Goal: Transaction & Acquisition: Purchase product/service

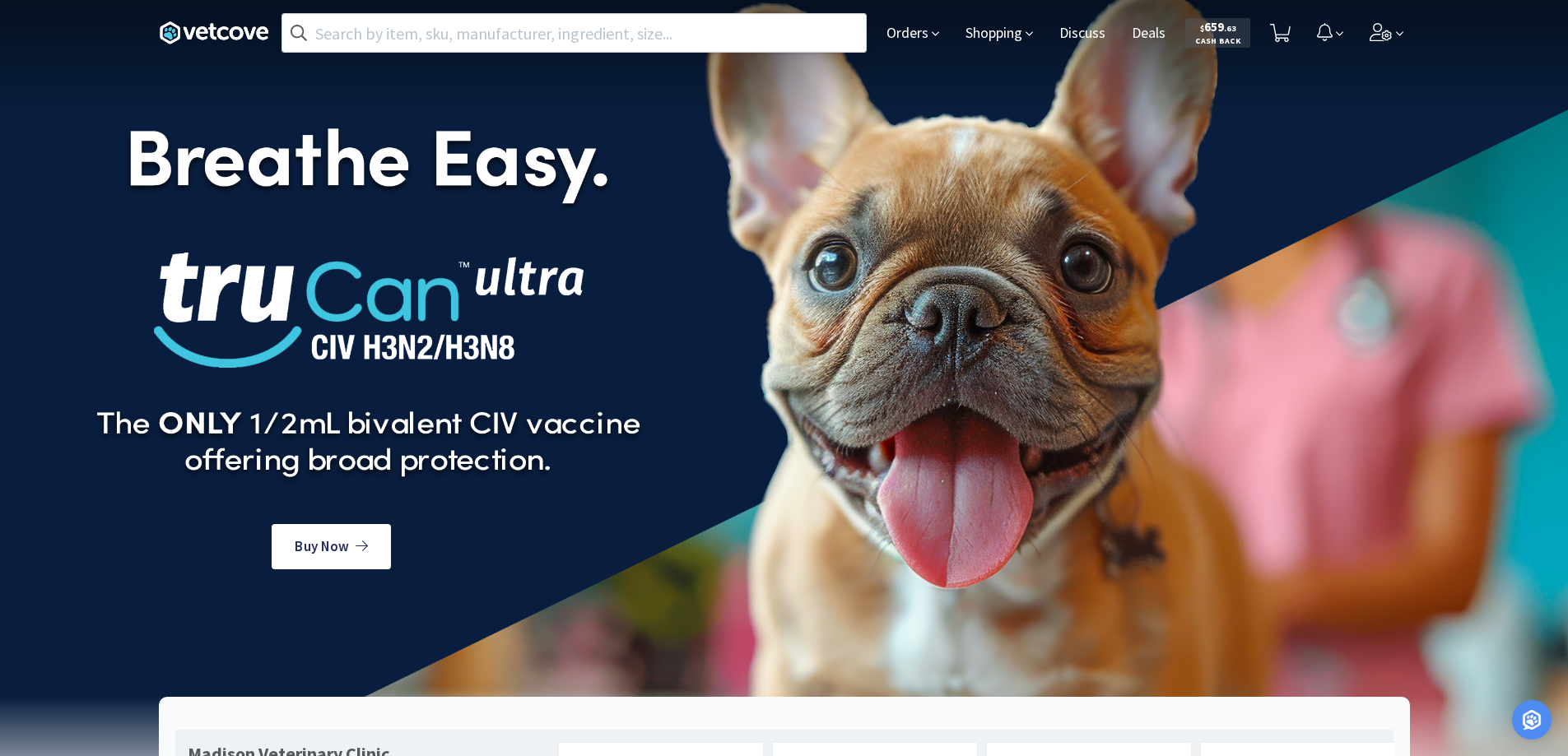
click at [377, 42] on input "text" at bounding box center [574, 33] width 583 height 38
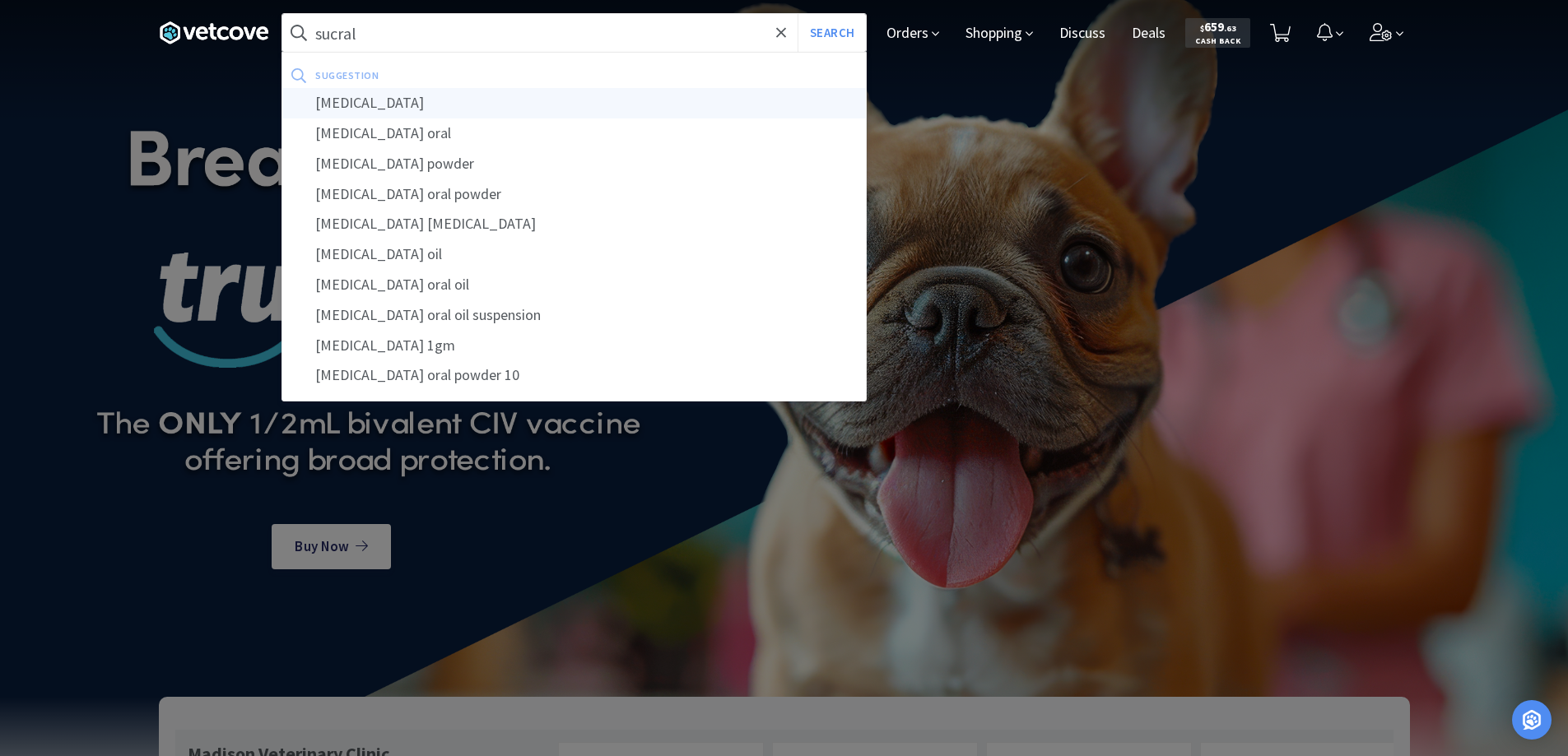
click at [352, 102] on div "[MEDICAL_DATA]" at bounding box center [574, 103] width 583 height 31
type input "[MEDICAL_DATA]"
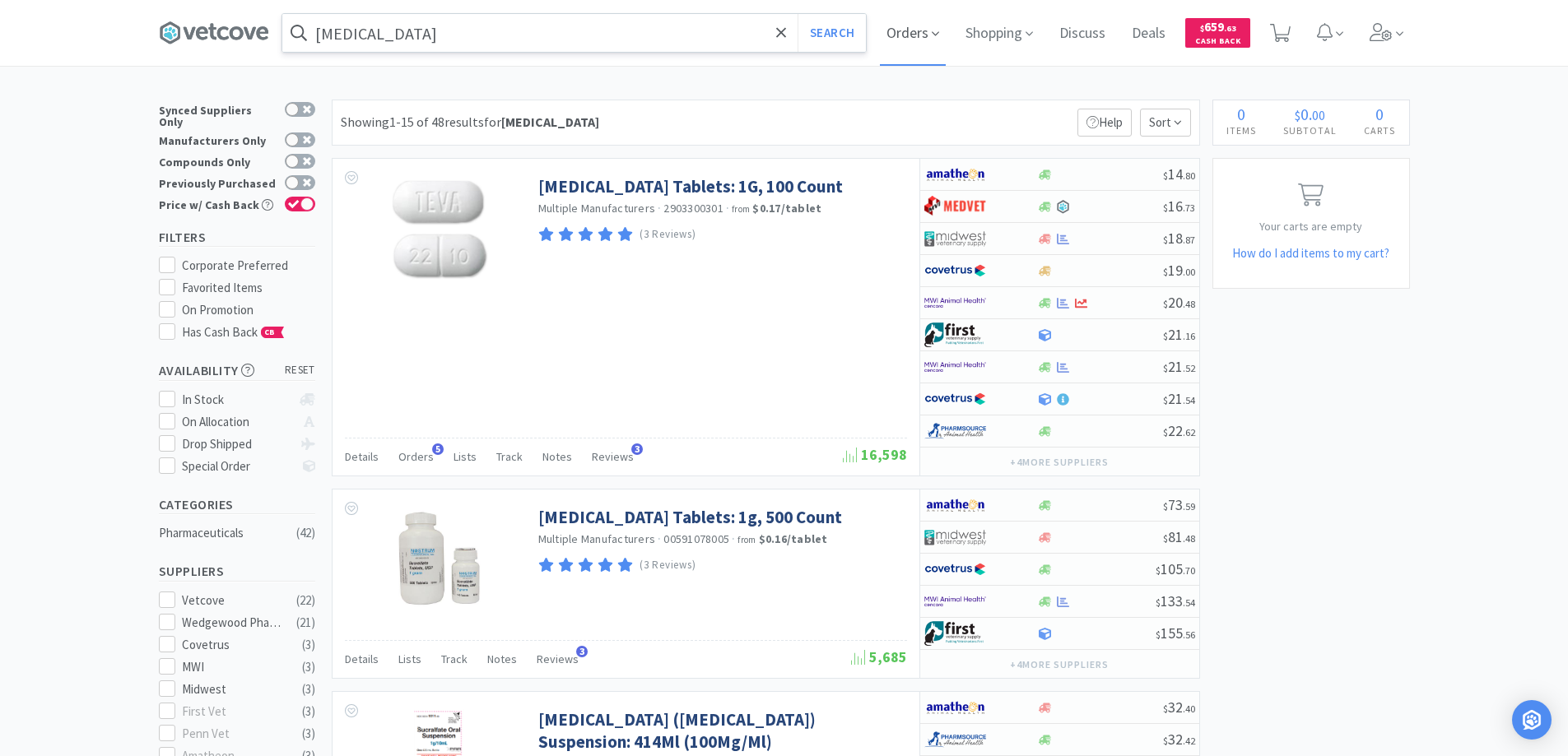
click at [916, 35] on span "Orders" at bounding box center [912, 32] width 66 height 66
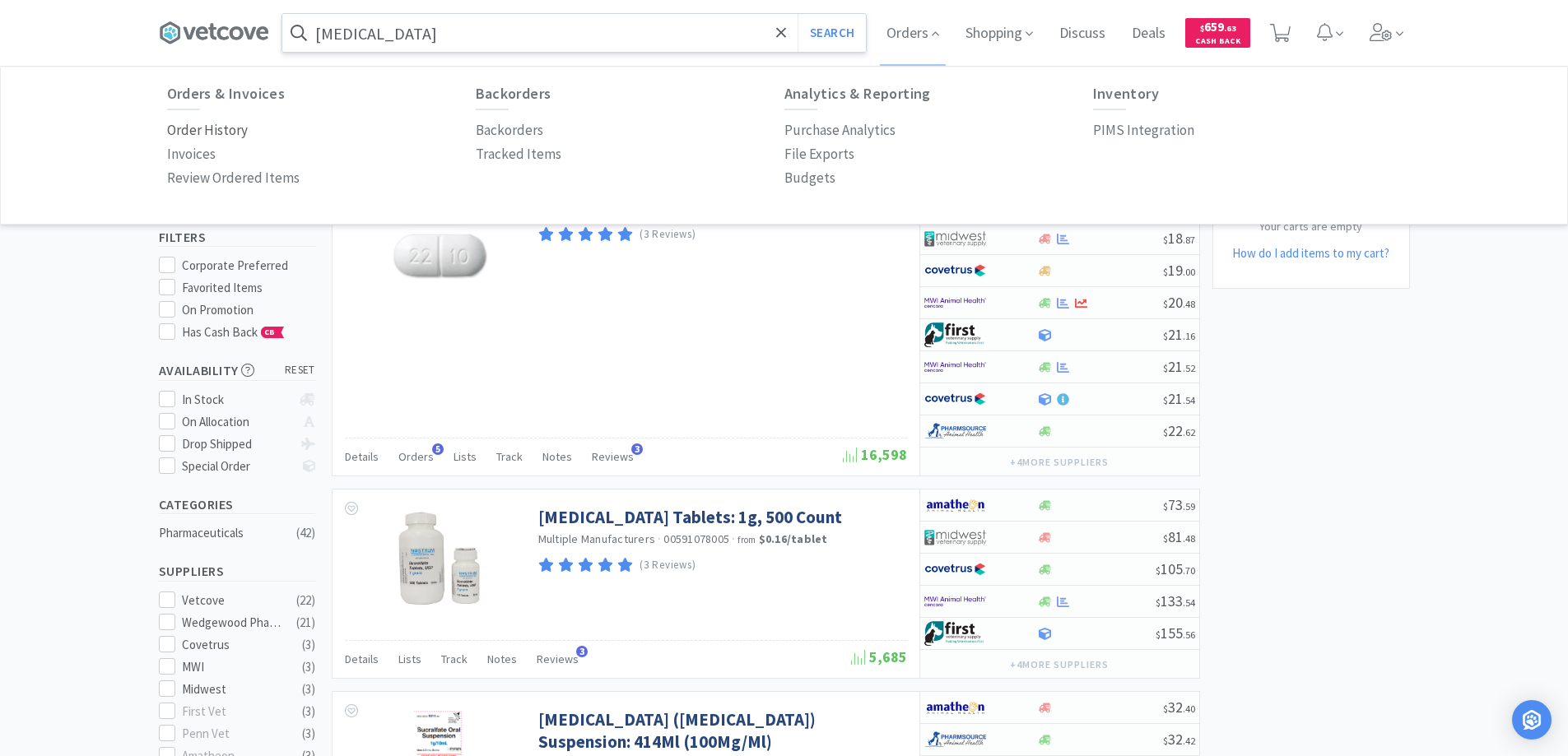
click at [230, 132] on p "Order History" at bounding box center [207, 130] width 81 height 22
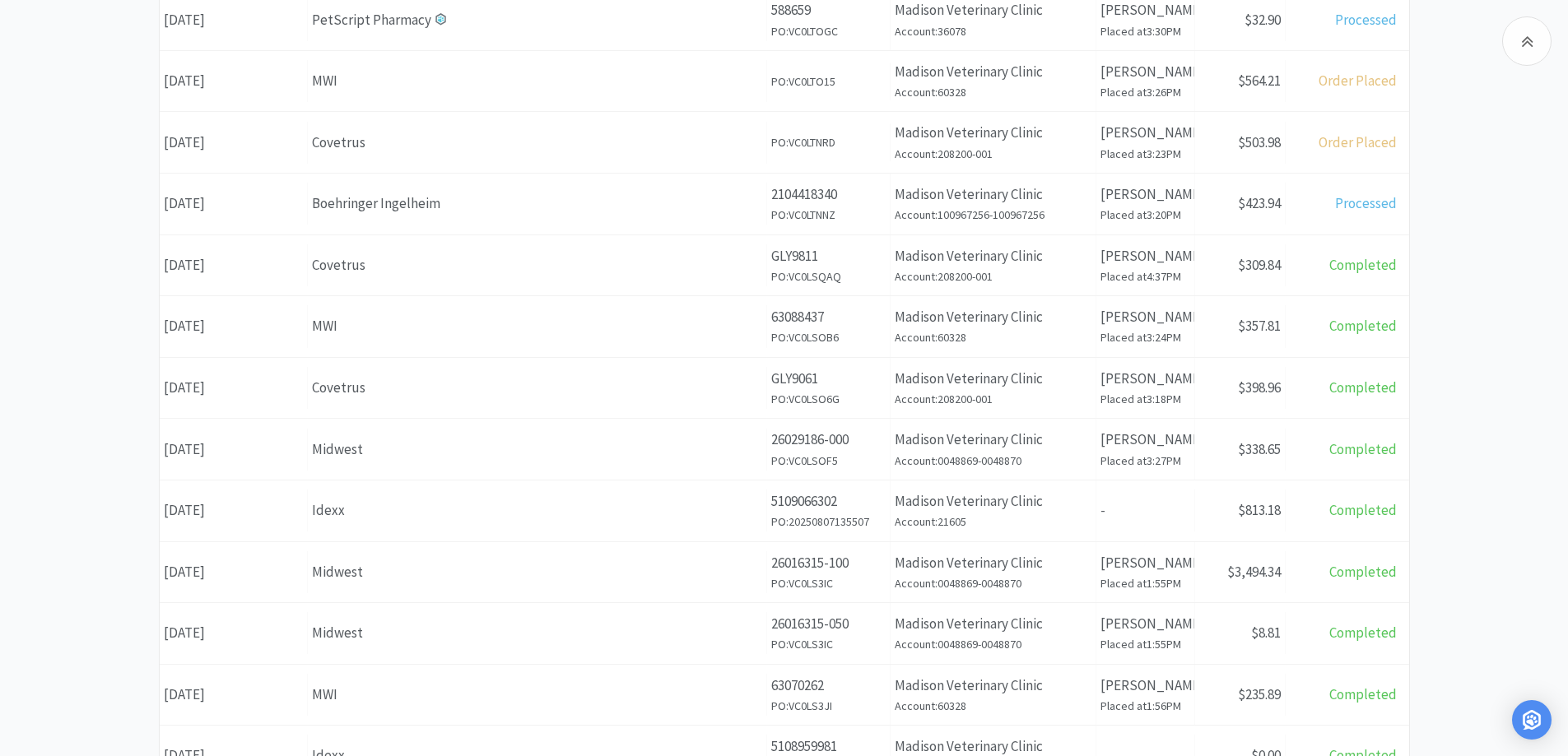
scroll to position [579, 0]
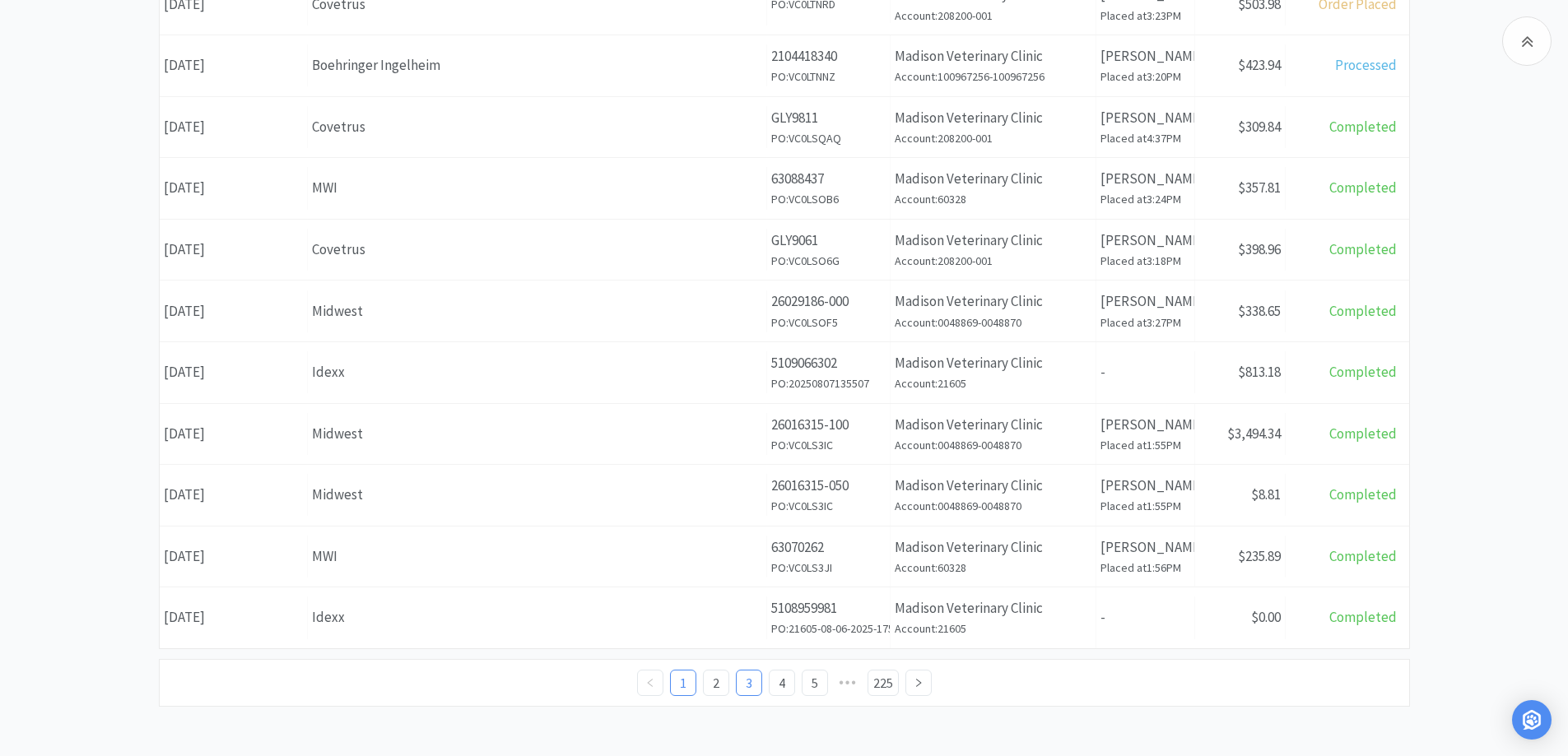
click at [745, 682] on link "3" at bounding box center [750, 683] width 25 height 25
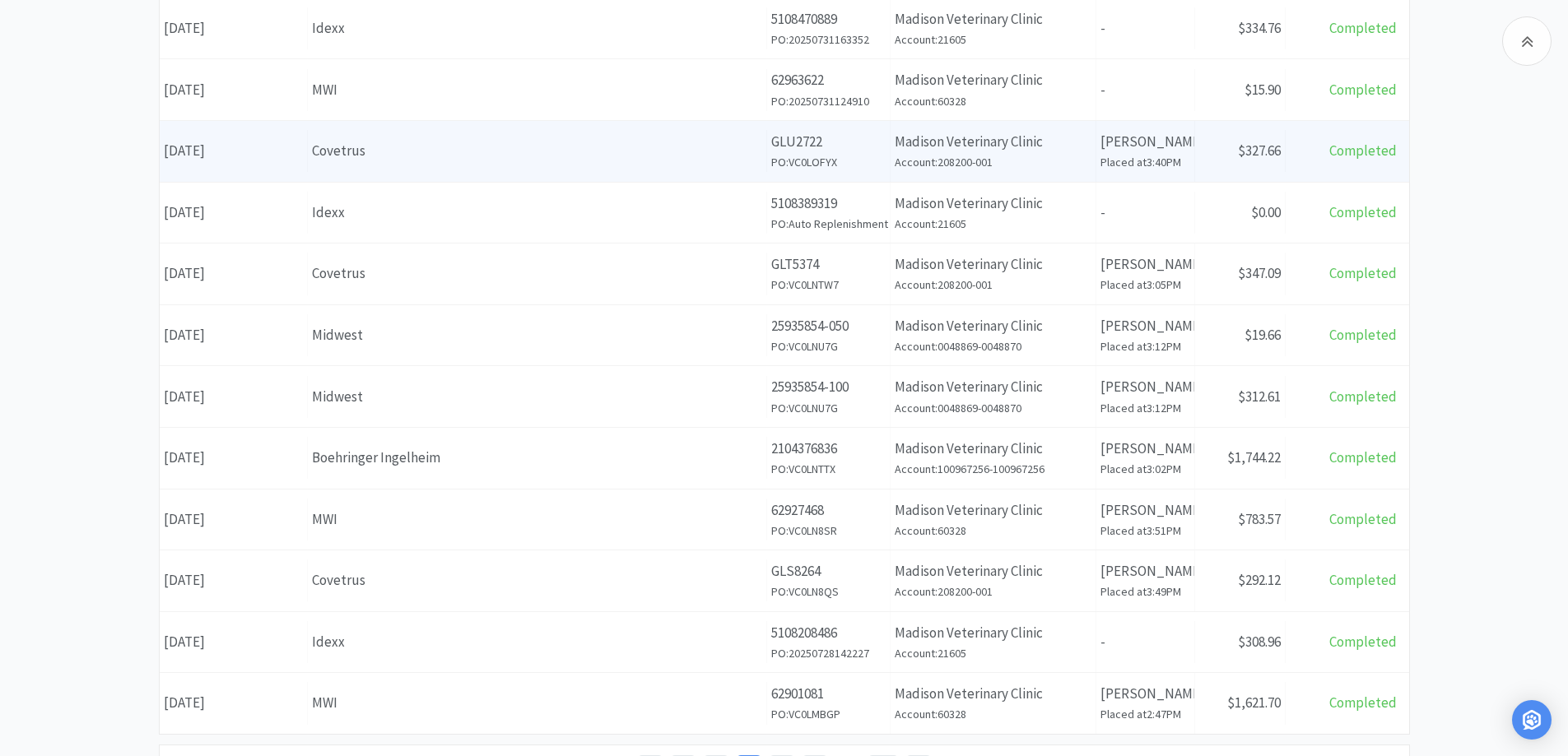
scroll to position [579, 0]
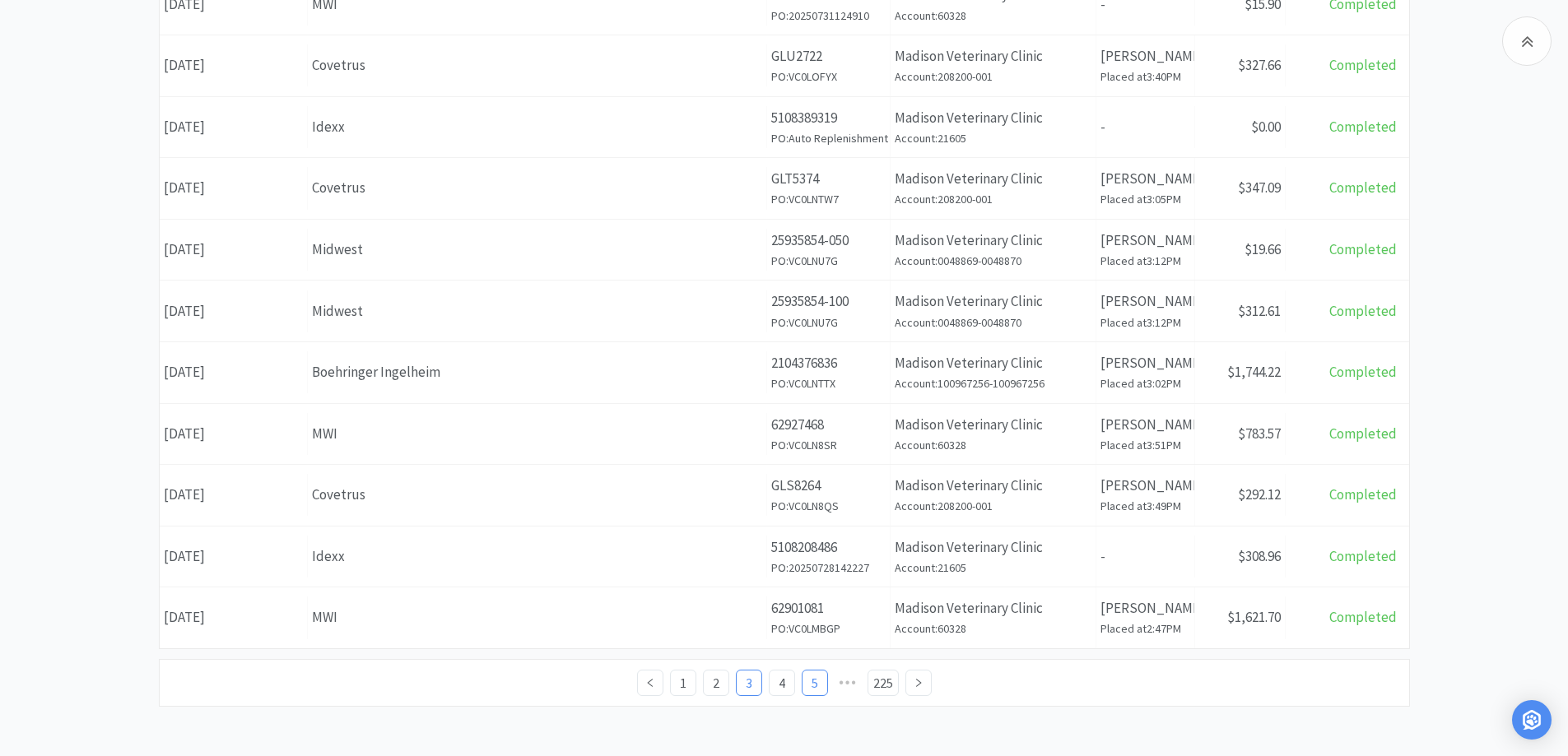
click at [815, 684] on link "5" at bounding box center [815, 683] width 25 height 25
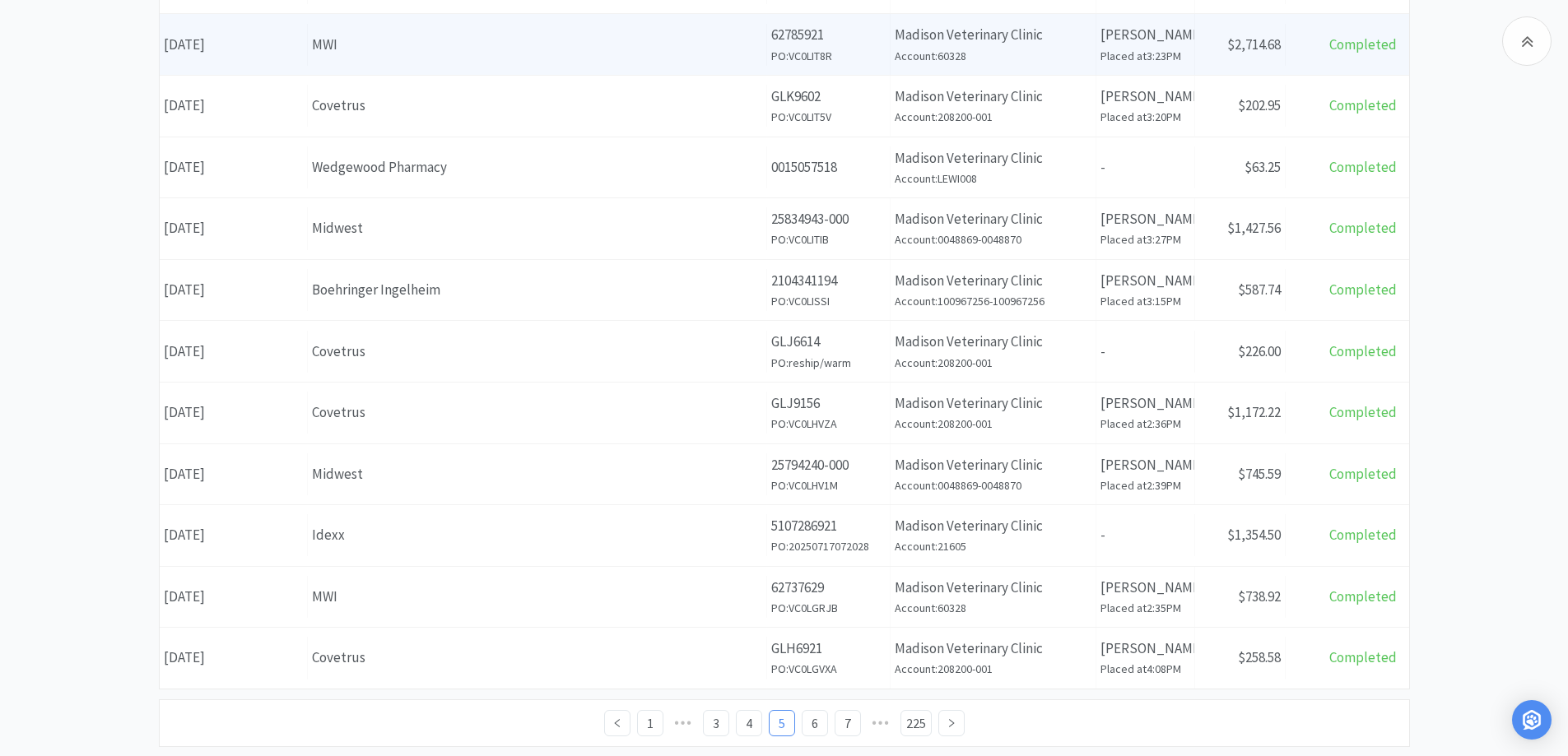
scroll to position [579, 0]
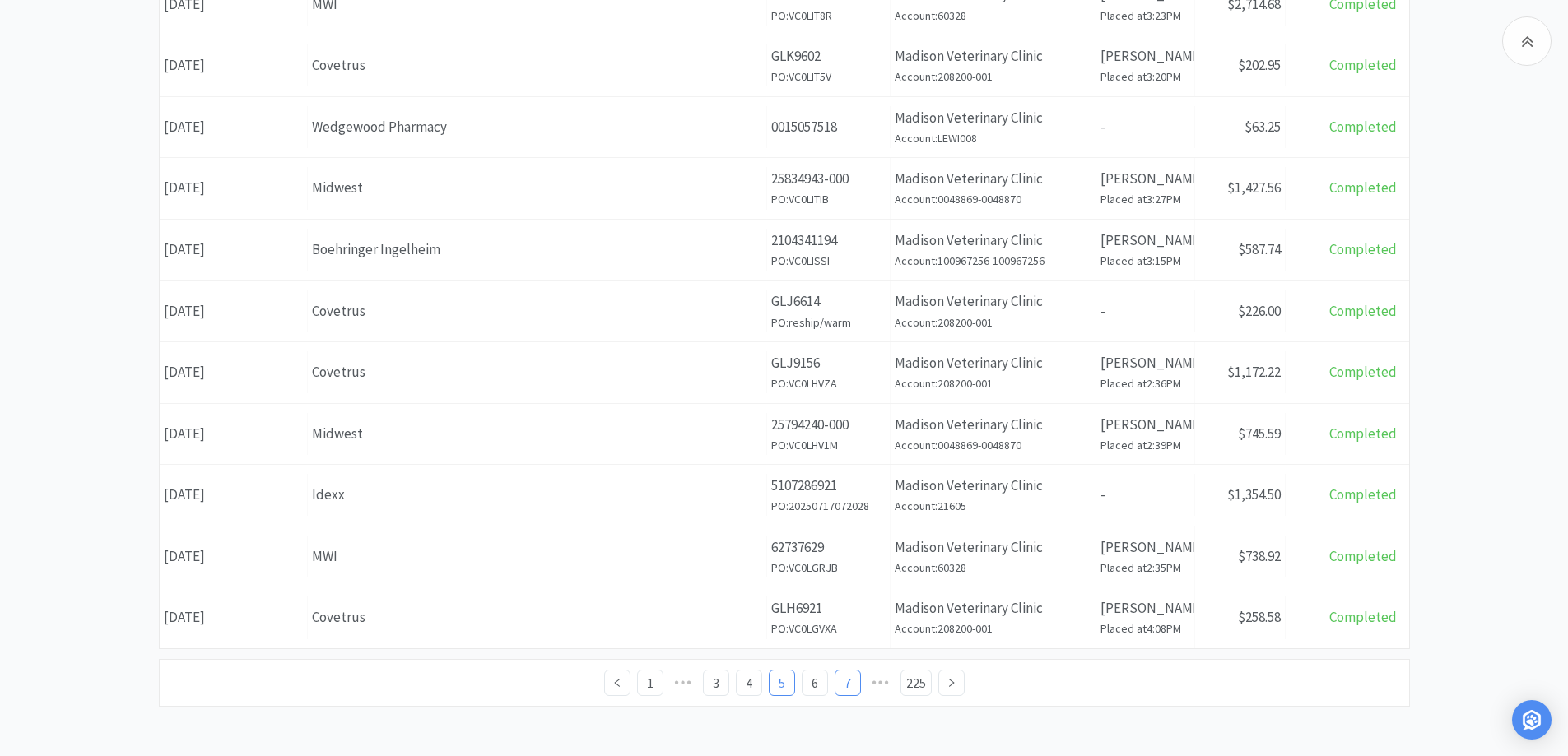
click at [844, 680] on link "7" at bounding box center [848, 683] width 25 height 25
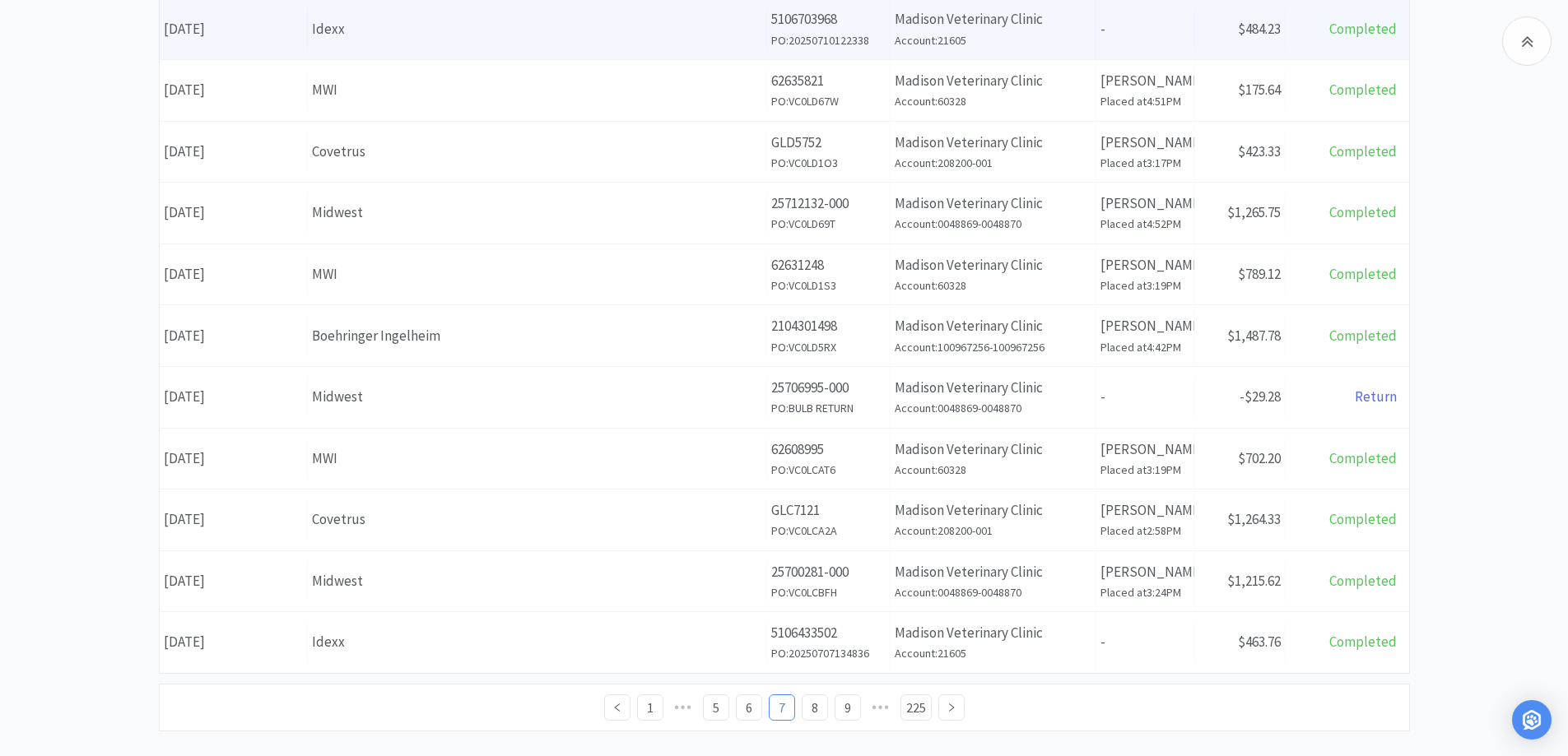
scroll to position [579, 0]
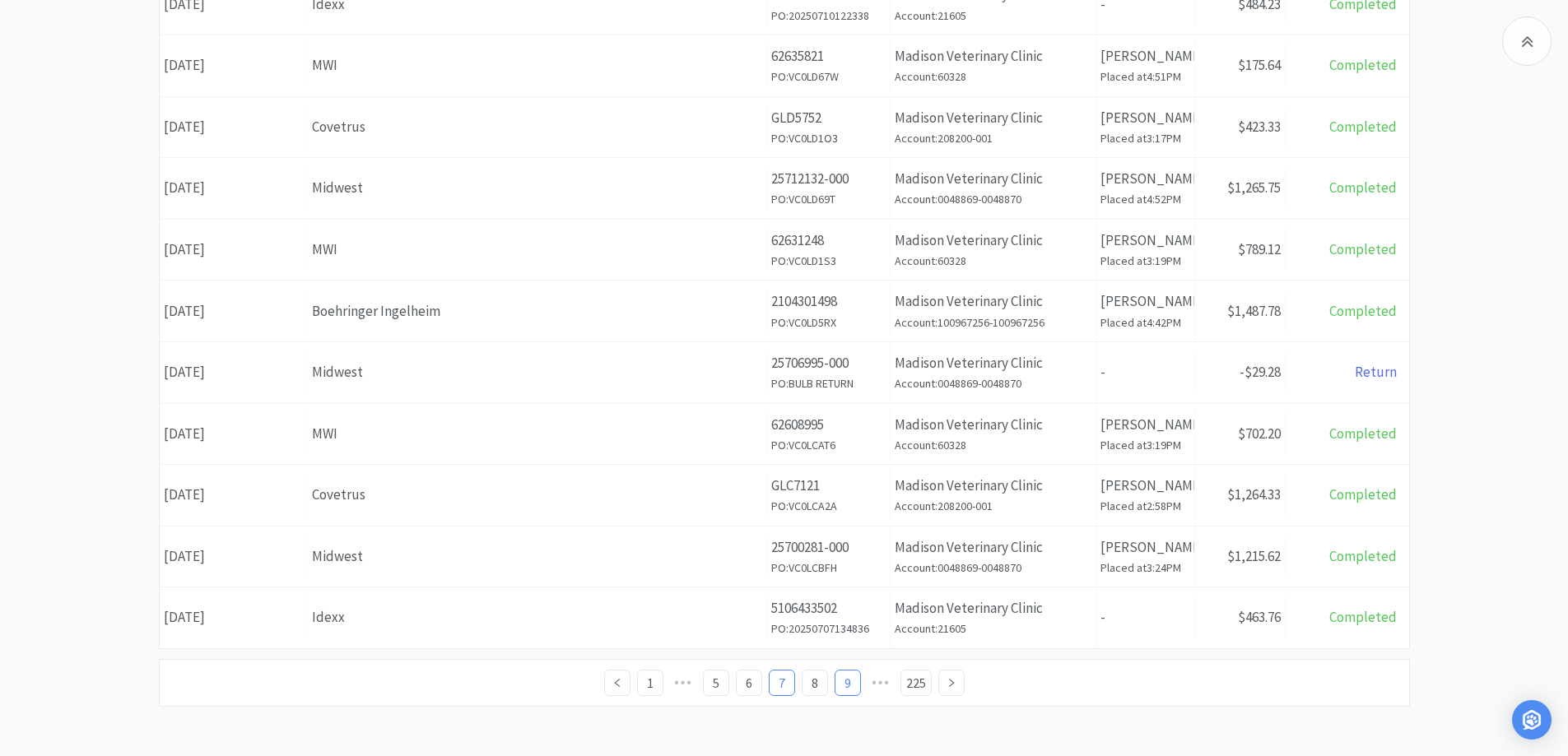
click at [842, 680] on link "9" at bounding box center [848, 683] width 25 height 25
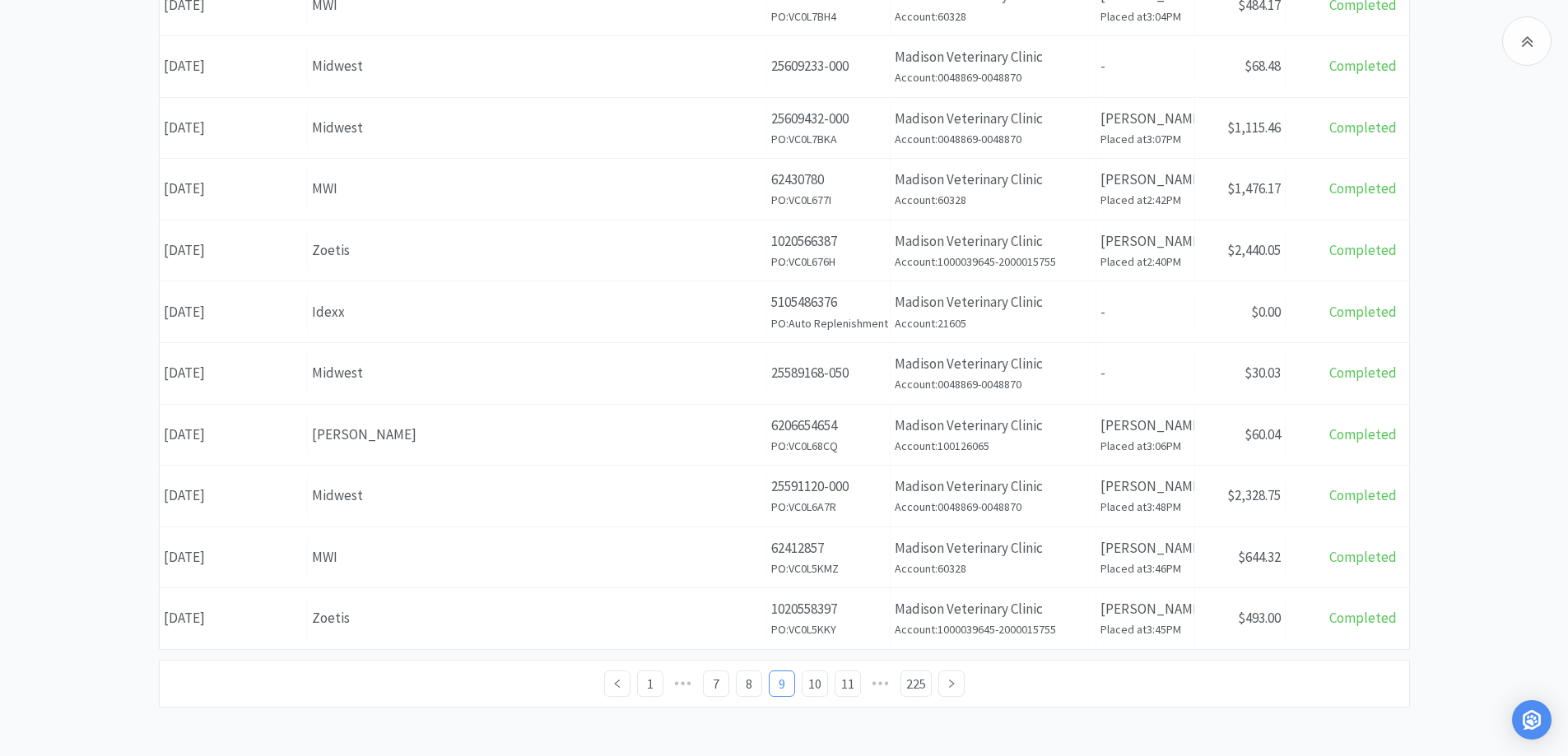
scroll to position [579, 0]
click at [847, 682] on link "11" at bounding box center [848, 683] width 25 height 25
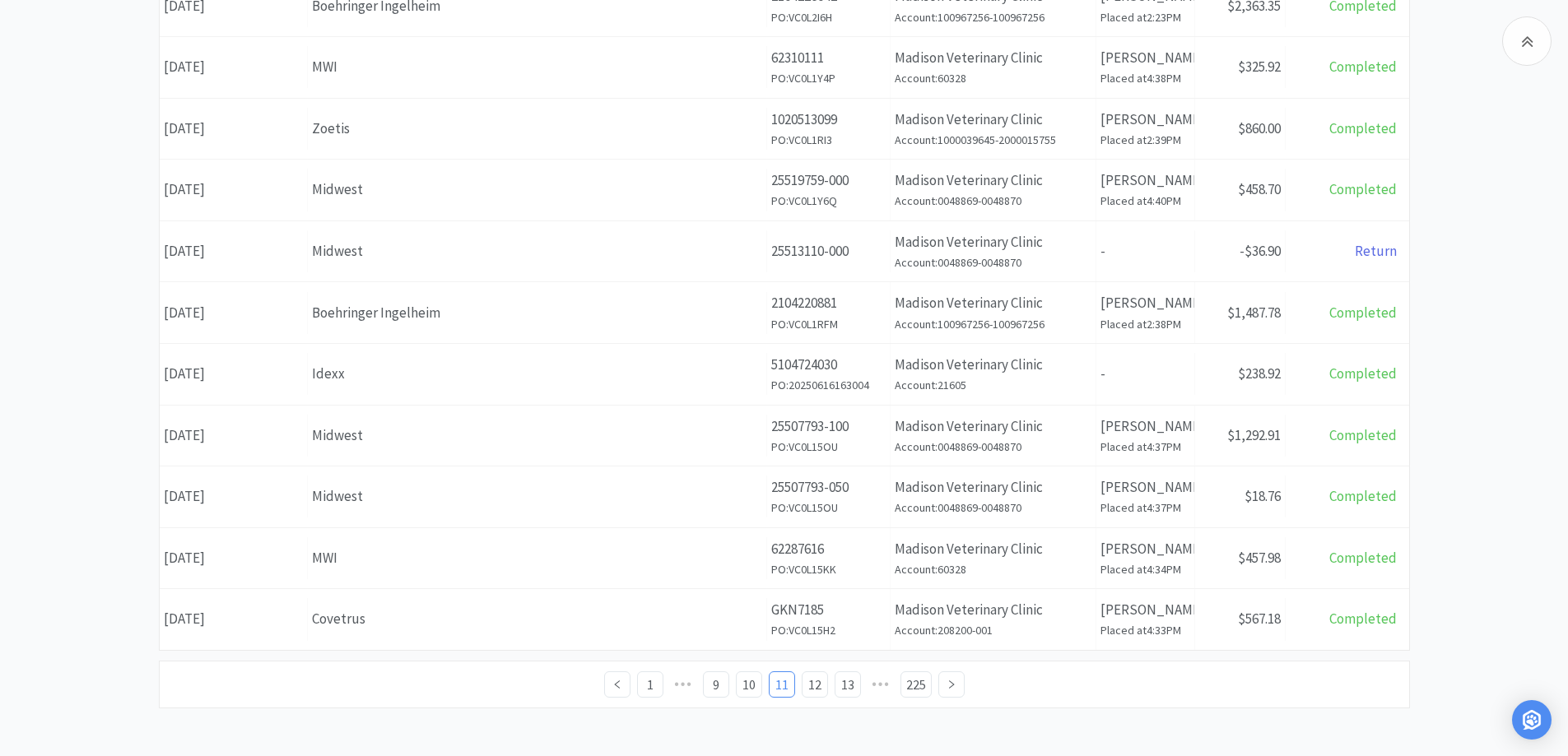
scroll to position [579, 0]
click at [843, 680] on link "13" at bounding box center [848, 683] width 25 height 25
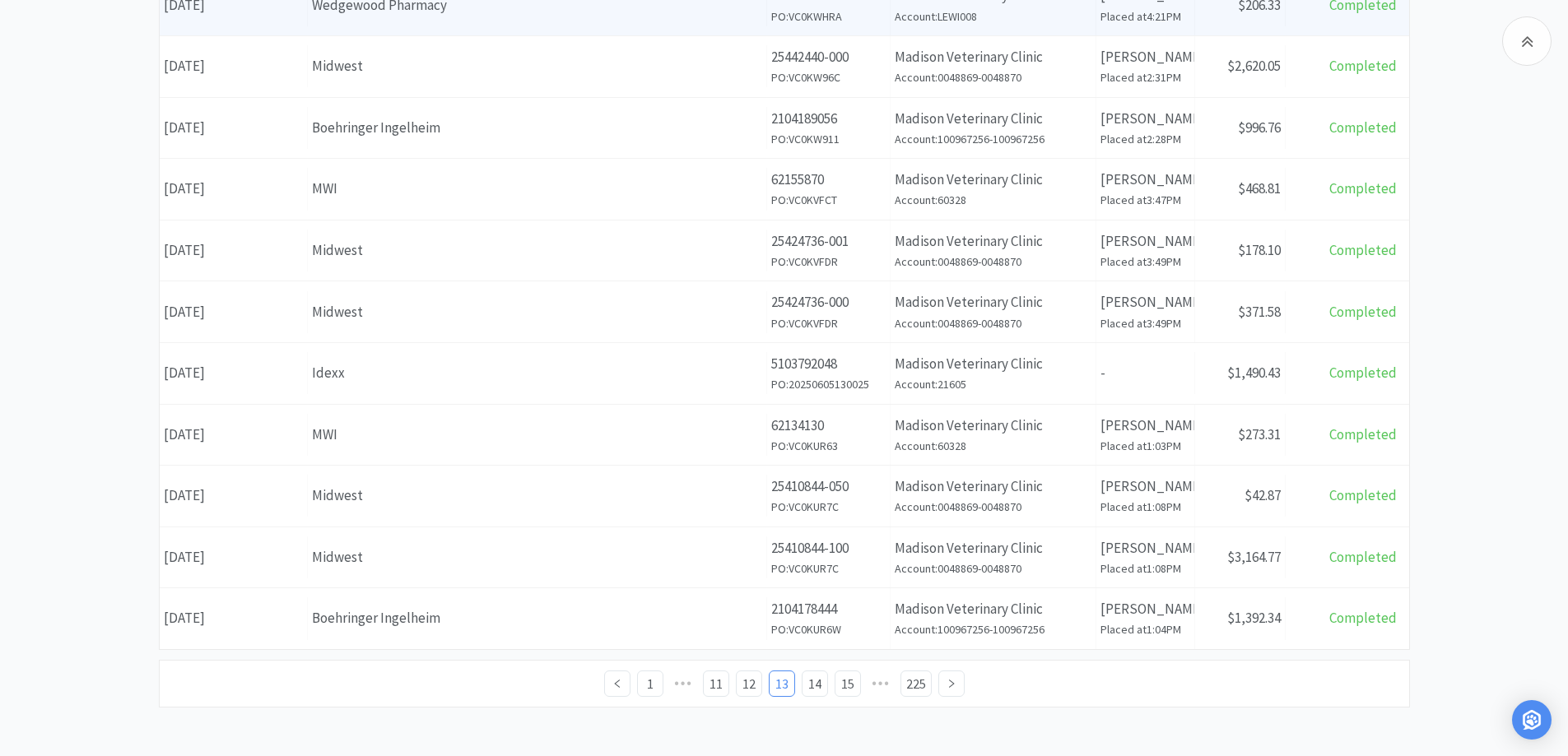
scroll to position [579, 0]
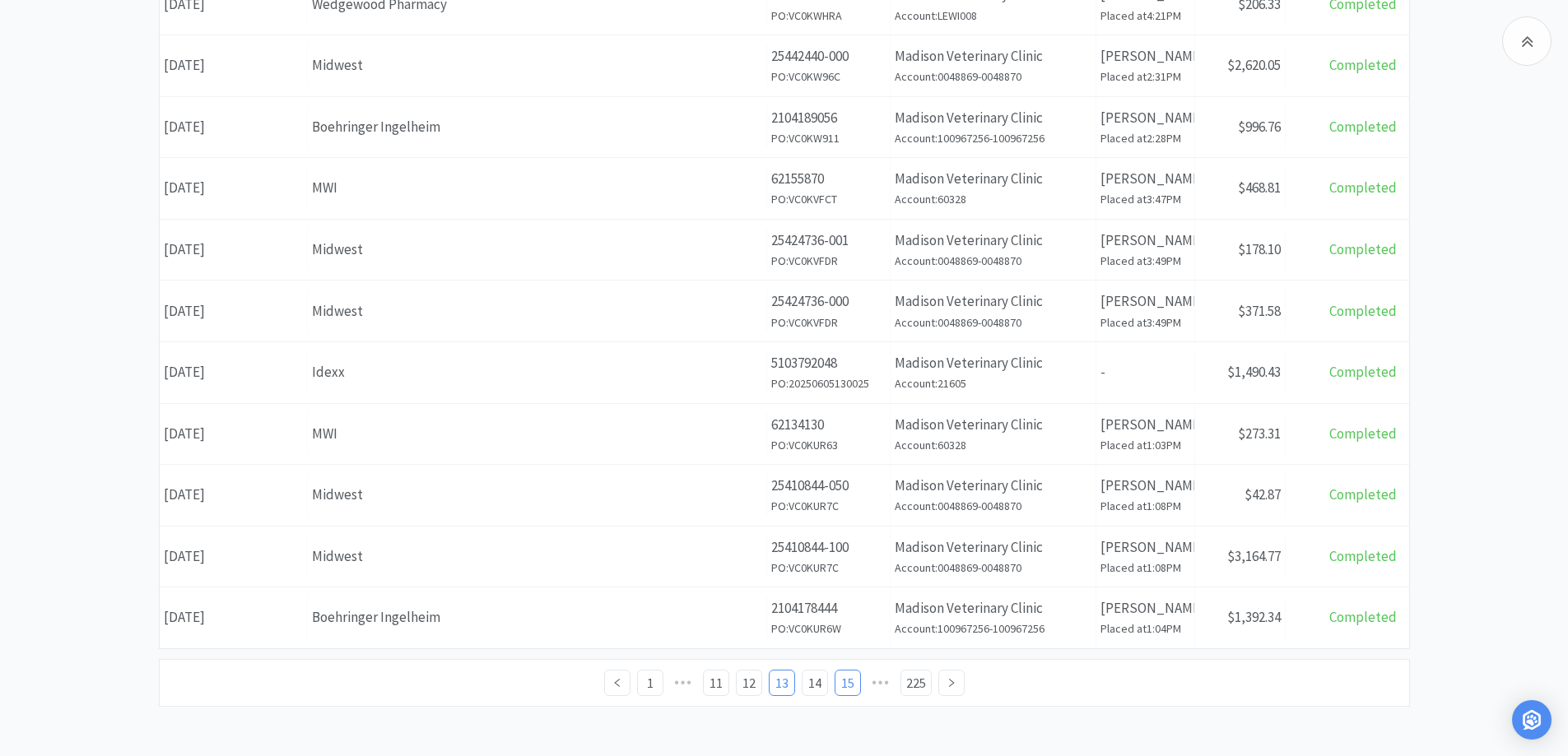
click at [847, 681] on link "15" at bounding box center [848, 683] width 25 height 25
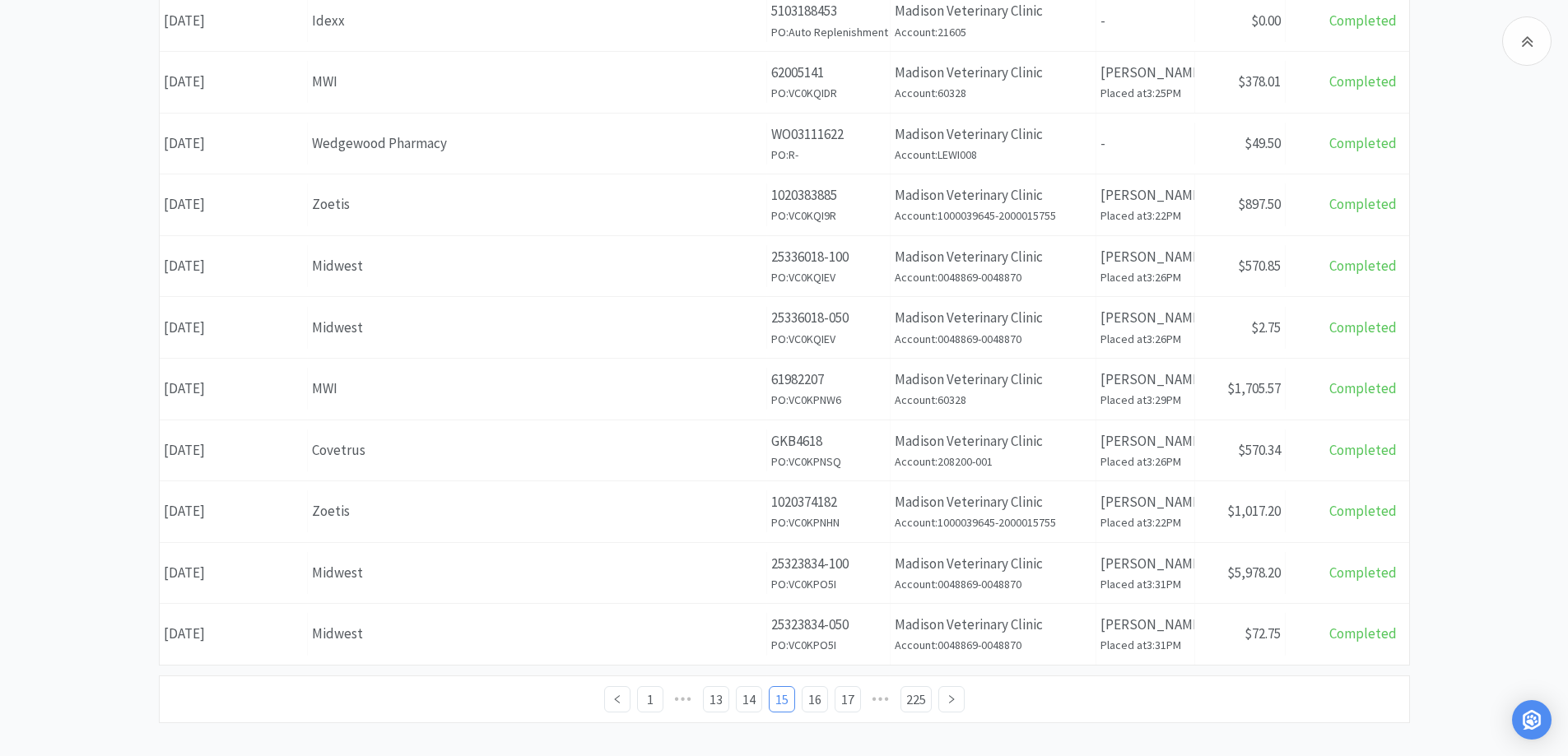
scroll to position [579, 0]
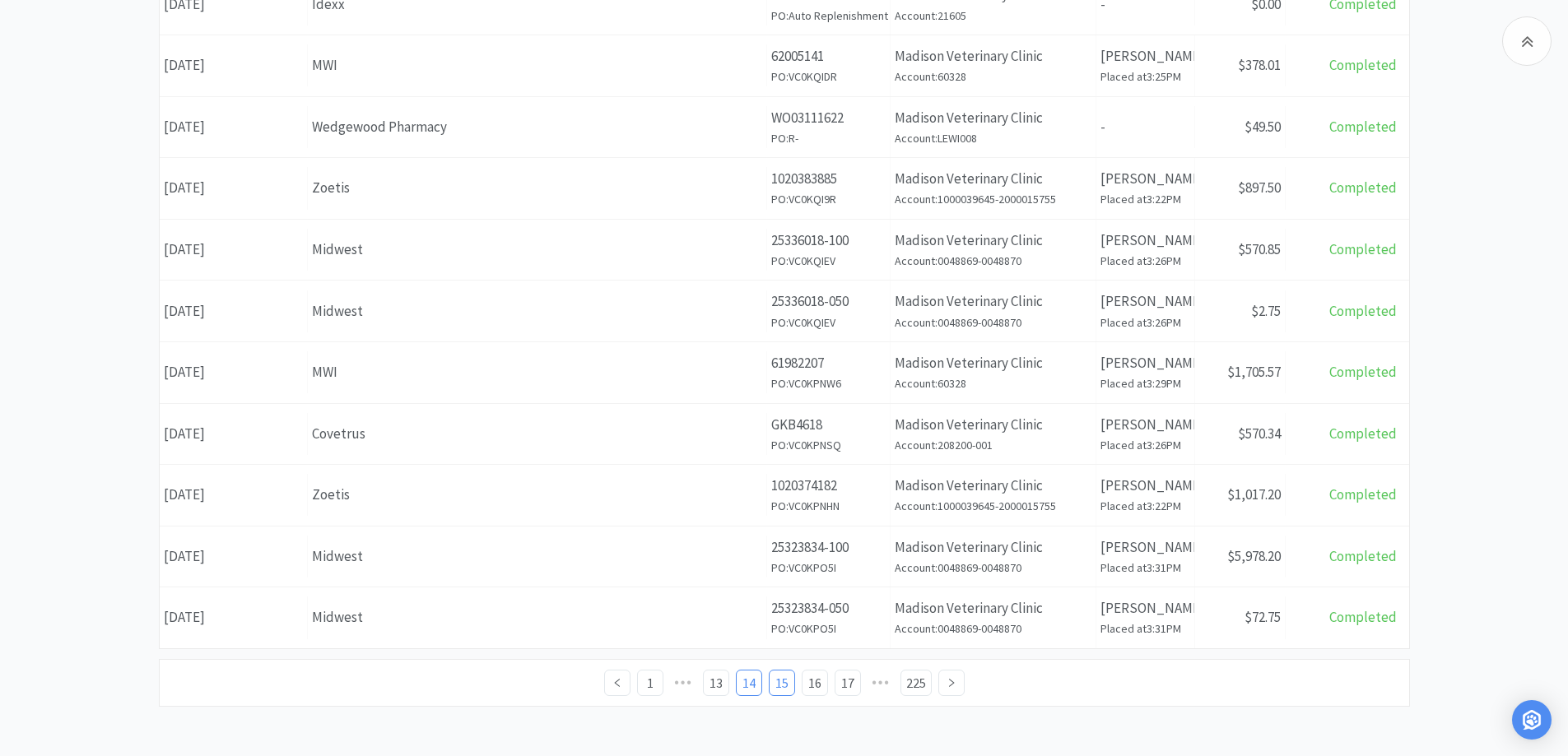
click at [749, 680] on link "14" at bounding box center [750, 683] width 25 height 25
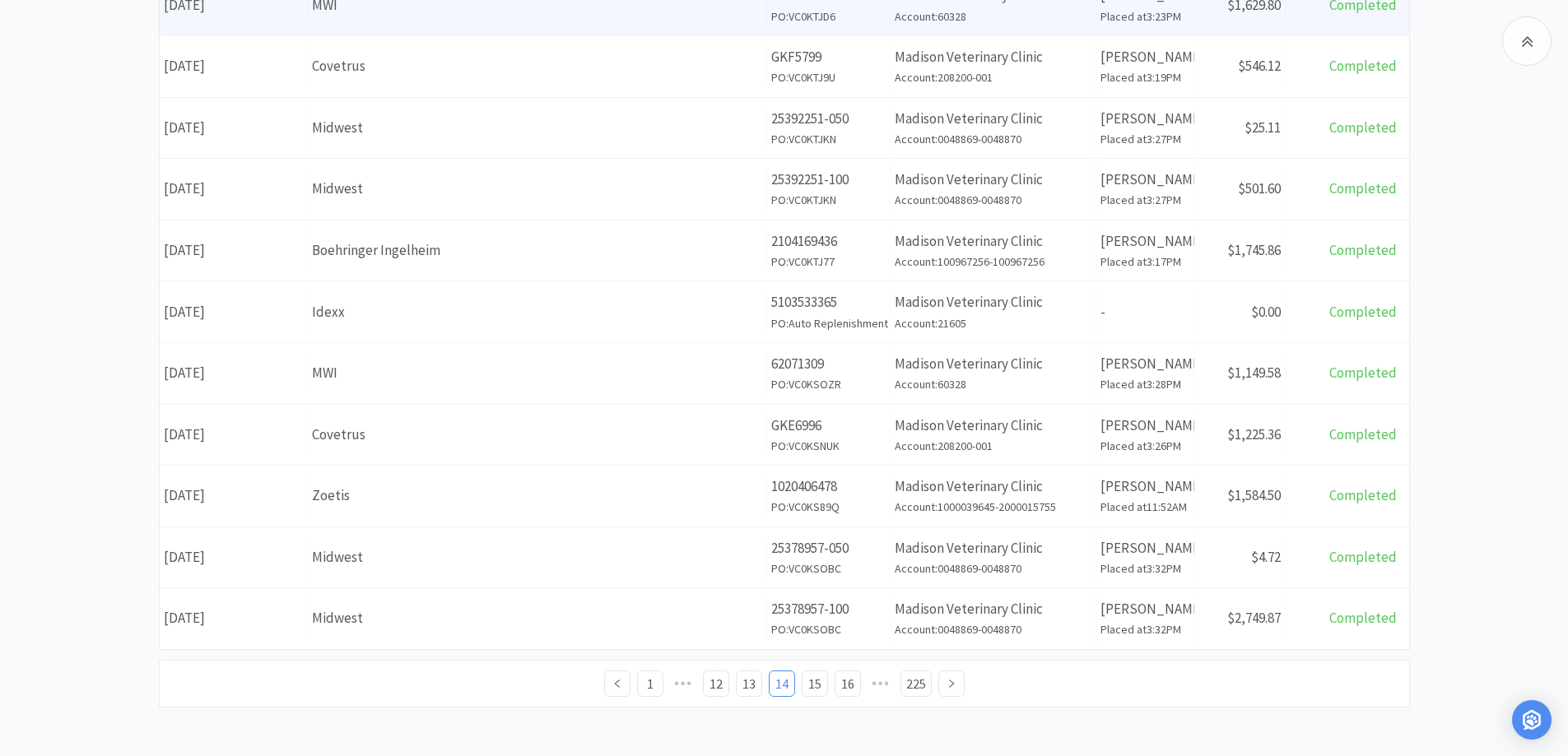
scroll to position [579, 0]
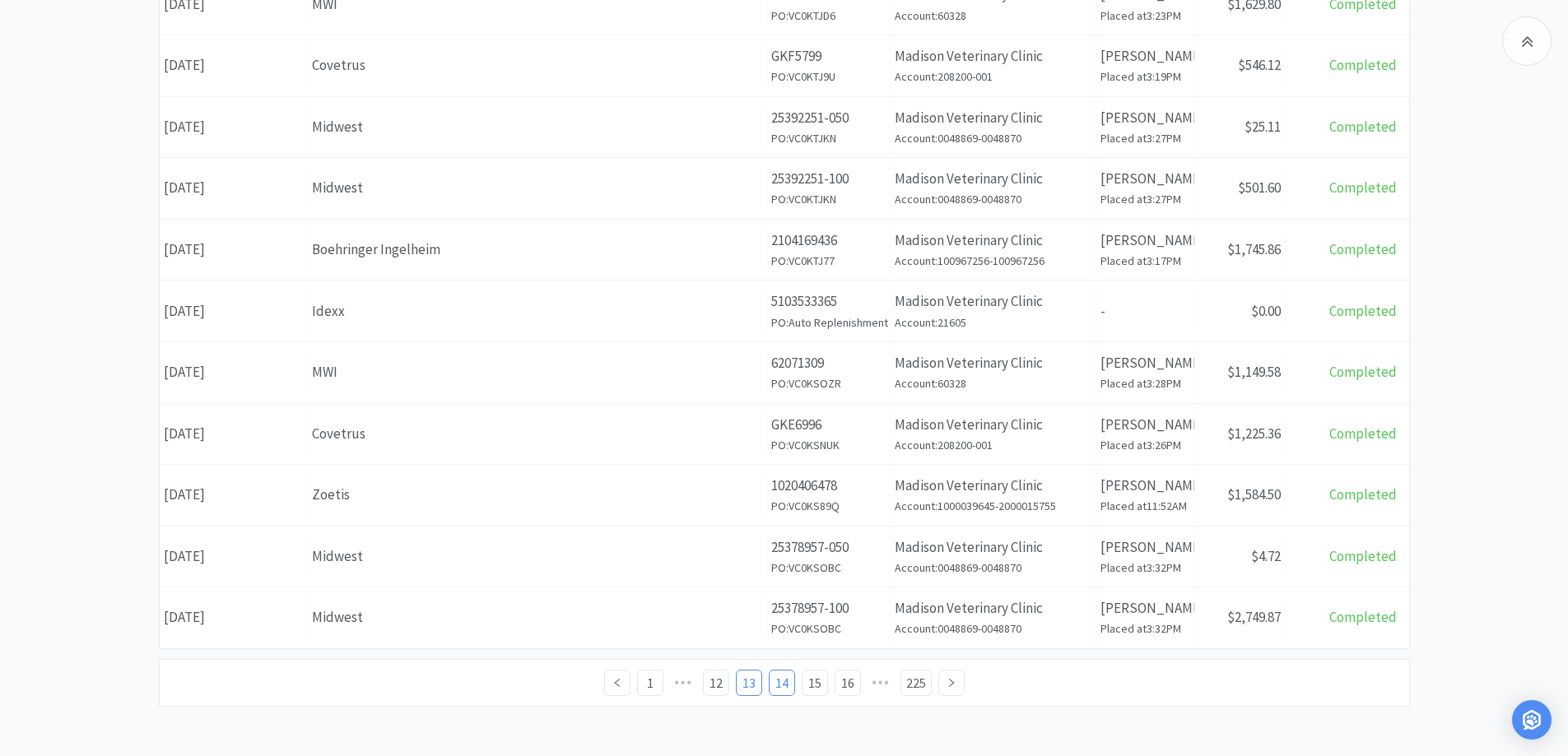
click at [747, 682] on link "13" at bounding box center [750, 683] width 25 height 25
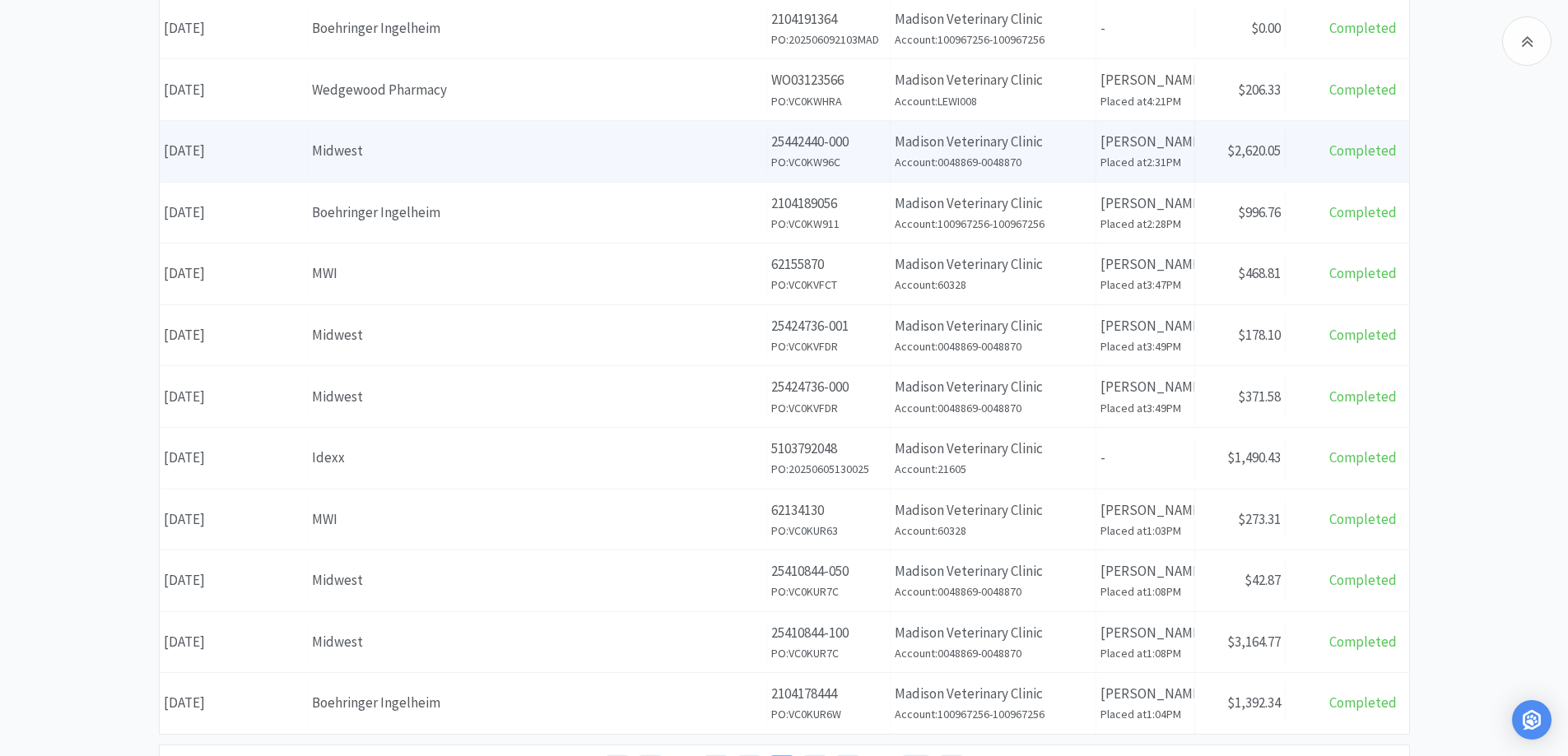
scroll to position [579, 0]
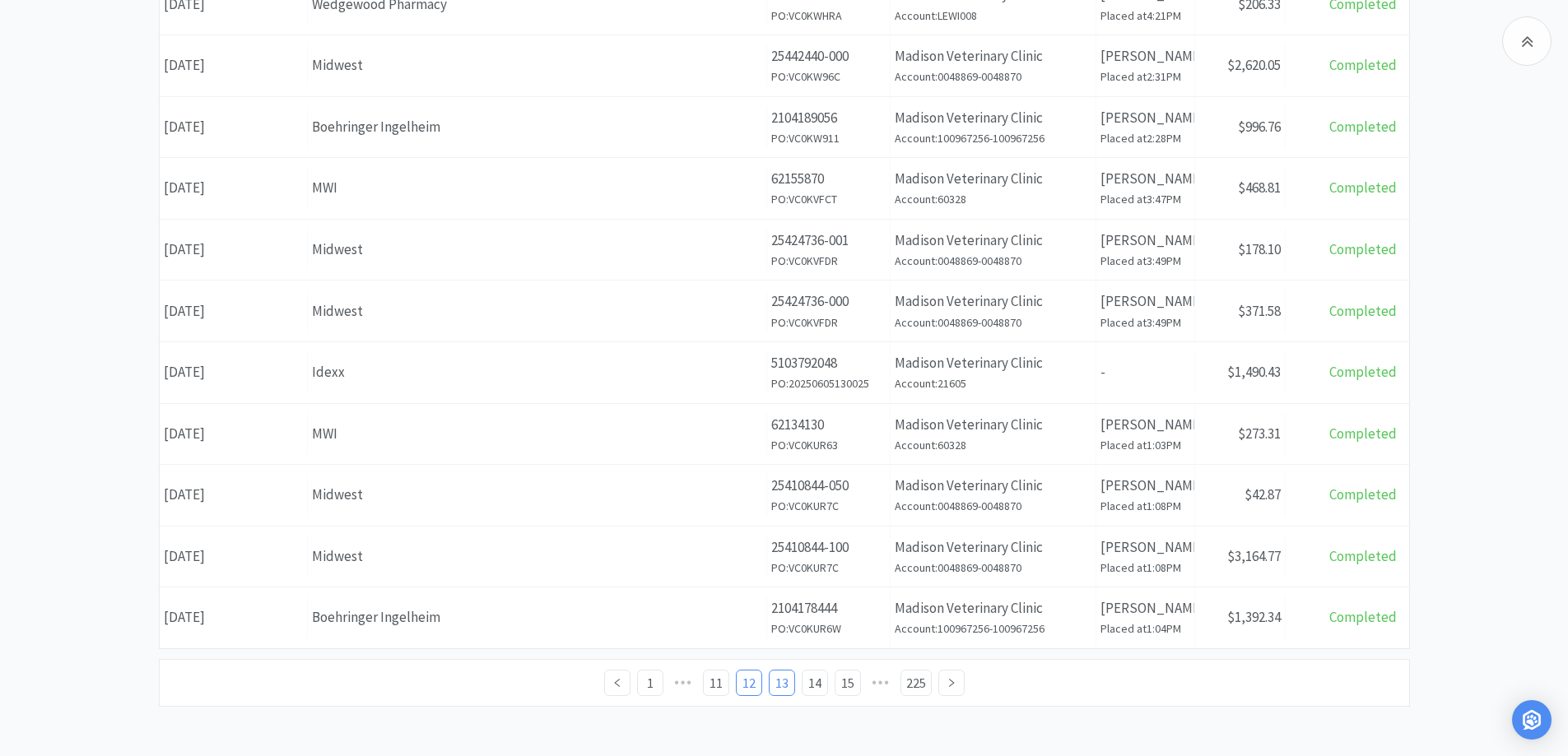
click at [745, 680] on link "12" at bounding box center [750, 683] width 25 height 25
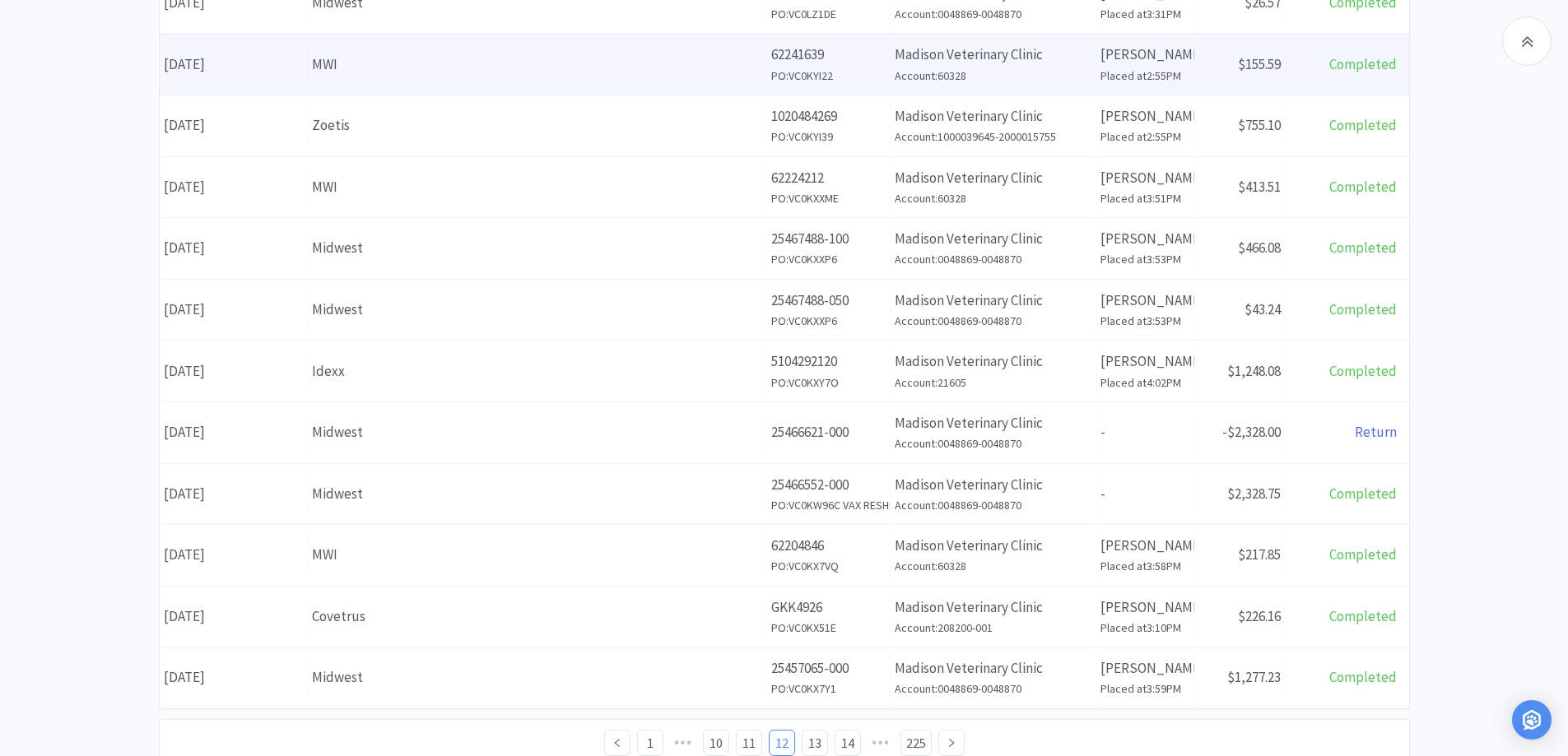
scroll to position [576, 0]
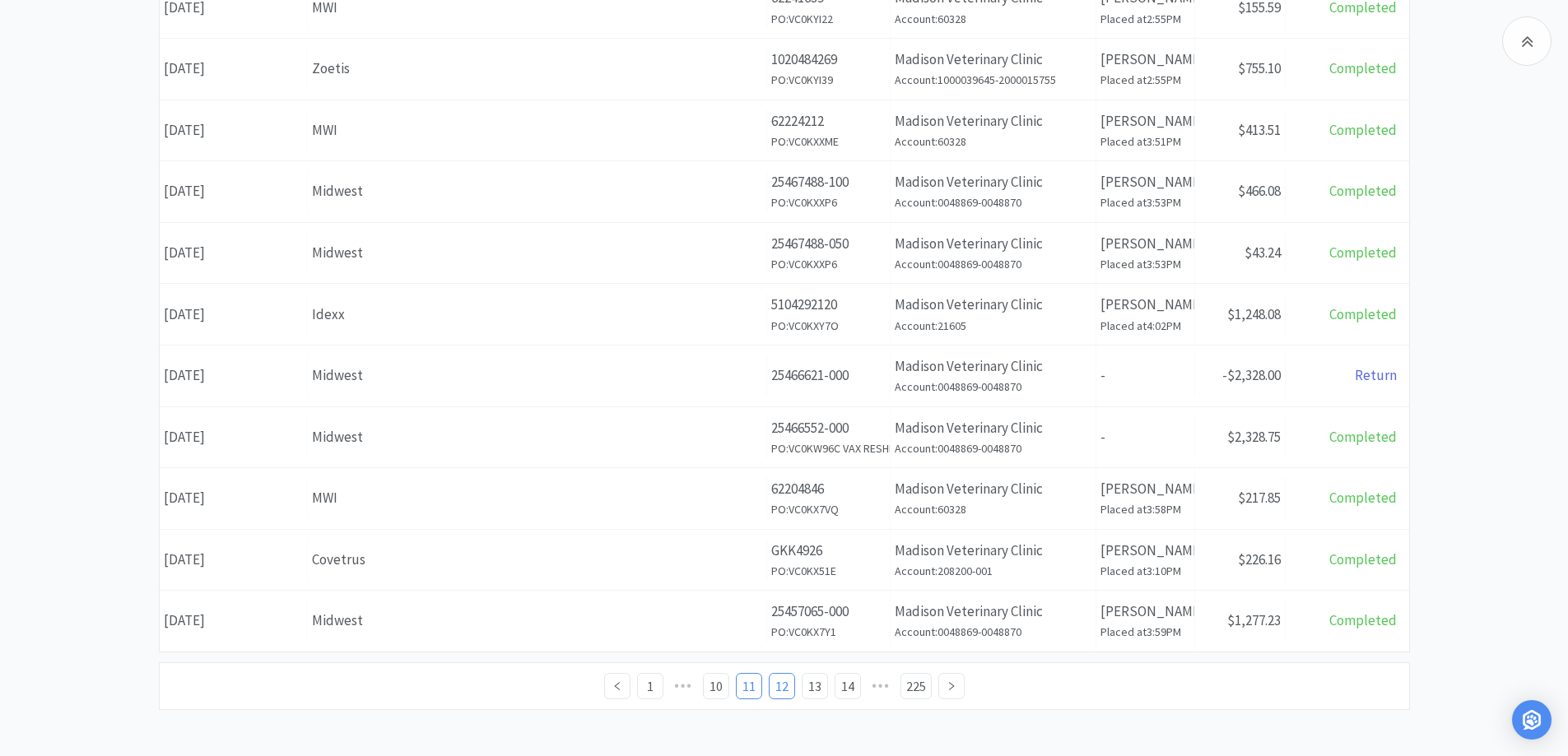
click at [749, 686] on link "11" at bounding box center [750, 686] width 25 height 25
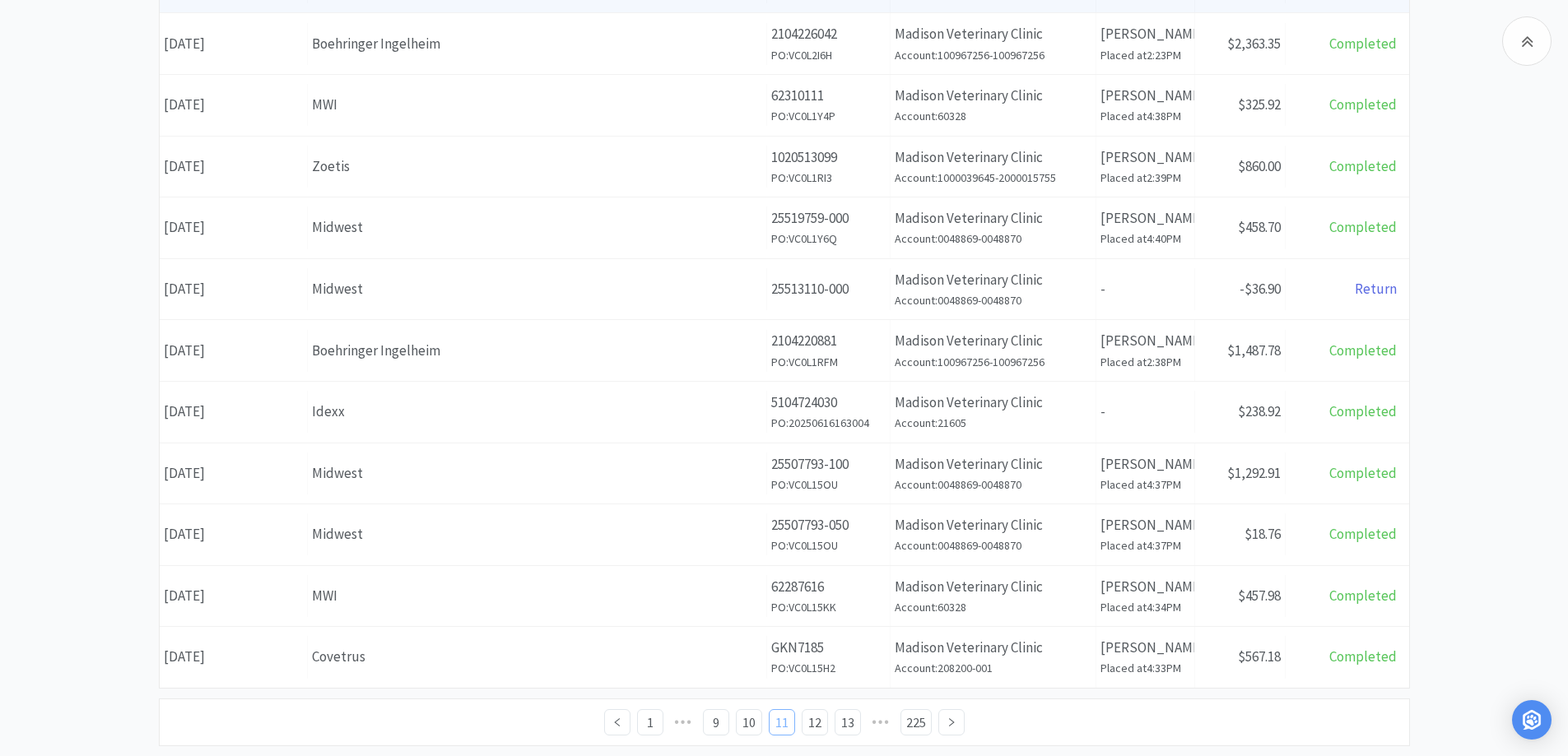
scroll to position [576, 0]
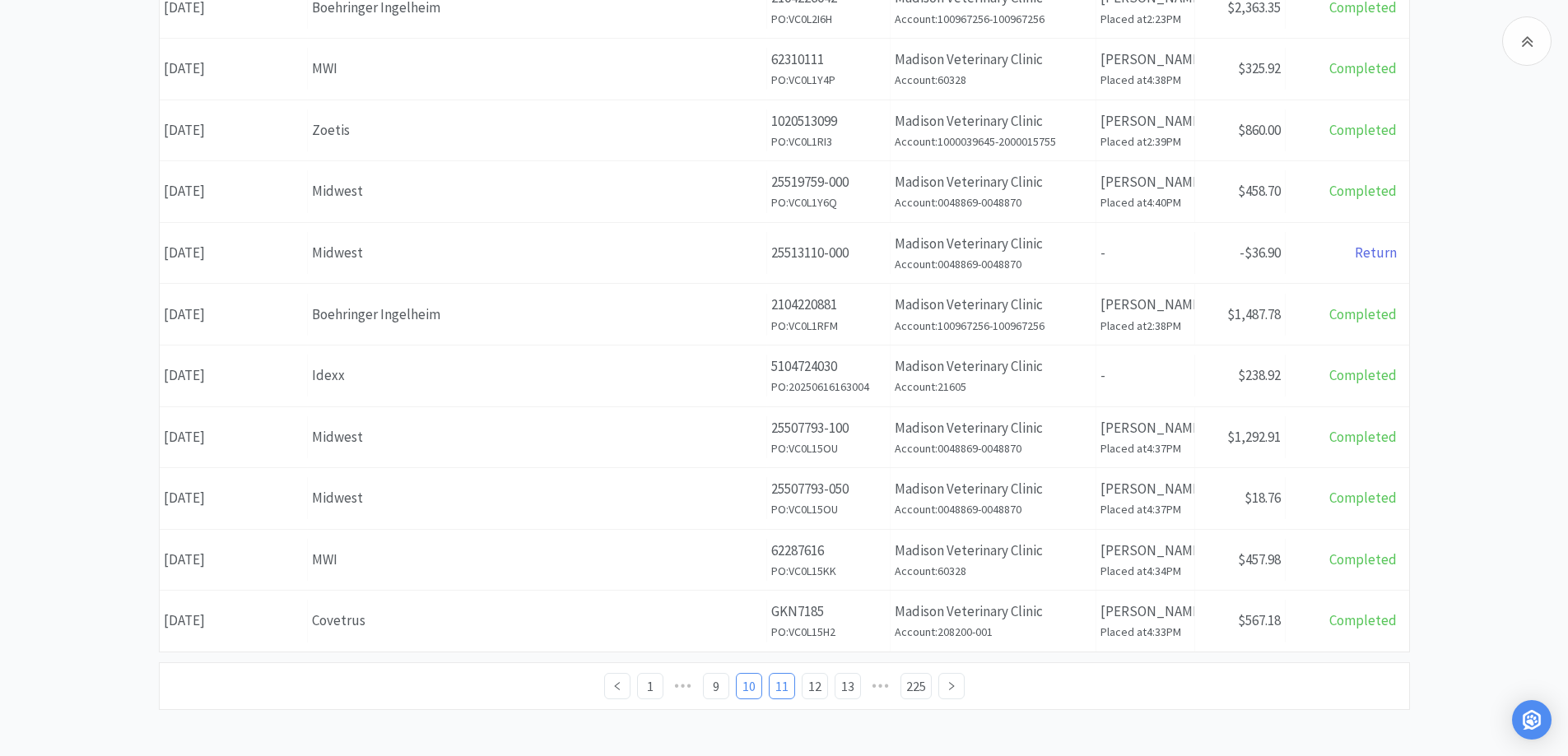
click at [750, 685] on link "10" at bounding box center [750, 686] width 25 height 25
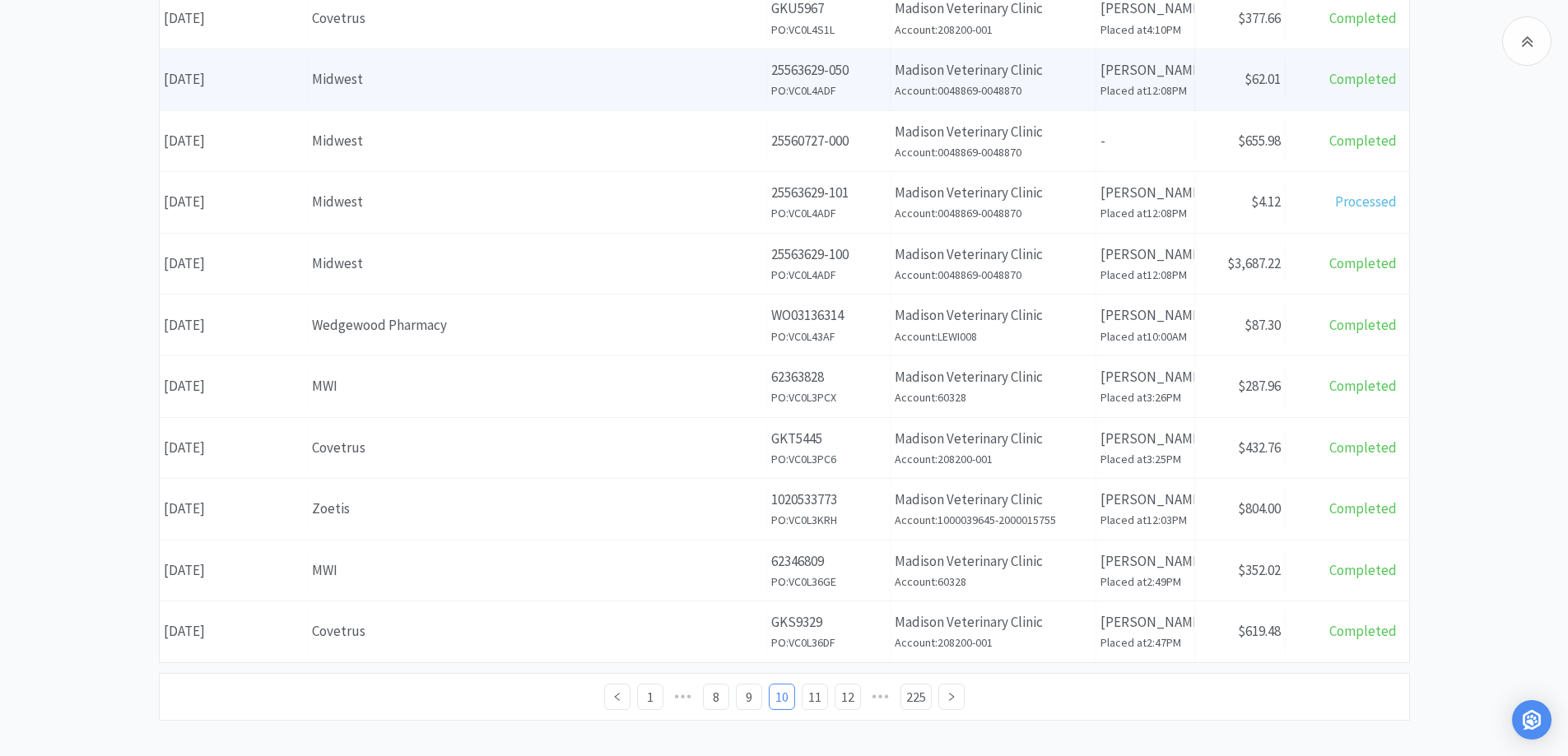
scroll to position [576, 0]
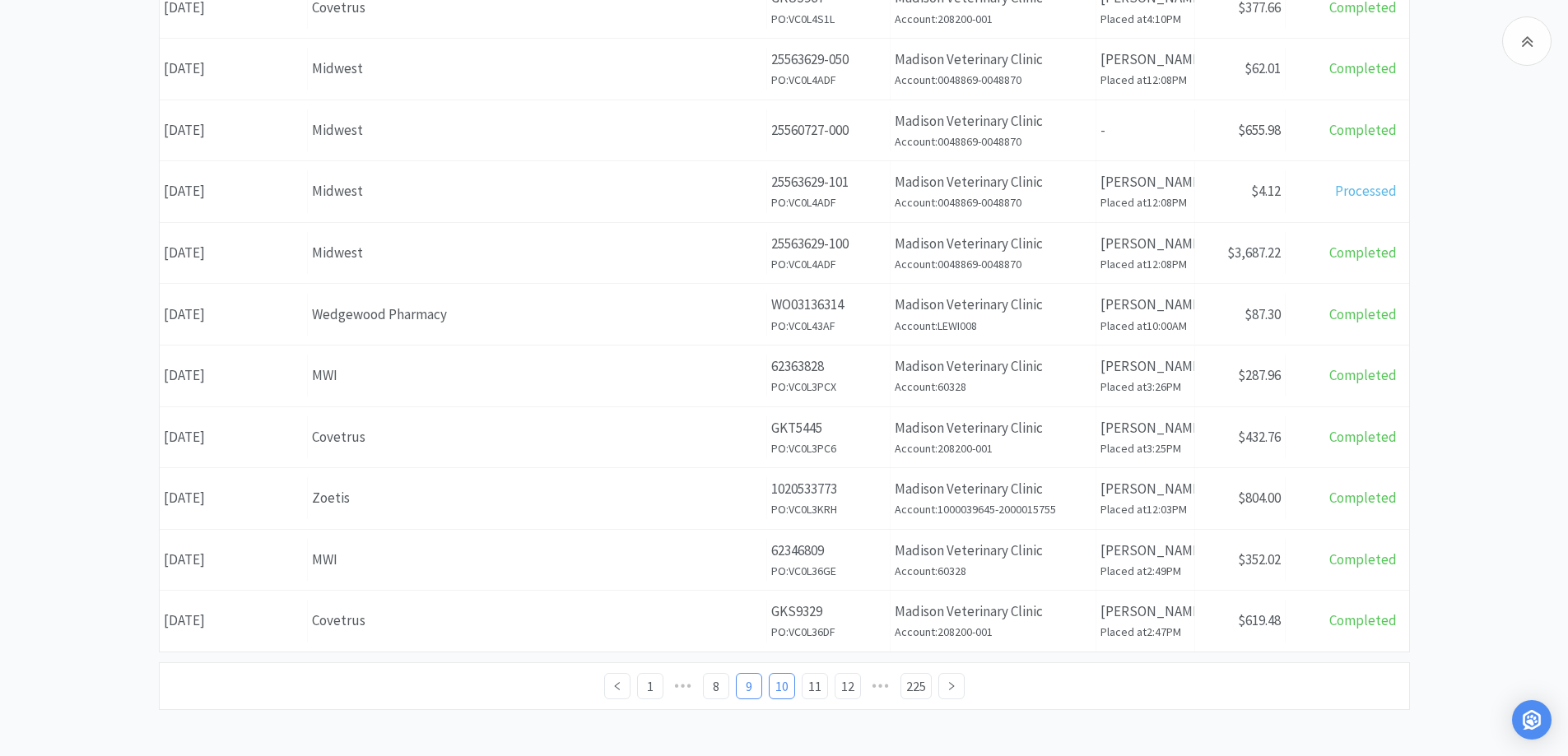
click at [743, 685] on link "9" at bounding box center [750, 686] width 25 height 25
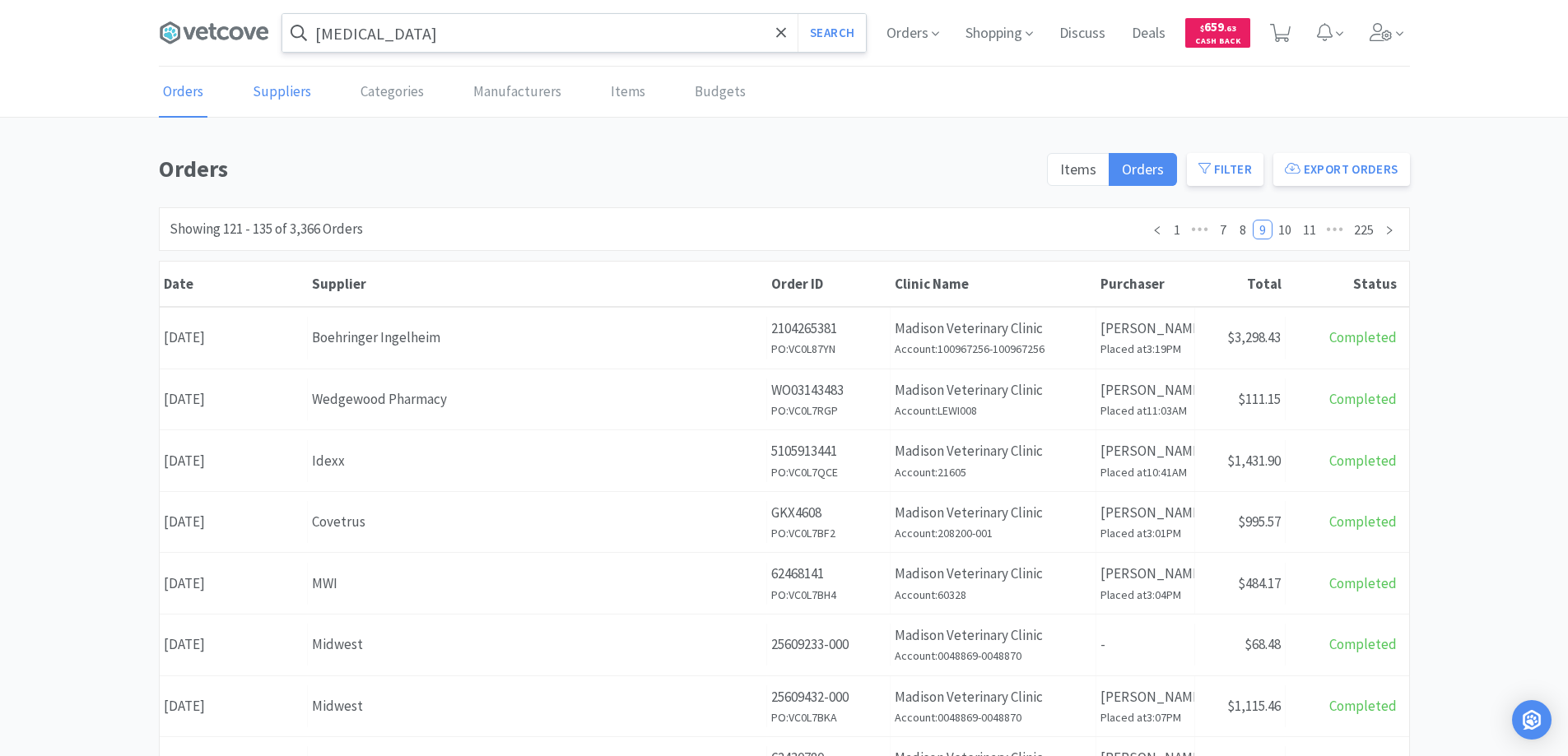
click at [278, 89] on link "Suppliers" at bounding box center [282, 92] width 66 height 50
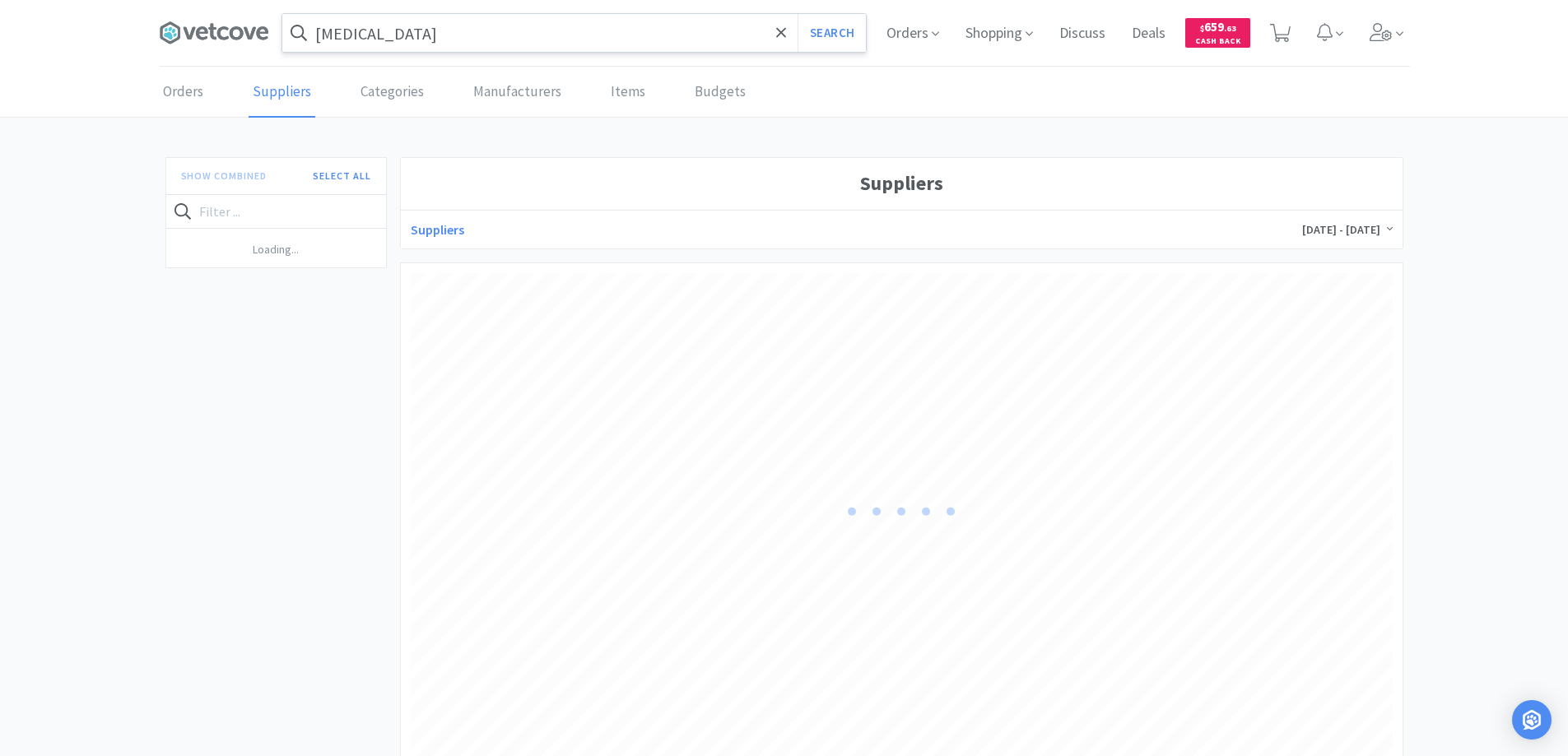
scroll to position [490, 982]
click at [362, 503] on icon at bounding box center [366, 504] width 9 height 12
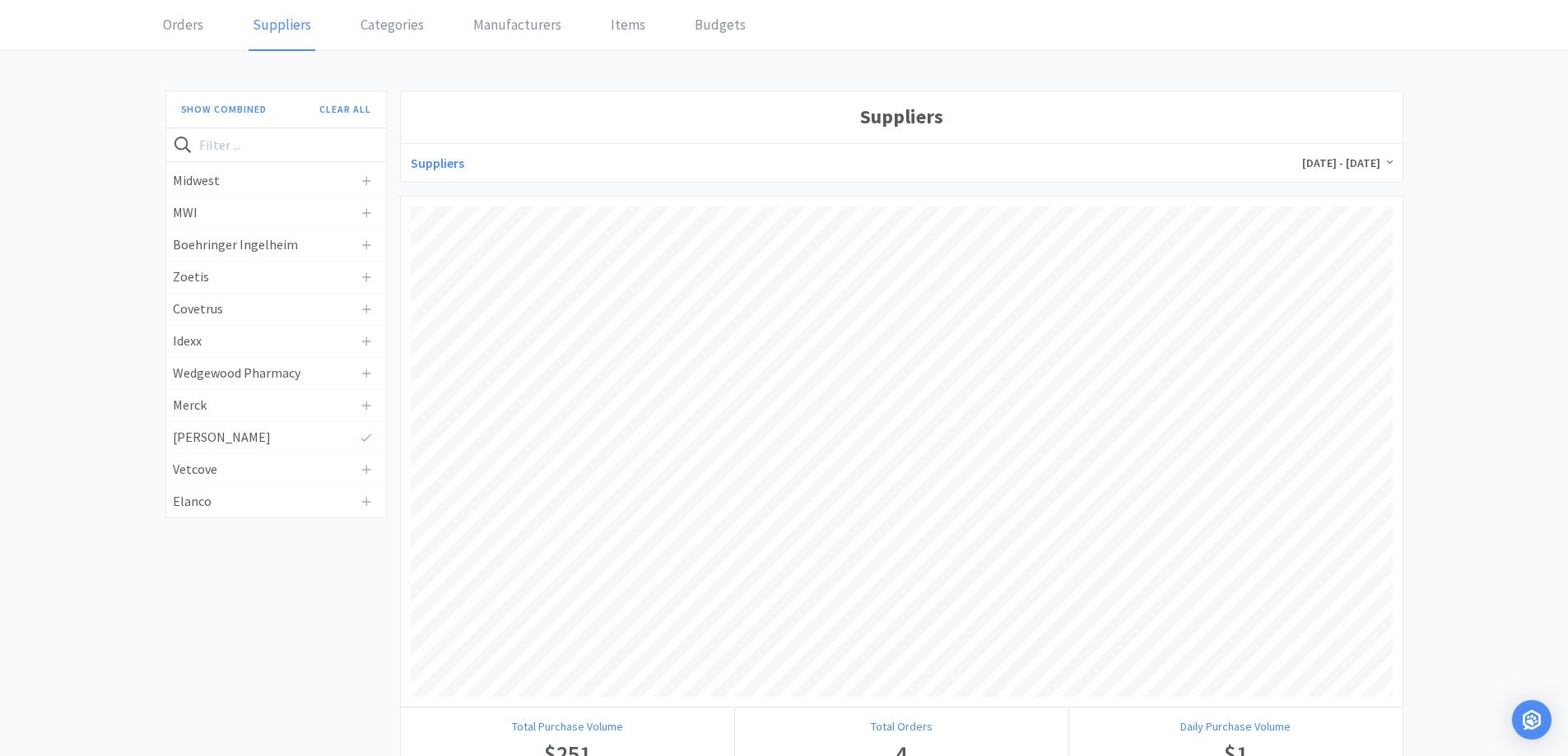
scroll to position [0, 0]
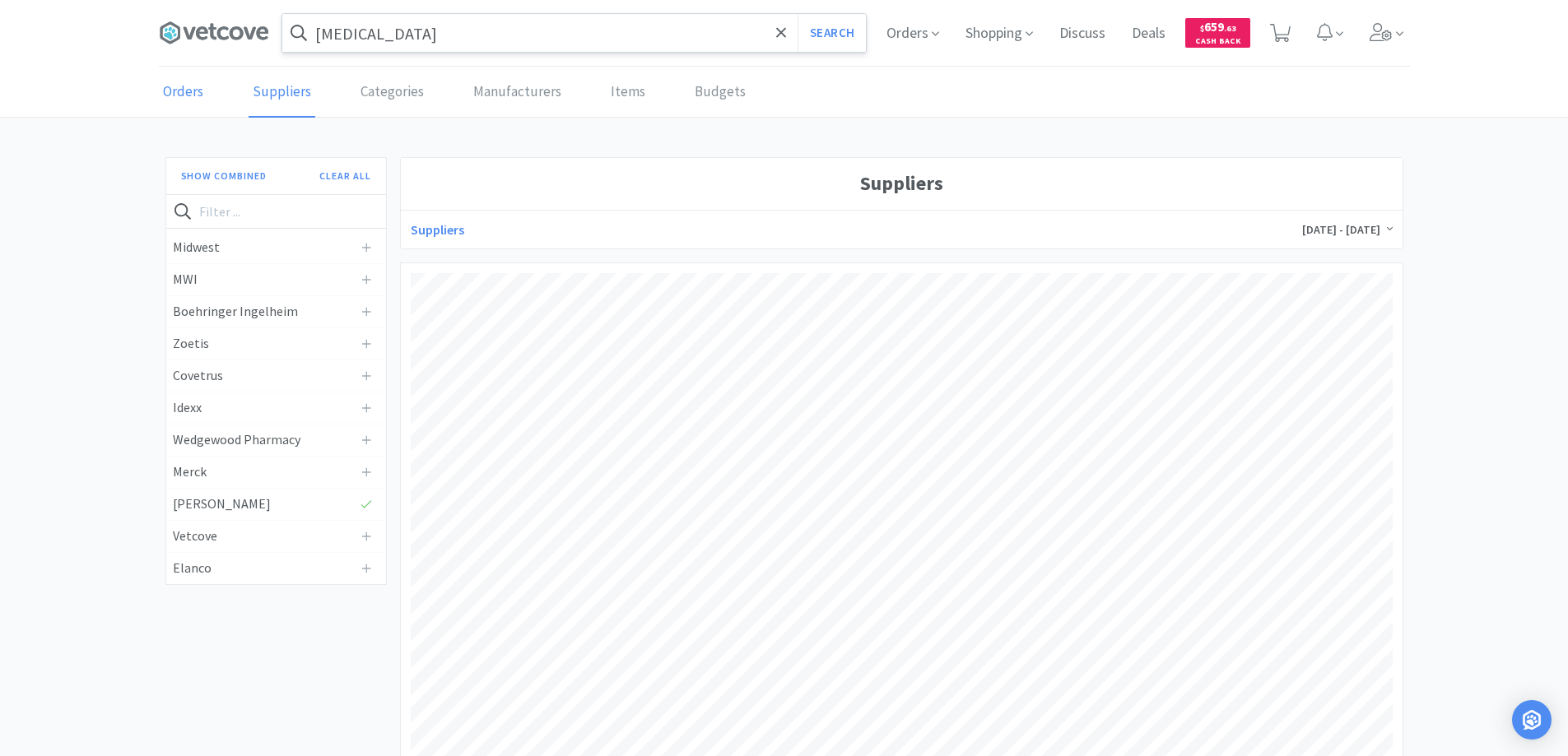
click at [179, 91] on link "Orders" at bounding box center [183, 92] width 48 height 50
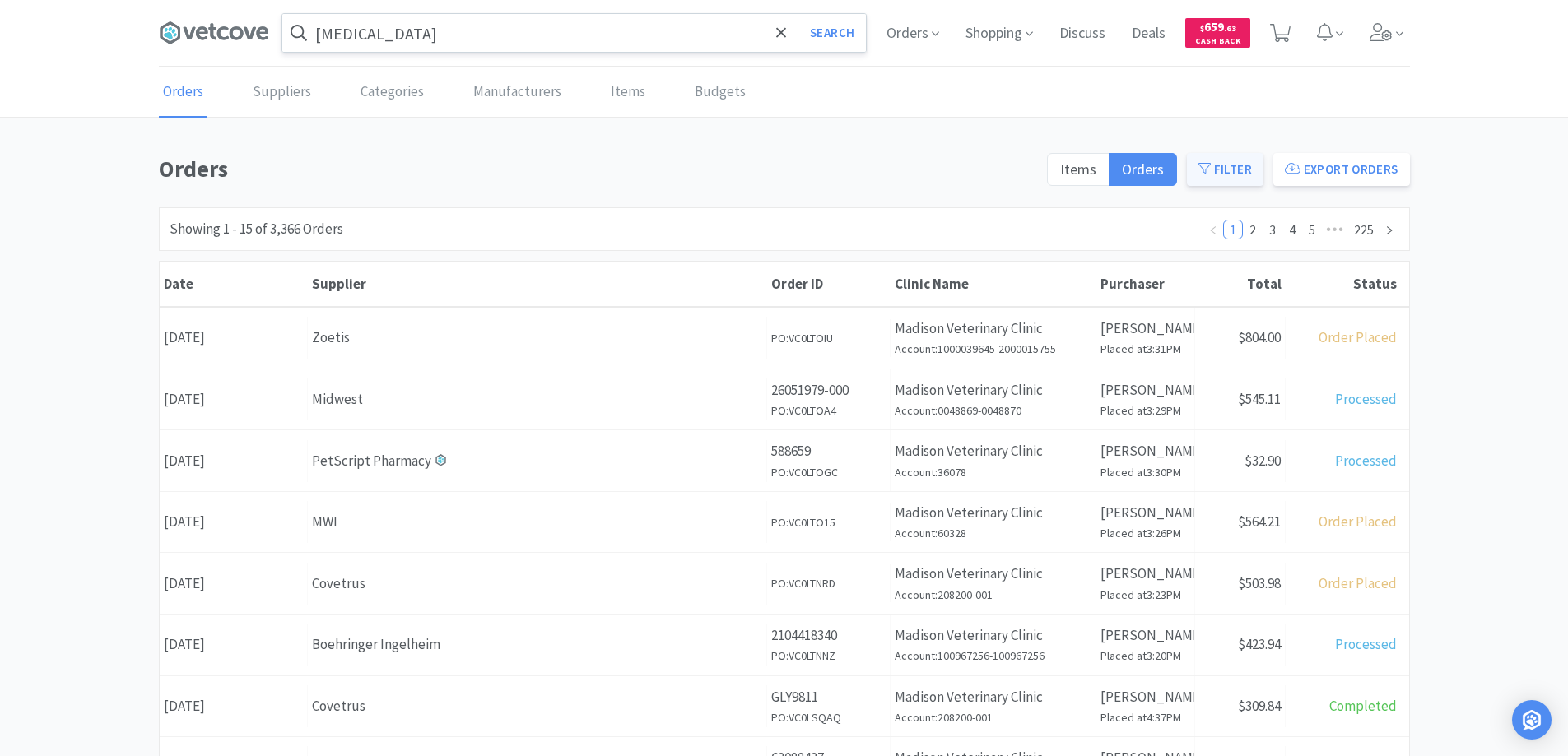
click at [1221, 165] on button "Filter" at bounding box center [1226, 169] width 76 height 33
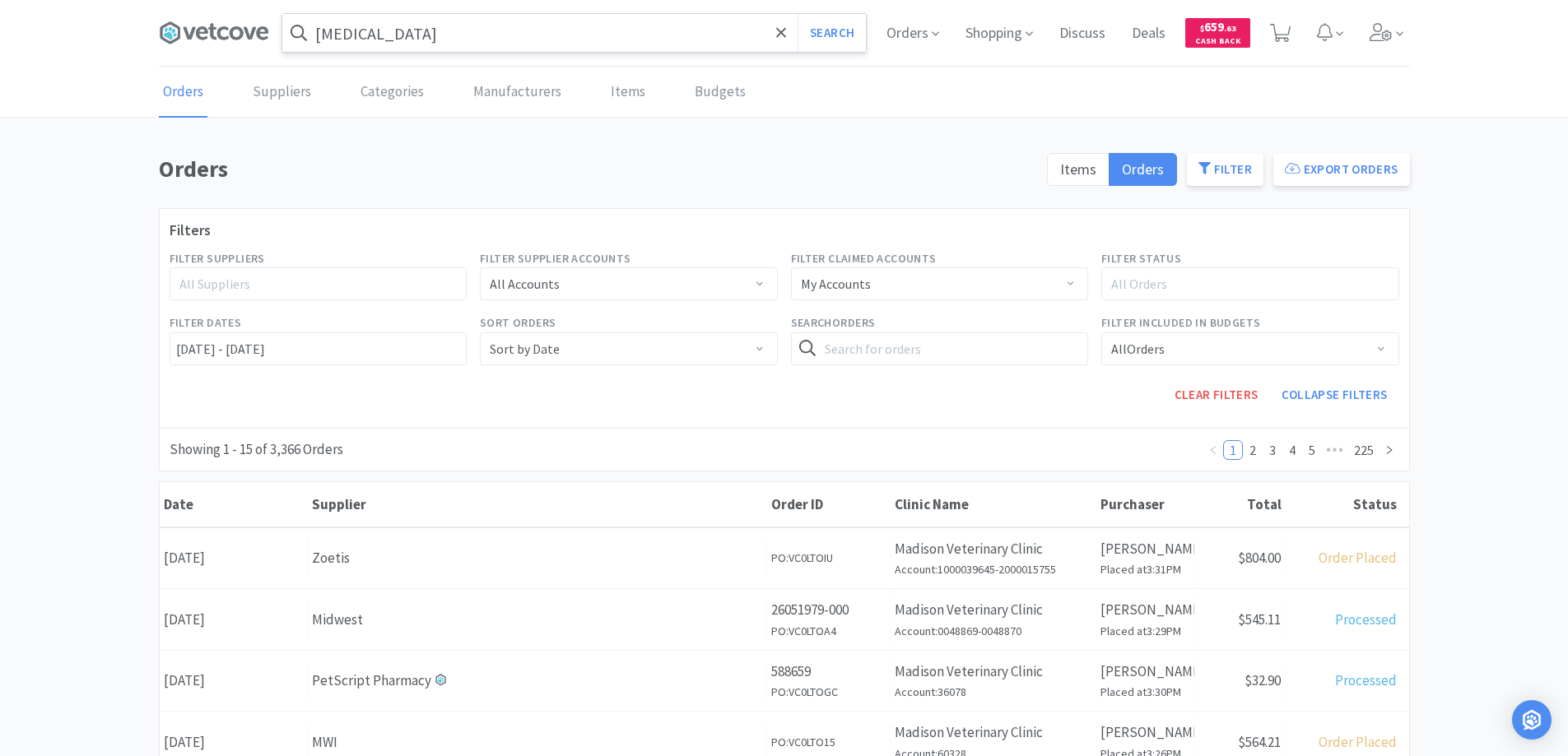
click at [205, 284] on div "All Suppliers" at bounding box center [311, 284] width 263 height 17
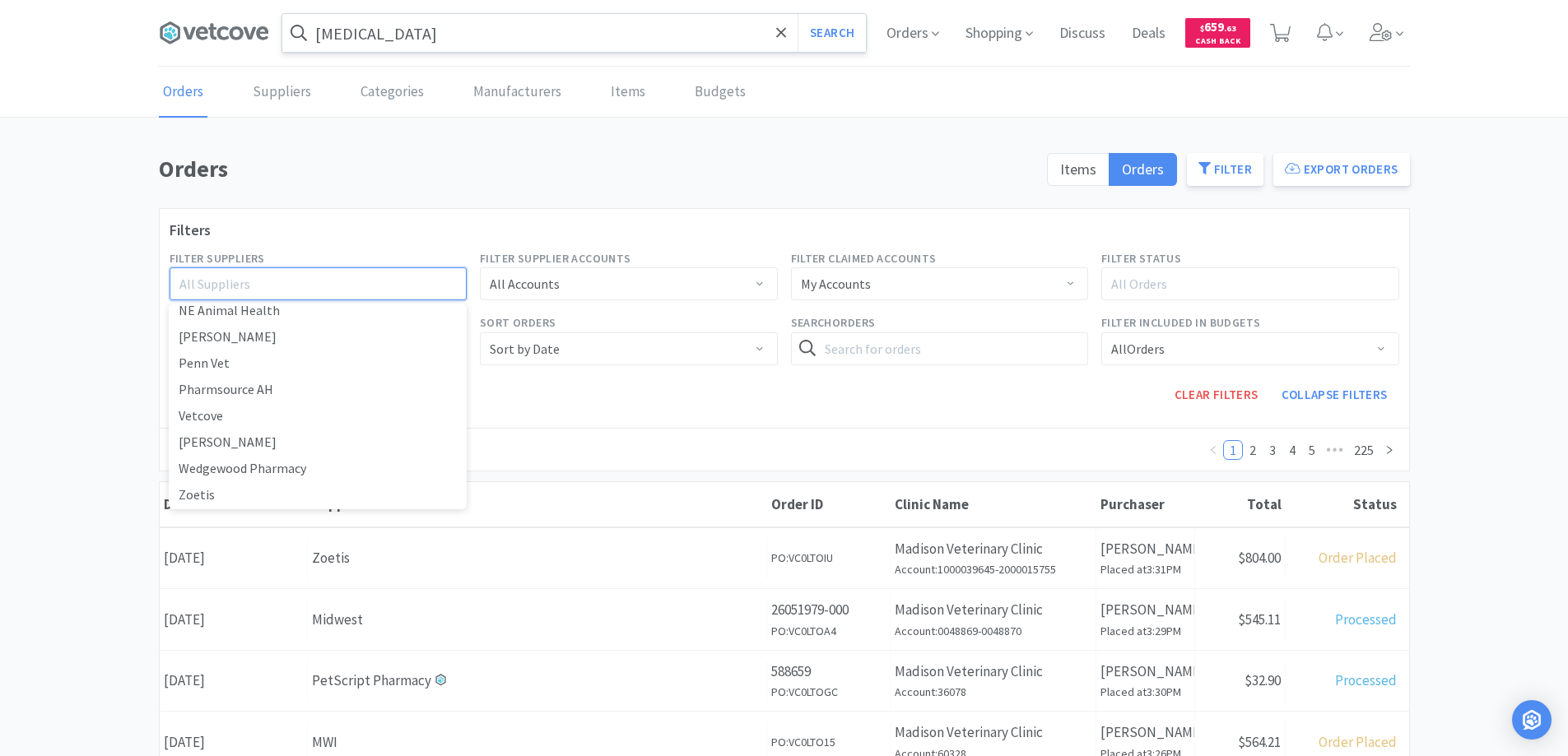
scroll to position [433, 0]
click at [248, 338] on li "[PERSON_NAME]" at bounding box center [317, 335] width 298 height 27
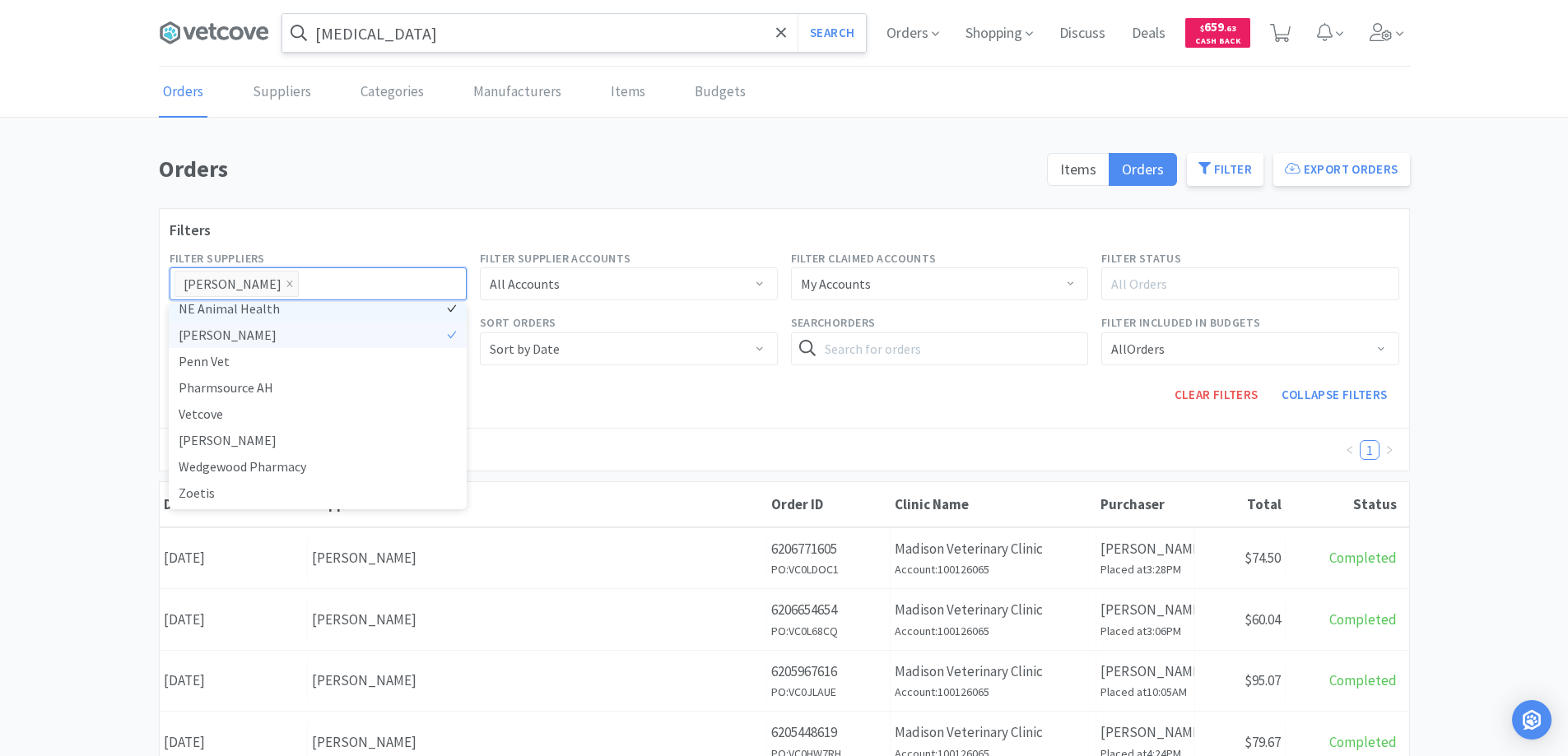
scroll to position [425, 0]
click at [213, 282] on div "[PERSON_NAME]" at bounding box center [233, 284] width 98 height 25
click at [375, 341] on li "[PERSON_NAME]" at bounding box center [317, 343] width 298 height 27
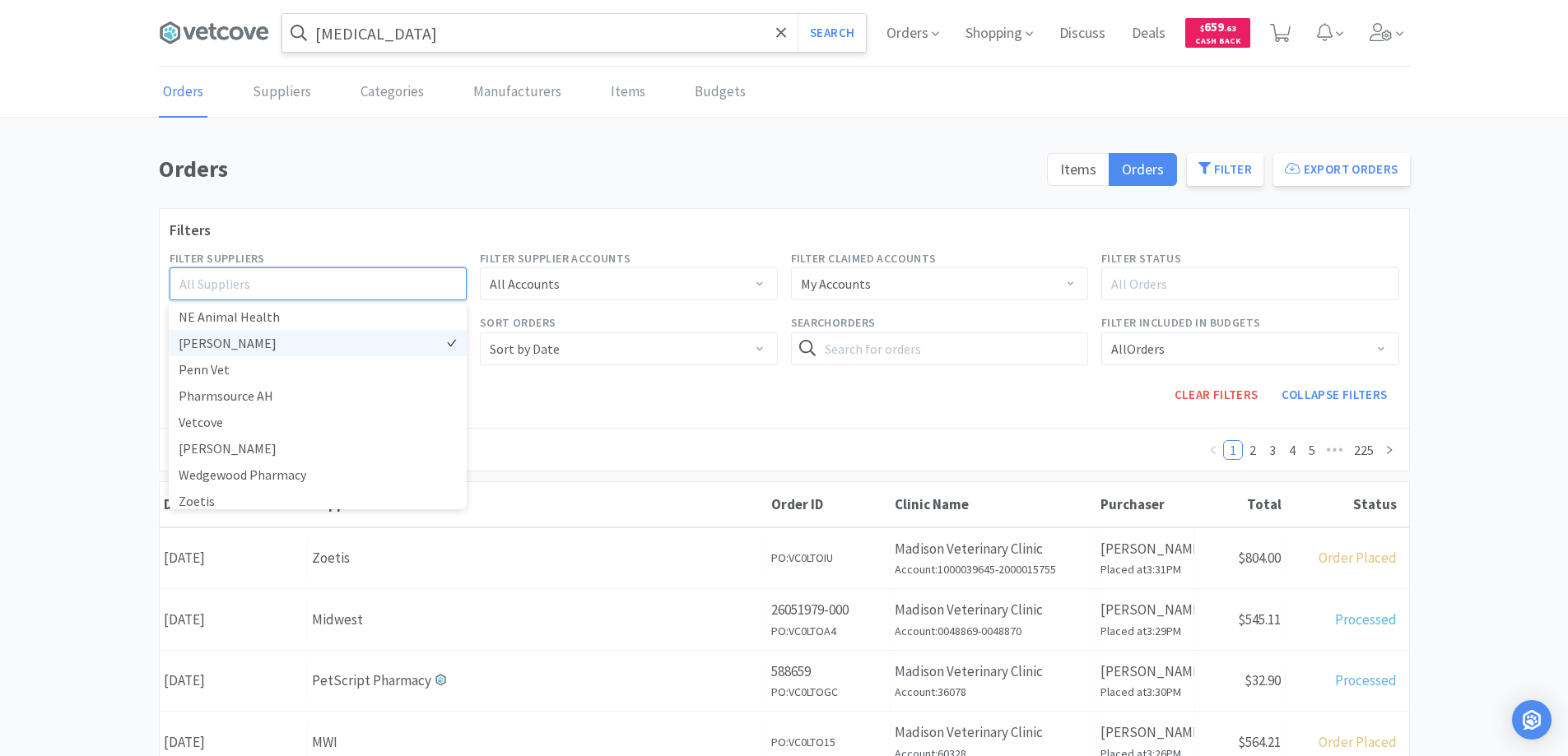
click at [375, 341] on li "[PERSON_NAME]" at bounding box center [317, 343] width 298 height 27
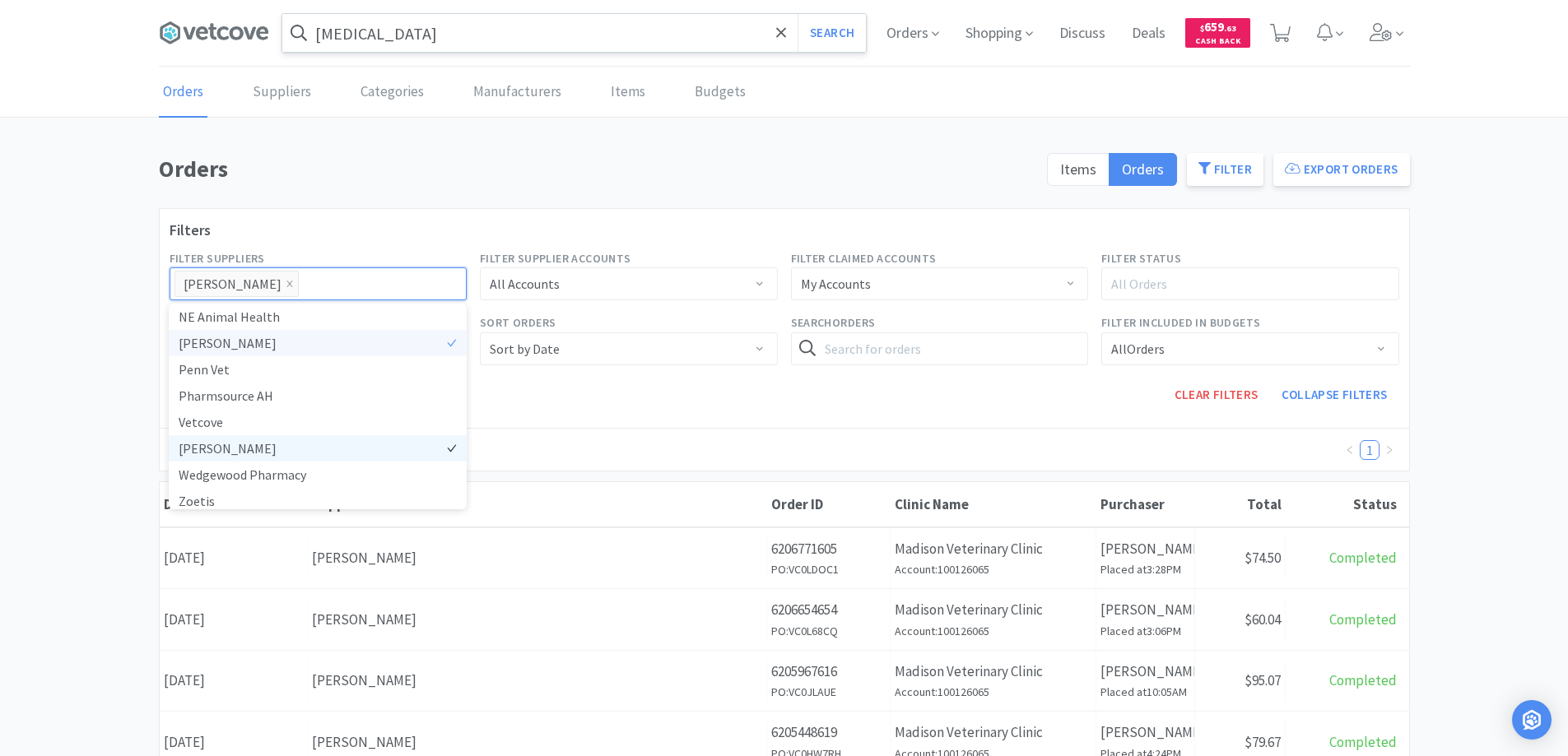
scroll to position [430, 0]
click at [290, 338] on li "[PERSON_NAME]" at bounding box center [317, 338] width 298 height 27
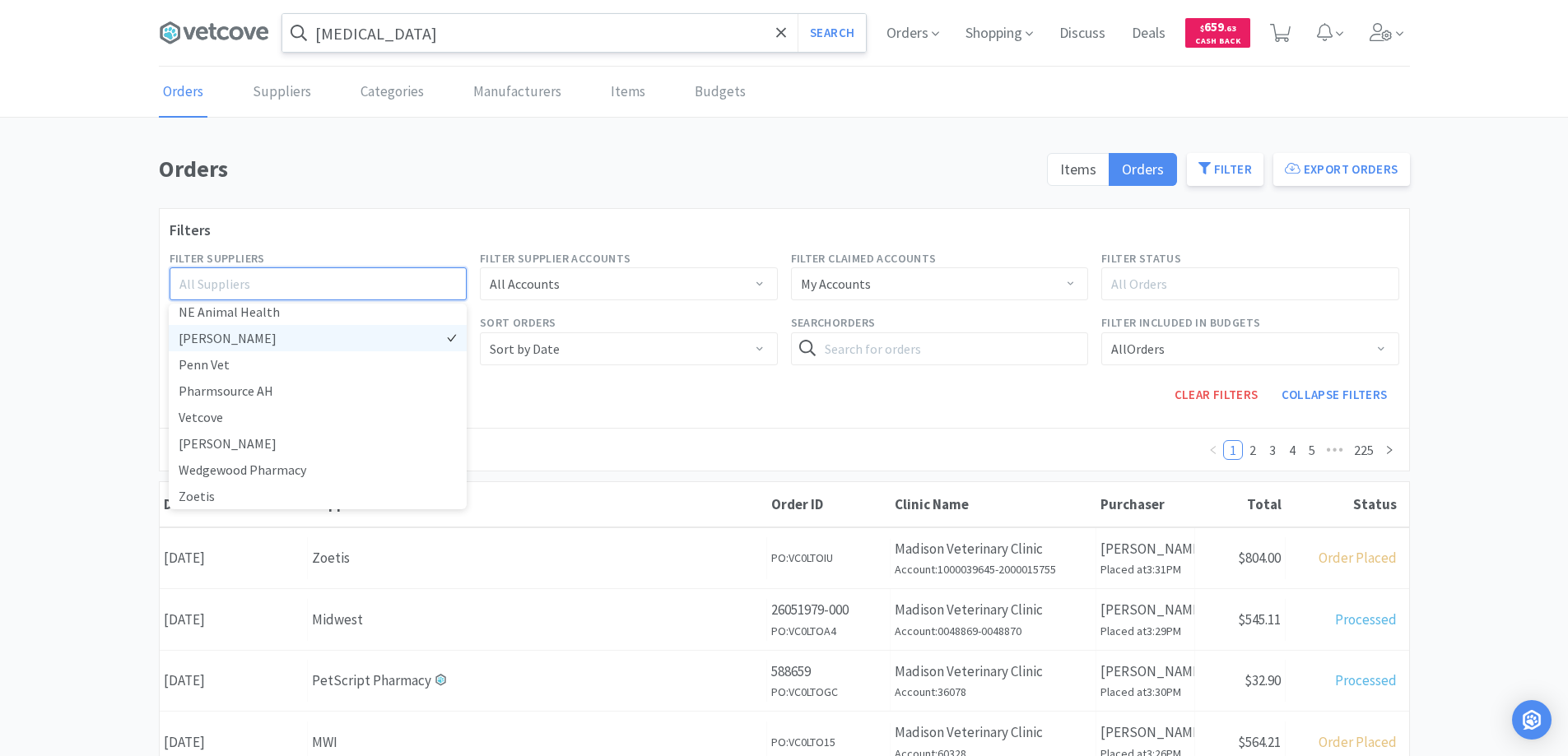
click at [290, 338] on li "[PERSON_NAME]" at bounding box center [317, 338] width 298 height 27
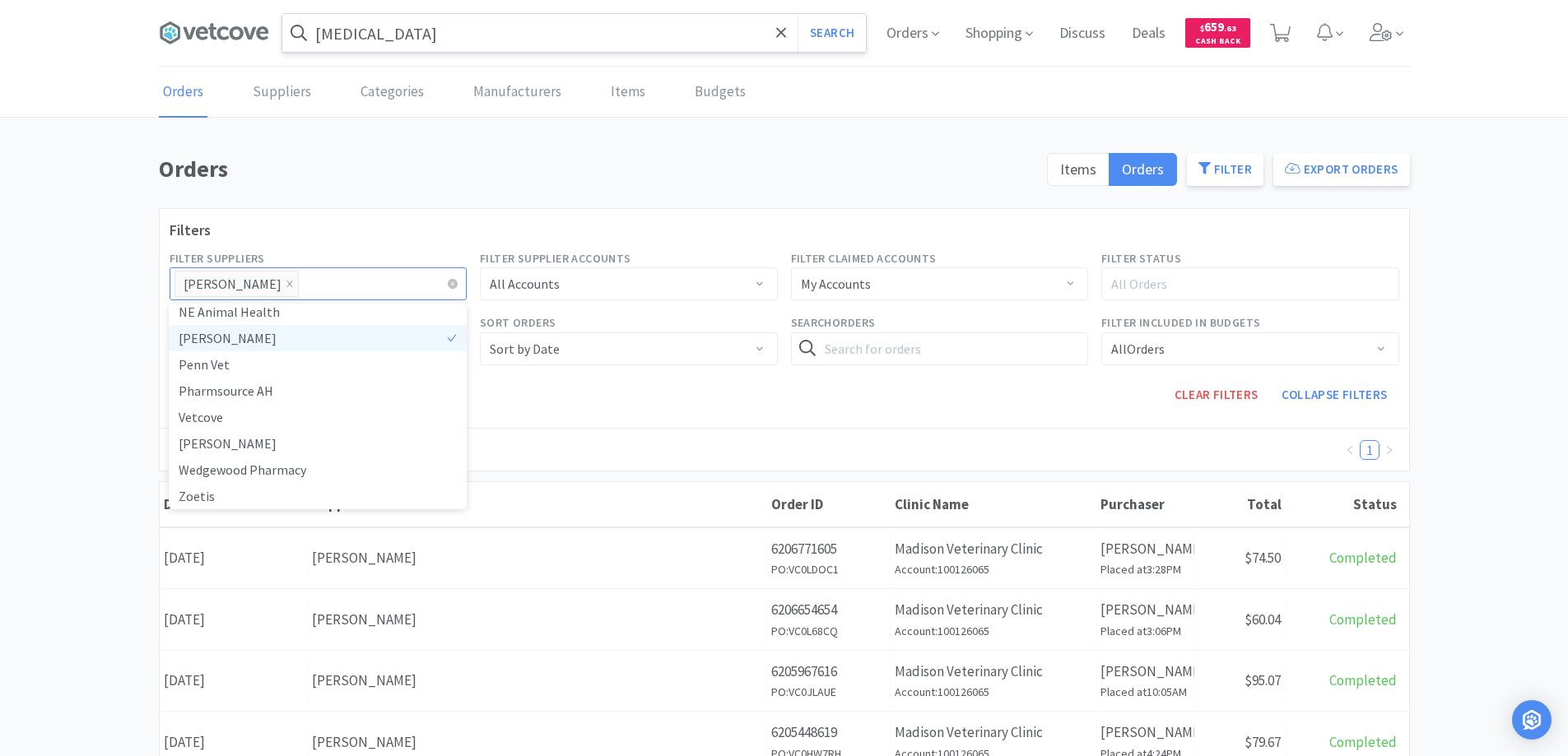
scroll to position [425, 0]
click at [759, 346] on span at bounding box center [759, 351] width 17 height 13
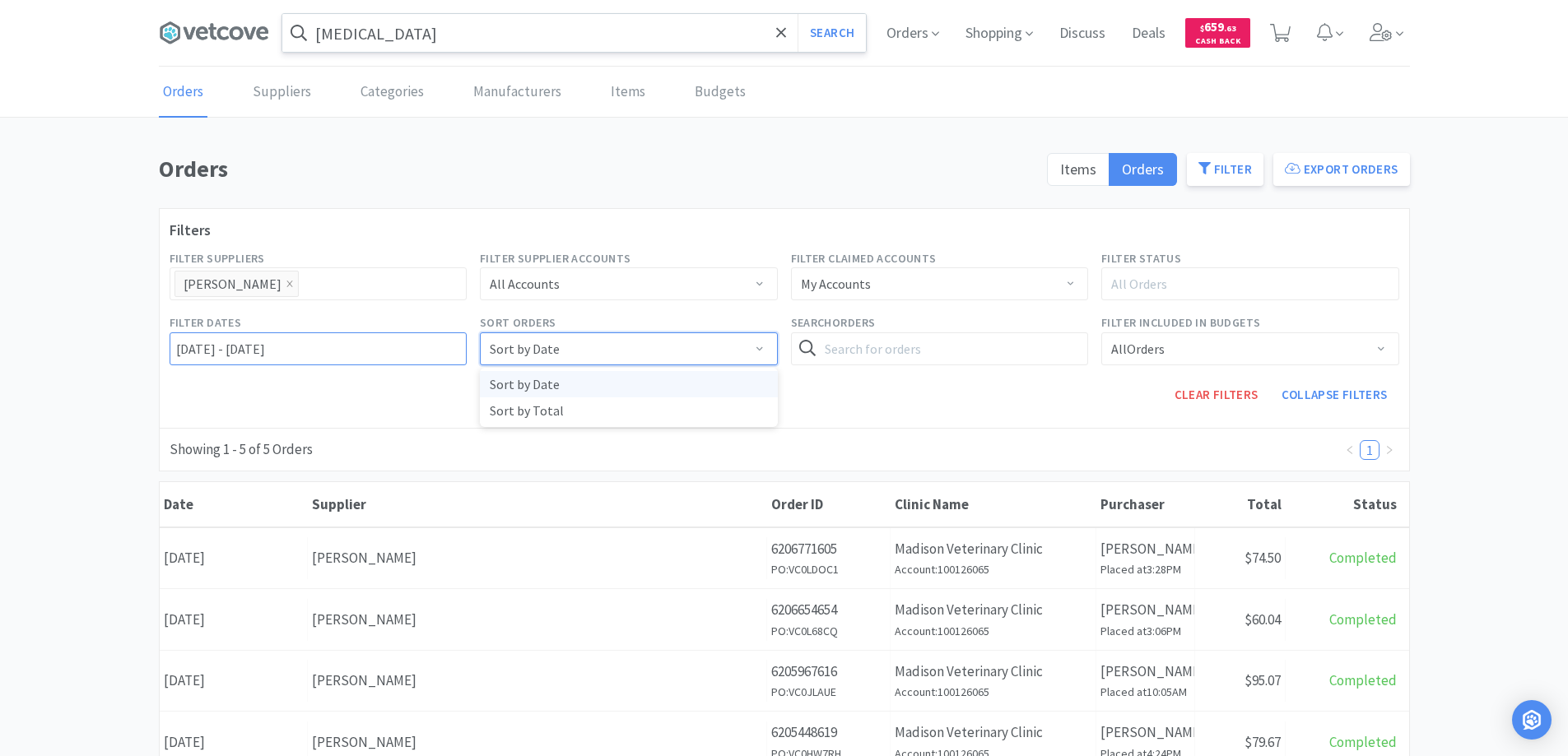
click at [174, 350] on input "08/12/2022 - 08/13/2025" at bounding box center [318, 349] width 298 height 33
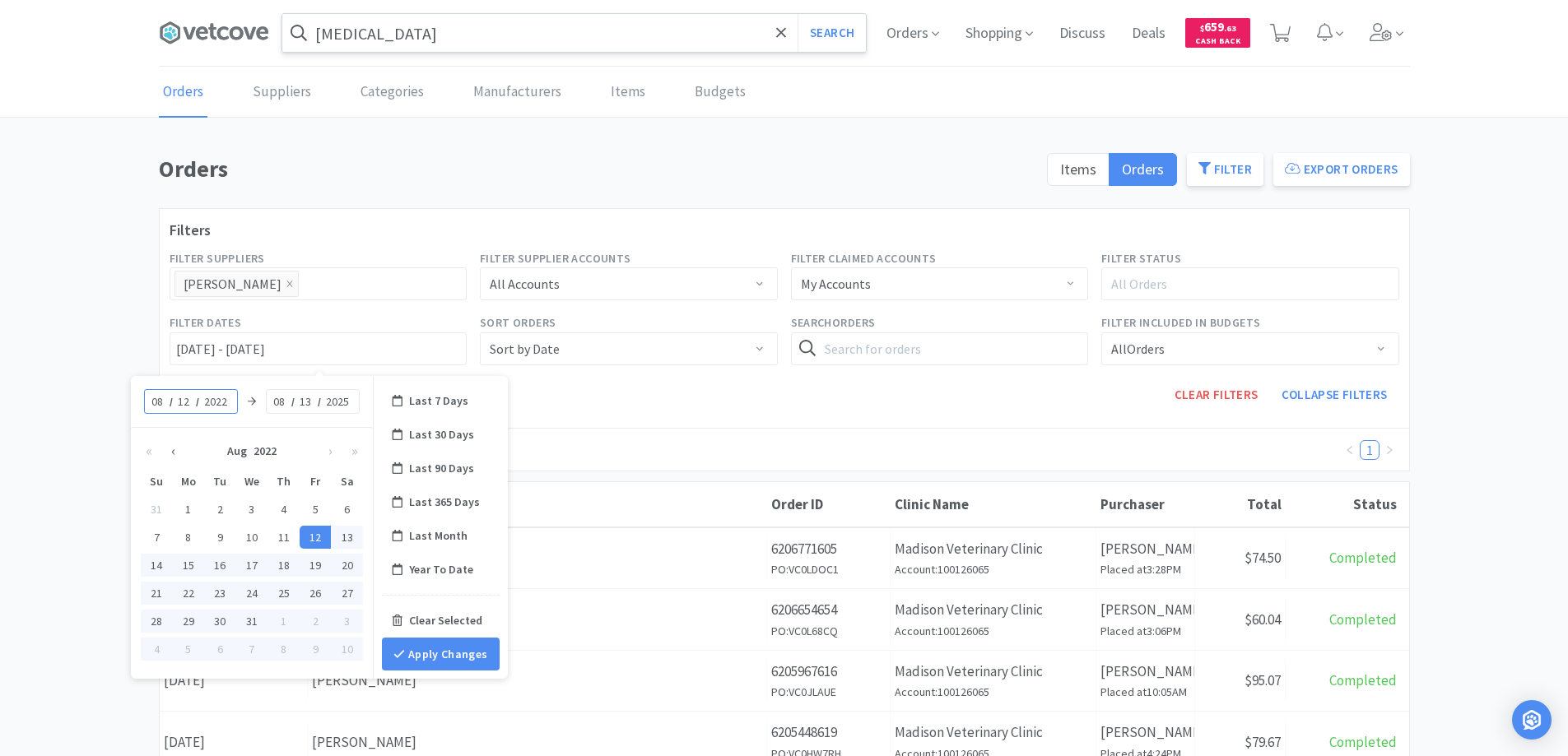
click at [172, 451] on button "‹" at bounding box center [173, 451] width 24 height 33
click at [250, 511] on div "1" at bounding box center [252, 509] width 32 height 23
type input "06/01/2022 - No End Date"
type input "06"
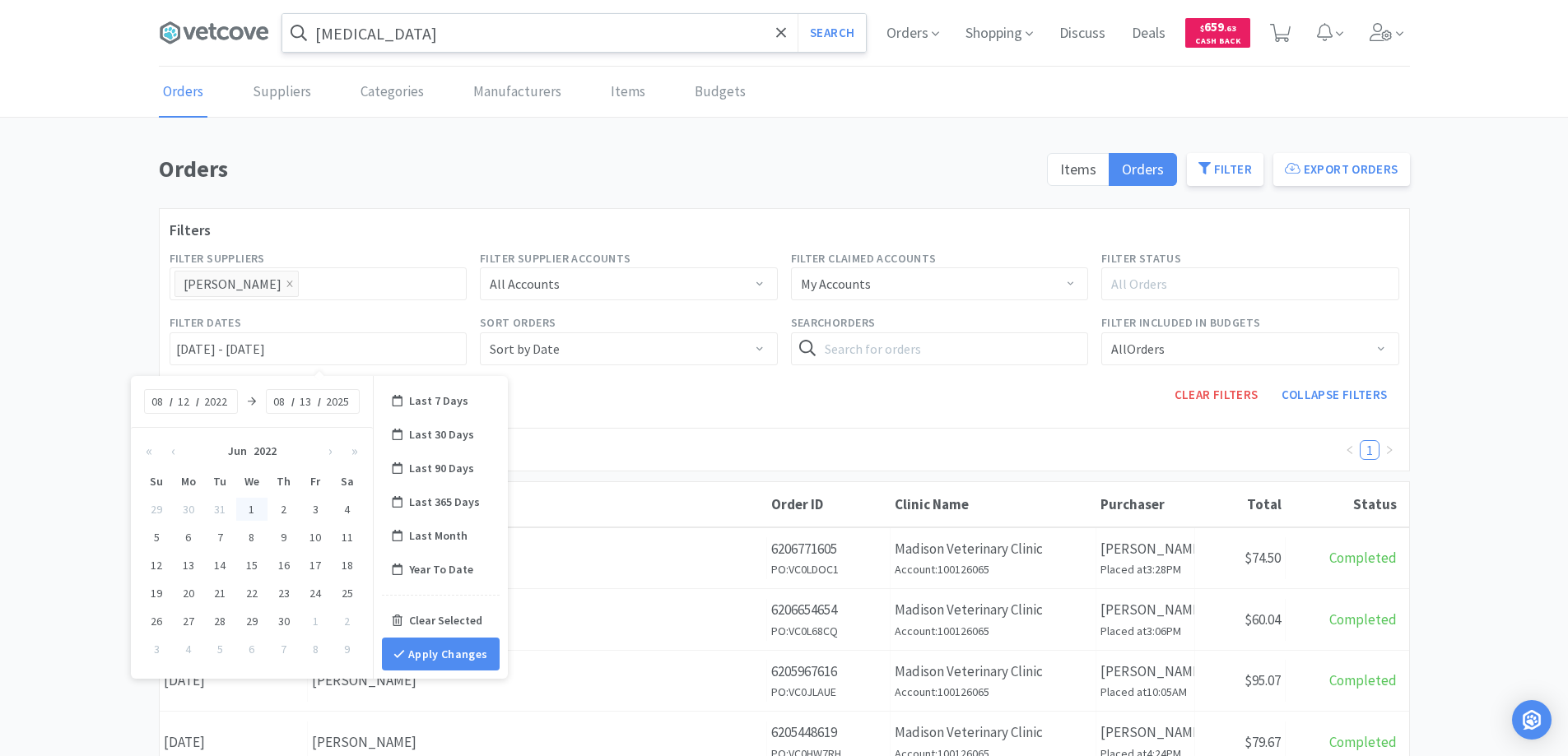
type input "01"
click at [292, 398] on input at bounding box center [284, 402] width 17 height 17
type input "08"
type input "11"
type input "2025"
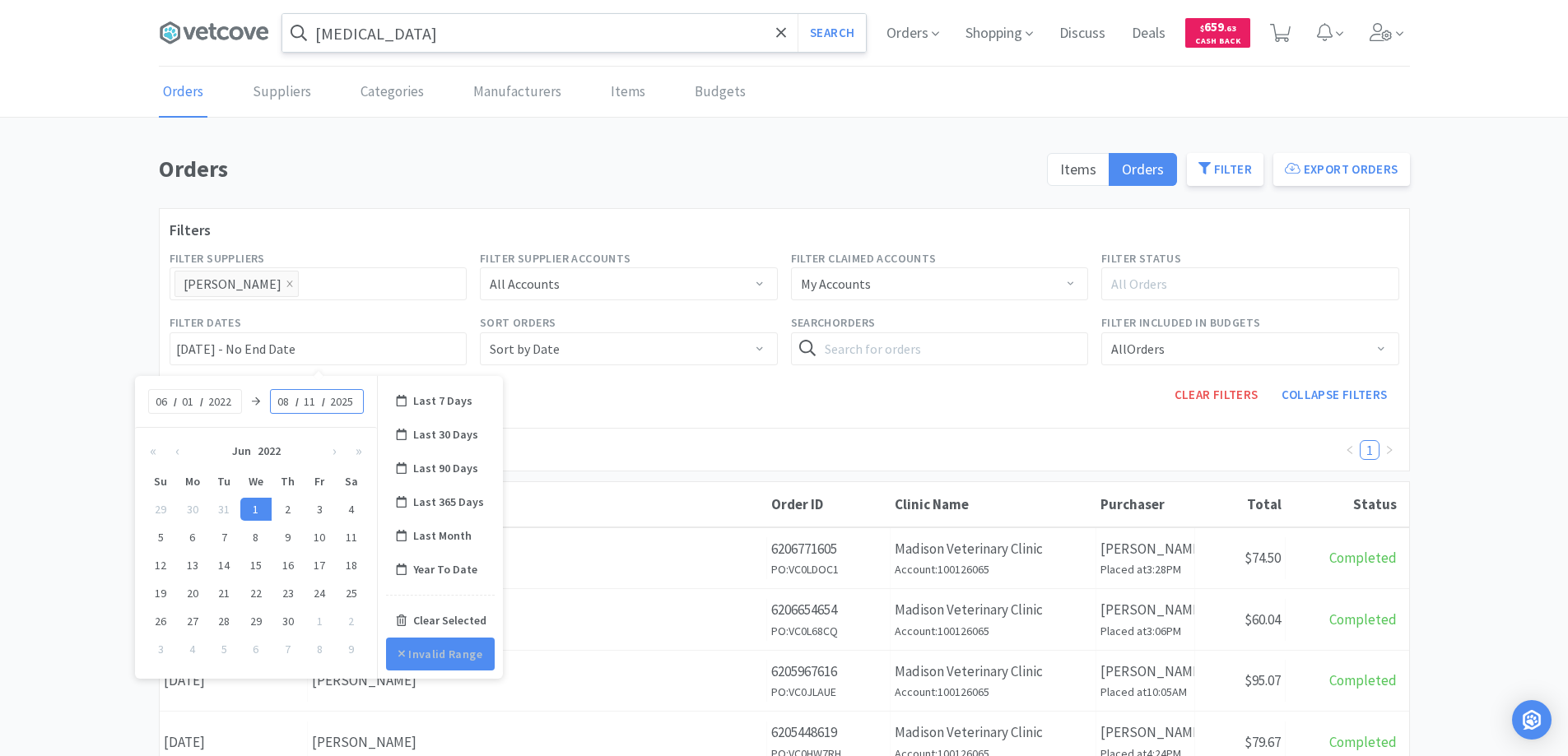
click at [93, 365] on div "Orders Items Orders Filter Export Orders Filters Filter Suppliers All Suppliers…" at bounding box center [784, 707] width 1568 height 1113
type input "06/01/2022 - 08/11/2025"
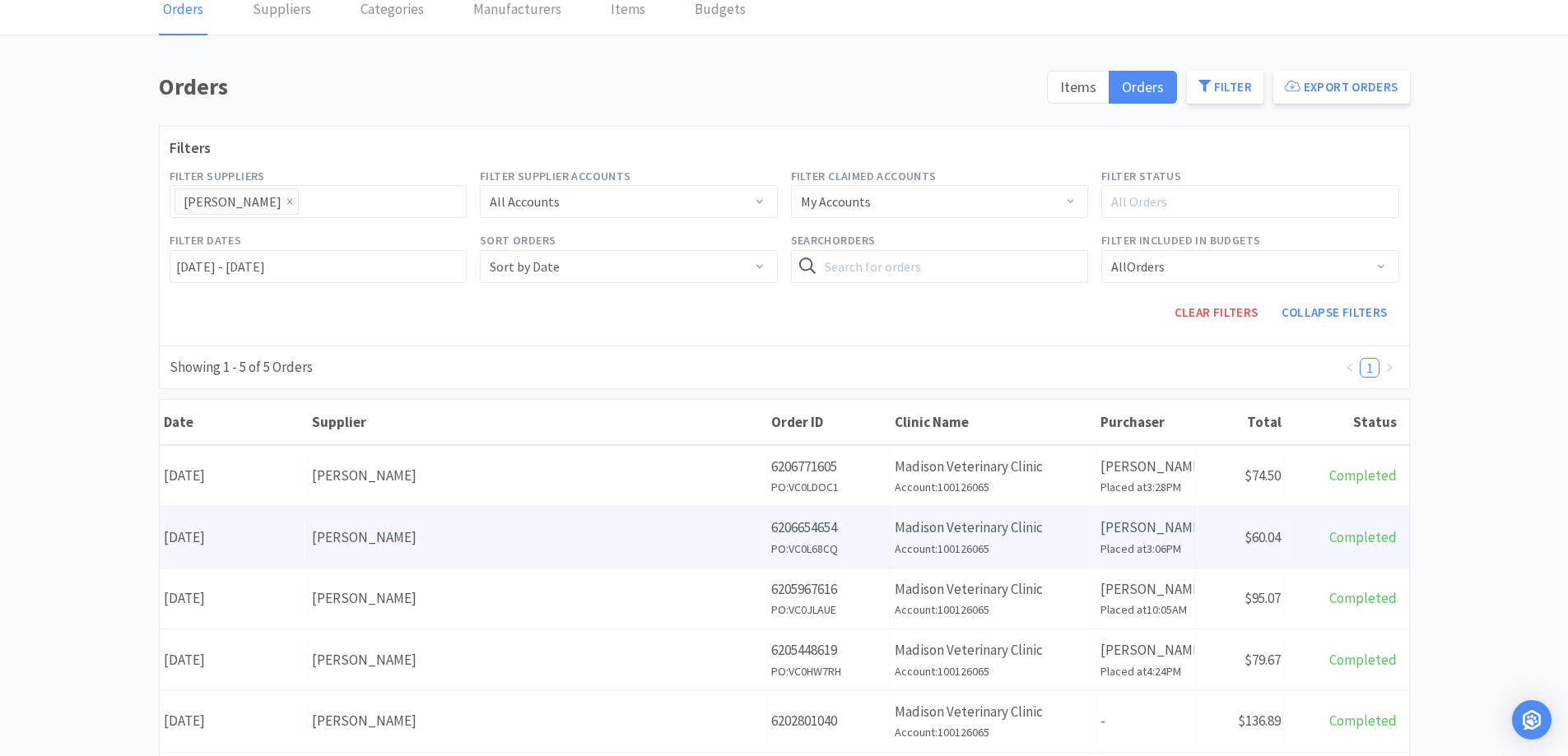
scroll to position [164, 0]
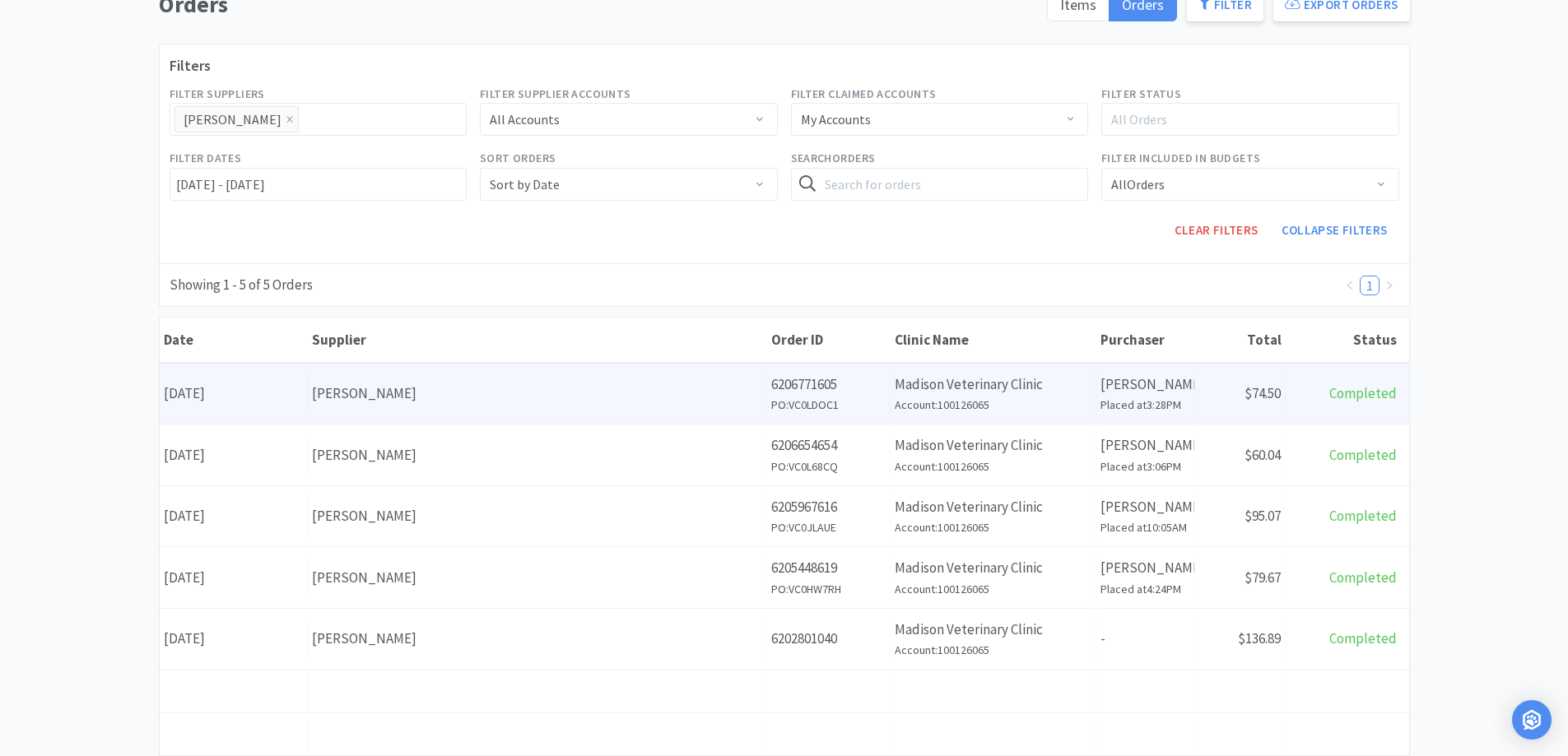
click at [410, 400] on div "[PERSON_NAME]" at bounding box center [537, 394] width 450 height 22
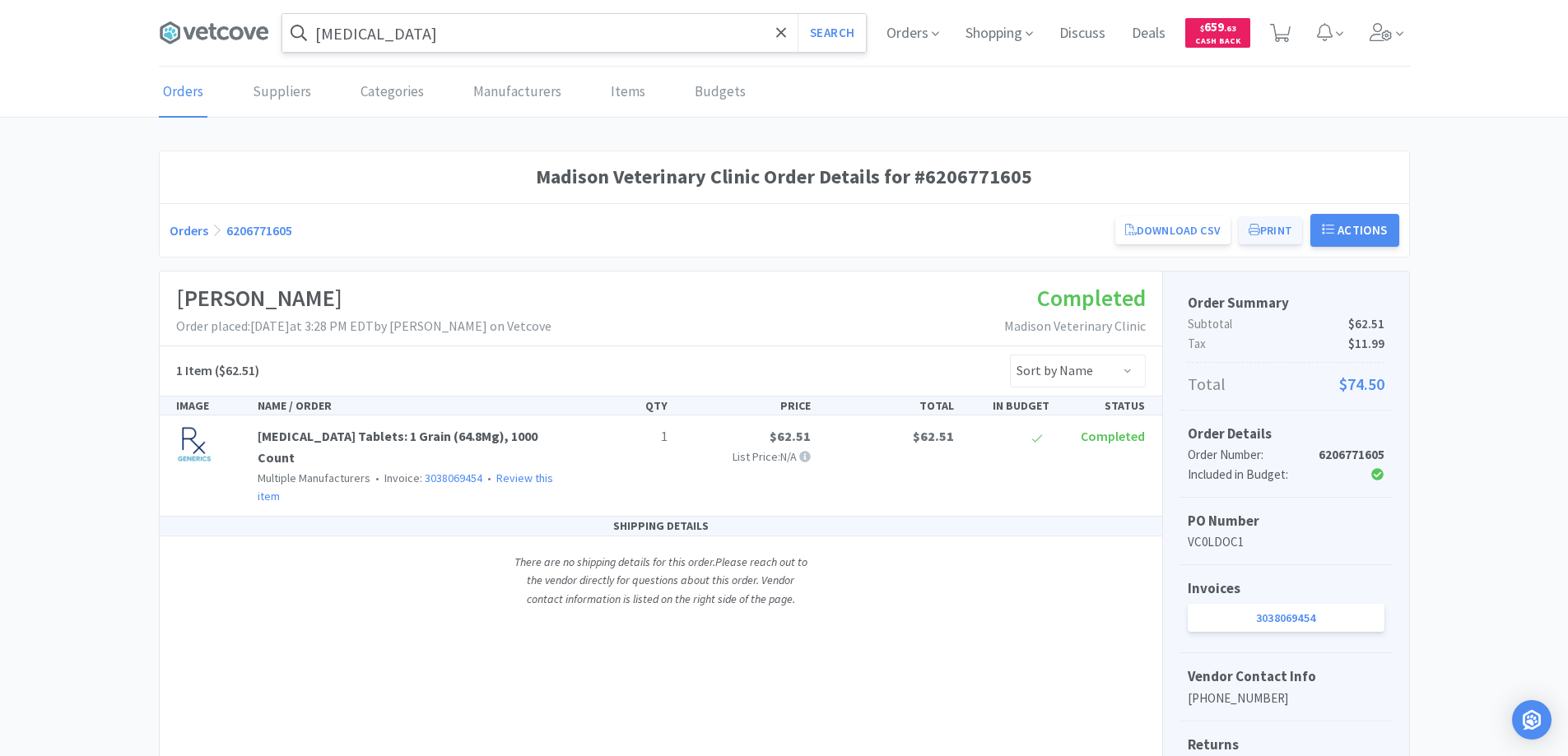
click at [1271, 228] on button "Print" at bounding box center [1271, 231] width 63 height 28
click at [190, 228] on link "Orders" at bounding box center [189, 230] width 39 height 17
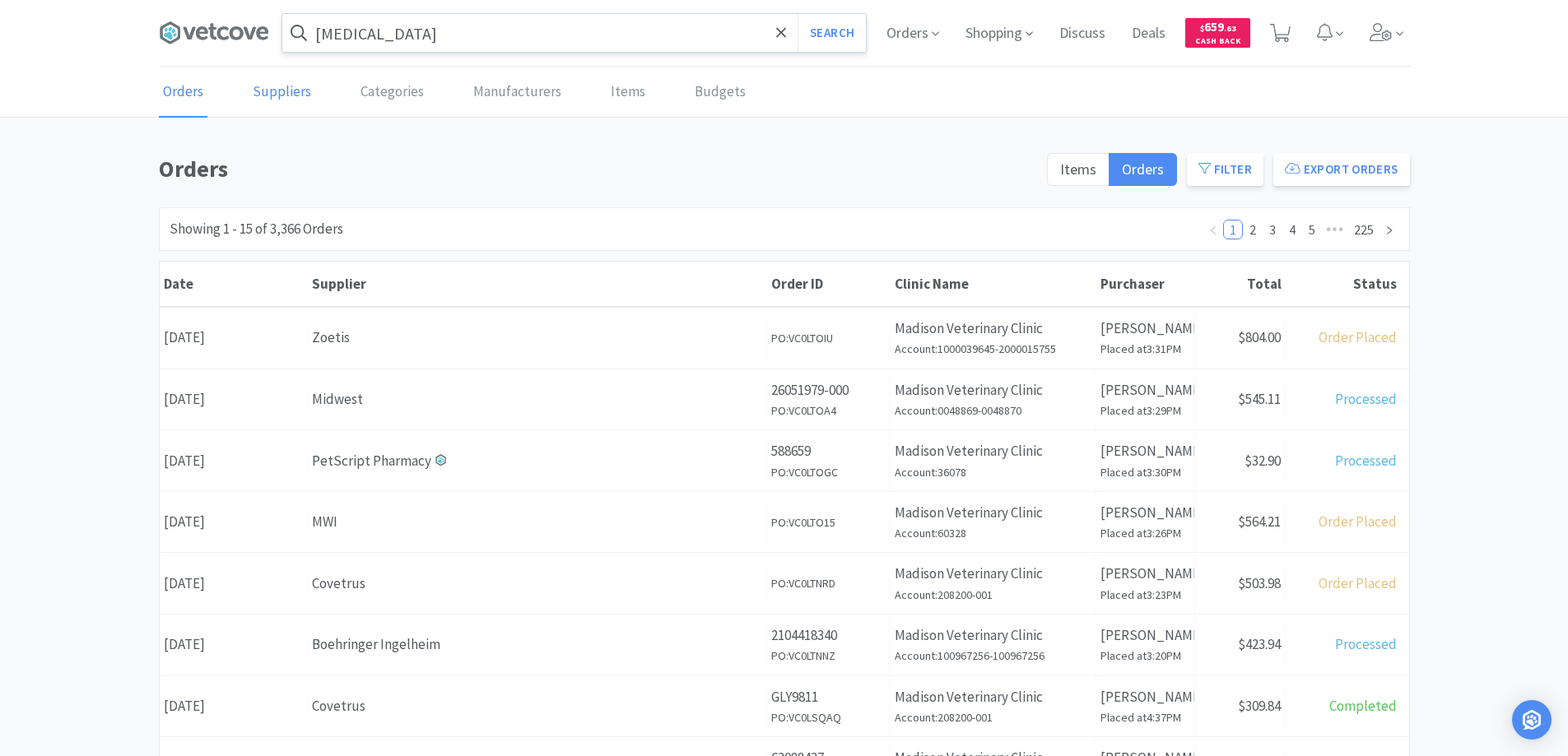
click at [284, 92] on link "Suppliers" at bounding box center [282, 92] width 66 height 50
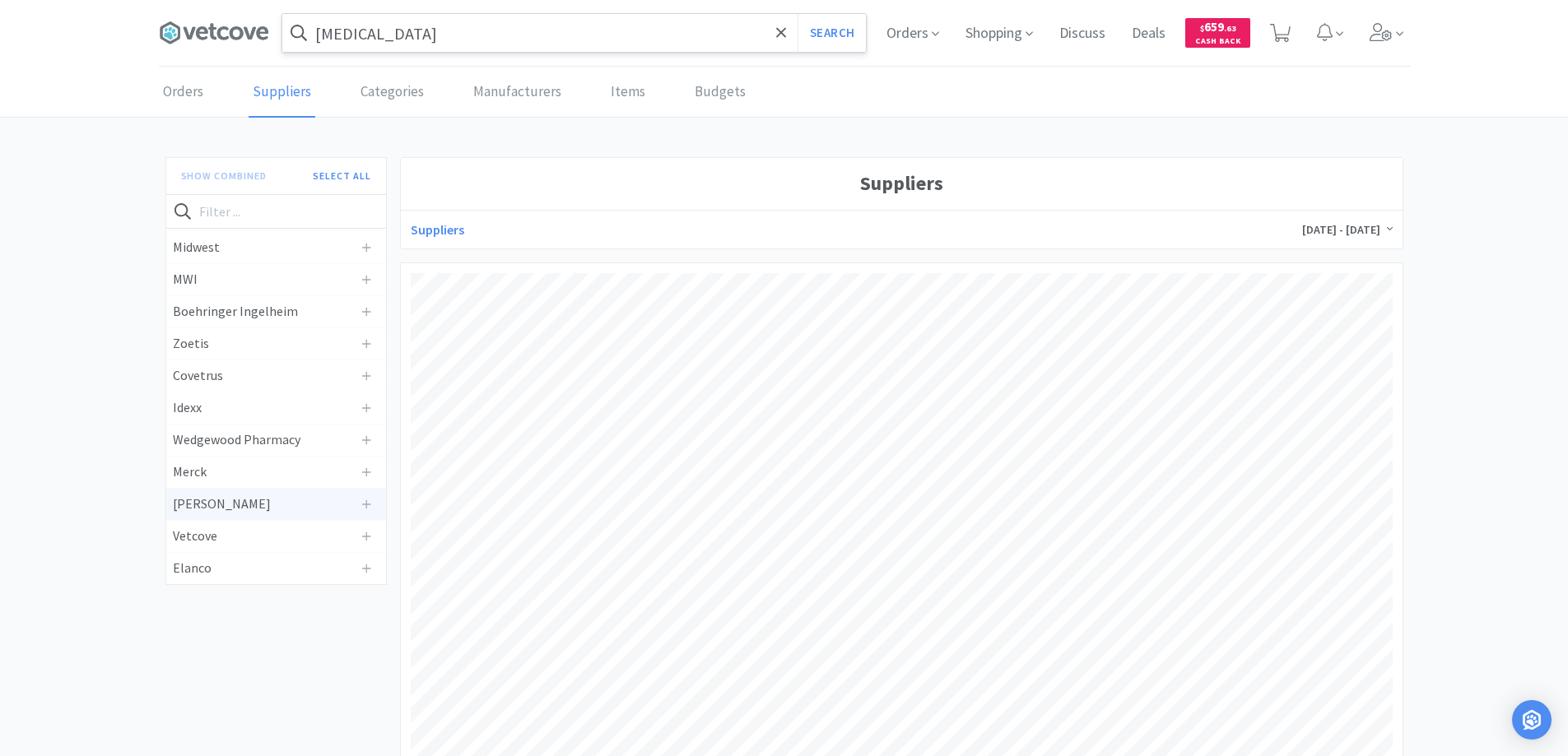
click at [248, 501] on h4 "[PERSON_NAME]" at bounding box center [263, 504] width 182 height 22
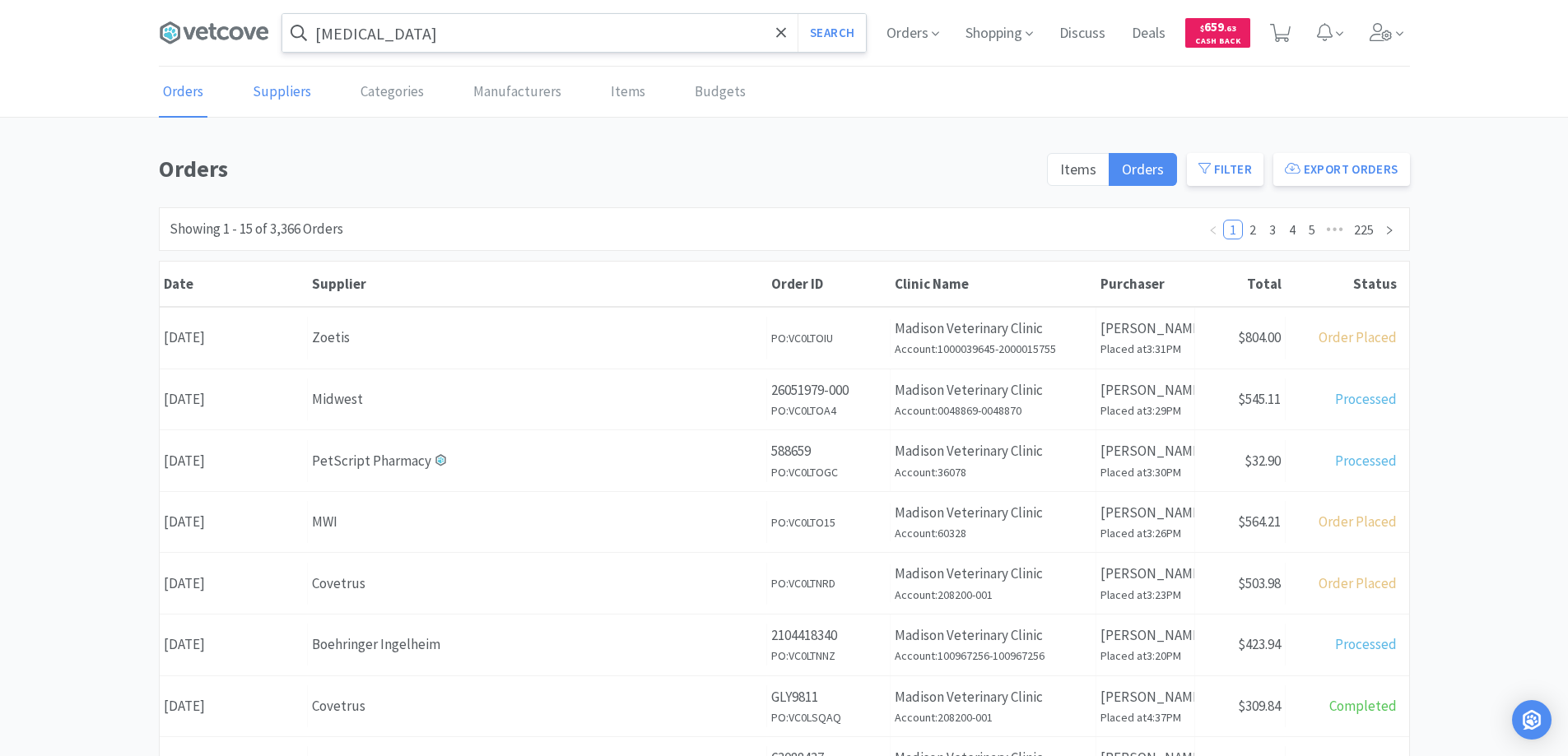
click at [282, 94] on link "Suppliers" at bounding box center [282, 92] width 66 height 50
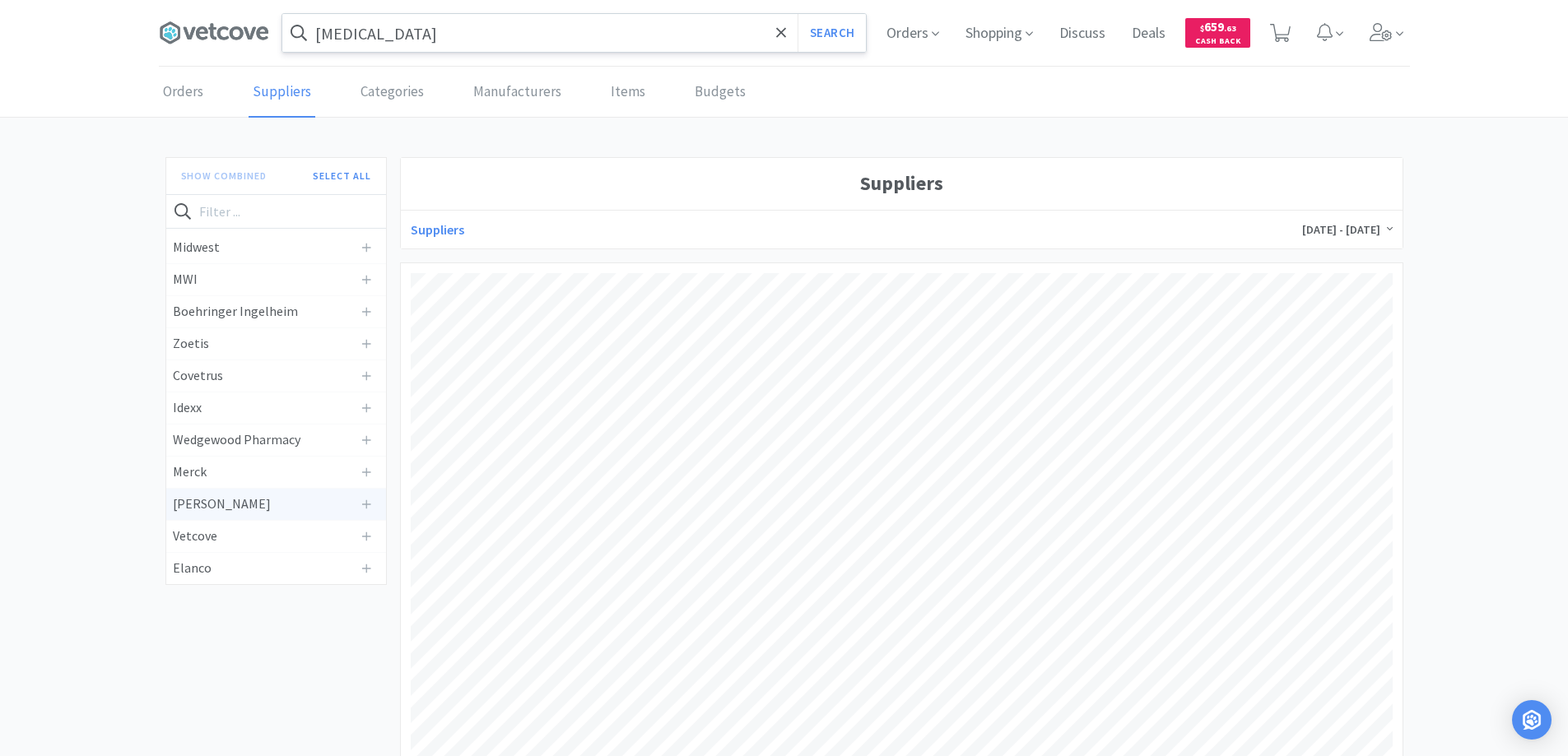
click at [270, 505] on h4 "[PERSON_NAME]" at bounding box center [263, 504] width 182 height 22
click at [180, 93] on link "Orders" at bounding box center [183, 92] width 48 height 50
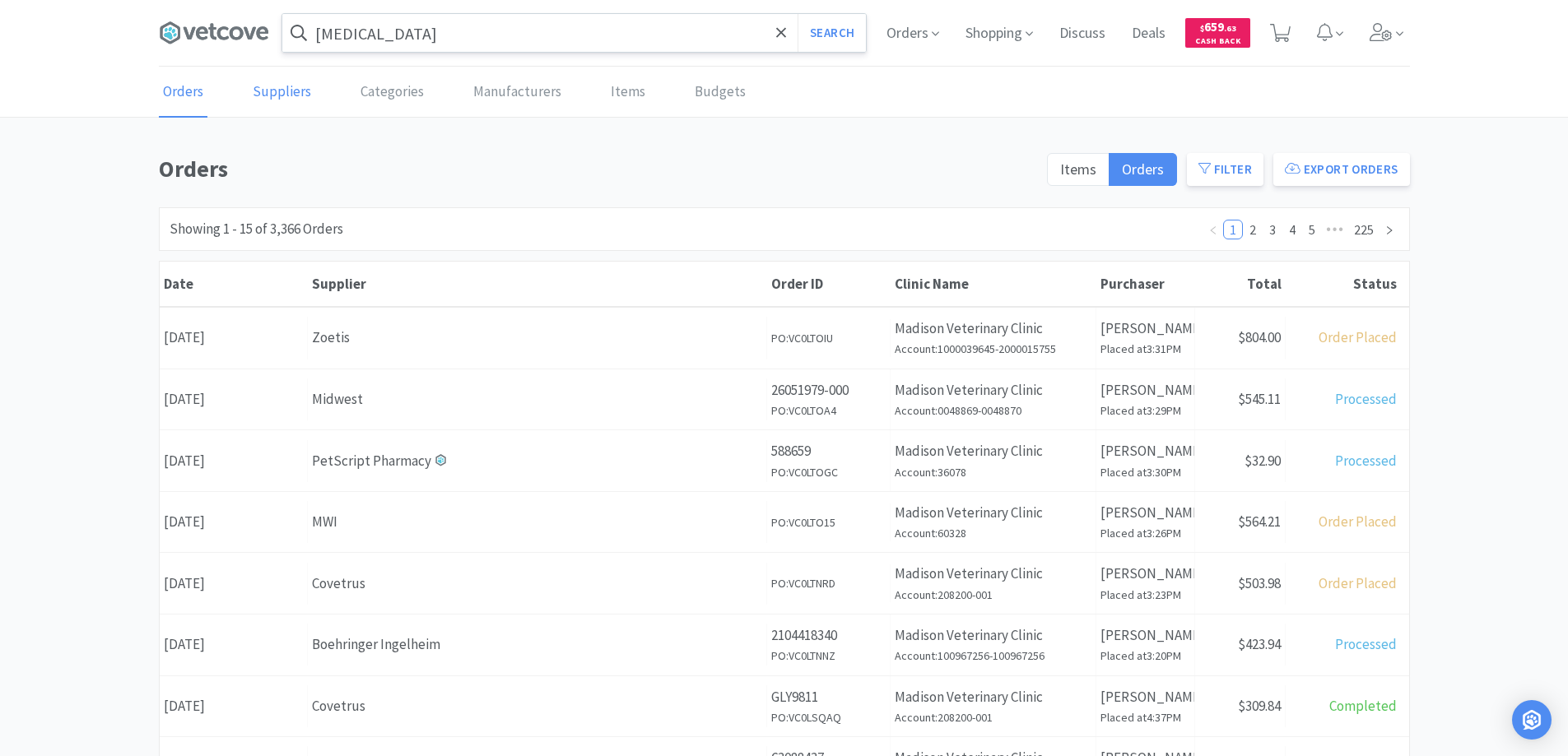
click at [285, 91] on link "Suppliers" at bounding box center [282, 92] width 66 height 50
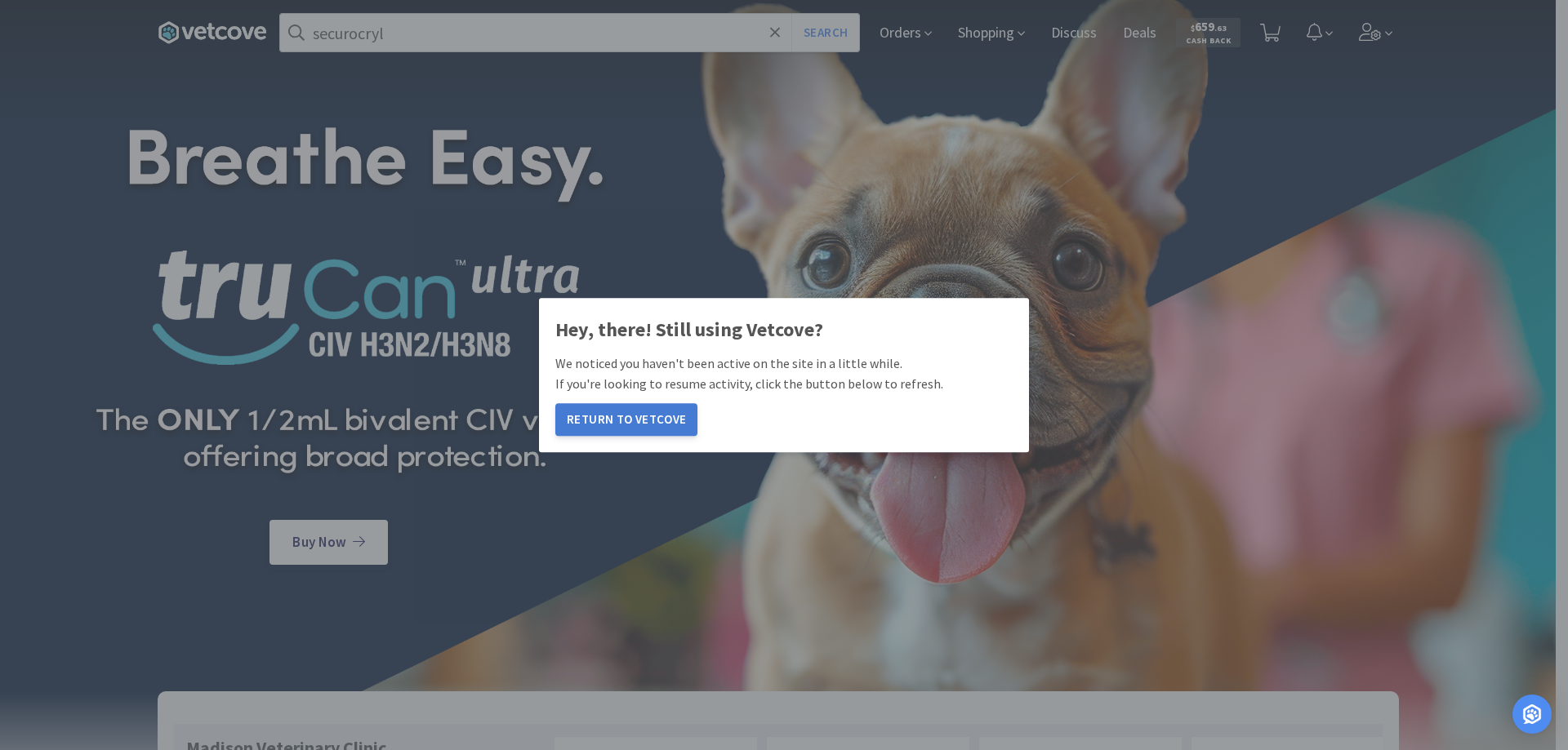
click at [600, 417] on button "Return to Vetcove" at bounding box center [627, 420] width 142 height 33
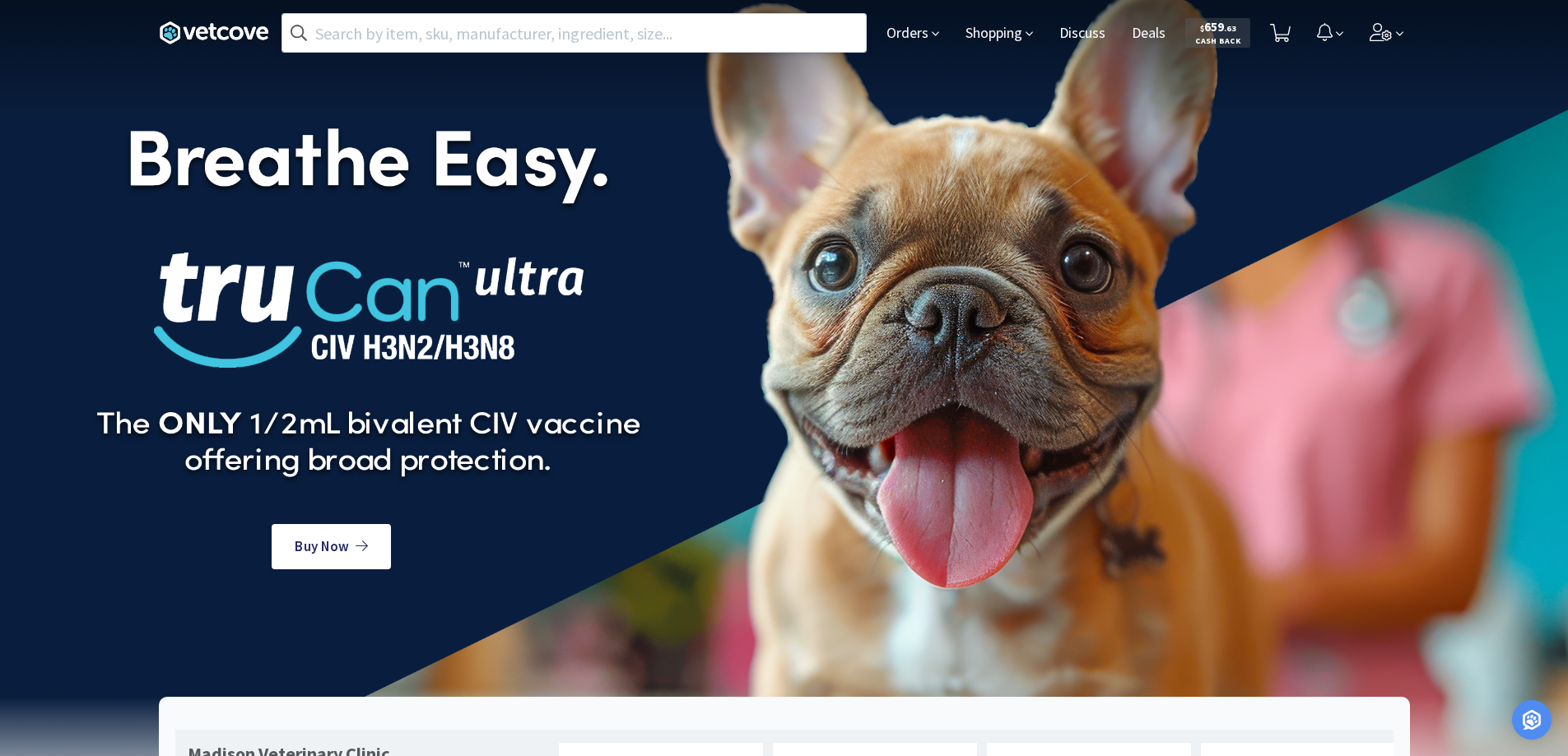
click at [338, 27] on input "text" at bounding box center [574, 33] width 583 height 38
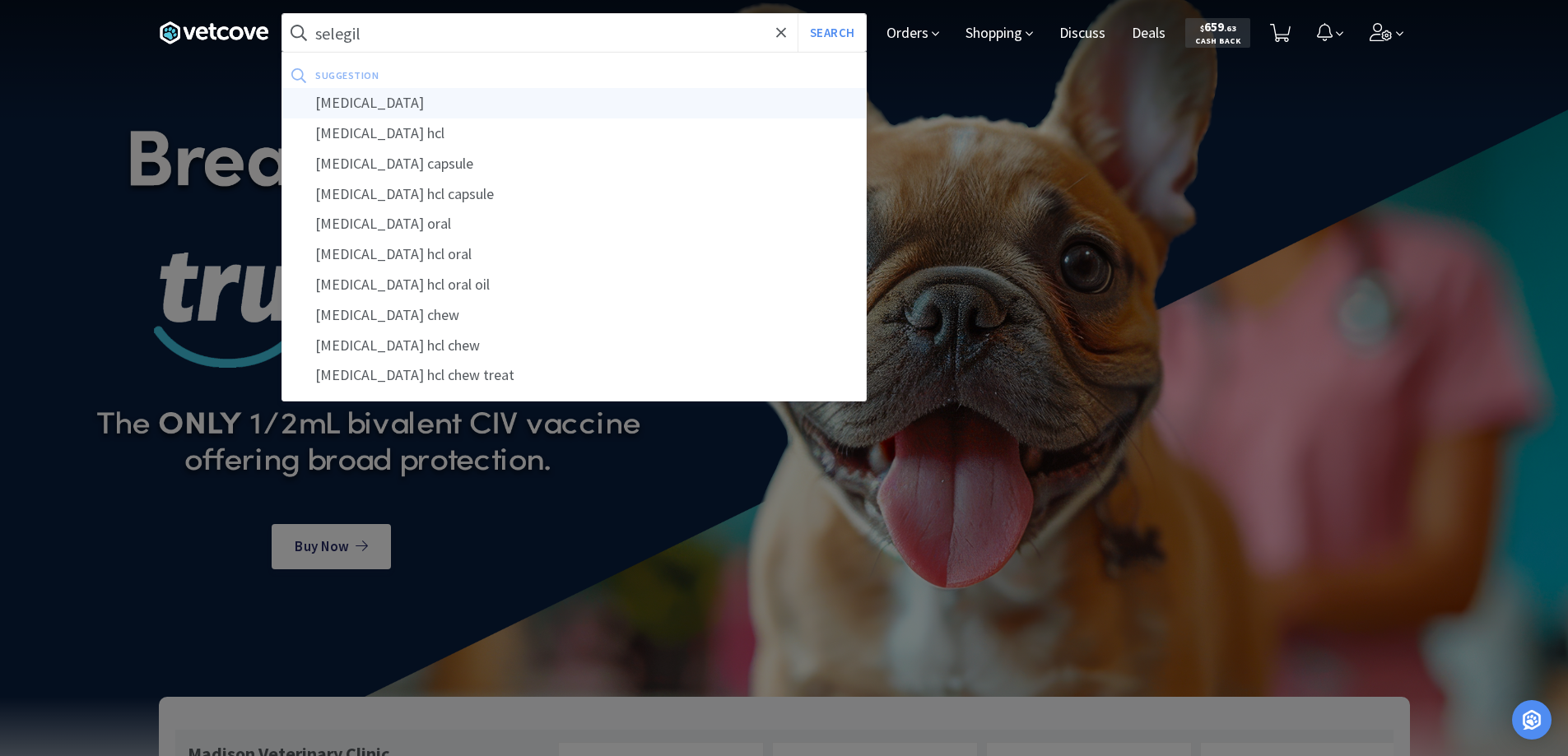
click at [342, 107] on div "[MEDICAL_DATA]" at bounding box center [574, 103] width 583 height 31
type input "[MEDICAL_DATA]"
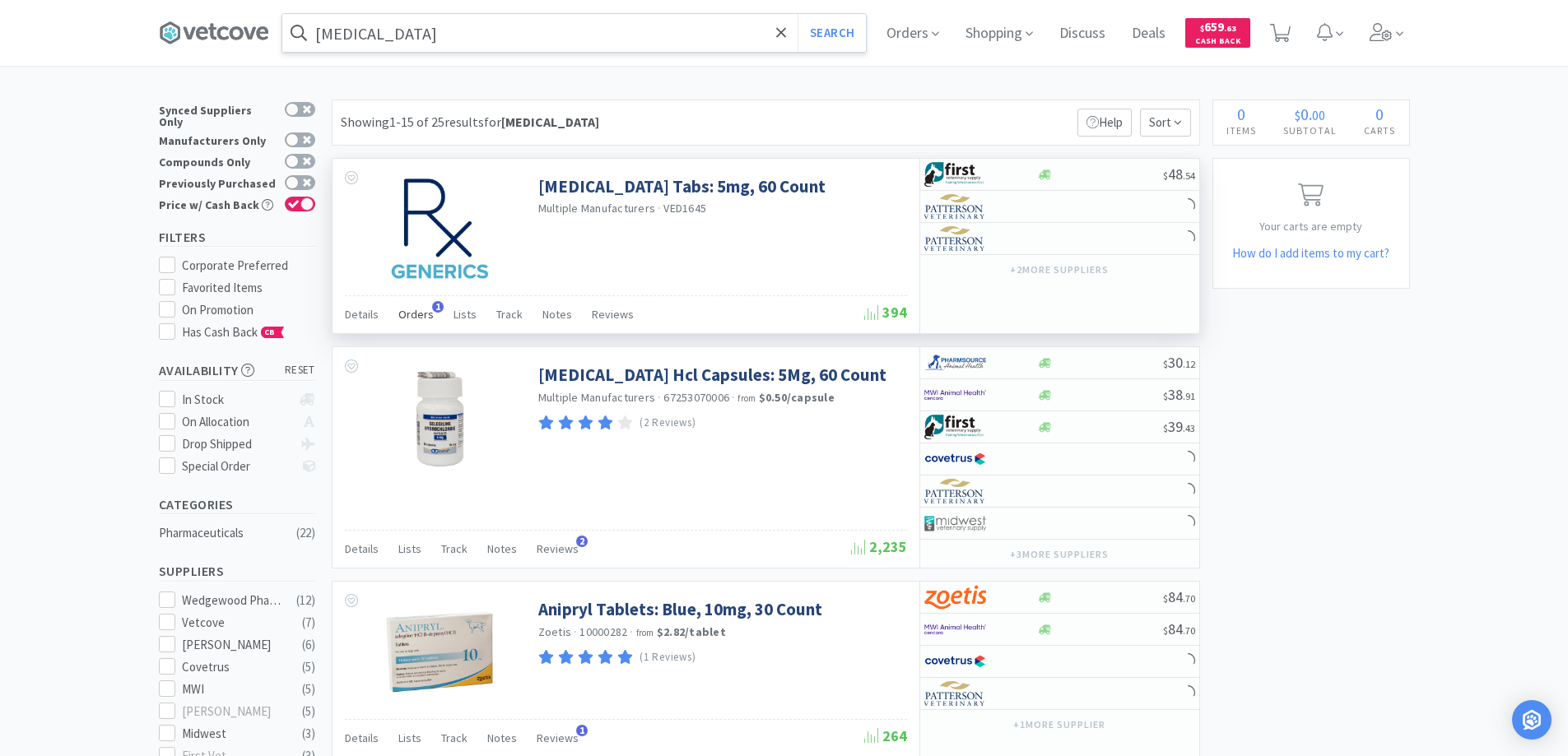
click at [434, 302] on span "1" at bounding box center [438, 307] width 12 height 12
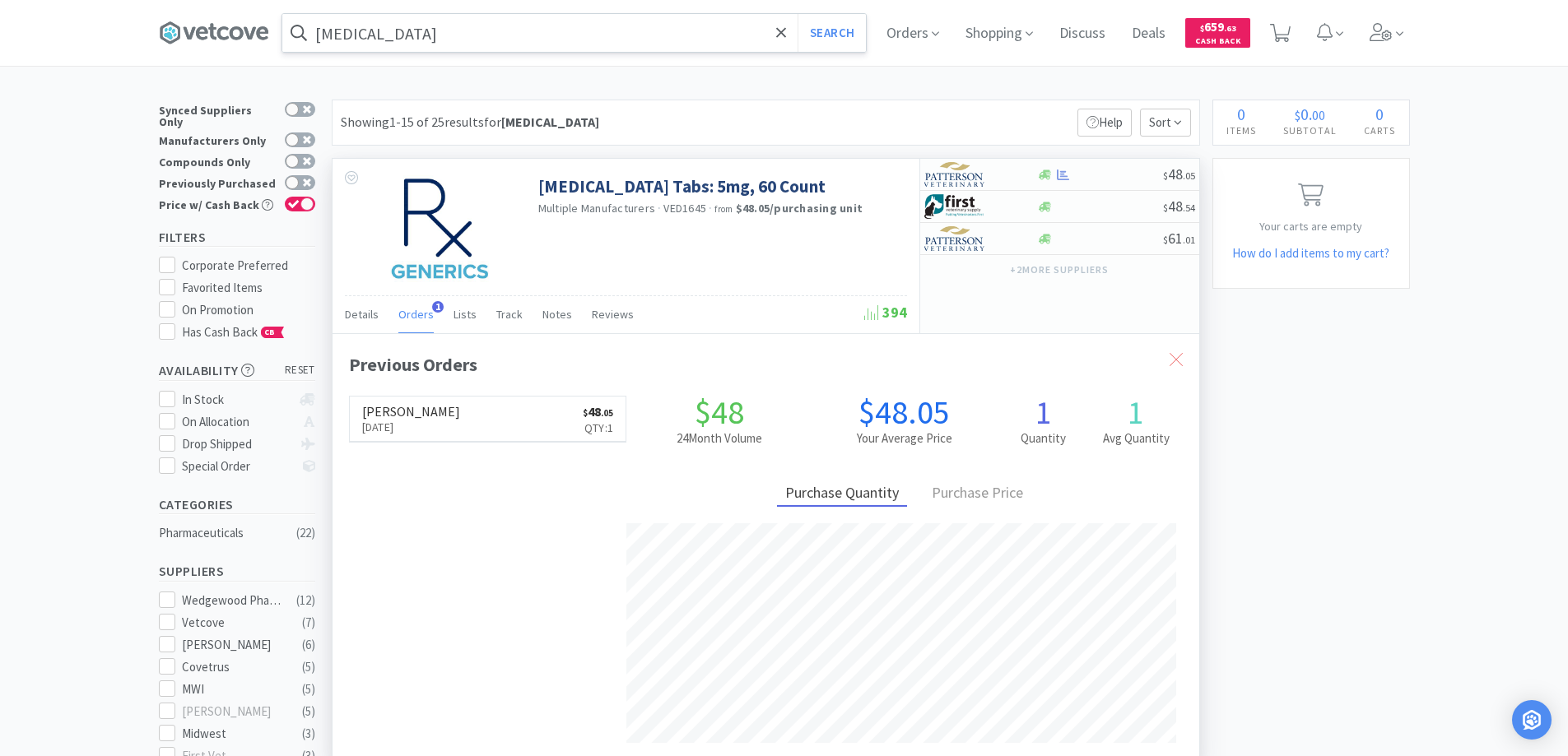
click at [1176, 357] on icon at bounding box center [1177, 360] width 13 height 13
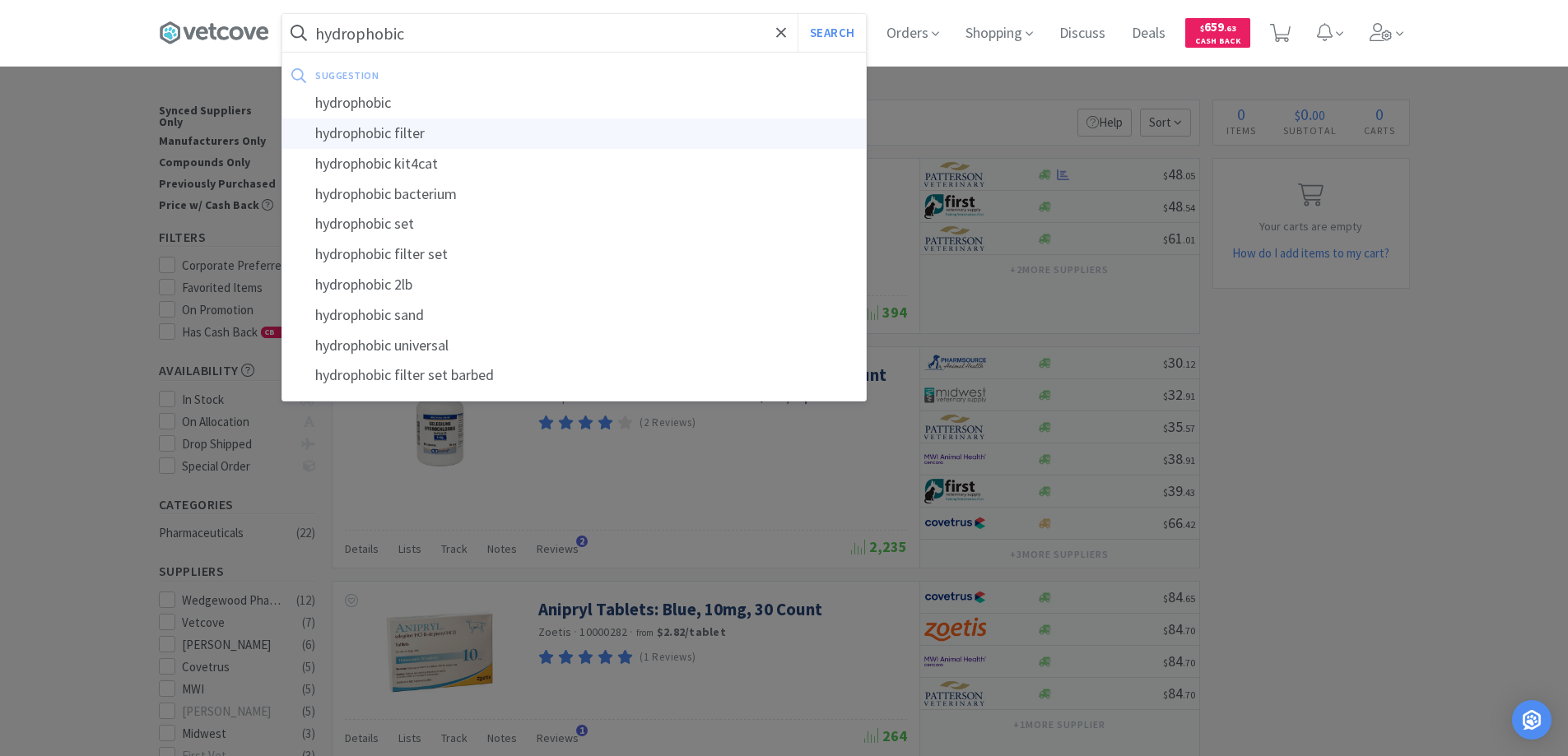
click at [376, 132] on div "hydrophobic filter" at bounding box center [574, 134] width 583 height 31
type input "hydrophobic filter"
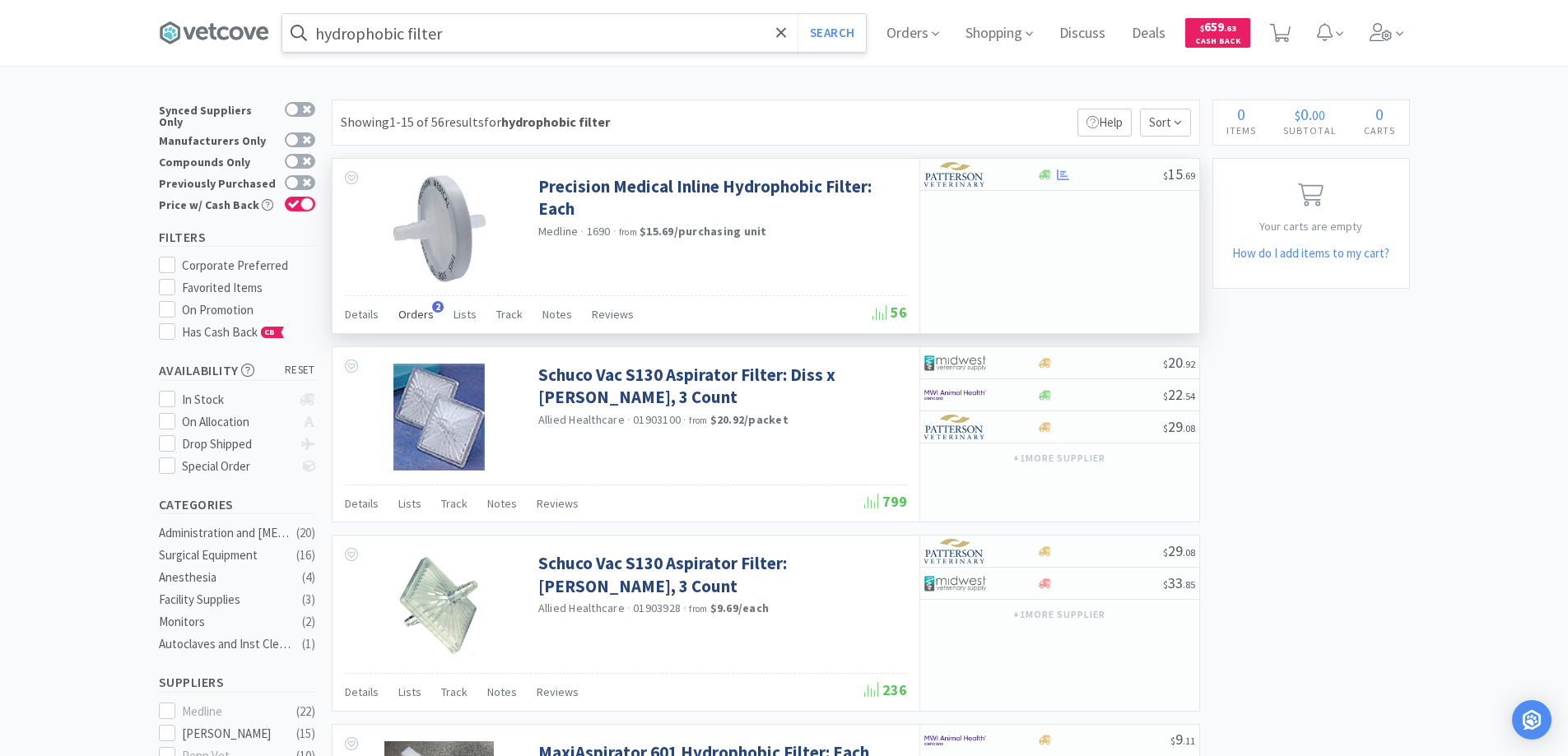
click at [433, 305] on span "2" at bounding box center [438, 307] width 12 height 12
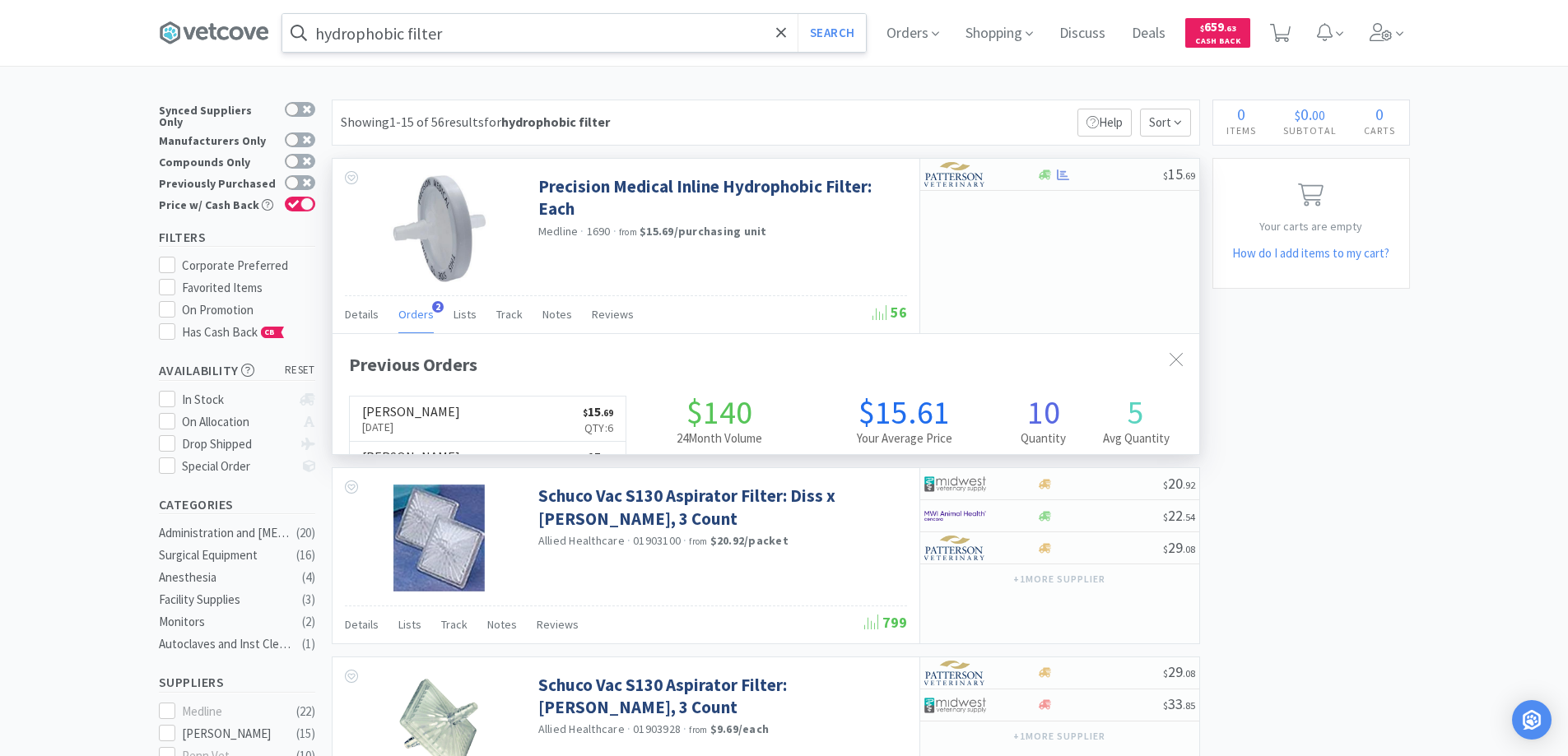
scroll to position [426, 867]
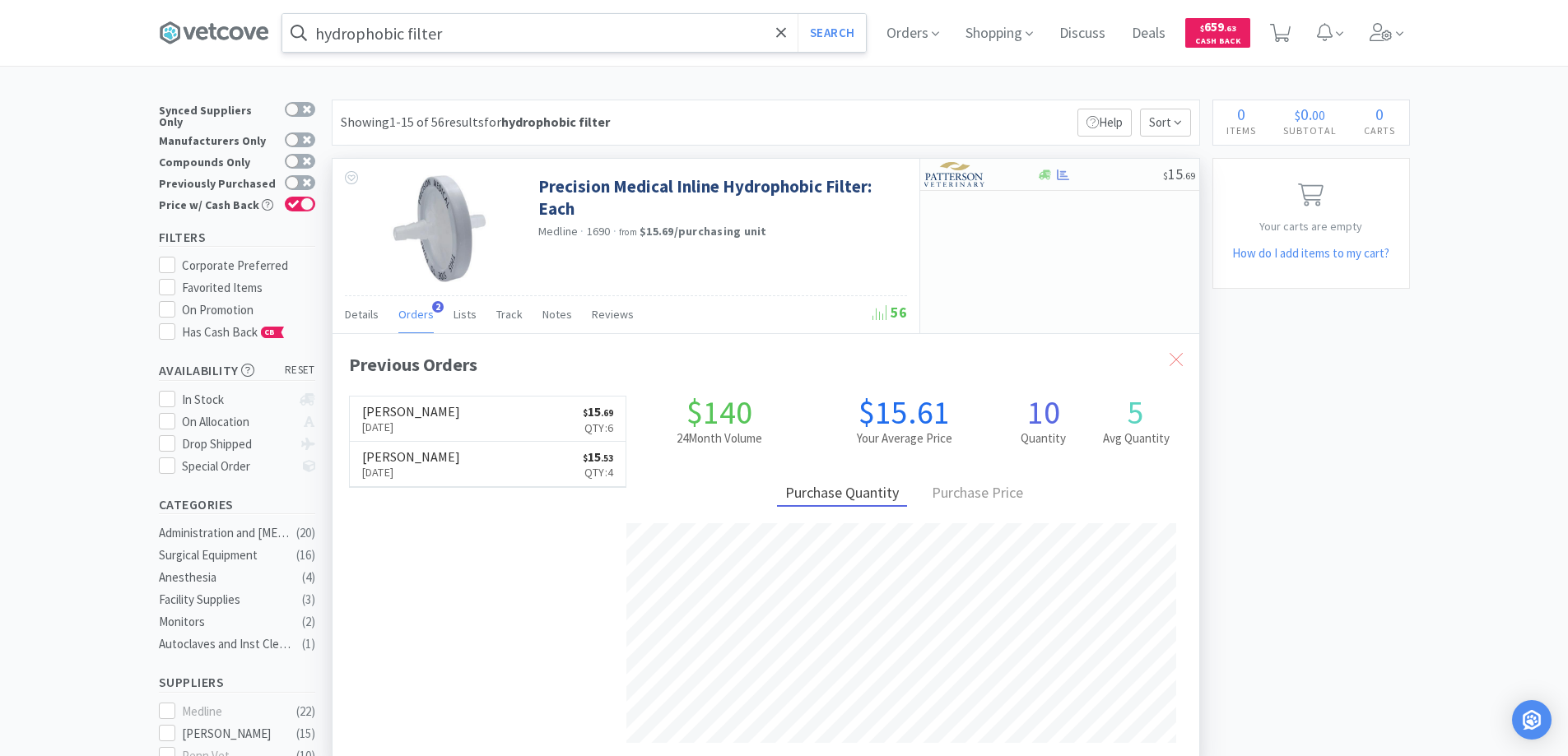
click at [1170, 359] on icon at bounding box center [1177, 360] width 13 height 13
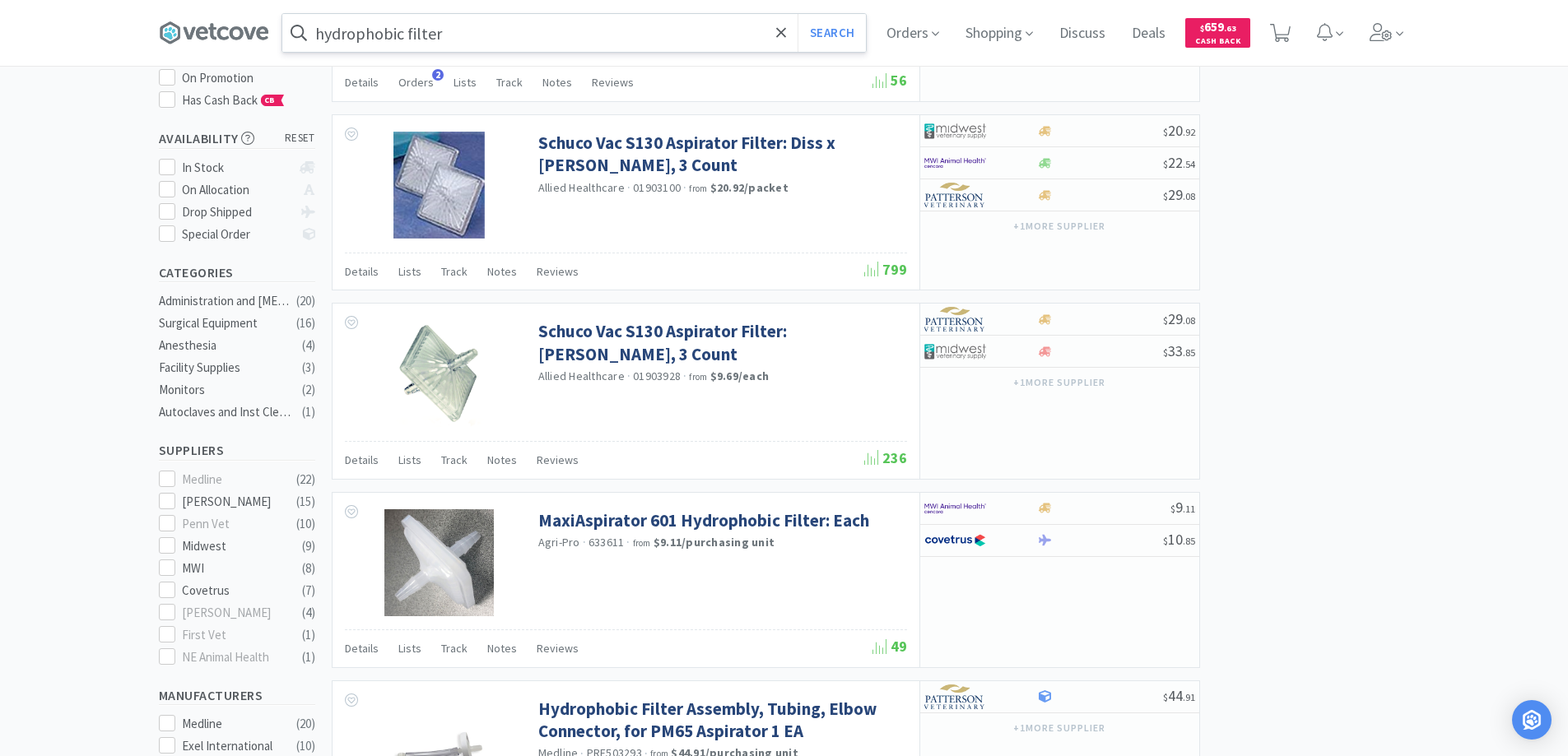
scroll to position [247, 0]
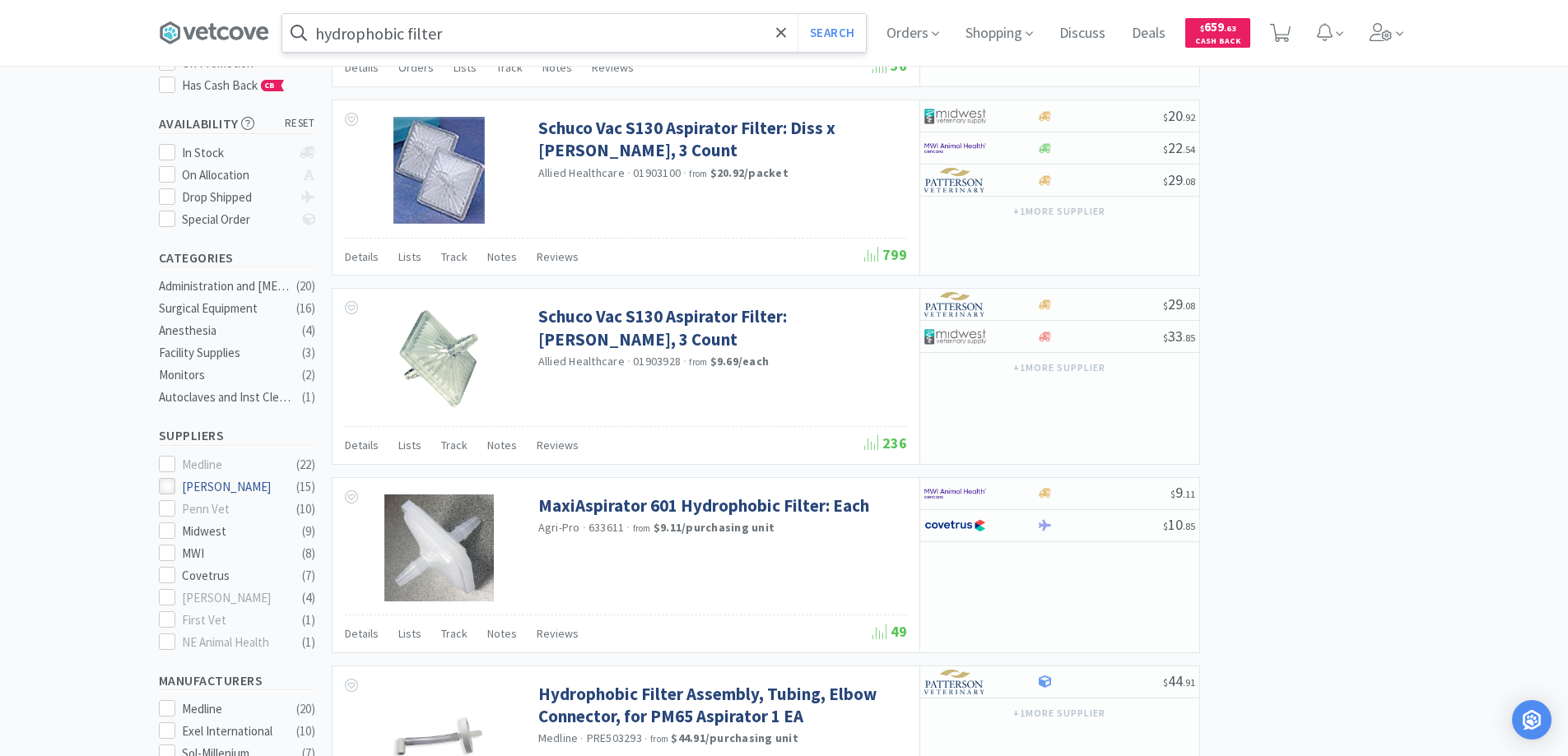
click at [164, 482] on icon at bounding box center [166, 487] width 12 height 12
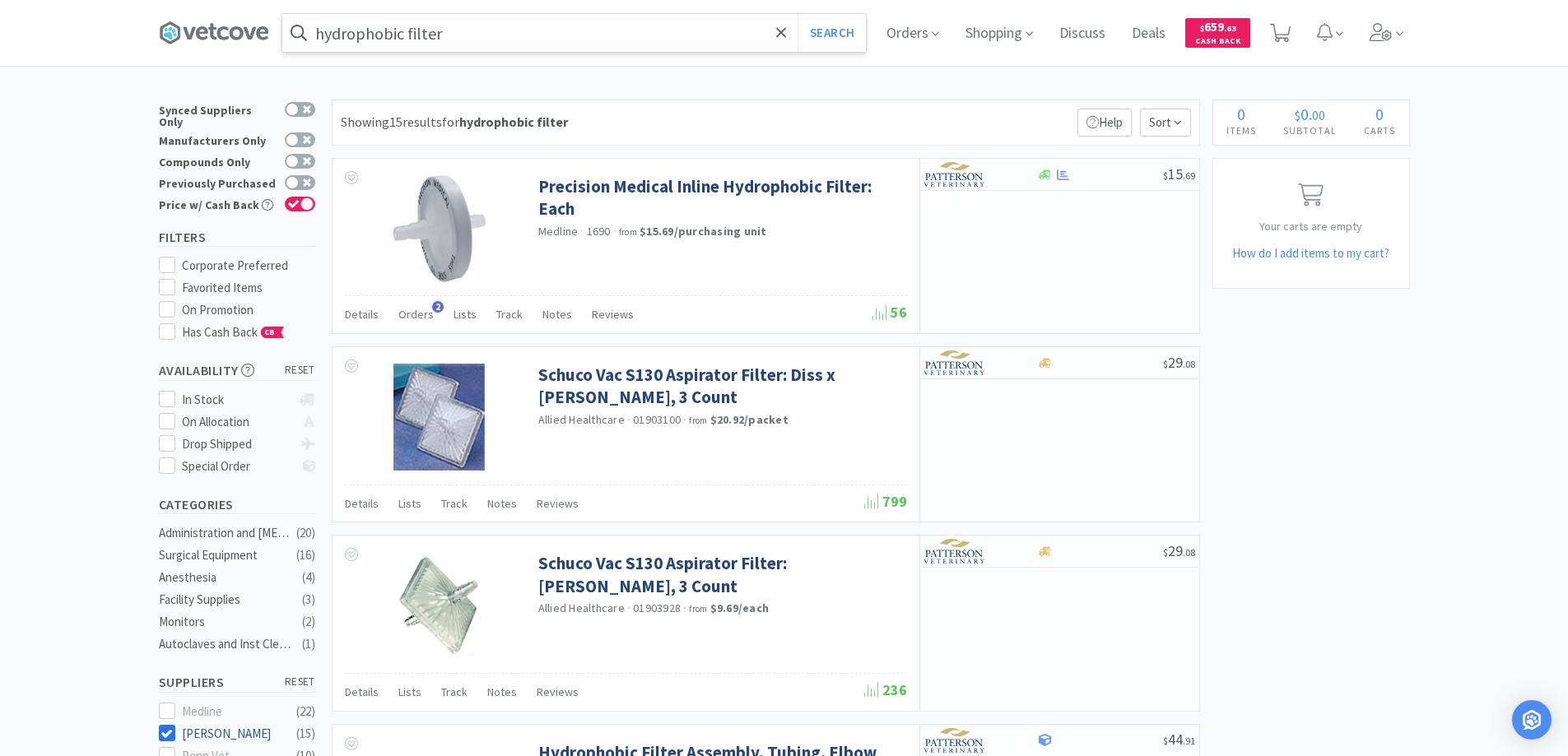
click at [169, 728] on icon at bounding box center [166, 734] width 12 height 12
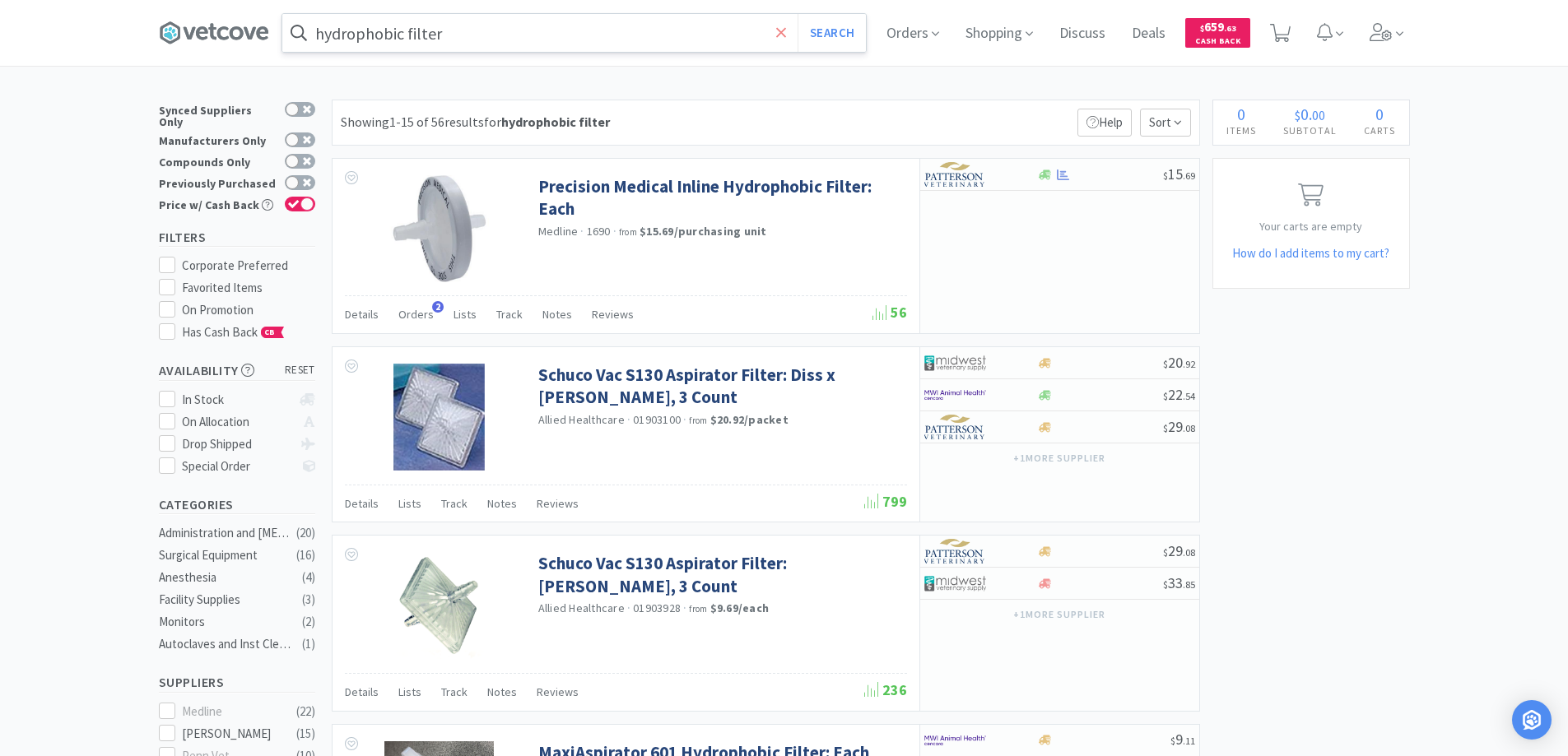
click at [786, 31] on icon at bounding box center [781, 33] width 11 height 17
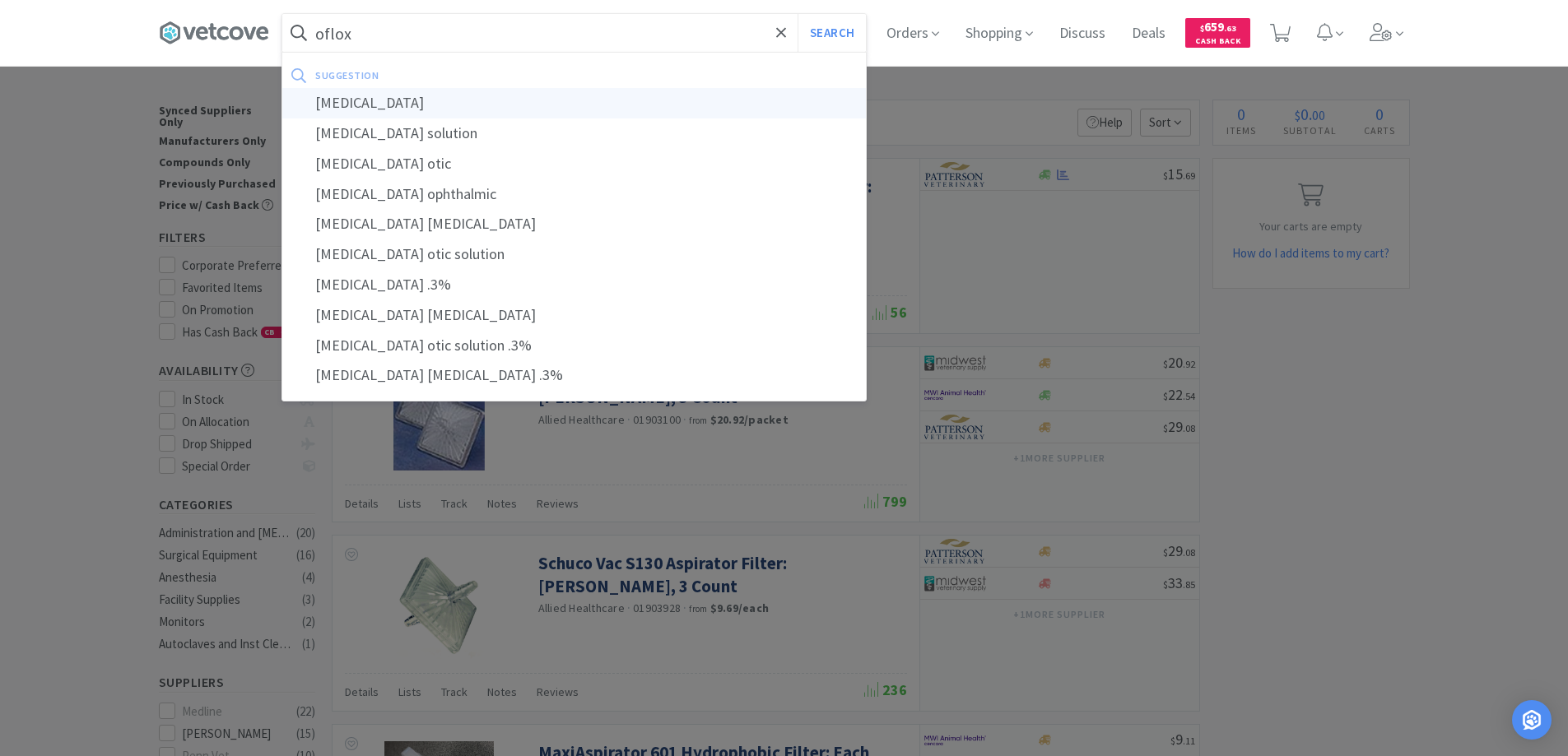
click at [356, 103] on div "ofloxacin" at bounding box center [574, 103] width 583 height 31
type input "ofloxacin"
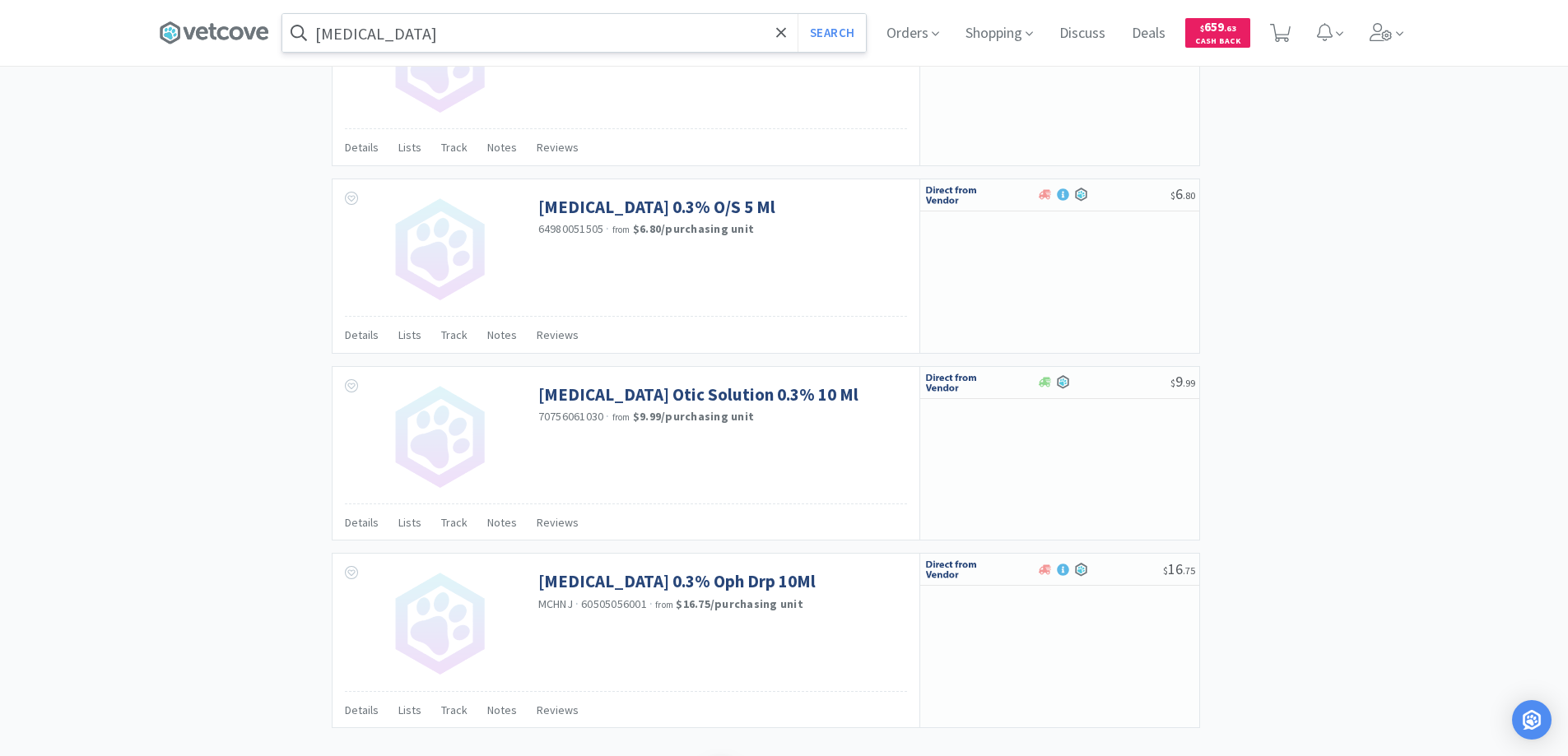
scroll to position [2772, 0]
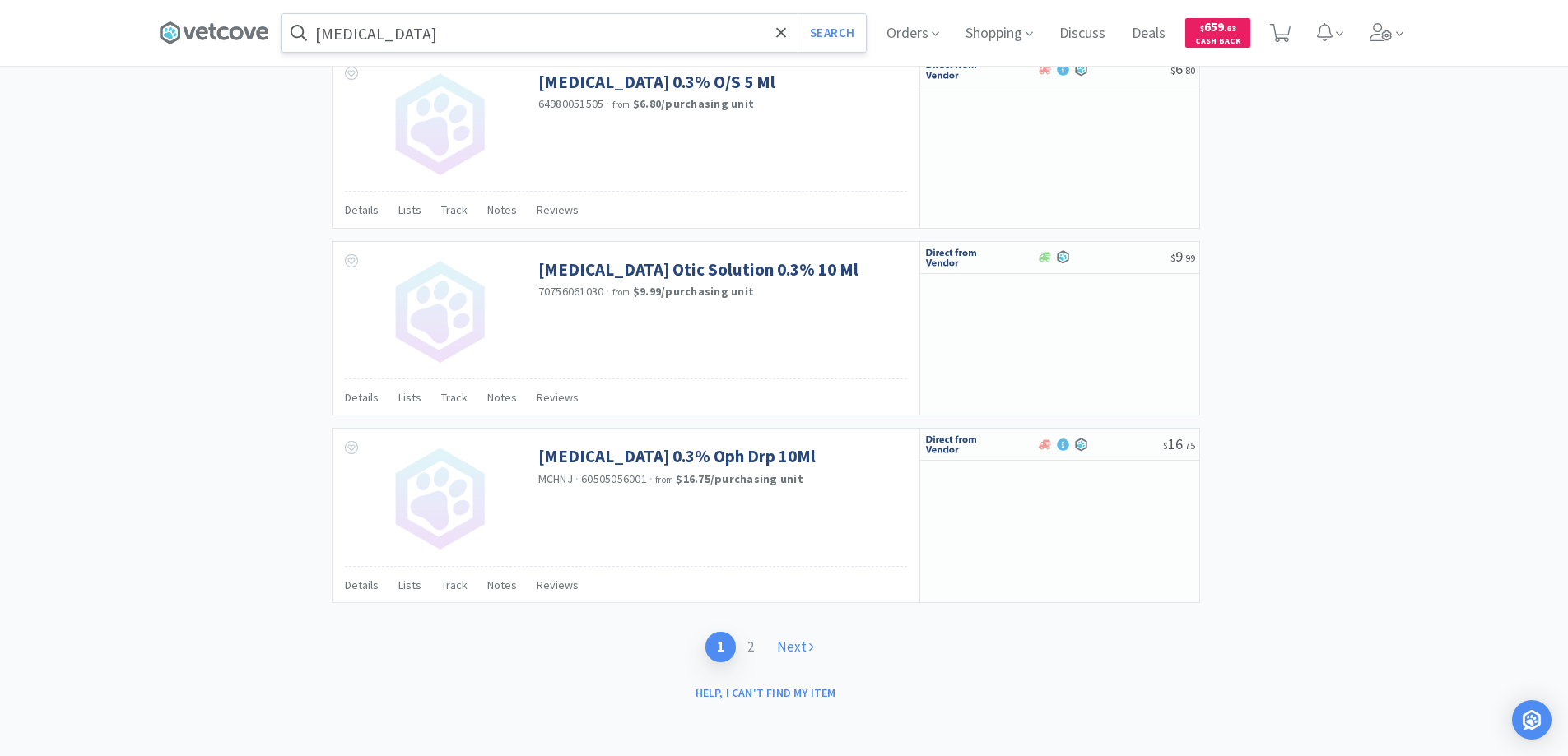
click at [787, 645] on link "Next" at bounding box center [795, 647] width 60 height 31
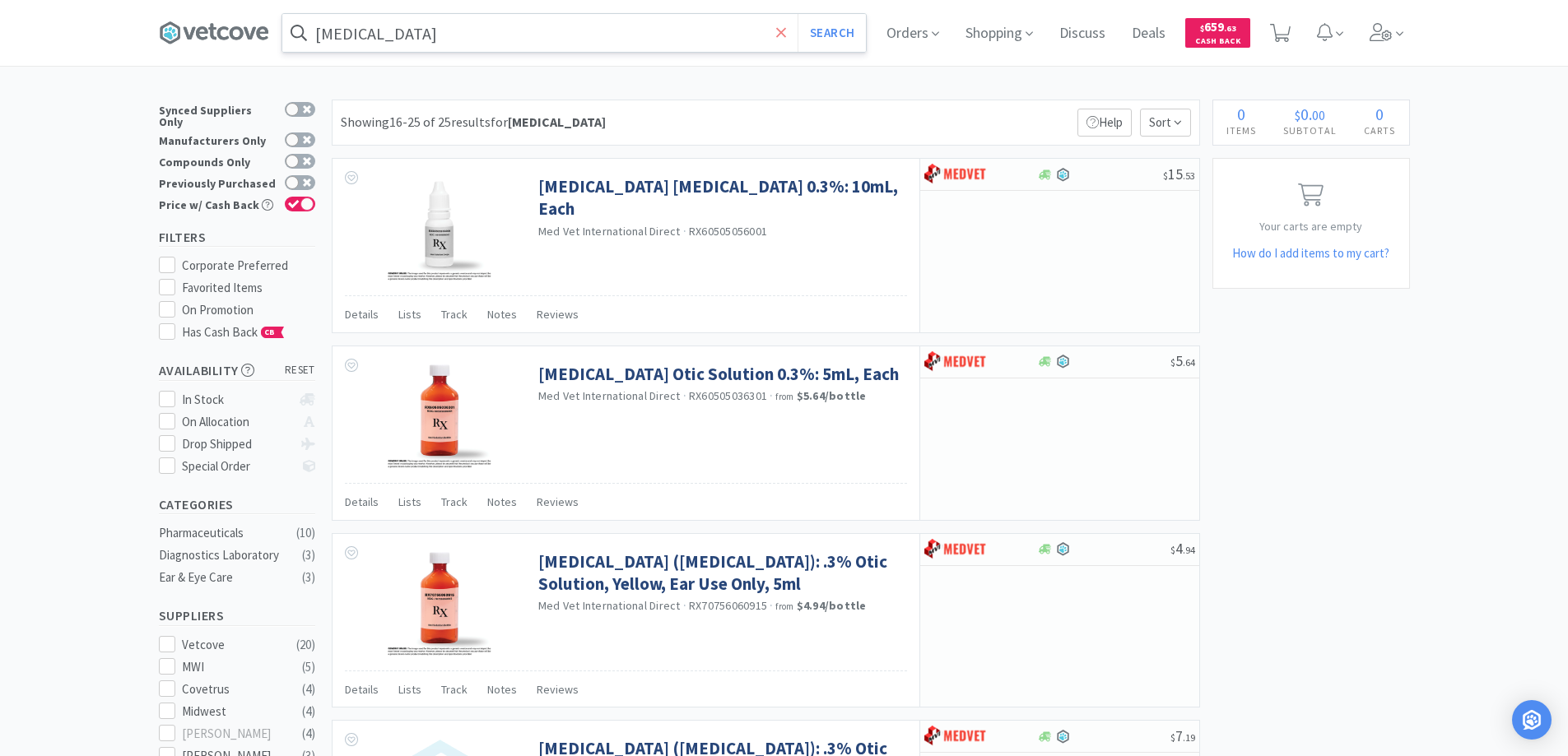
click at [787, 27] on icon at bounding box center [781, 33] width 11 height 17
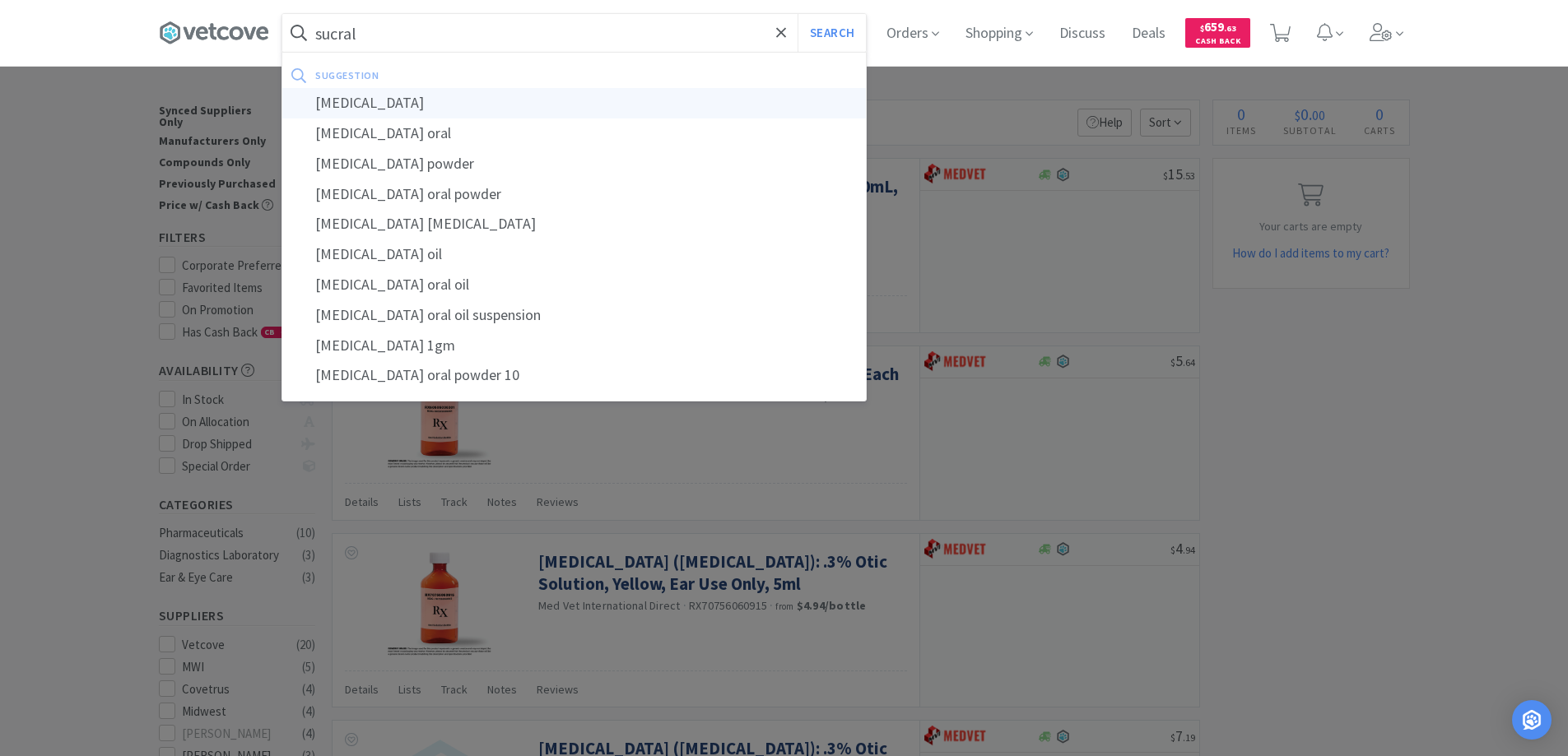
click at [345, 104] on div "sucralfate" at bounding box center [574, 103] width 583 height 31
type input "sucralfate"
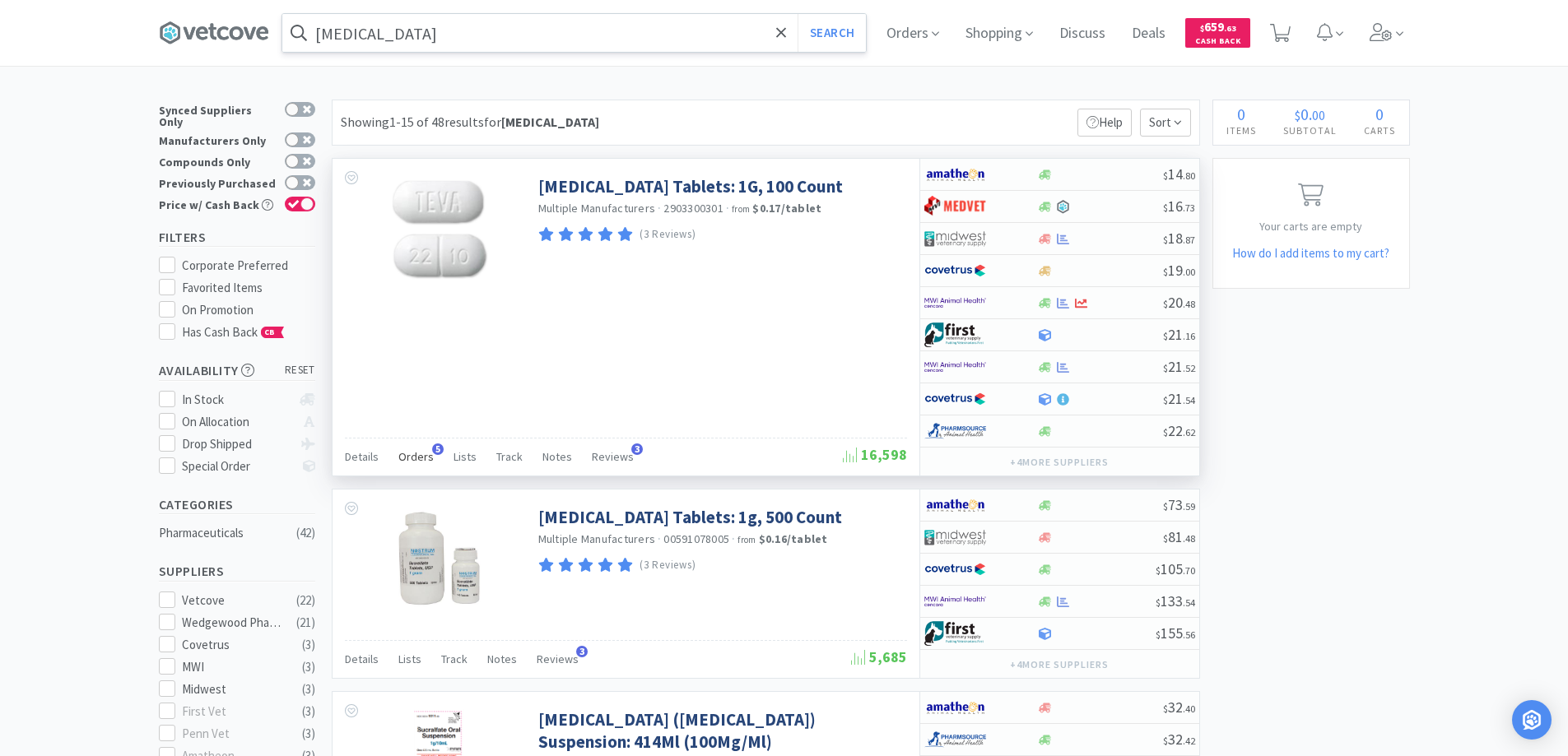
click at [432, 445] on span "5" at bounding box center [438, 449] width 12 height 12
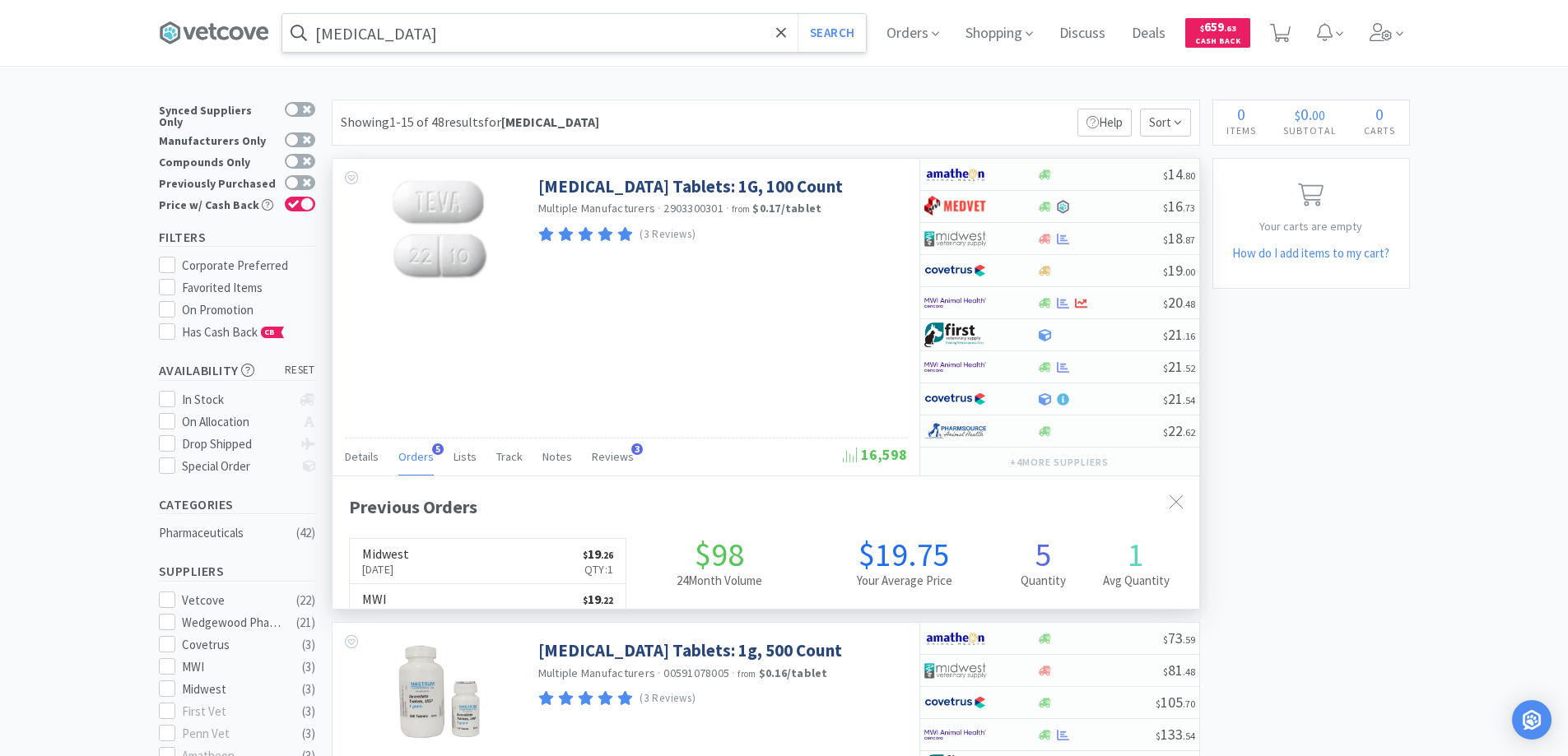
scroll to position [426, 867]
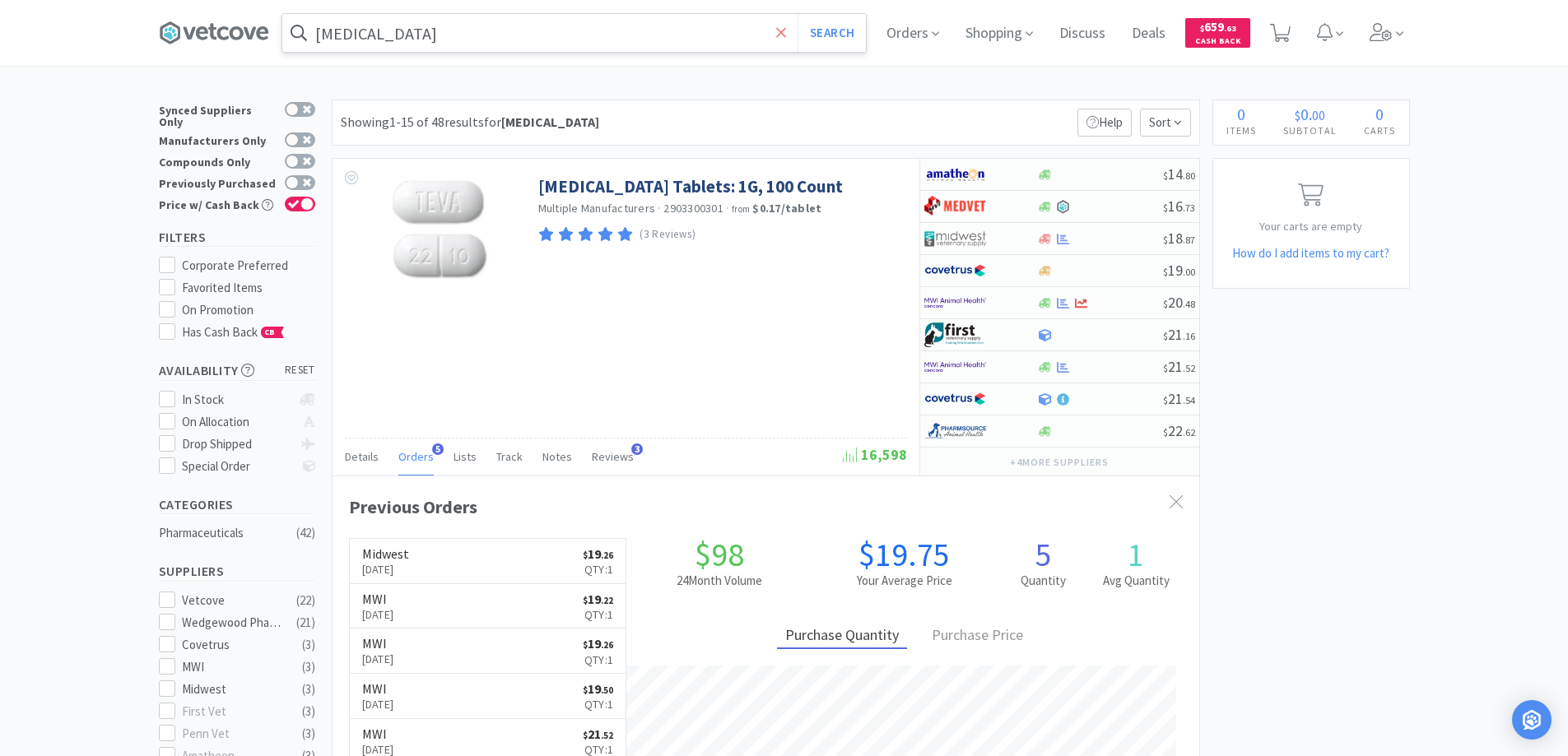
click at [784, 32] on icon at bounding box center [781, 32] width 10 height 10
click at [91, 172] on div at bounding box center [784, 378] width 1568 height 756
click at [339, 31] on input "text" at bounding box center [574, 33] width 583 height 38
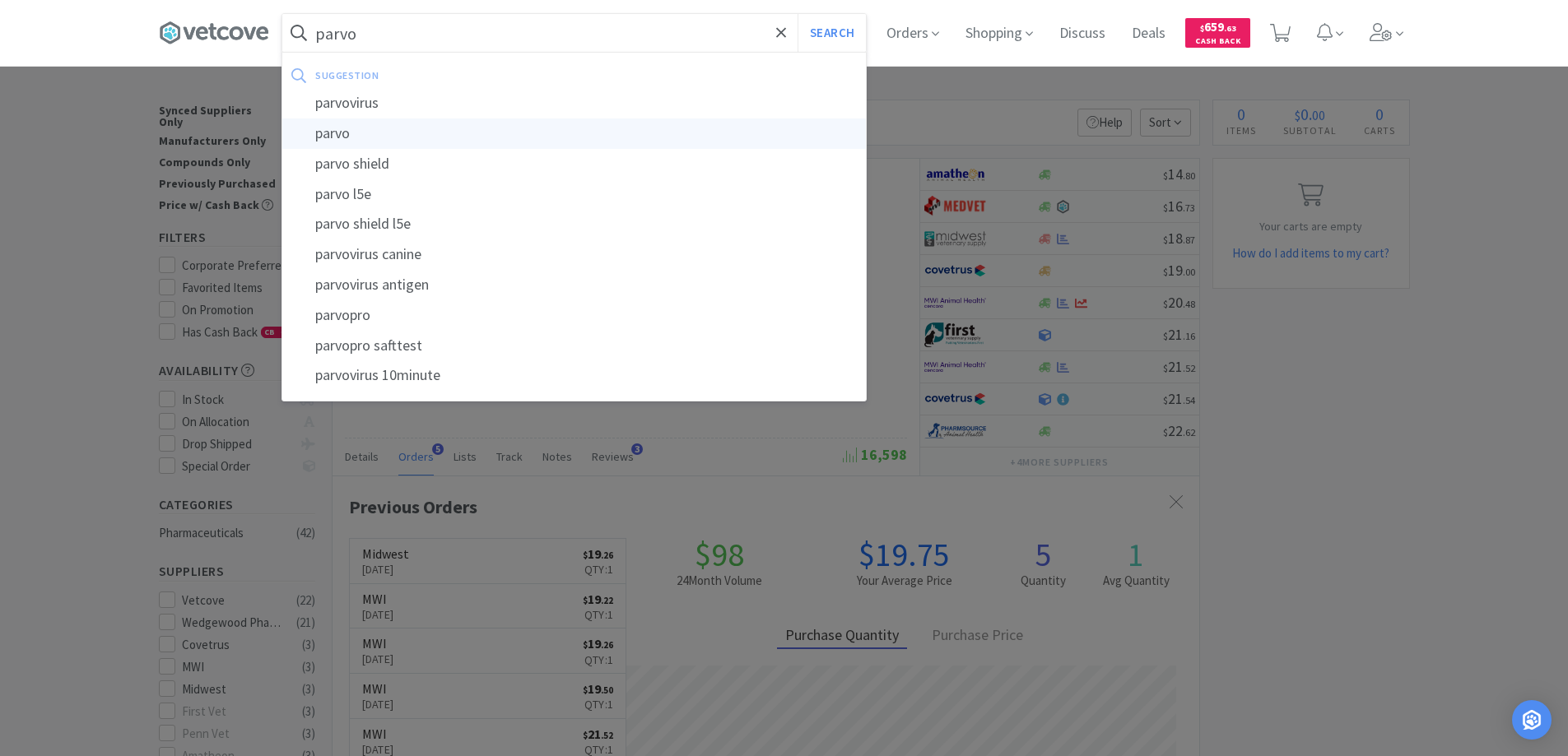
type input "parvo"
click at [340, 132] on div "parvo" at bounding box center [574, 134] width 583 height 31
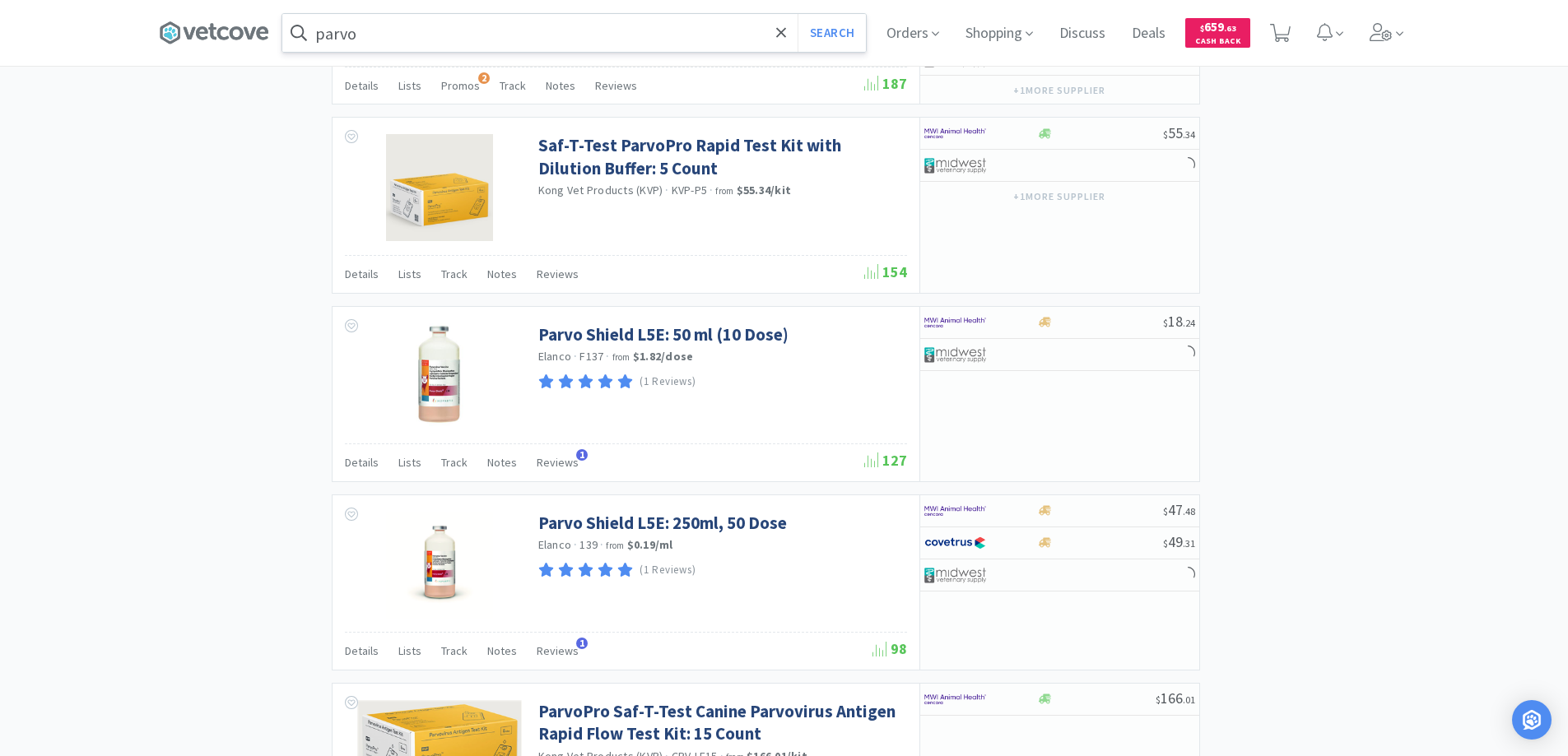
scroll to position [2967, 0]
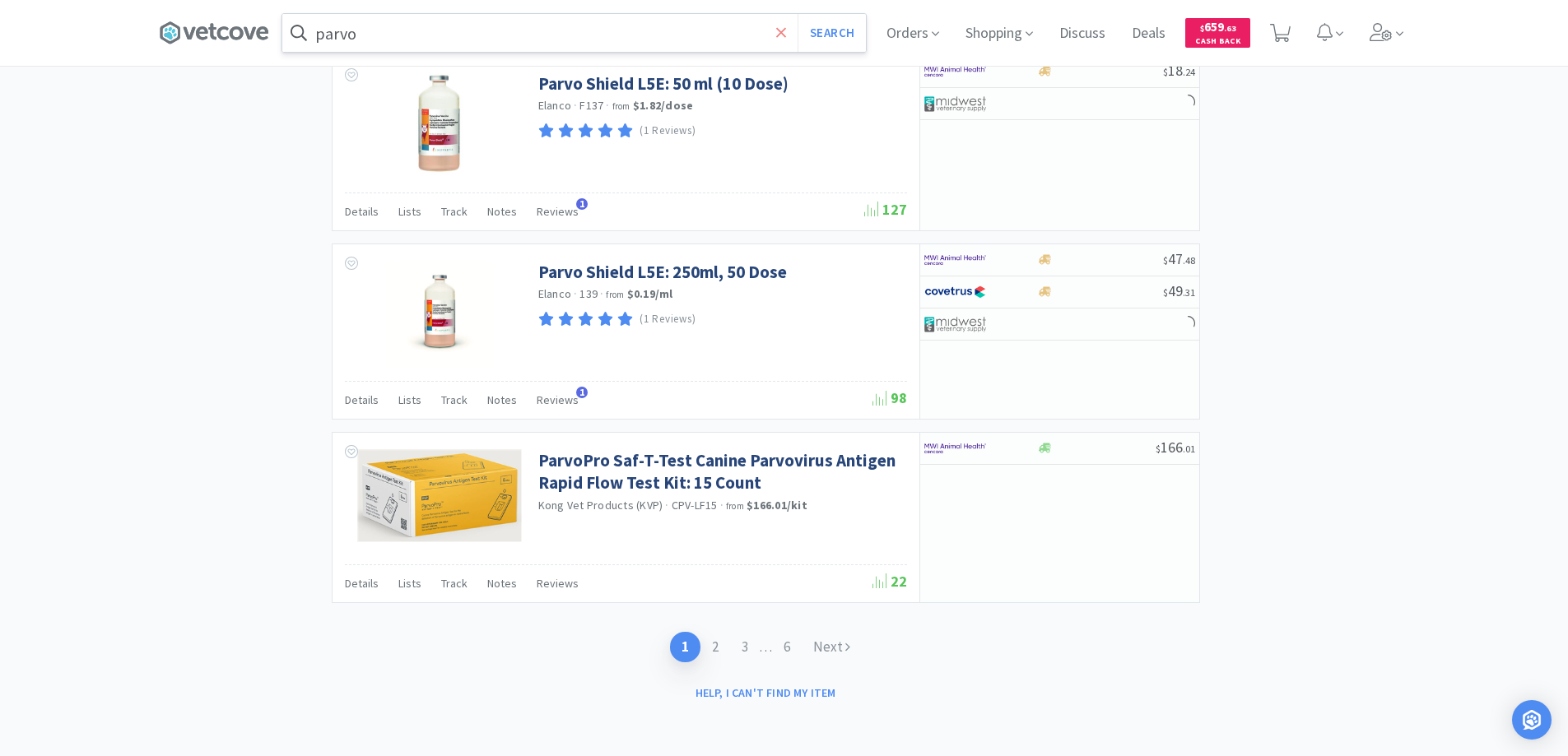
click at [786, 27] on icon at bounding box center [781, 33] width 11 height 17
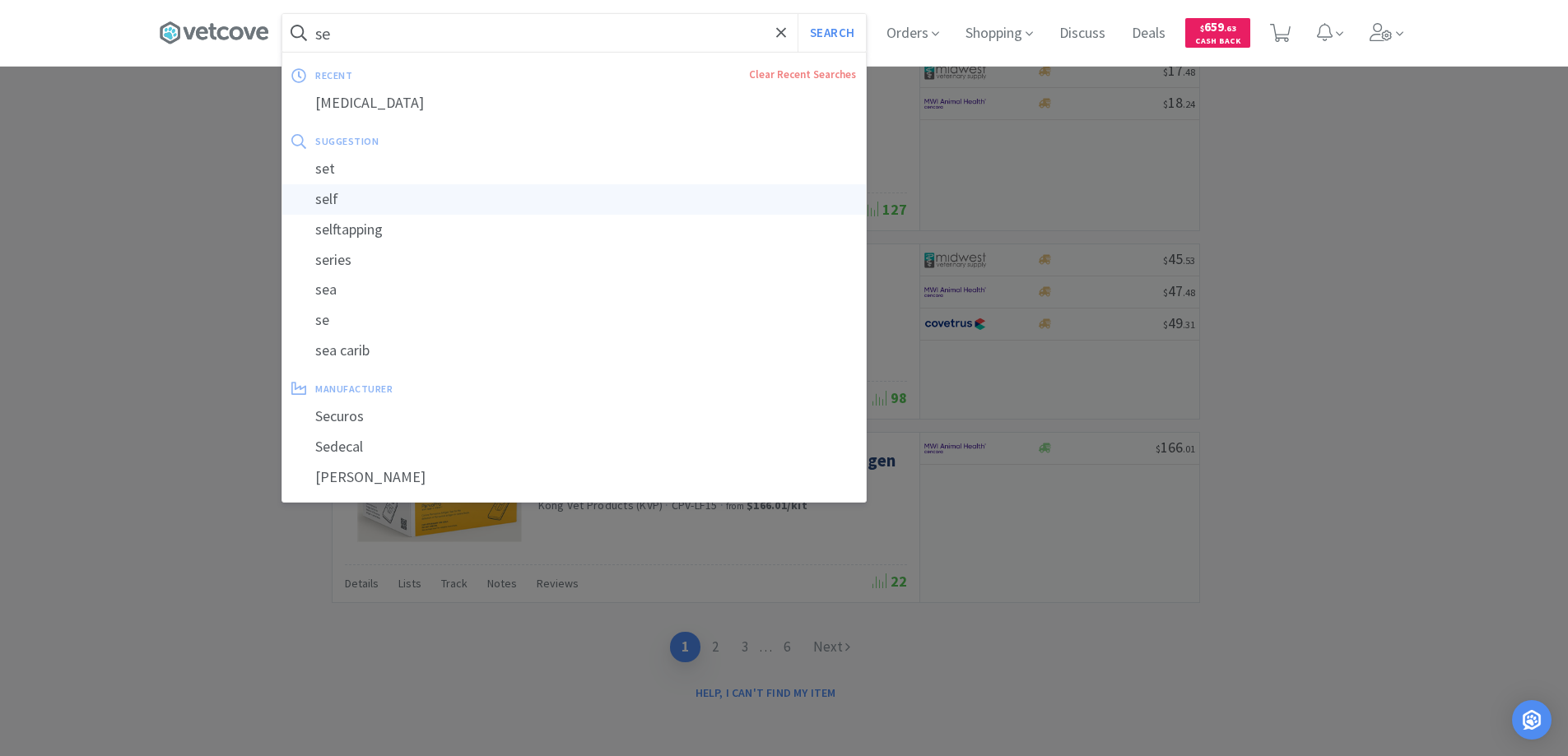
type input "s"
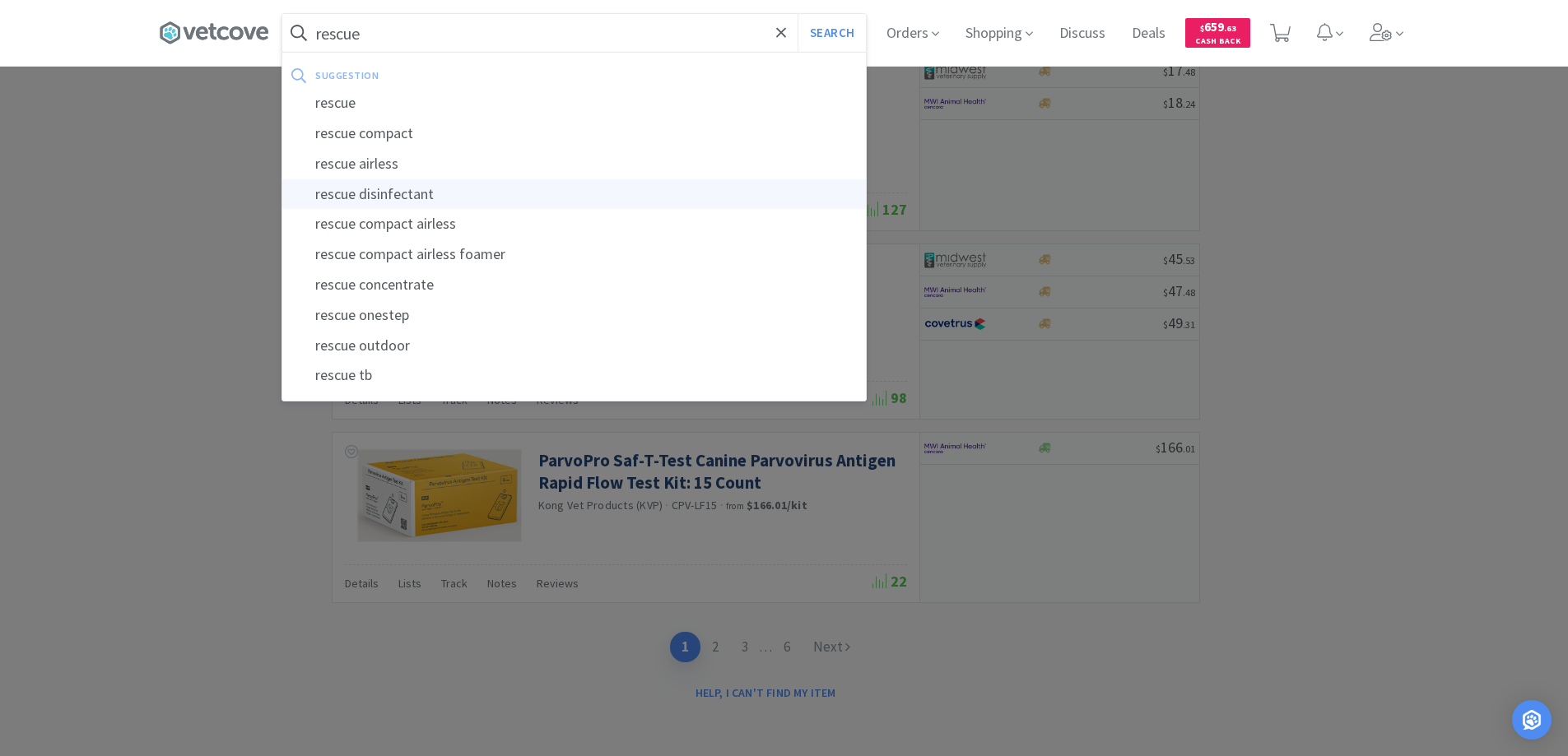
click at [385, 193] on div "rescue disinfectant" at bounding box center [574, 194] width 583 height 31
type input "rescue disinfectant"
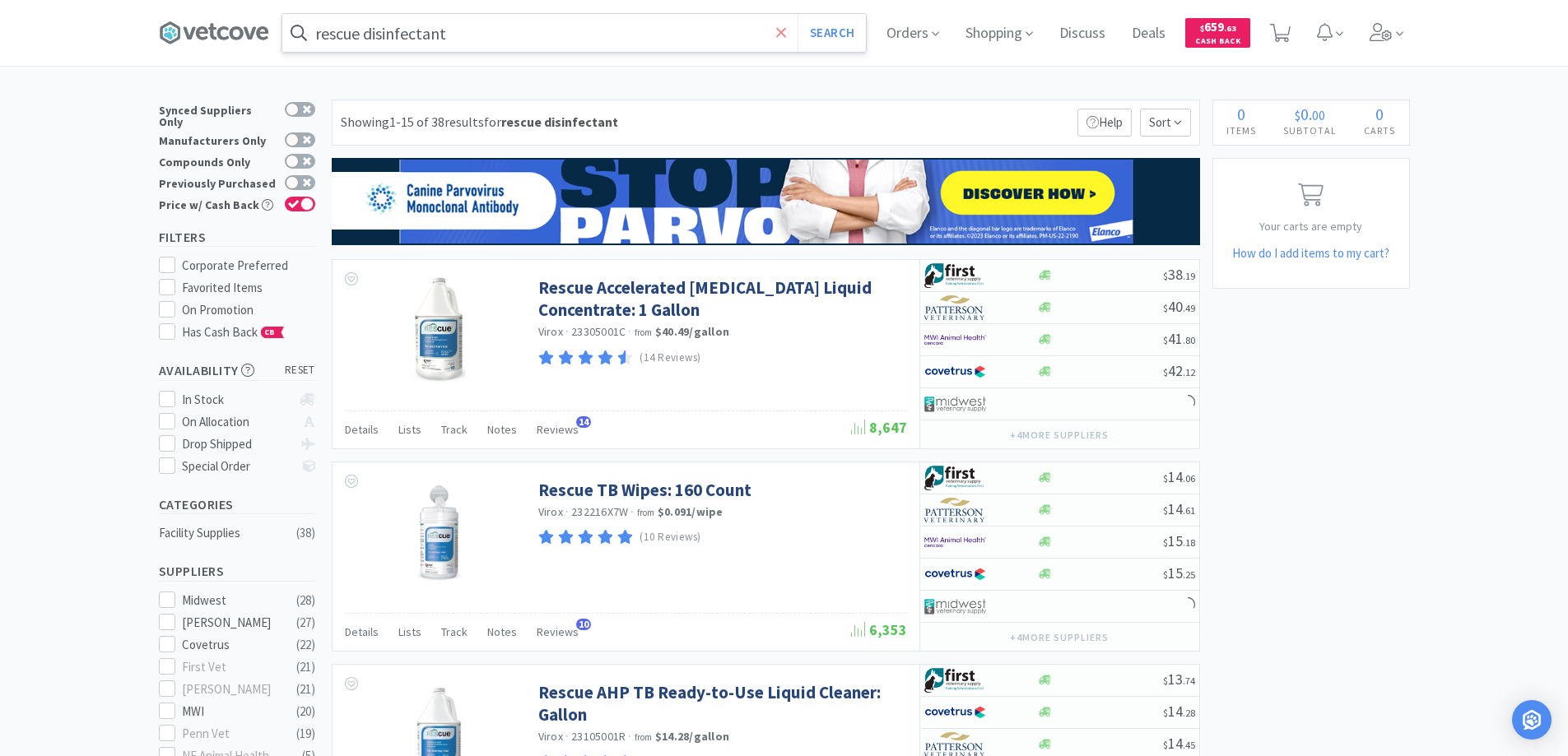
click at [787, 29] on icon at bounding box center [781, 33] width 11 height 17
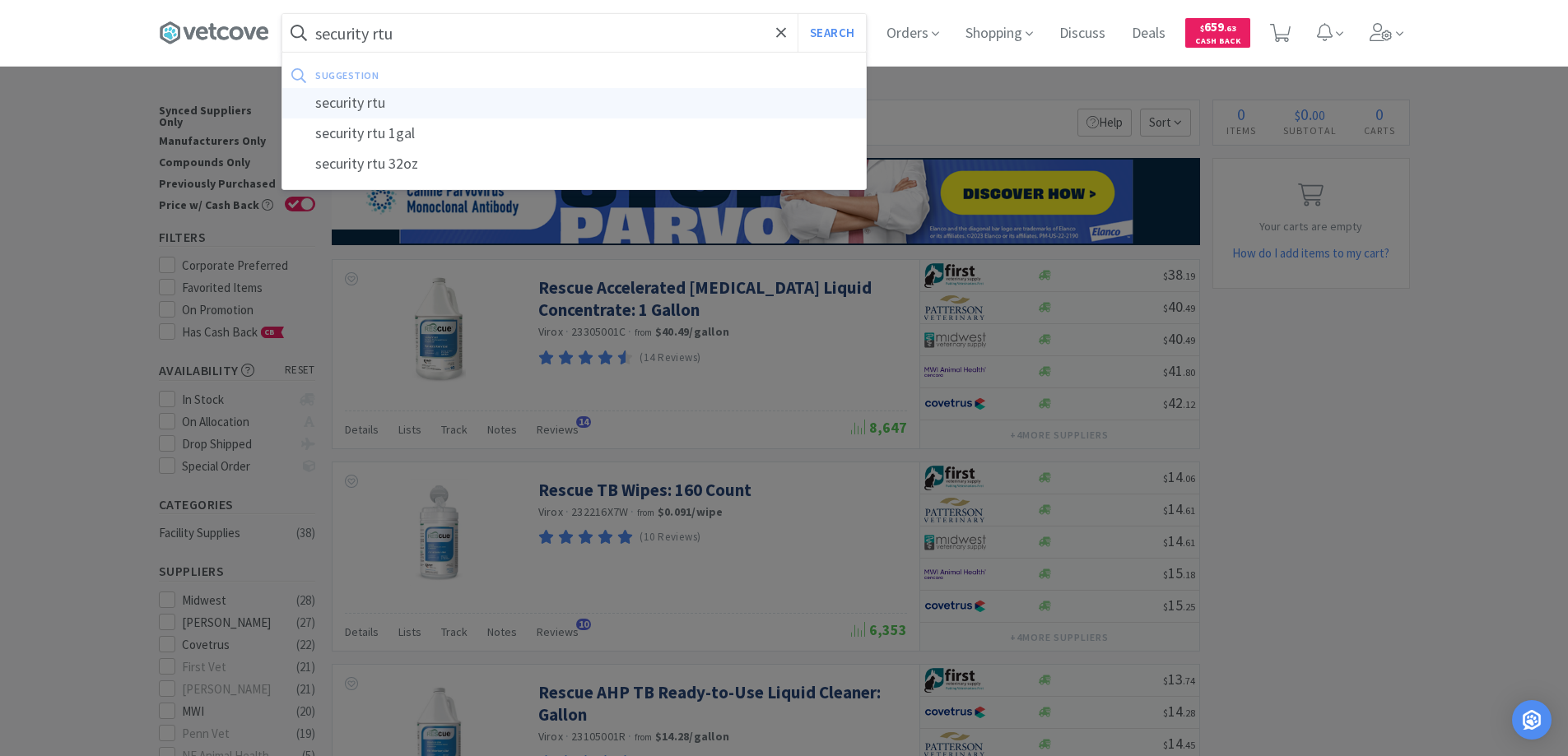
type input "security rtu"
click at [346, 101] on div "security rtu" at bounding box center [574, 103] width 583 height 31
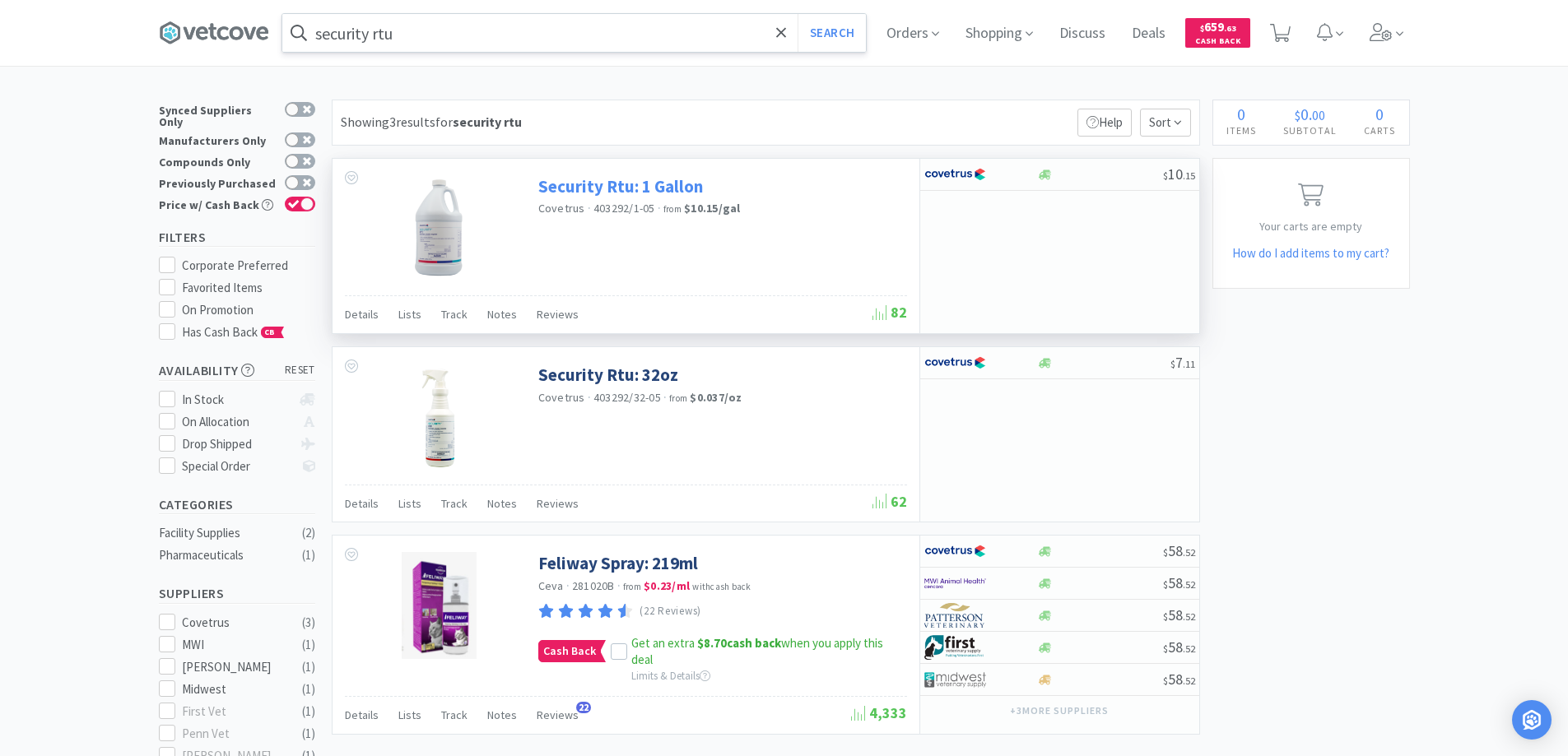
click at [573, 186] on link "Security Rtu: 1 Gallon" at bounding box center [621, 186] width 165 height 22
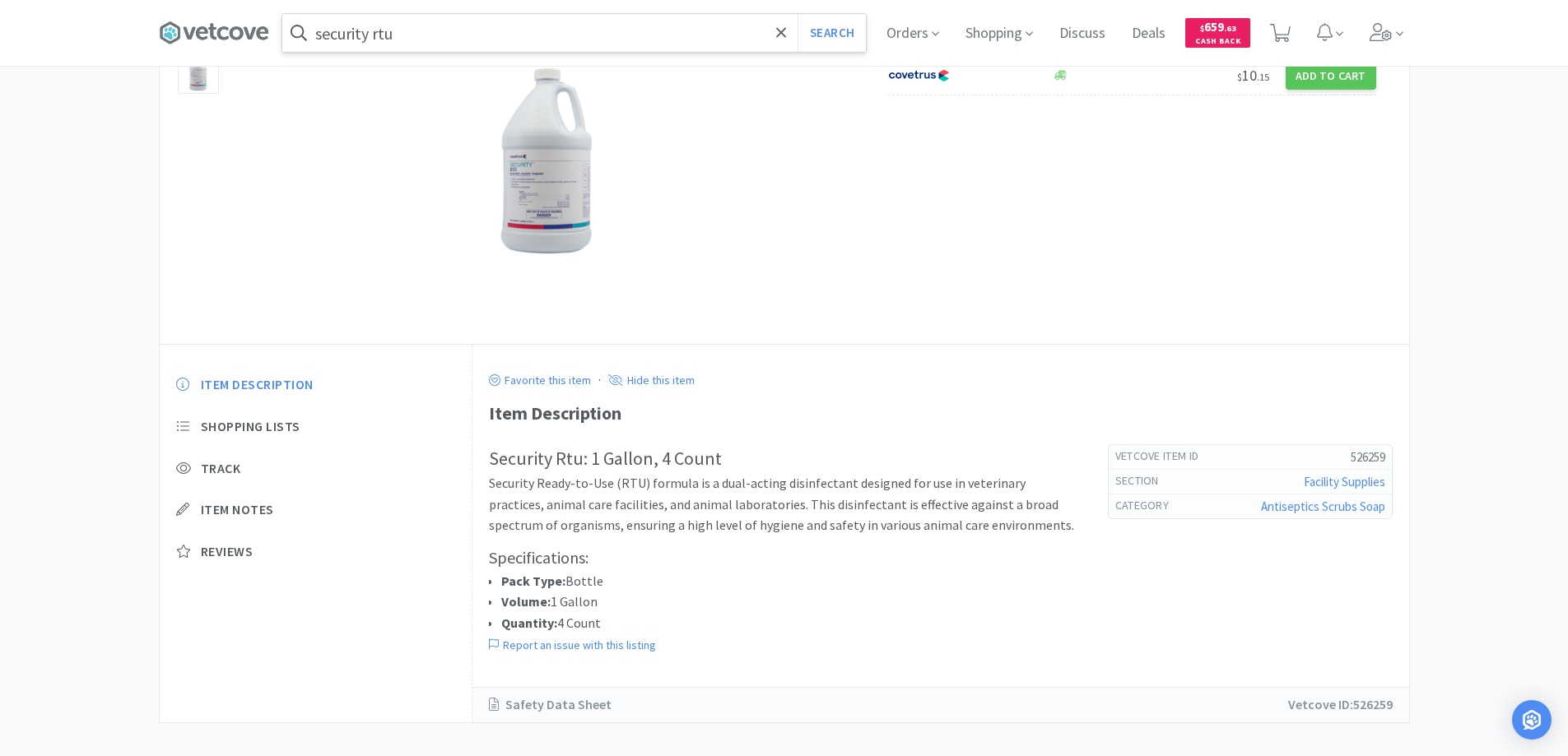
scroll to position [181, 0]
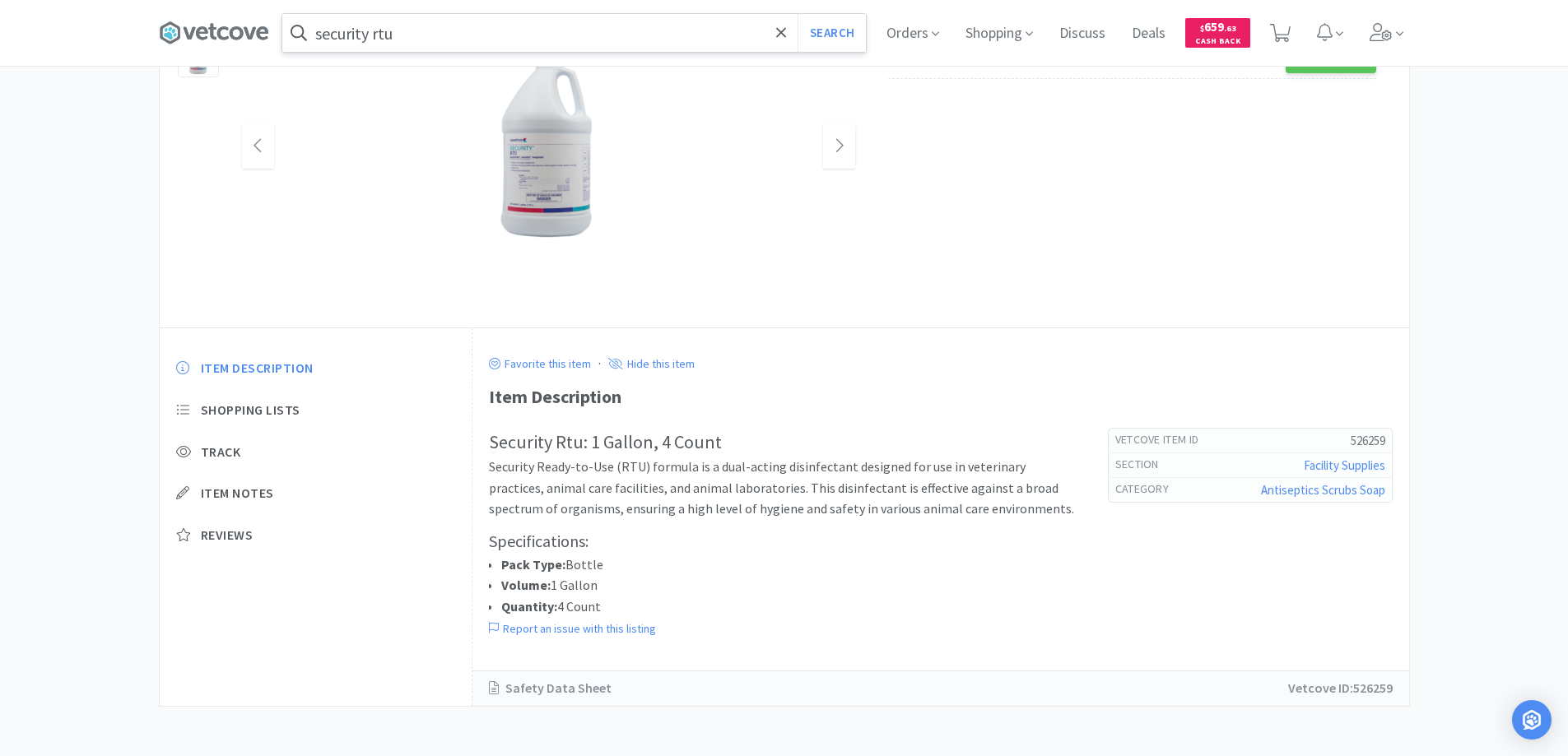
click at [548, 178] on img at bounding box center [548, 147] width 206 height 206
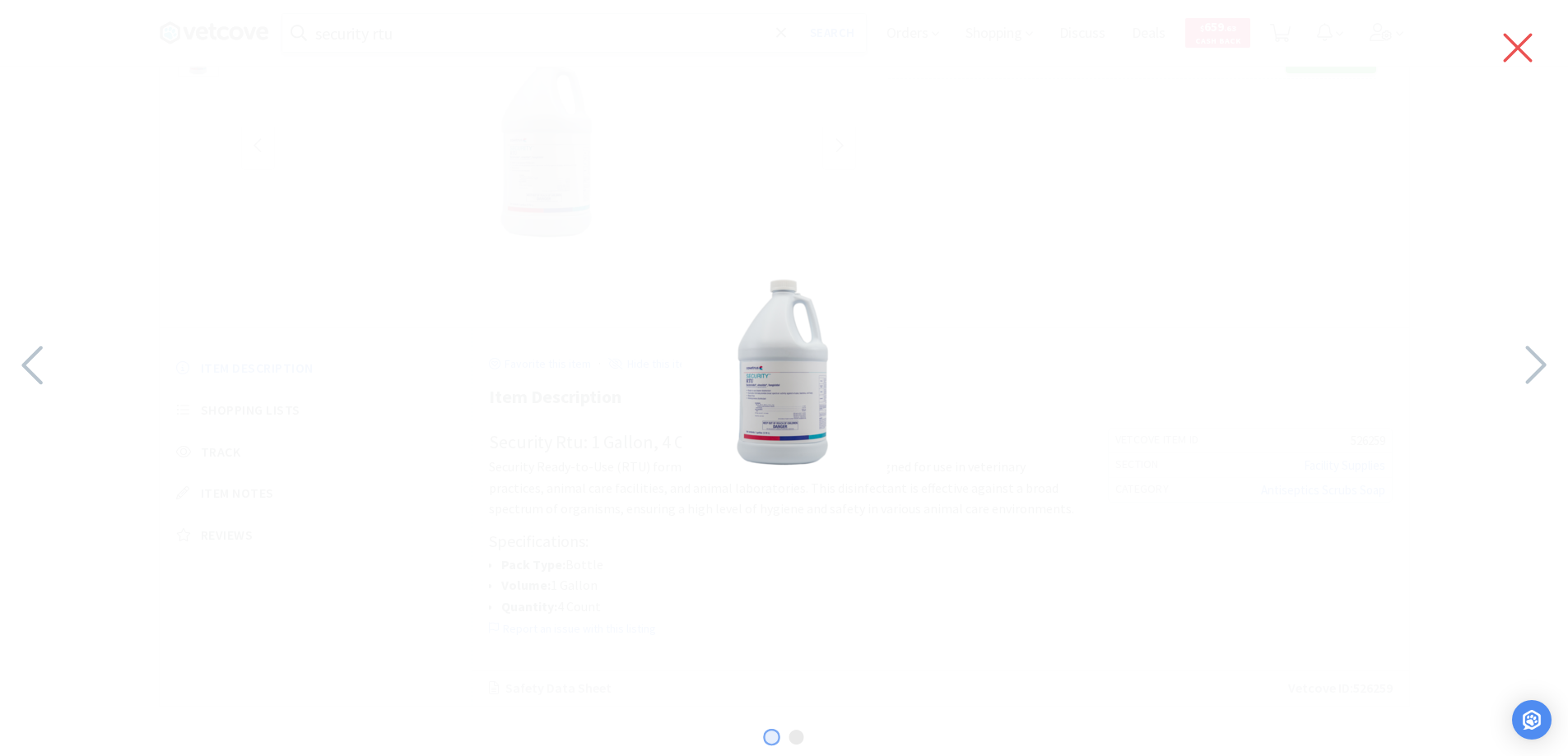
click at [1519, 40] on icon at bounding box center [1518, 47] width 35 height 46
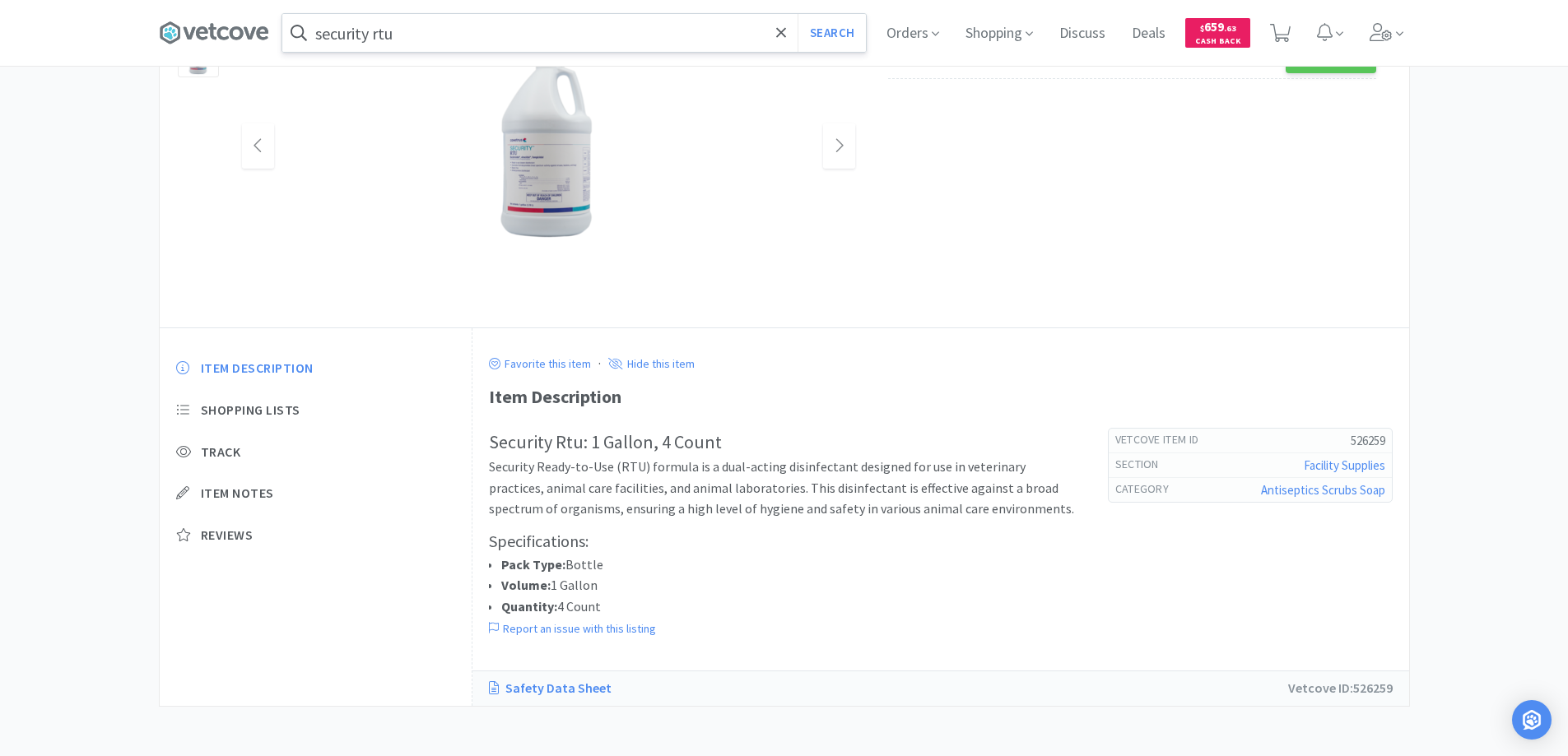
click at [554, 689] on link "Safety Data Sheet" at bounding box center [558, 689] width 139 height 22
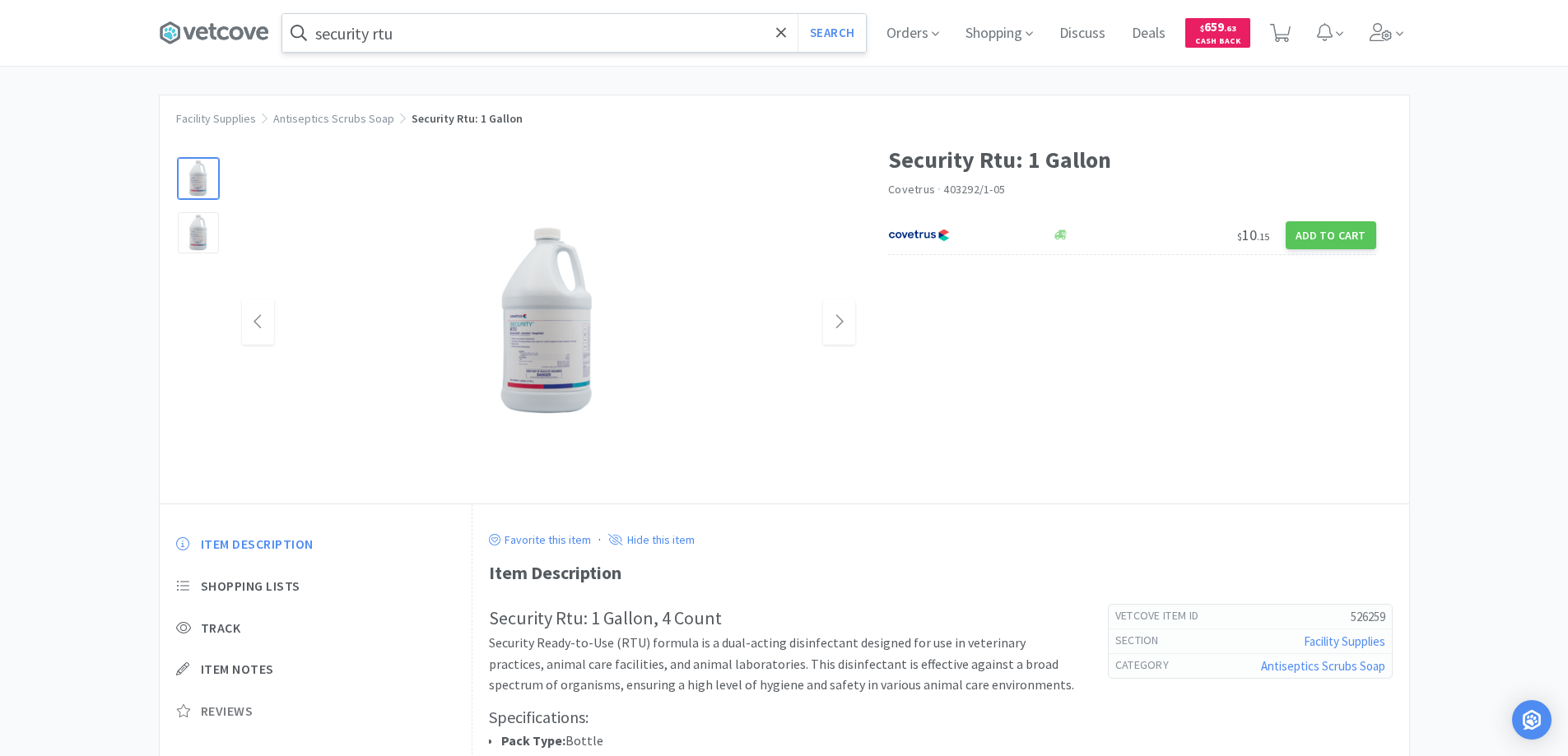
scroll to position [0, 0]
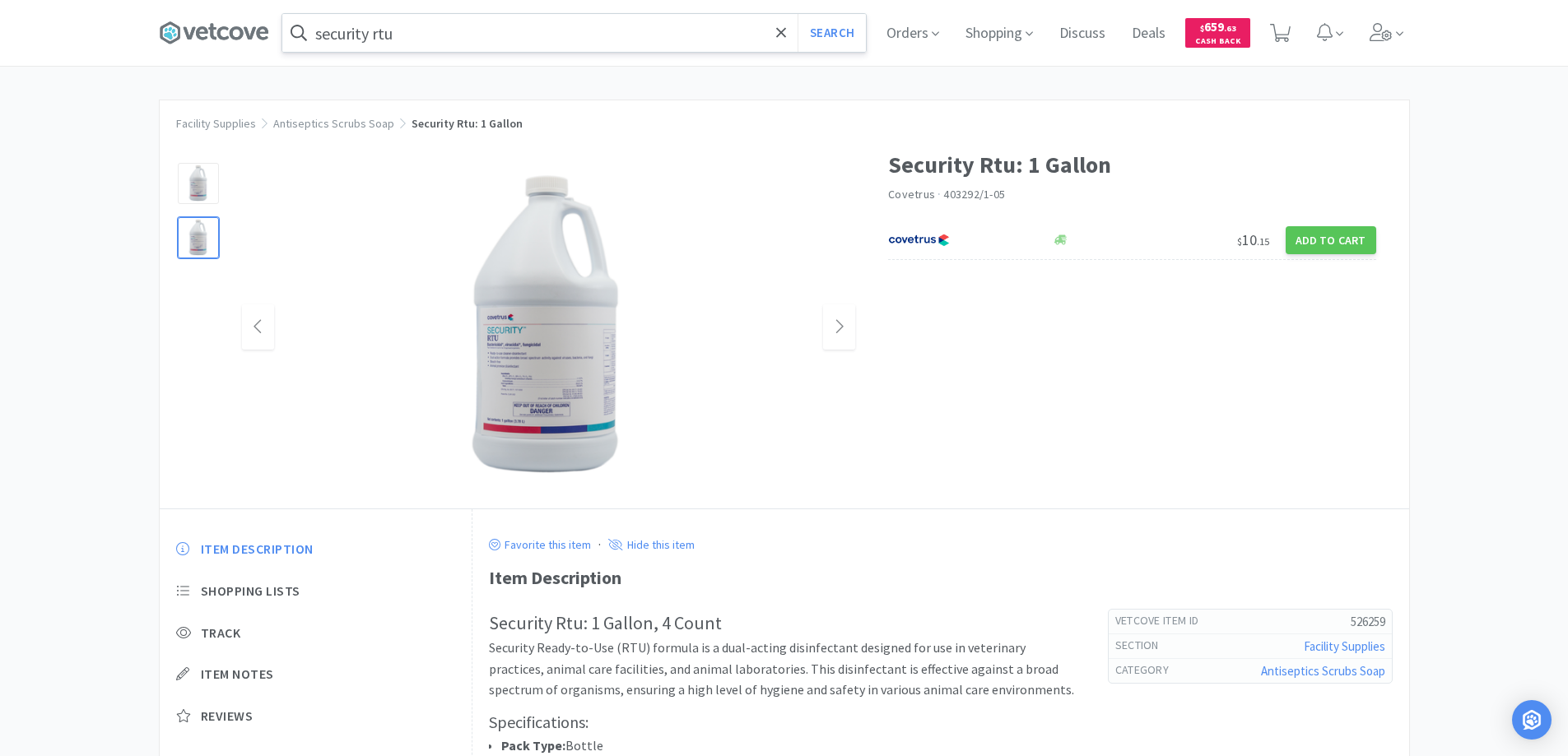
click at [194, 243] on div at bounding box center [199, 238] width 42 height 42
click at [590, 355] on img at bounding box center [548, 327] width 329 height 329
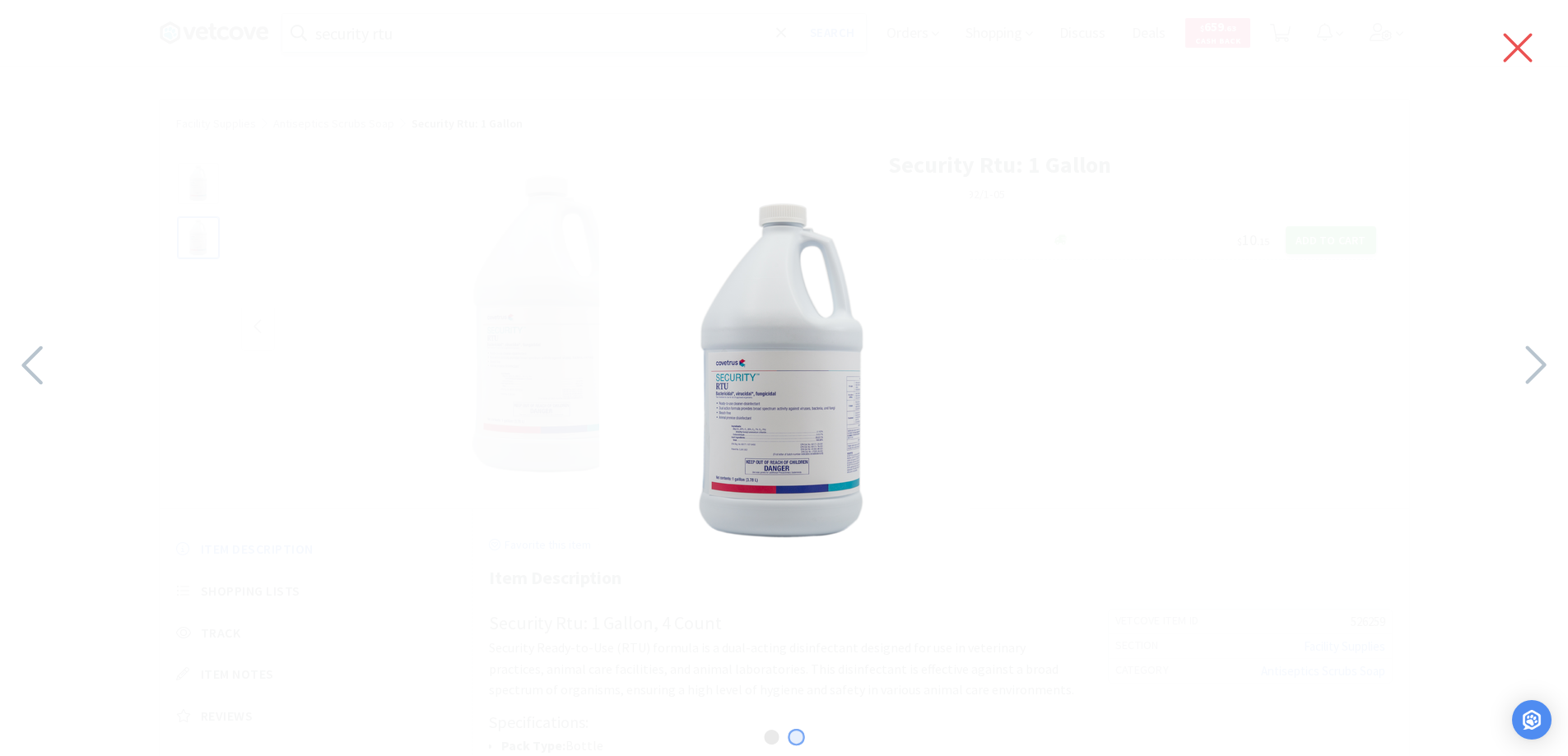
click at [1511, 44] on icon at bounding box center [1518, 47] width 35 height 46
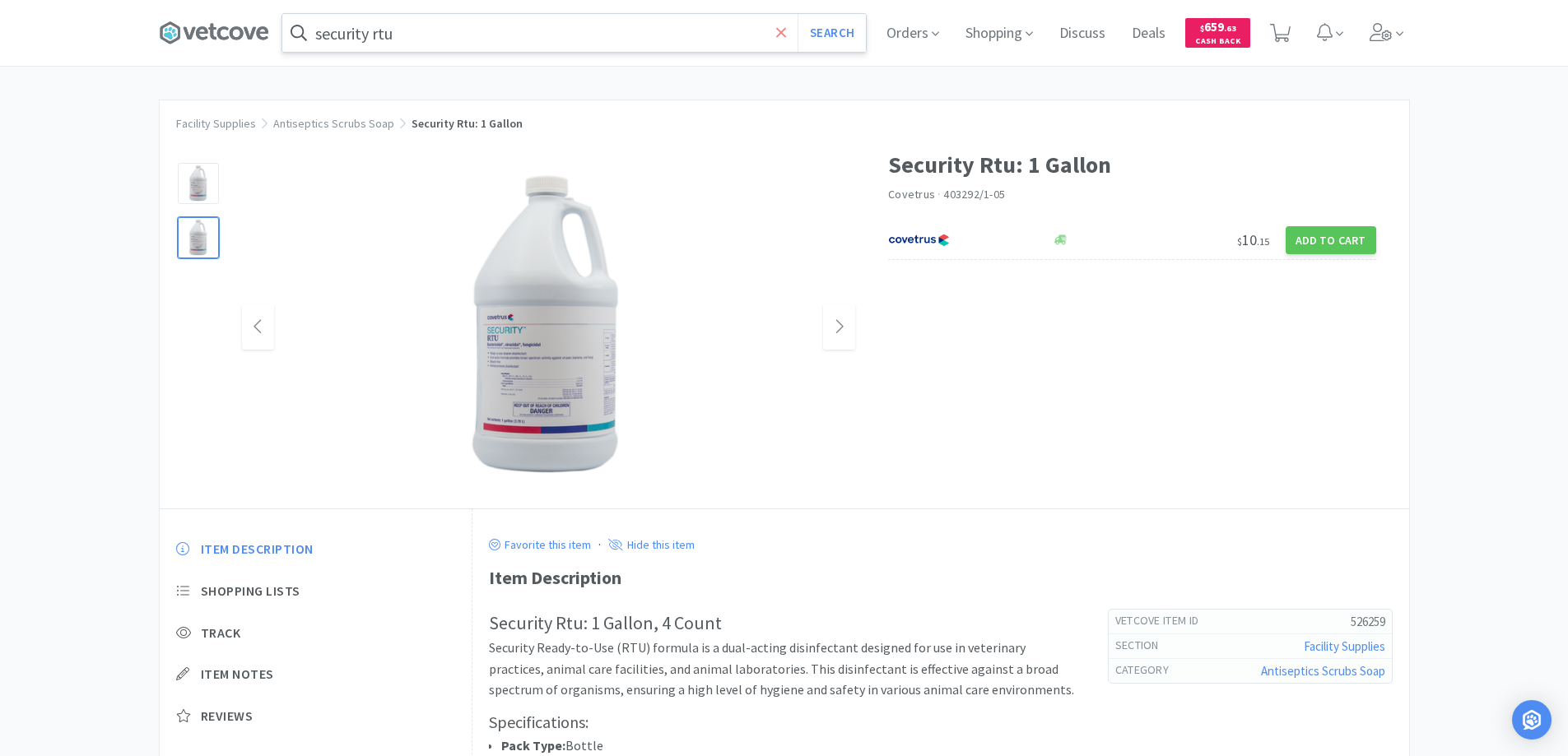
click at [784, 32] on icon at bounding box center [781, 33] width 11 height 17
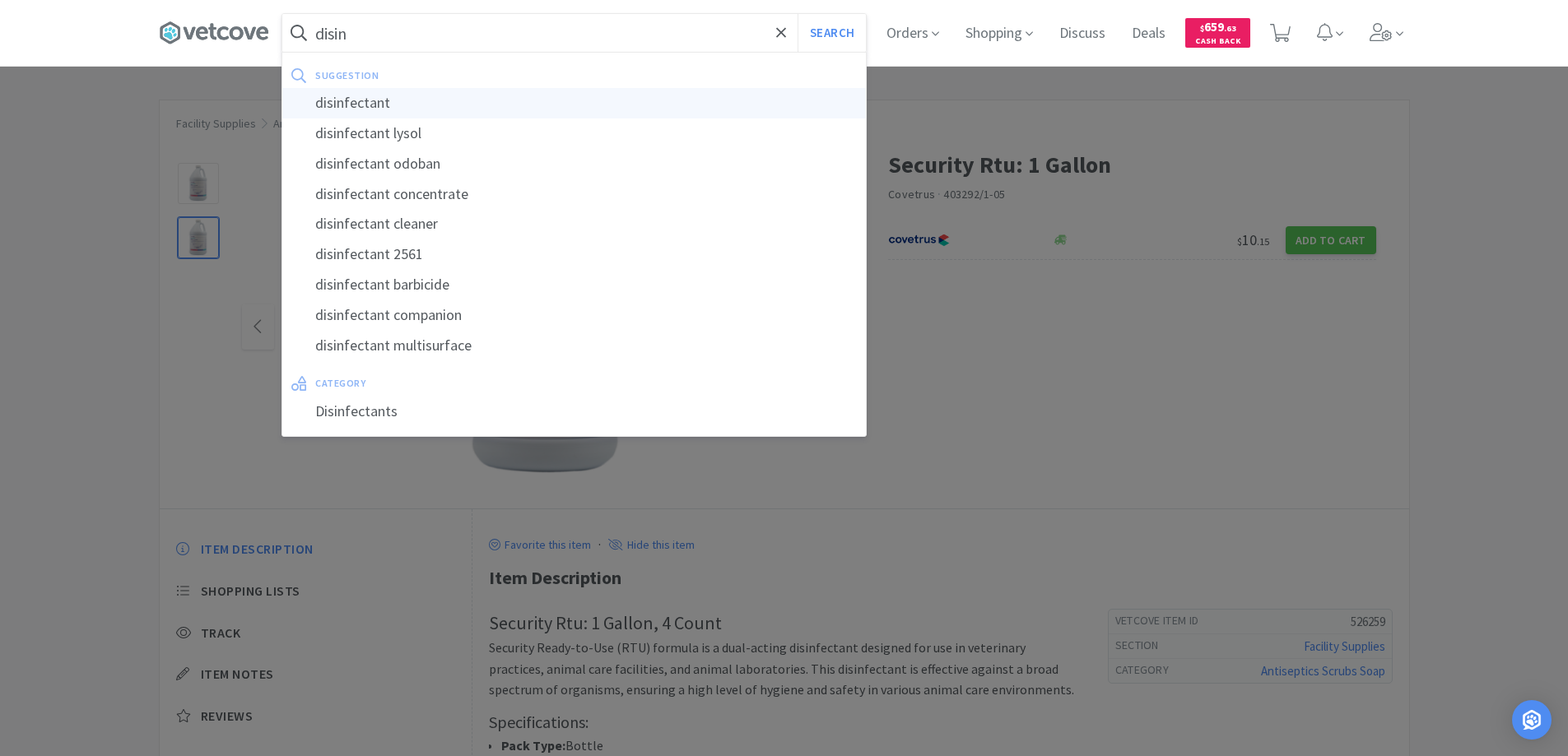
click at [362, 103] on div "disinfectant" at bounding box center [574, 103] width 583 height 31
type input "disinfectant"
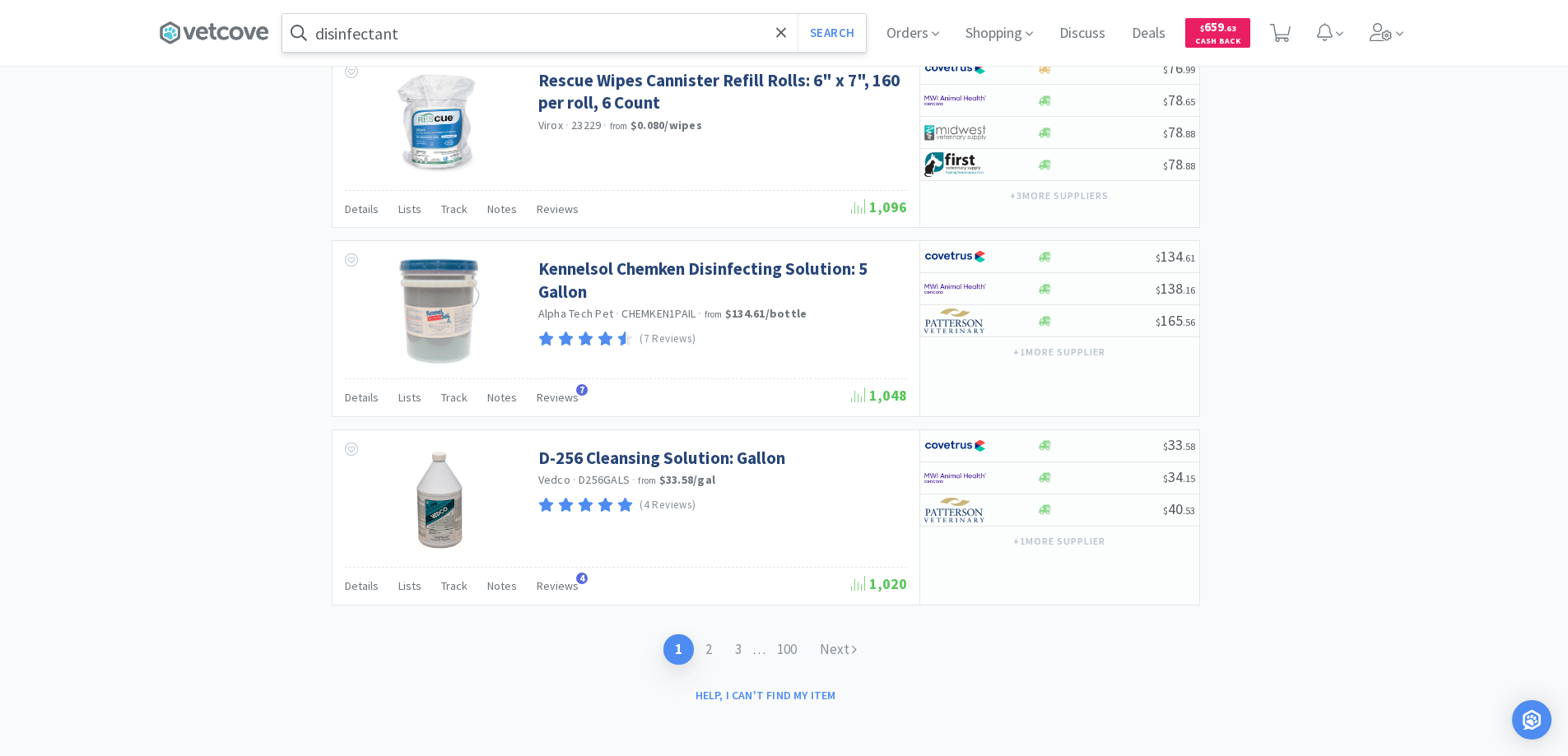
scroll to position [2519, 0]
click at [704, 649] on link "2" at bounding box center [709, 647] width 30 height 31
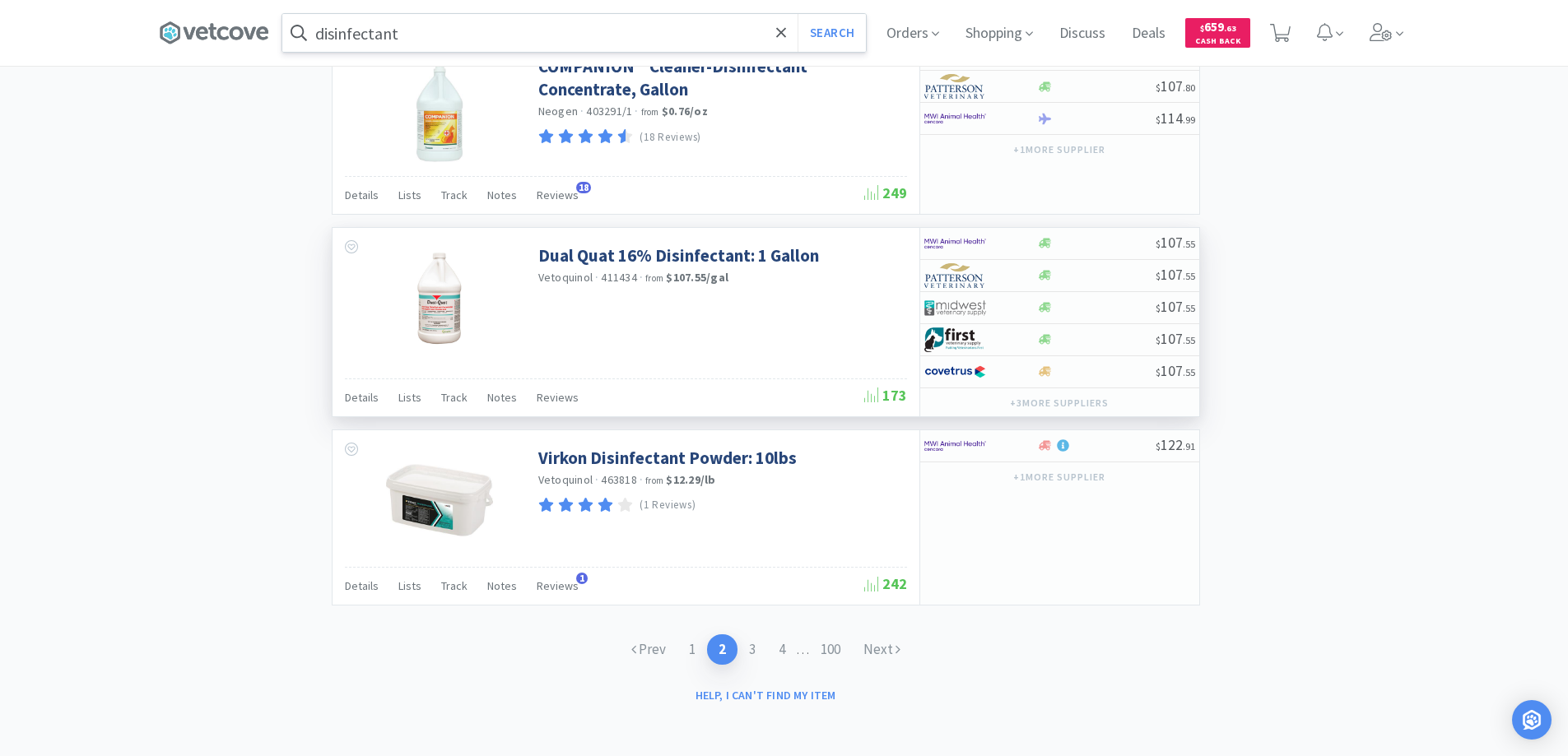
scroll to position [2515, 0]
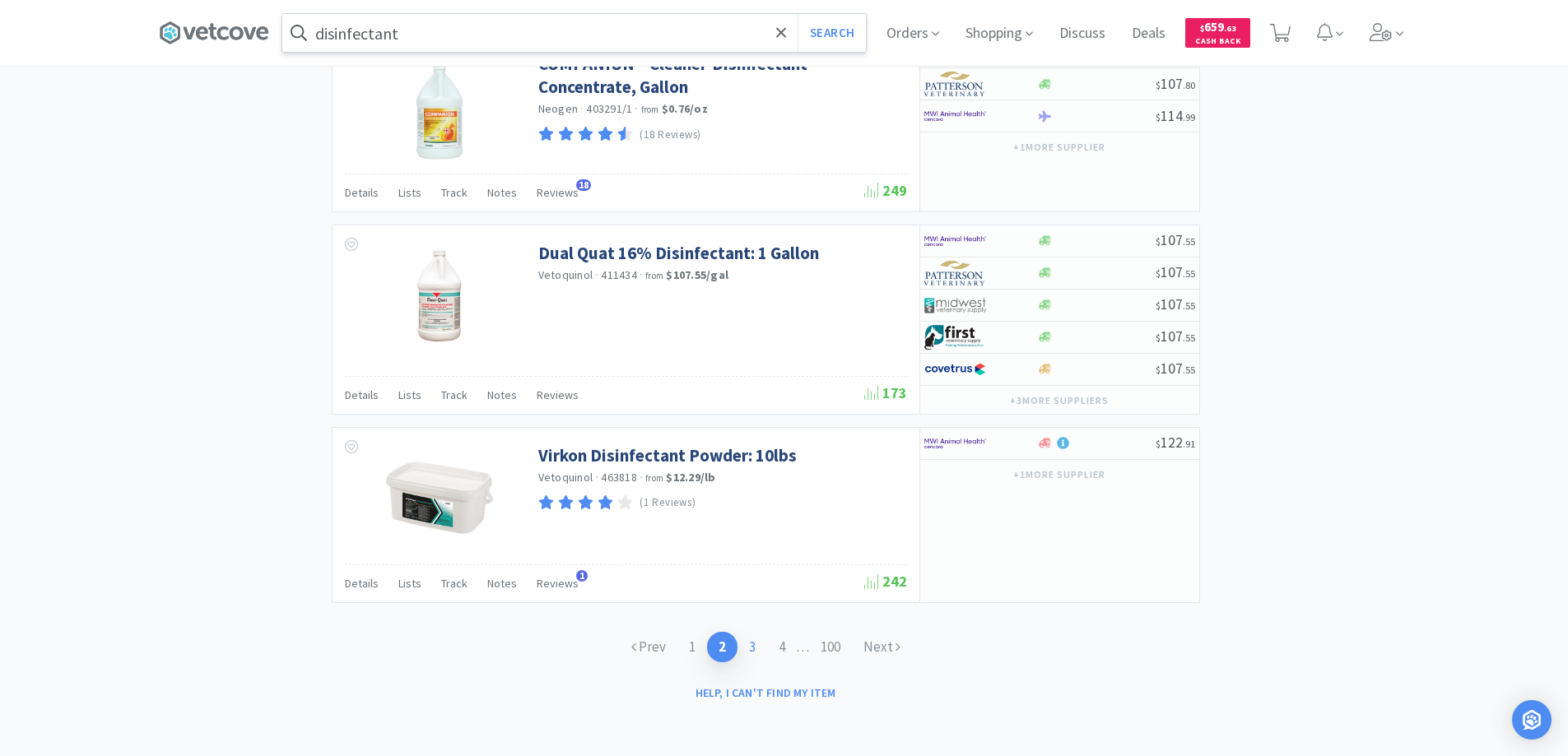
click at [748, 646] on link "3" at bounding box center [753, 647] width 30 height 31
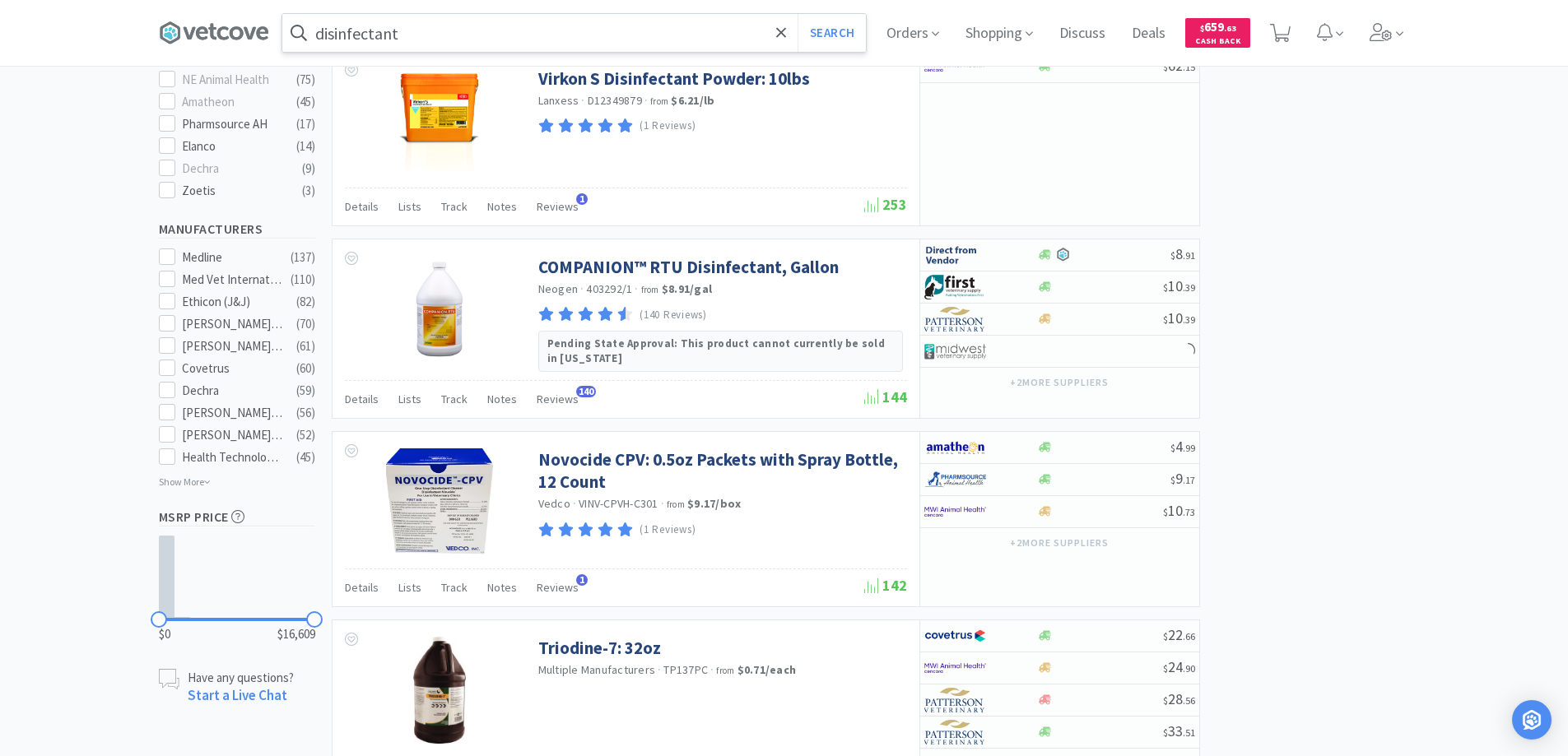
scroll to position [988, 0]
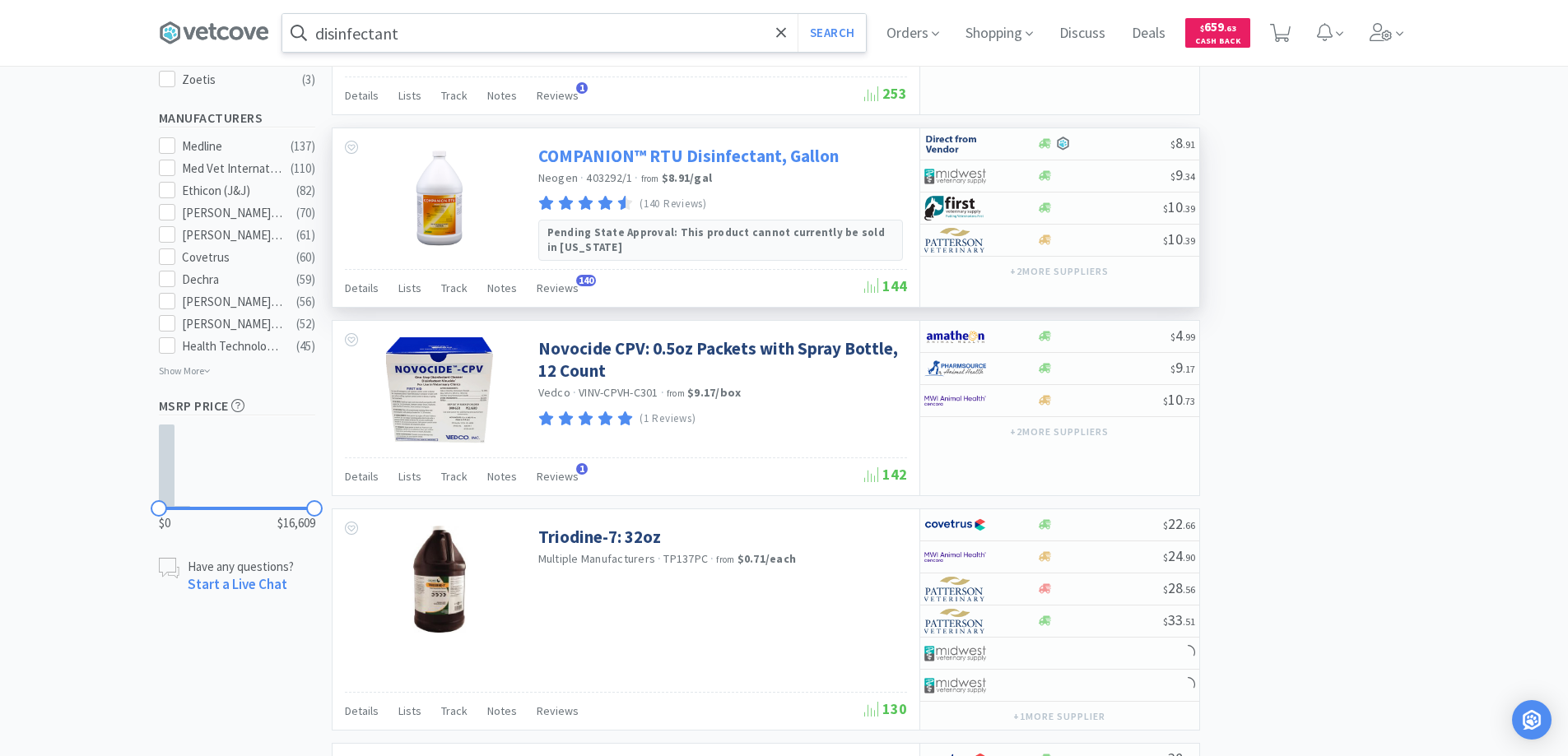
click at [602, 157] on link "COMPANION™ RTU Disinfectant, Gallon" at bounding box center [689, 155] width 301 height 22
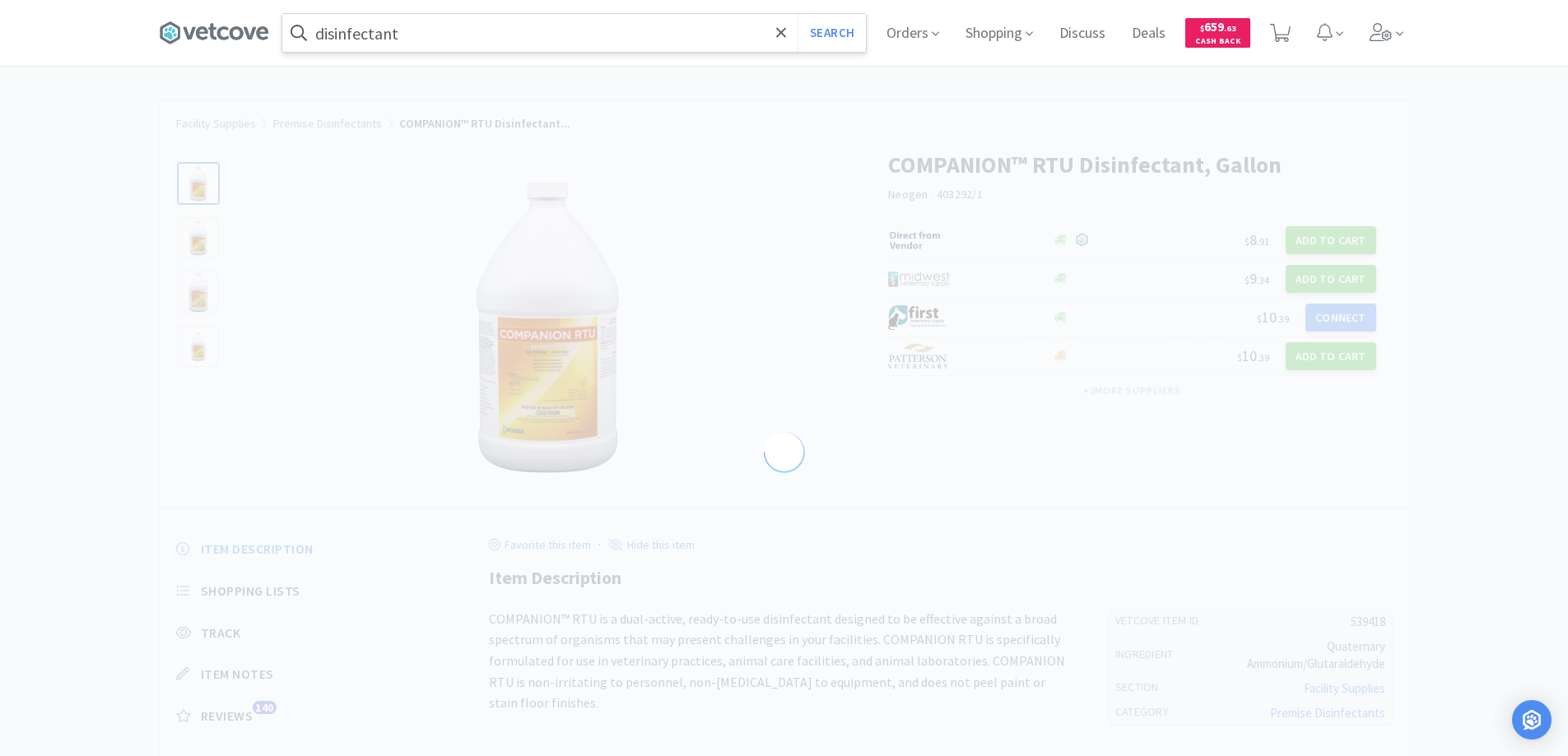
select select "539418"
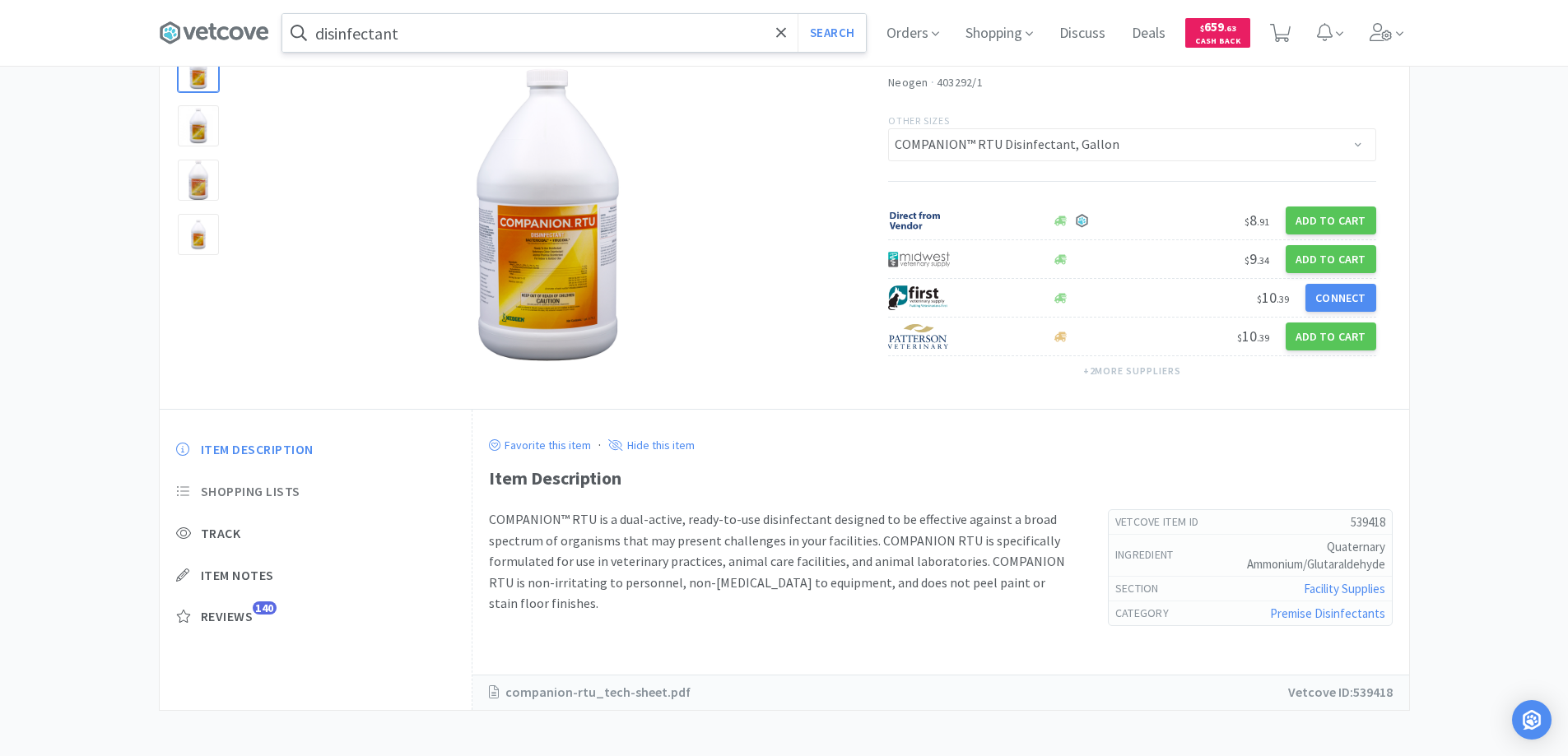
scroll to position [116, 0]
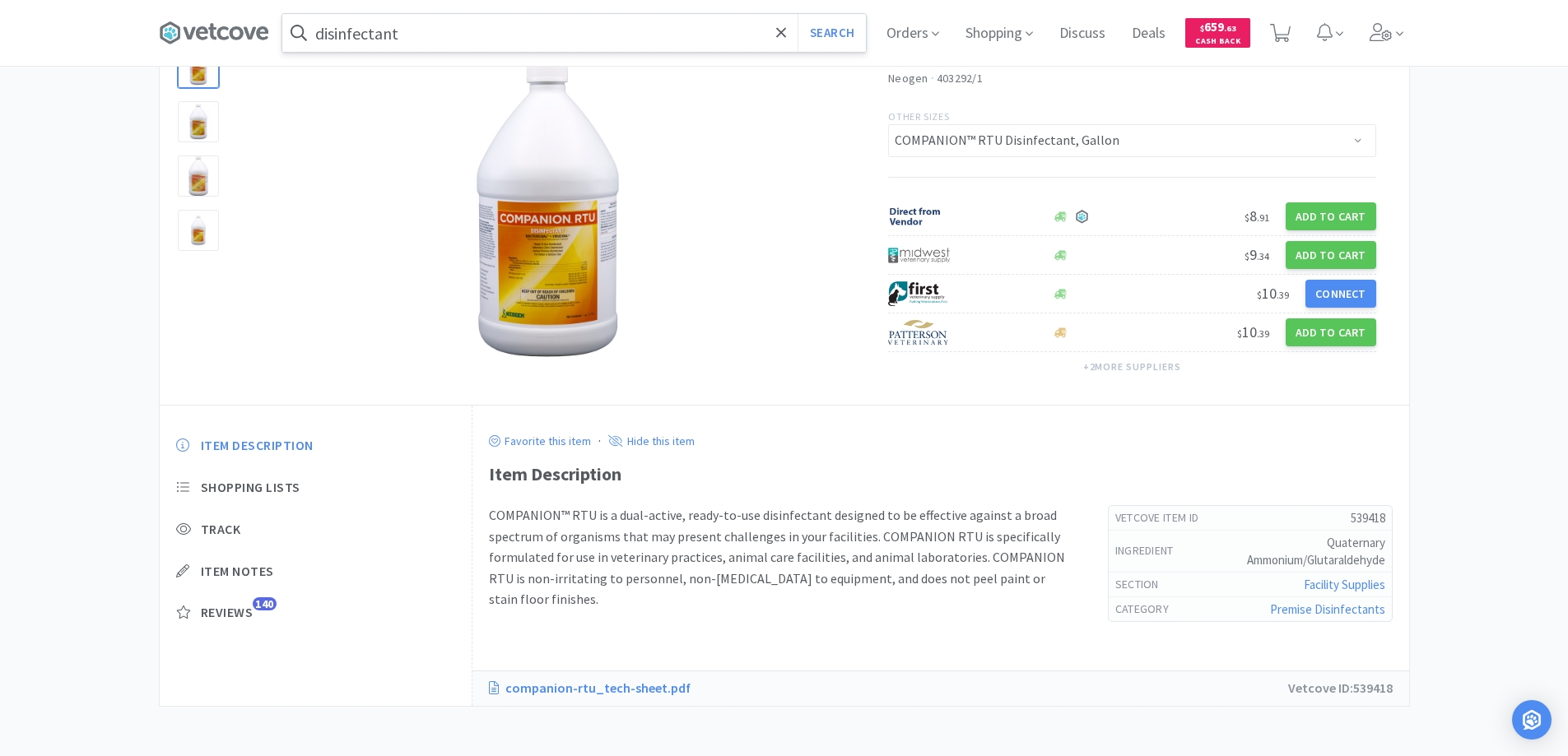
click at [553, 689] on link "companion-rtu_tech-sheet.pdf" at bounding box center [597, 689] width 219 height 22
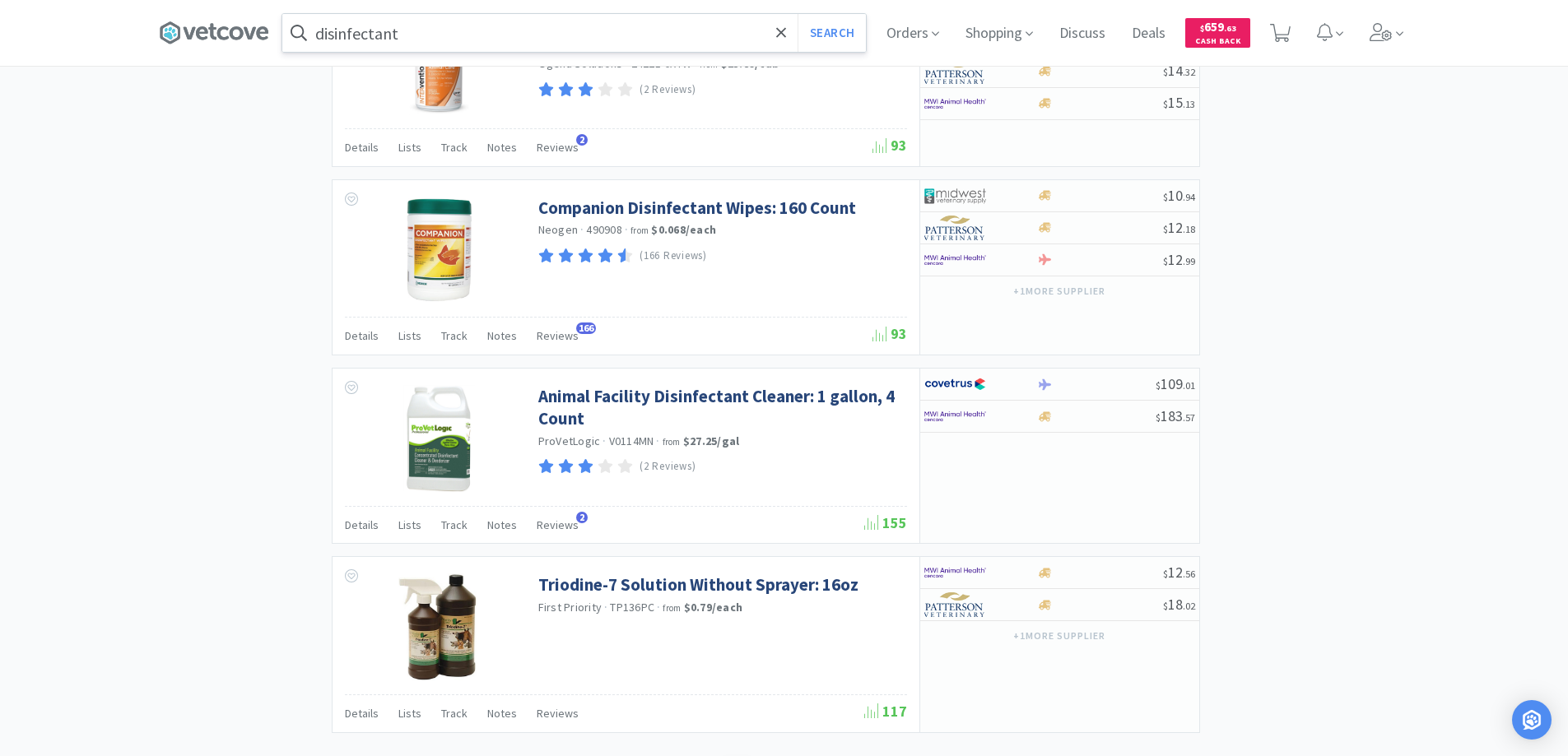
scroll to position [2434, 0]
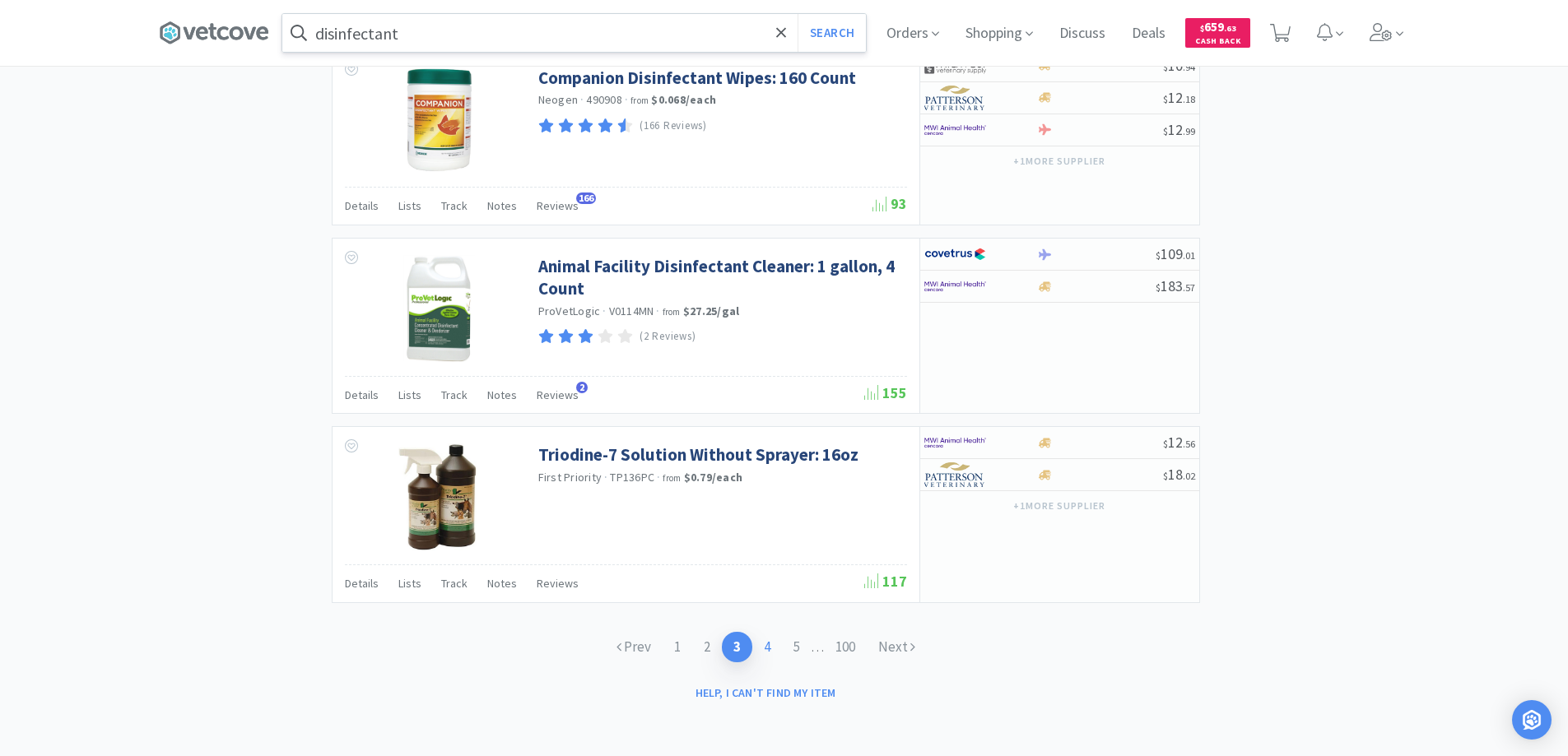
click at [763, 647] on link "4" at bounding box center [767, 647] width 30 height 31
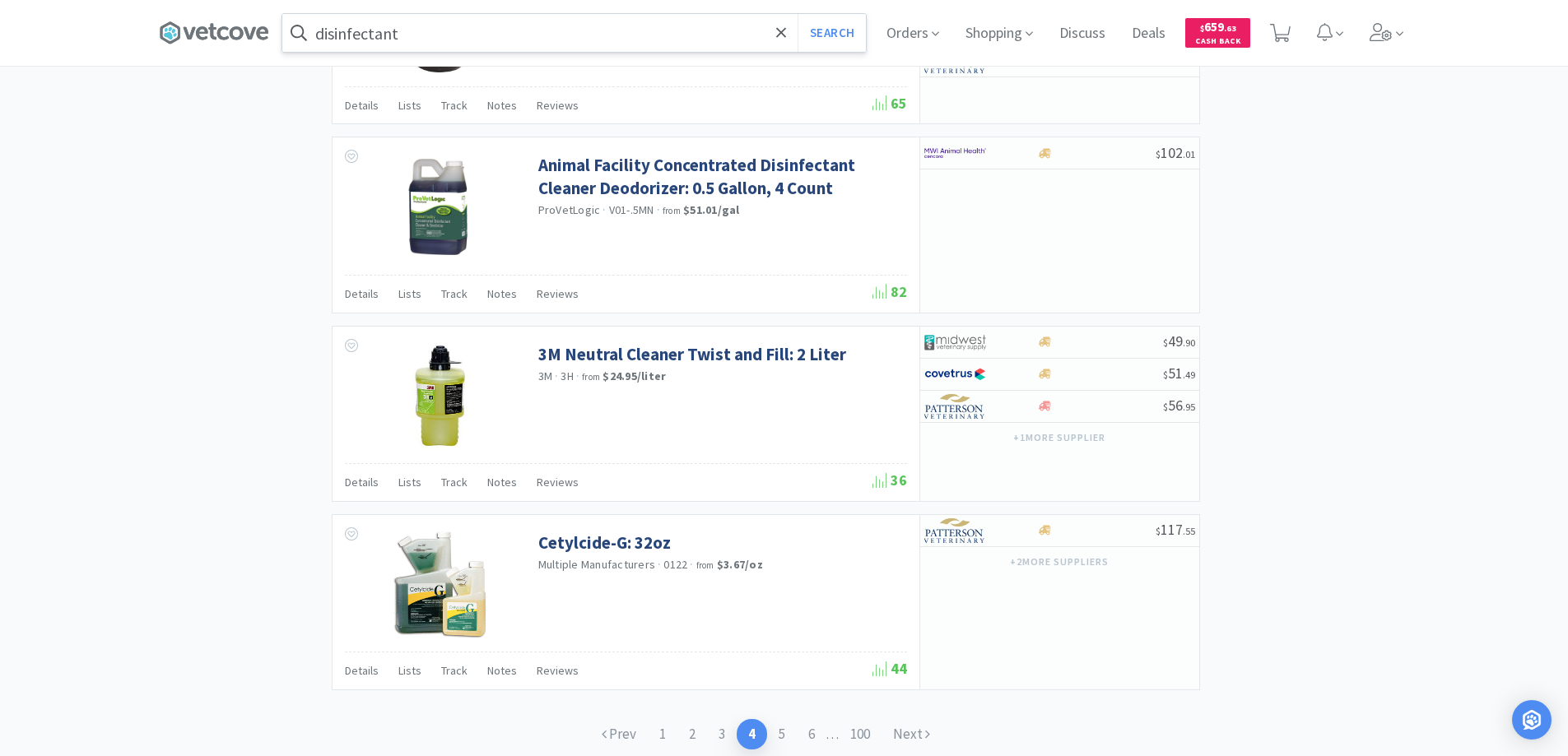
scroll to position [2532, 0]
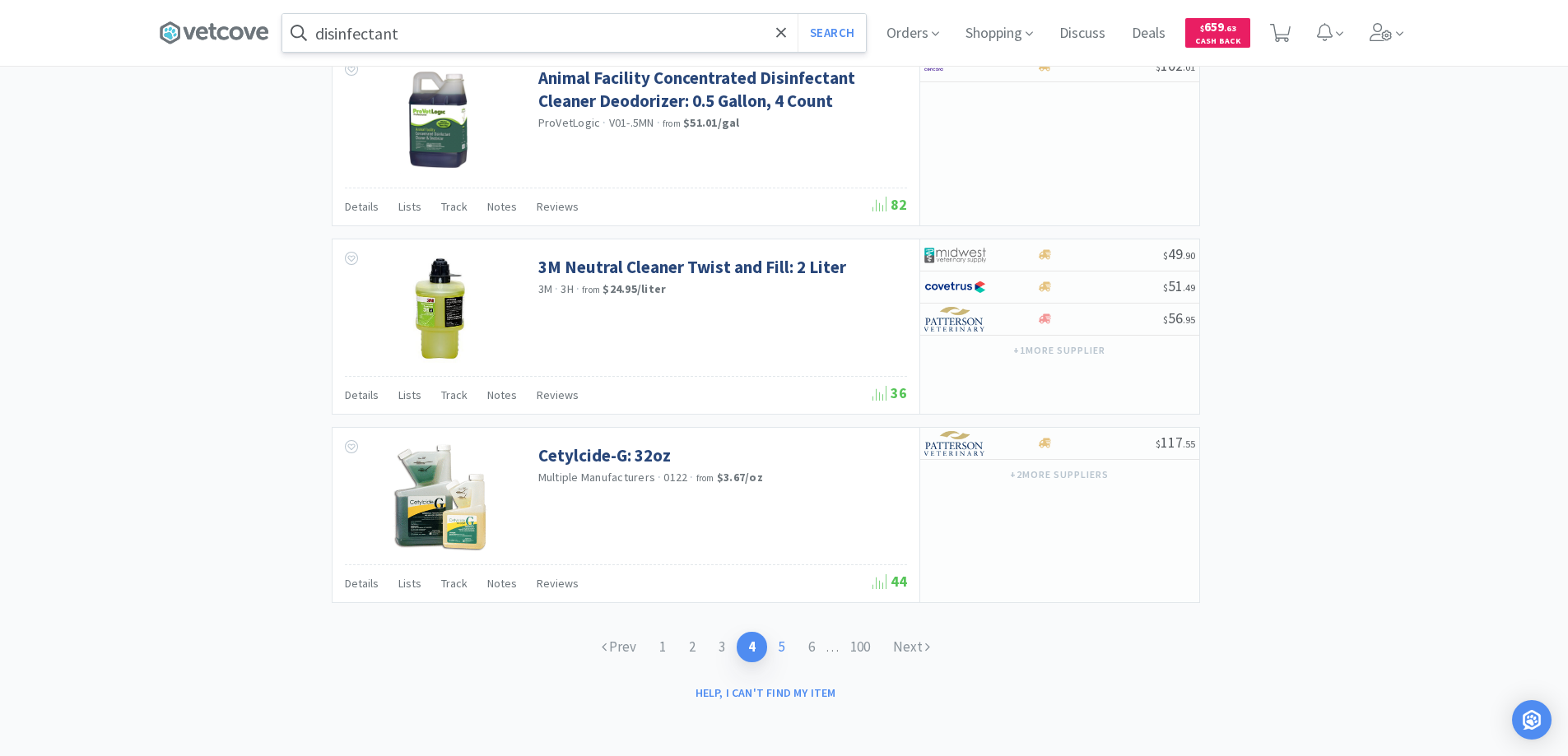
click at [777, 647] on link "5" at bounding box center [782, 647] width 30 height 31
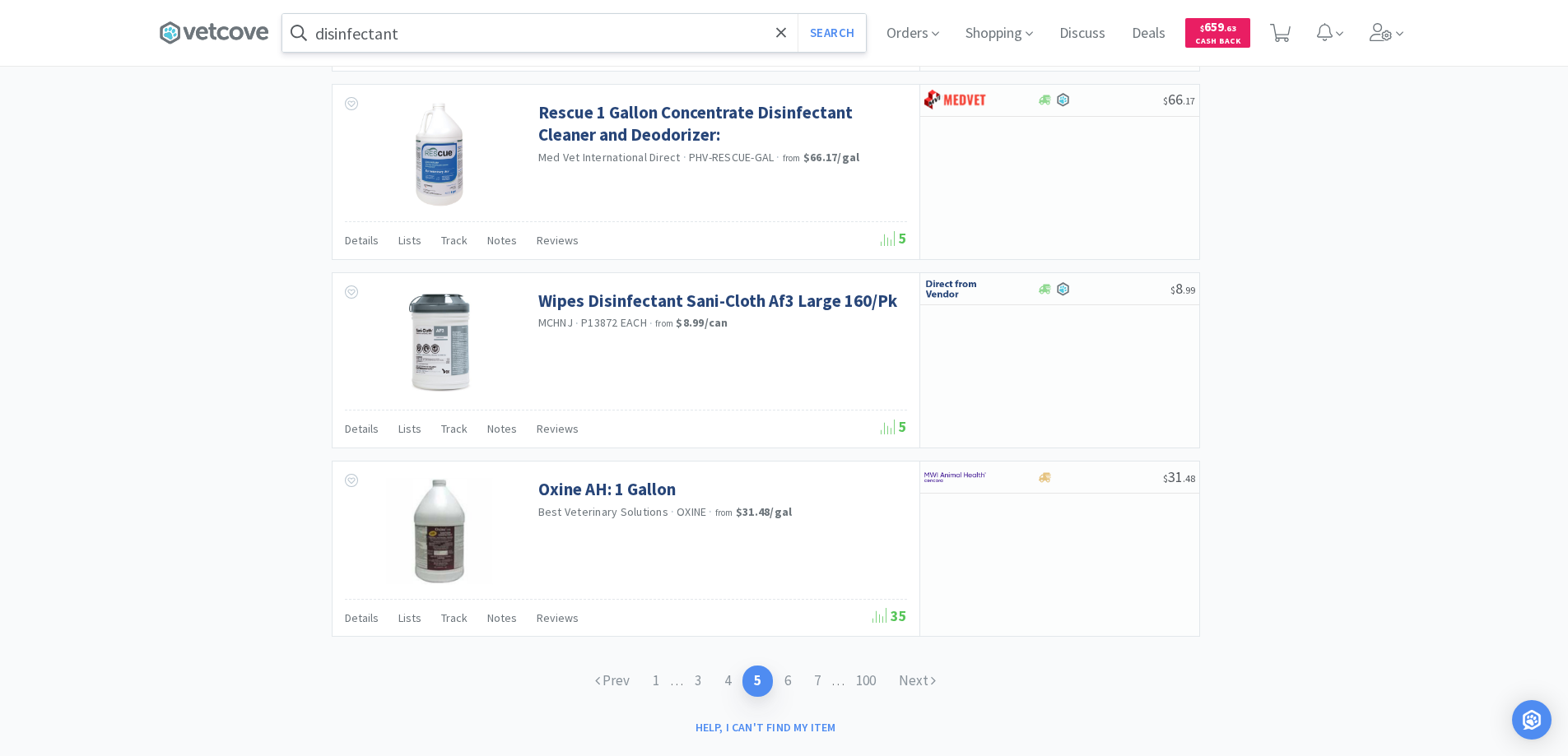
scroll to position [2367, 0]
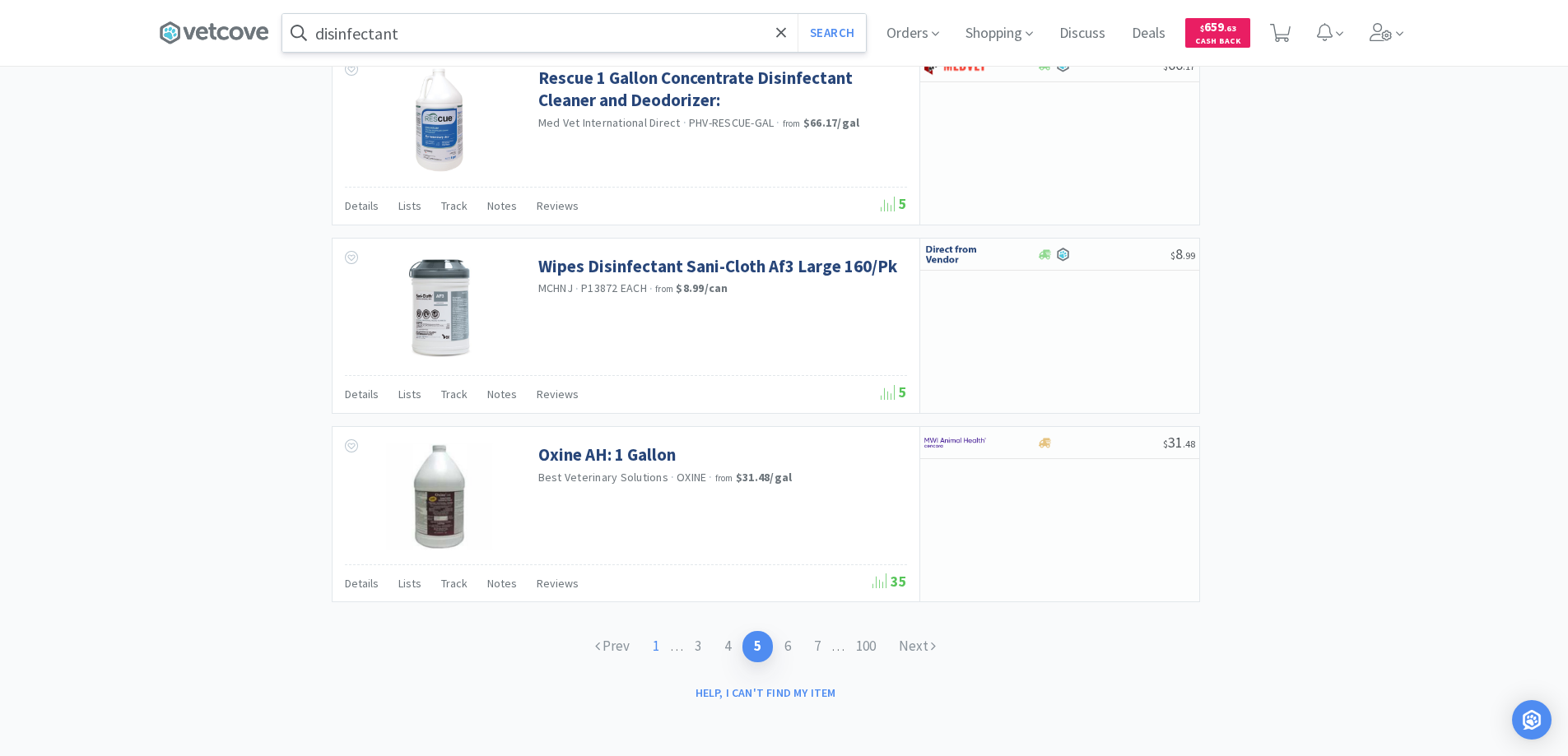
click at [643, 648] on link "1" at bounding box center [656, 646] width 30 height 31
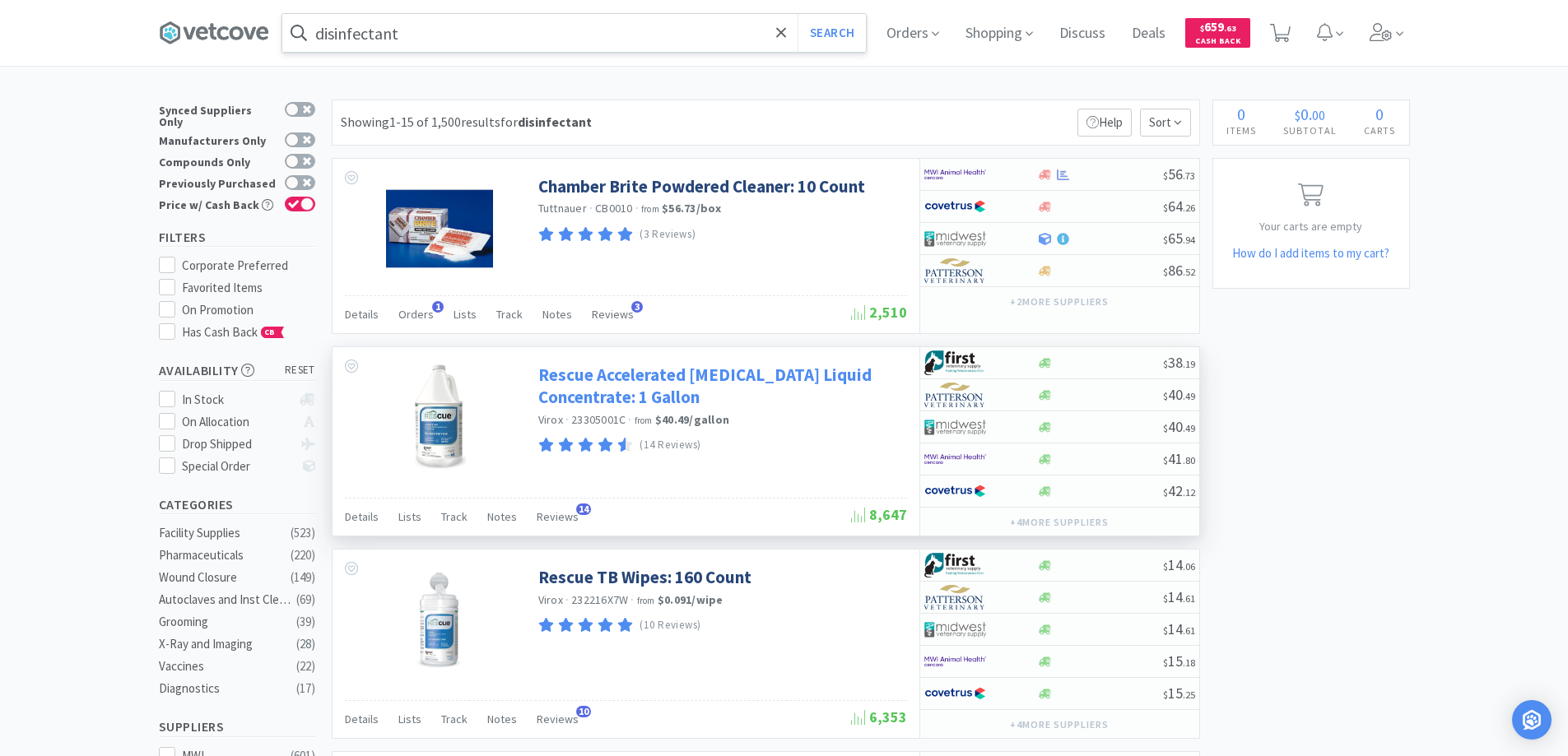
click at [620, 379] on link "Rescue Accelerated Hydrogen Peroxide Liquid Concentrate: 1 Gallon" at bounding box center [720, 386] width 365 height 45
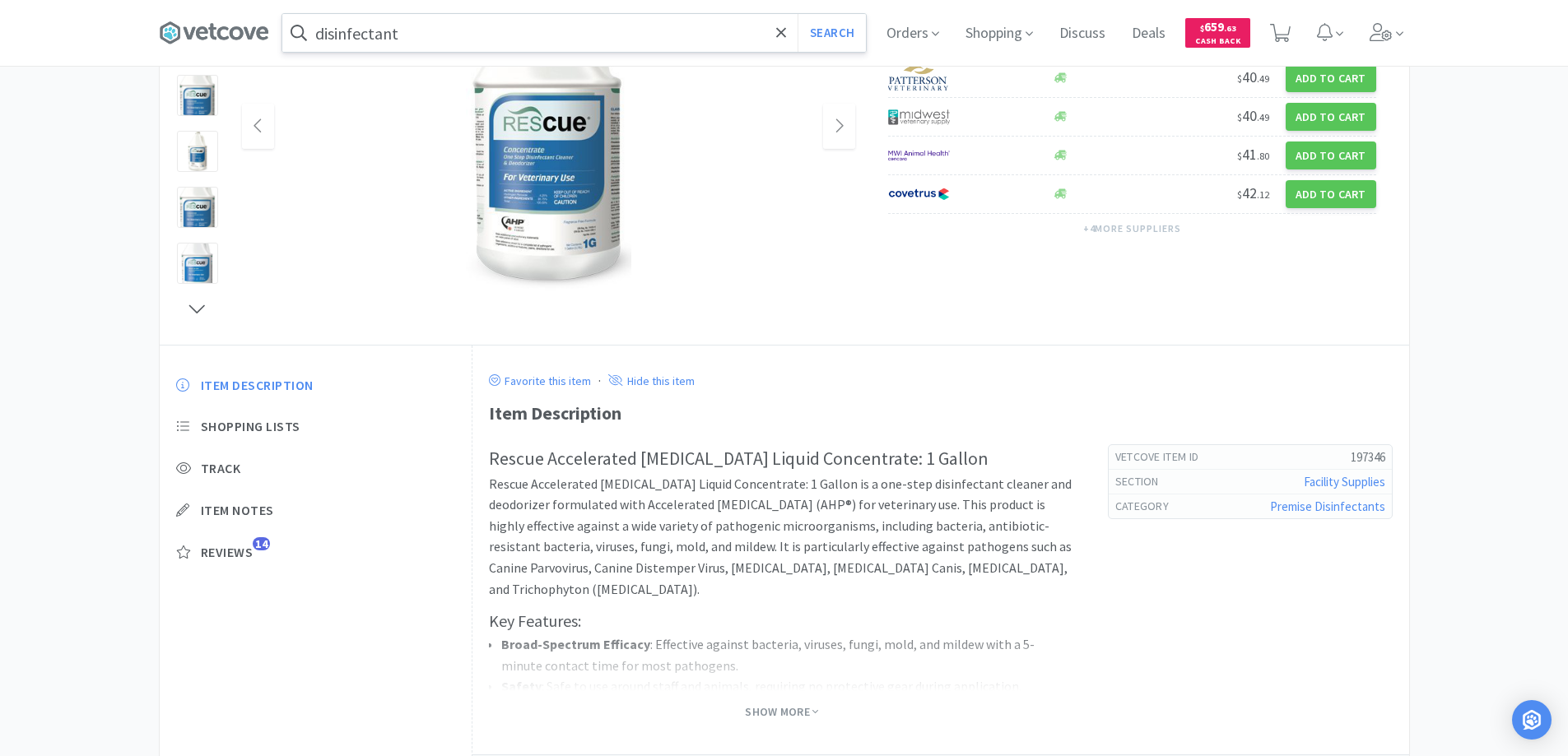
scroll to position [247, 0]
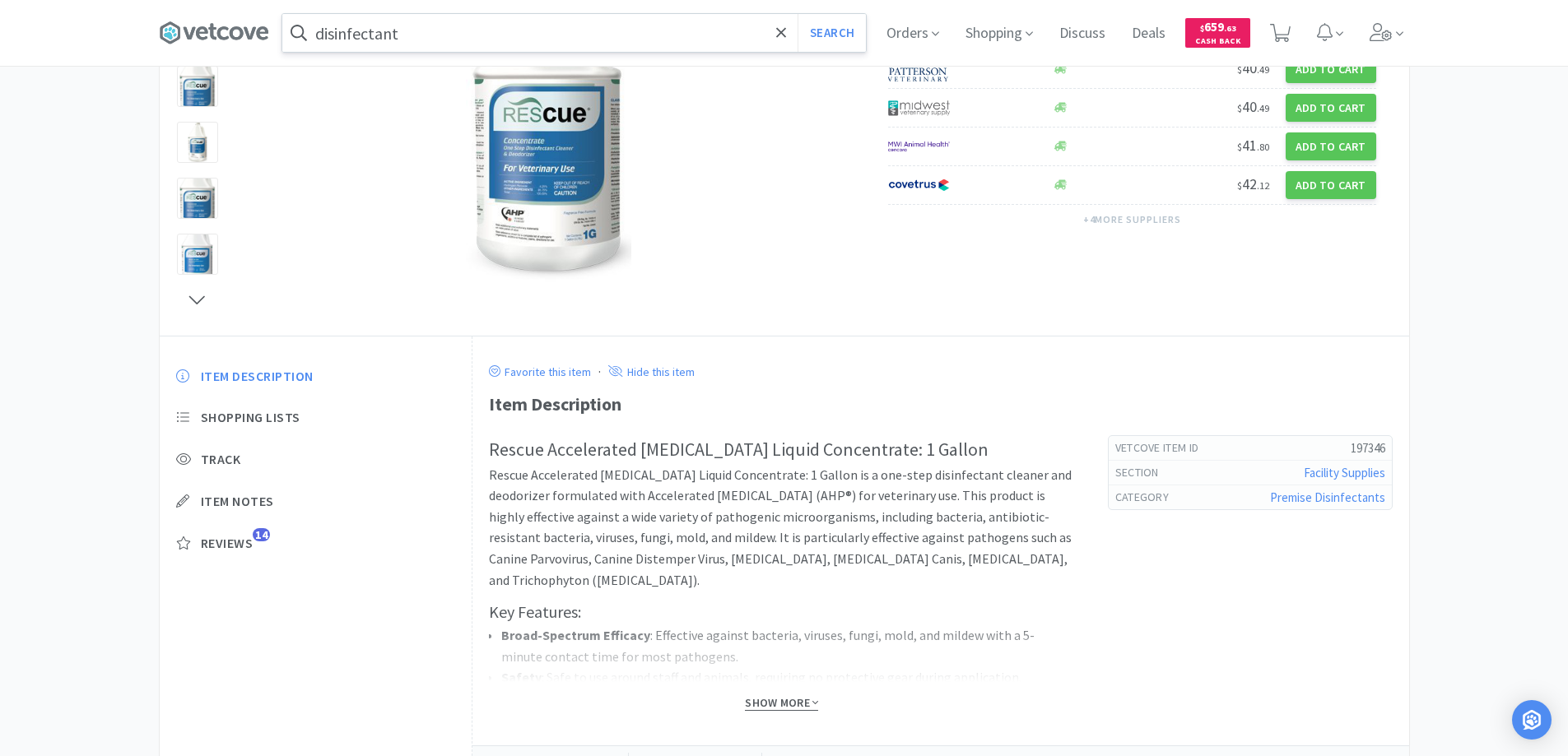
click at [774, 700] on span "Show More" at bounding box center [782, 703] width 73 height 16
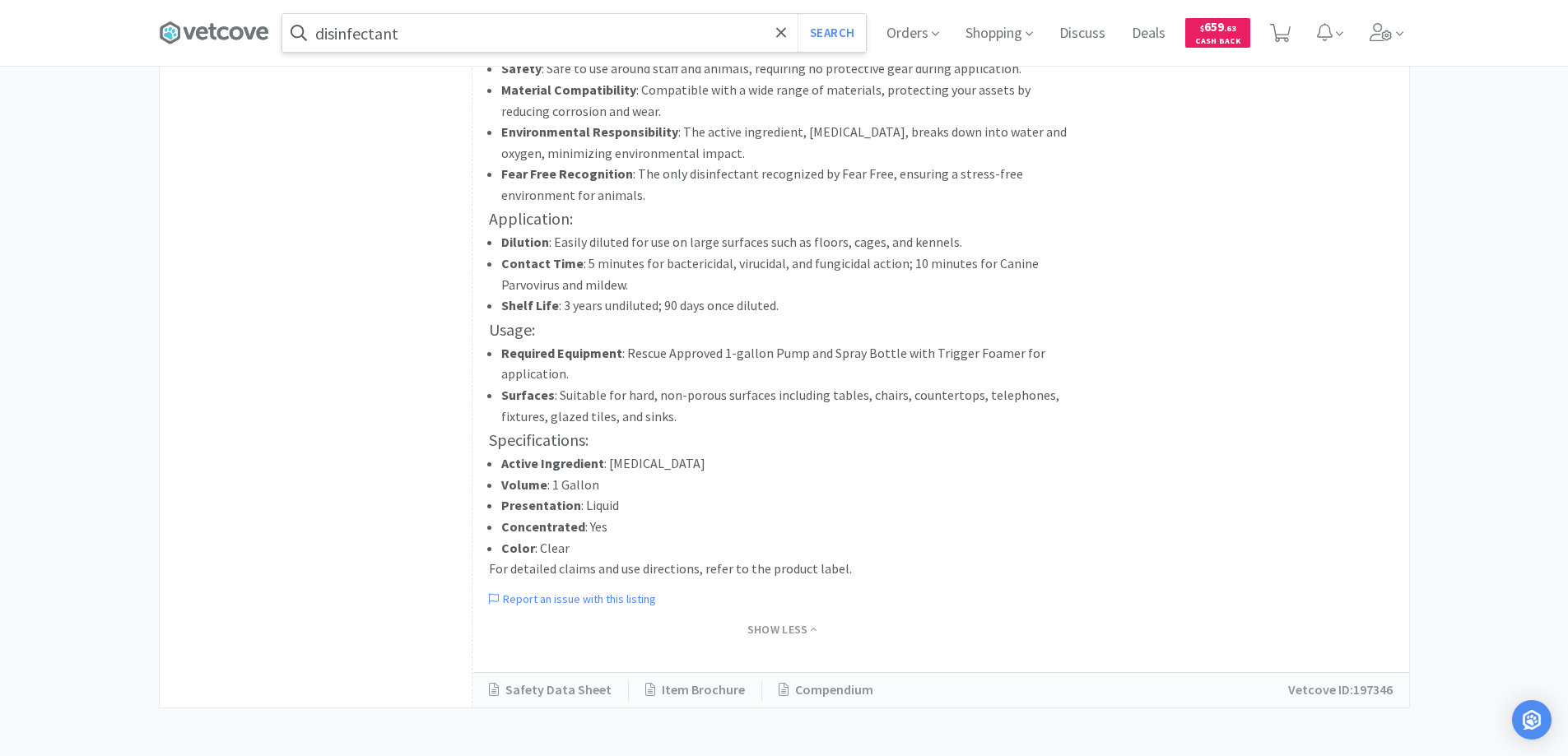
scroll to position [857, 0]
click at [675, 690] on link "Item Brochure" at bounding box center [696, 689] width 133 height 22
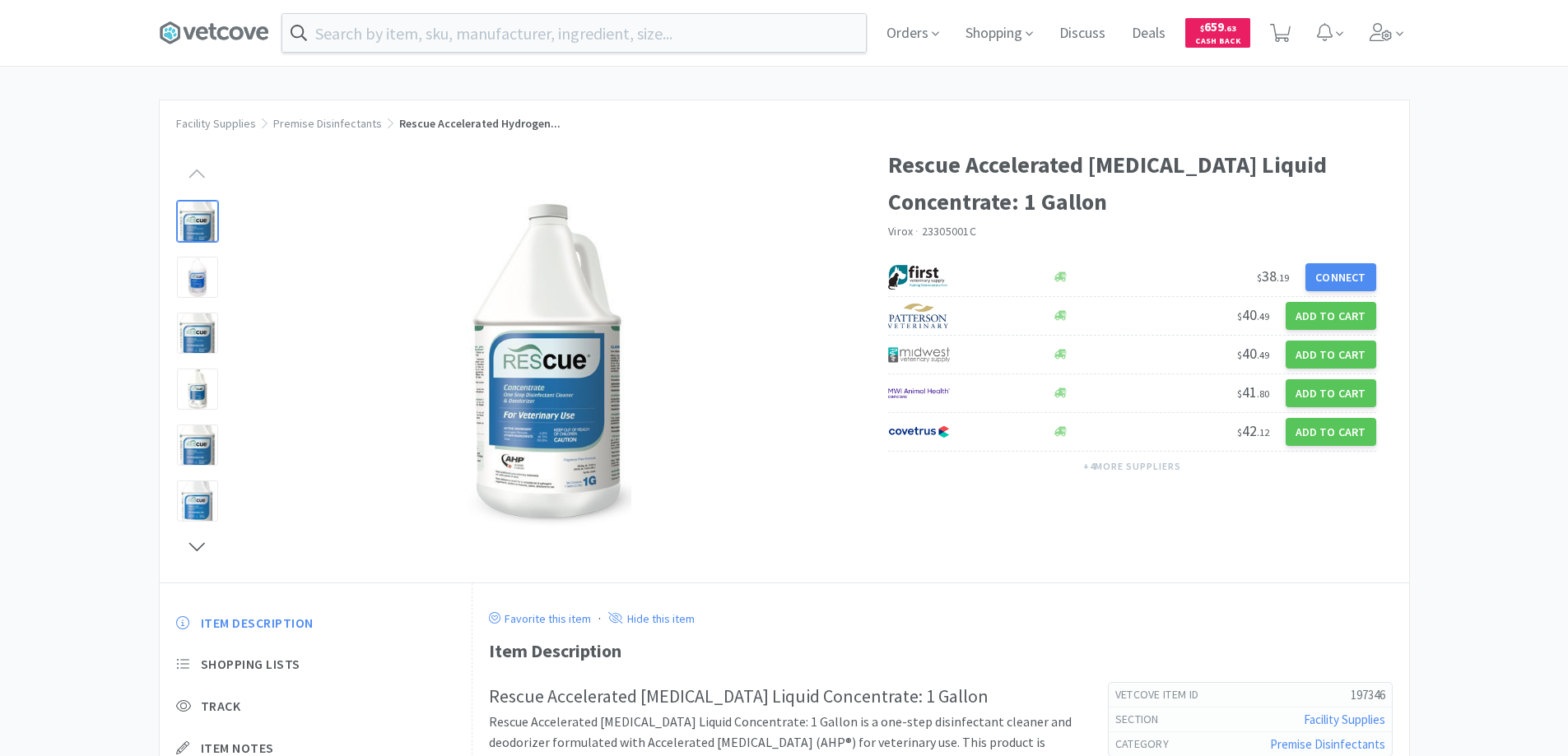
scroll to position [309, 0]
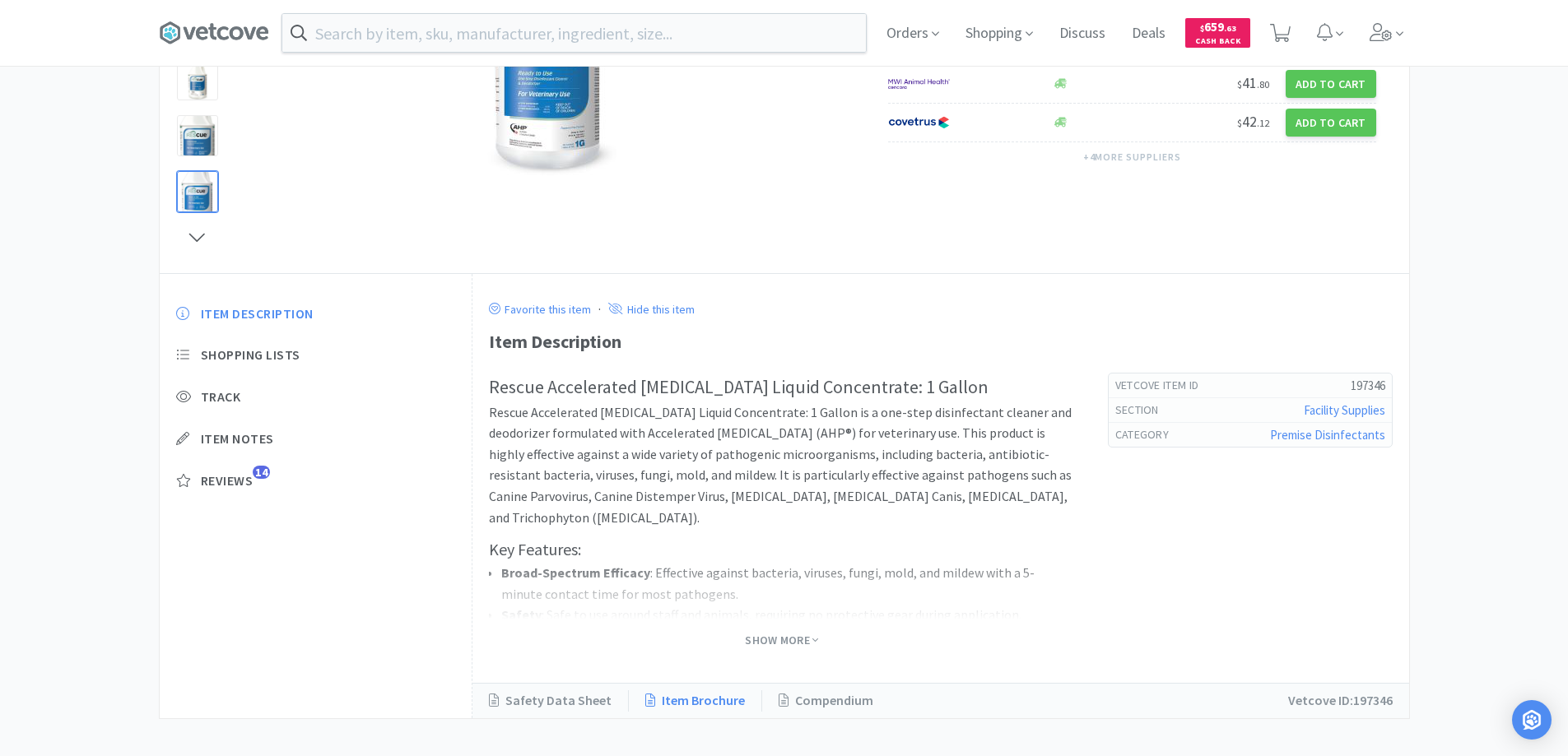
click at [678, 698] on link "Item Brochure" at bounding box center [696, 701] width 133 height 22
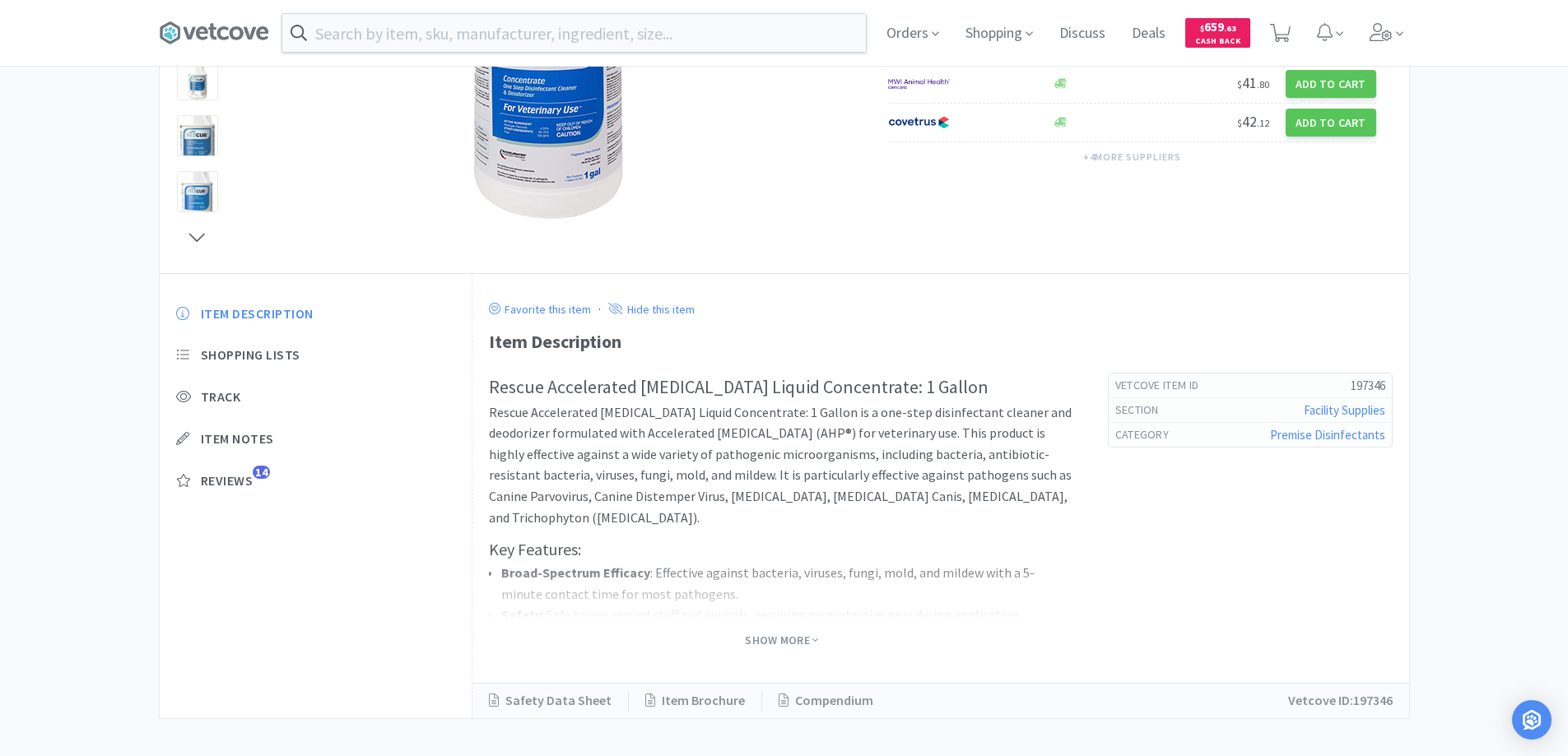
scroll to position [322, 0]
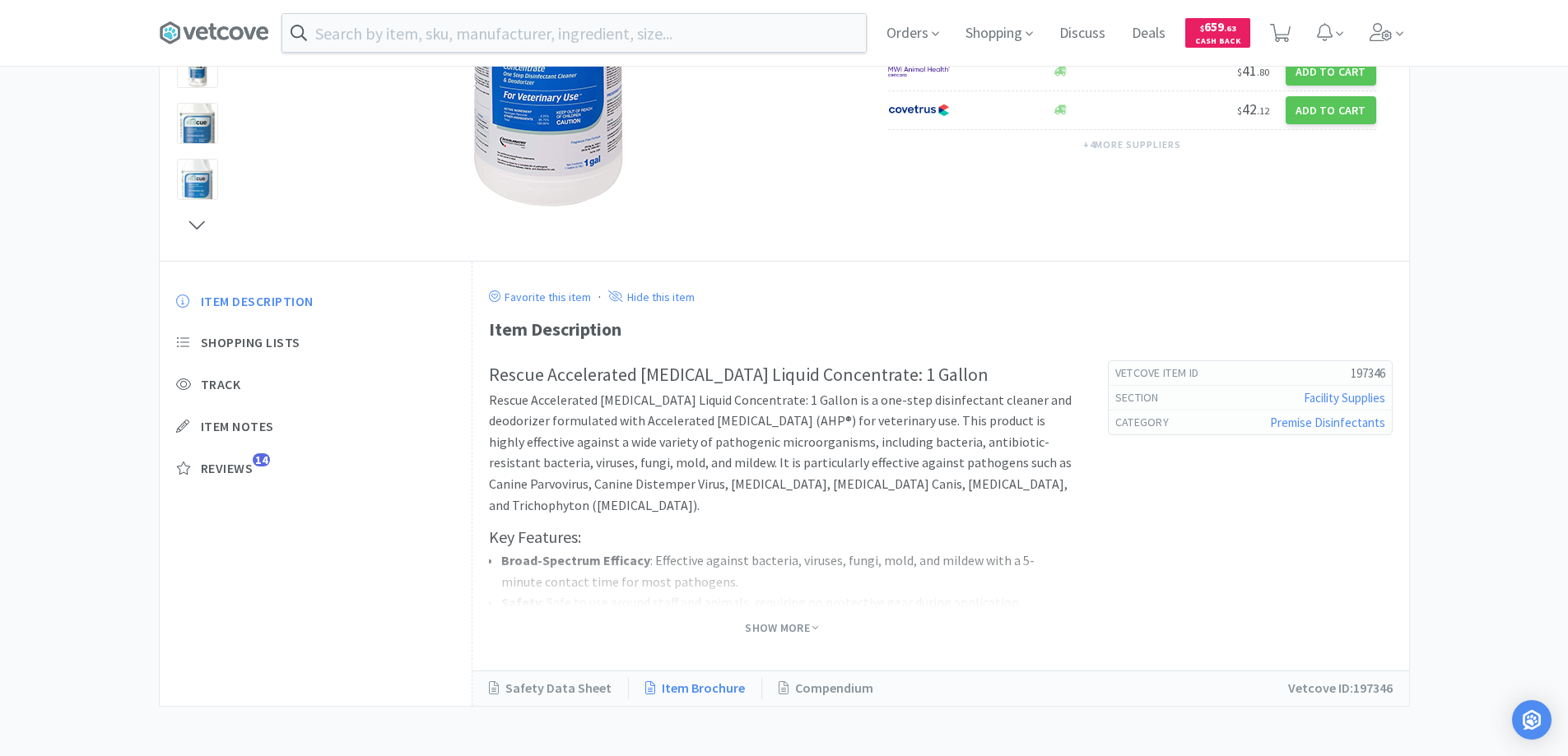
click at [664, 685] on link "Item Brochure" at bounding box center [696, 689] width 133 height 22
type input "disinfectant"
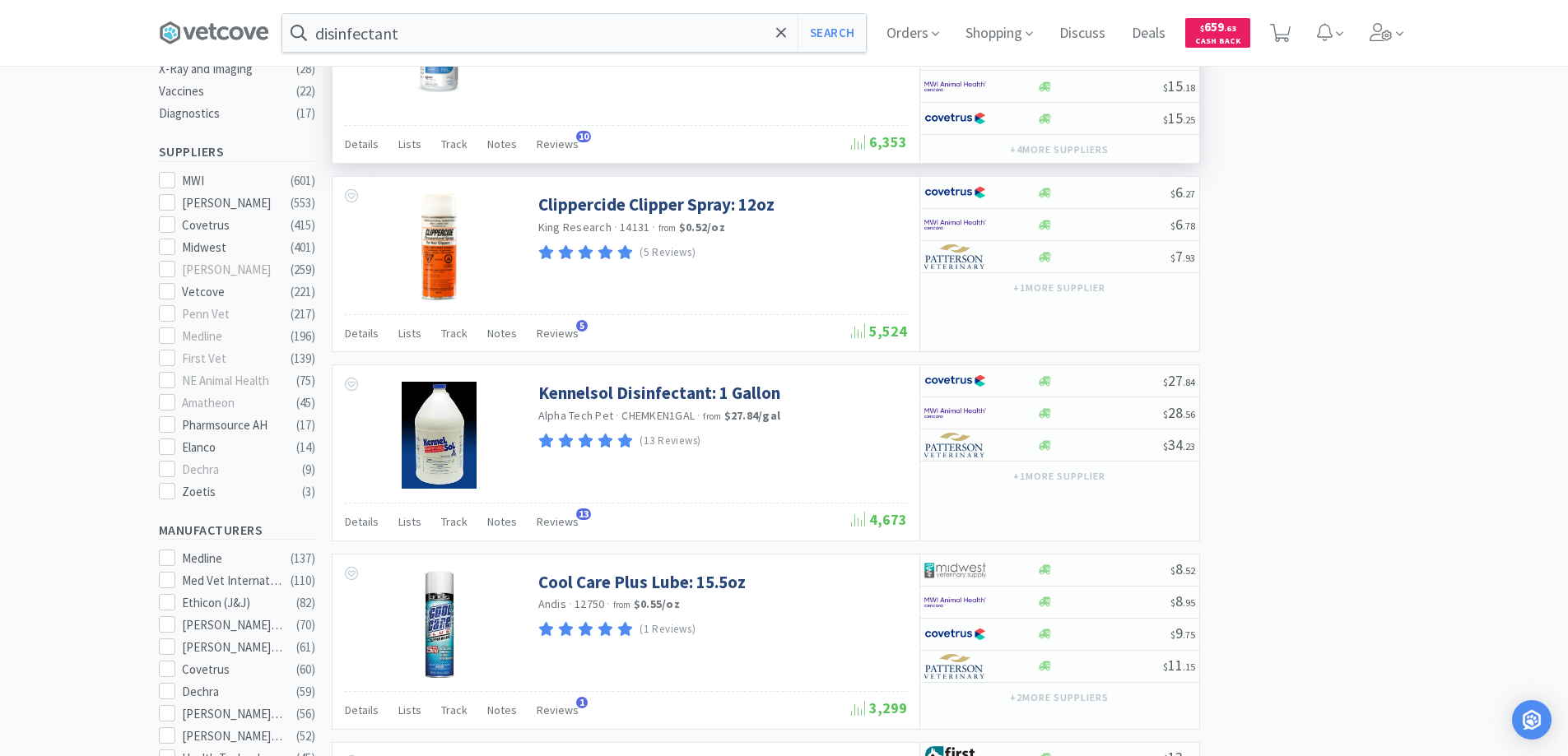
scroll to position [576, 0]
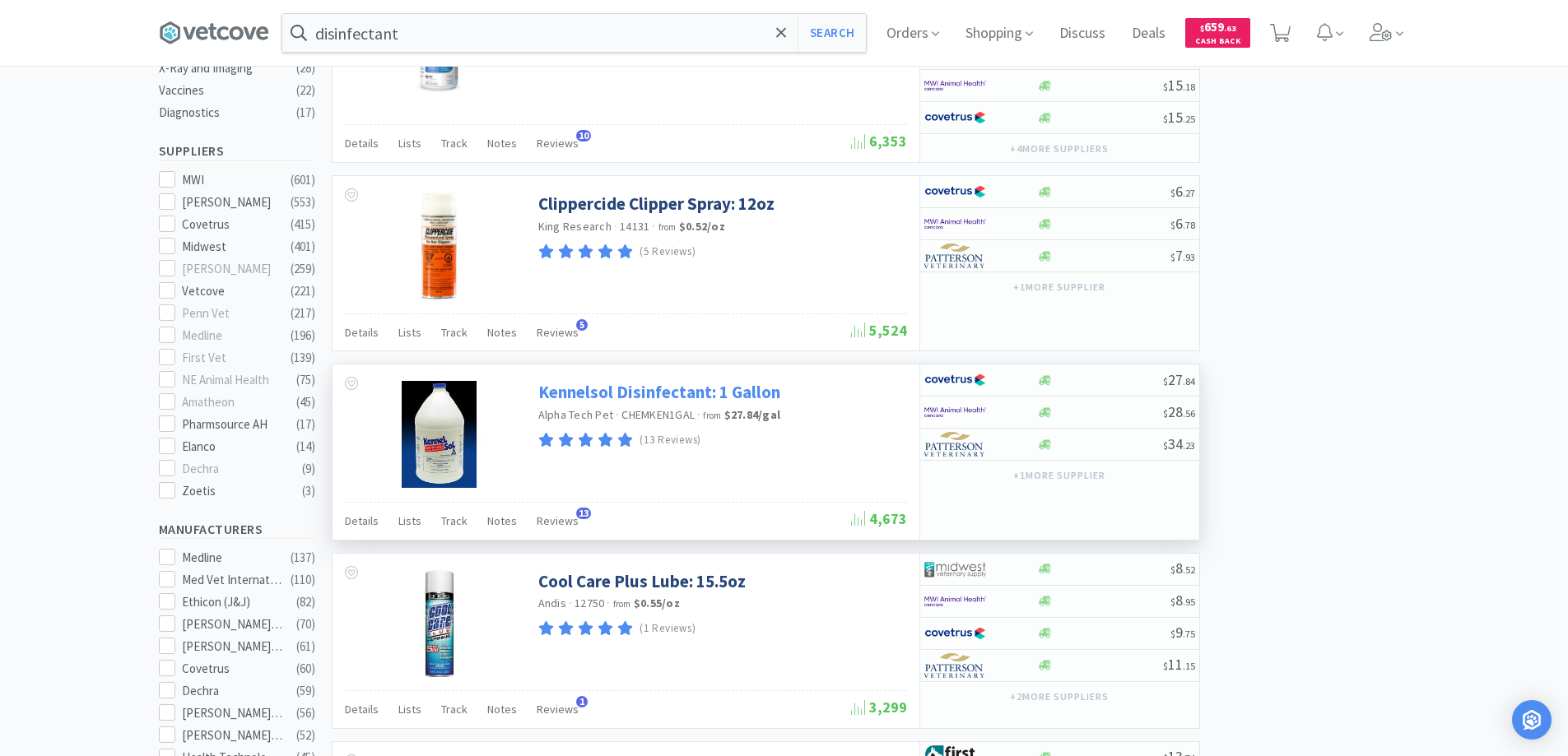
click at [587, 393] on link "Kennelsol Disinfectant: 1 Gallon" at bounding box center [659, 392] width 242 height 22
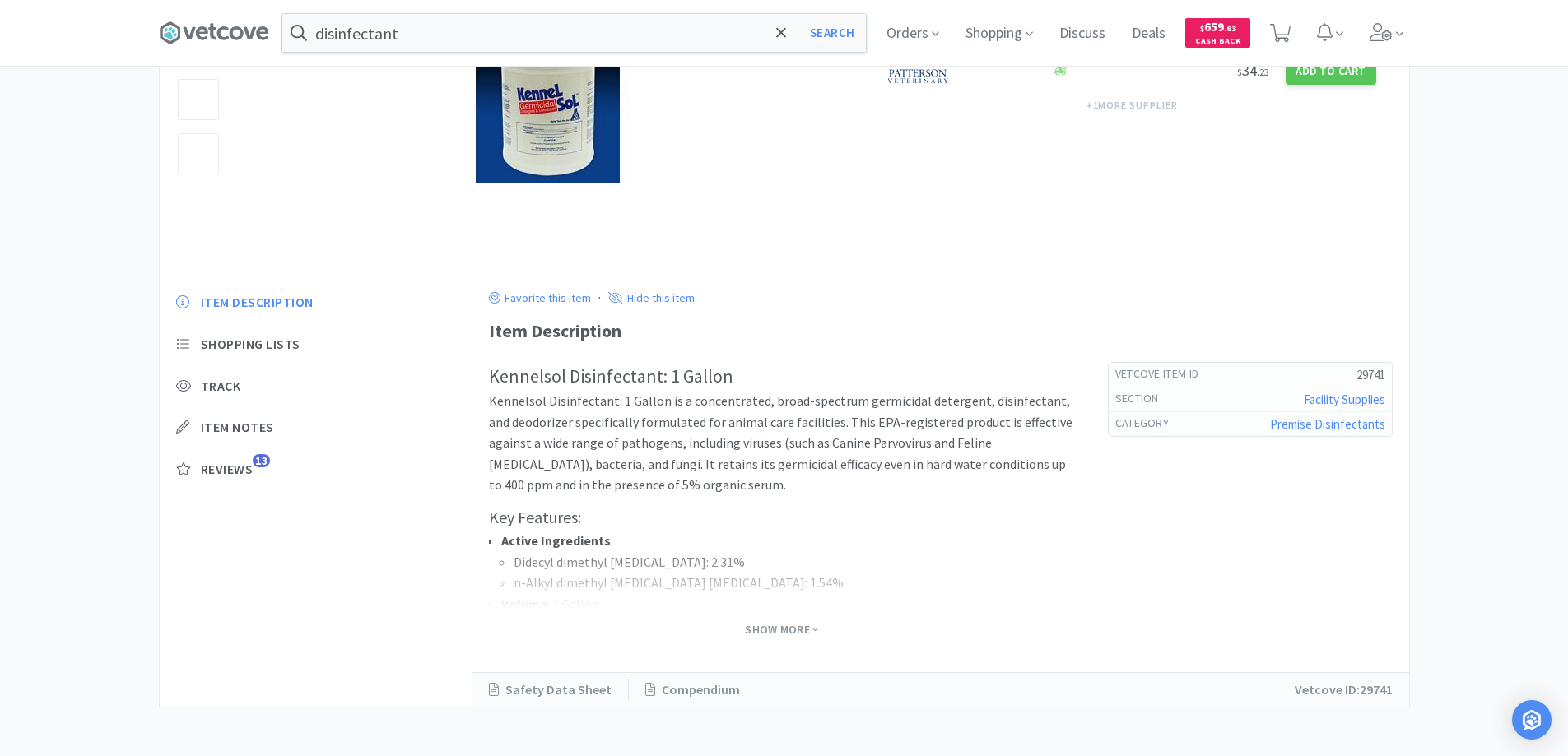
scroll to position [248, 0]
click at [795, 625] on span "Show More" at bounding box center [782, 629] width 73 height 16
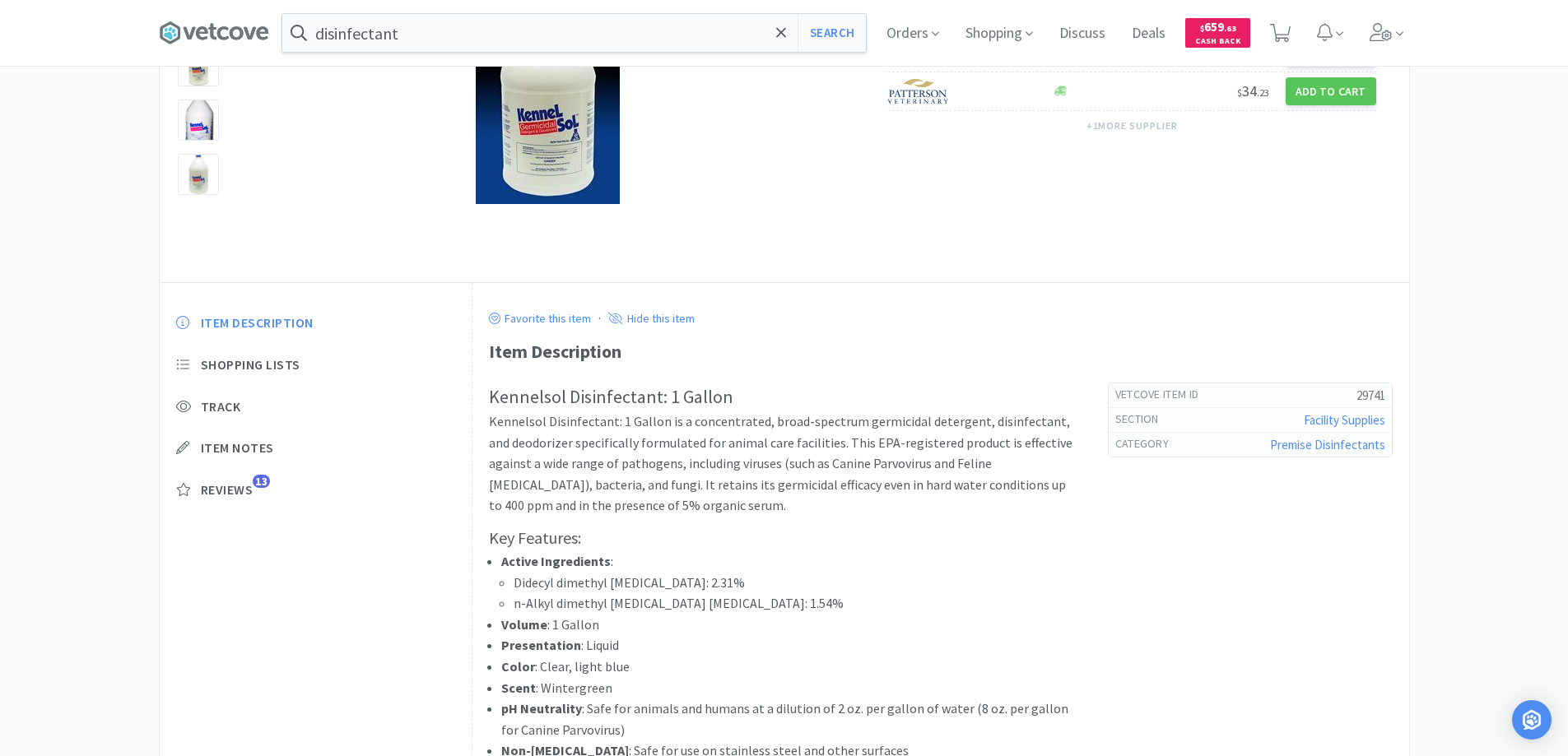
scroll to position [0, 0]
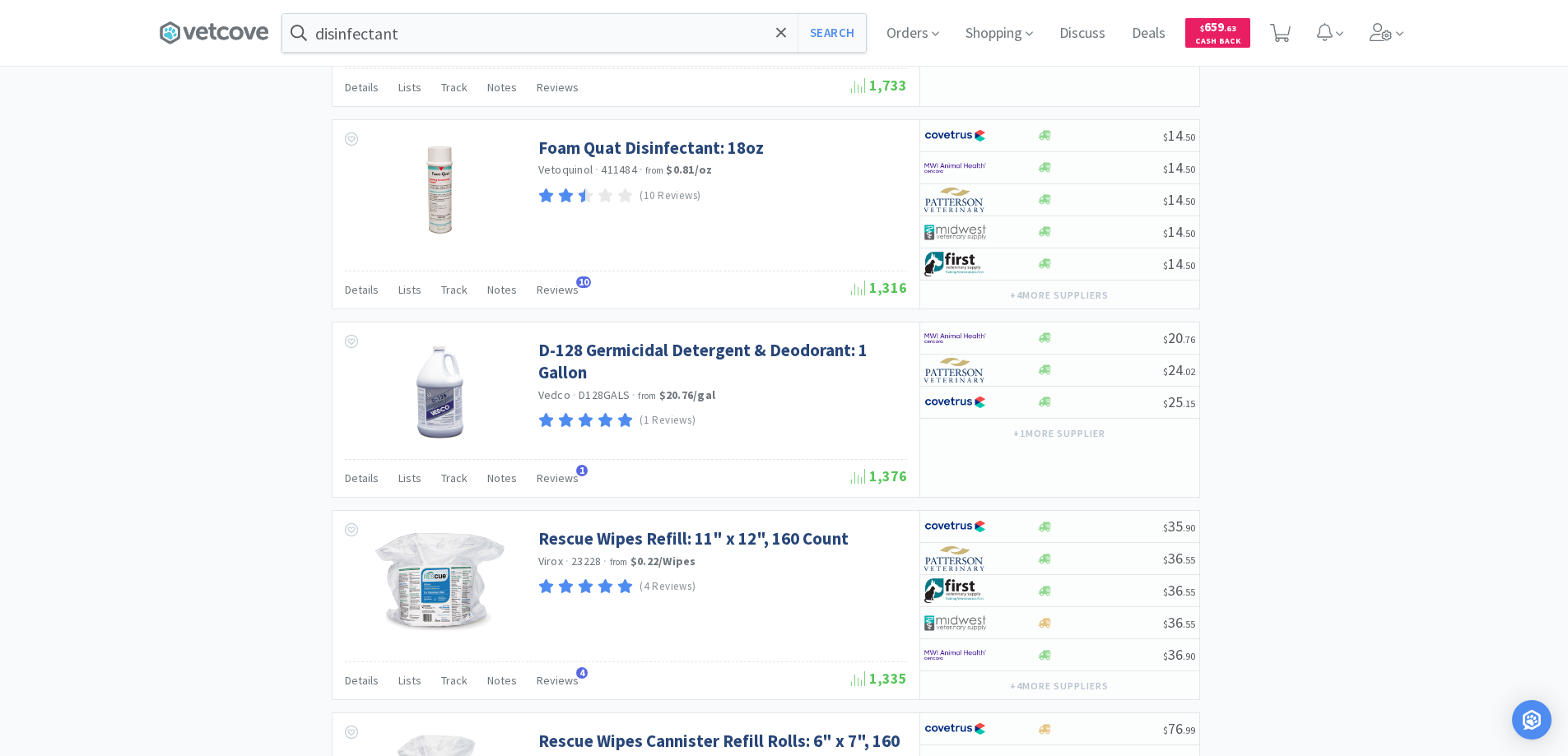
scroll to position [1893, 0]
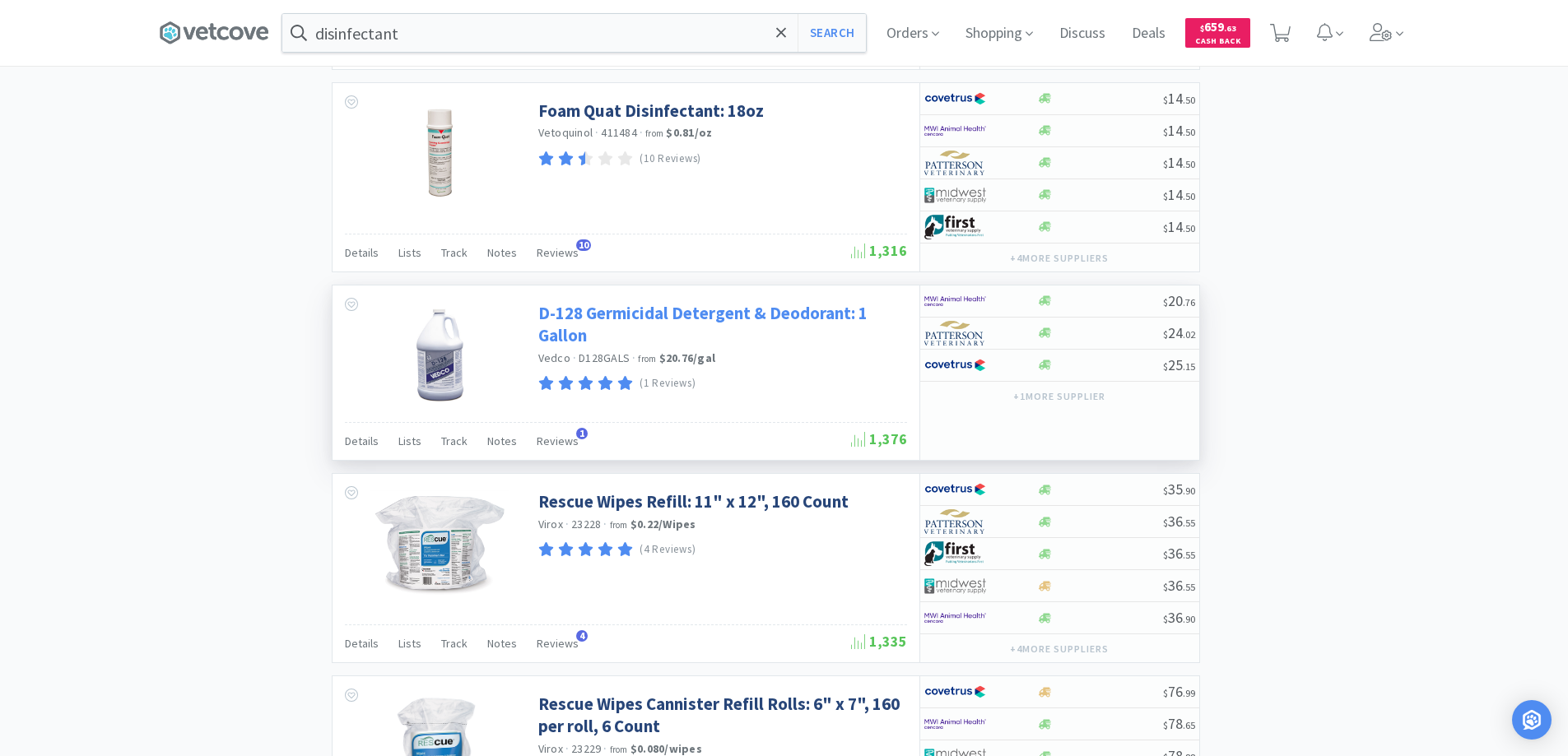
click at [614, 316] on link "D-128 Germicidal Detergent & Deodorant: 1 Gallon" at bounding box center [720, 325] width 365 height 45
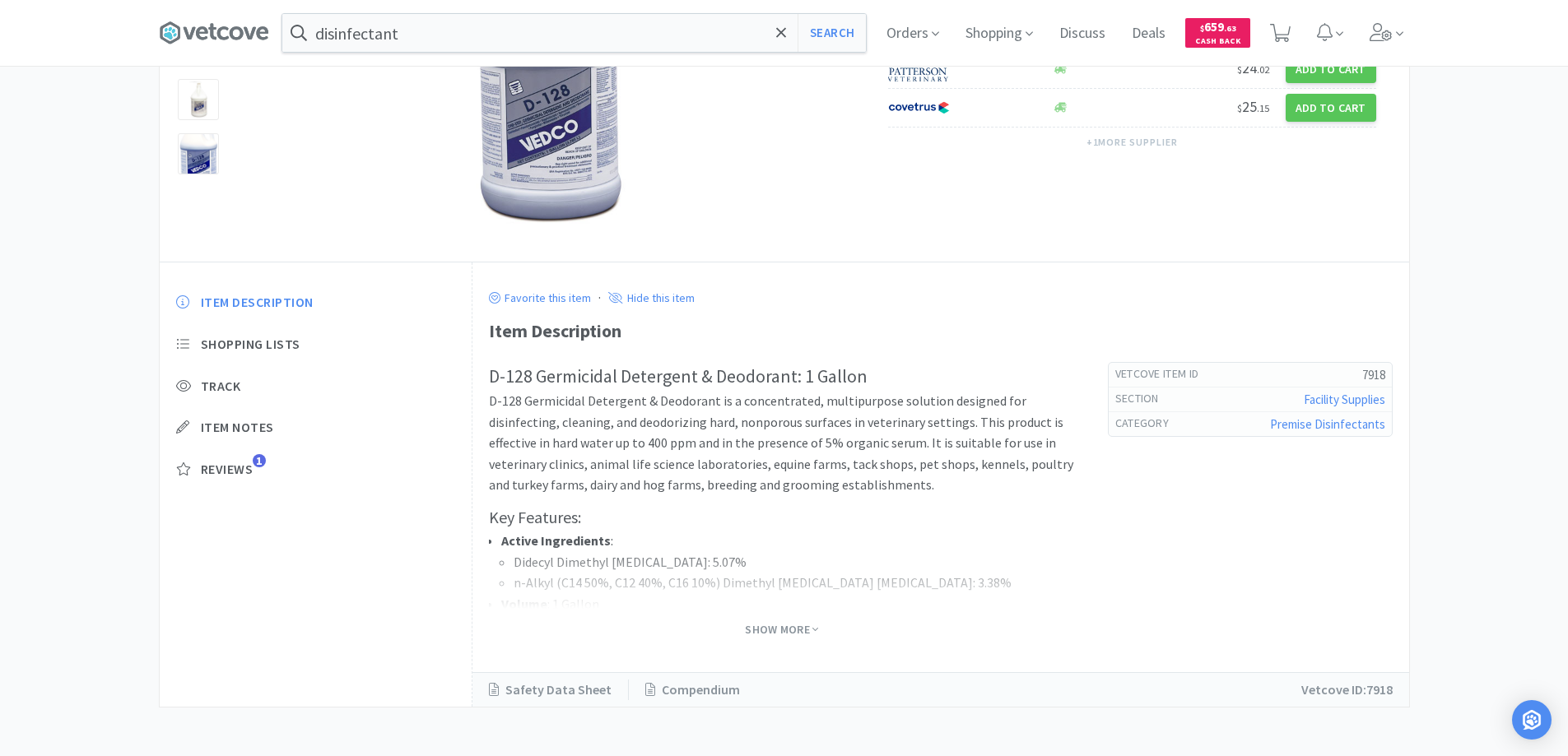
scroll to position [248, 0]
click at [773, 627] on span "Show More" at bounding box center [782, 629] width 73 height 16
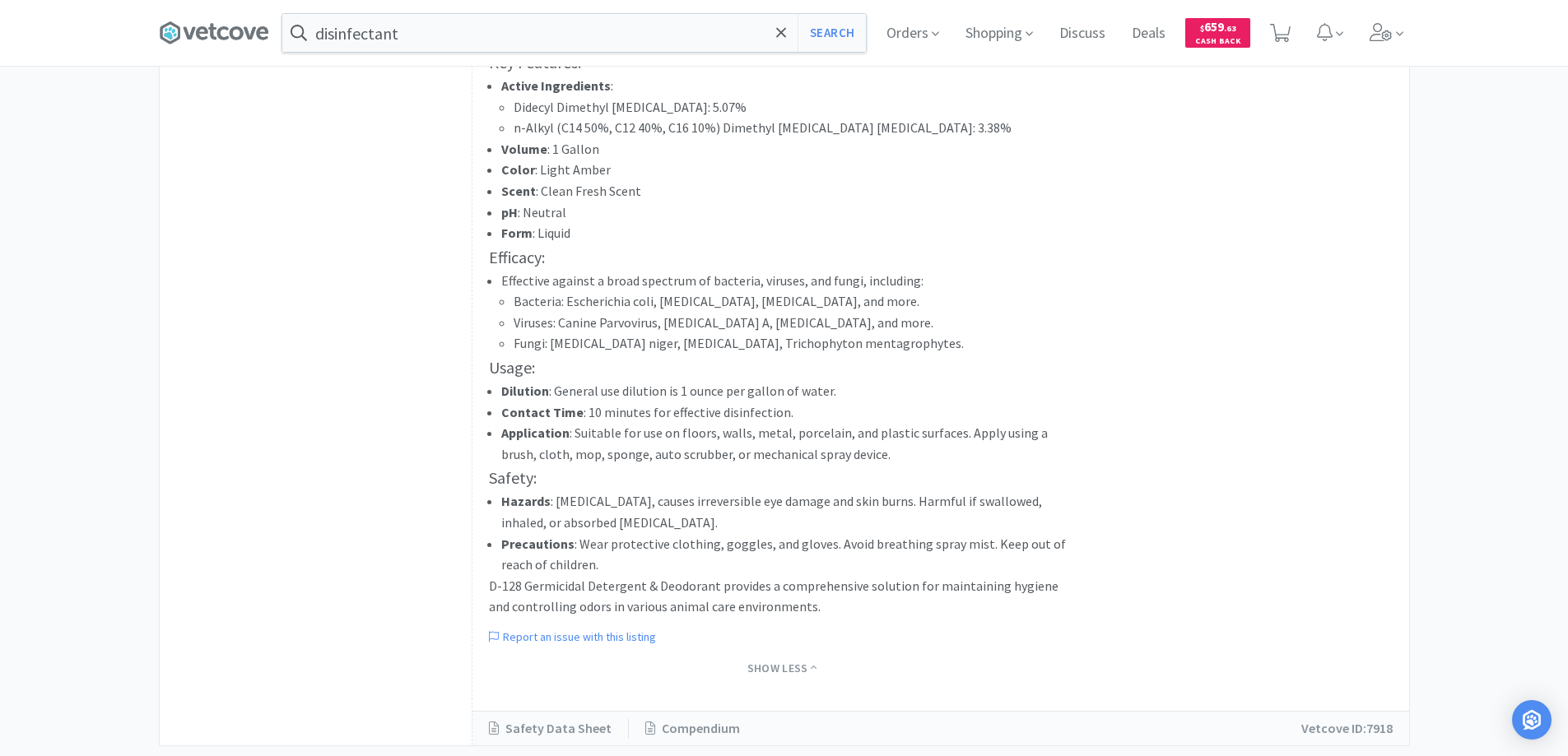
scroll to position [742, 0]
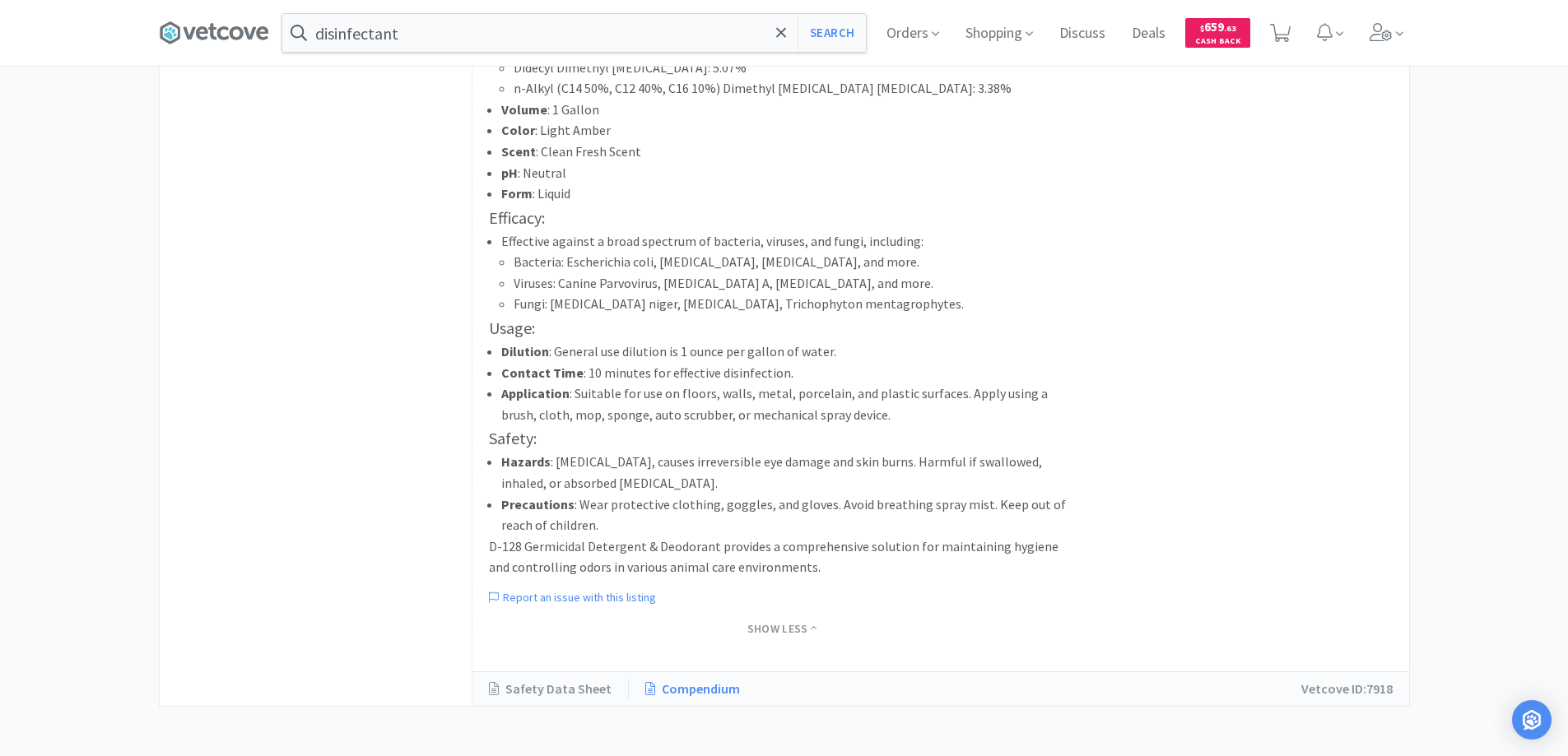
click at [690, 690] on link "Compendium" at bounding box center [693, 690] width 128 height 22
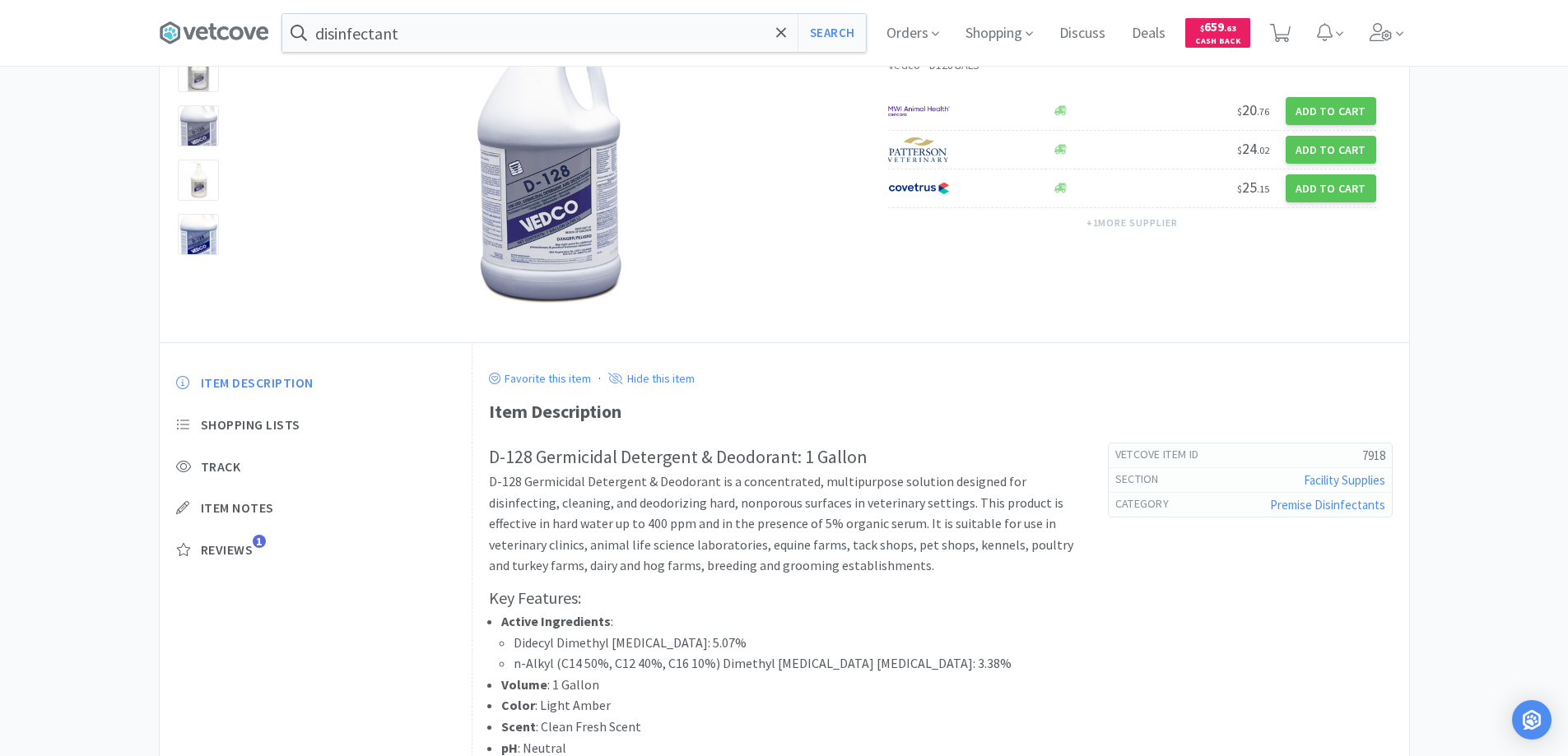
scroll to position [165, 0]
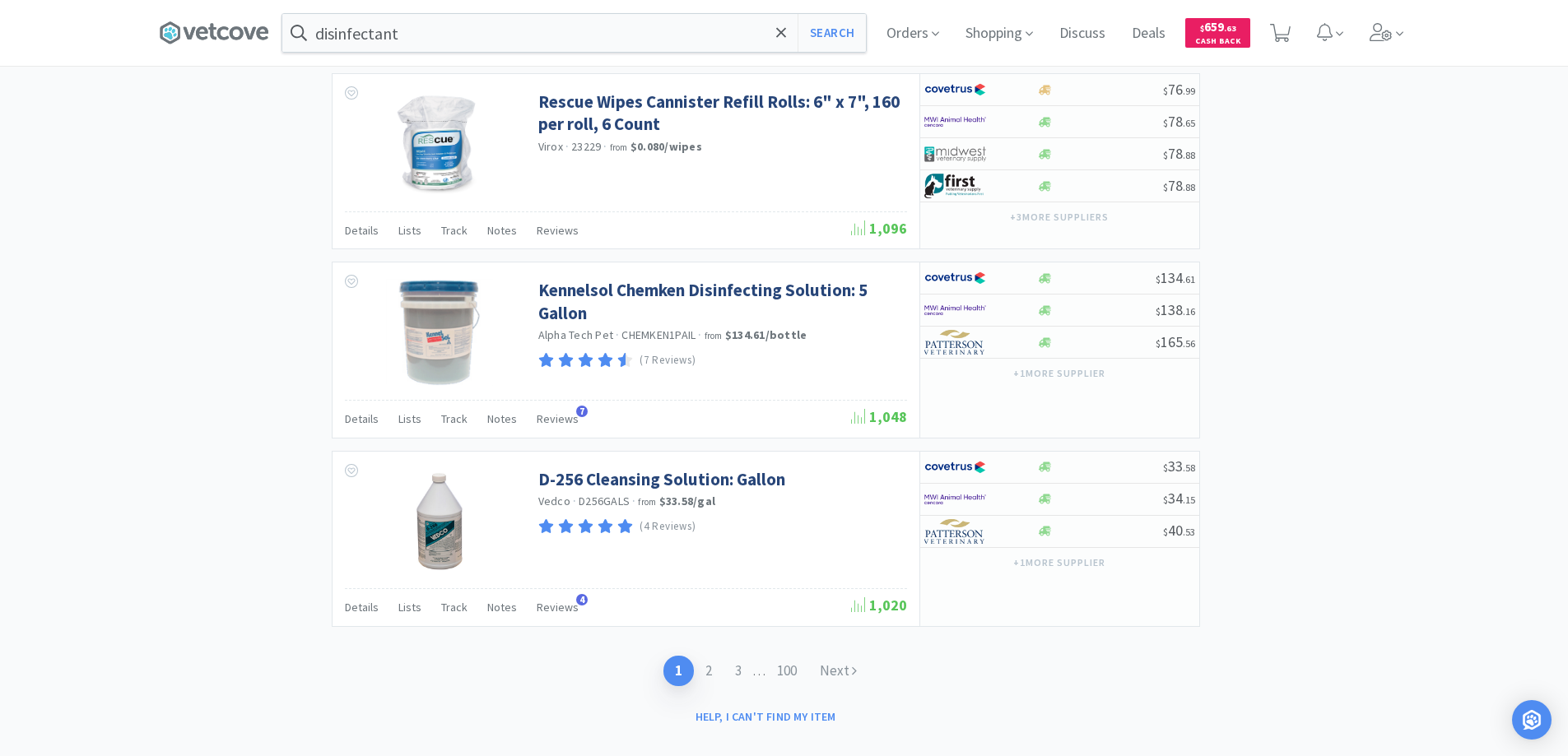
scroll to position [2519, 0]
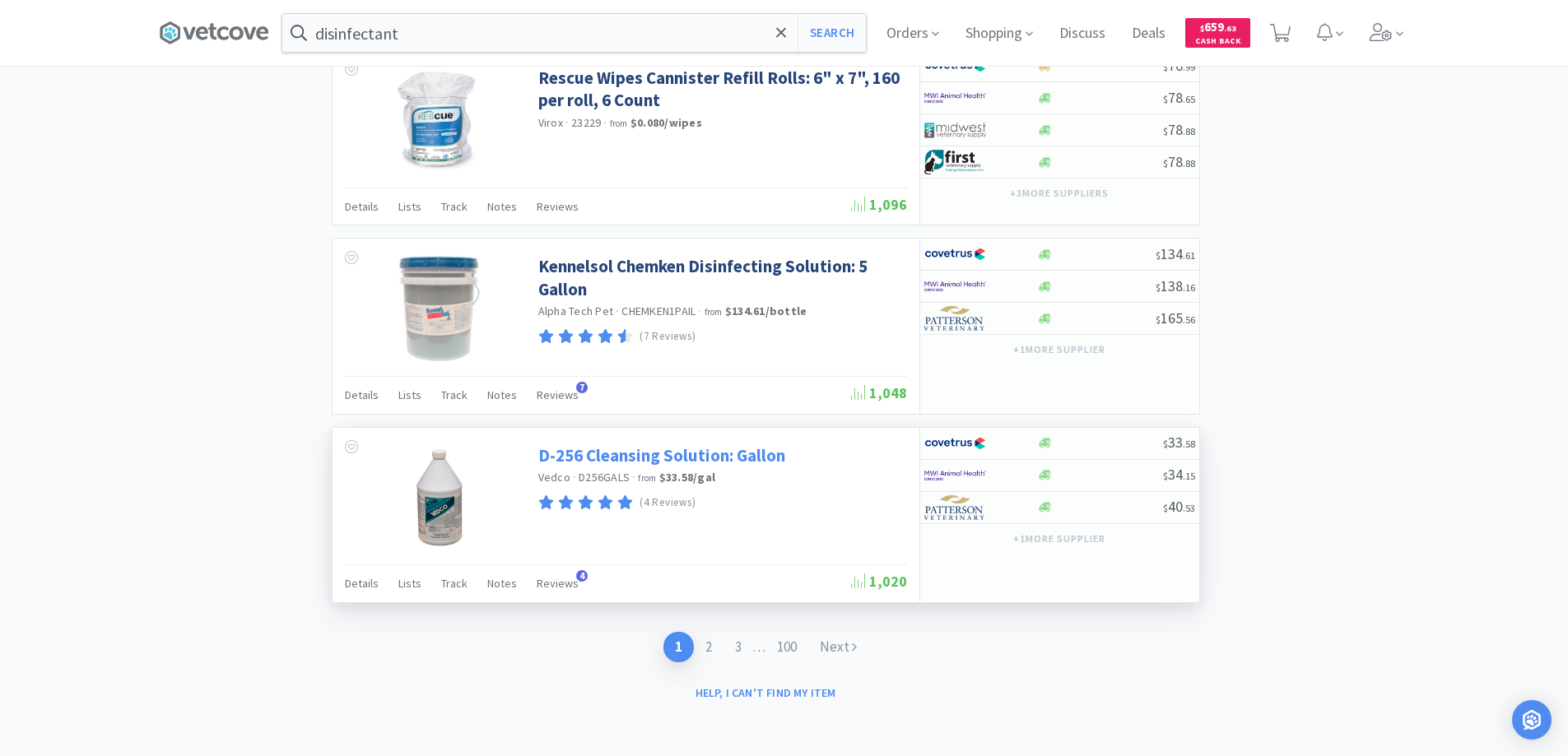
click at [611, 453] on link "D-256 Cleansing Solution: Gallon" at bounding box center [661, 455] width 247 height 22
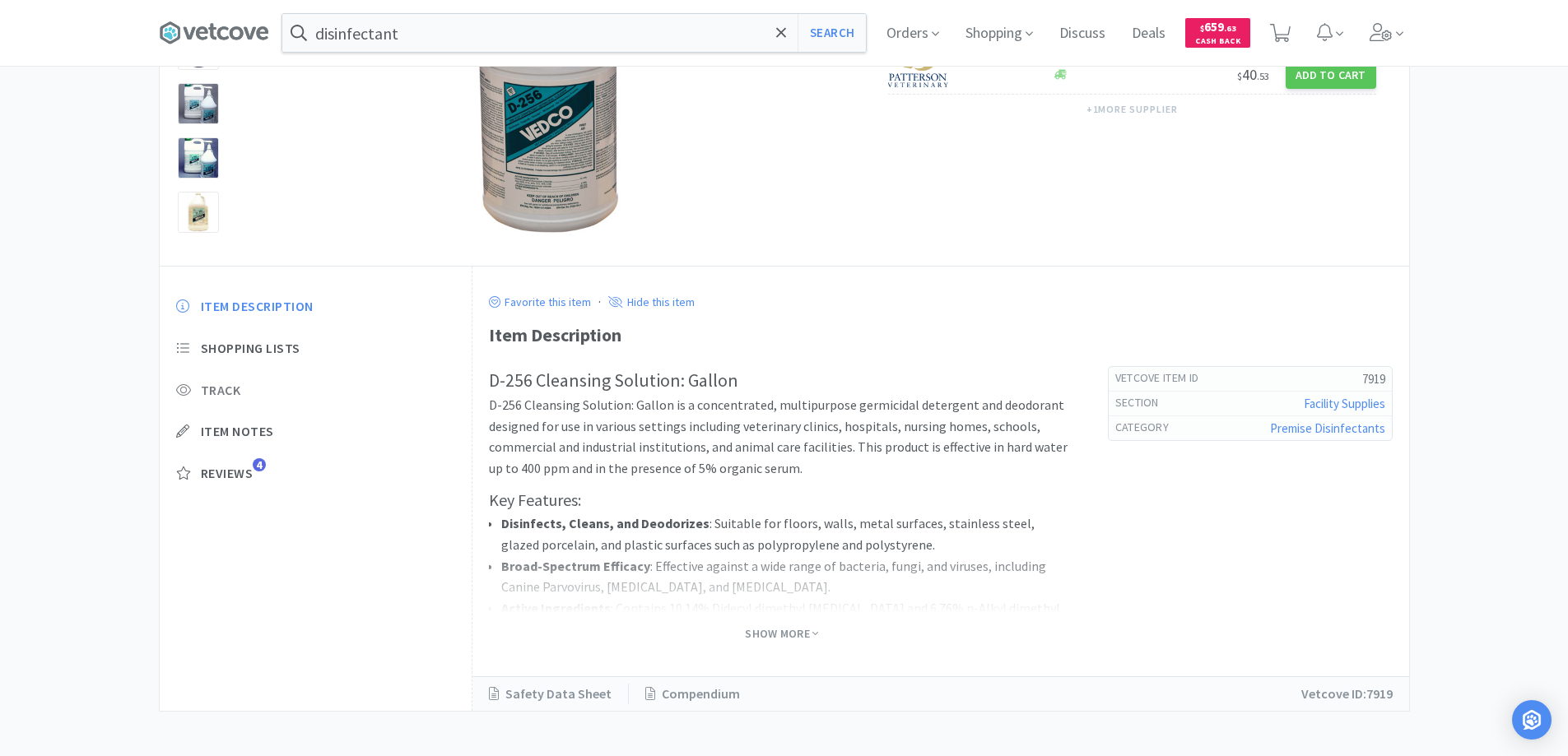
scroll to position [247, 0]
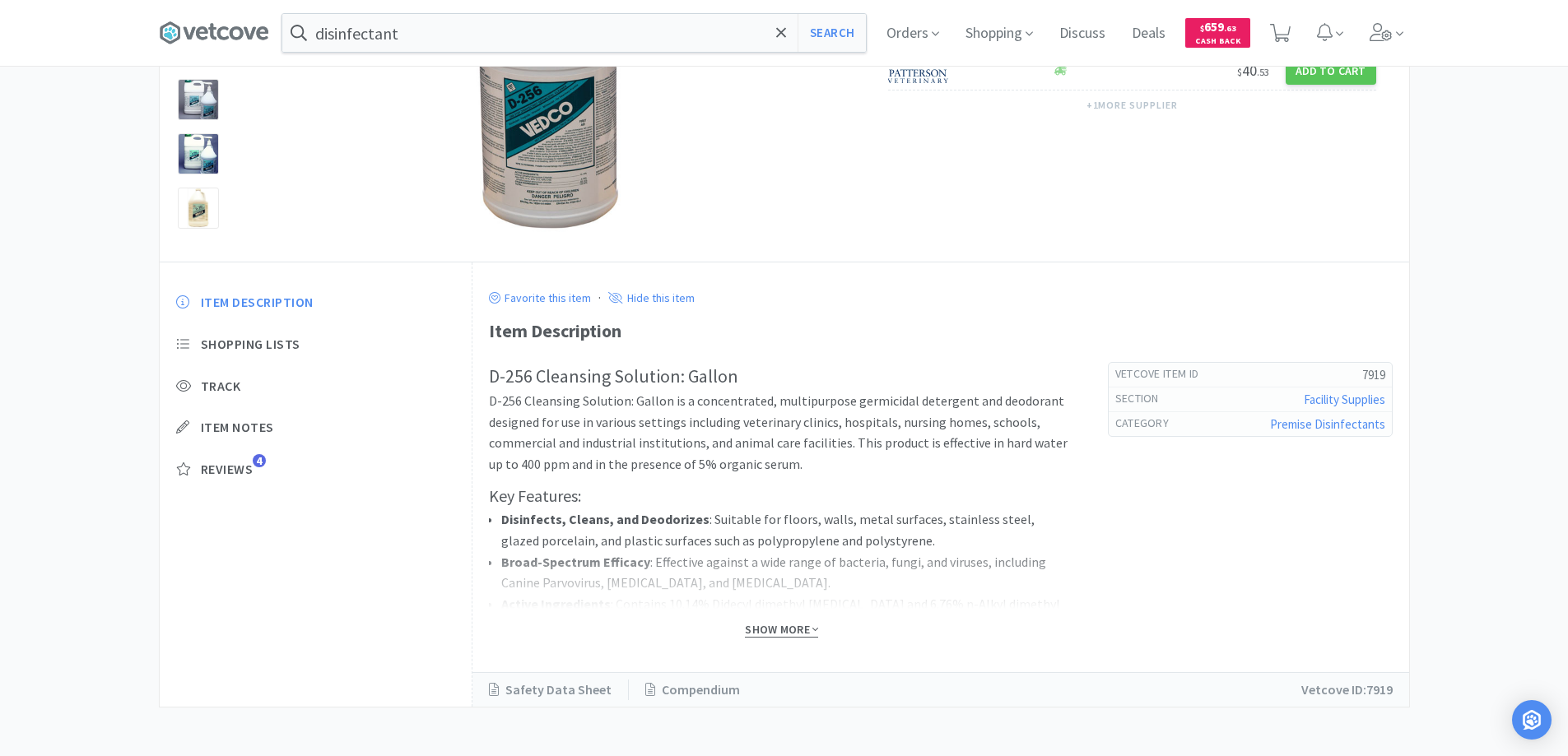
click at [759, 631] on span "Show More" at bounding box center [782, 630] width 73 height 16
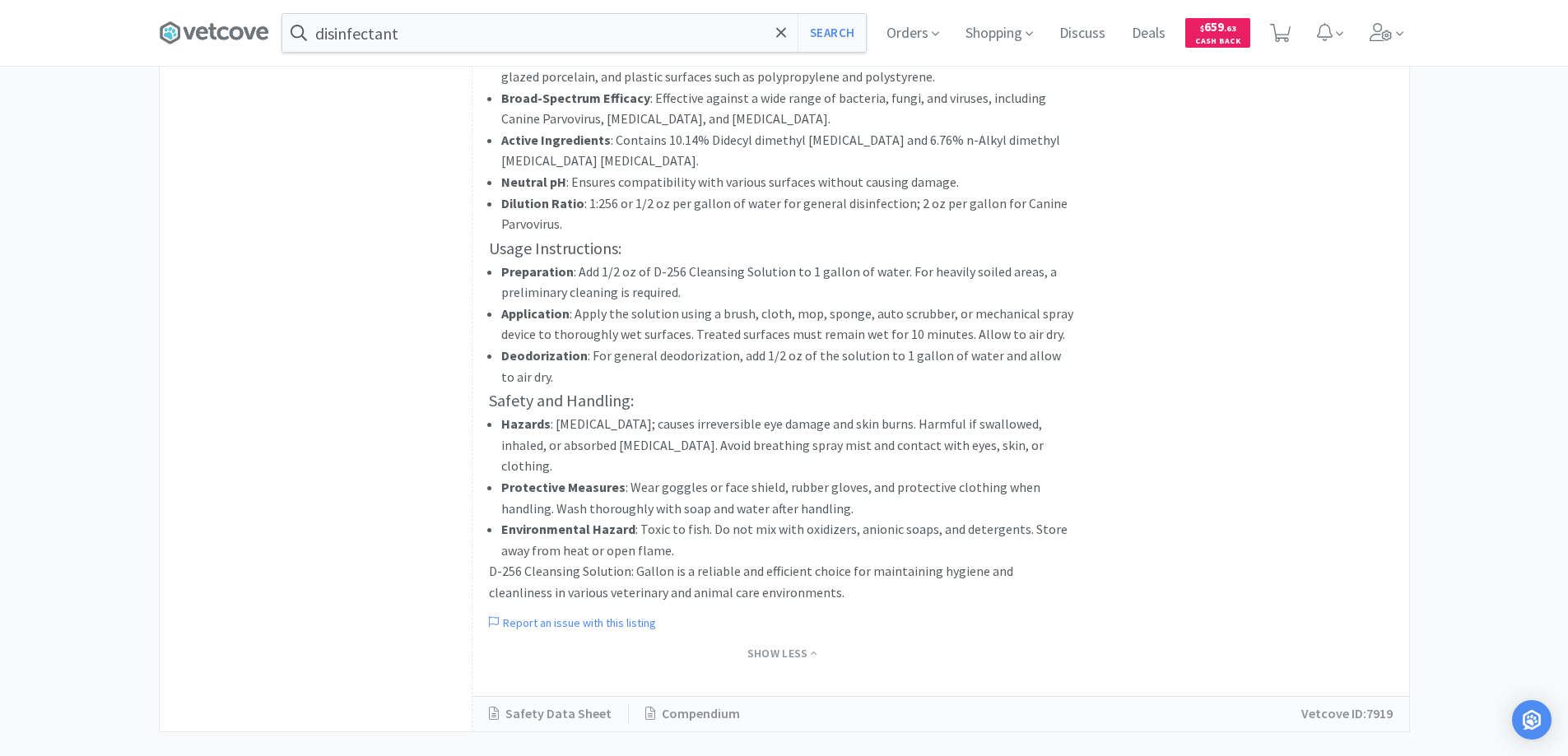
scroll to position [715, 0]
click at [686, 700] on link "Compendium" at bounding box center [693, 710] width 128 height 22
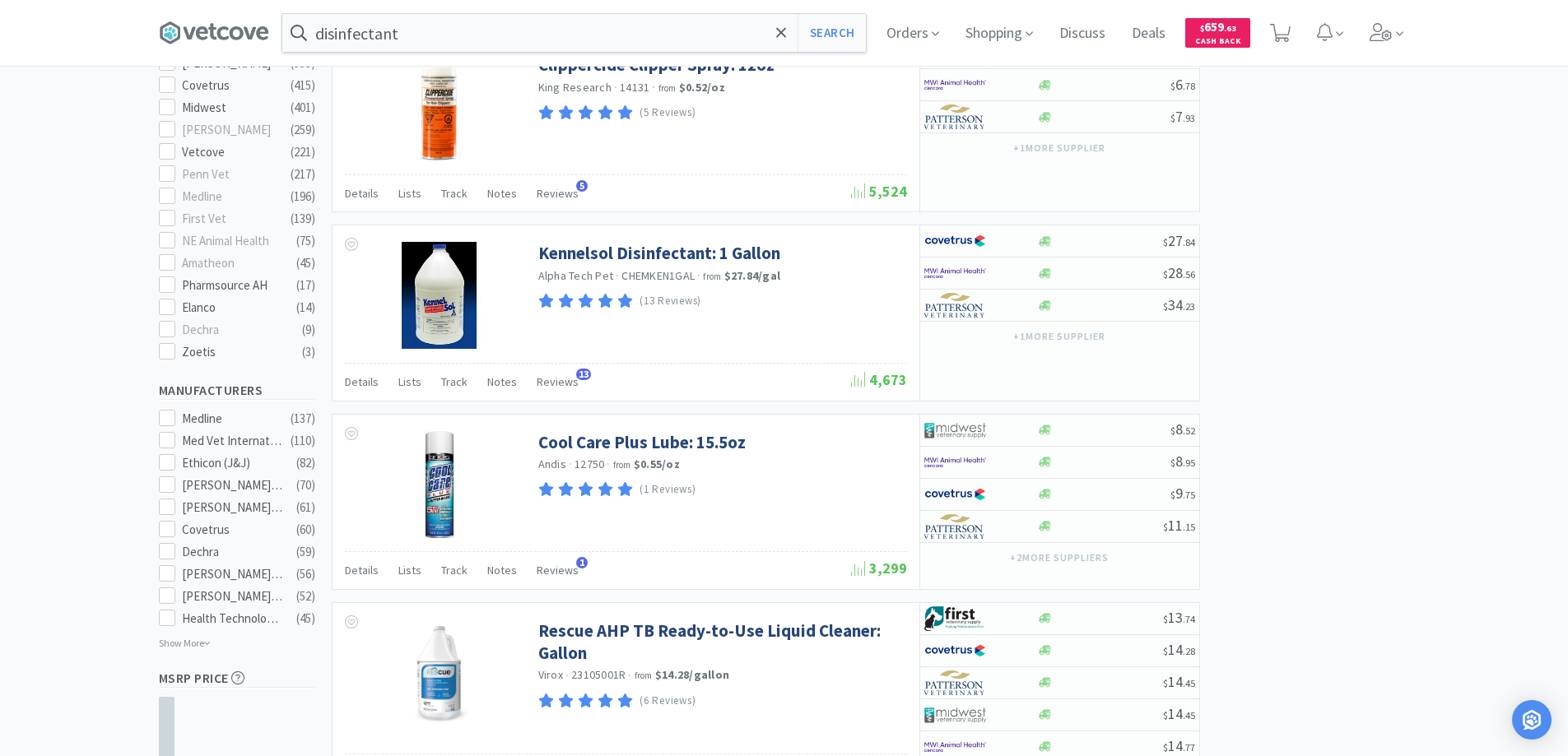
scroll to position [2519, 0]
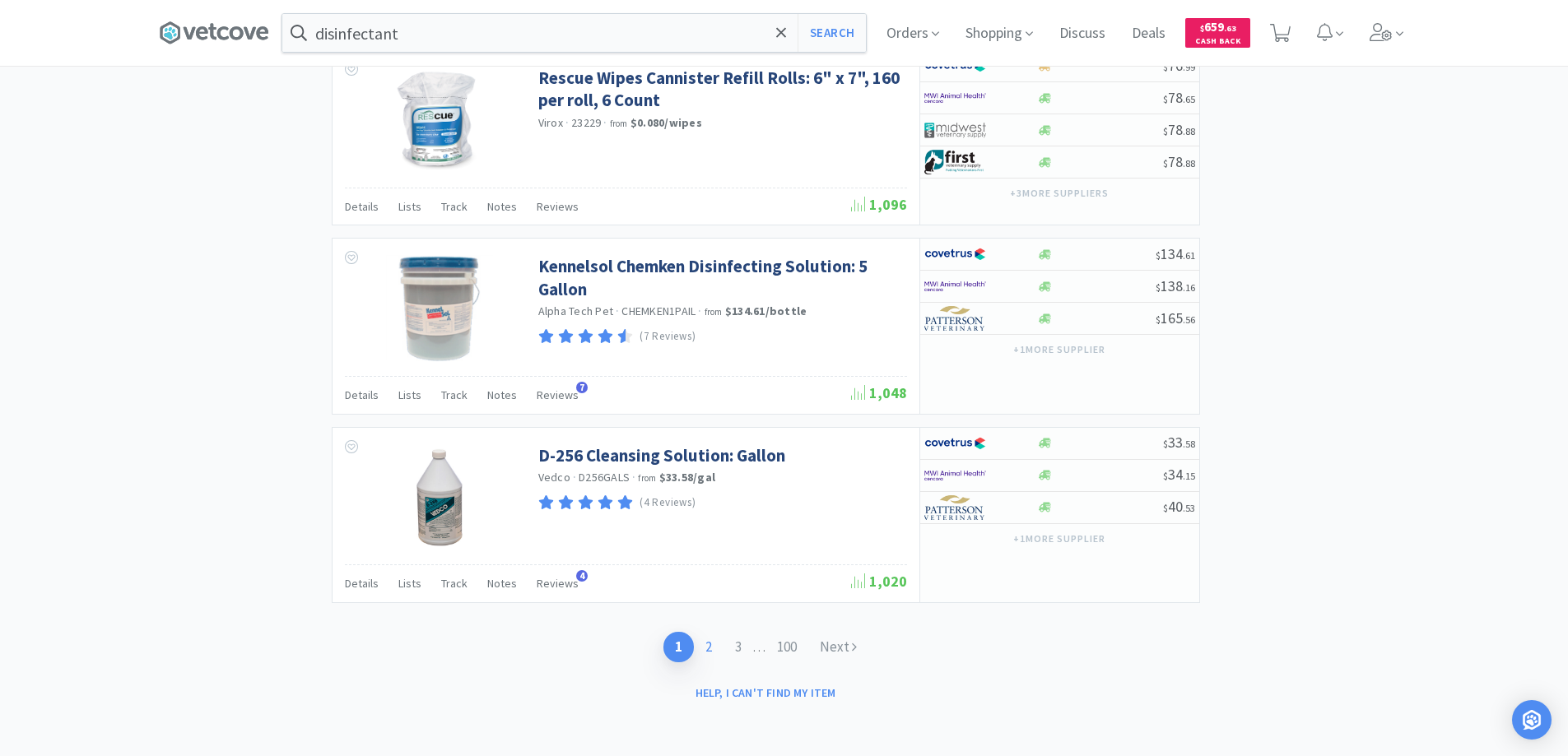
click at [706, 650] on link "2" at bounding box center [709, 647] width 30 height 31
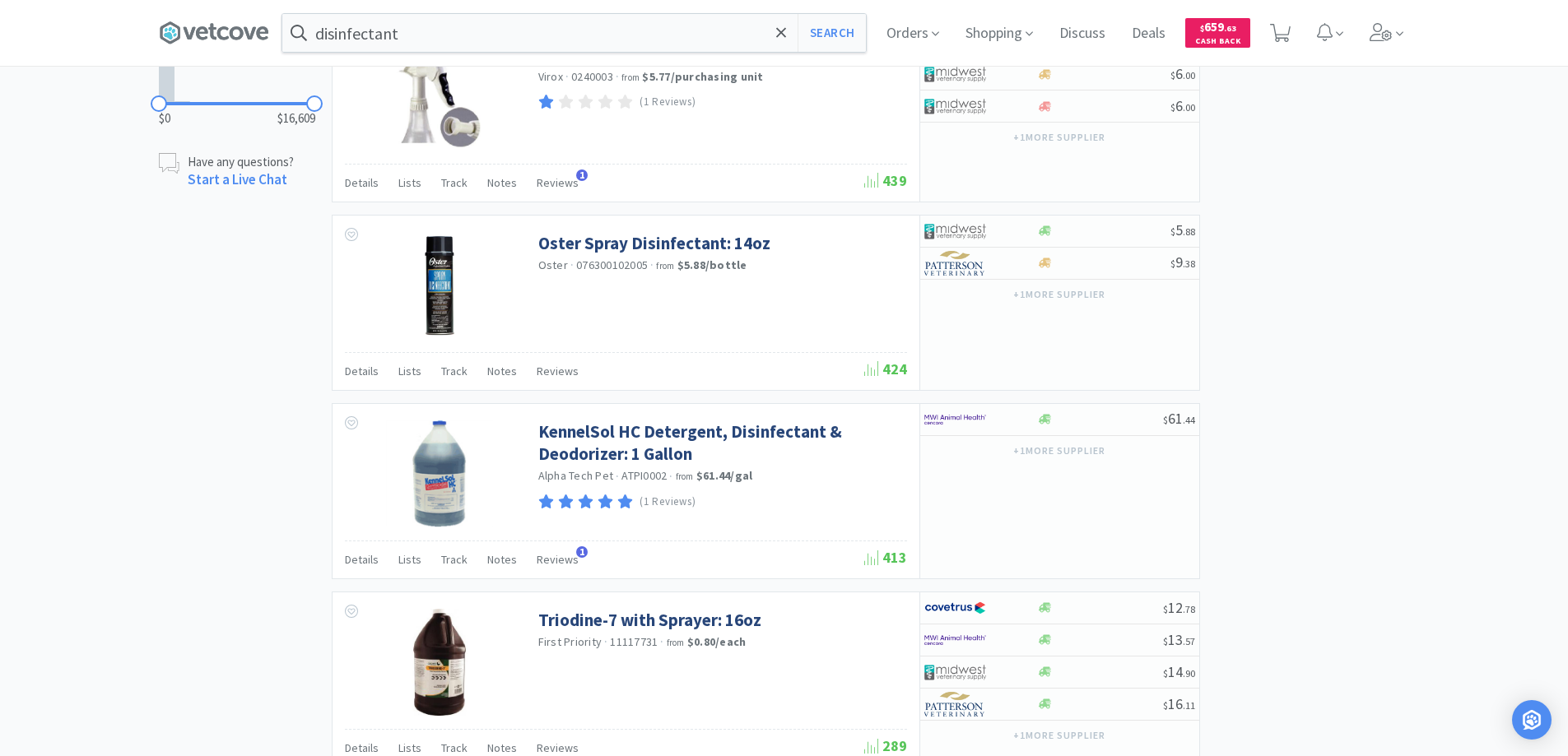
scroll to position [1399, 0]
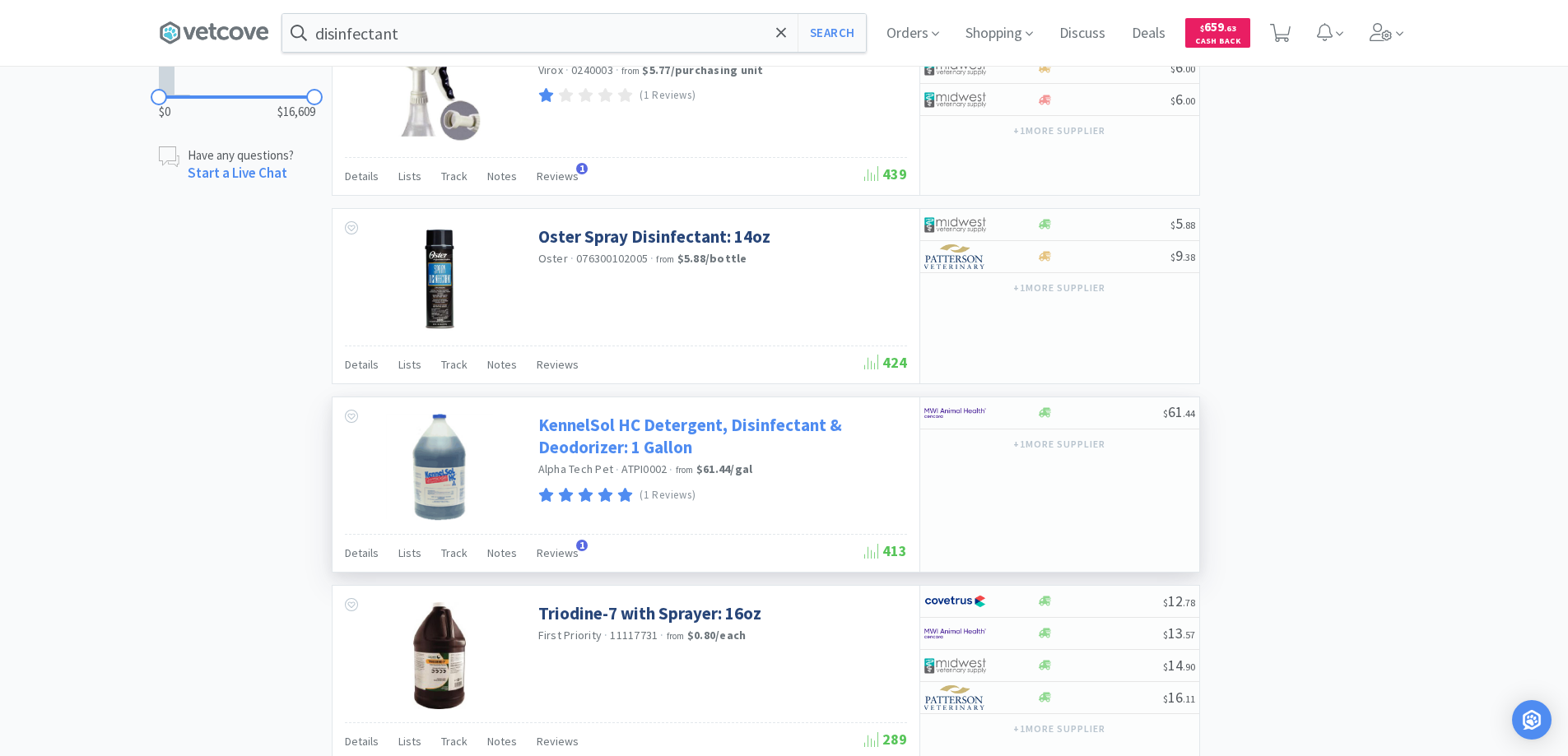
click at [590, 430] on link "KennelSol HC Detergent, Disinfectant & Deodorizer: 1 Gallon" at bounding box center [720, 436] width 365 height 45
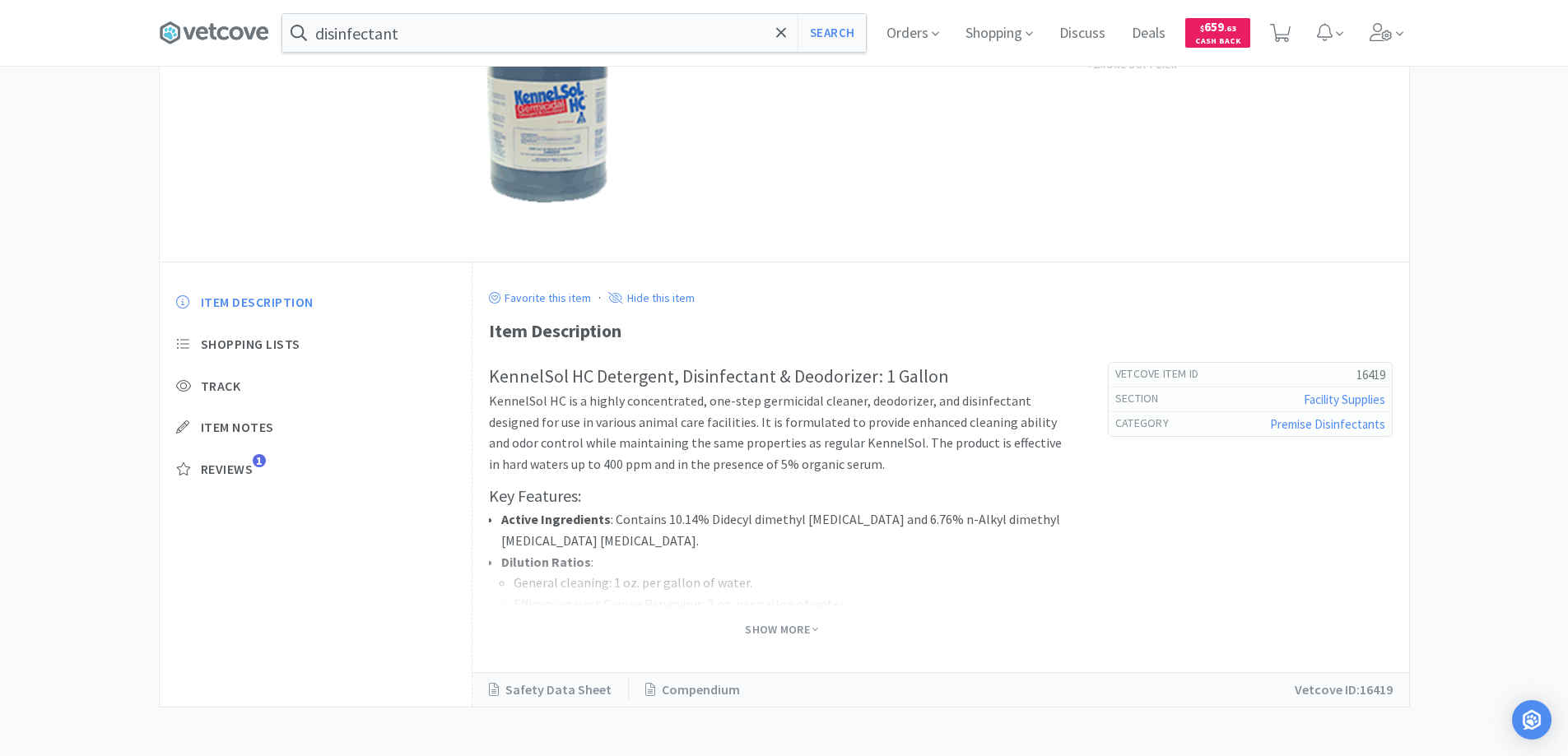
scroll to position [248, 0]
click at [692, 690] on link "Compendium" at bounding box center [693, 690] width 128 height 22
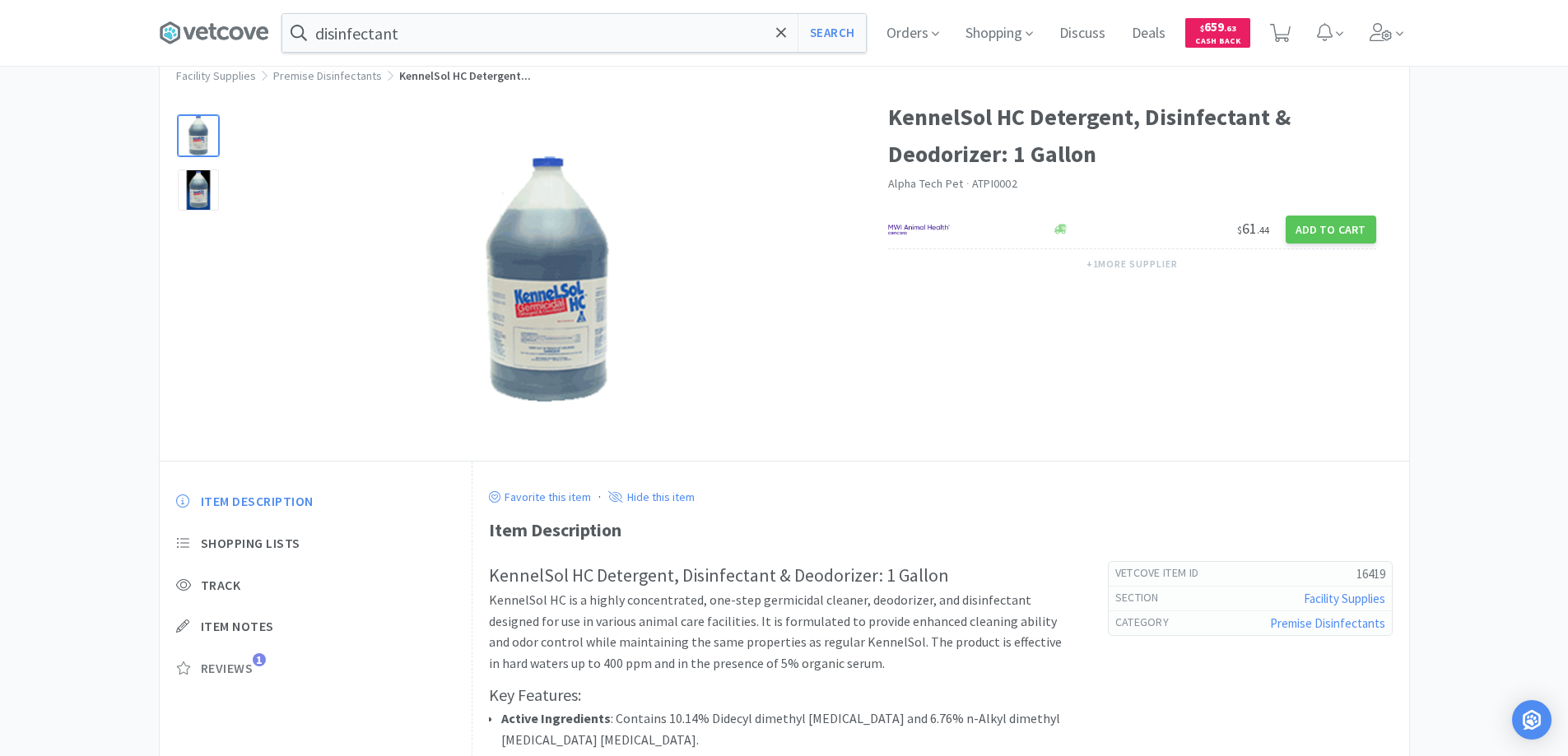
scroll to position [0, 0]
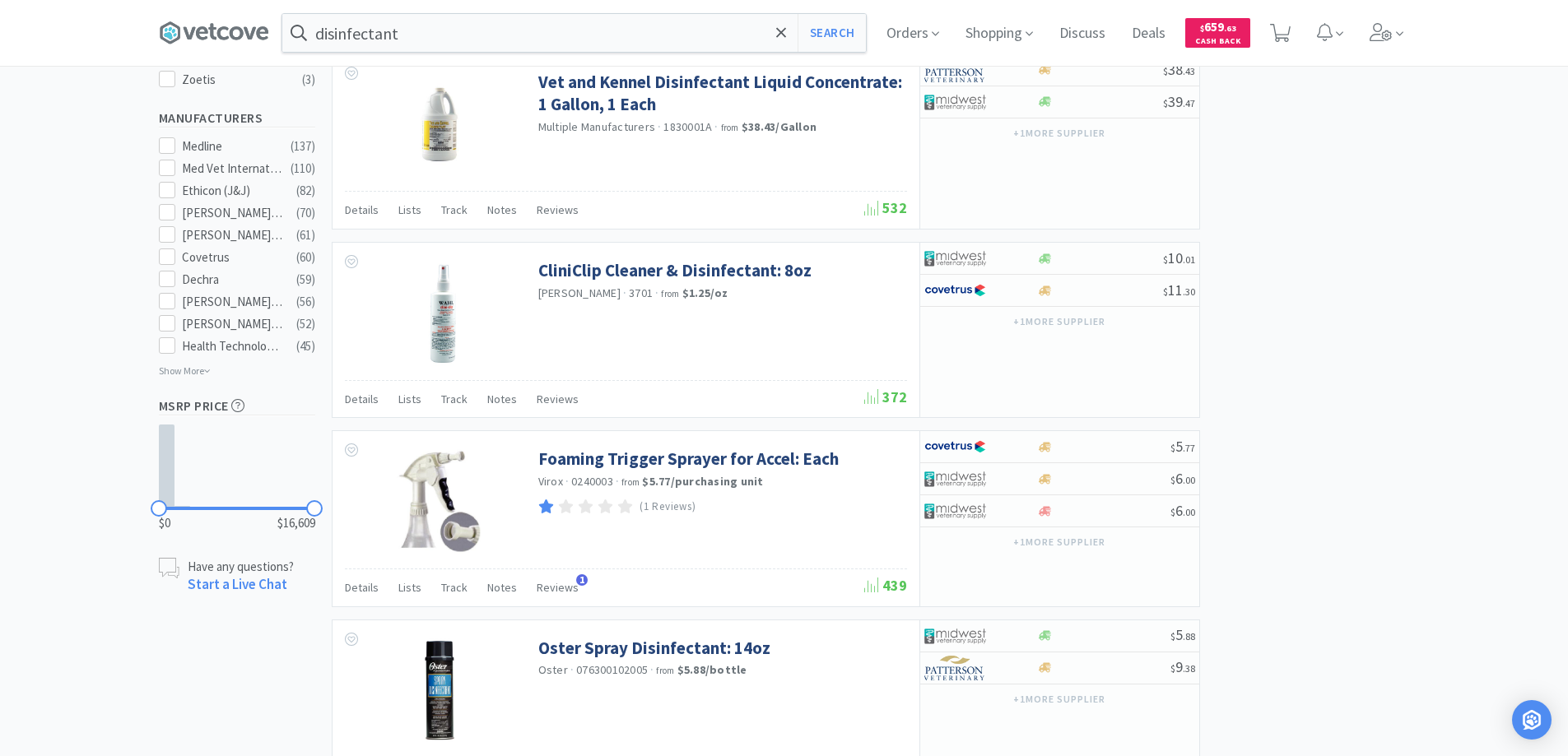
scroll to position [1399, 0]
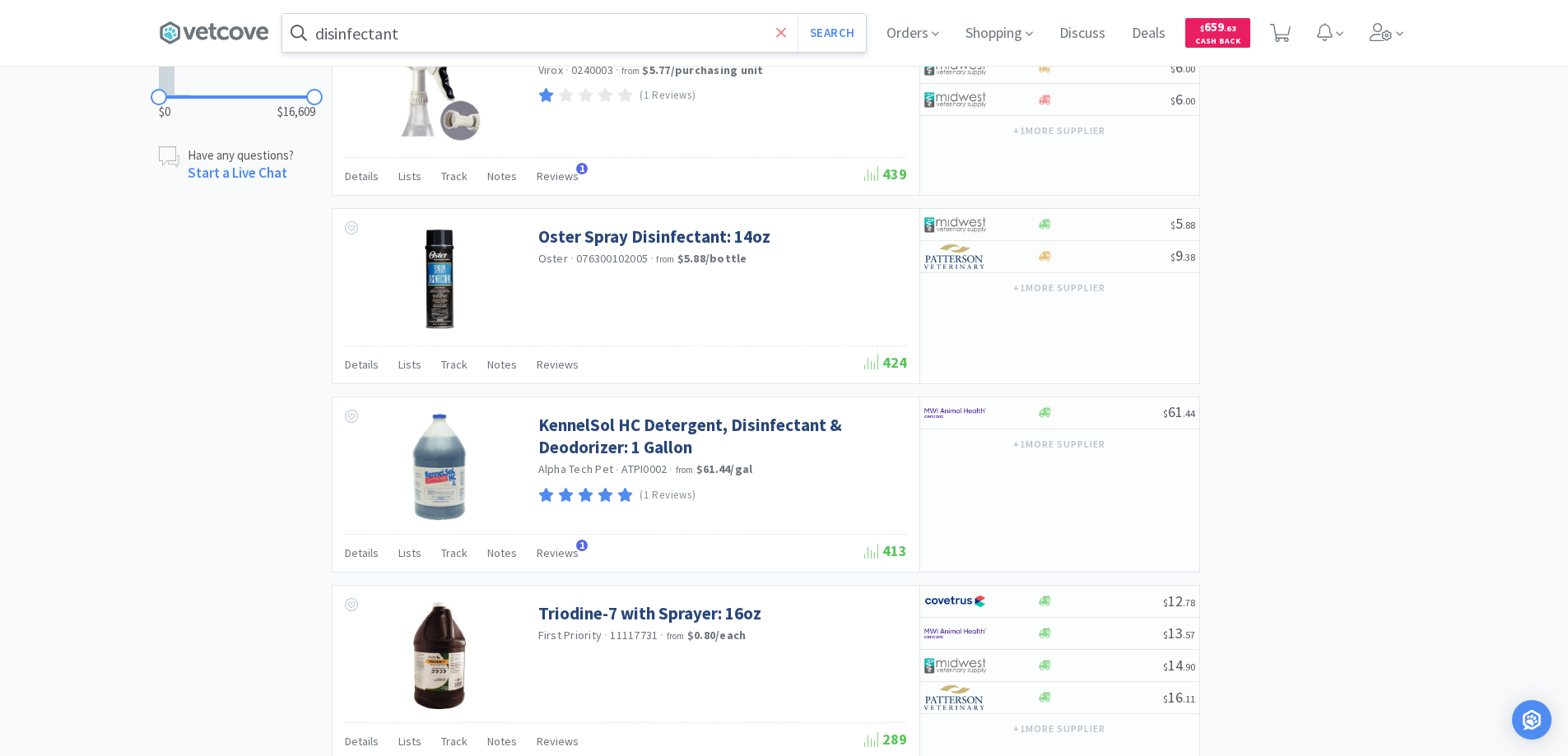
click at [787, 30] on icon at bounding box center [781, 33] width 11 height 17
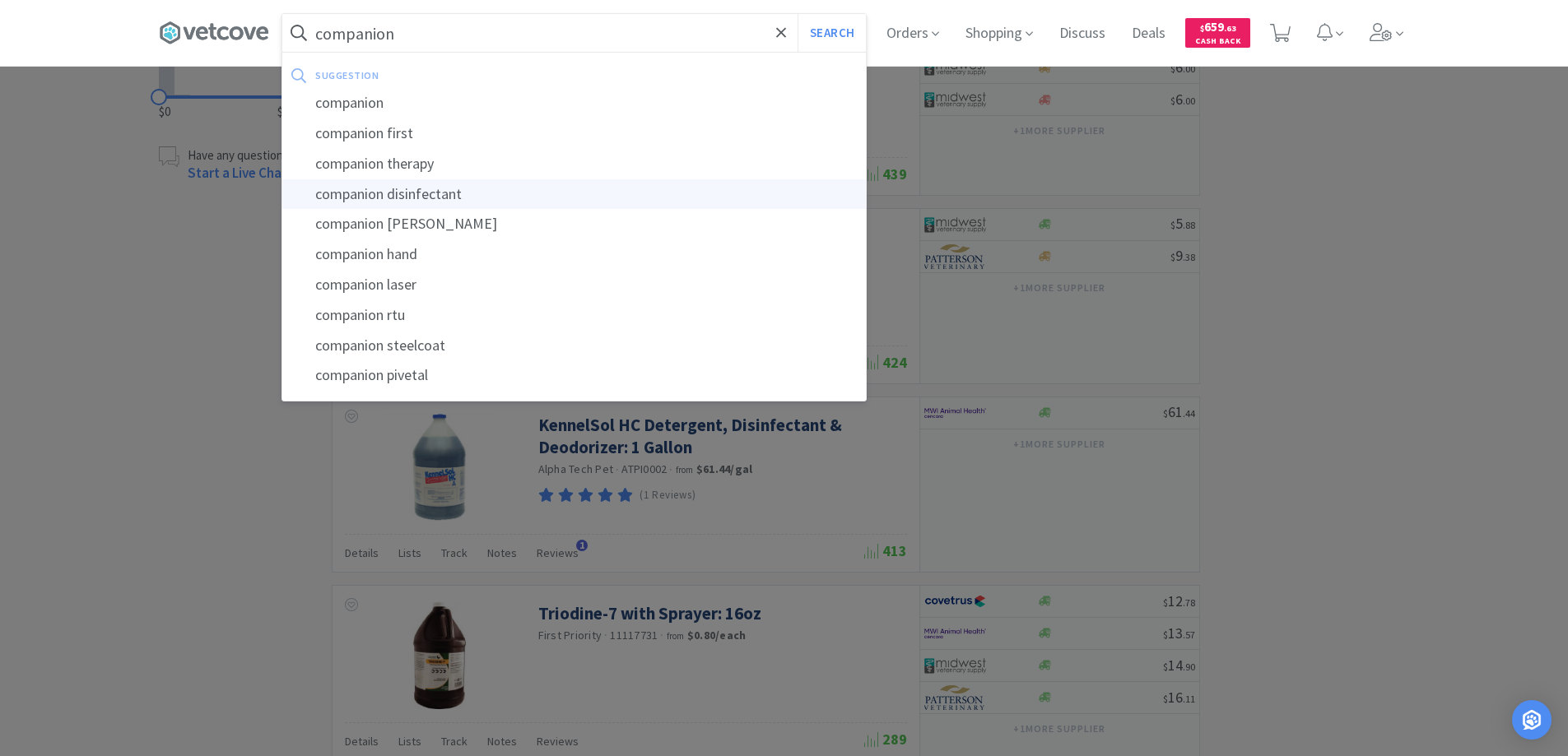
click at [447, 192] on div "companion disinfectant" at bounding box center [574, 194] width 583 height 31
type input "companion disinfectant"
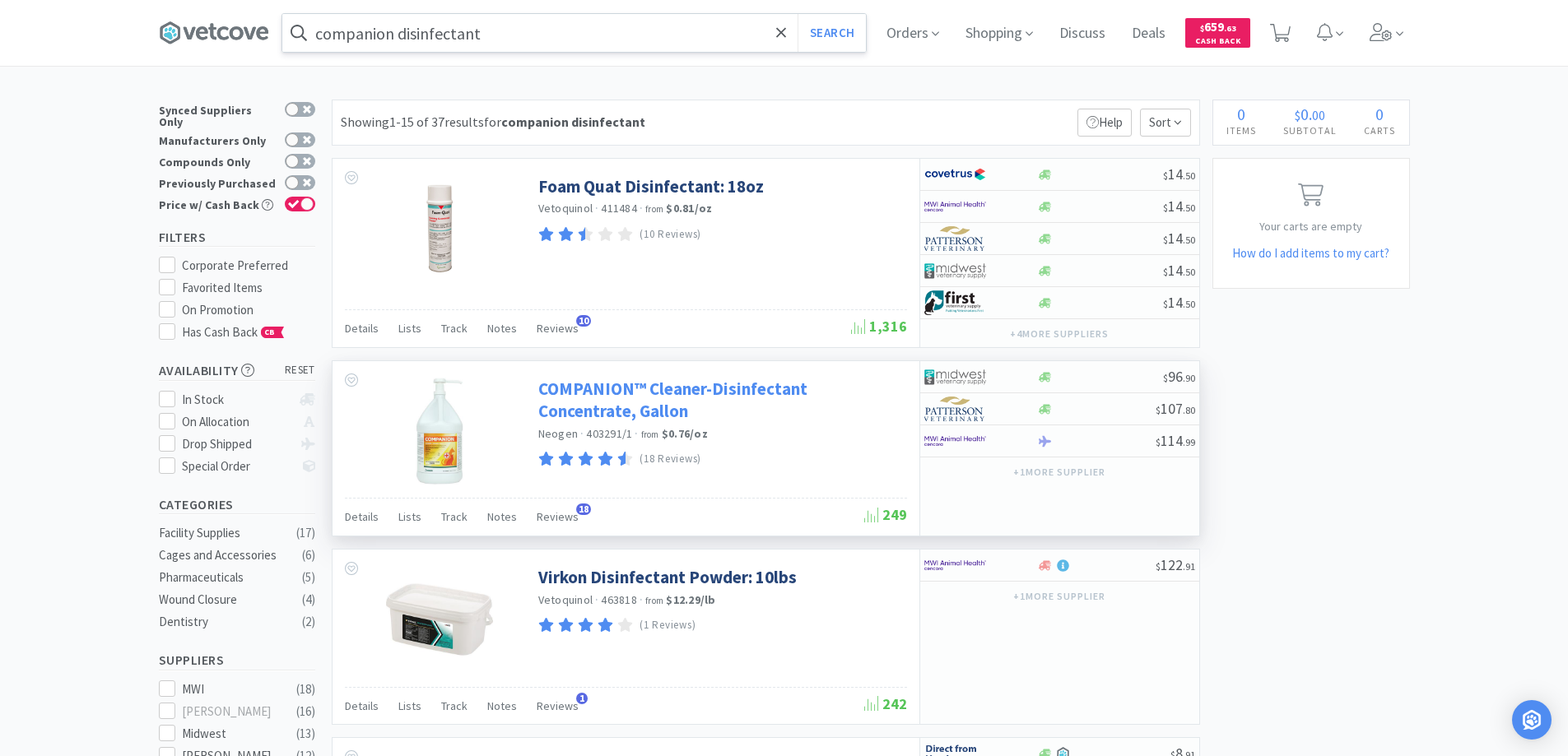
click at [583, 392] on link "COMPANION™ Cleaner-Disinfectant Concentrate, Gallon" at bounding box center [720, 400] width 365 height 45
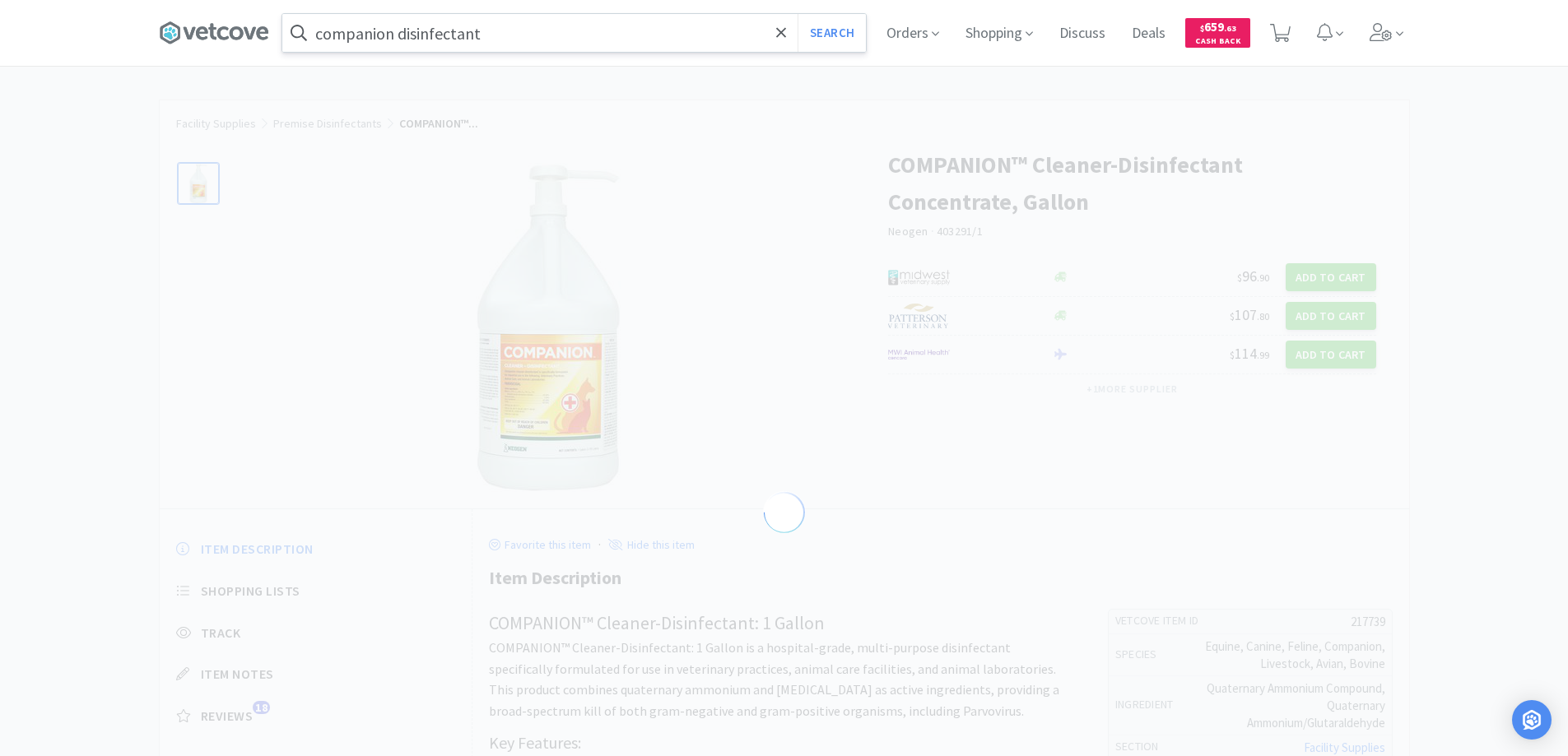
select select "217739"
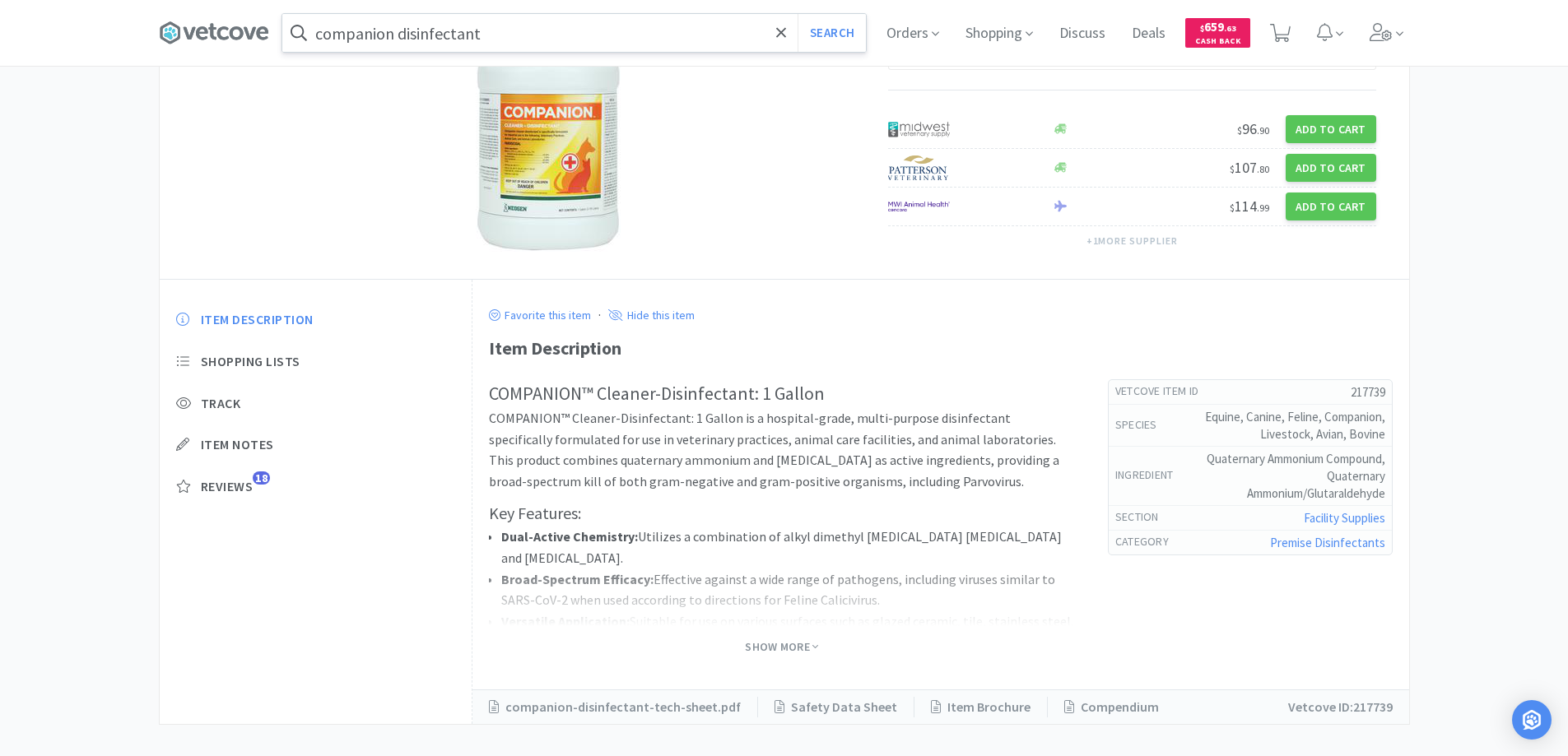
scroll to position [247, 0]
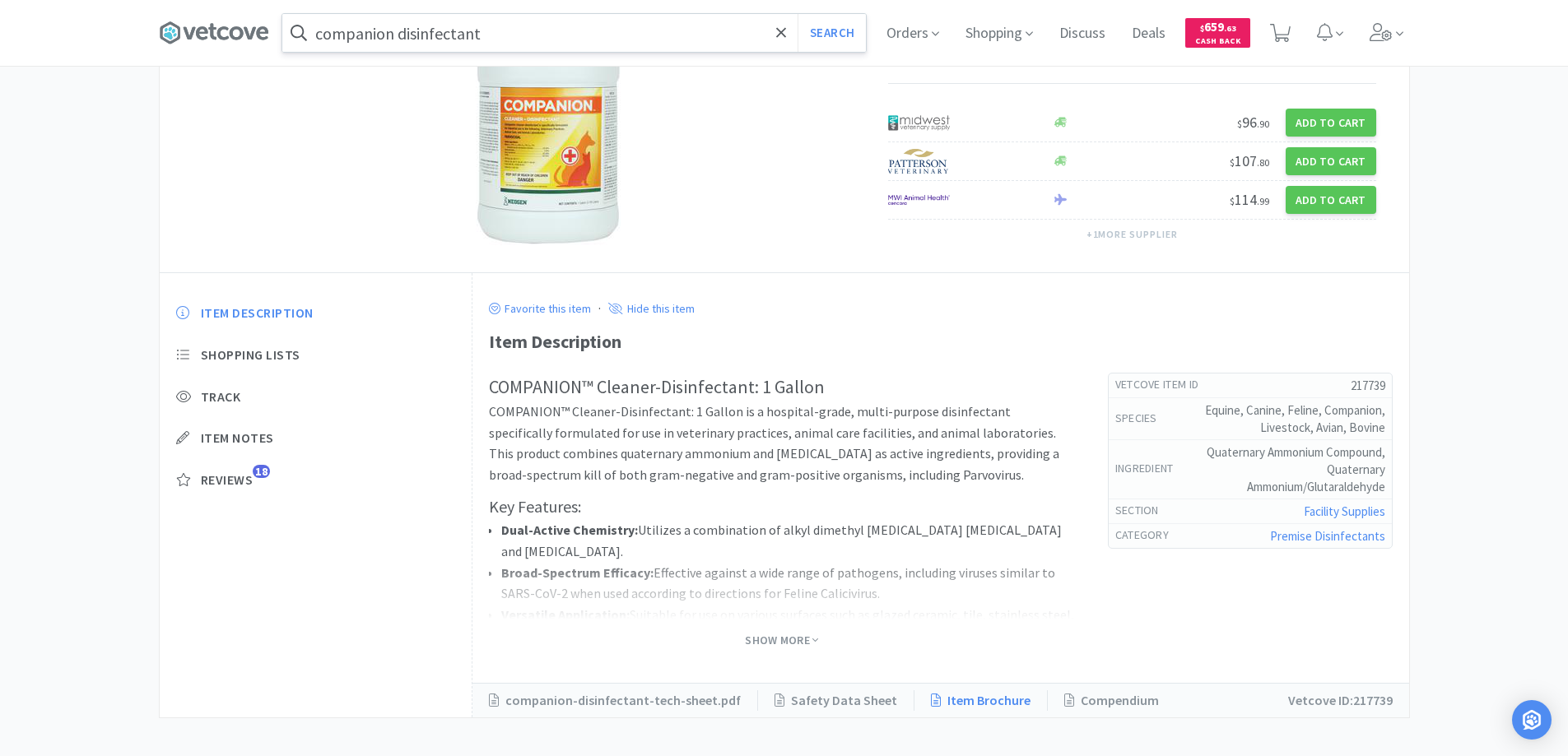
click at [946, 702] on link "Item Brochure" at bounding box center [981, 701] width 133 height 22
click at [948, 703] on link "Item Brochure" at bounding box center [981, 701] width 133 height 22
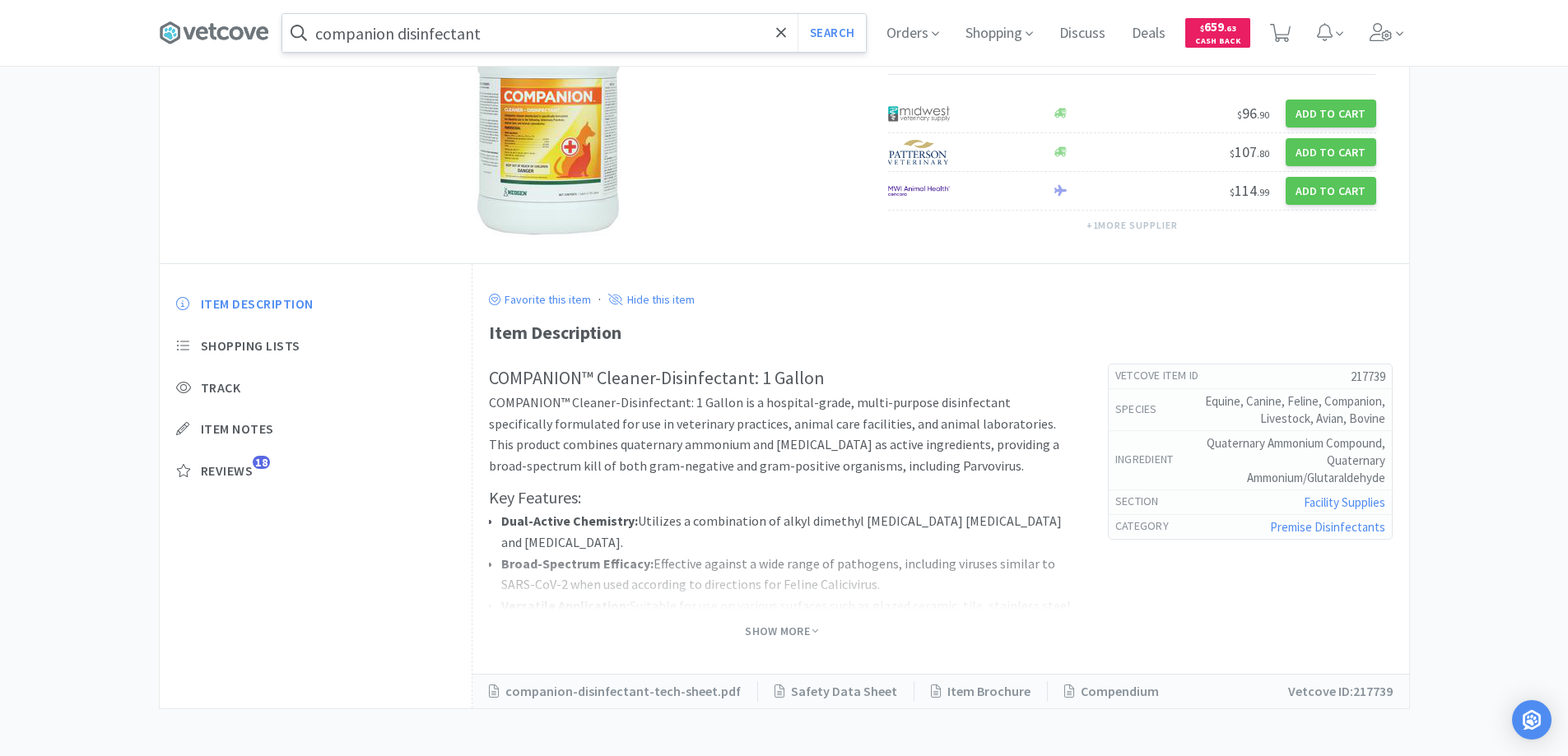
scroll to position [258, 0]
click at [598, 686] on link "companion-disinfectant-tech-sheet.pdf" at bounding box center [623, 690] width 269 height 22
click at [599, 689] on link "companion-disinfectant-tech-sheet.pdf" at bounding box center [623, 690] width 269 height 22
click at [944, 688] on link "Item Brochure" at bounding box center [981, 690] width 133 height 22
click at [786, 34] on icon at bounding box center [781, 32] width 10 height 10
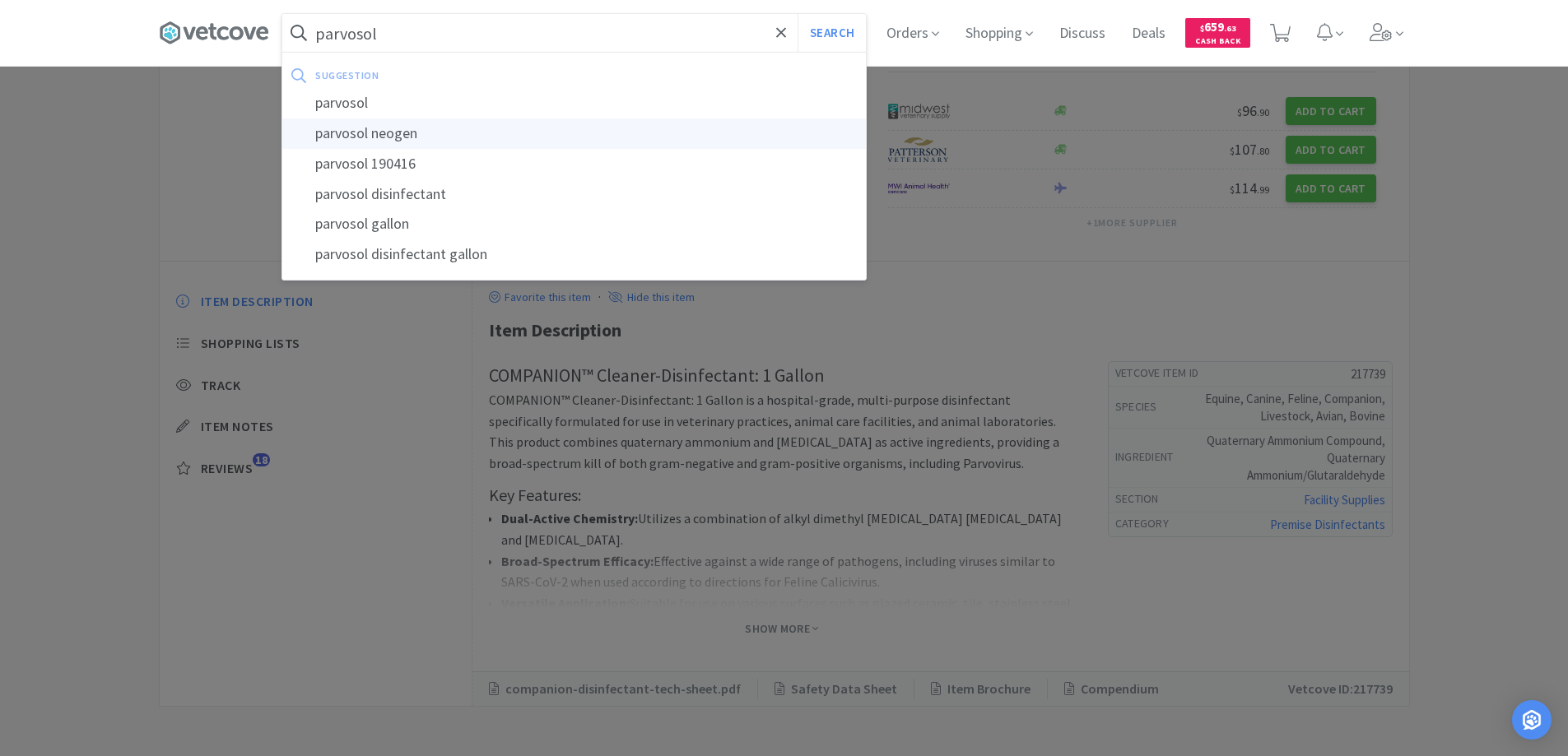
click at [359, 132] on div "parvosol neogen" at bounding box center [574, 134] width 583 height 31
type input "parvosol neogen"
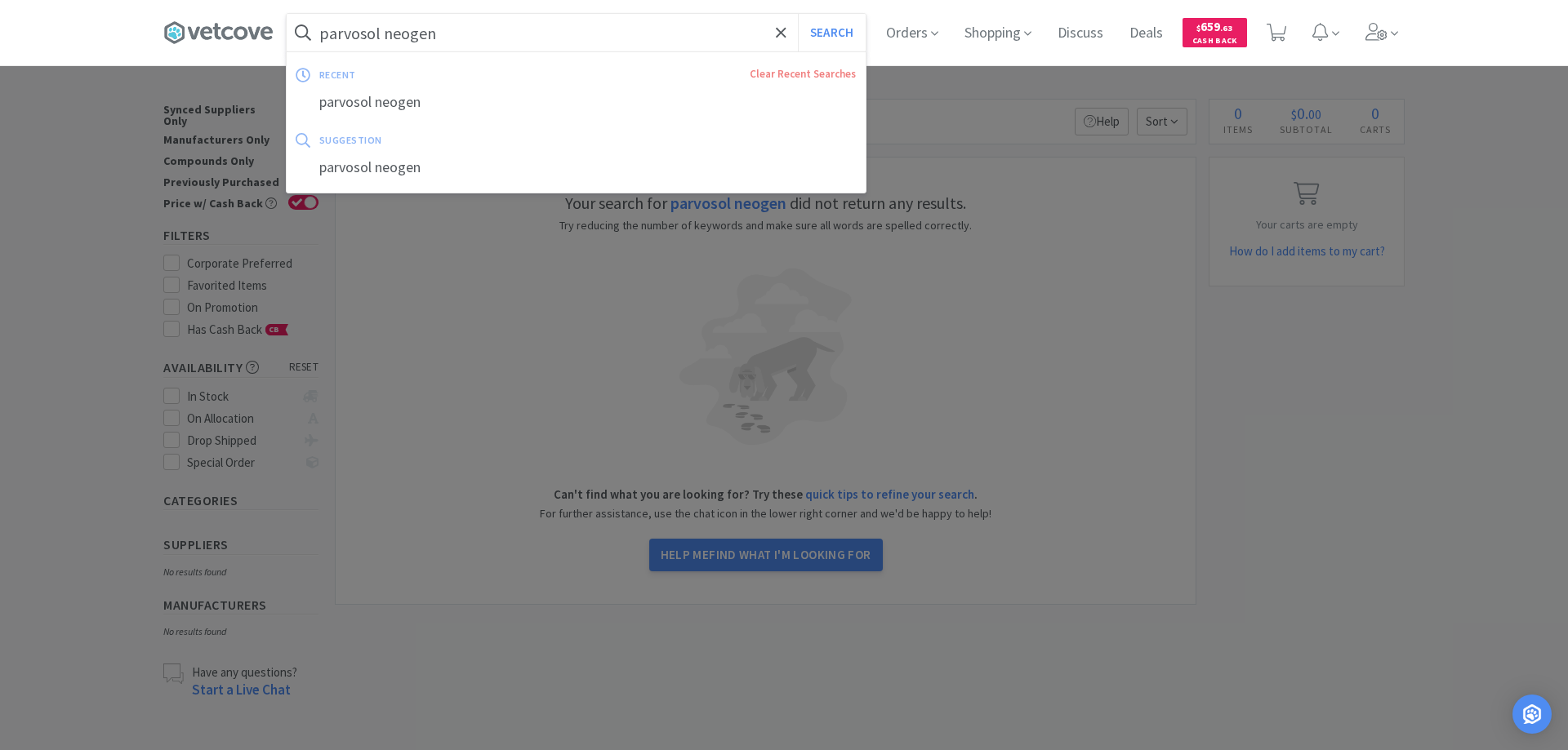
click at [447, 38] on input "parvosol neogen" at bounding box center [576, 33] width 579 height 38
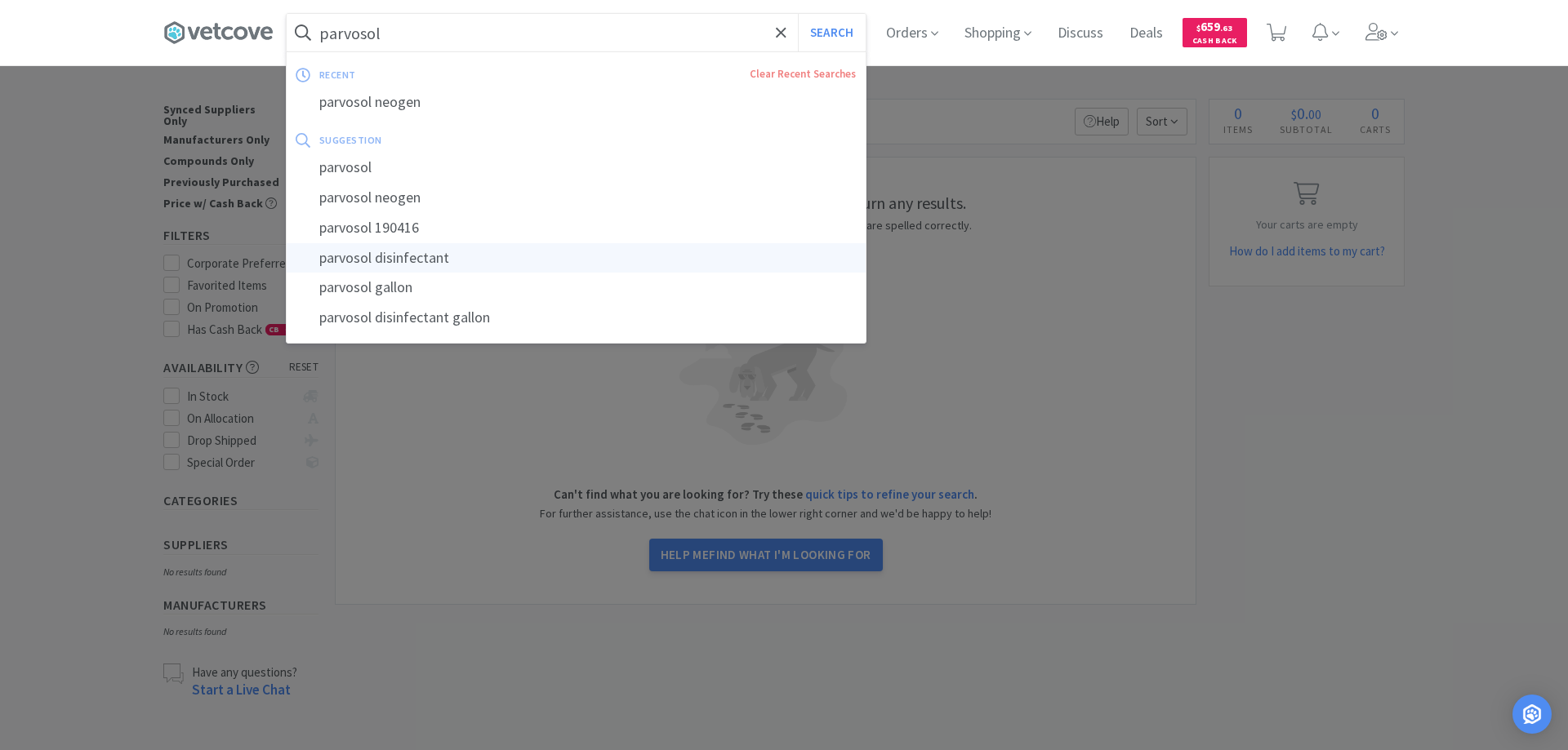
click at [397, 258] on div "parvosol disinfectant" at bounding box center [576, 258] width 579 height 30
type input "parvosol disinfectant"
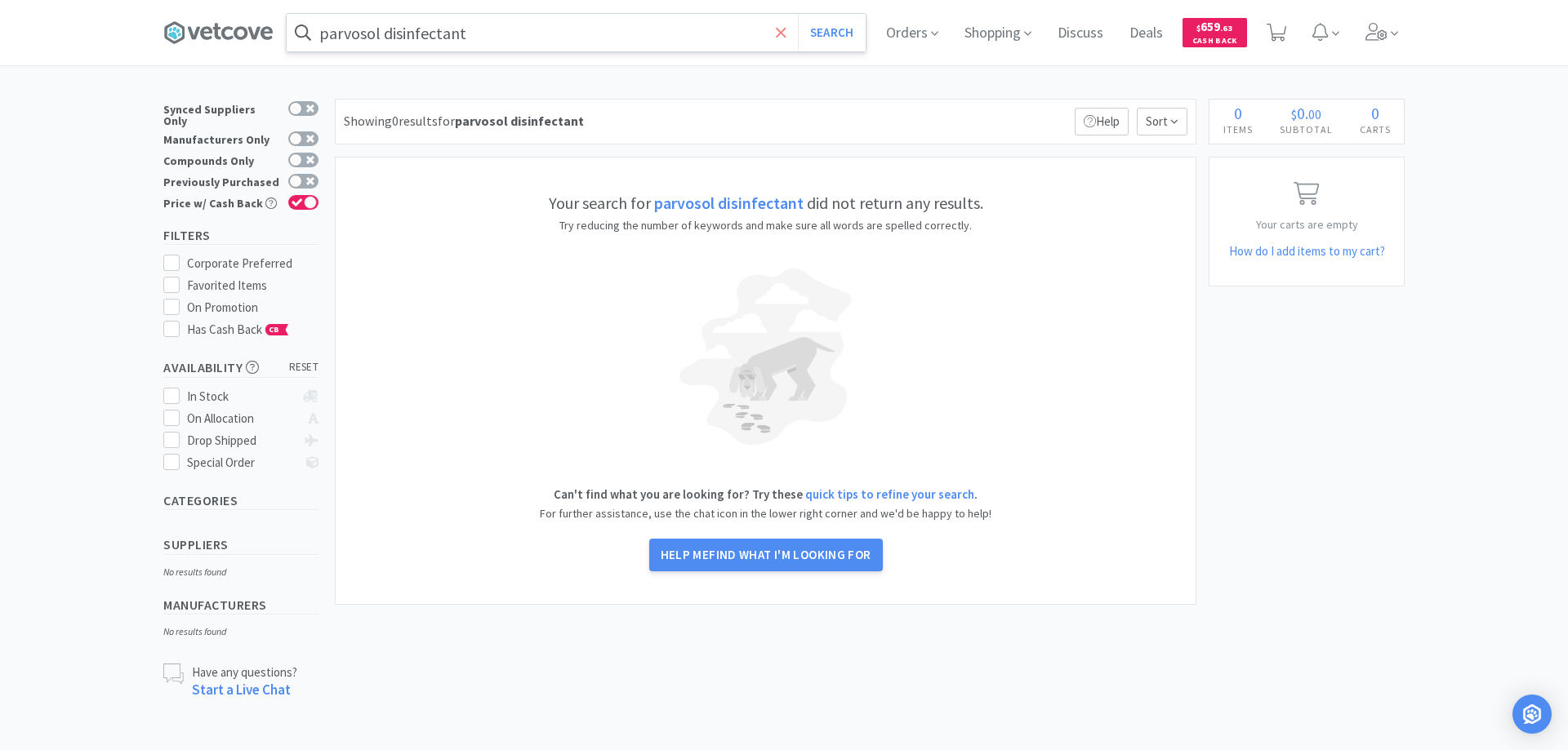
click at [776, 30] on icon at bounding box center [781, 33] width 11 height 16
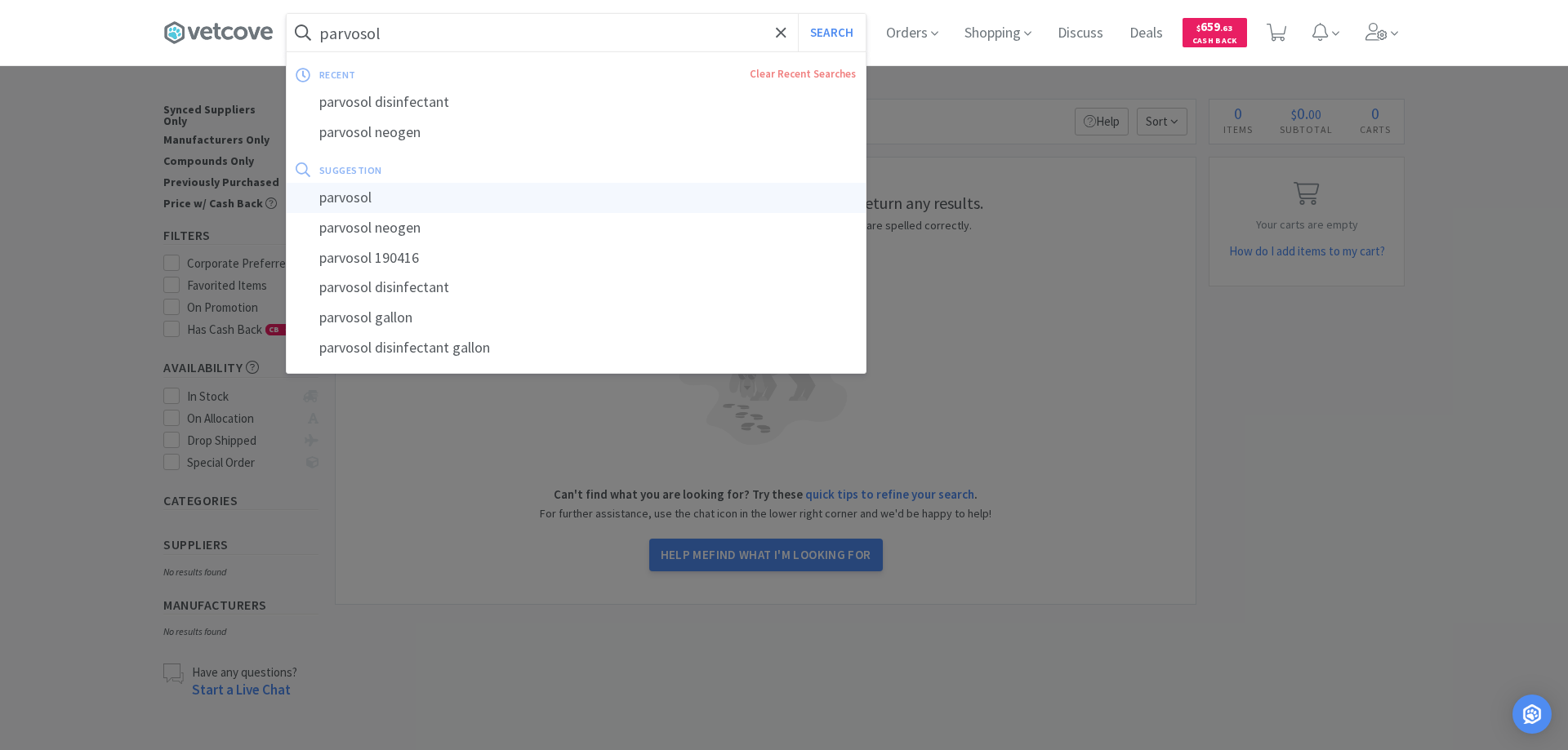
type input "parvosol"
click at [345, 195] on div "parvosol" at bounding box center [576, 198] width 579 height 30
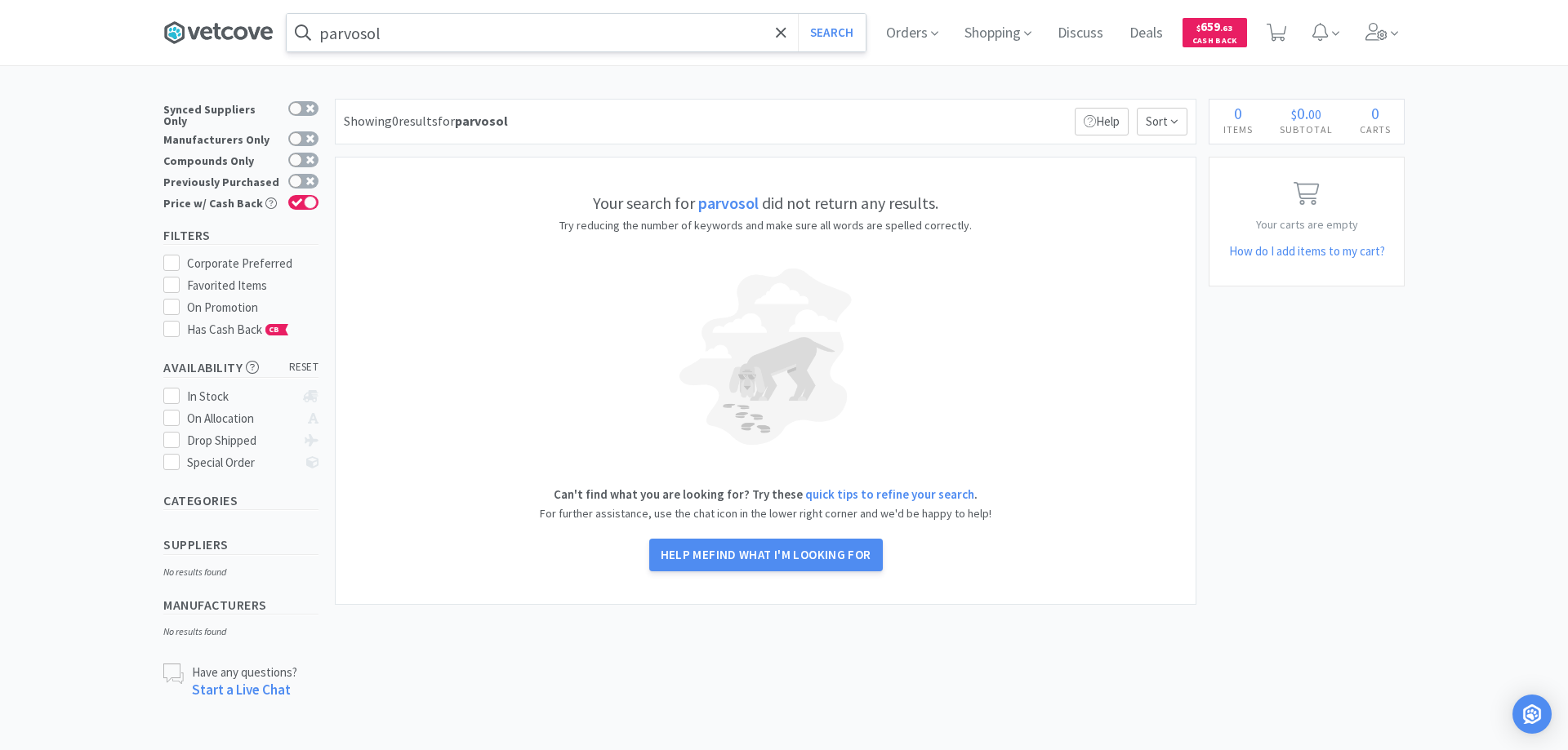
click at [223, 27] on icon at bounding box center [218, 33] width 110 height 25
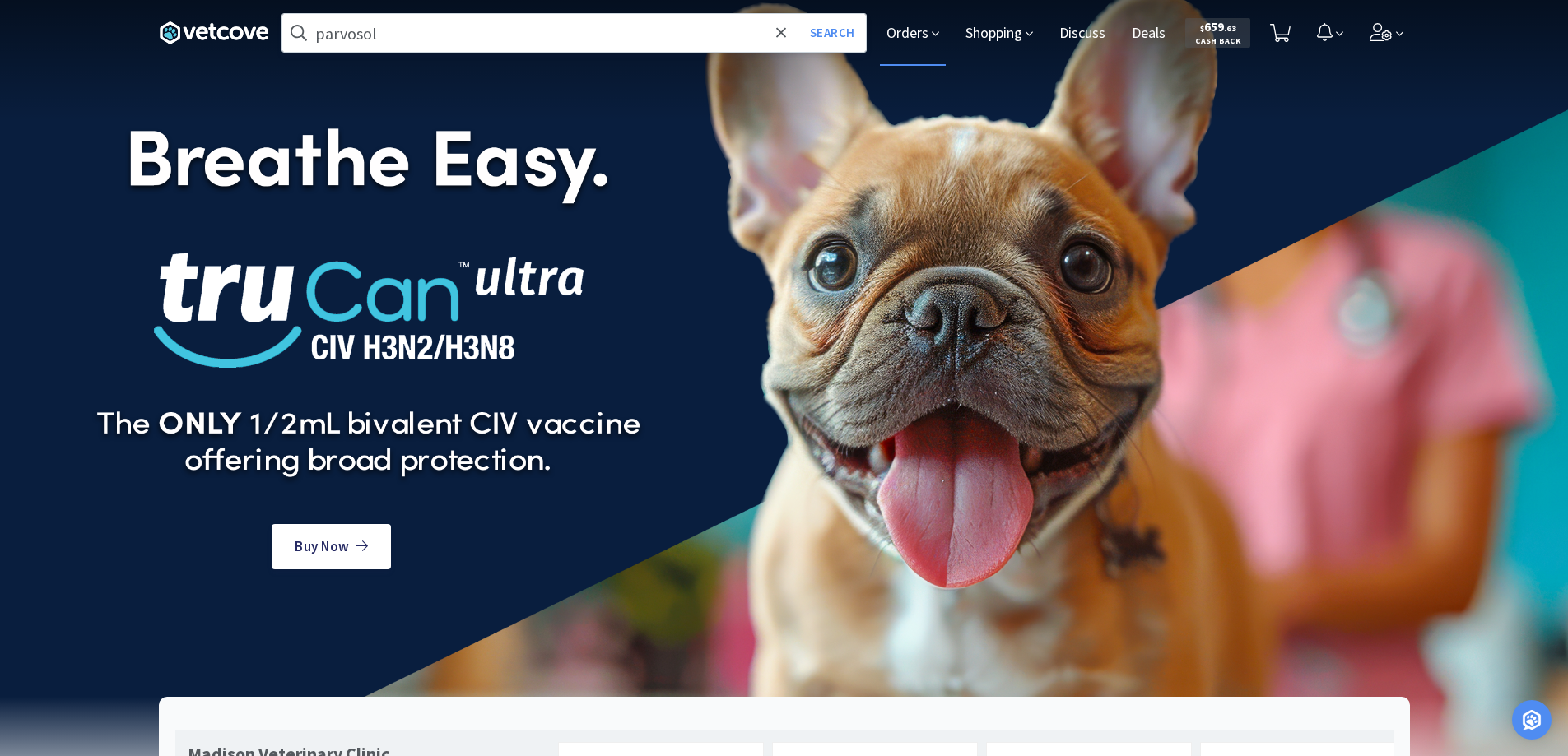
click at [910, 31] on span "Orders" at bounding box center [912, 32] width 66 height 66
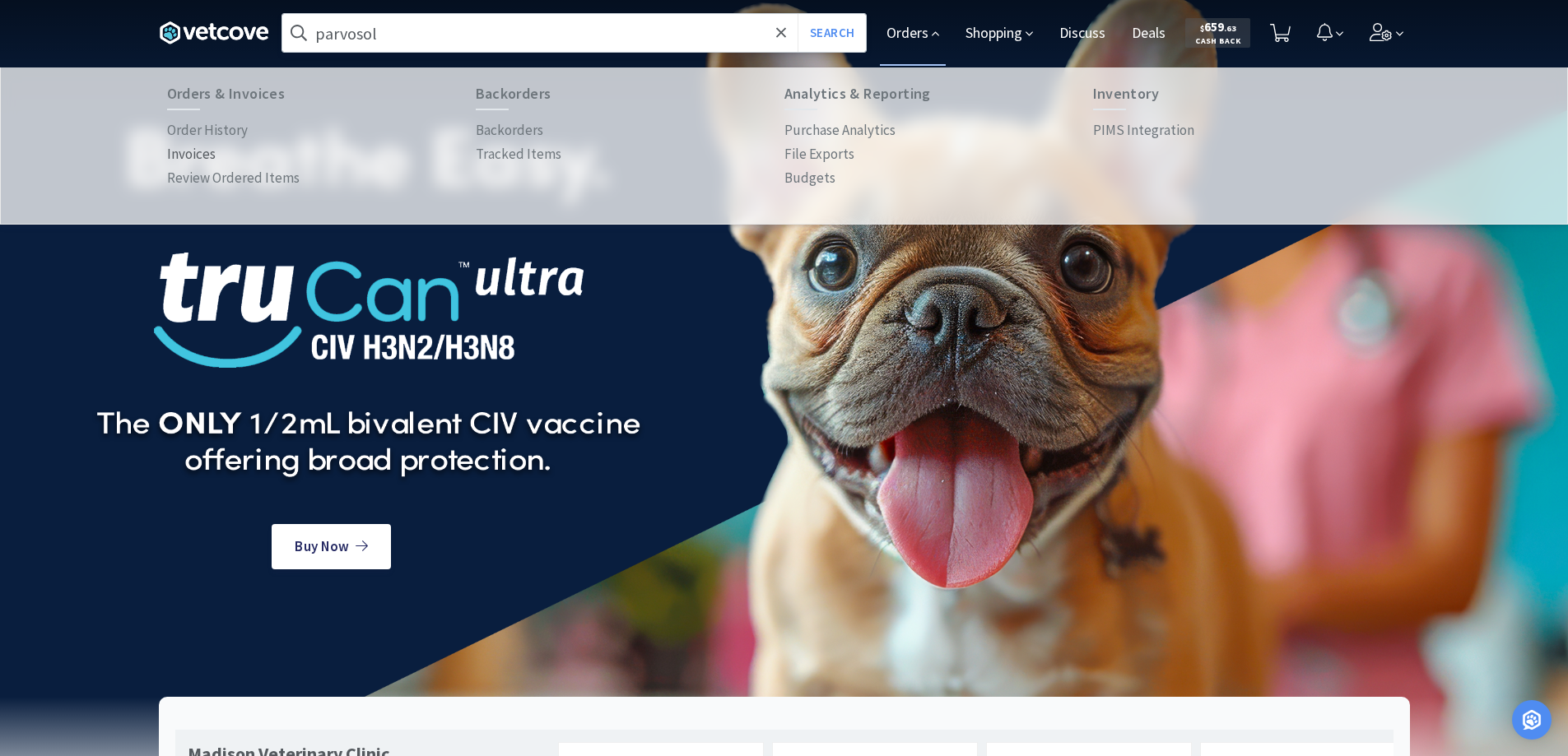
click at [185, 152] on p "Invoices" at bounding box center [191, 154] width 48 height 22
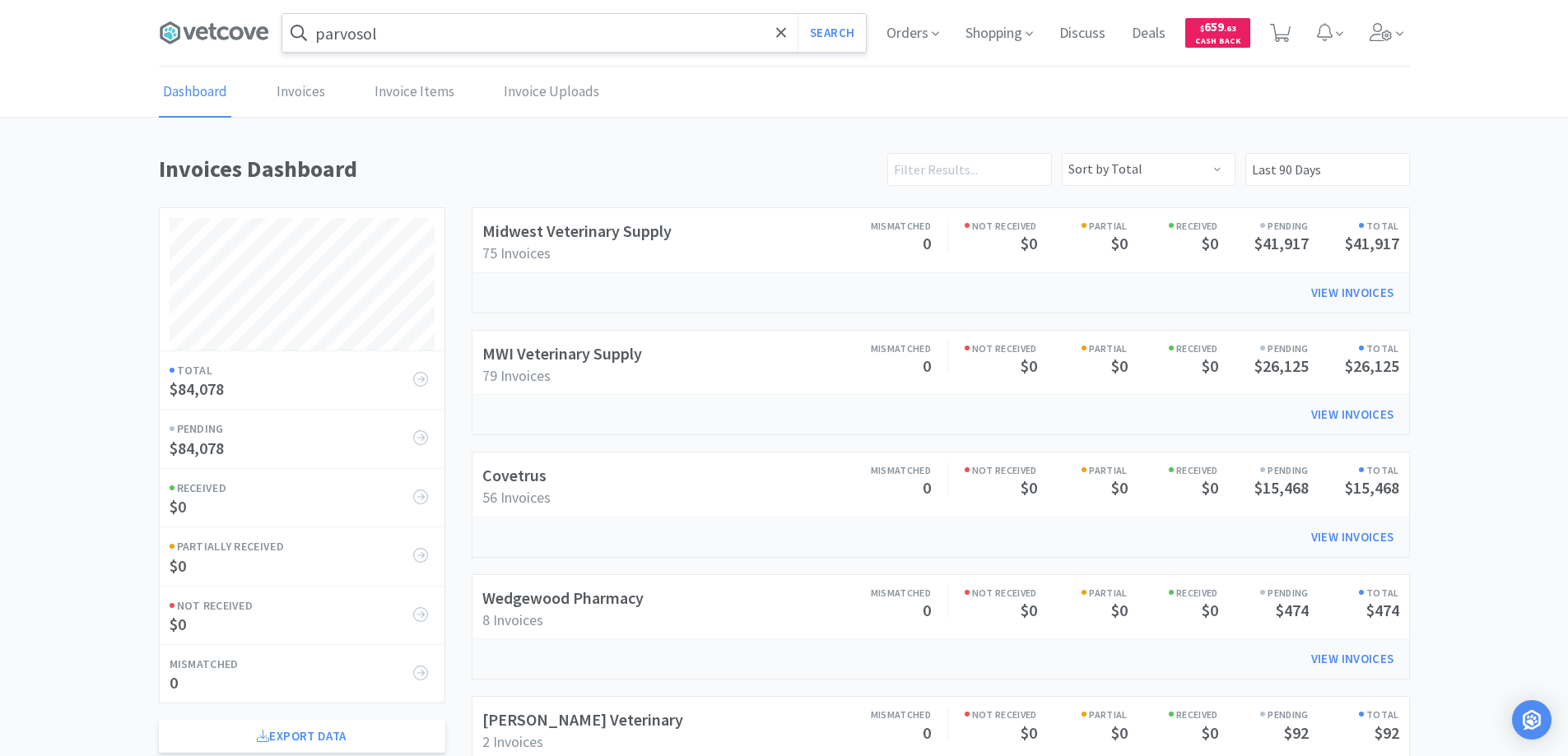
scroll to position [668, 1251]
click at [293, 88] on link "Invoices" at bounding box center [301, 92] width 57 height 50
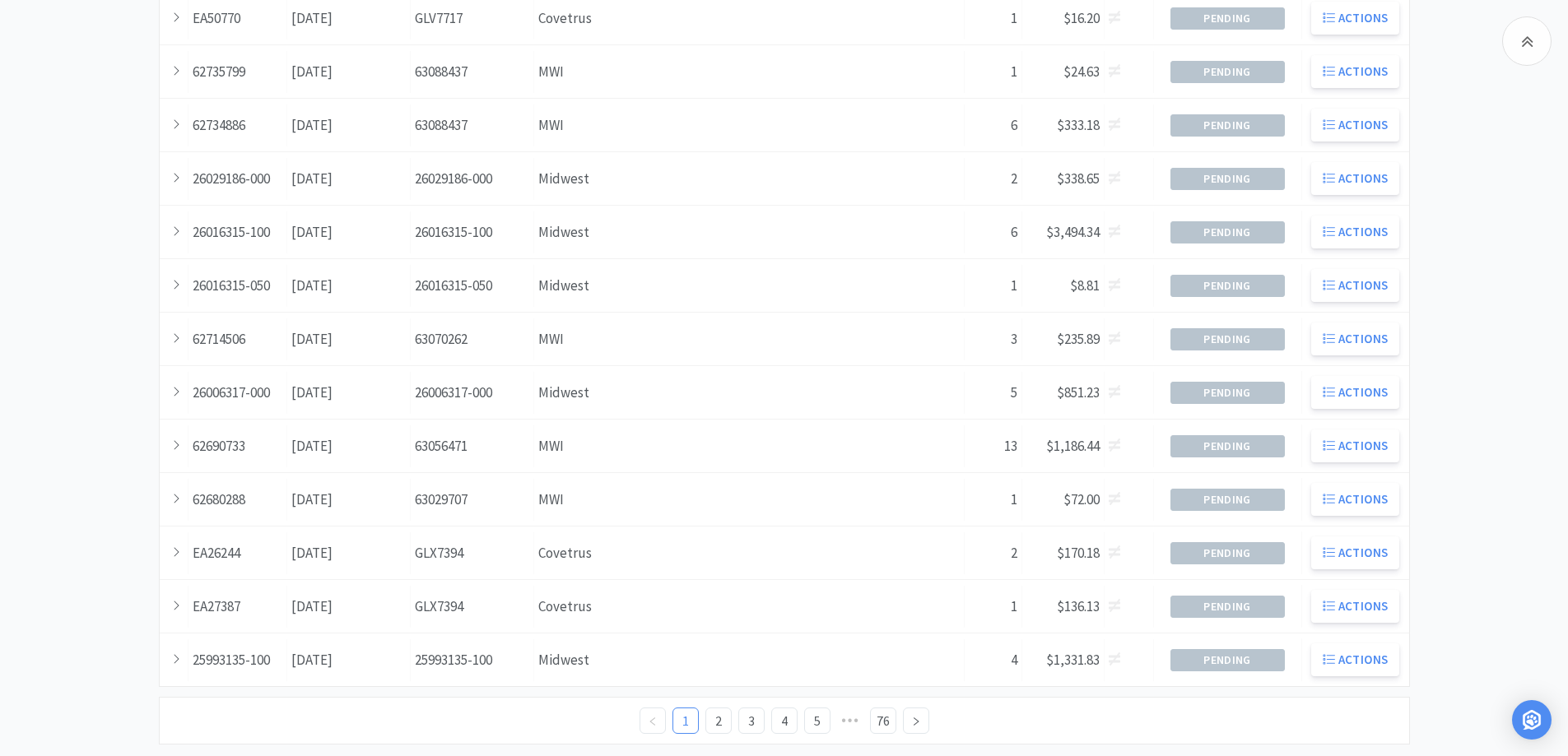
scroll to position [448, 0]
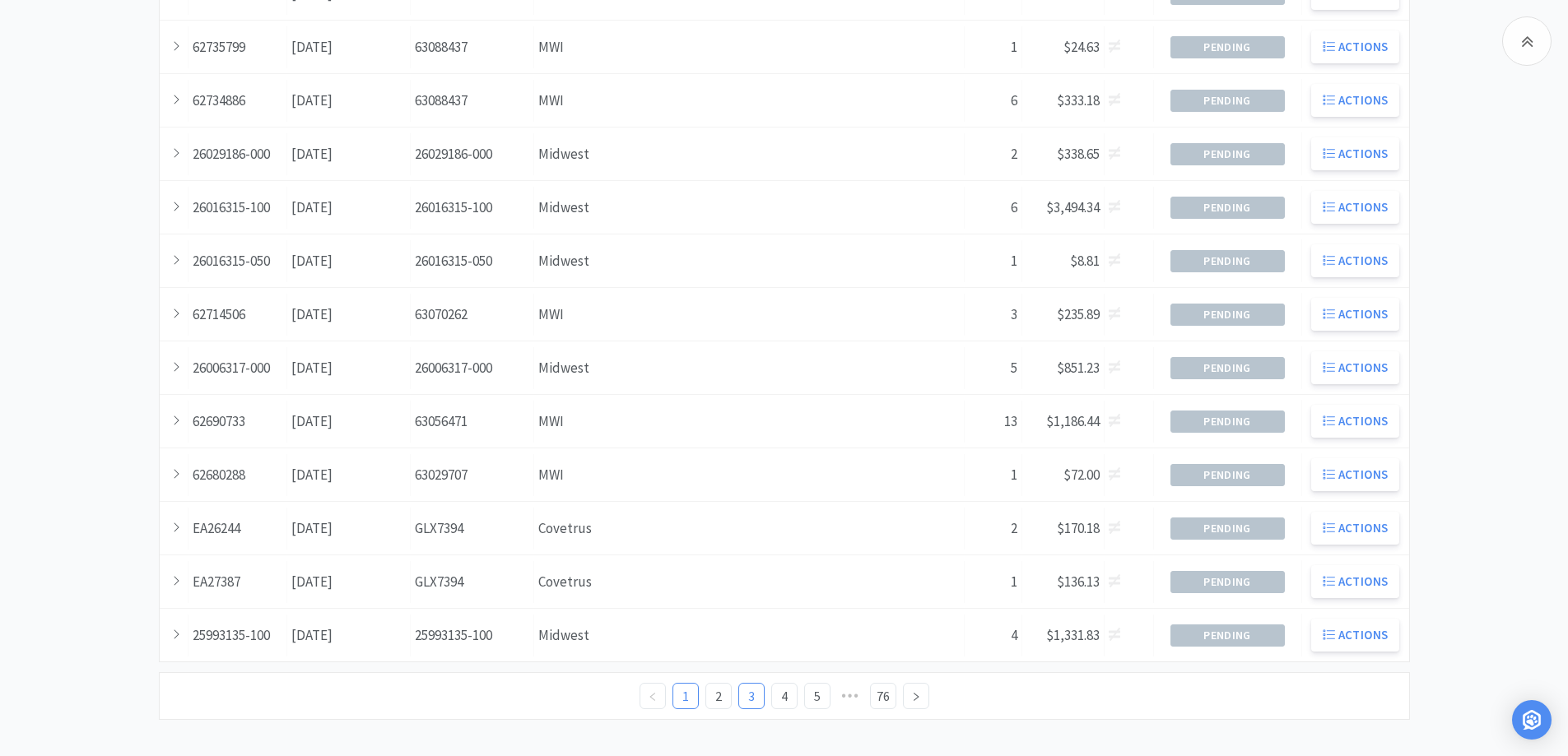
click at [750, 698] on link "3" at bounding box center [752, 696] width 25 height 25
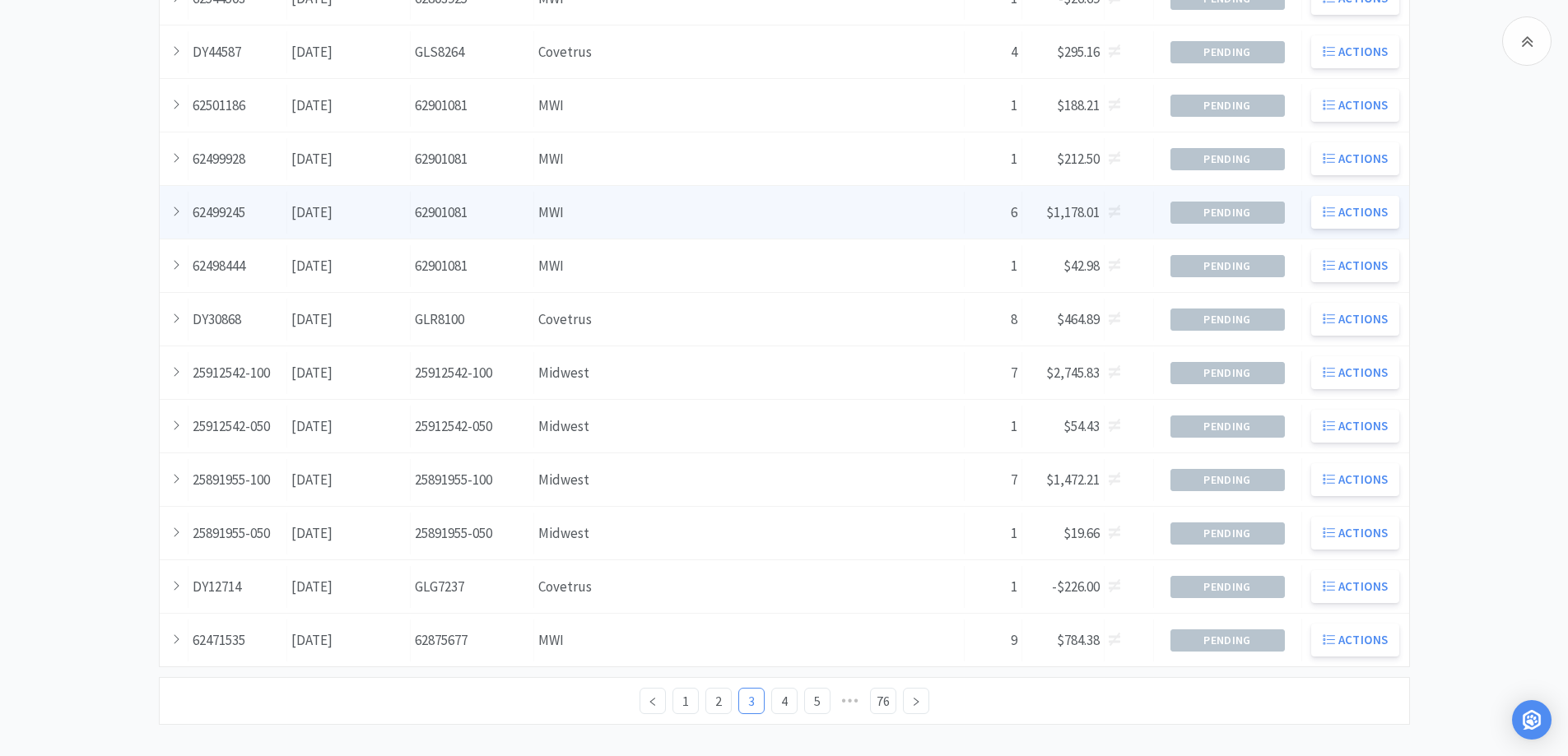
scroll to position [448, 0]
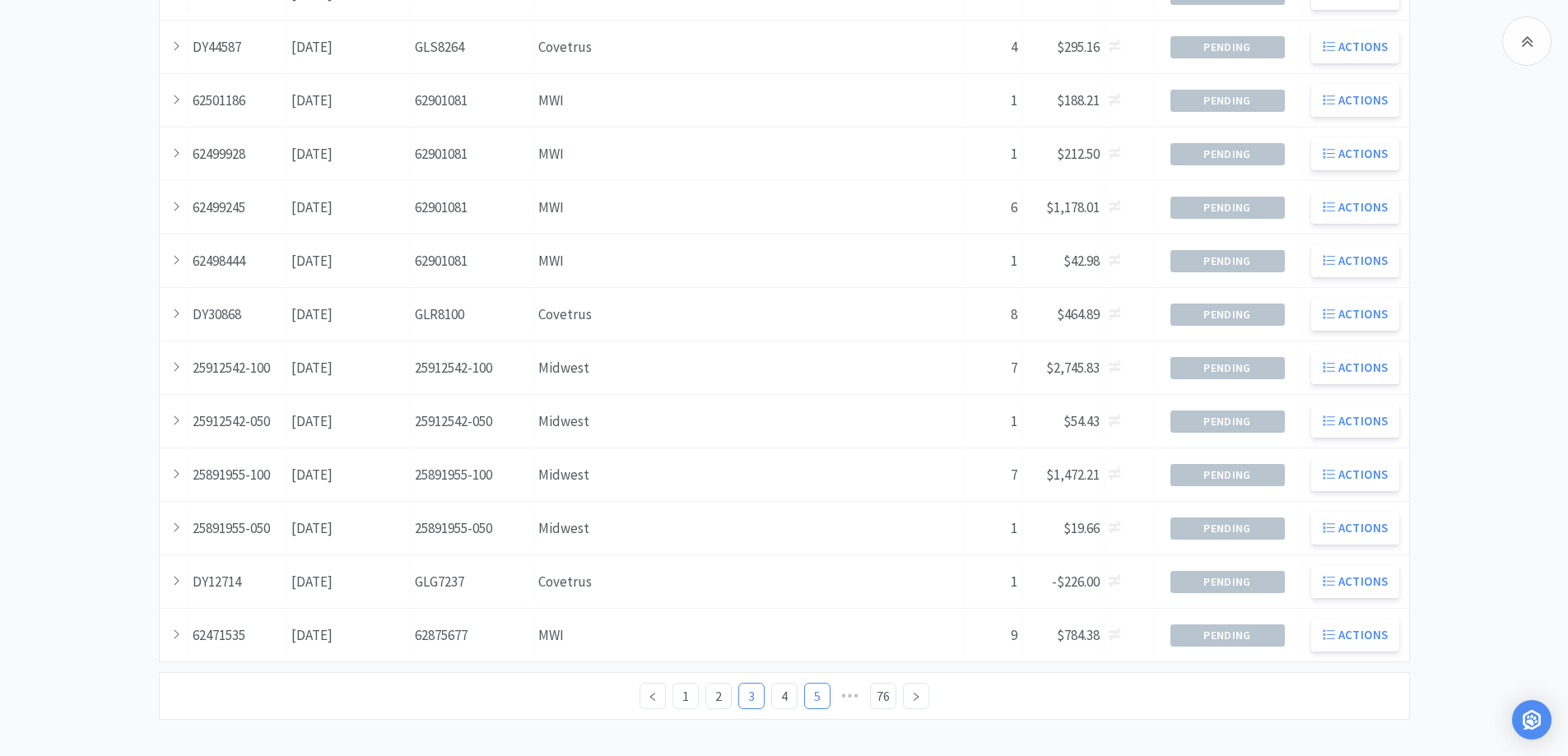
click at [811, 698] on link "5" at bounding box center [818, 696] width 25 height 25
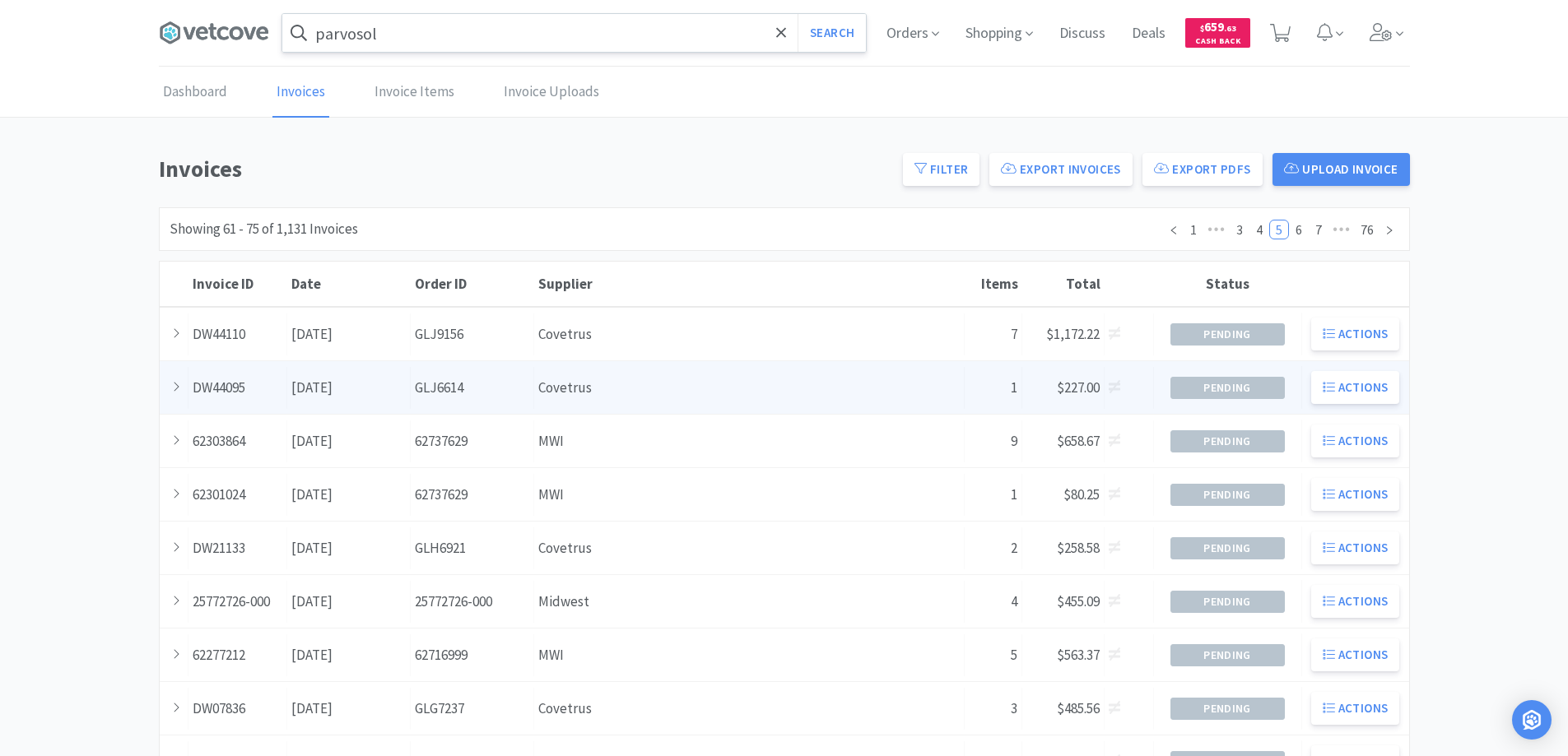
click at [543, 384] on div "Supplier Covetrus" at bounding box center [750, 388] width 430 height 42
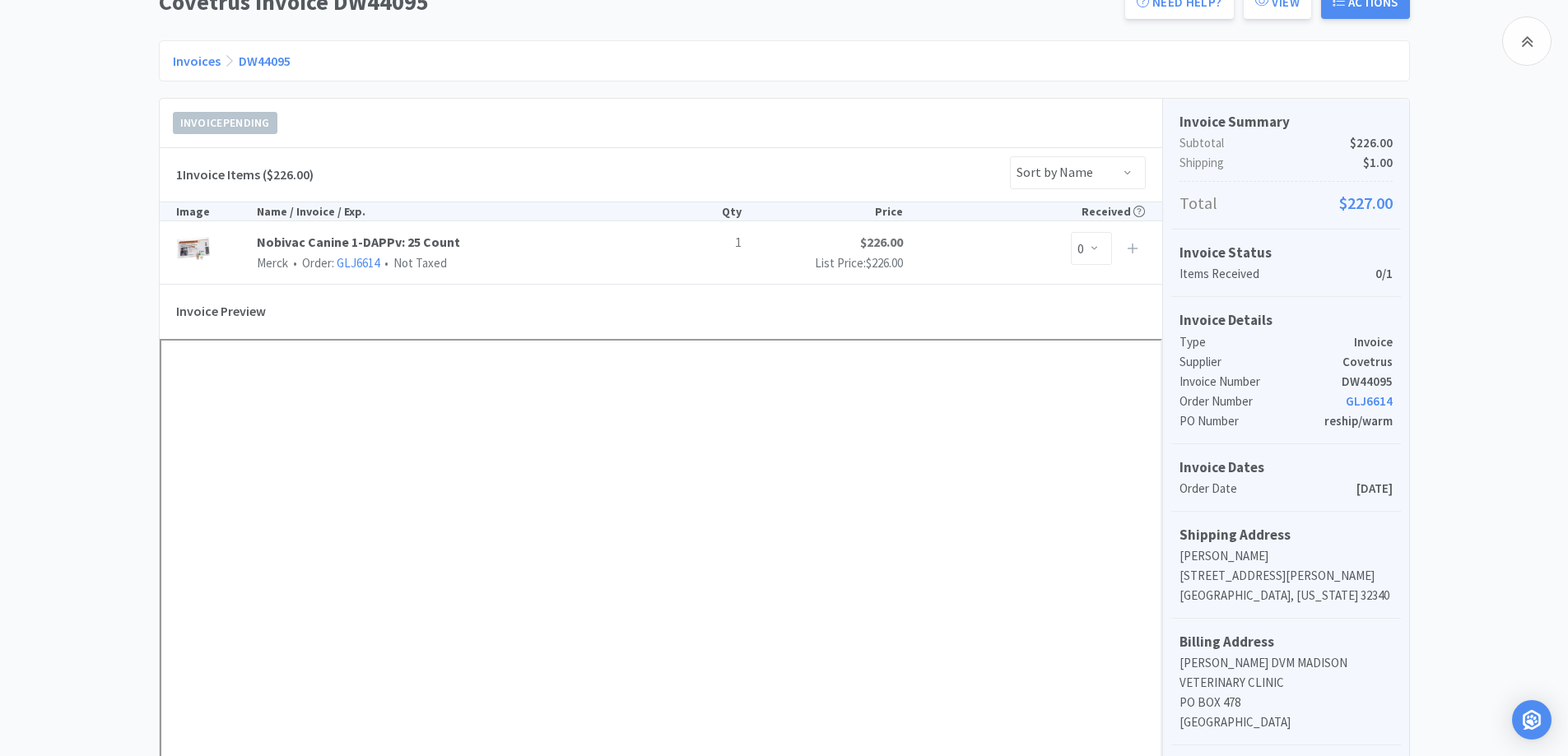
scroll to position [164, 0]
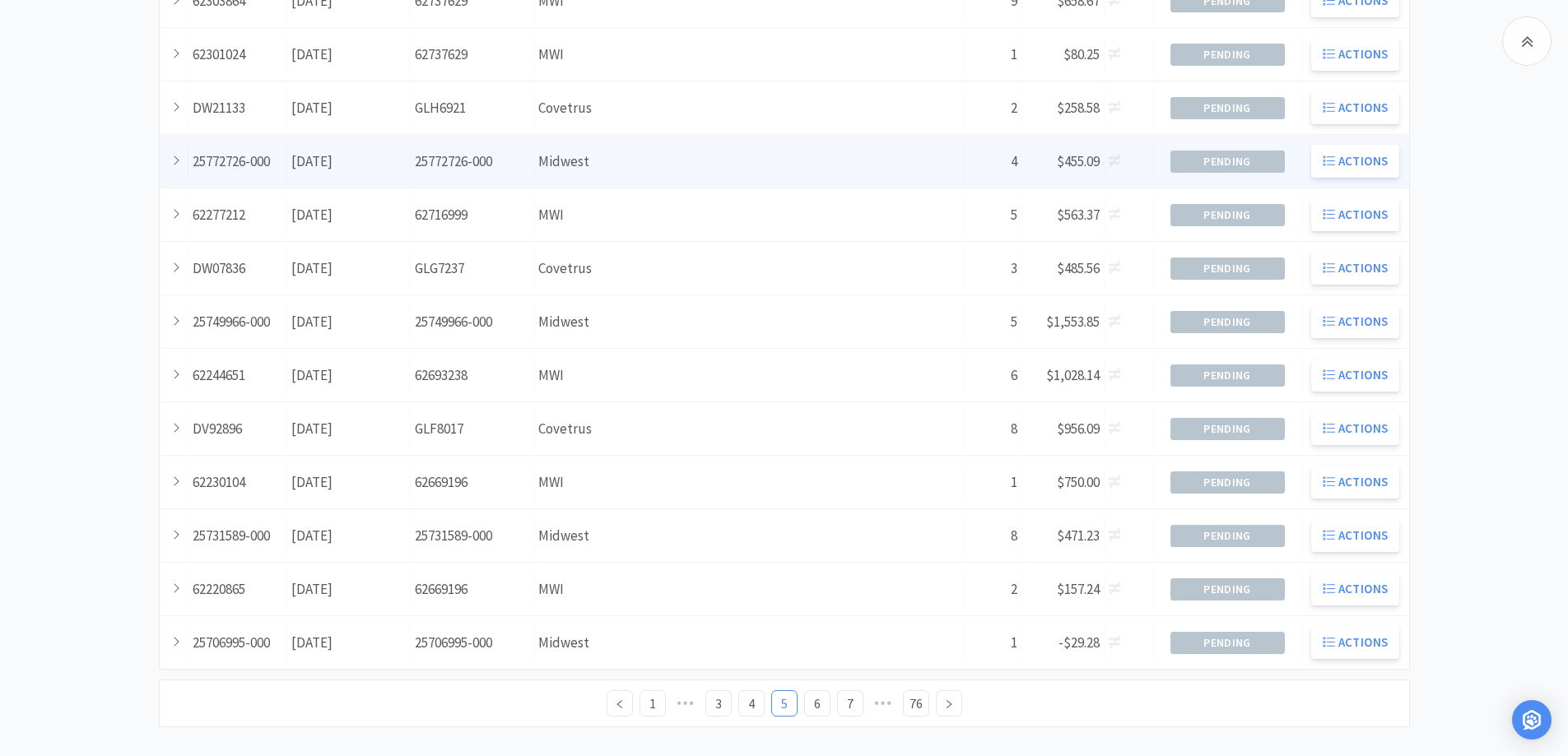
scroll to position [448, 0]
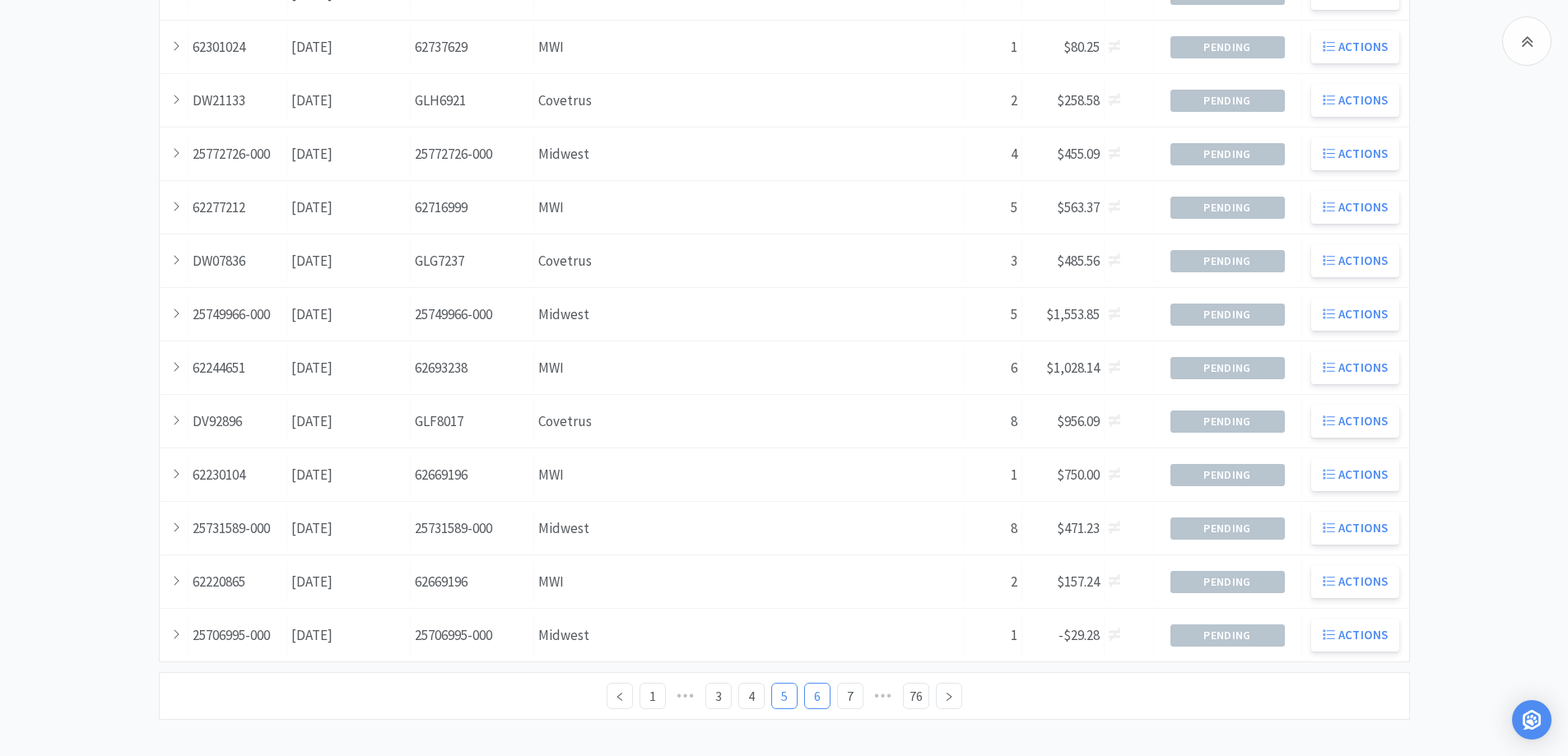
click at [822, 691] on link "6" at bounding box center [818, 696] width 25 height 25
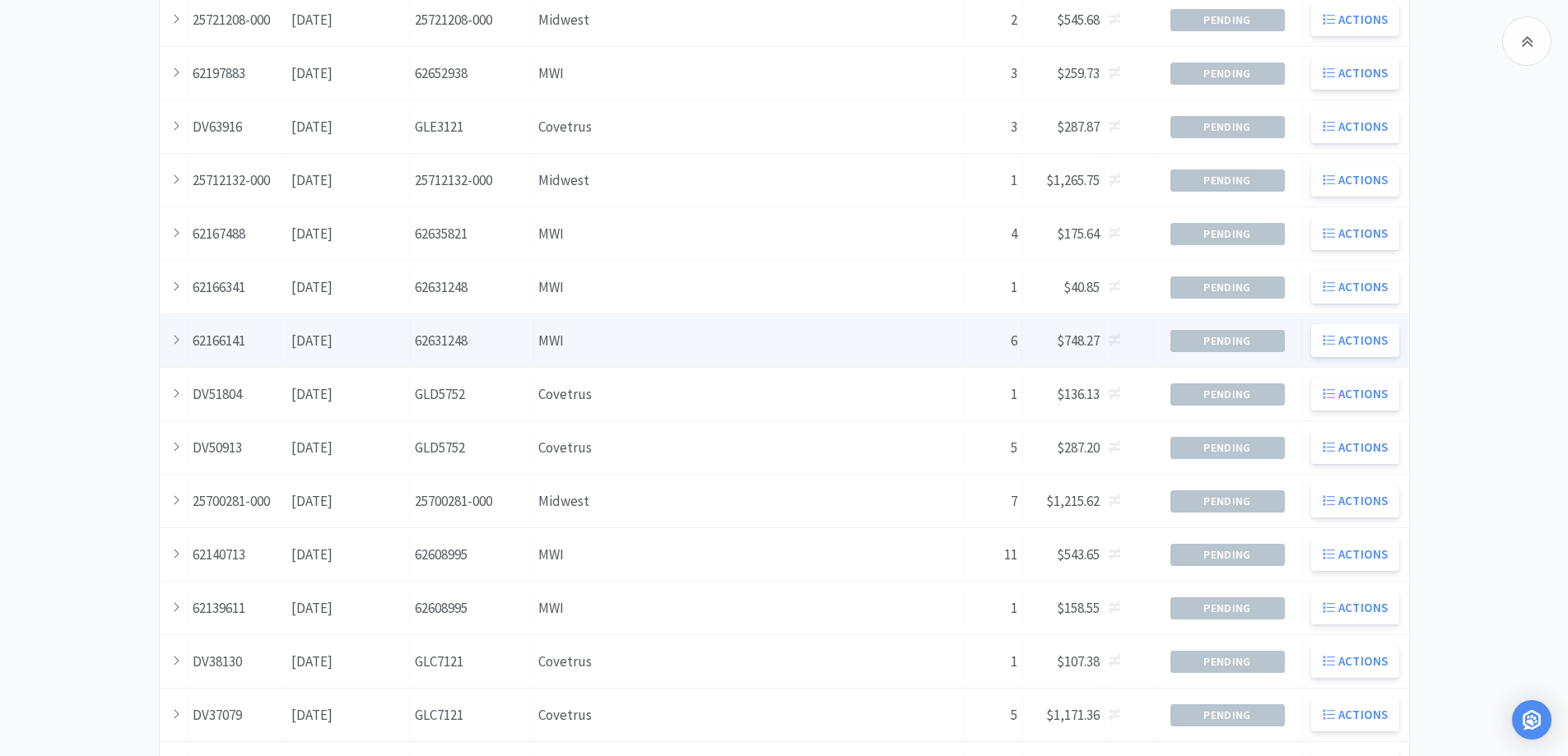
scroll to position [411, 0]
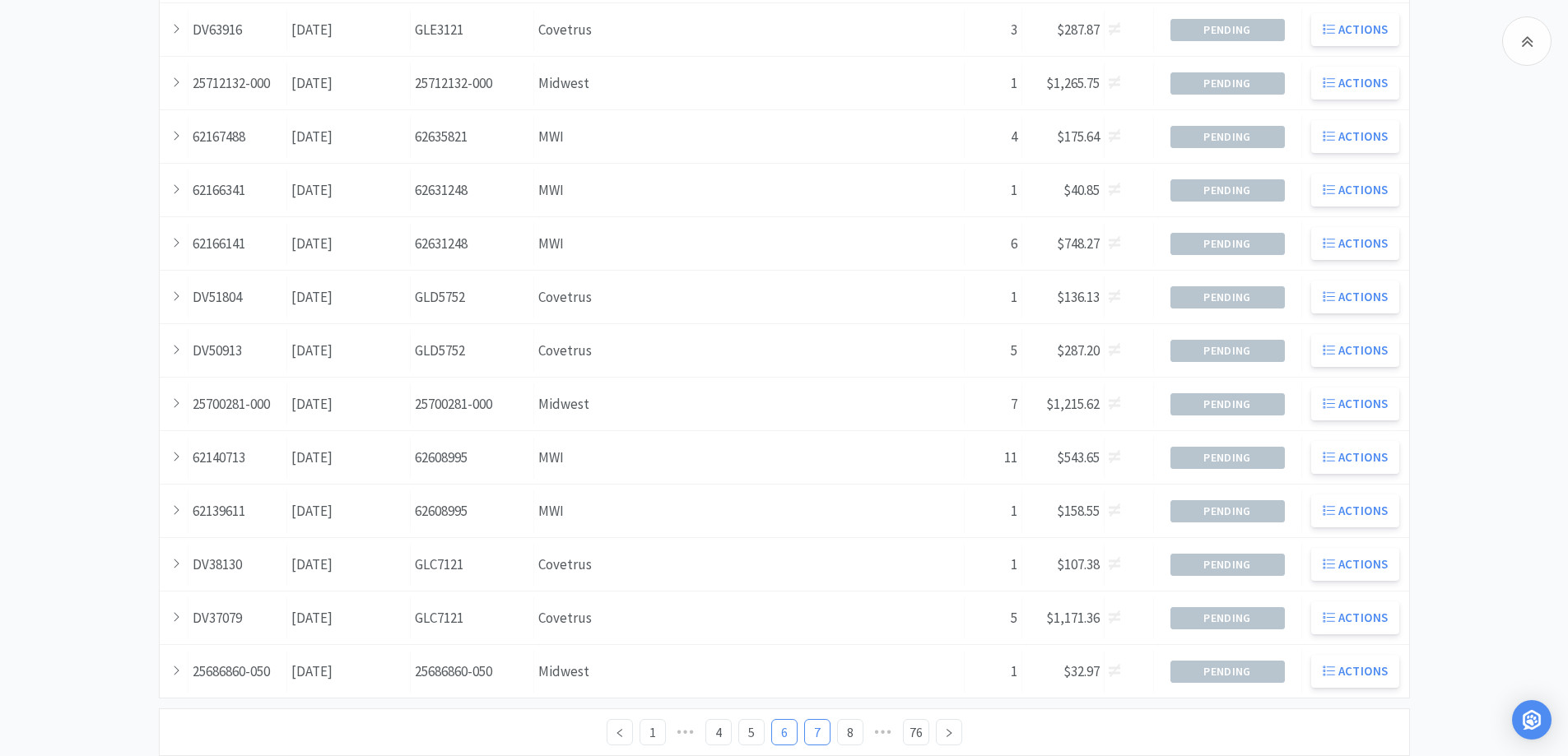
click at [819, 734] on link "7" at bounding box center [818, 733] width 25 height 25
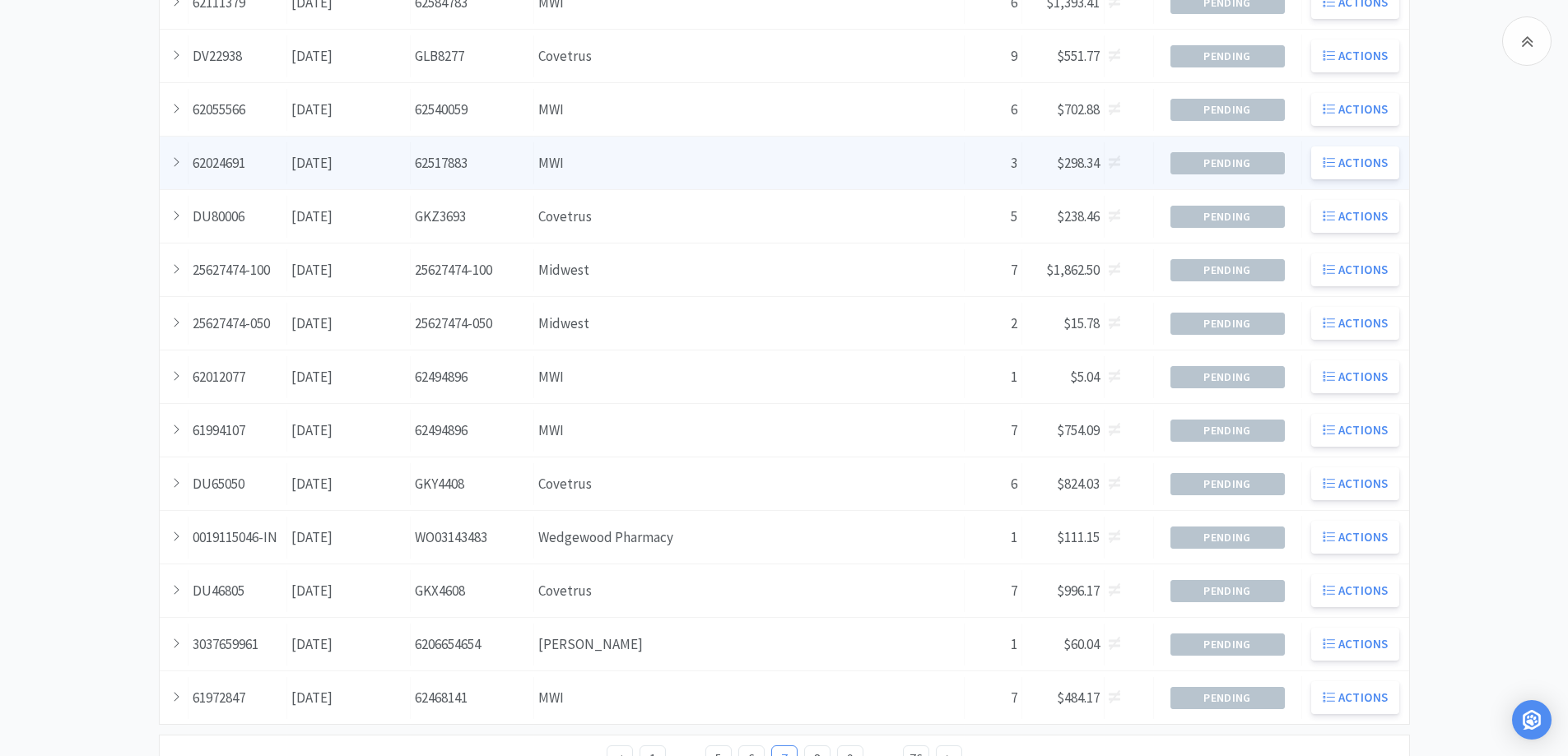
scroll to position [448, 0]
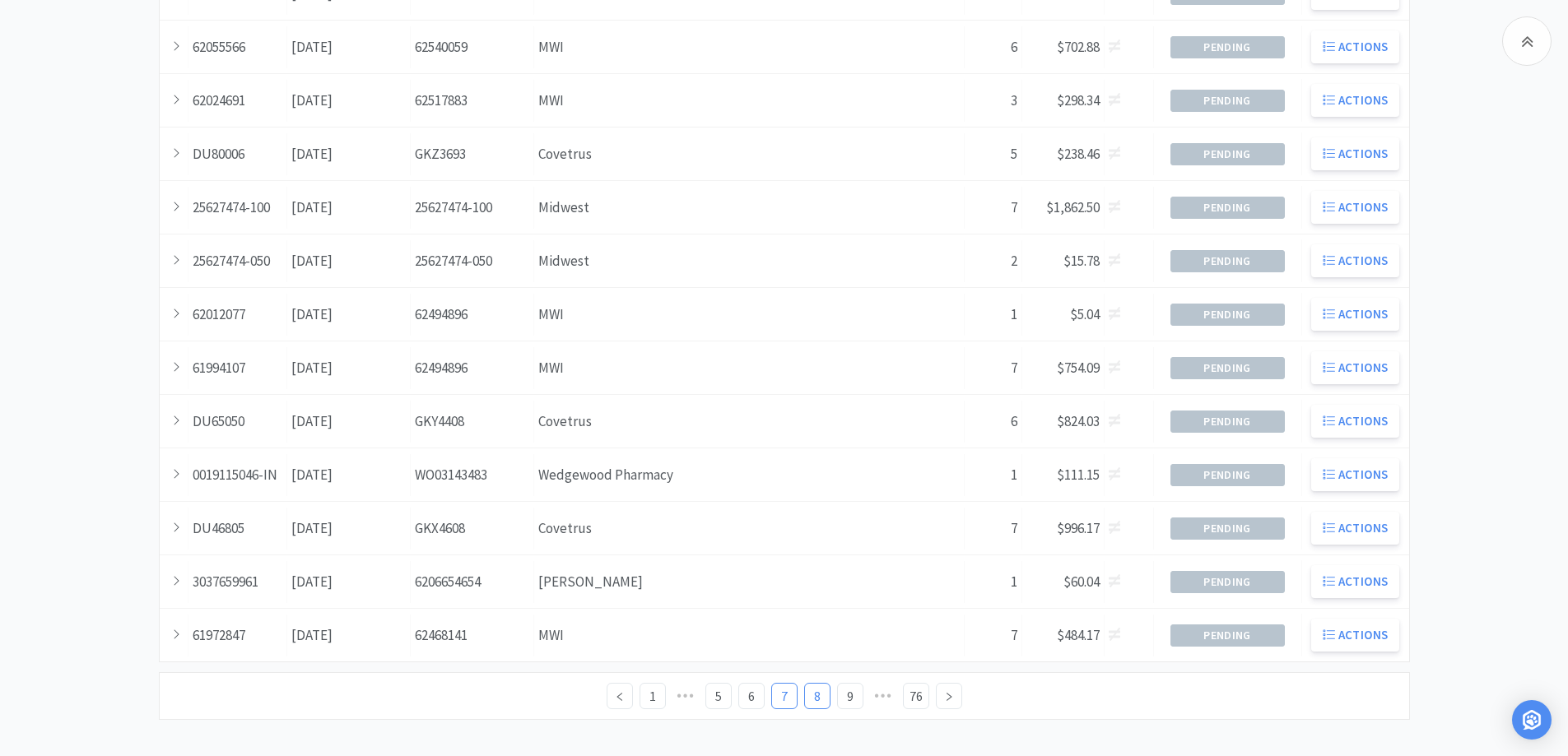
click at [813, 695] on link "8" at bounding box center [818, 696] width 25 height 25
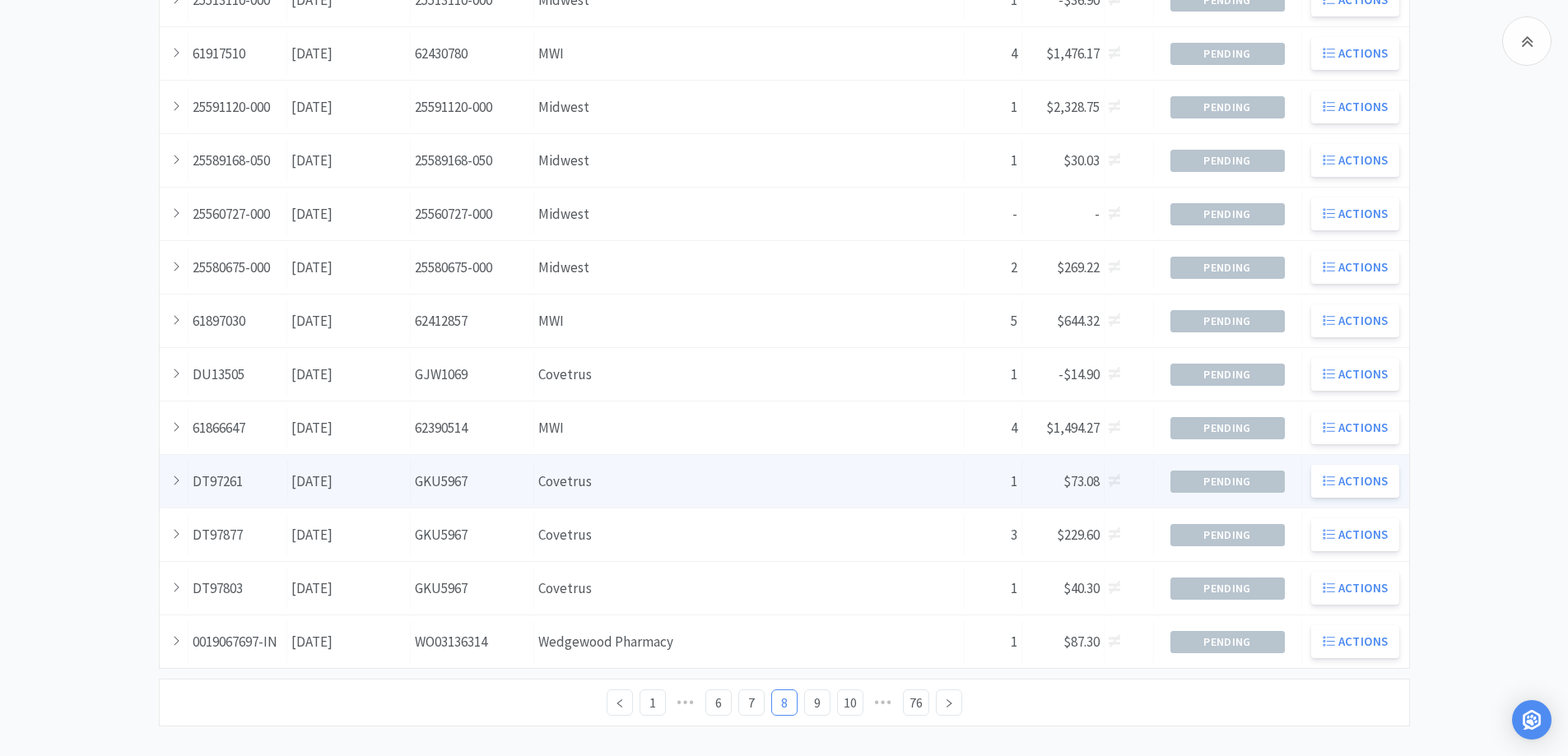
scroll to position [448, 0]
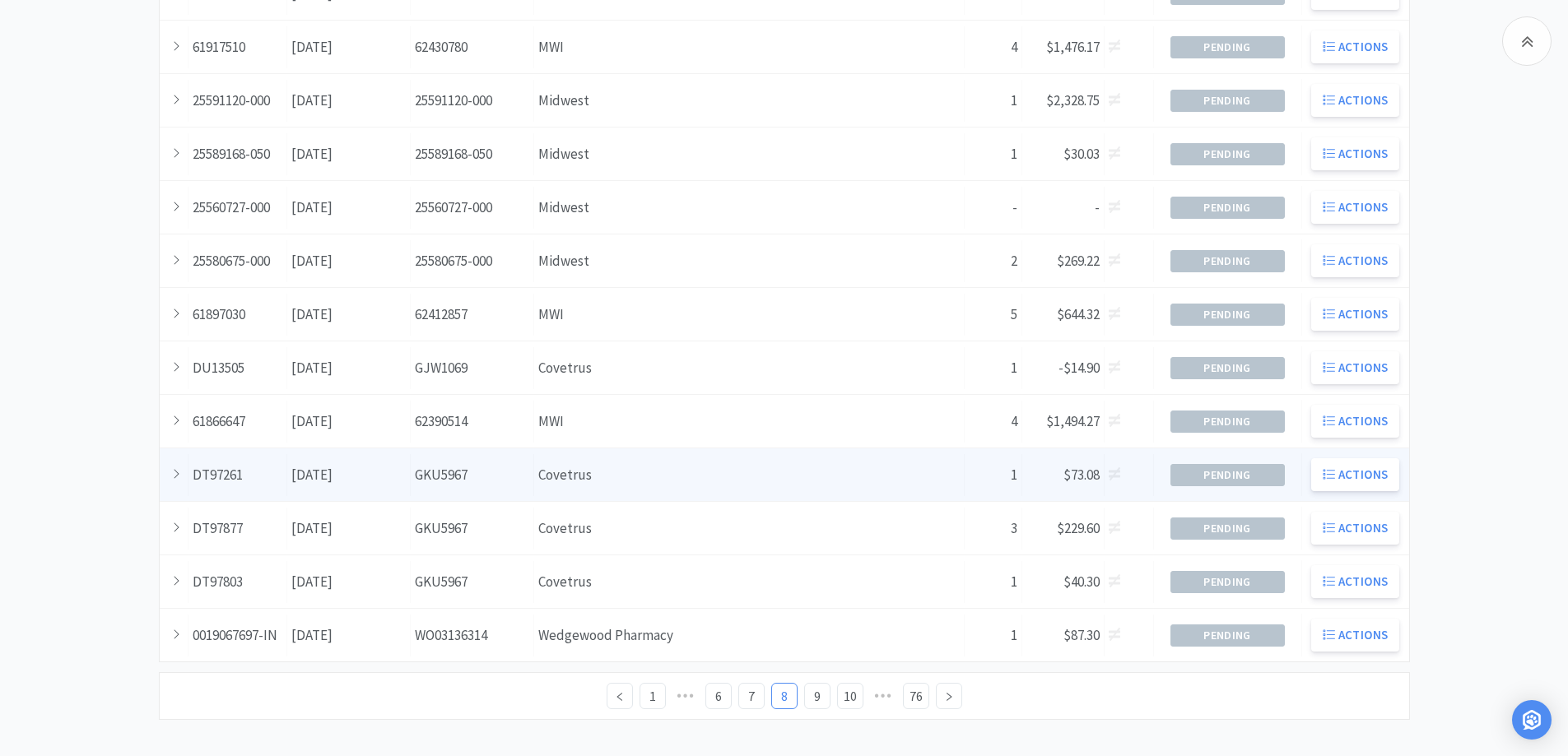
click at [647, 481] on div "Supplier Covetrus" at bounding box center [750, 475] width 430 height 42
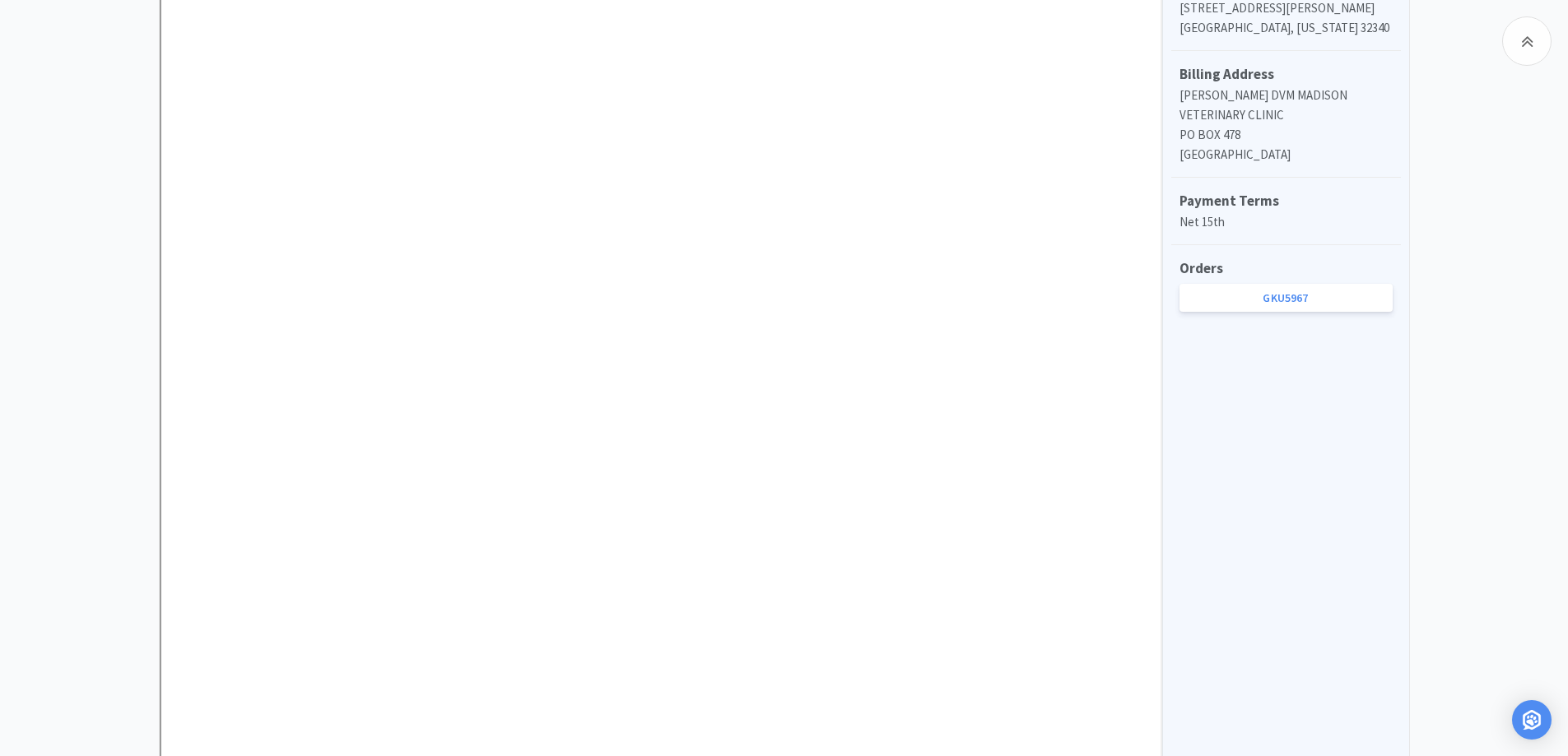
scroll to position [741, 0]
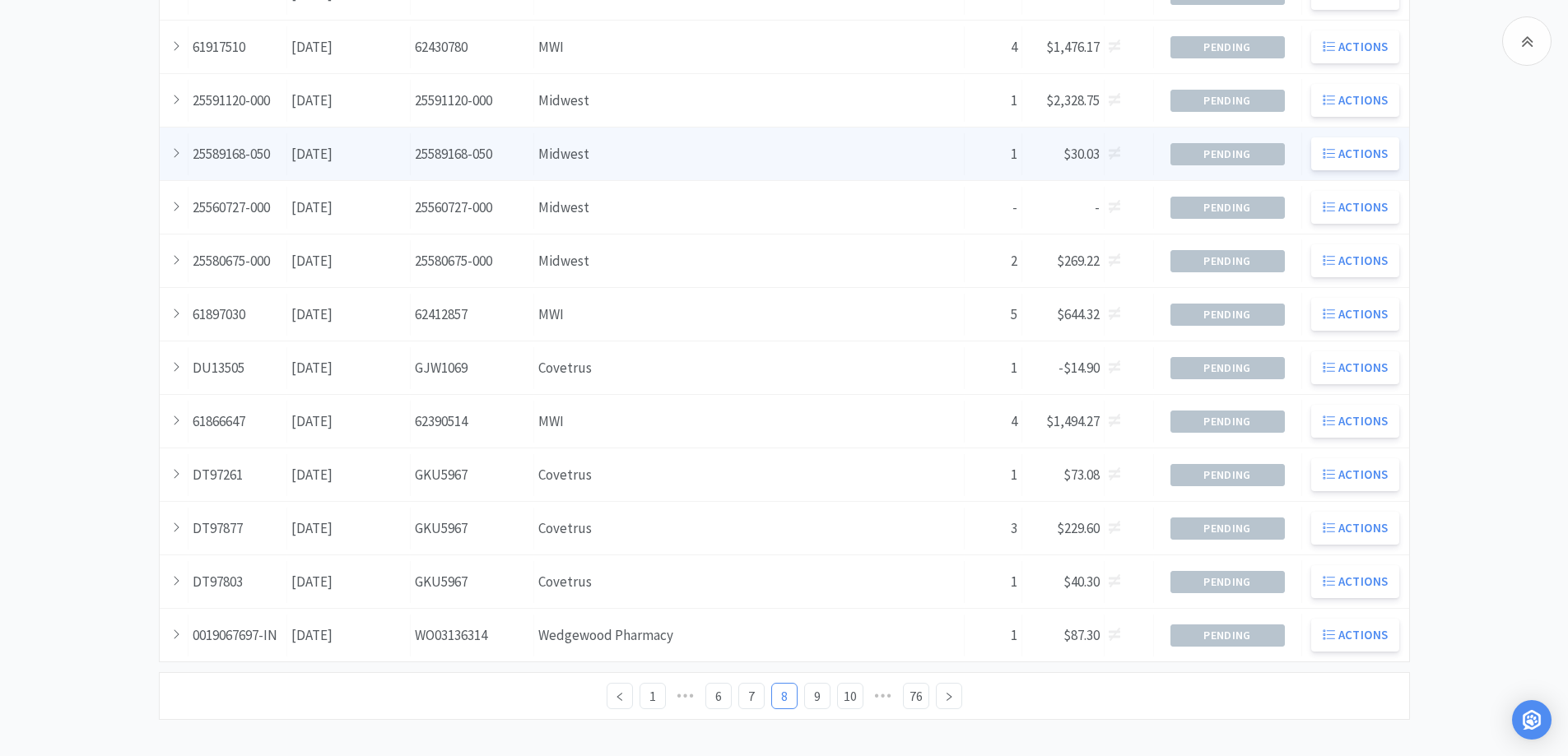
scroll to position [448, 0]
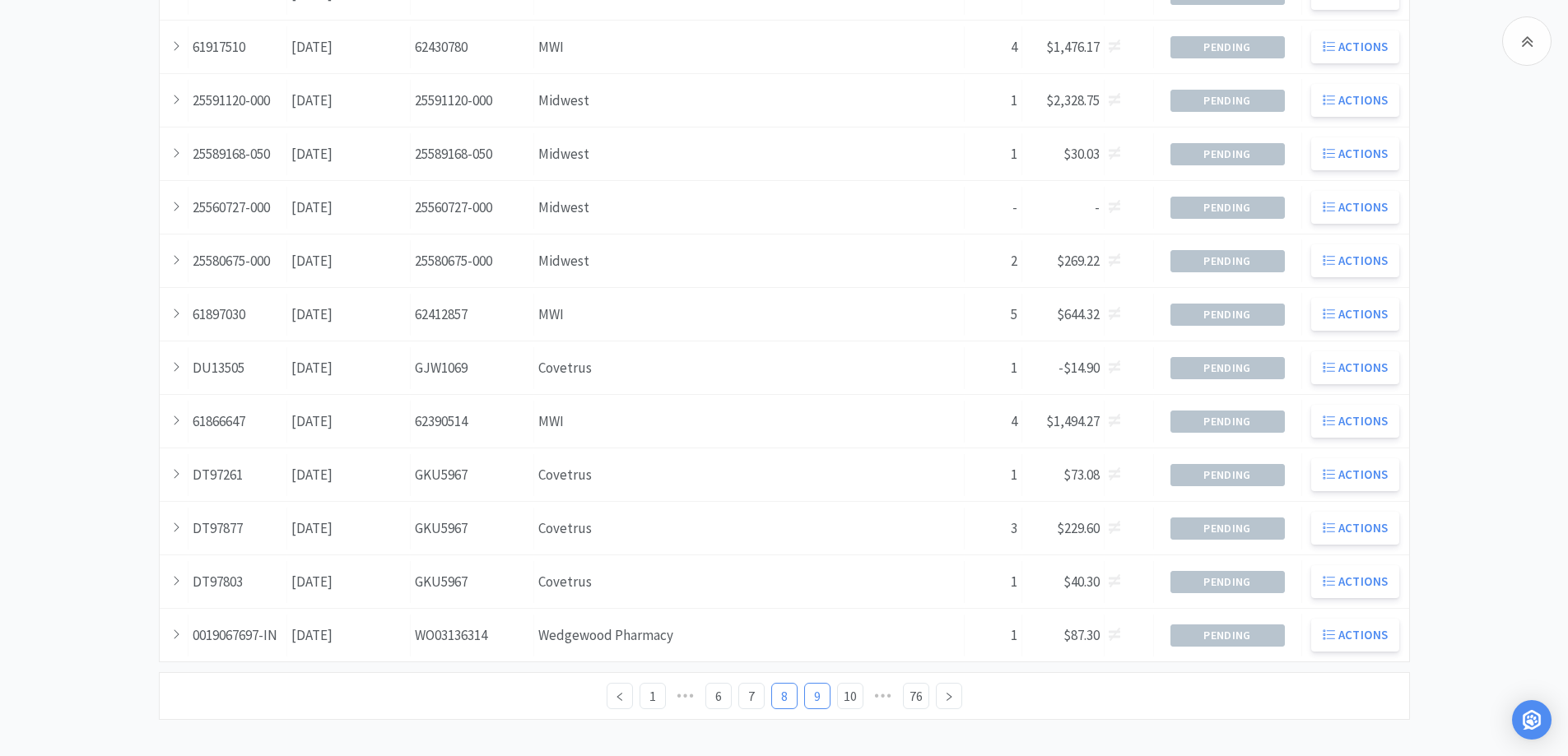
click at [812, 693] on link "9" at bounding box center [818, 696] width 25 height 25
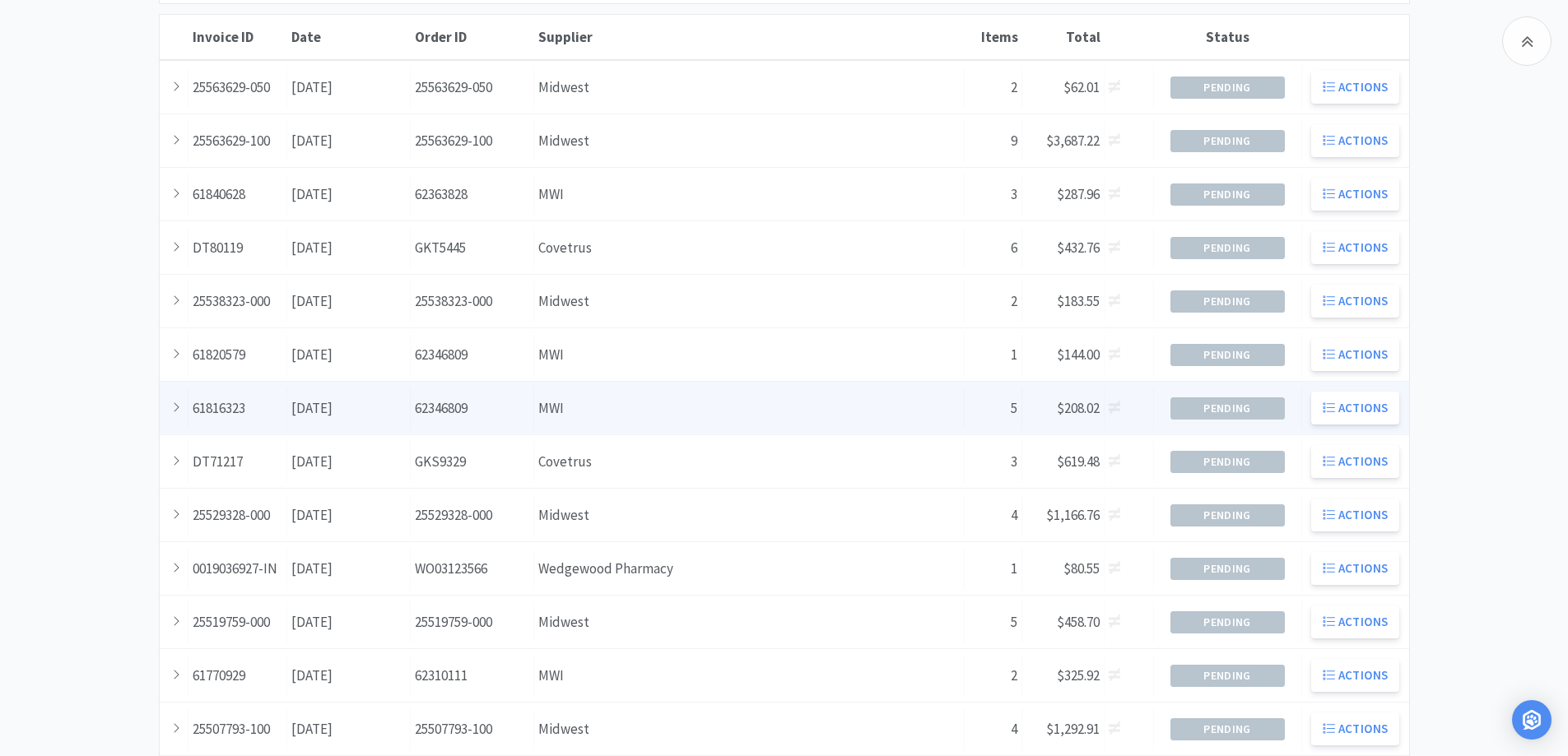
scroll to position [448, 0]
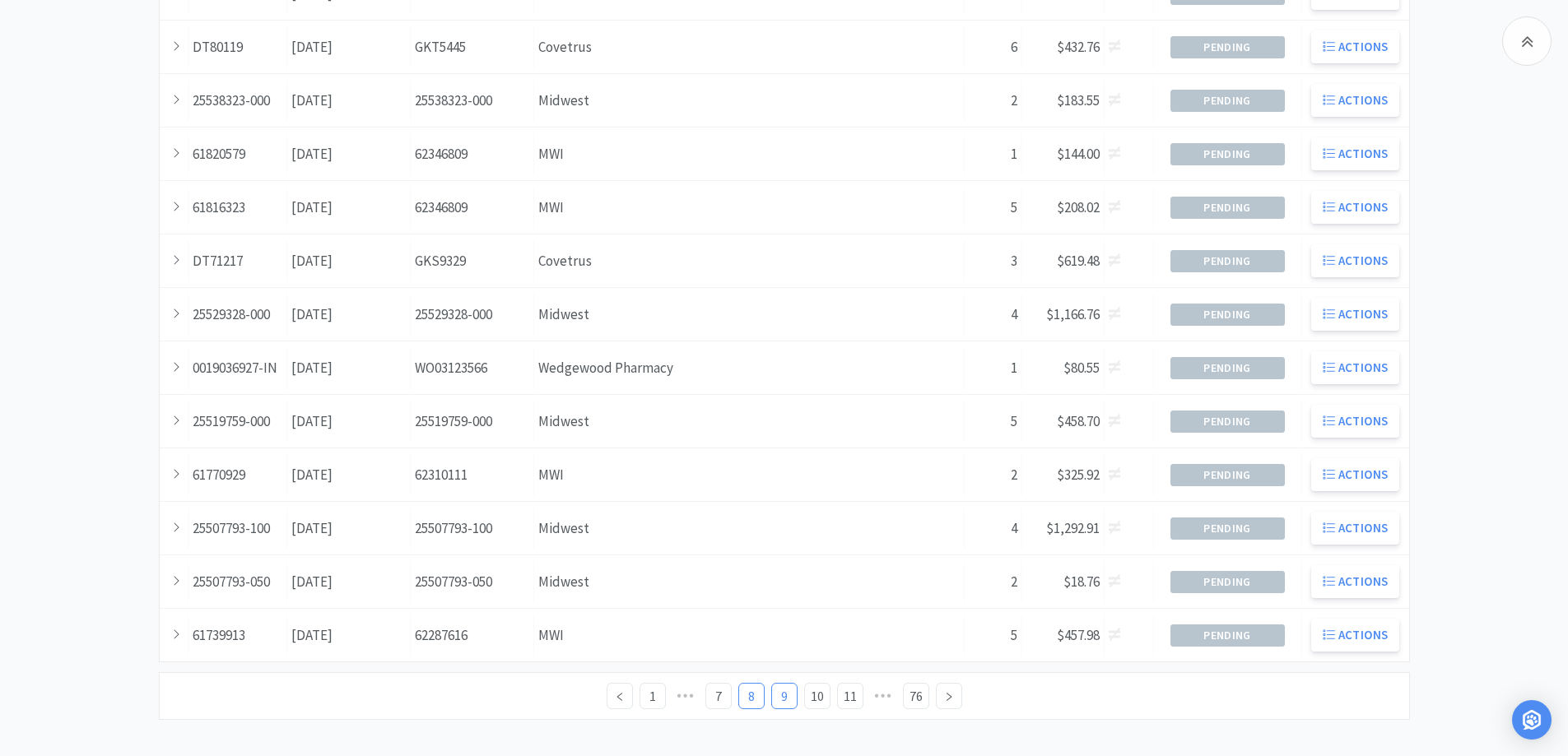
click at [755, 695] on link "8" at bounding box center [752, 696] width 25 height 25
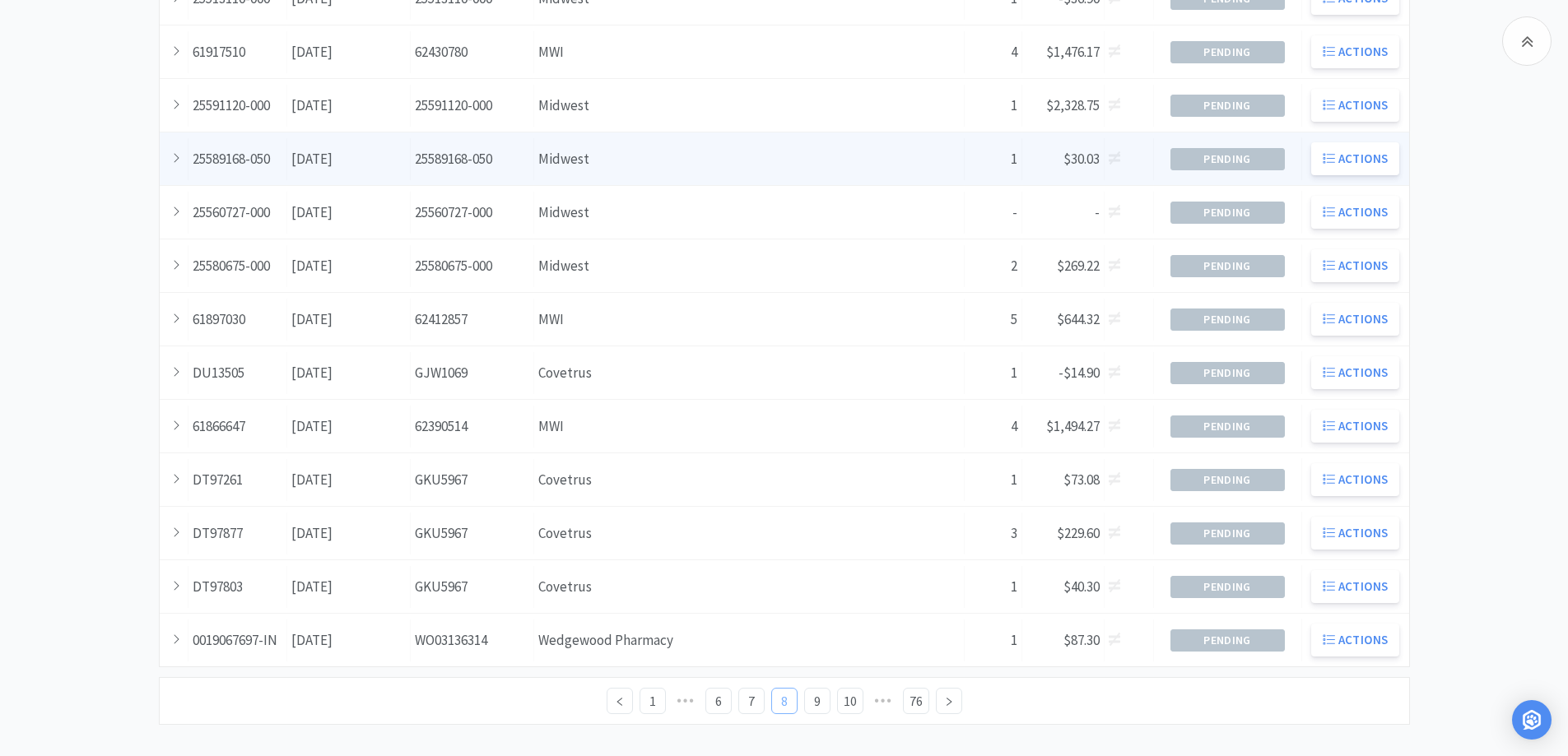
scroll to position [448, 0]
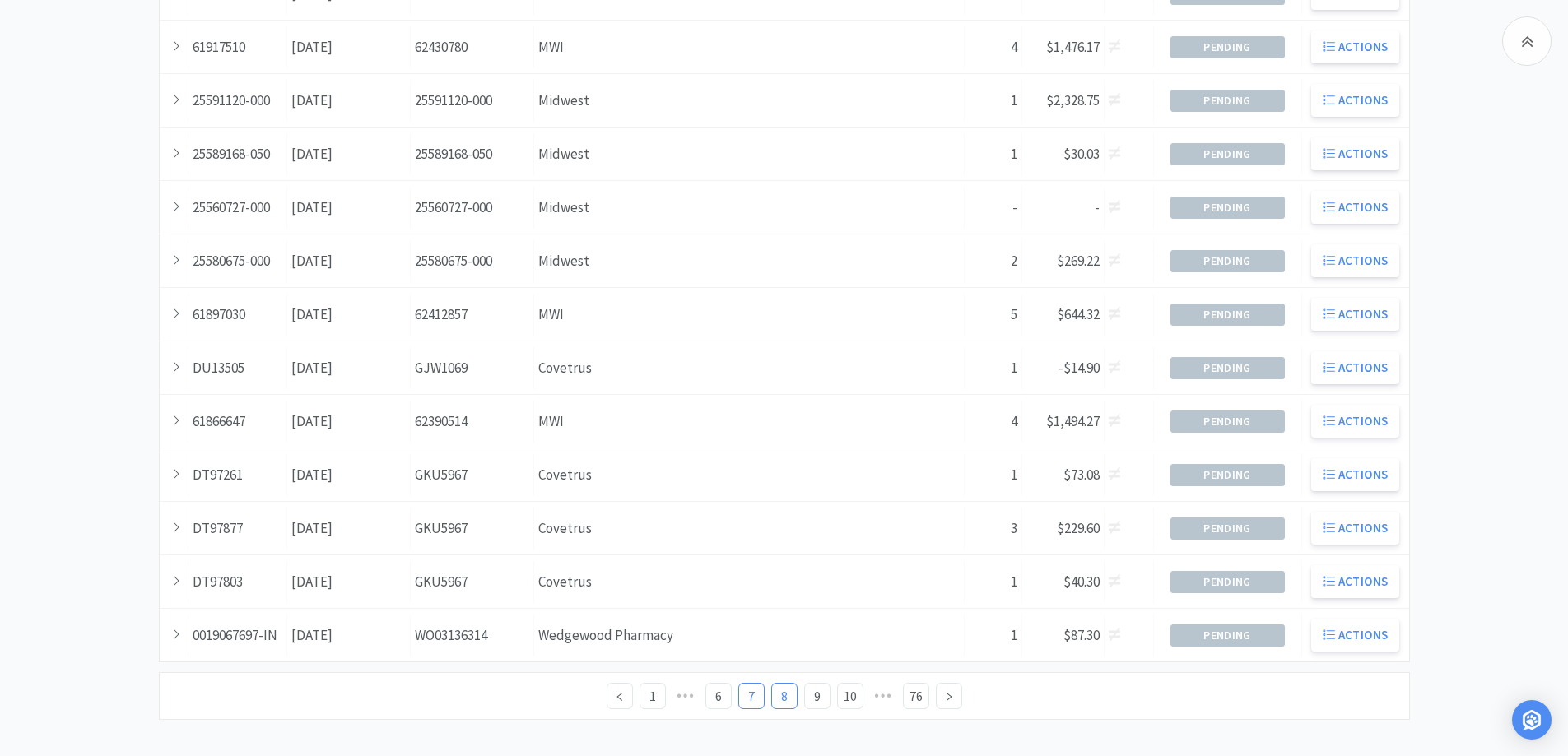
click at [753, 694] on link "7" at bounding box center [752, 696] width 25 height 25
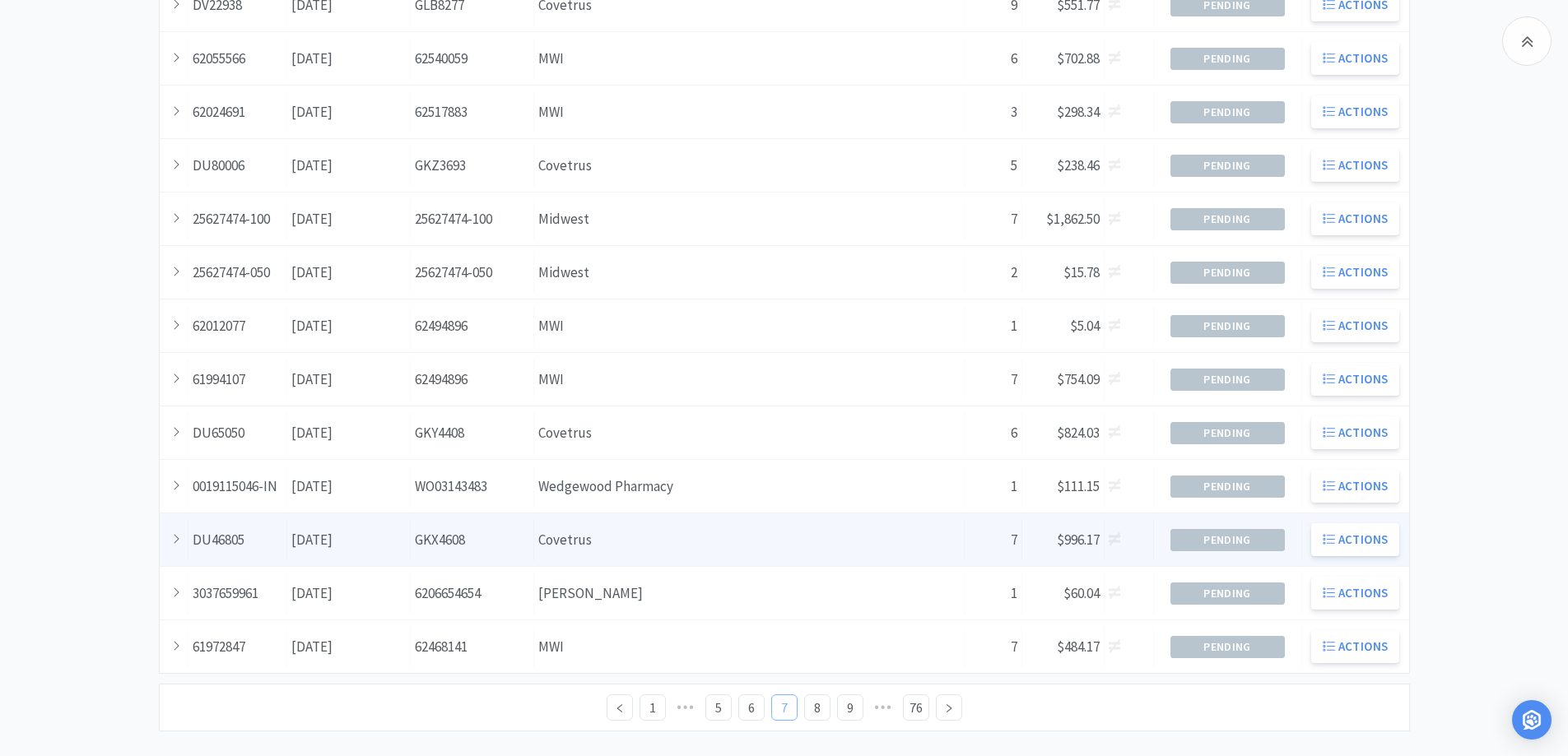
scroll to position [448, 0]
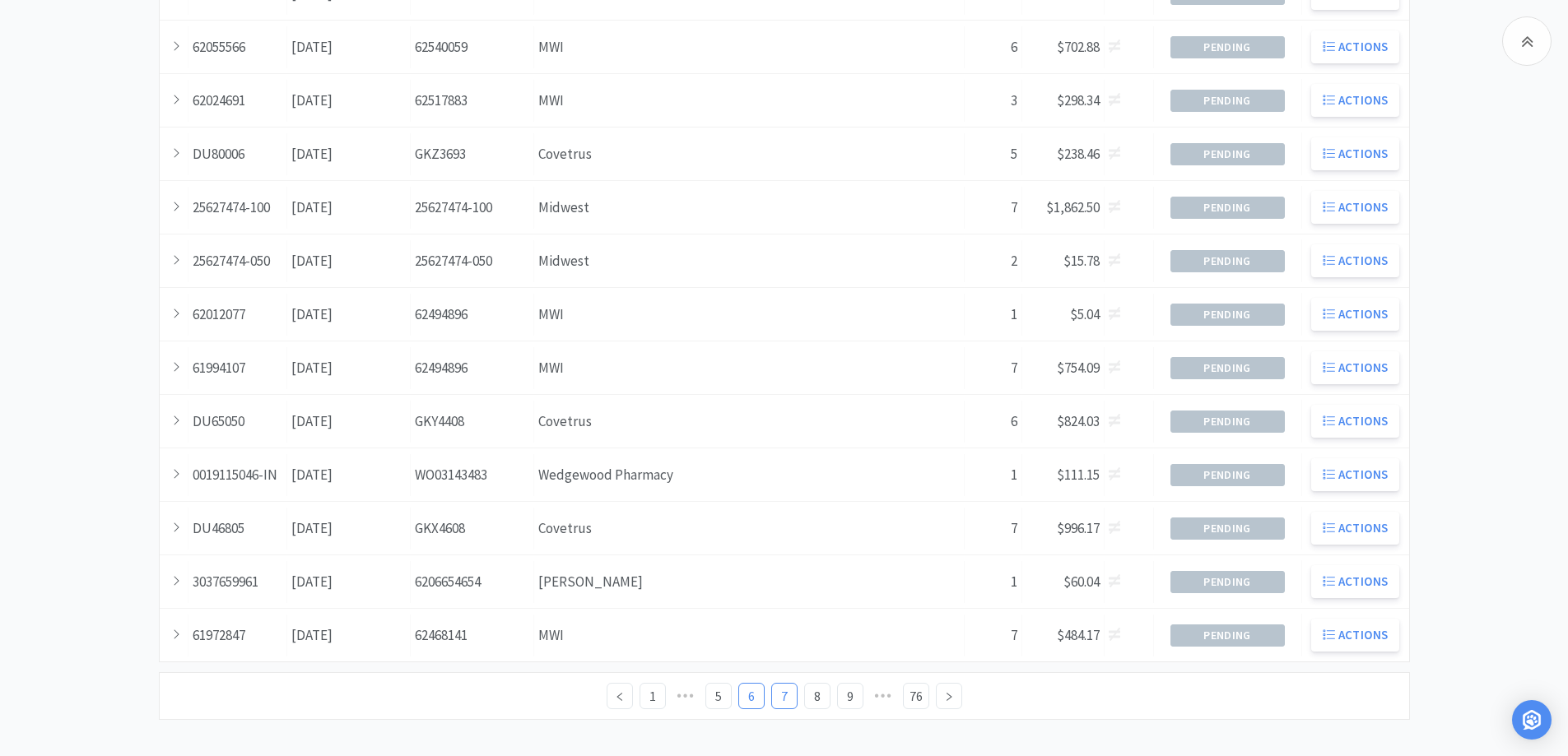
click at [748, 693] on link "6" at bounding box center [752, 696] width 25 height 25
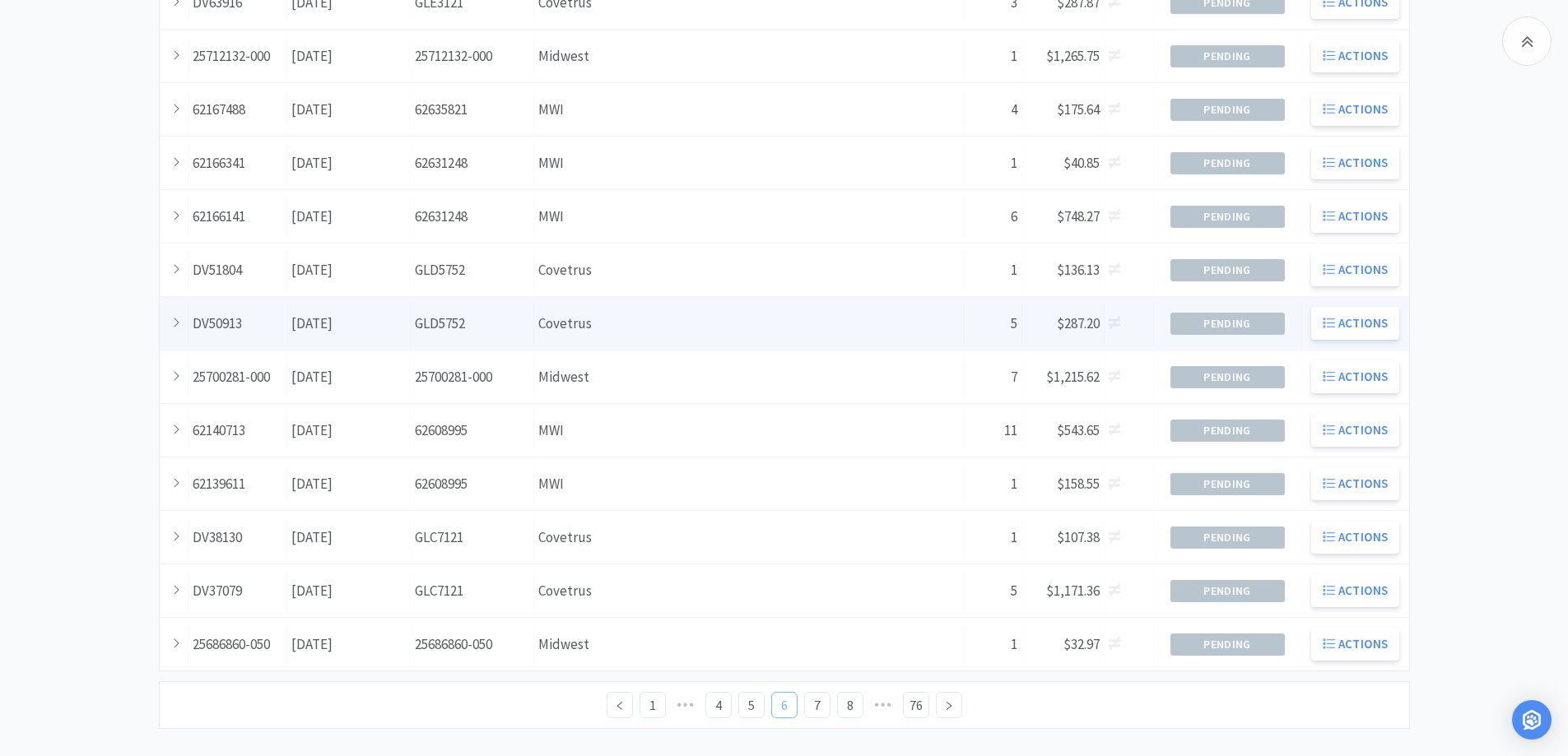
scroll to position [448, 0]
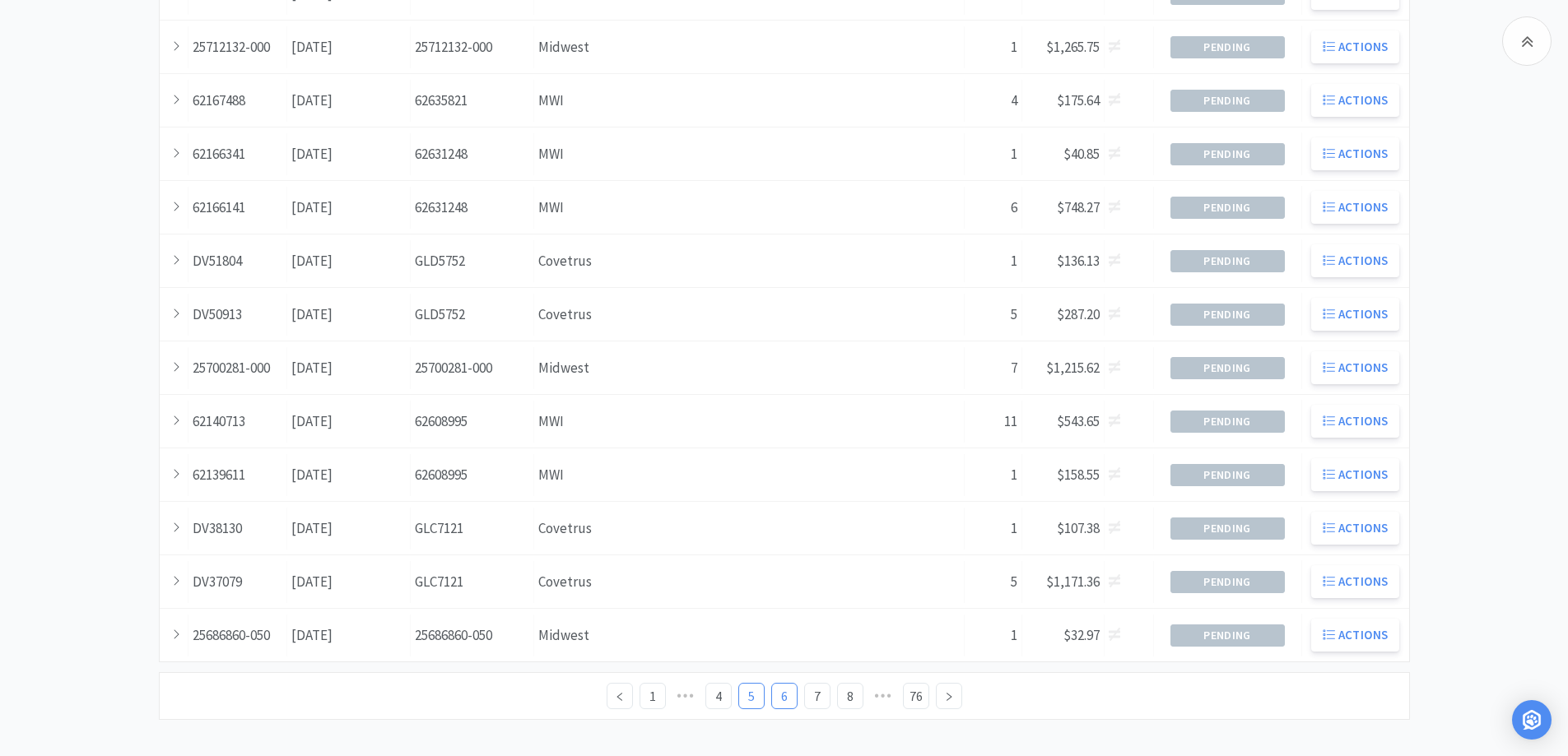
click at [750, 697] on link "5" at bounding box center [752, 696] width 25 height 25
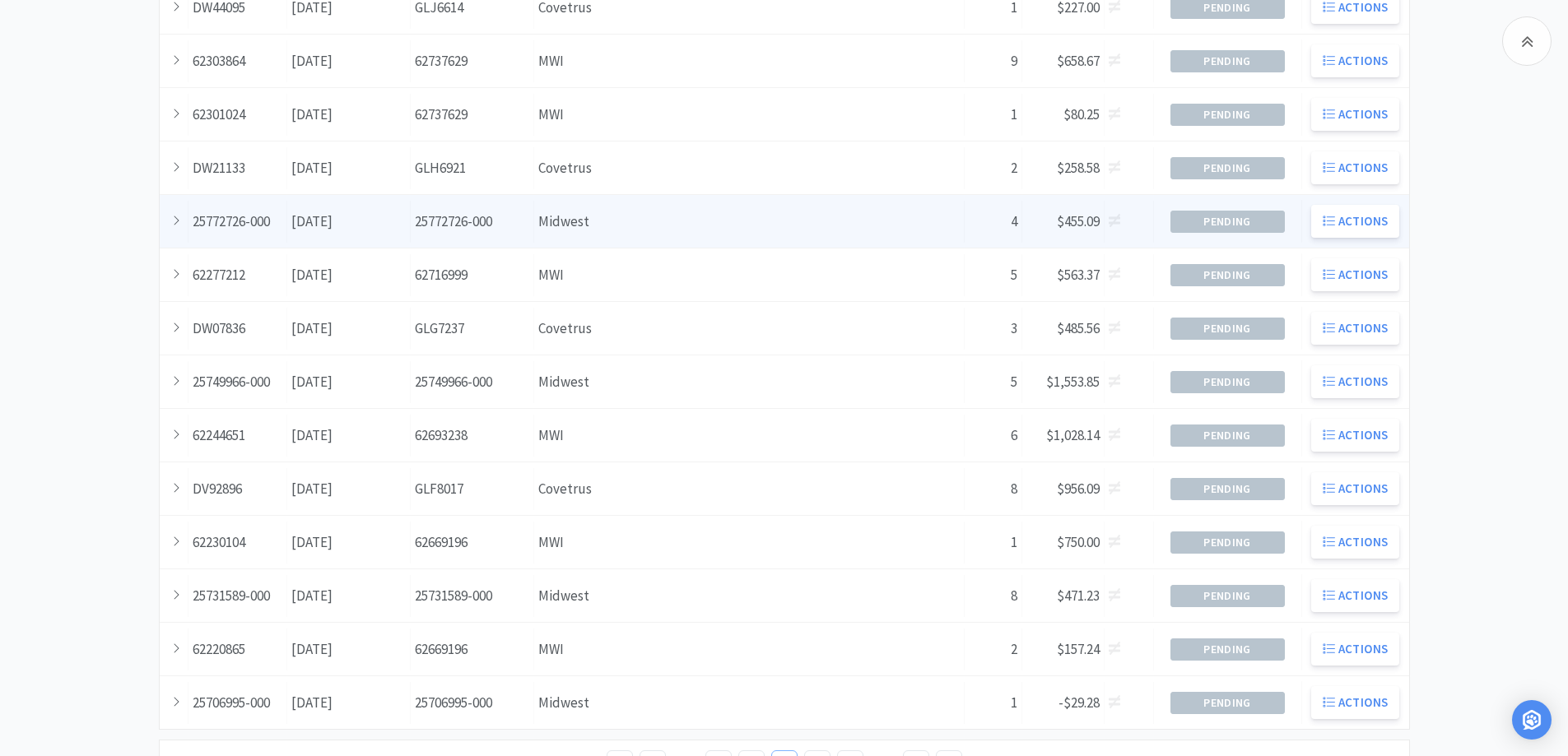
scroll to position [411, 0]
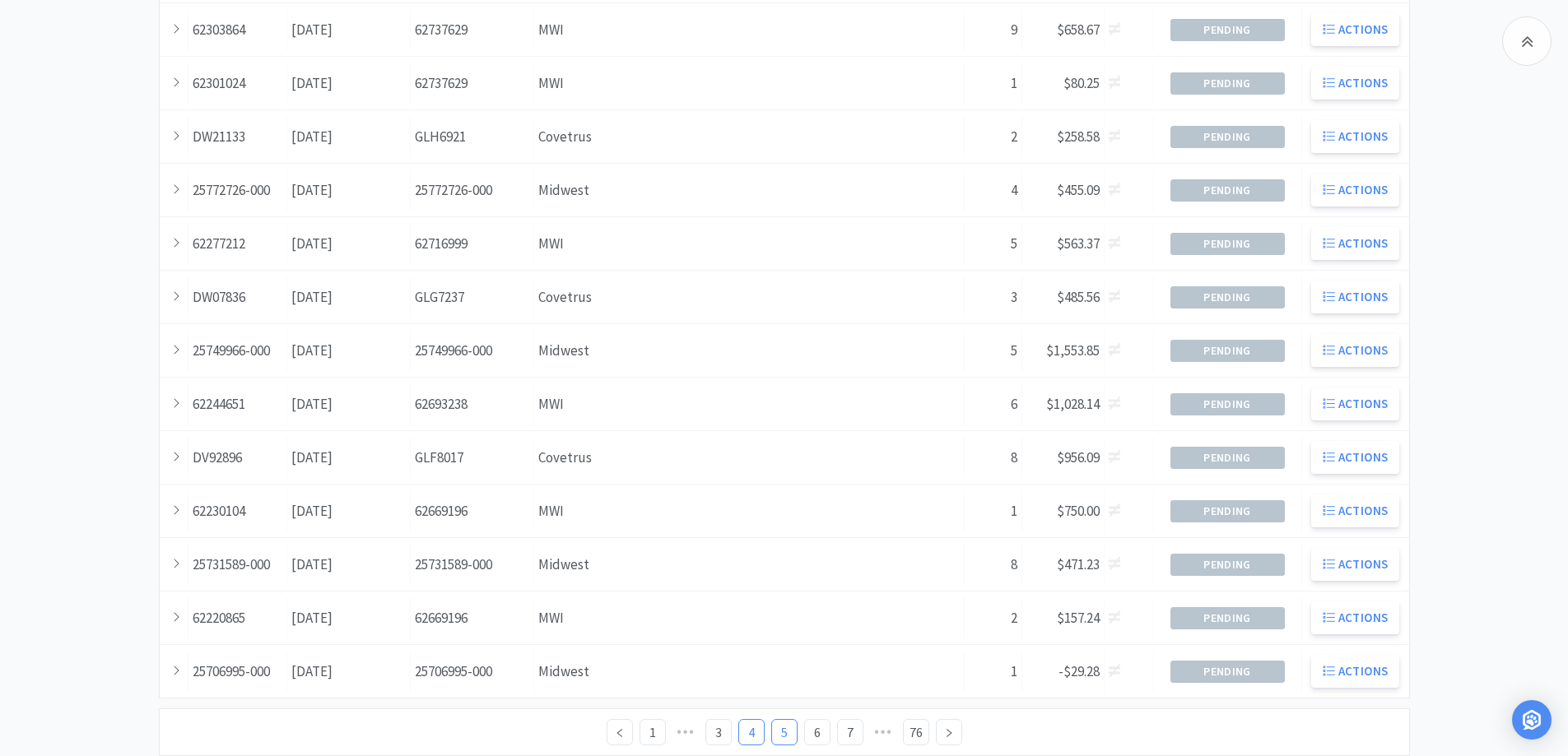
click at [750, 734] on link "4" at bounding box center [752, 733] width 25 height 25
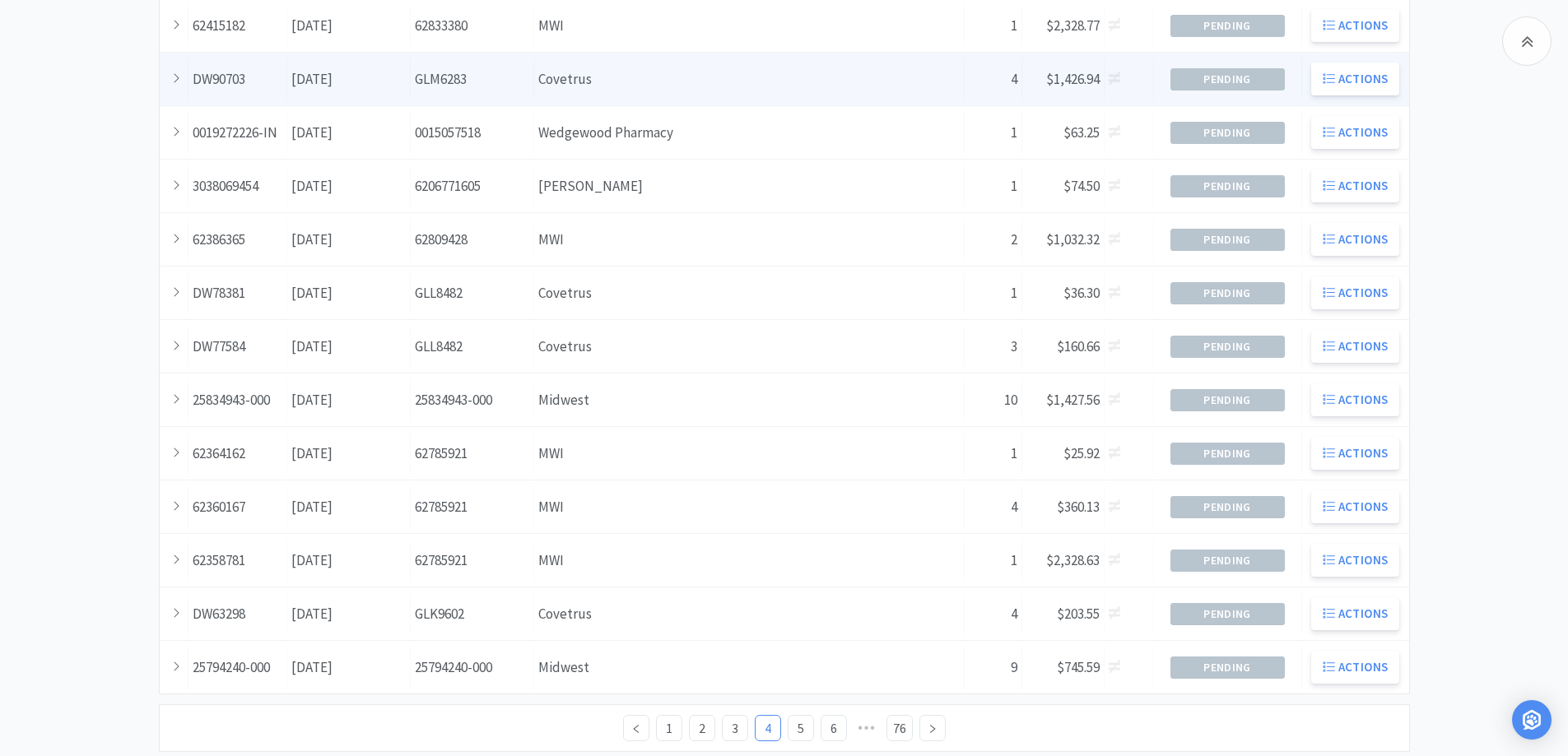
scroll to position [448, 0]
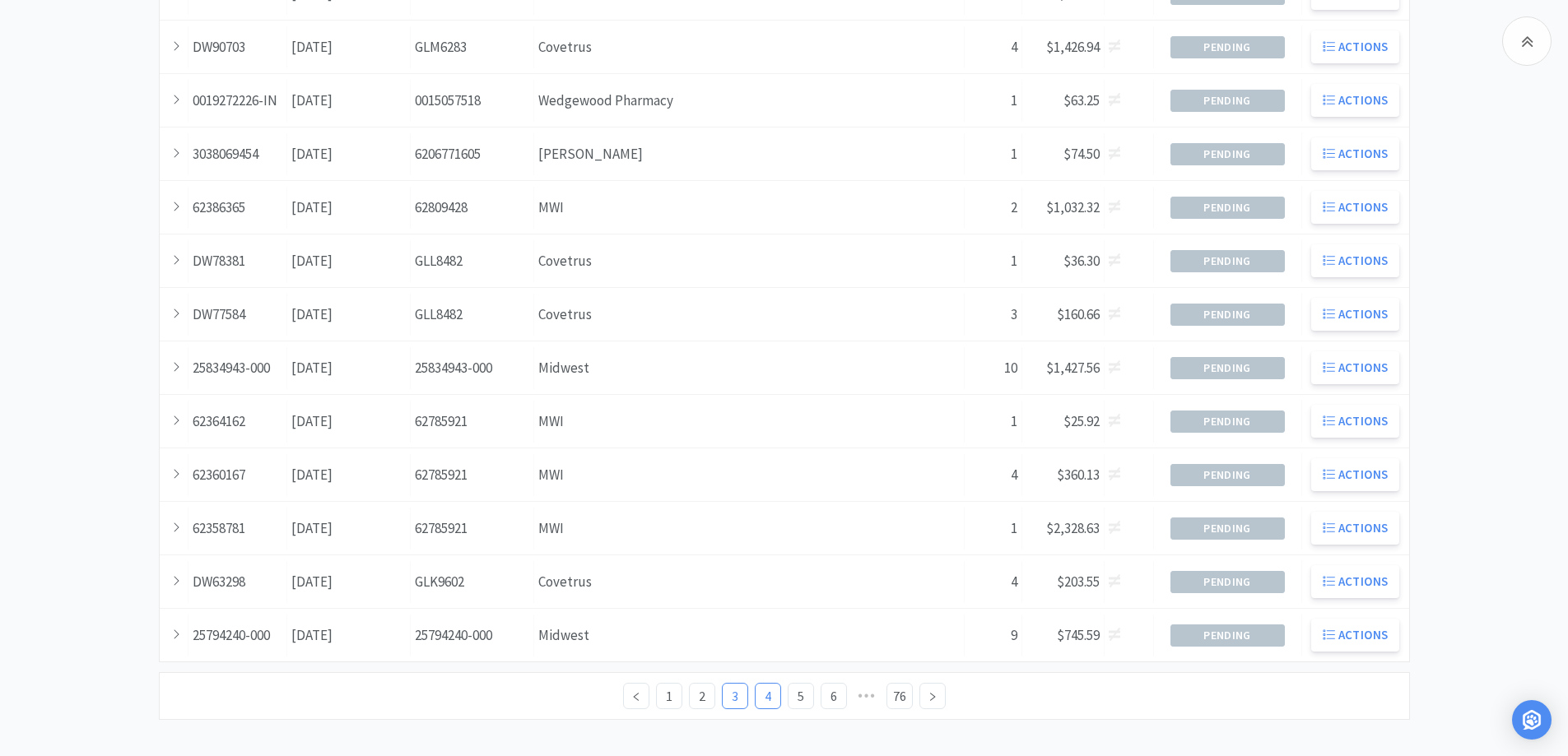
click at [737, 693] on link "3" at bounding box center [735, 696] width 25 height 25
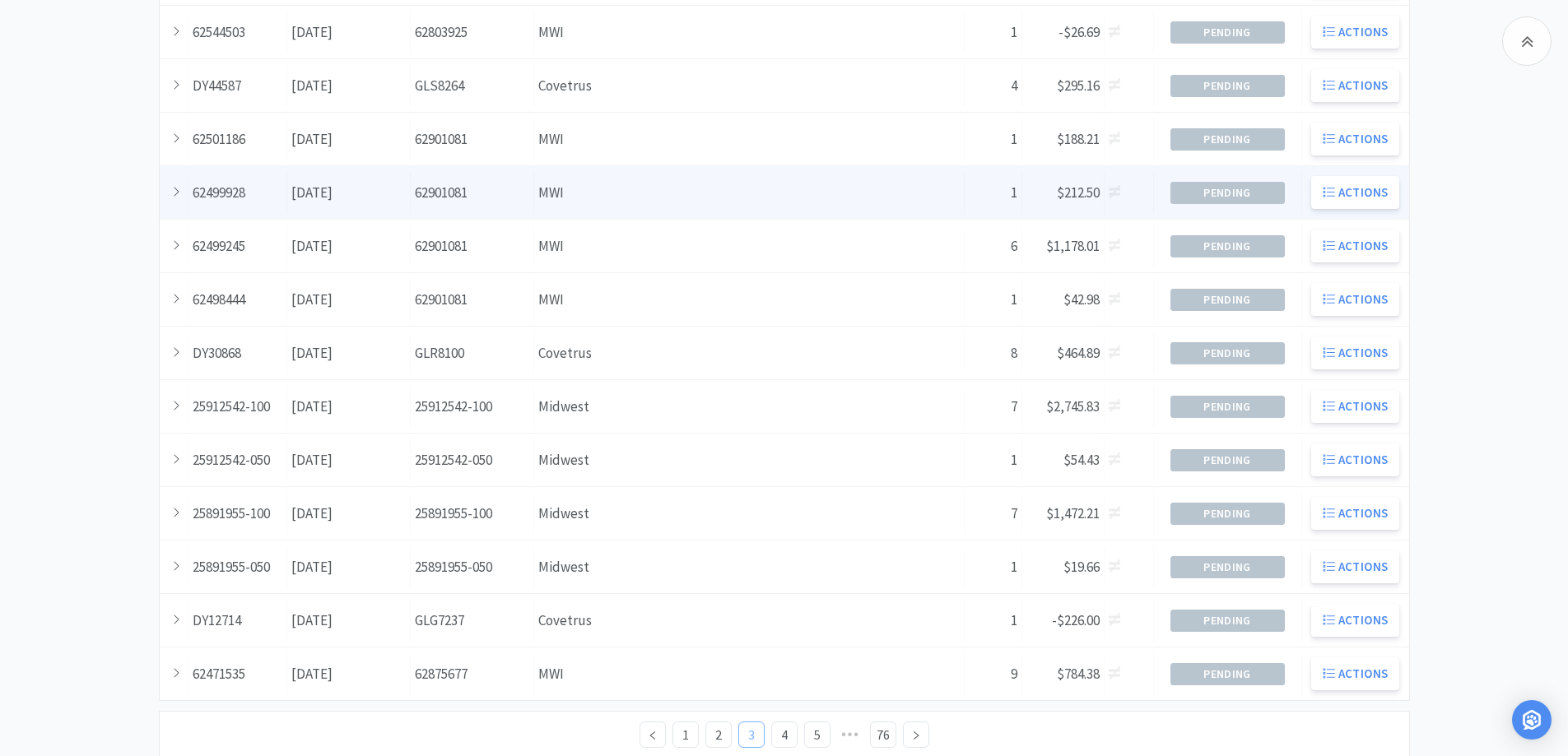
scroll to position [448, 0]
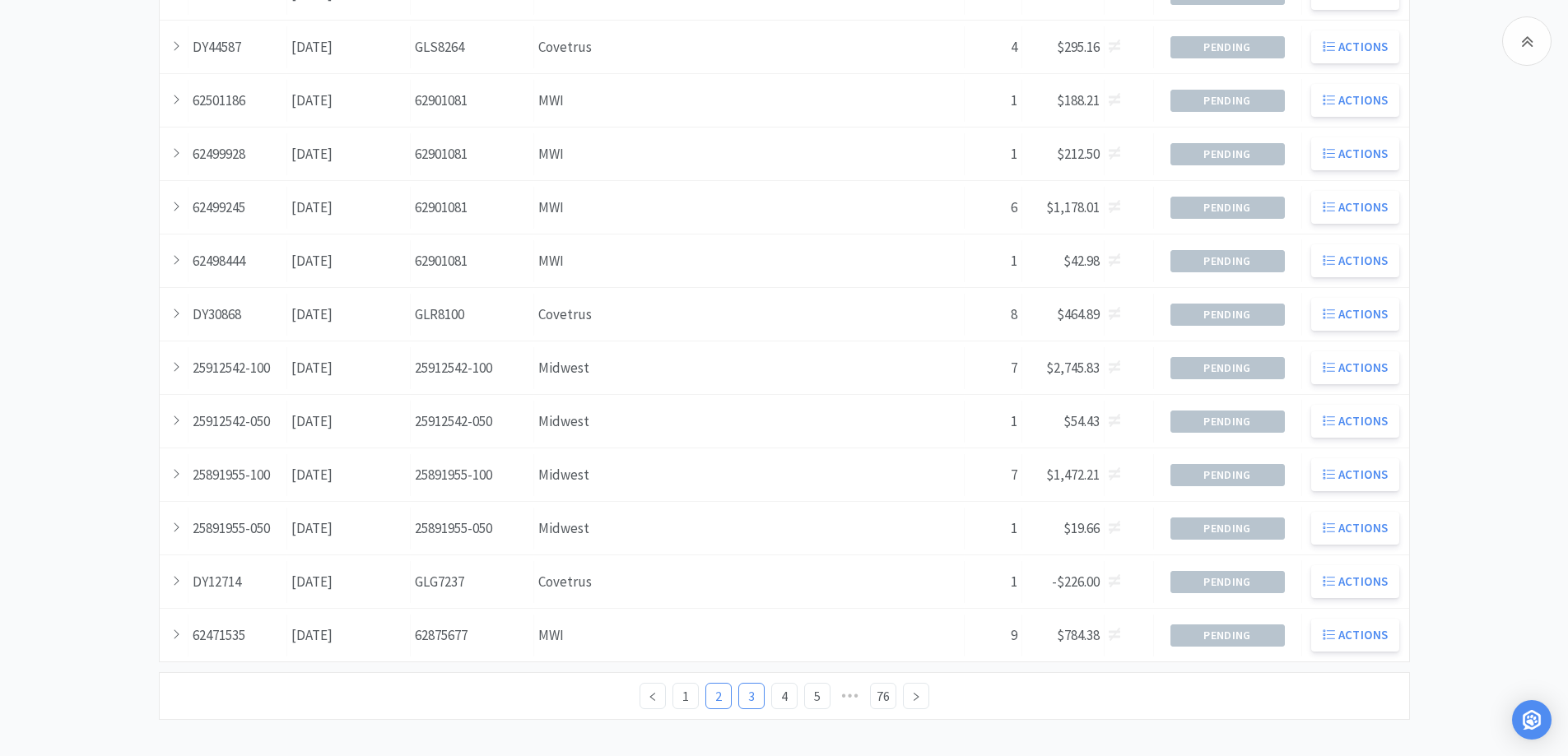
click at [715, 699] on link "2" at bounding box center [719, 696] width 25 height 25
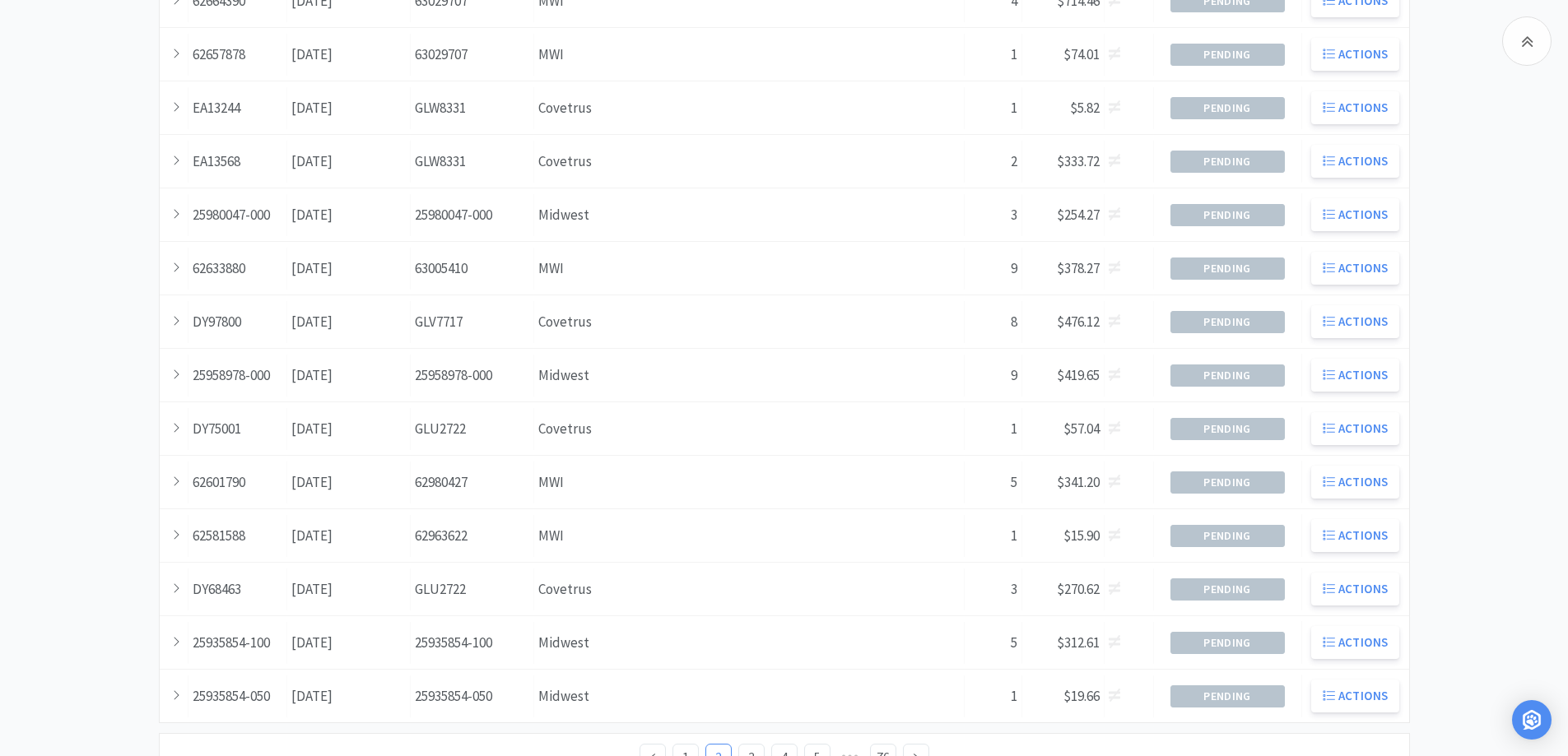
scroll to position [448, 0]
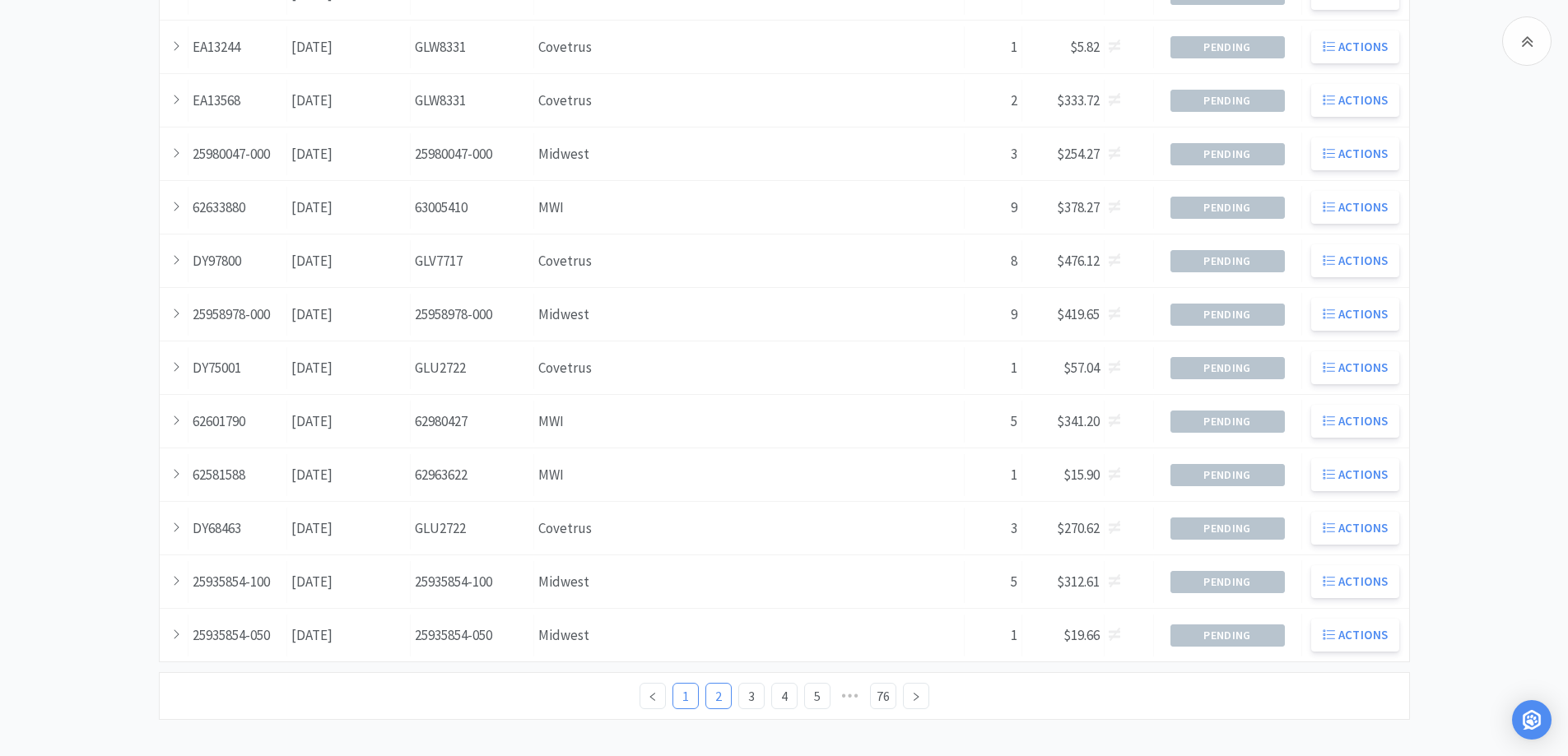
click at [682, 695] on link "1" at bounding box center [686, 696] width 25 height 25
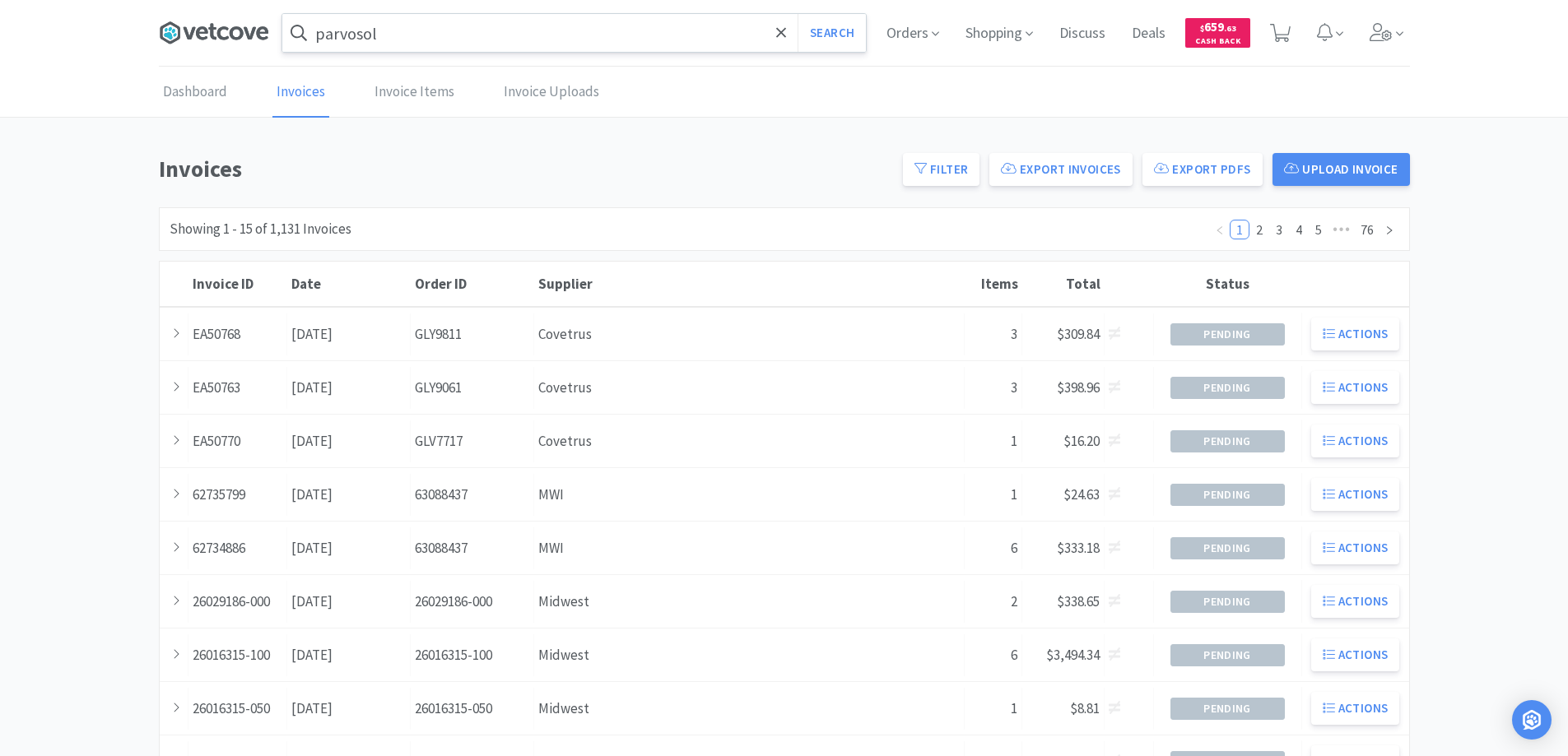
click at [233, 33] on icon at bounding box center [214, 33] width 111 height 25
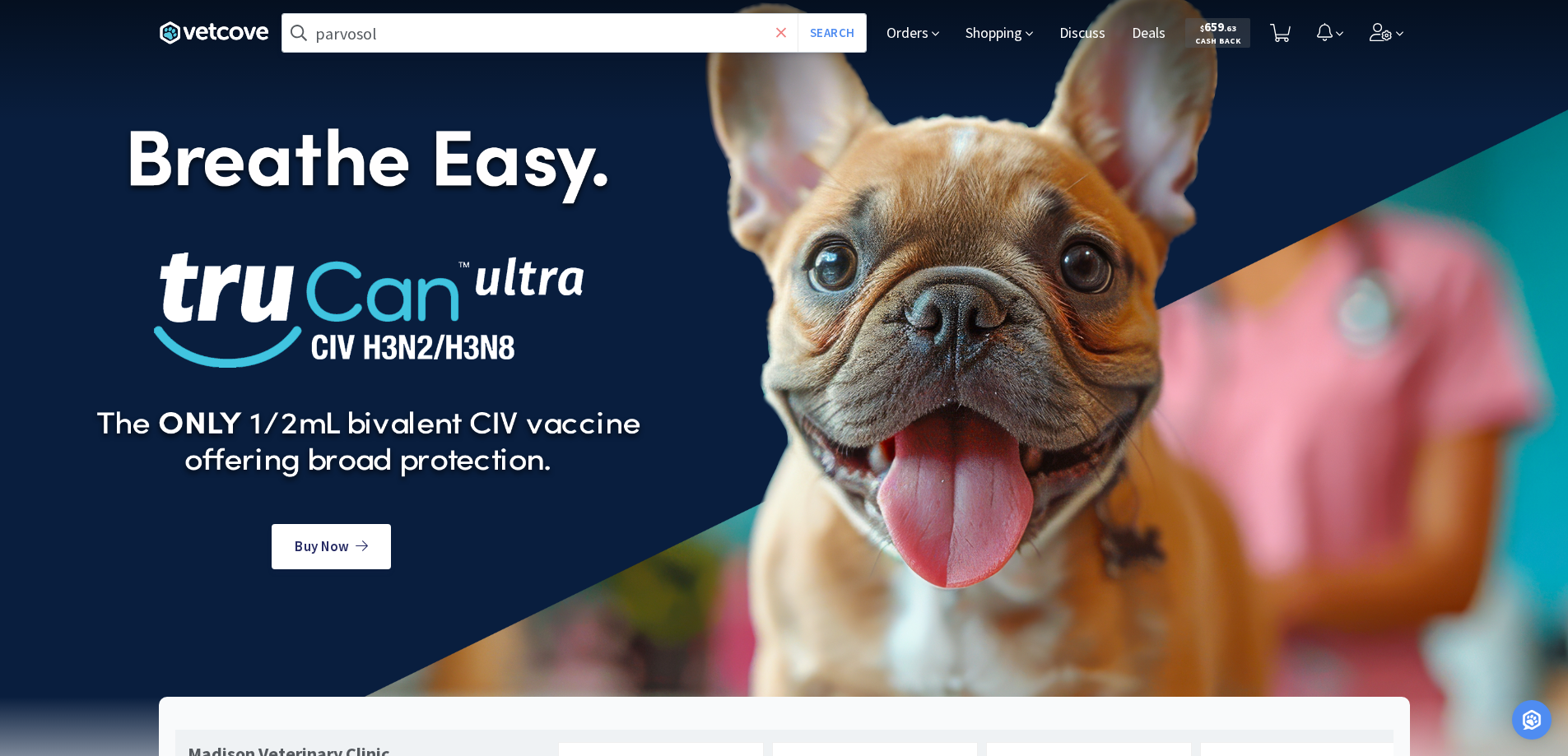
click at [778, 37] on icon at bounding box center [781, 32] width 10 height 10
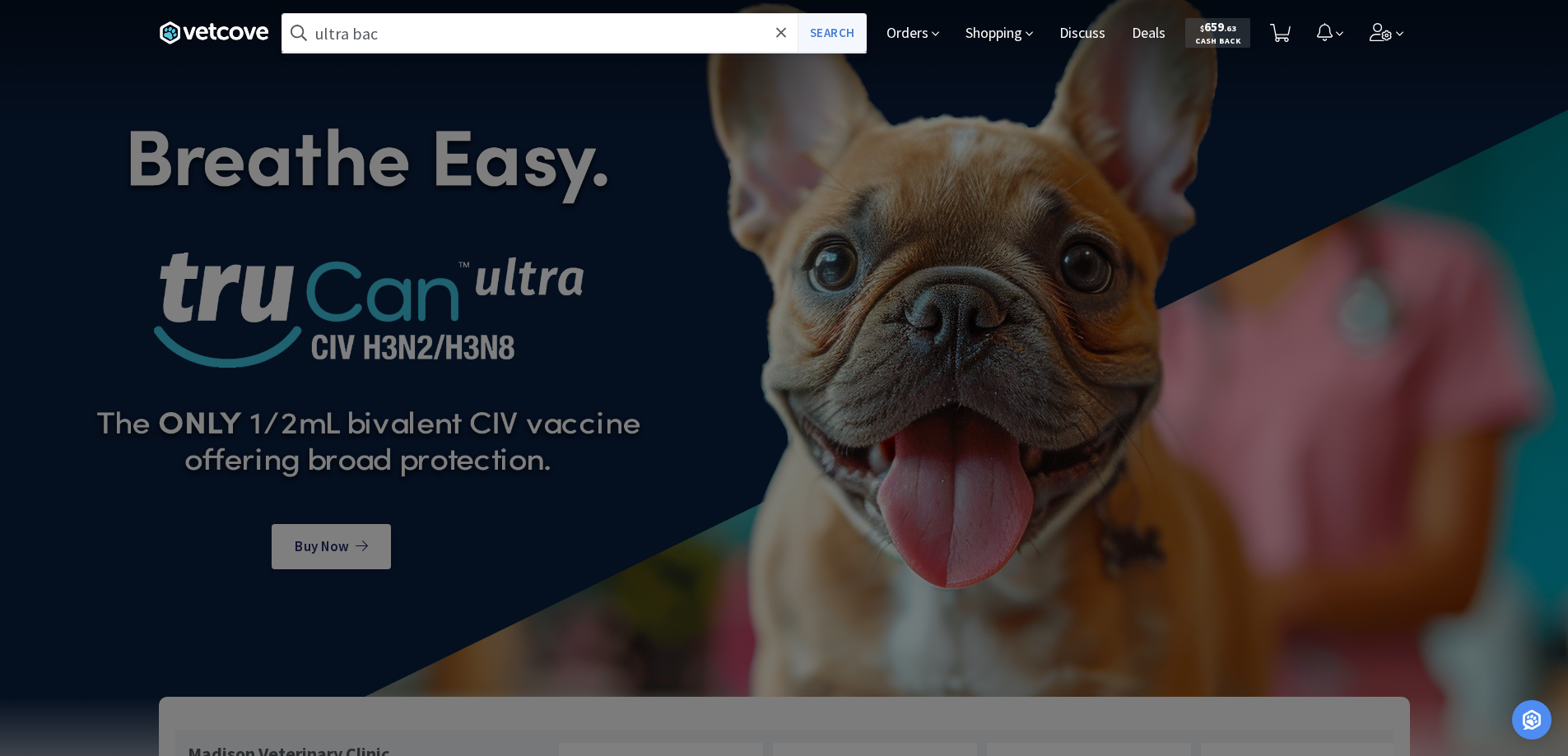
type input "ultra bac"
click at [824, 31] on button "Search" at bounding box center [832, 33] width 68 height 38
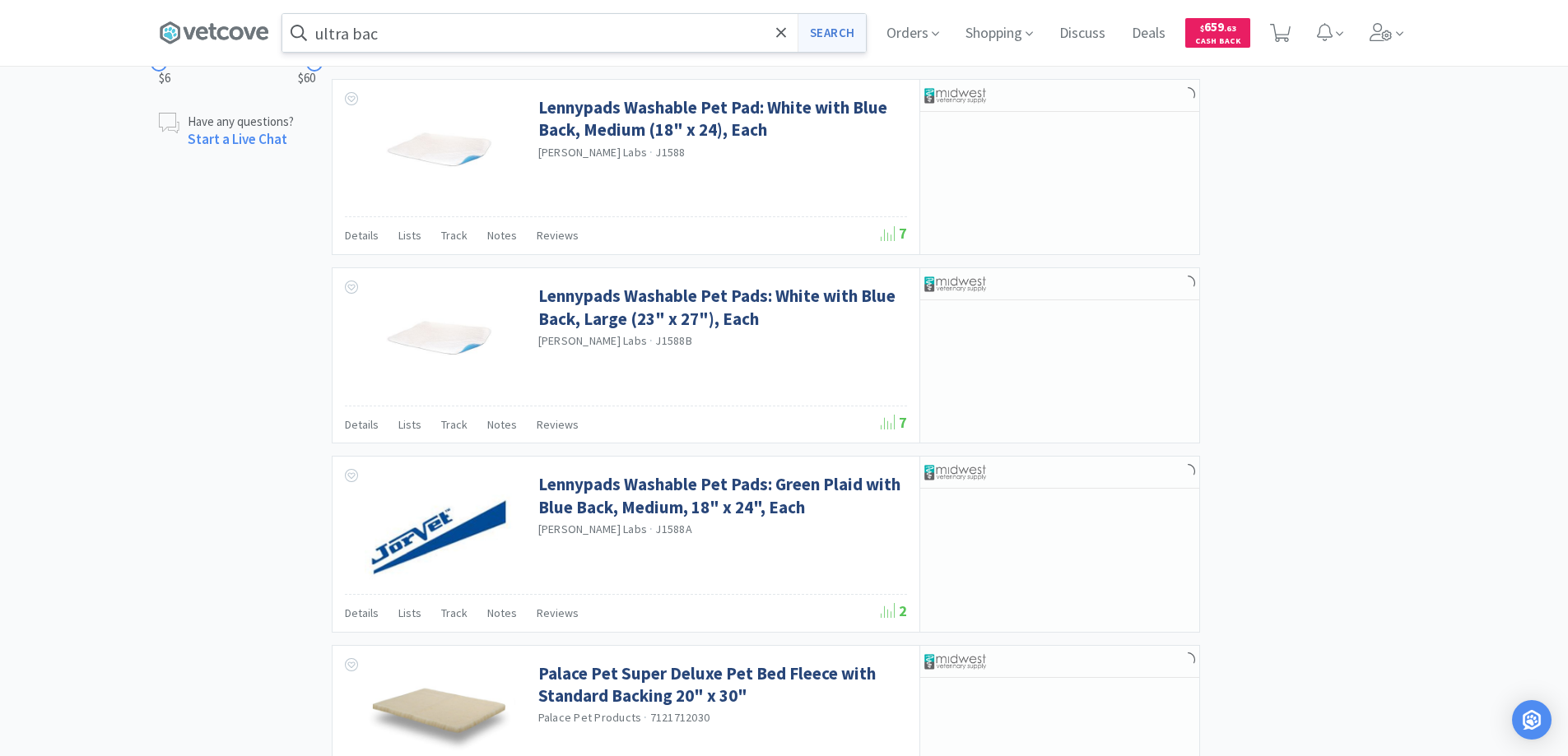
scroll to position [960, 0]
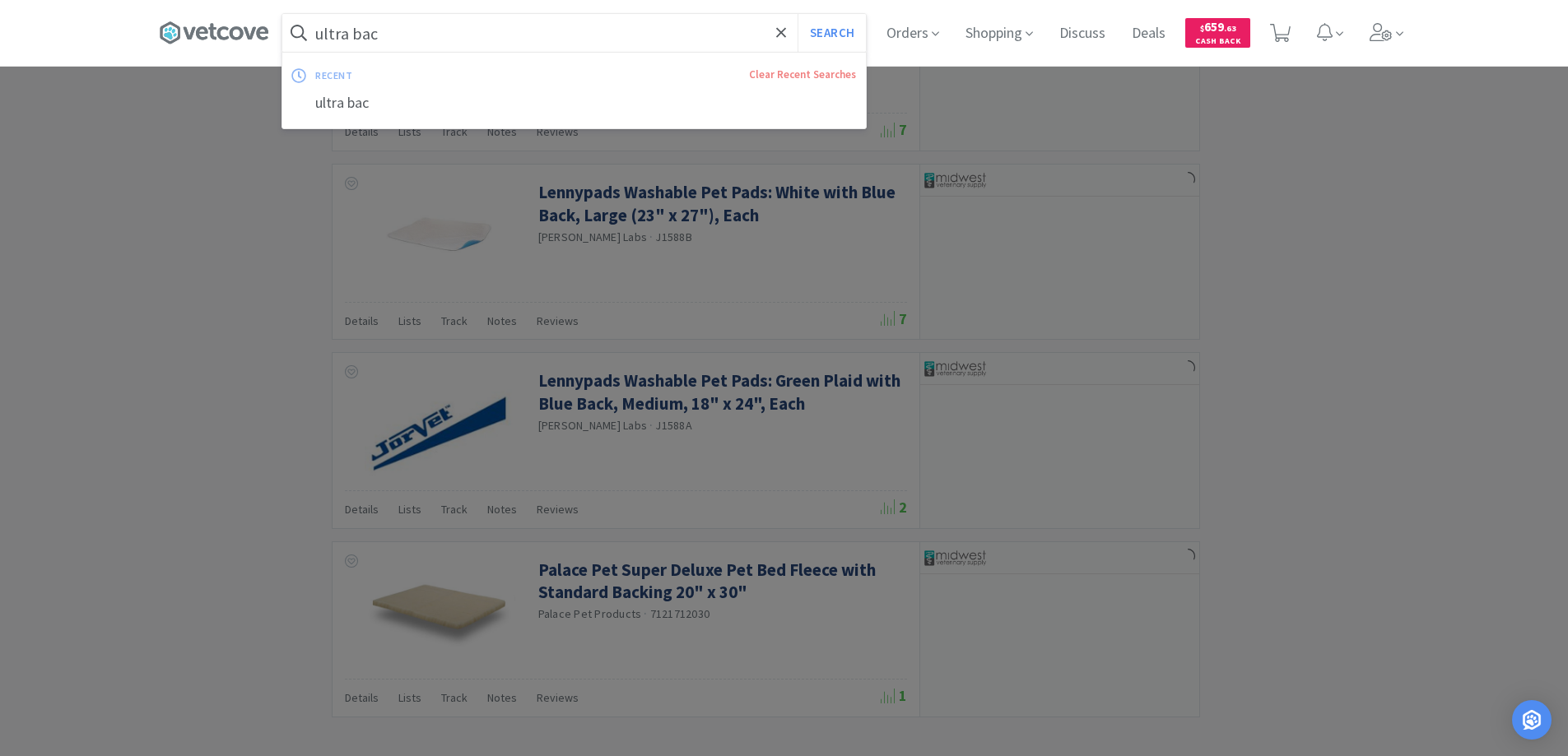
click at [411, 33] on input "ultra bac" at bounding box center [574, 33] width 583 height 38
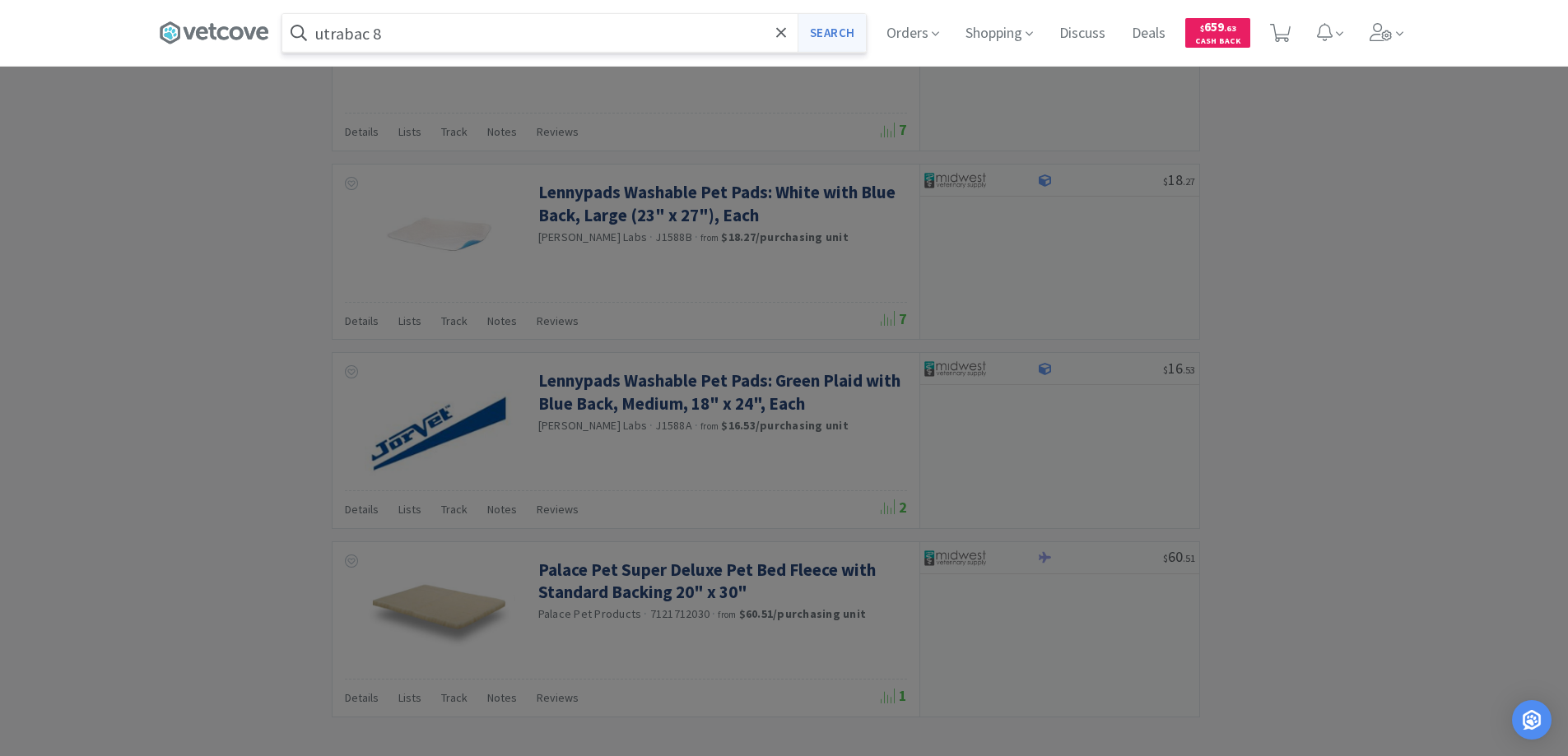
type input "utrabac 8"
click at [833, 30] on button "Search" at bounding box center [832, 33] width 68 height 38
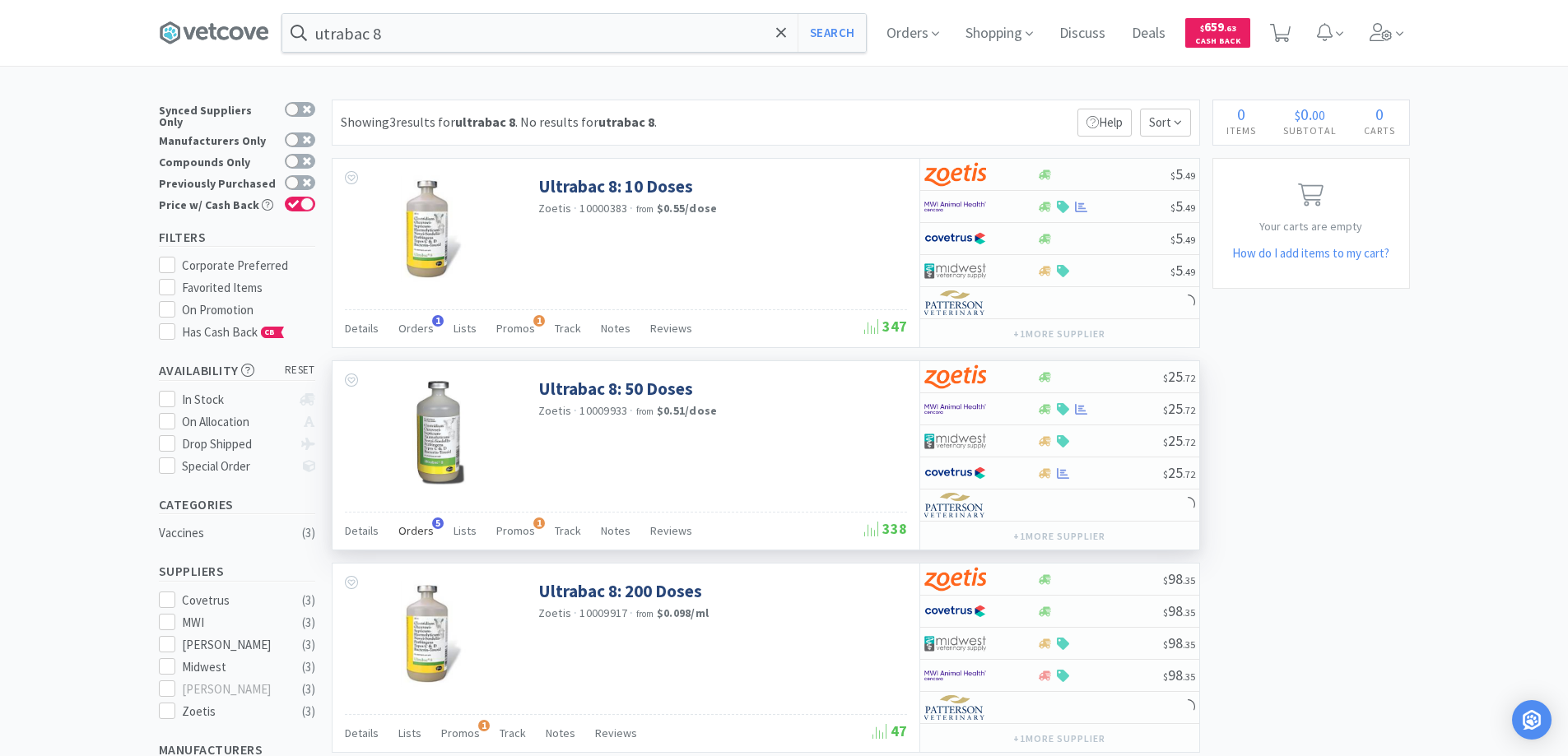
click at [433, 524] on span "5" at bounding box center [438, 523] width 12 height 12
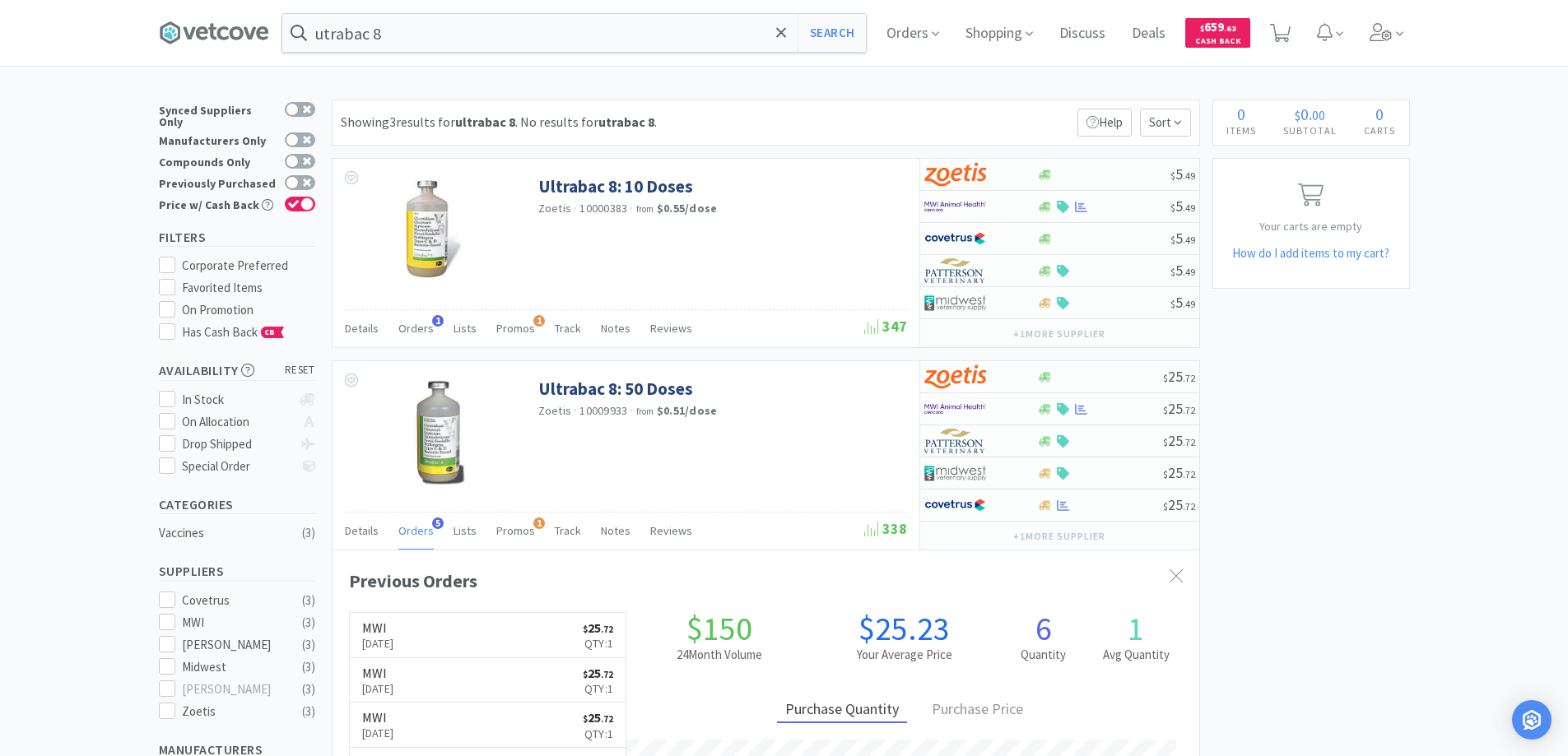
scroll to position [426, 867]
click at [911, 36] on span "Orders" at bounding box center [912, 32] width 66 height 66
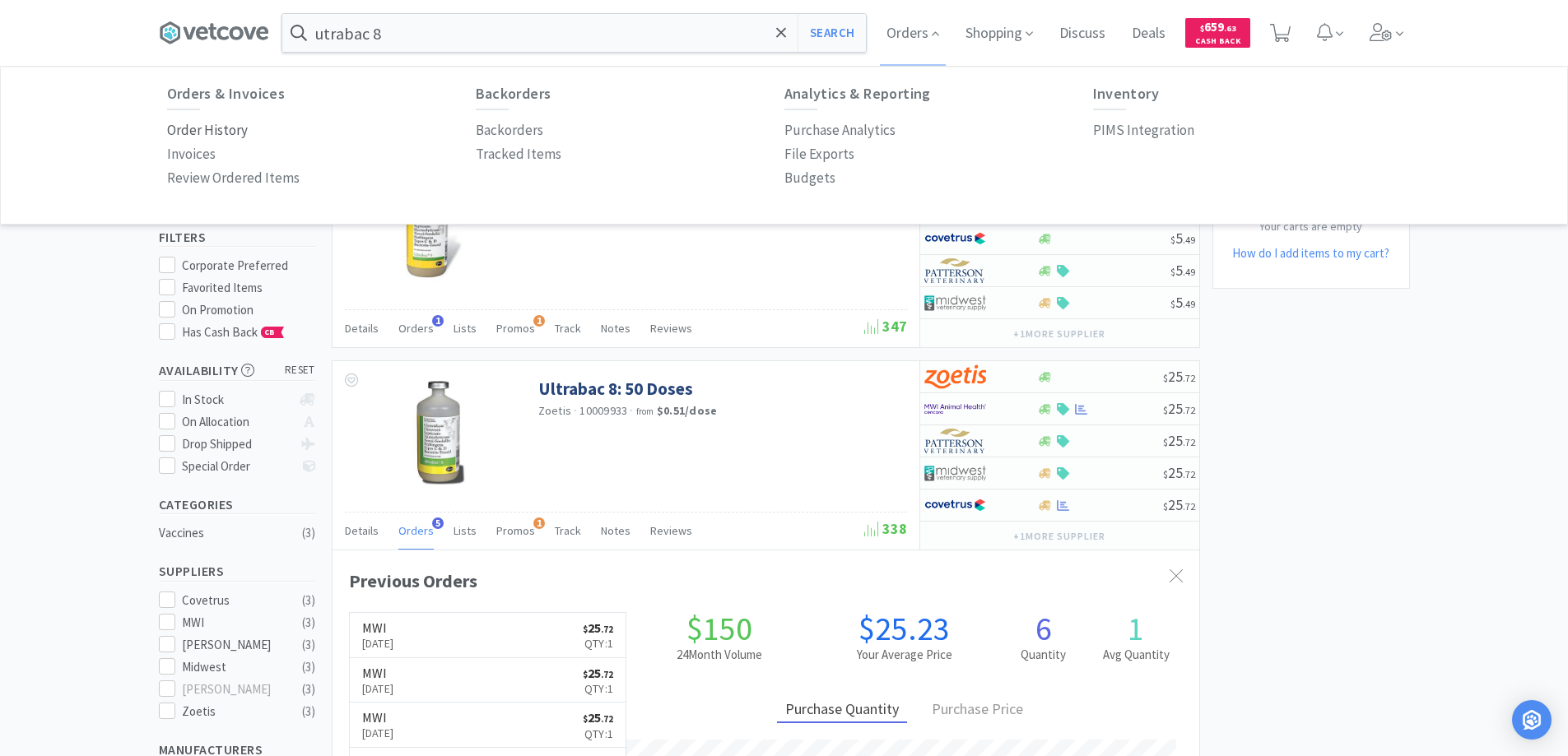
click at [233, 130] on p "Order History" at bounding box center [207, 130] width 81 height 22
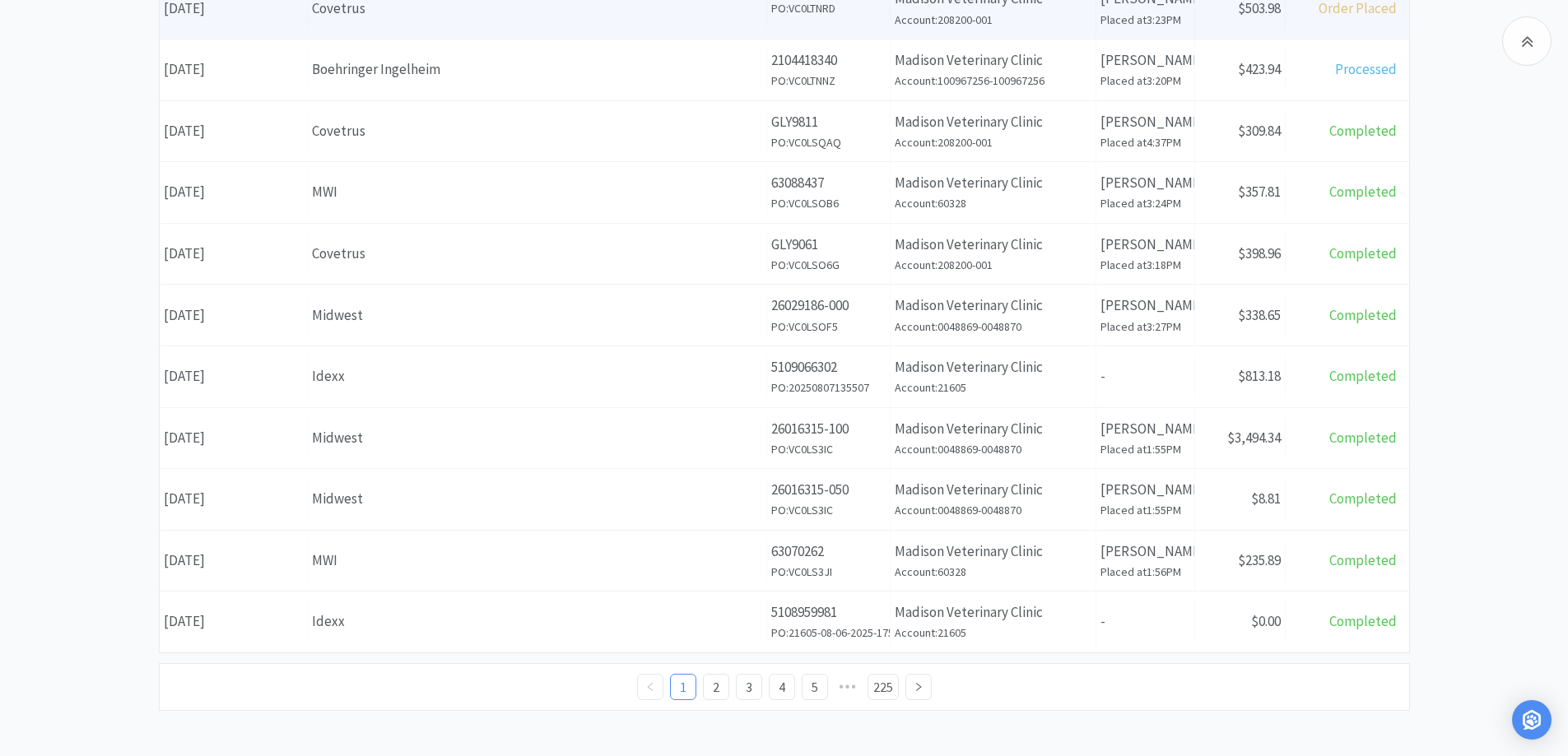
scroll to position [576, 0]
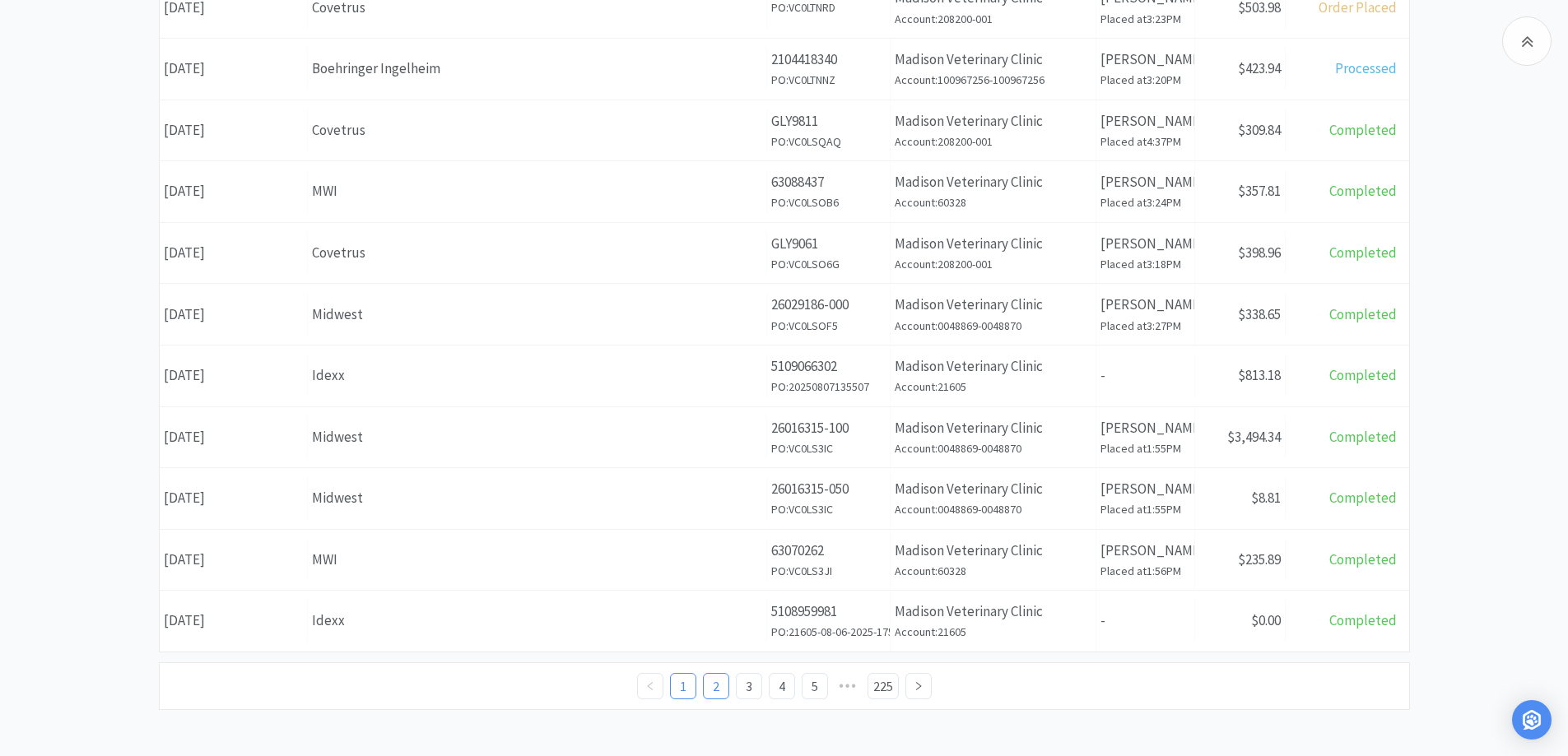
click at [715, 684] on link "2" at bounding box center [716, 686] width 25 height 25
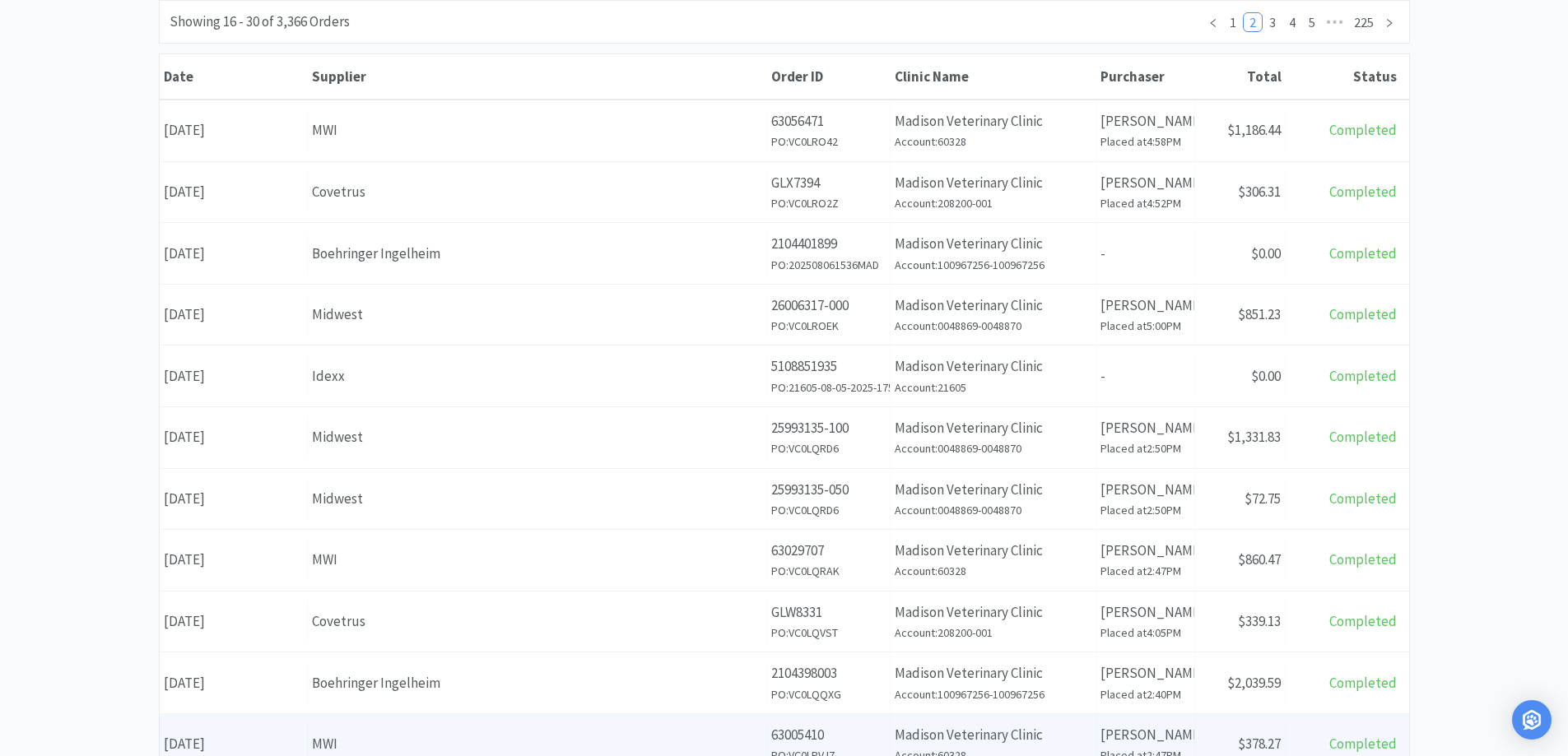
scroll to position [247, 0]
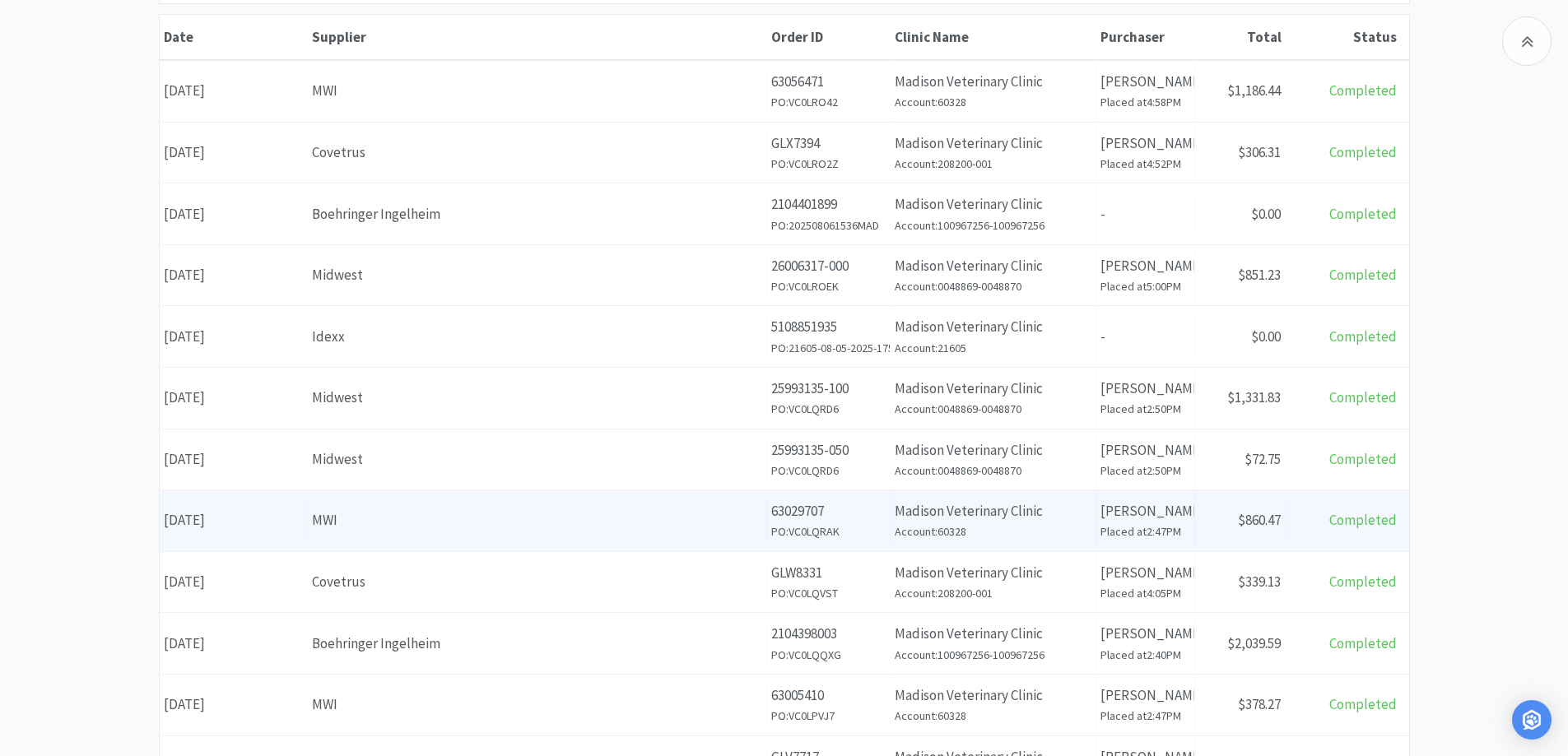
click at [469, 529] on div "MWI" at bounding box center [537, 520] width 450 height 22
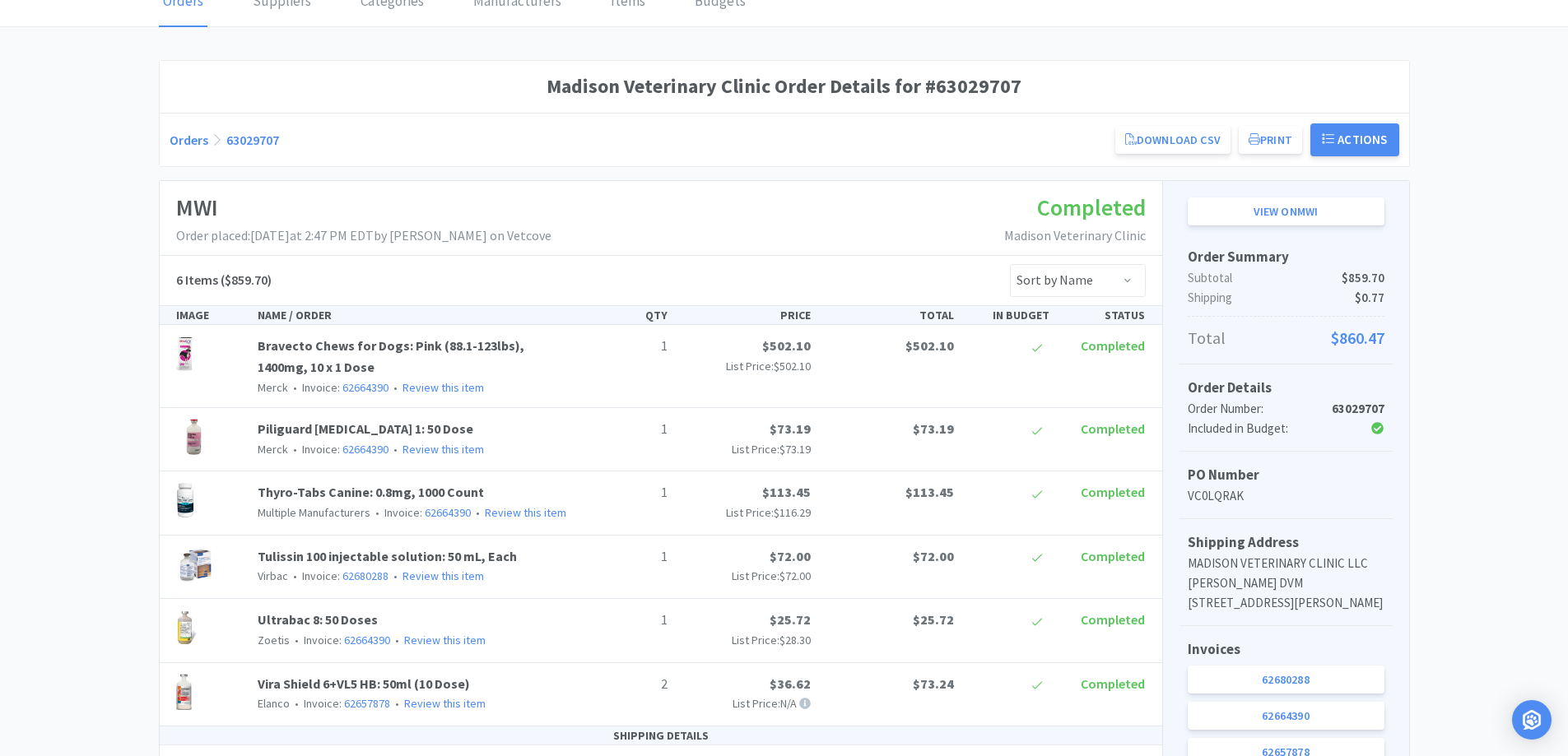
scroll to position [164, 0]
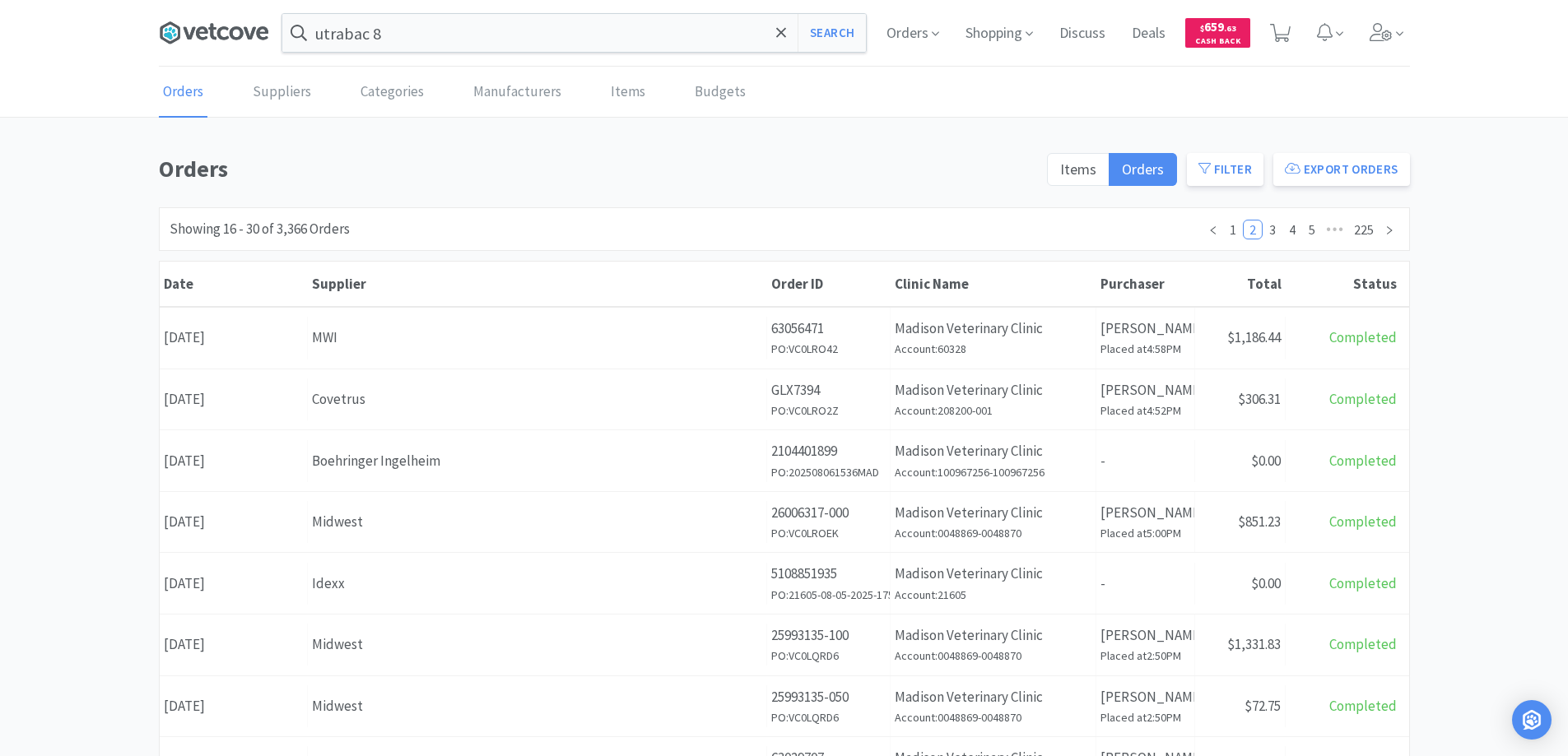
click at [229, 32] on icon at bounding box center [214, 33] width 111 height 25
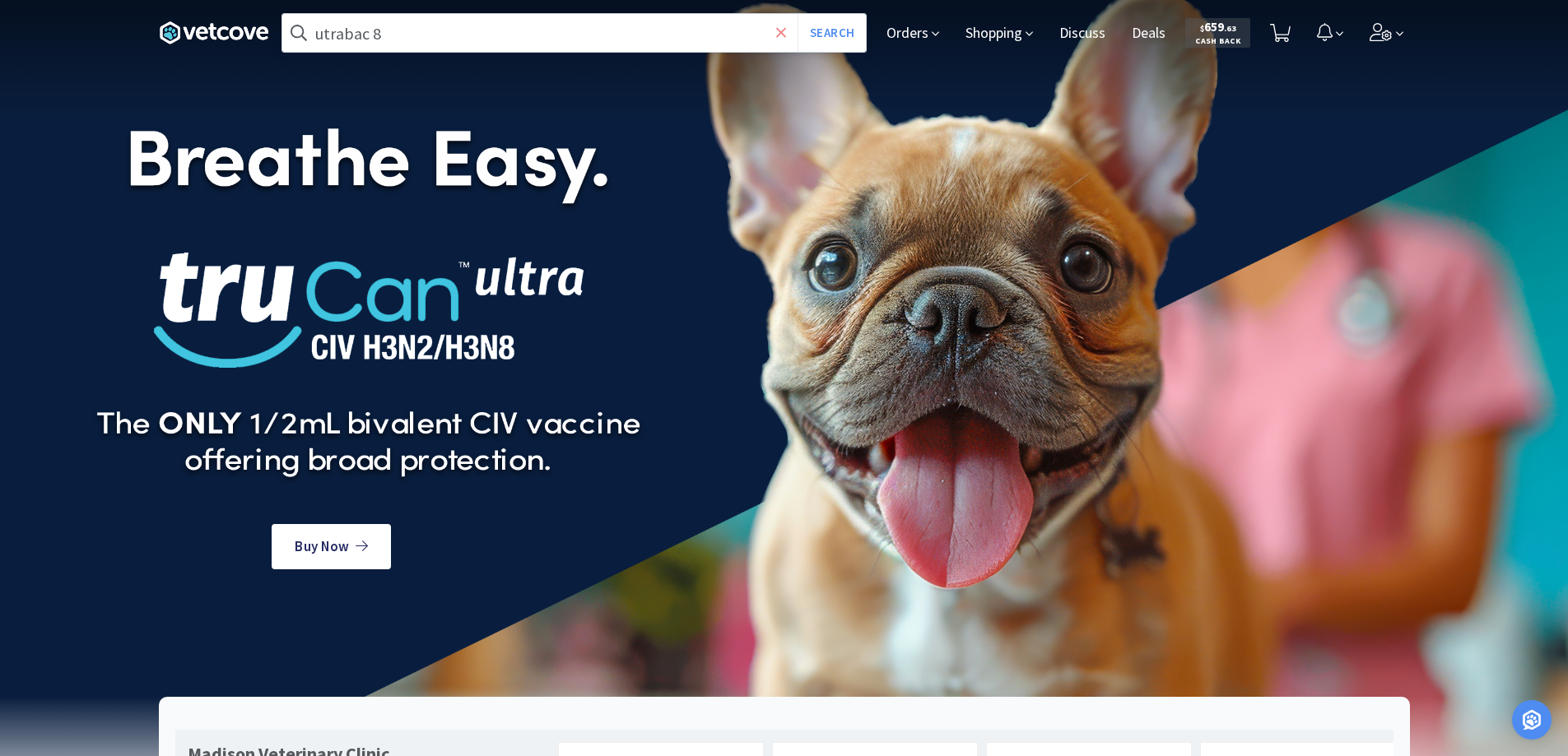
click at [779, 37] on icon at bounding box center [781, 33] width 11 height 17
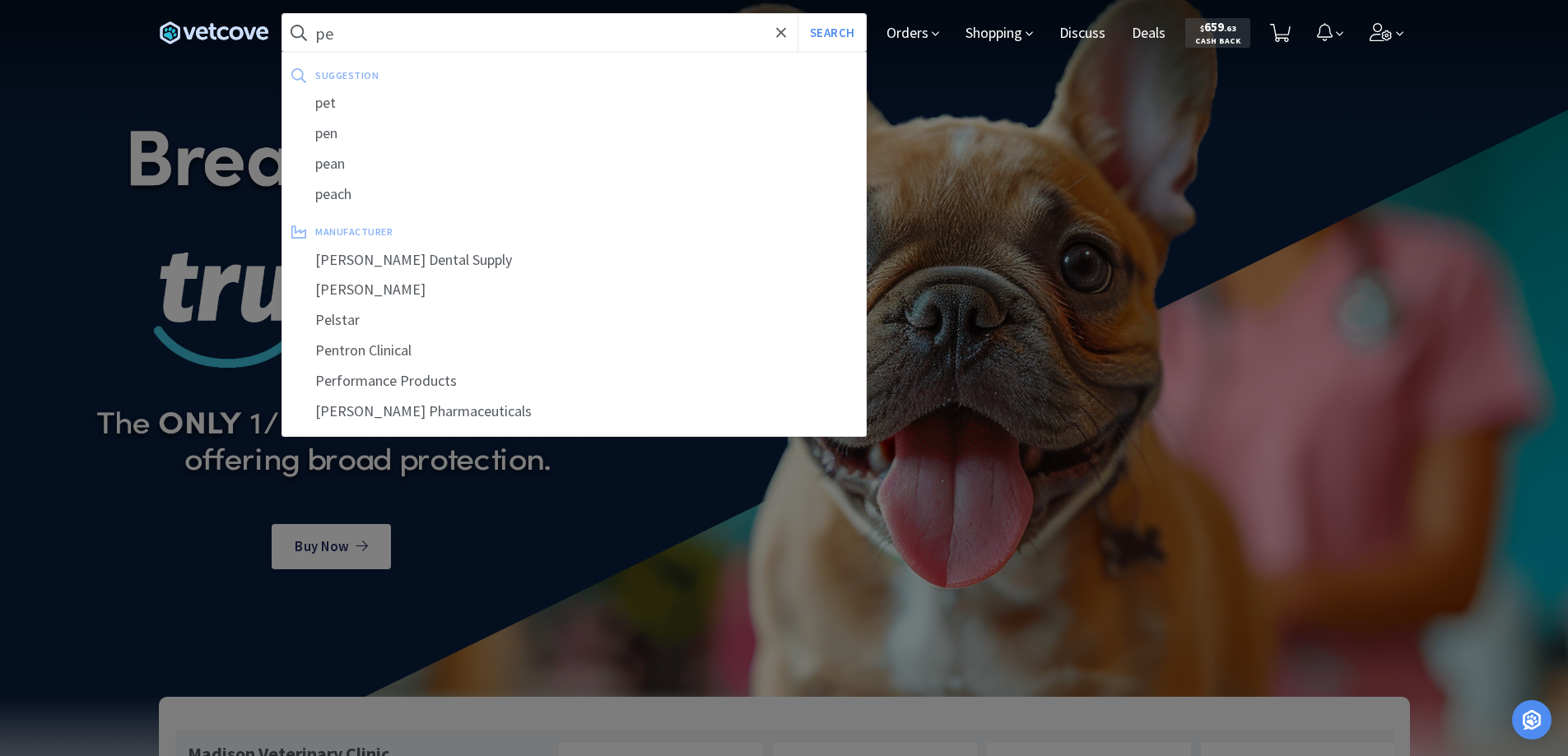
type input "p"
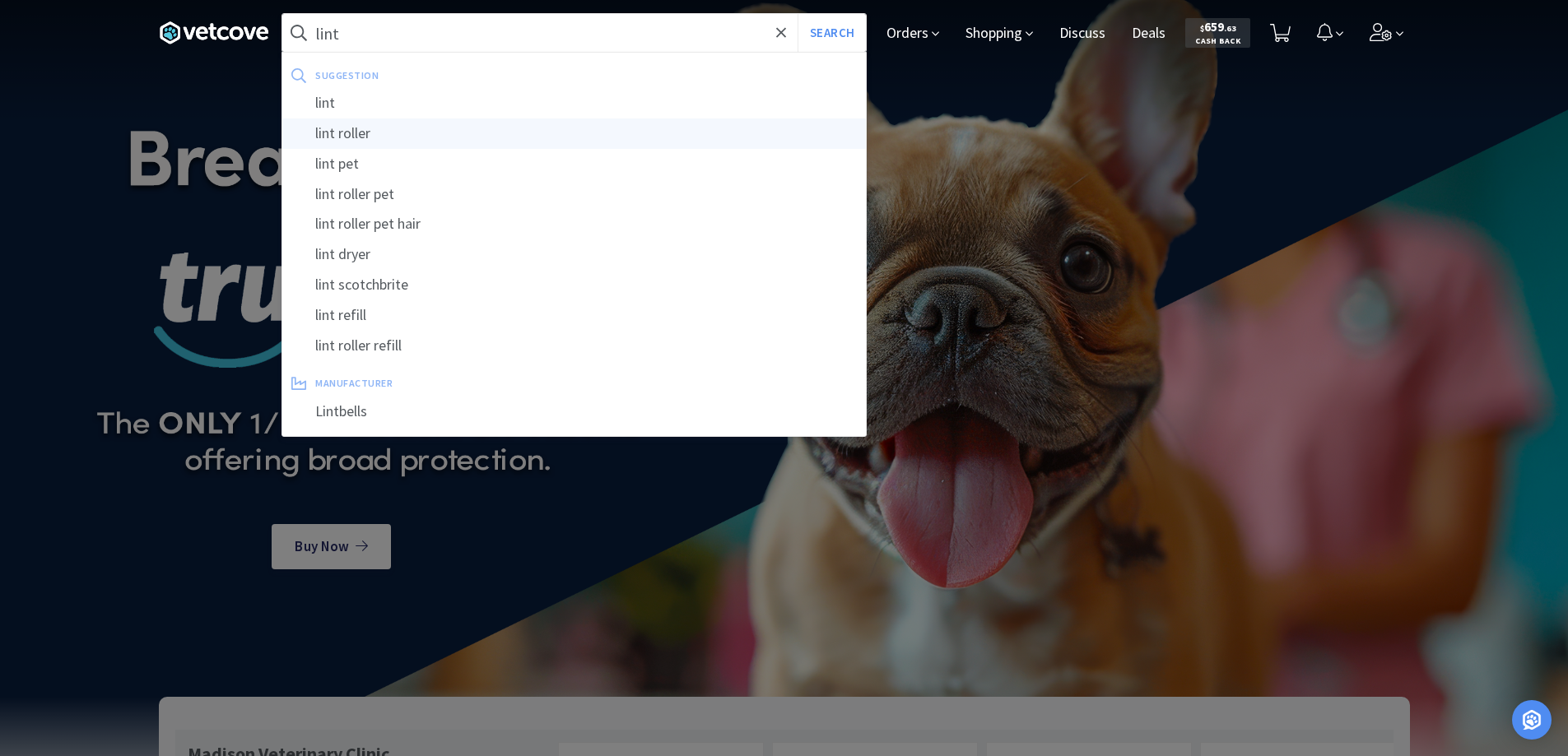
click at [356, 129] on div "lint roller" at bounding box center [574, 134] width 583 height 31
type input "lint roller"
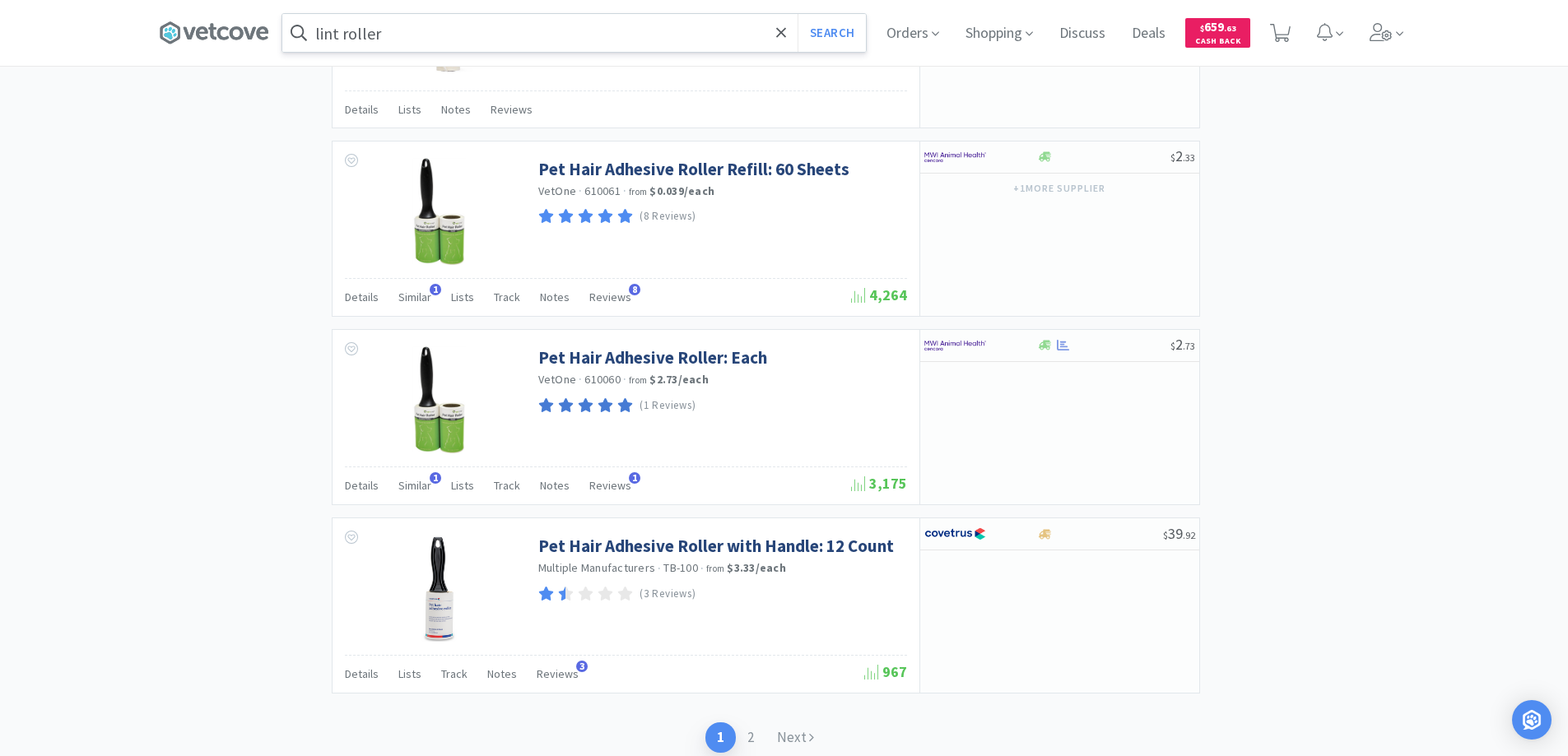
scroll to position [2359, 0]
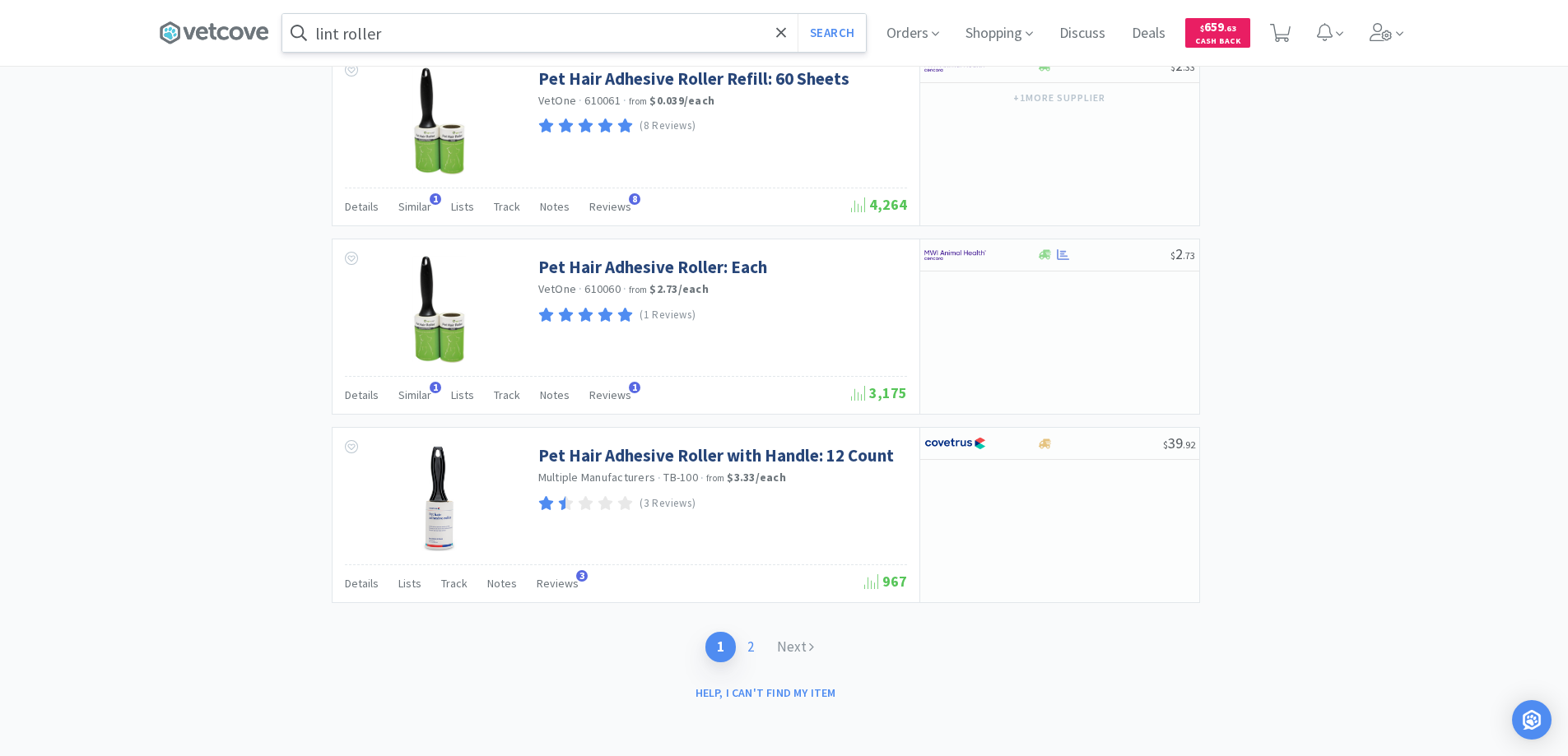
click at [754, 643] on link "2" at bounding box center [751, 647] width 30 height 31
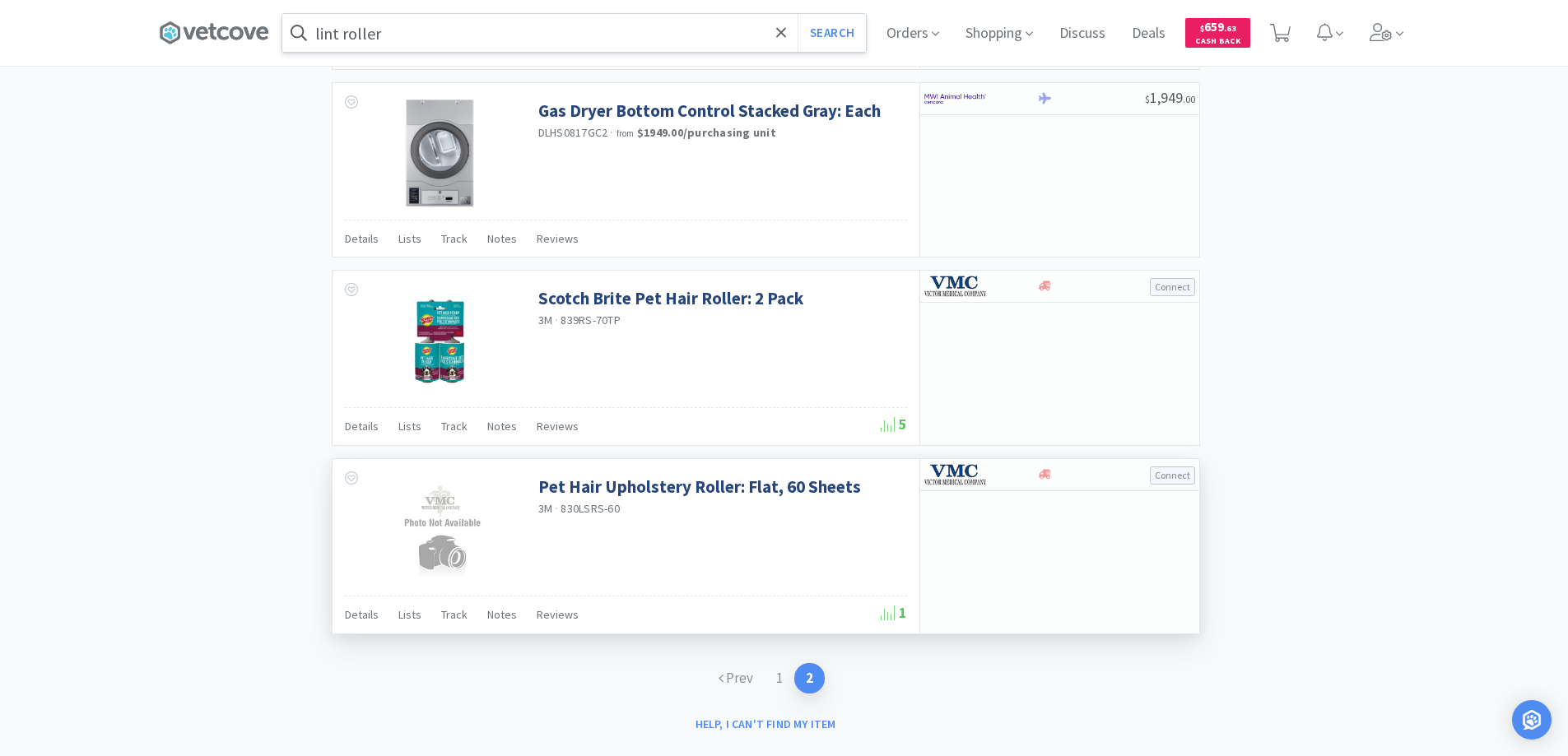
scroll to position [1980, 0]
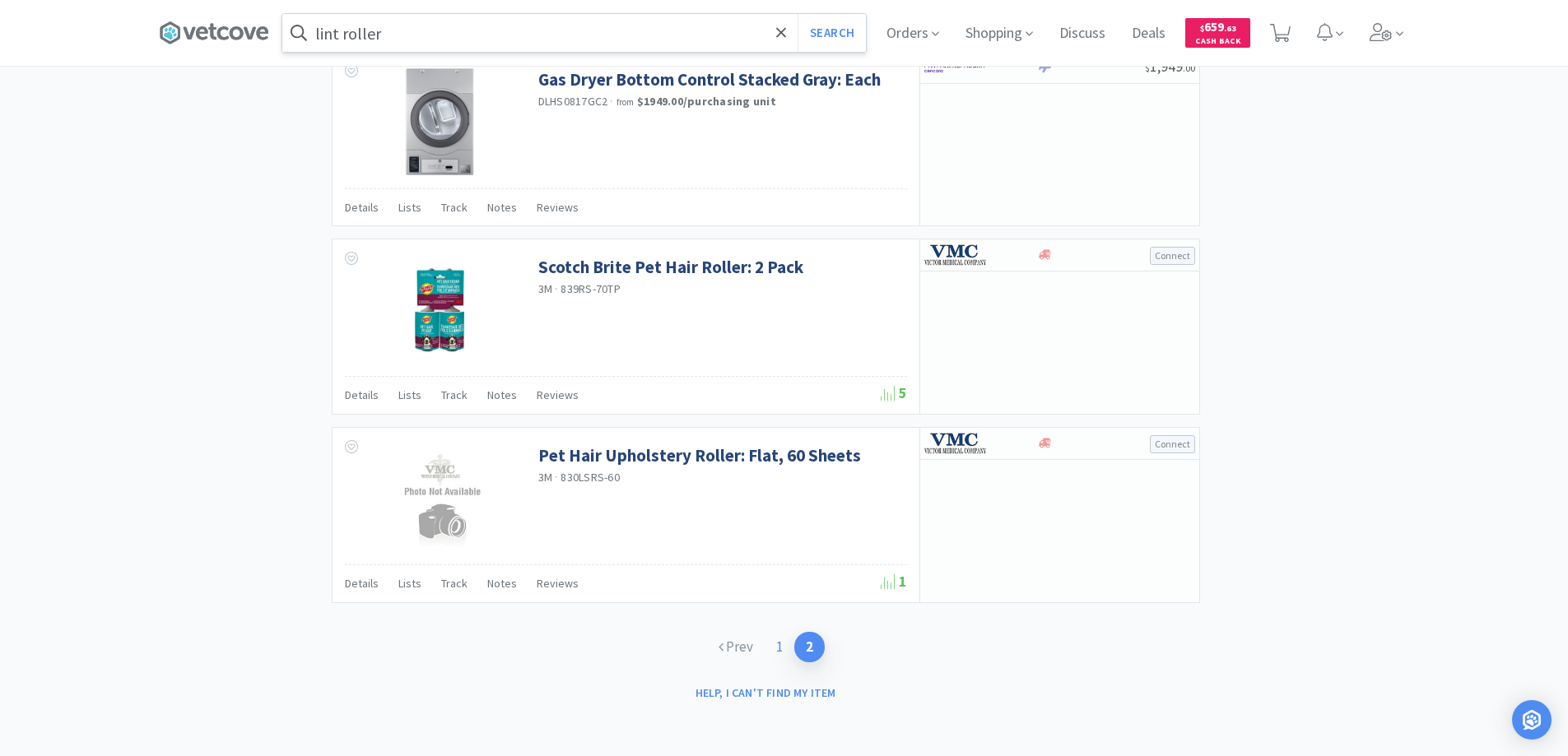
click at [779, 646] on link "1" at bounding box center [779, 647] width 30 height 31
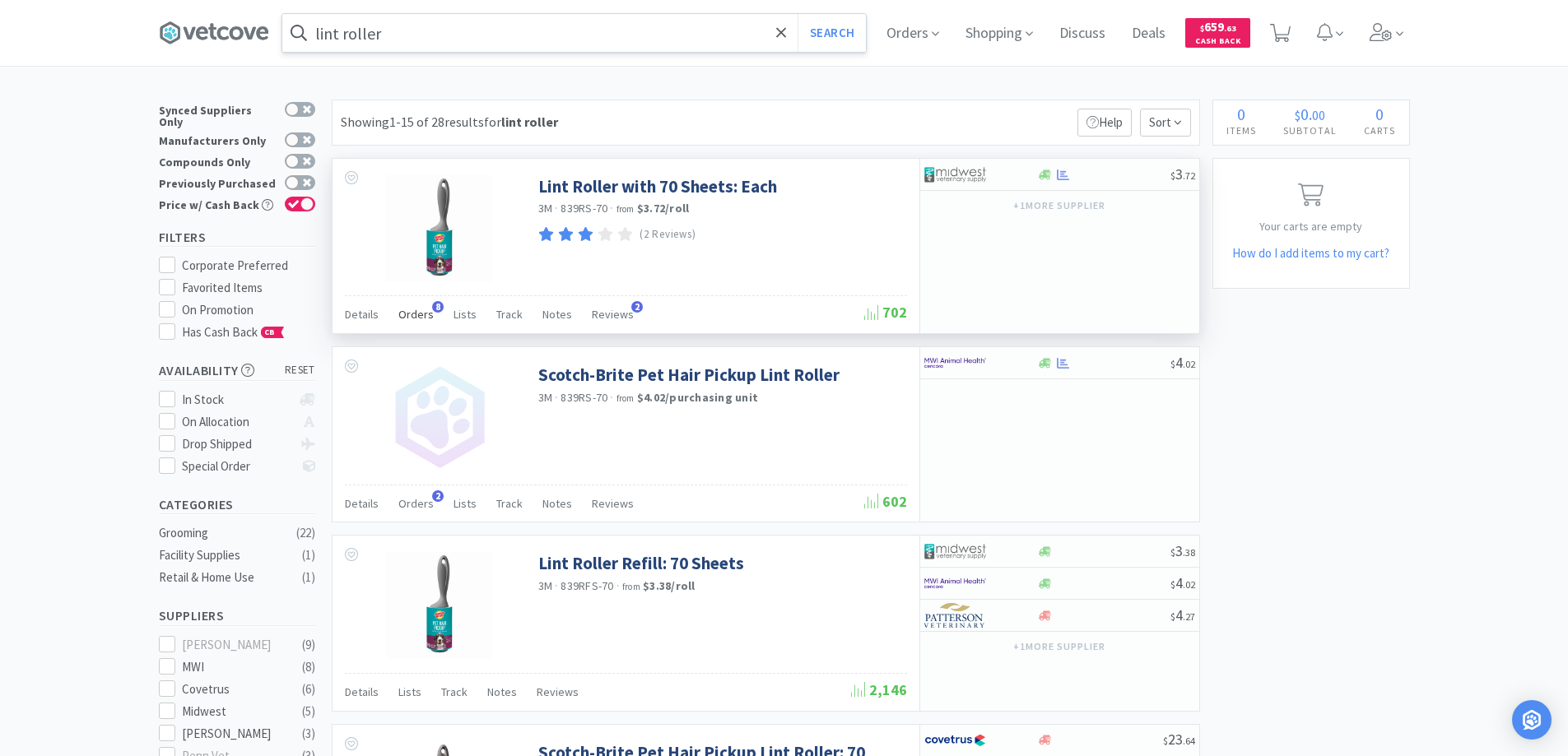
click at [435, 306] on span "8" at bounding box center [438, 307] width 12 height 12
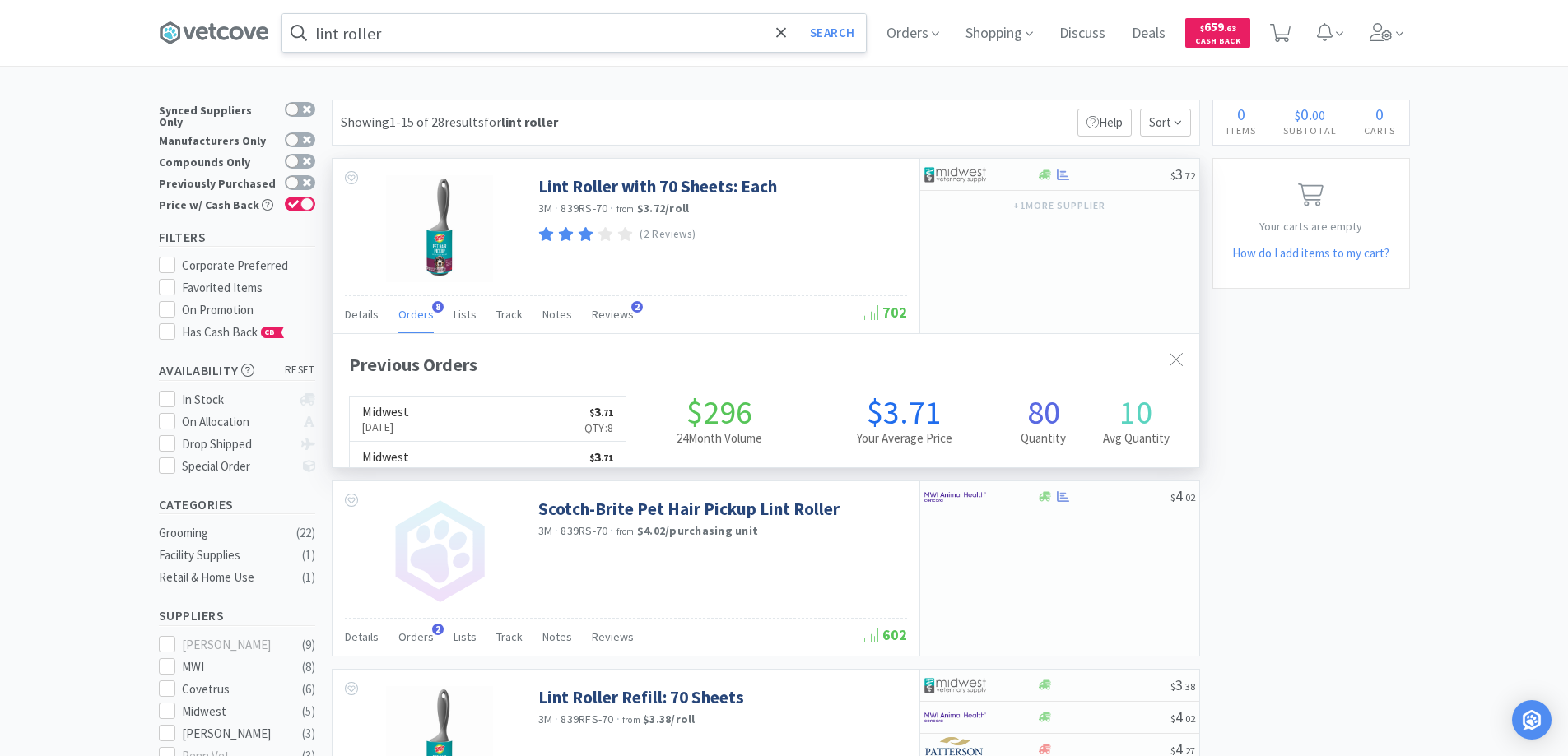
scroll to position [440, 867]
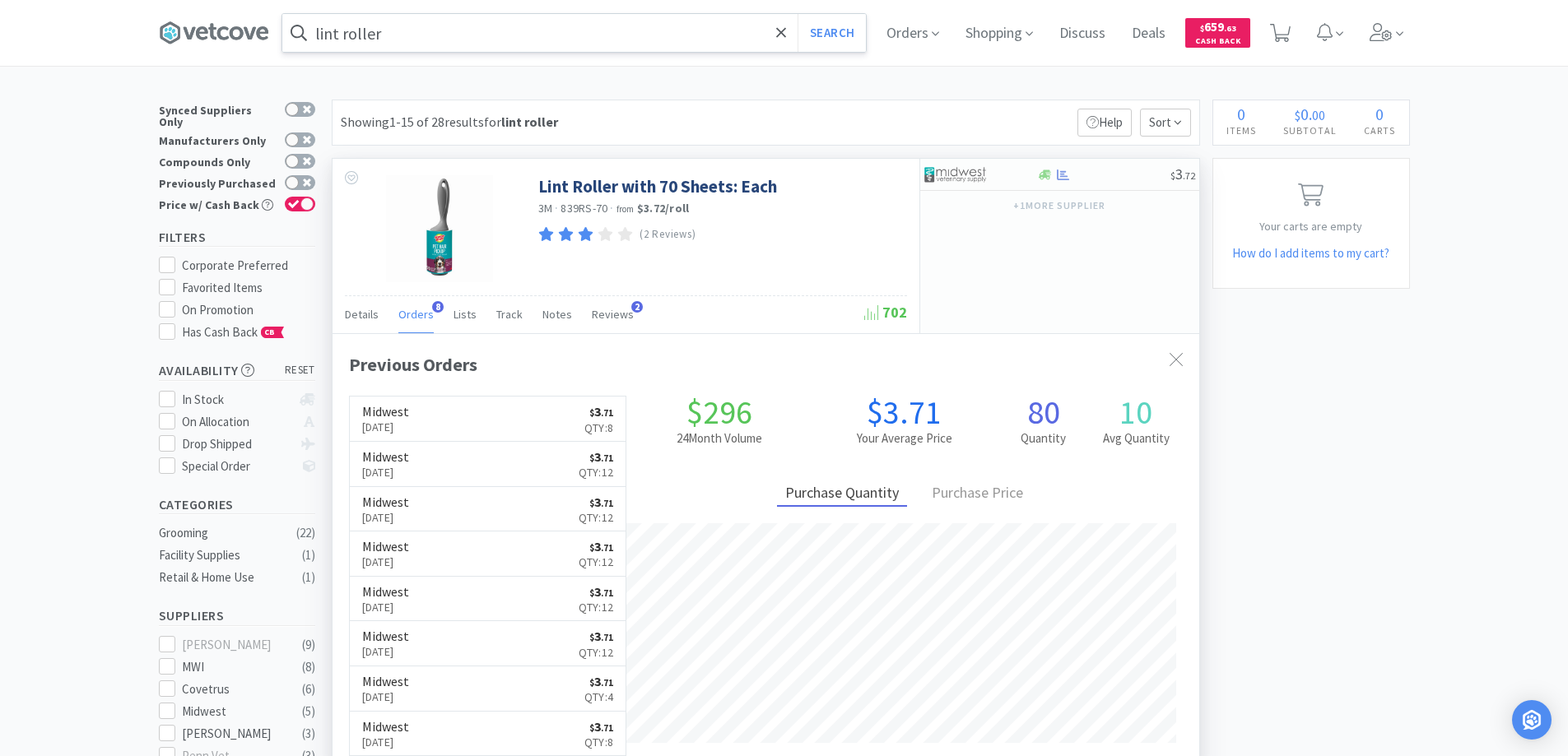
click at [435, 306] on span "8" at bounding box center [438, 307] width 12 height 12
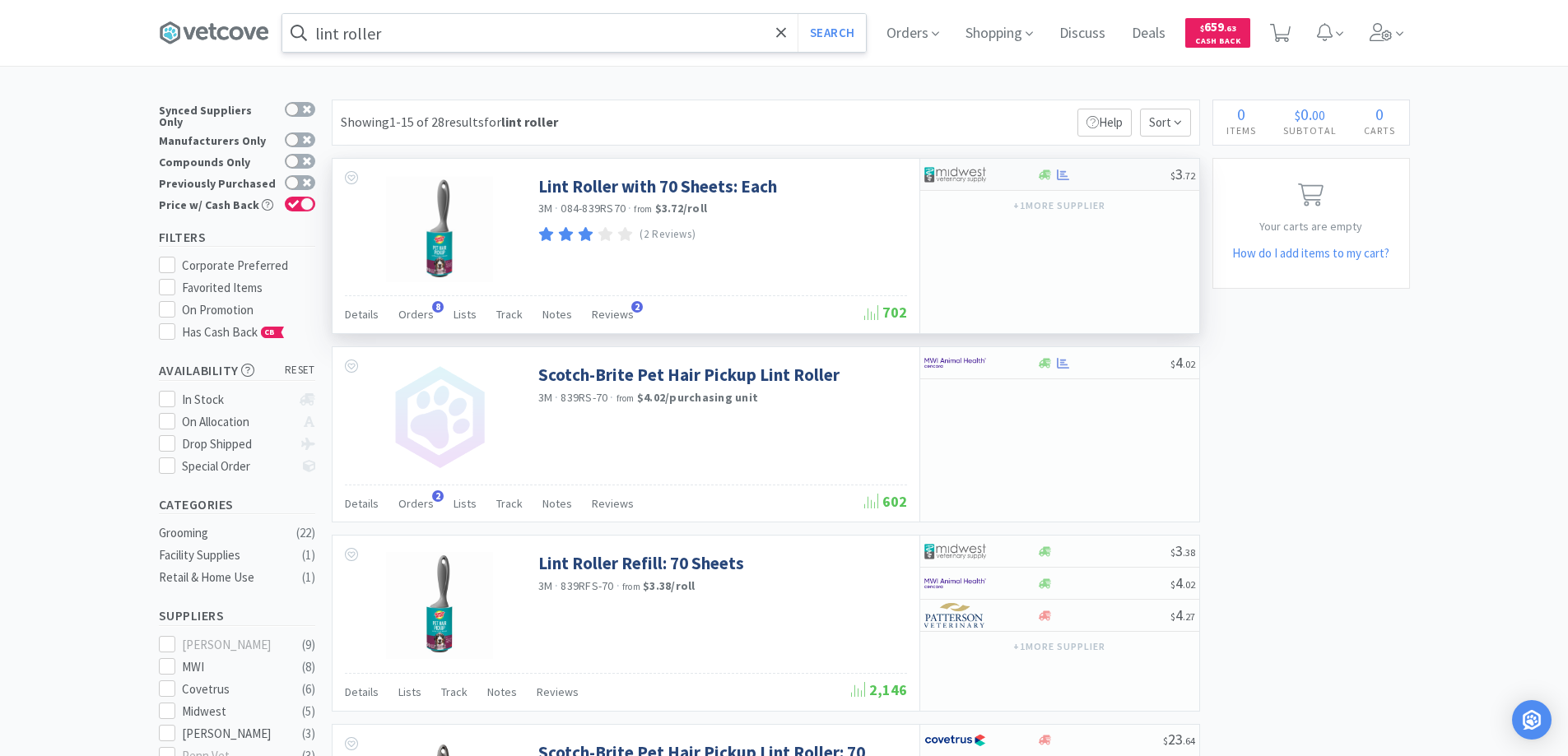
click at [1003, 175] on div at bounding box center [970, 174] width 91 height 28
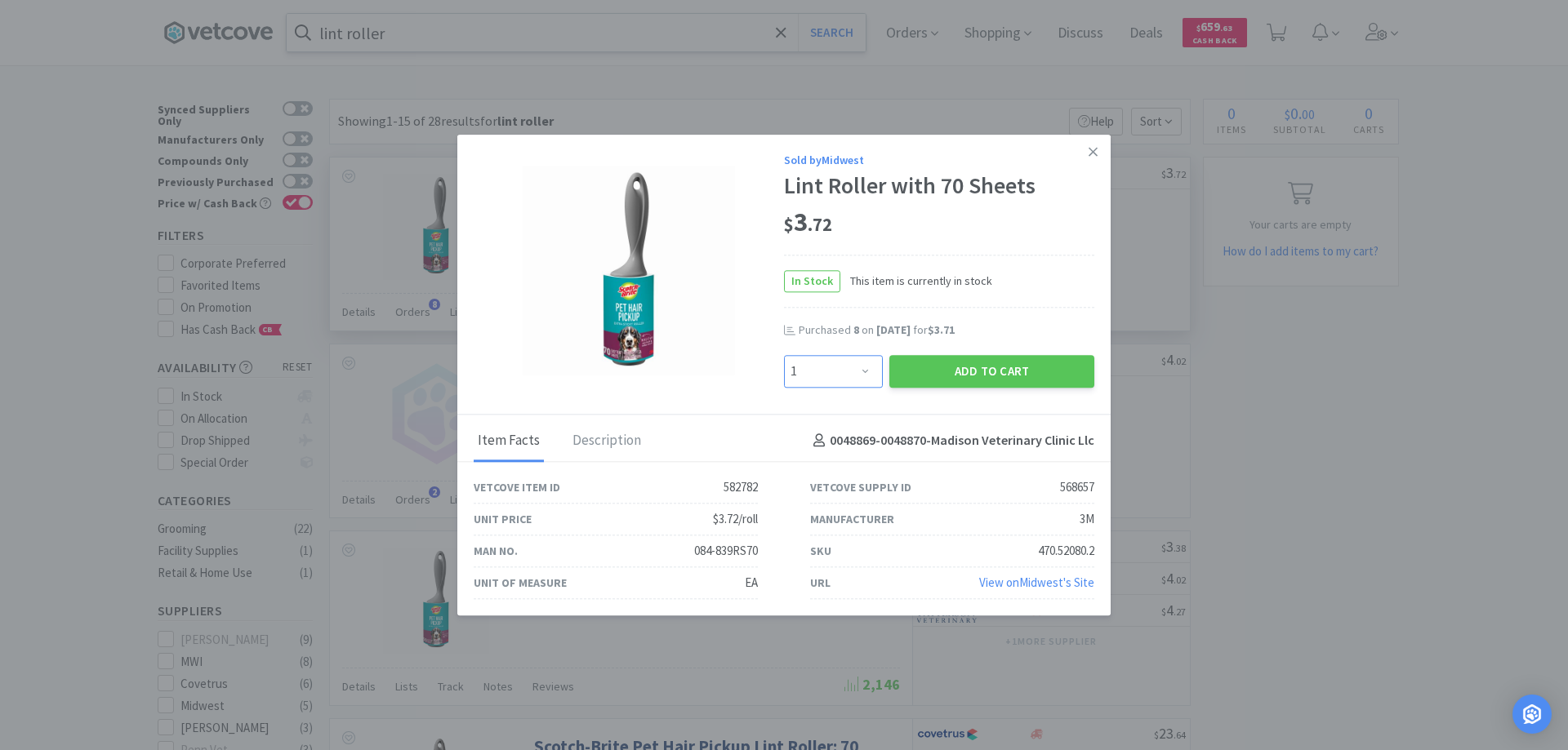
click at [863, 369] on select "Enter Quantity 1 2 3 4 5 6 7 8 9 10 11 12 13 14 15 16 17 18 19 20 Enter Quantity" at bounding box center [833, 372] width 99 height 33
select select "12"
click at [784, 355] on select "Enter Quantity 1 2 3 4 5 6 7 8 9 10 11 12 13 14 15 16 17 18 19 20 Enter Quantity" at bounding box center [833, 372] width 99 height 33
click at [938, 363] on button "Add to Cart" at bounding box center [992, 372] width 205 height 33
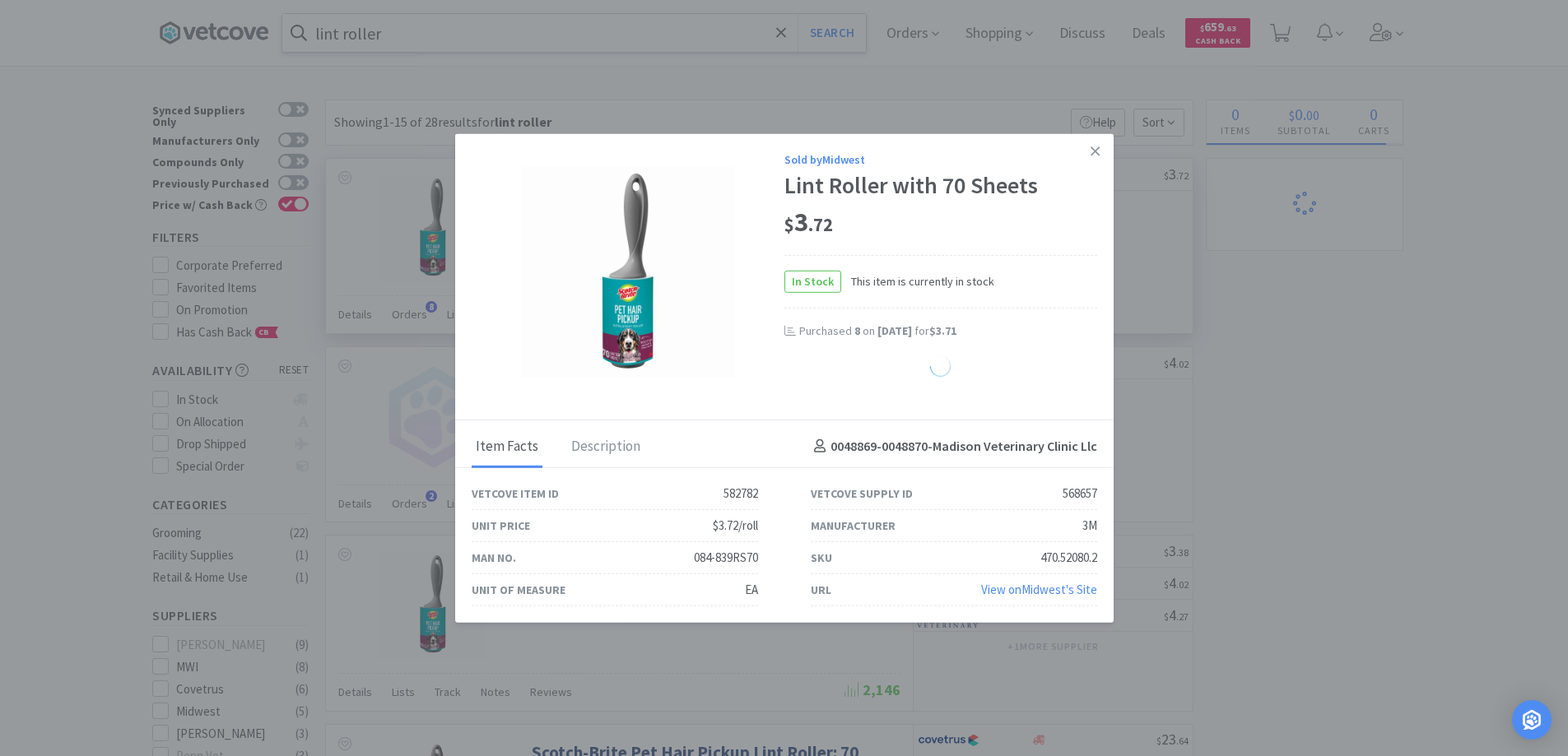
select select "12"
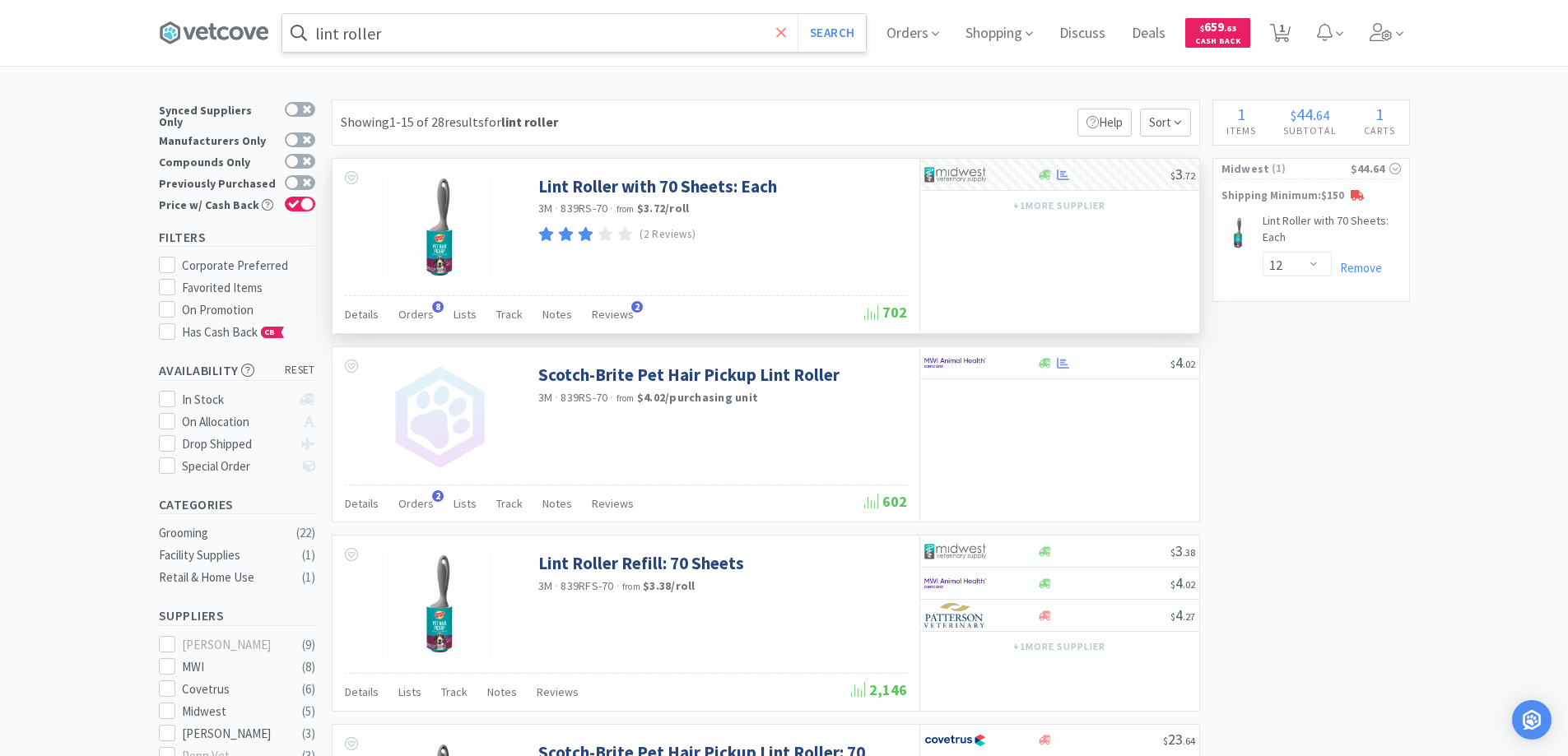
click at [783, 30] on icon at bounding box center [781, 32] width 10 height 10
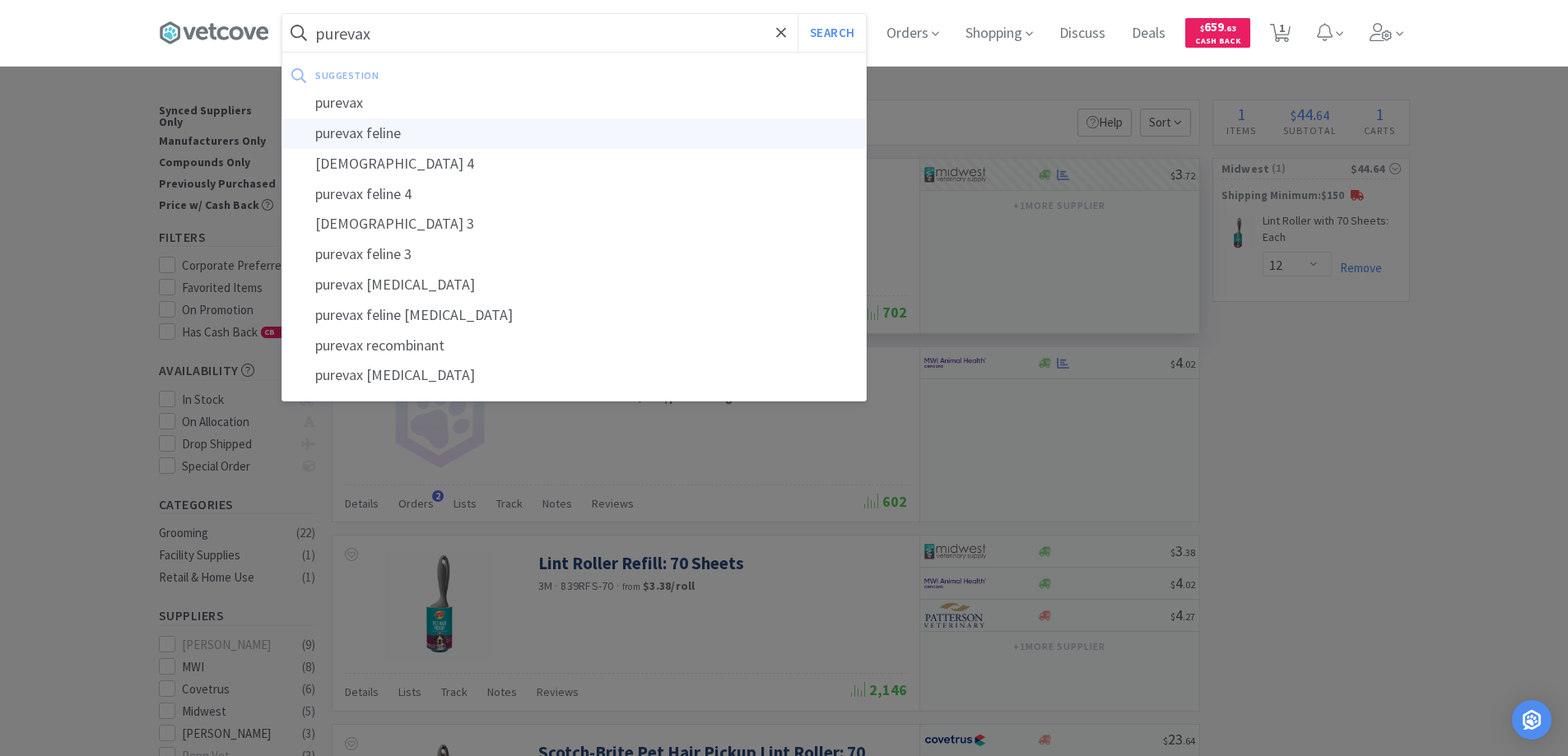
click at [388, 128] on div "purevax feline" at bounding box center [574, 134] width 583 height 31
type input "purevax feline"
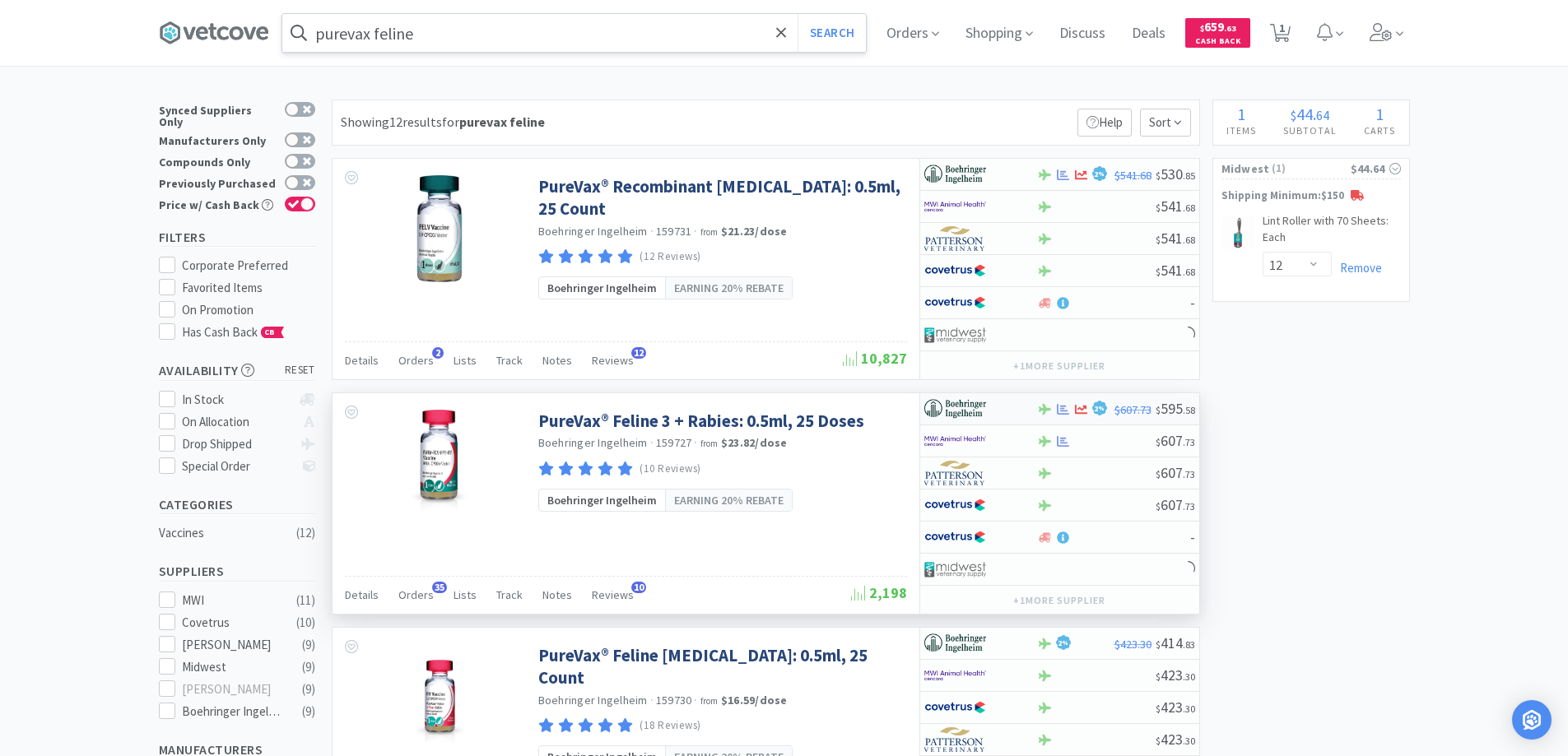
click at [1009, 409] on div at bounding box center [970, 410] width 91 height 28
select select "1"
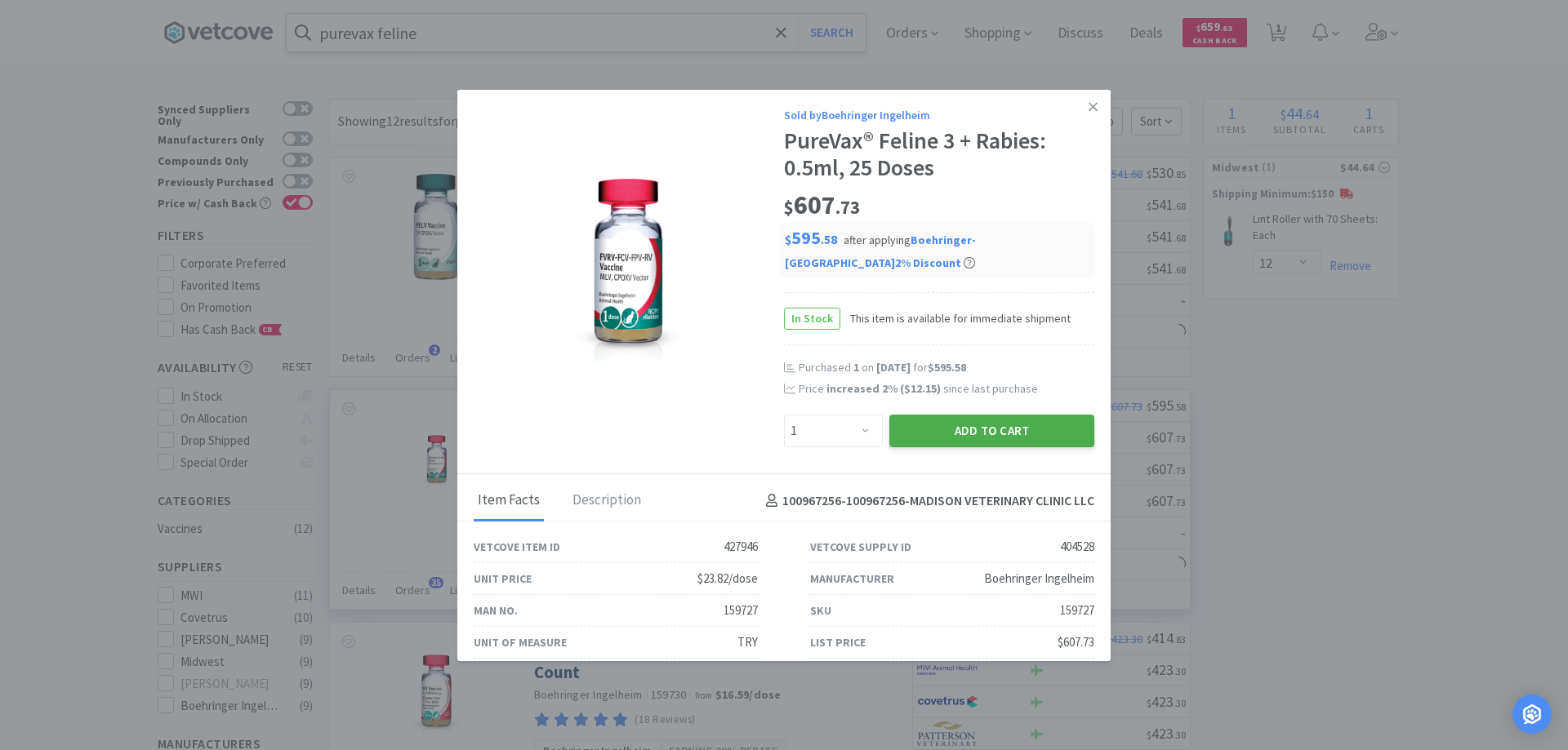
click at [965, 430] on button "Add to Cart" at bounding box center [992, 431] width 205 height 33
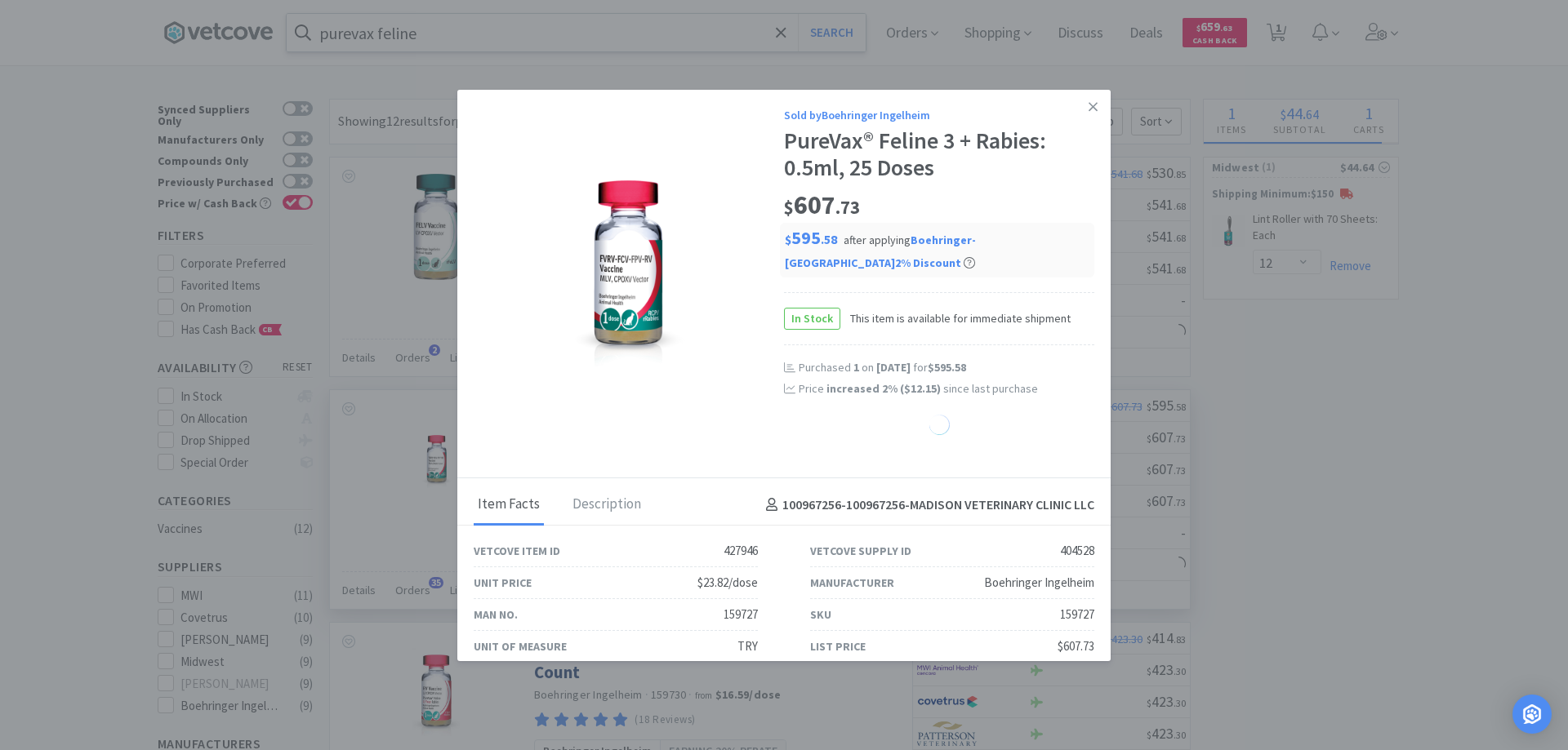
select select "1"
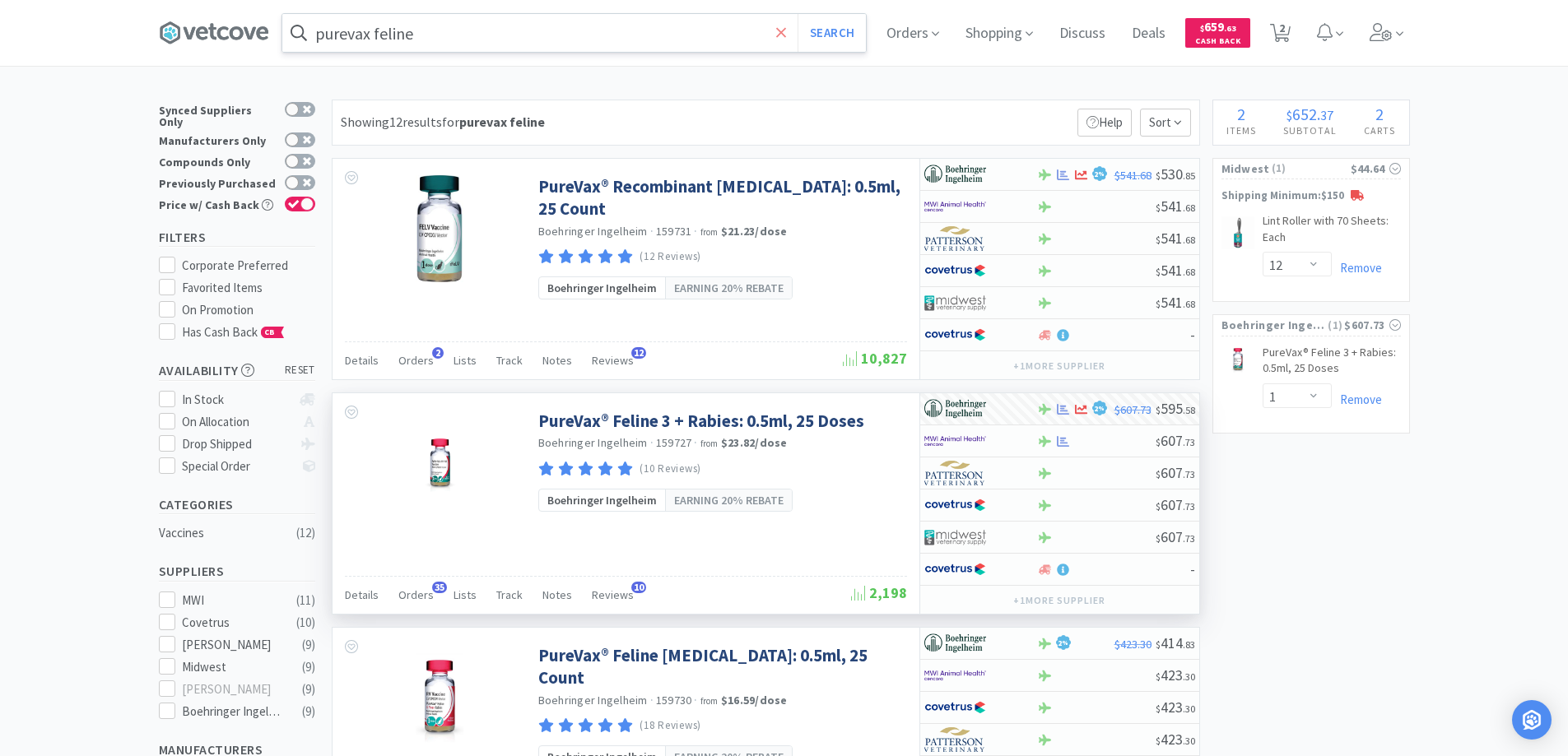
click at [783, 32] on icon at bounding box center [781, 33] width 11 height 17
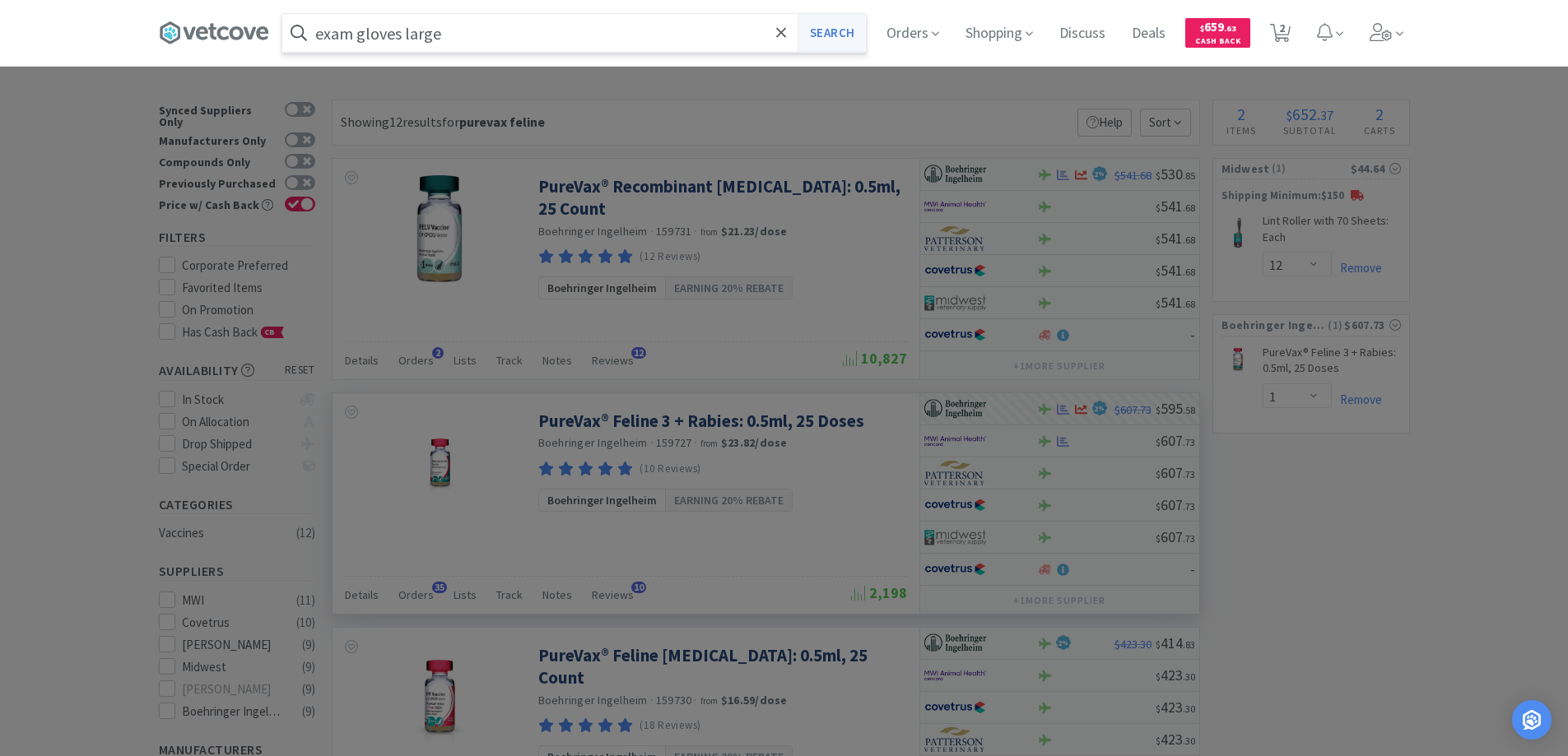
type input "exam gloves large"
click at [834, 30] on button "Search" at bounding box center [832, 33] width 68 height 38
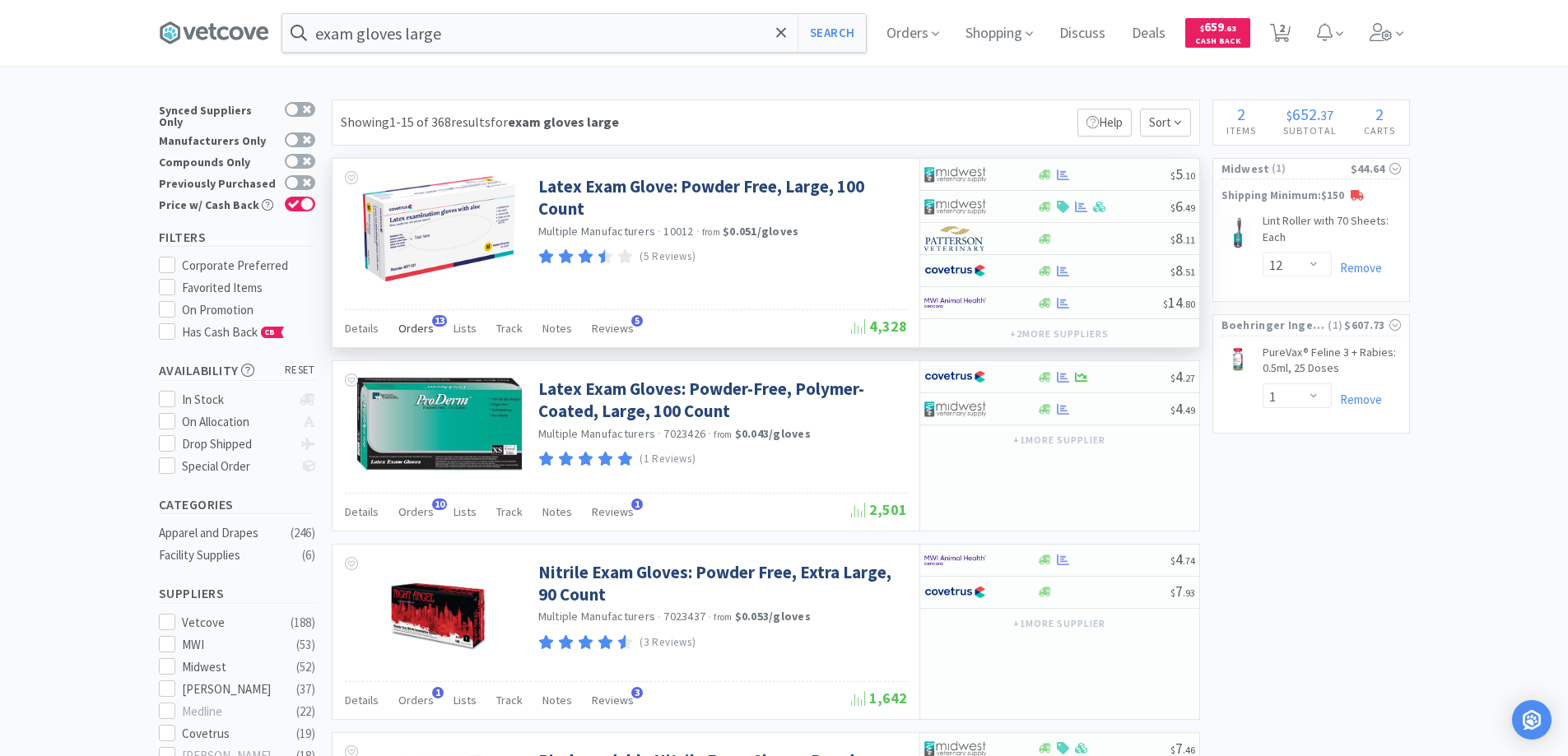
click at [435, 317] on span "13" at bounding box center [440, 321] width 15 height 12
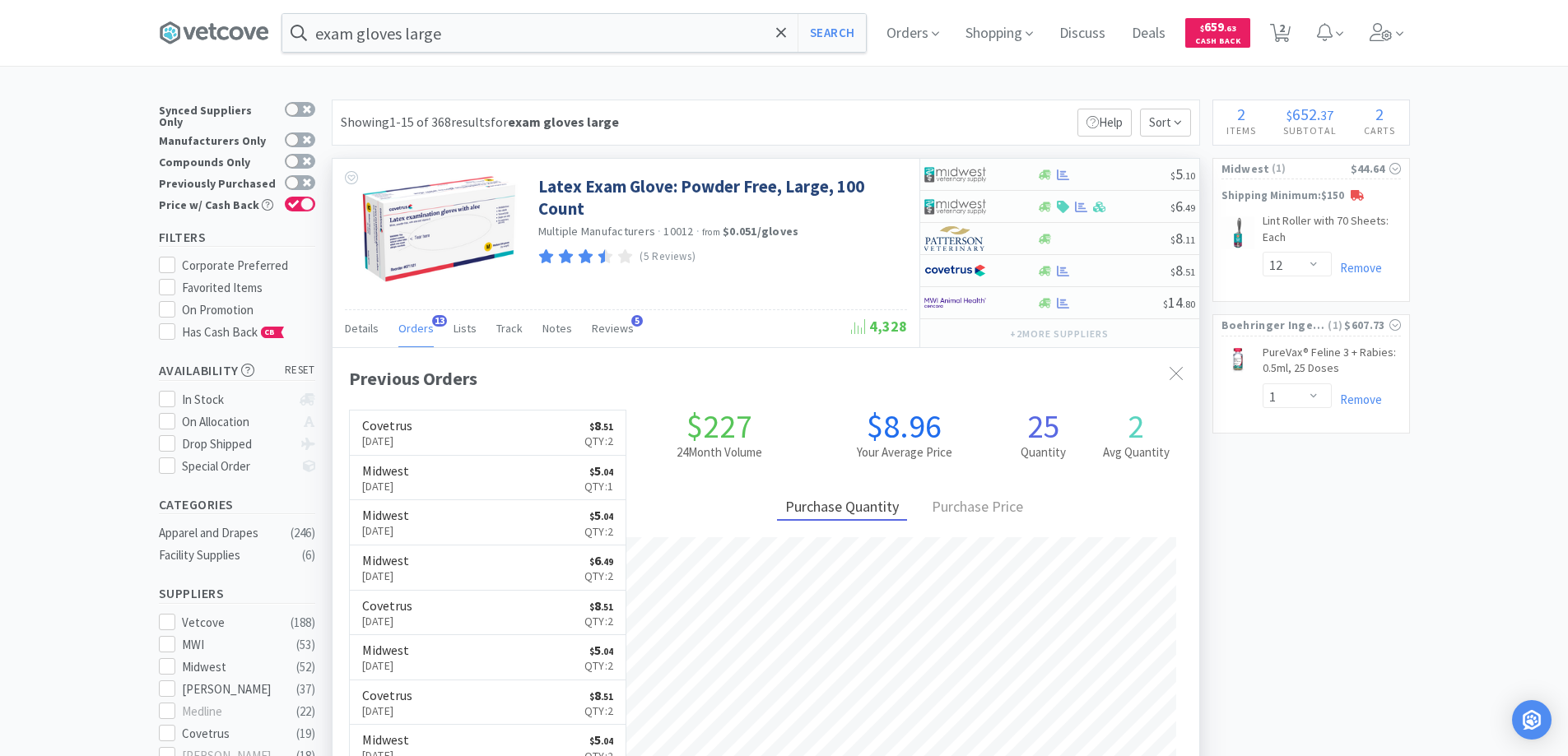
scroll to position [441, 867]
click at [1010, 174] on div at bounding box center [970, 174] width 91 height 28
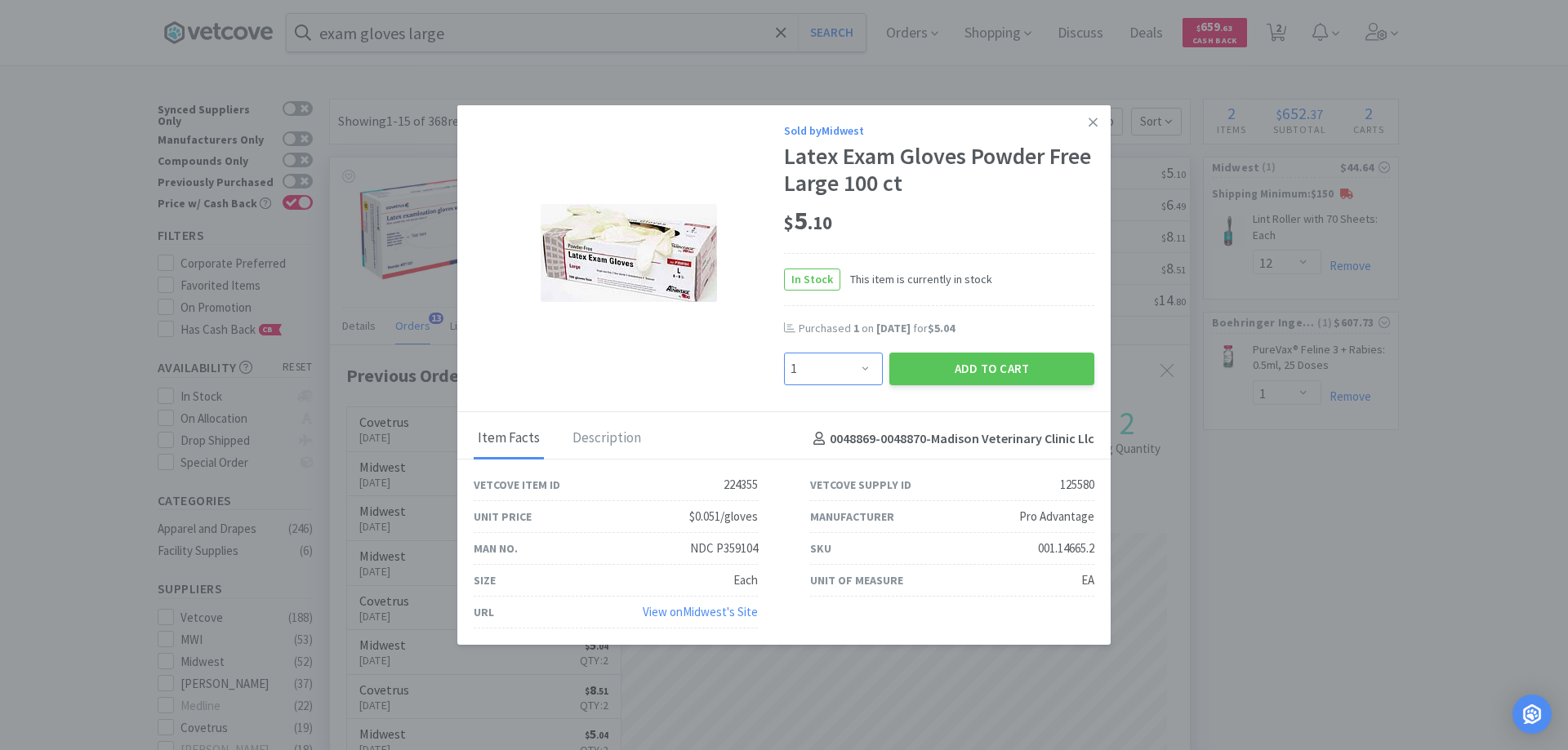
click at [868, 369] on select "Enter Quantity 1 2 3 4 5 6 7 8 9 10 11 12 13 14 15 16 17 18 19 20 Enter Quantity" at bounding box center [833, 369] width 99 height 33
select select "2"
click at [784, 353] on select "Enter Quantity 1 2 3 4 5 6 7 8 9 10 11 12 13 14 15 16 17 18 19 20 Enter Quantity" at bounding box center [833, 369] width 99 height 33
click at [965, 367] on button "Add to Cart" at bounding box center [992, 369] width 205 height 33
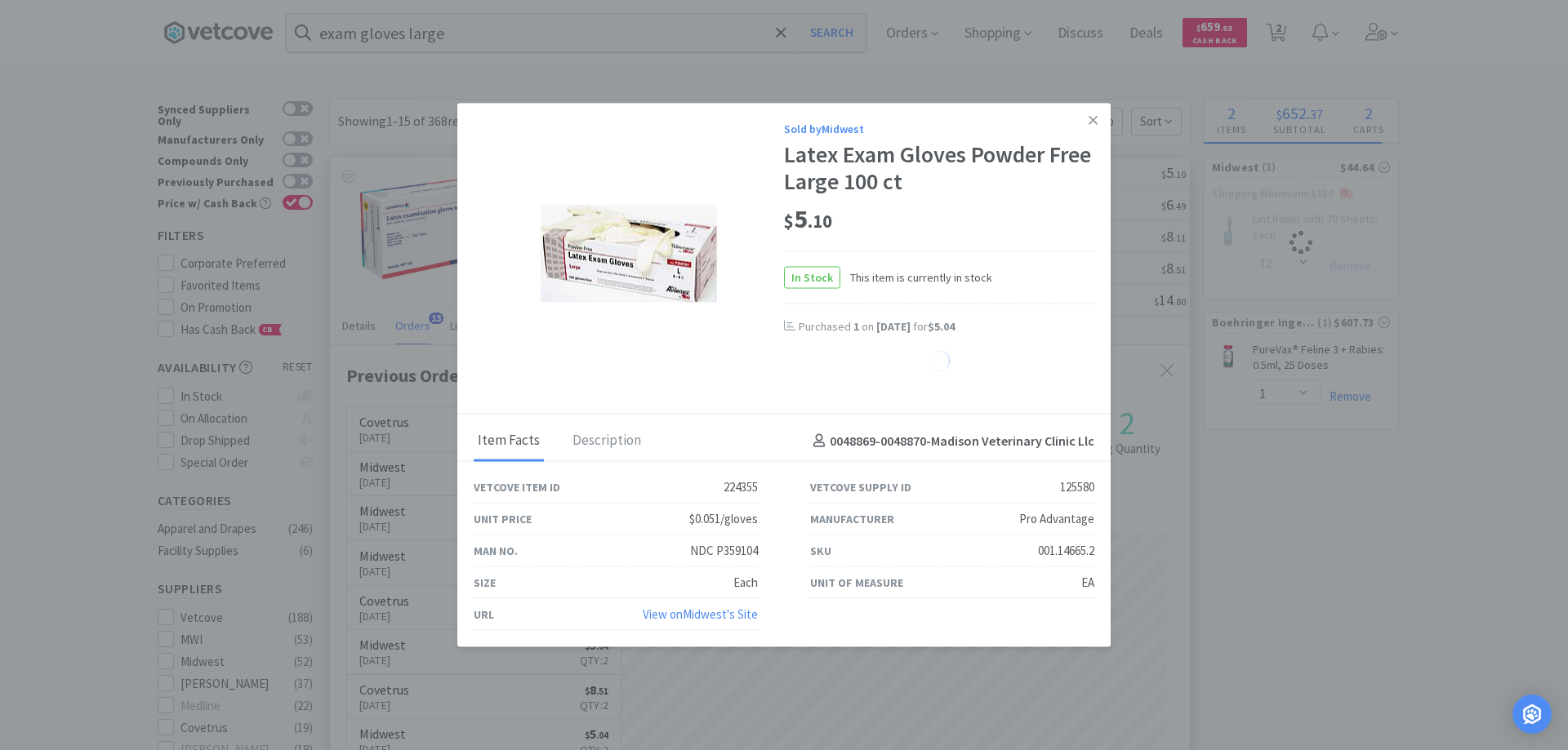
select select "2"
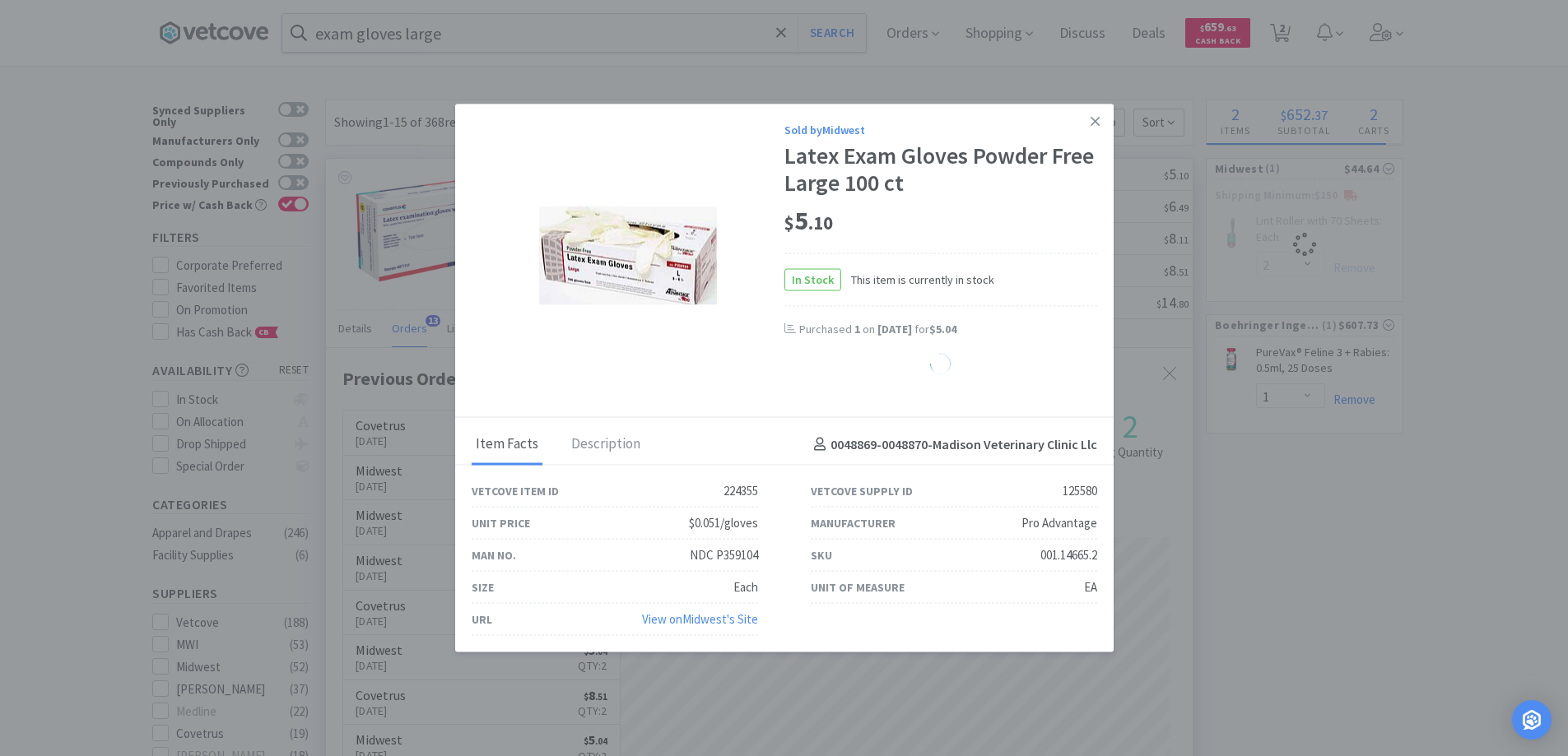
select select "12"
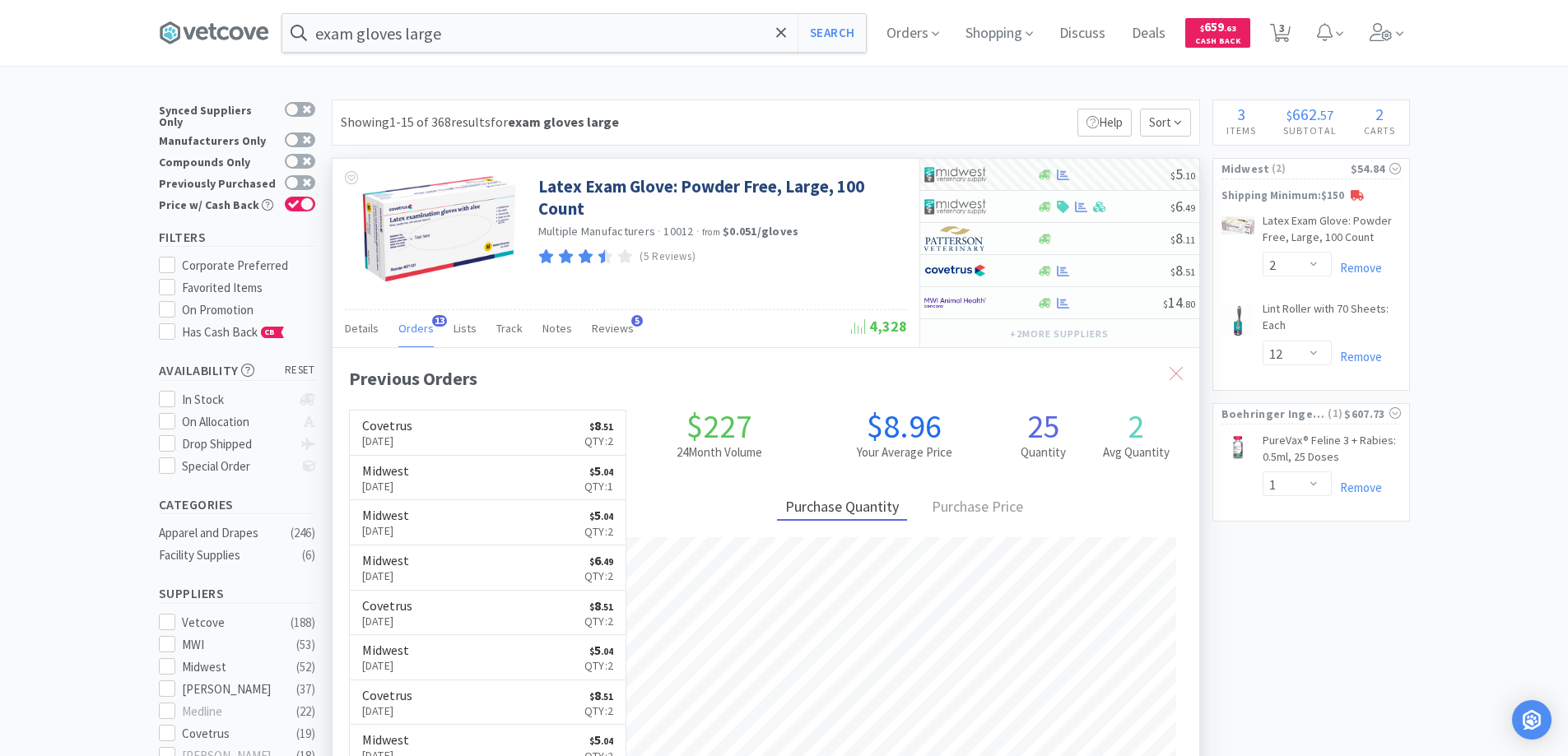
click at [1170, 375] on icon at bounding box center [1177, 374] width 13 height 13
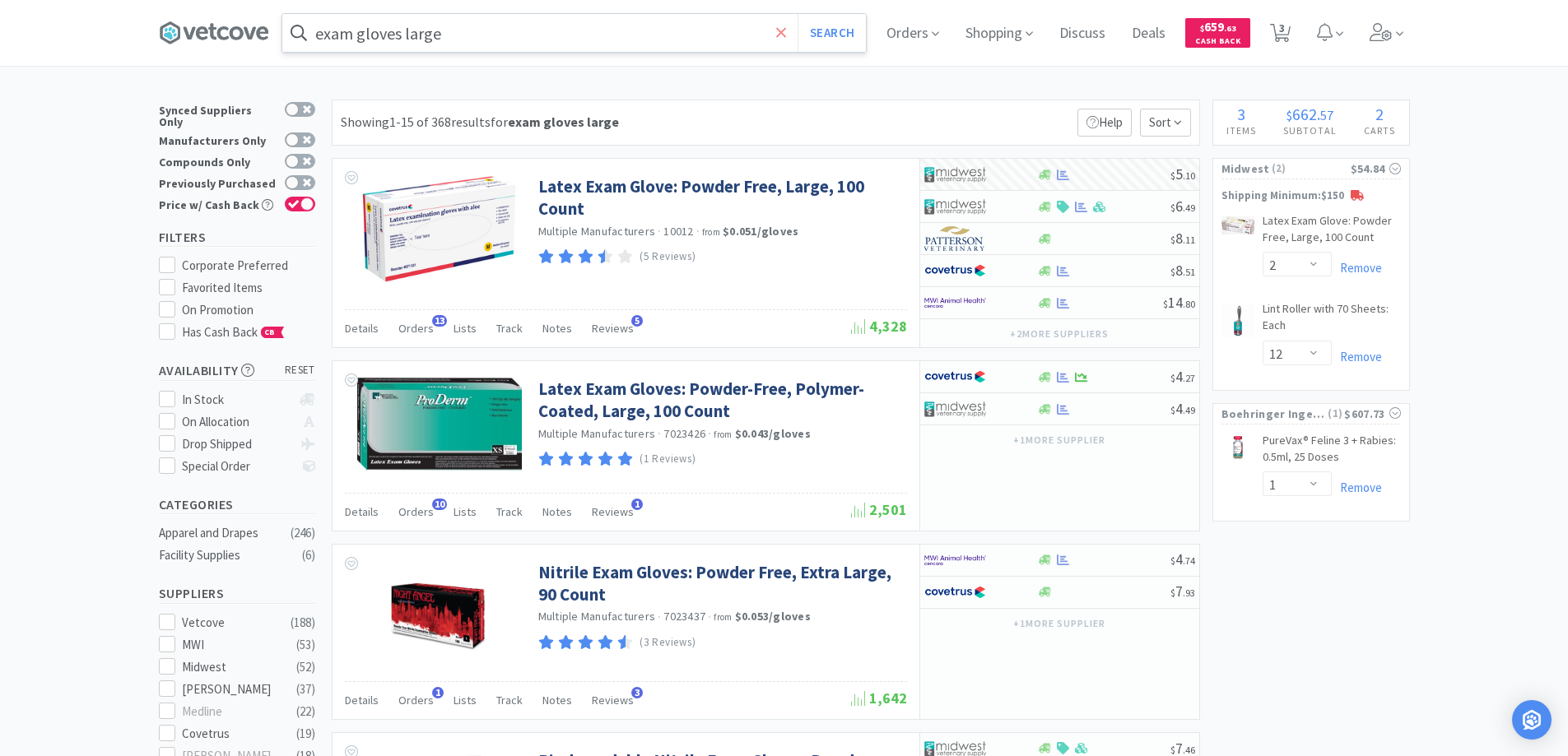
click at [787, 26] on icon at bounding box center [781, 33] width 11 height 17
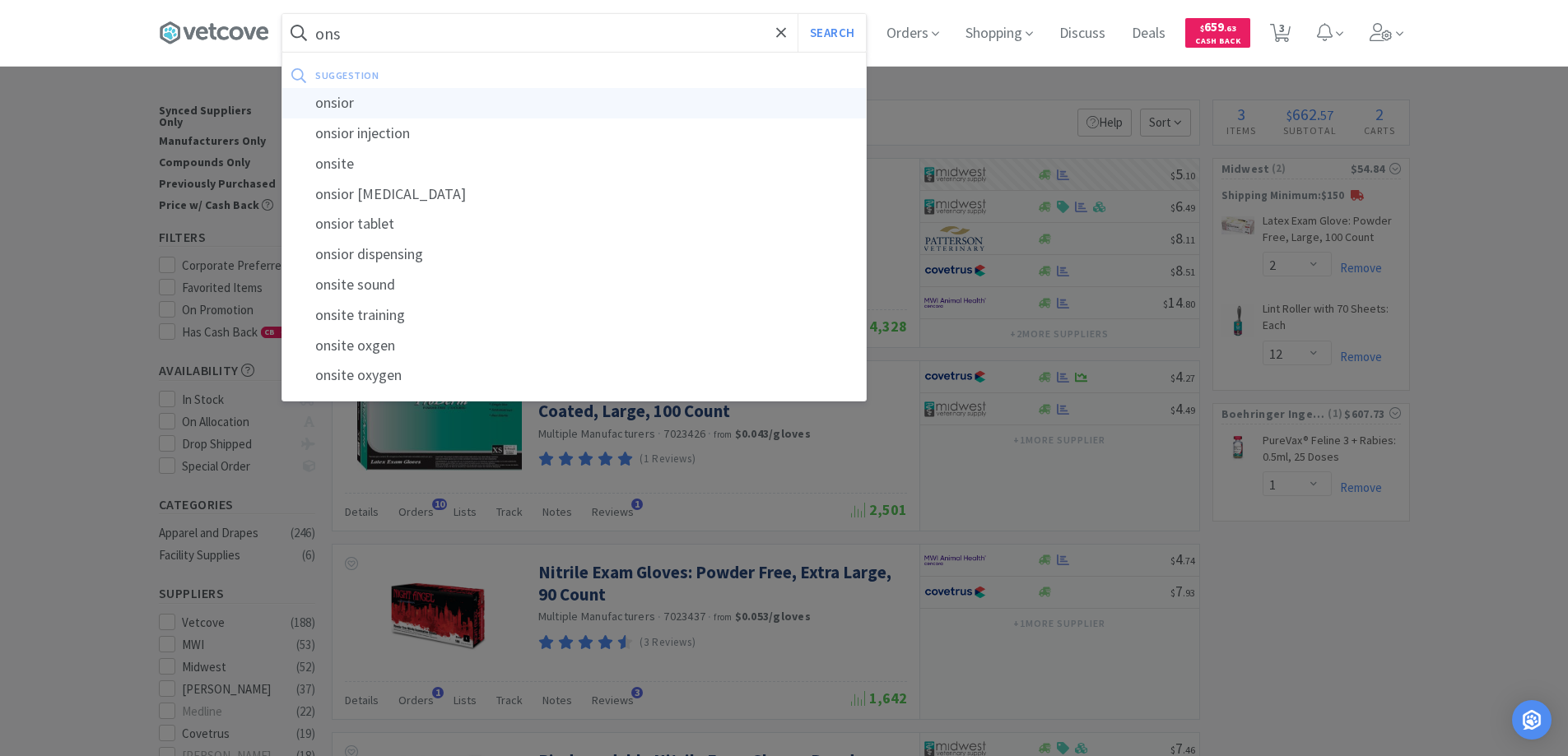
click at [331, 101] on div "onsior" at bounding box center [574, 103] width 583 height 31
type input "onsior"
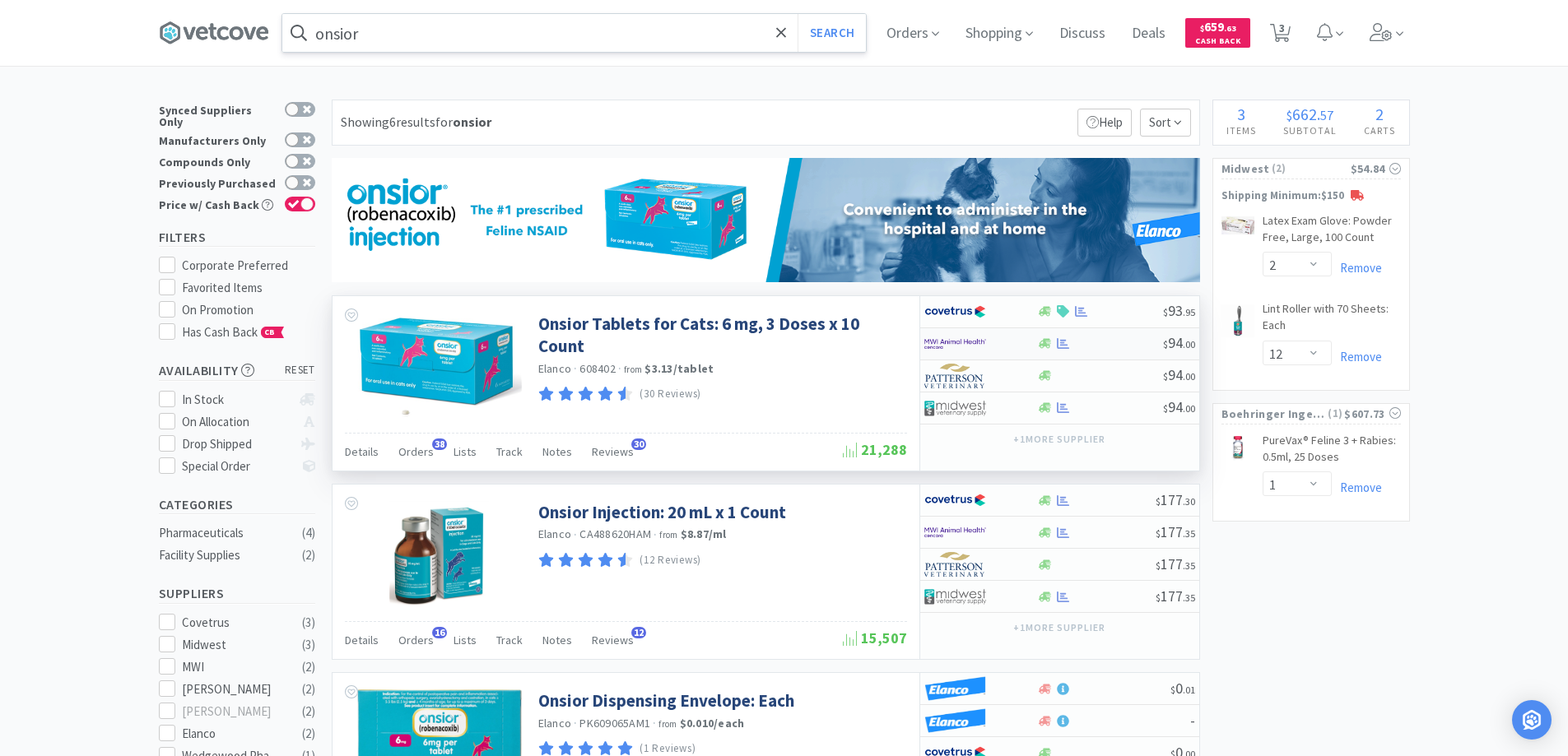
click at [988, 341] on div at bounding box center [970, 344] width 91 height 28
select select "1"
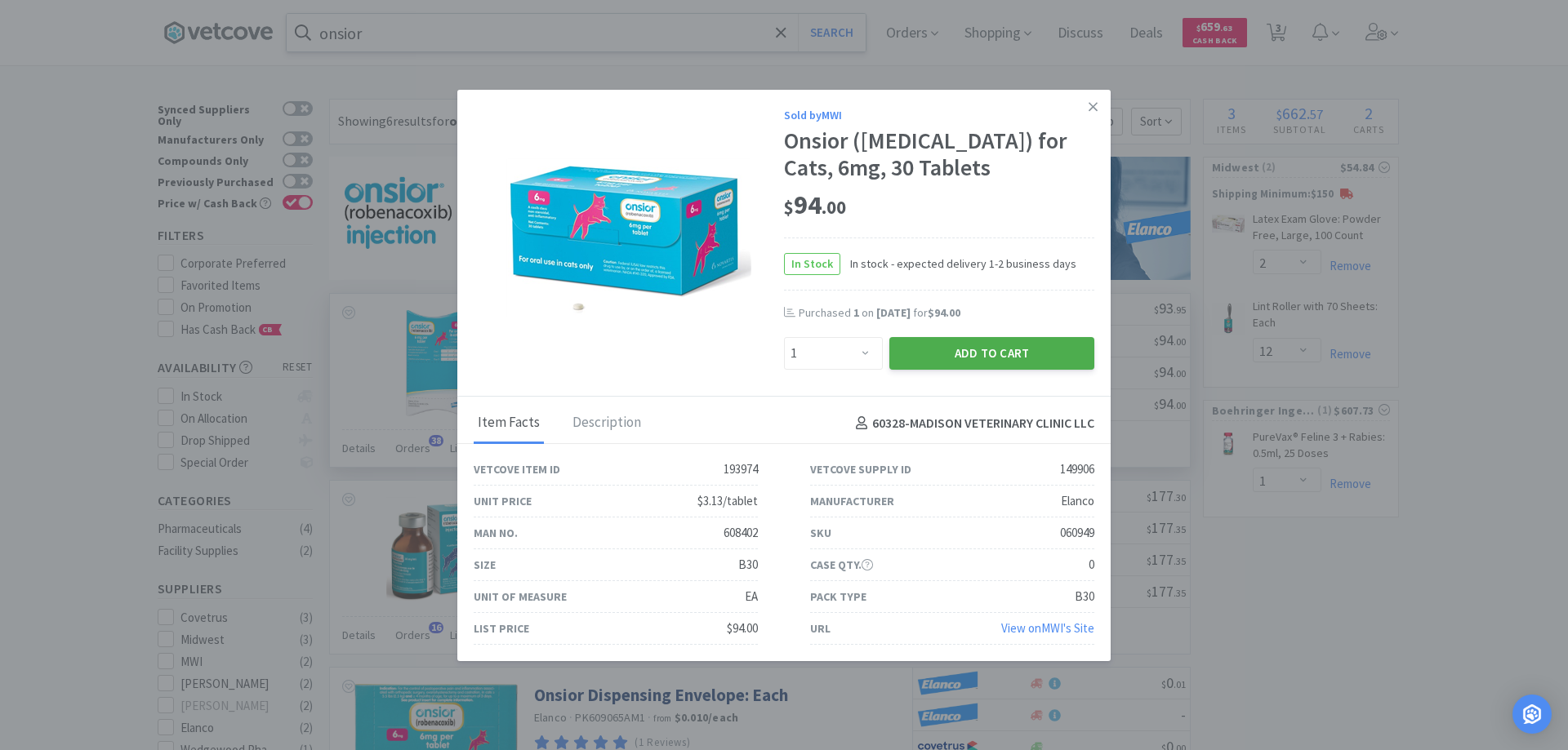
click at [978, 351] on button "Add to Cart" at bounding box center [992, 354] width 205 height 33
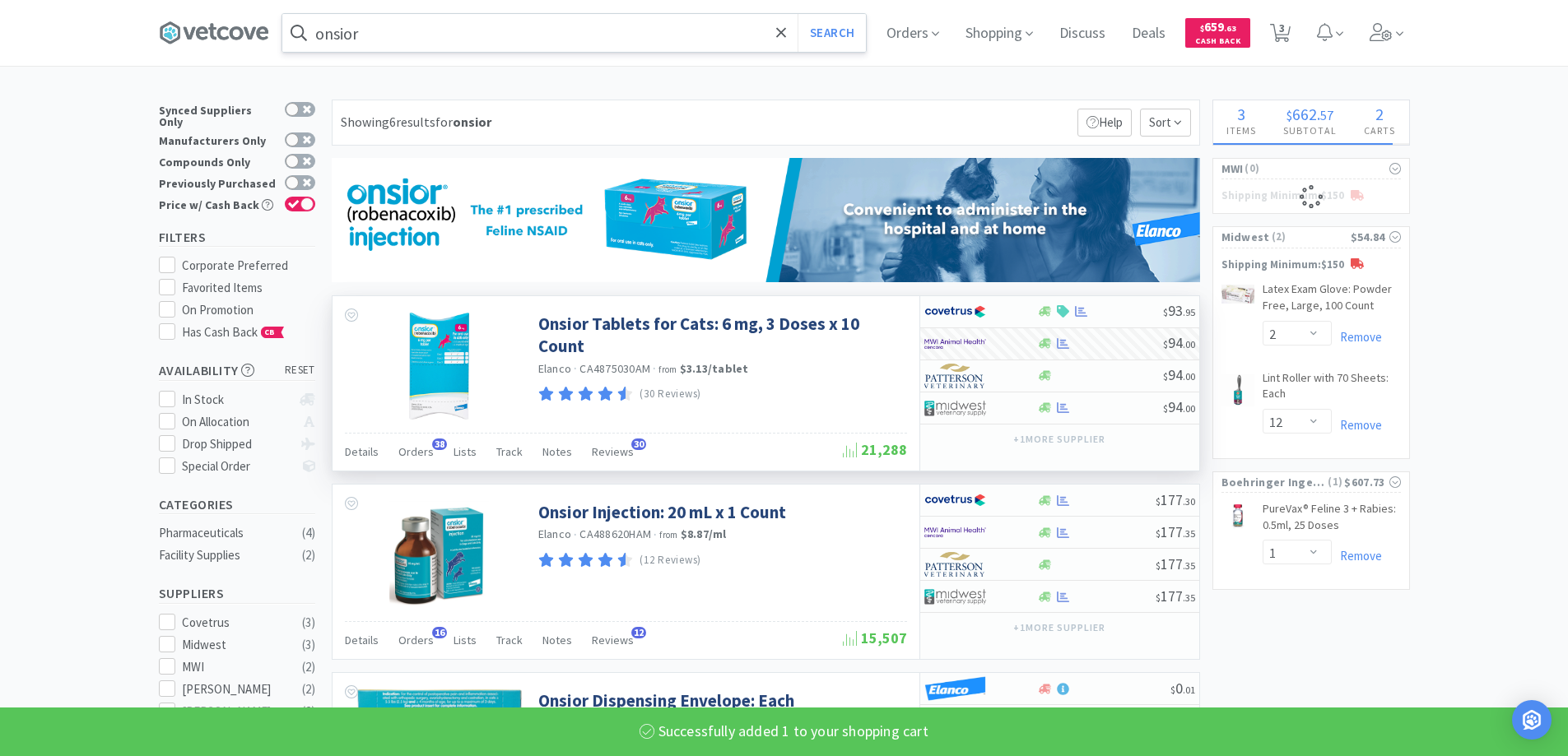
select select "1"
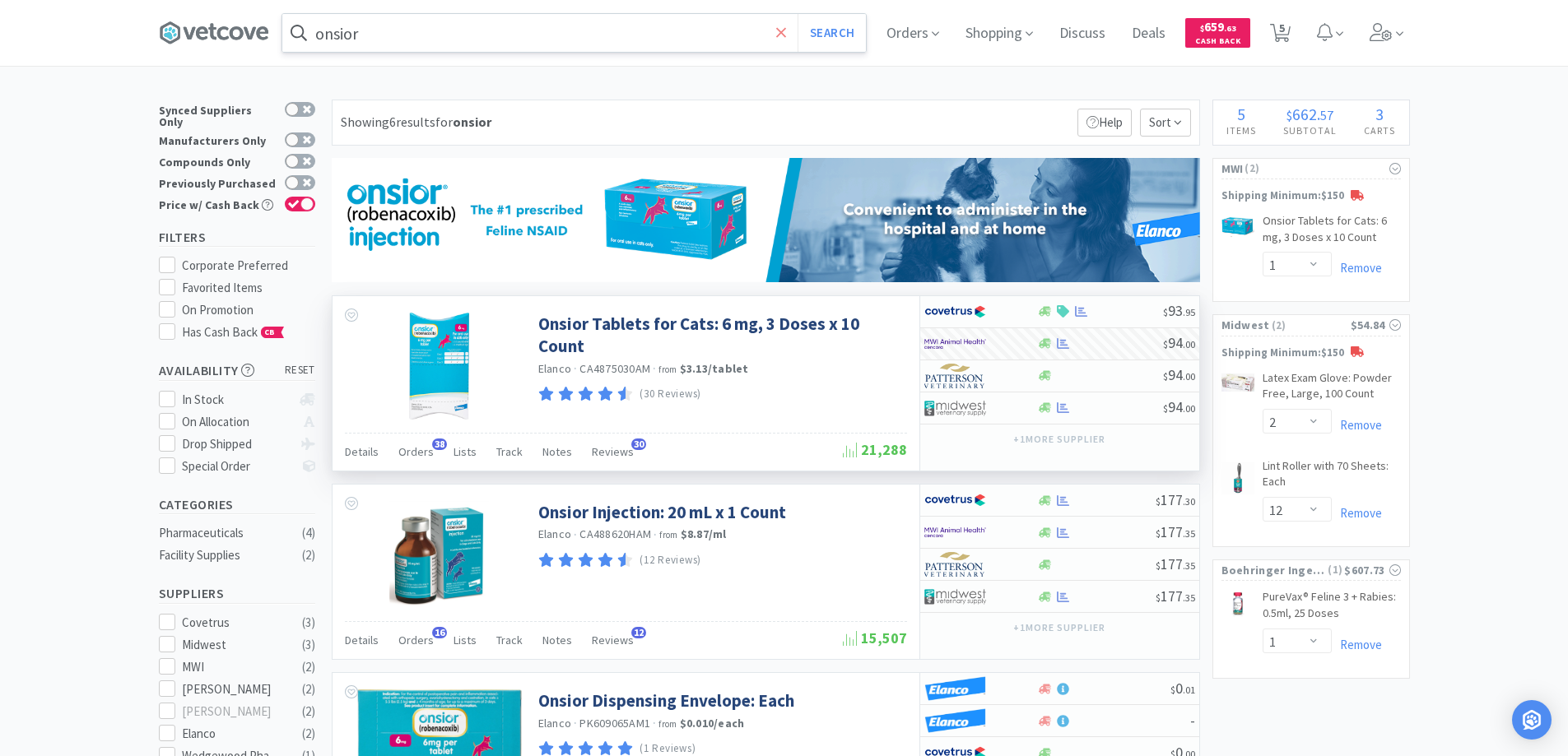
click at [787, 38] on icon at bounding box center [781, 33] width 11 height 17
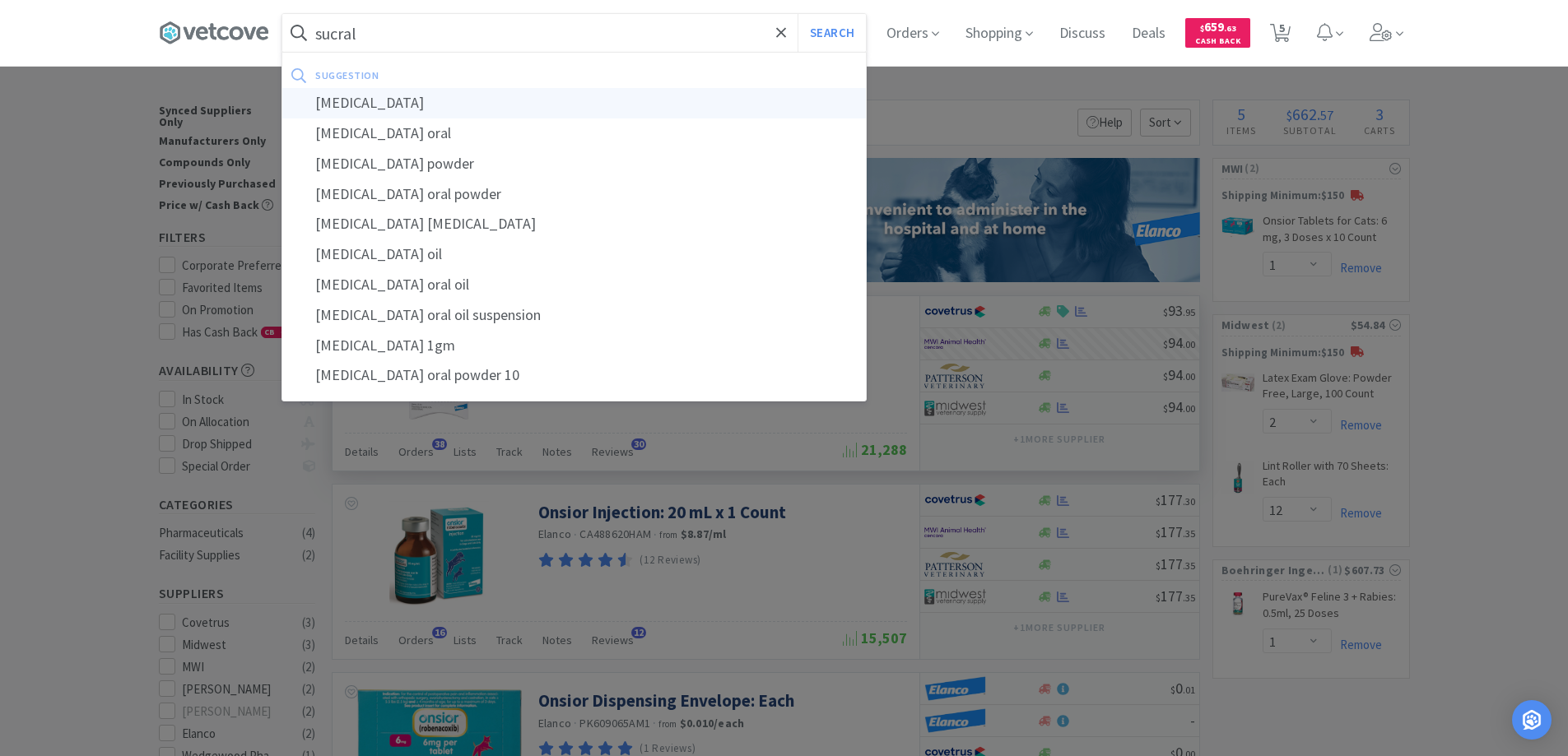
click at [353, 104] on div "sucralfate" at bounding box center [574, 103] width 583 height 31
type input "sucralfate"
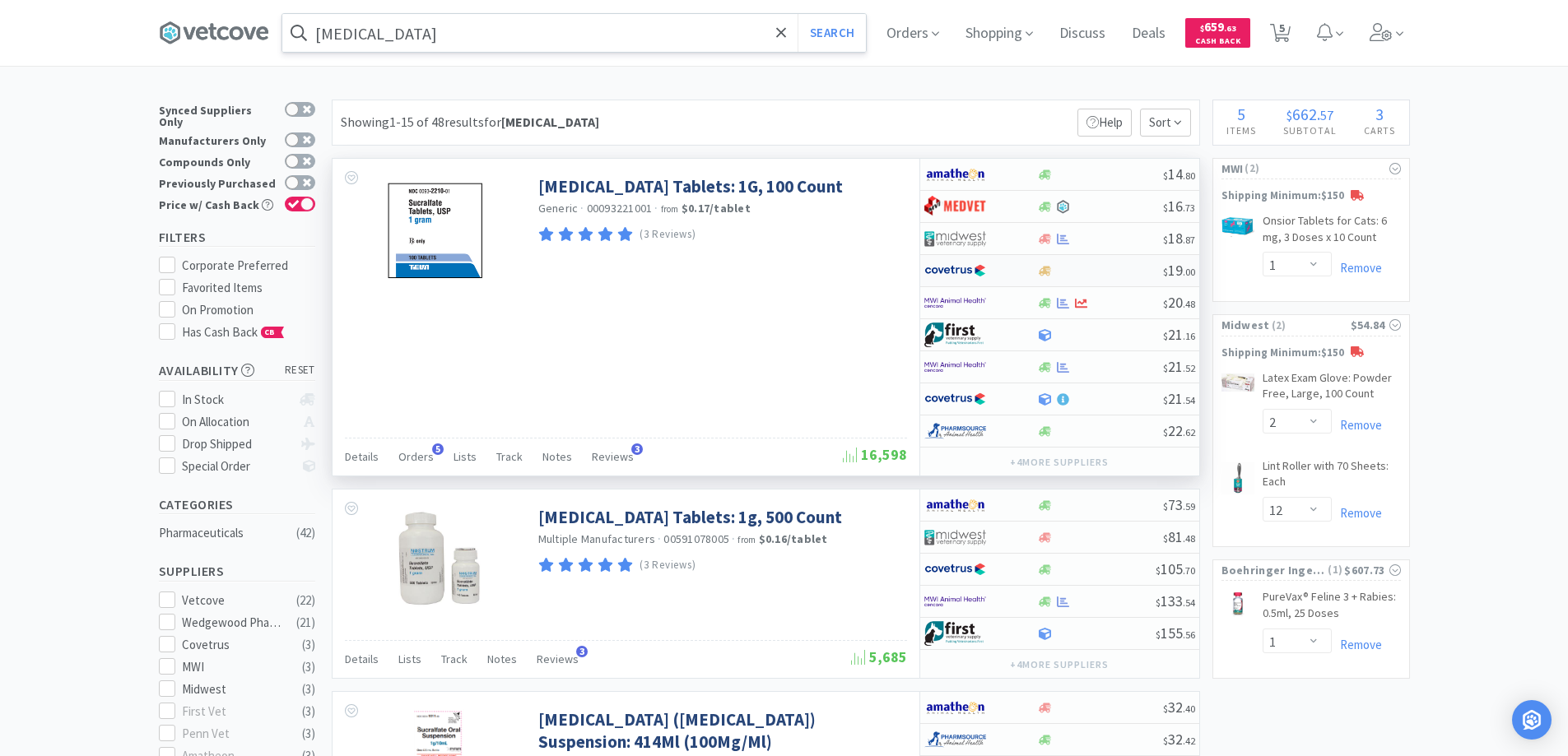
click at [1004, 266] on div at bounding box center [970, 271] width 91 height 28
select select "1"
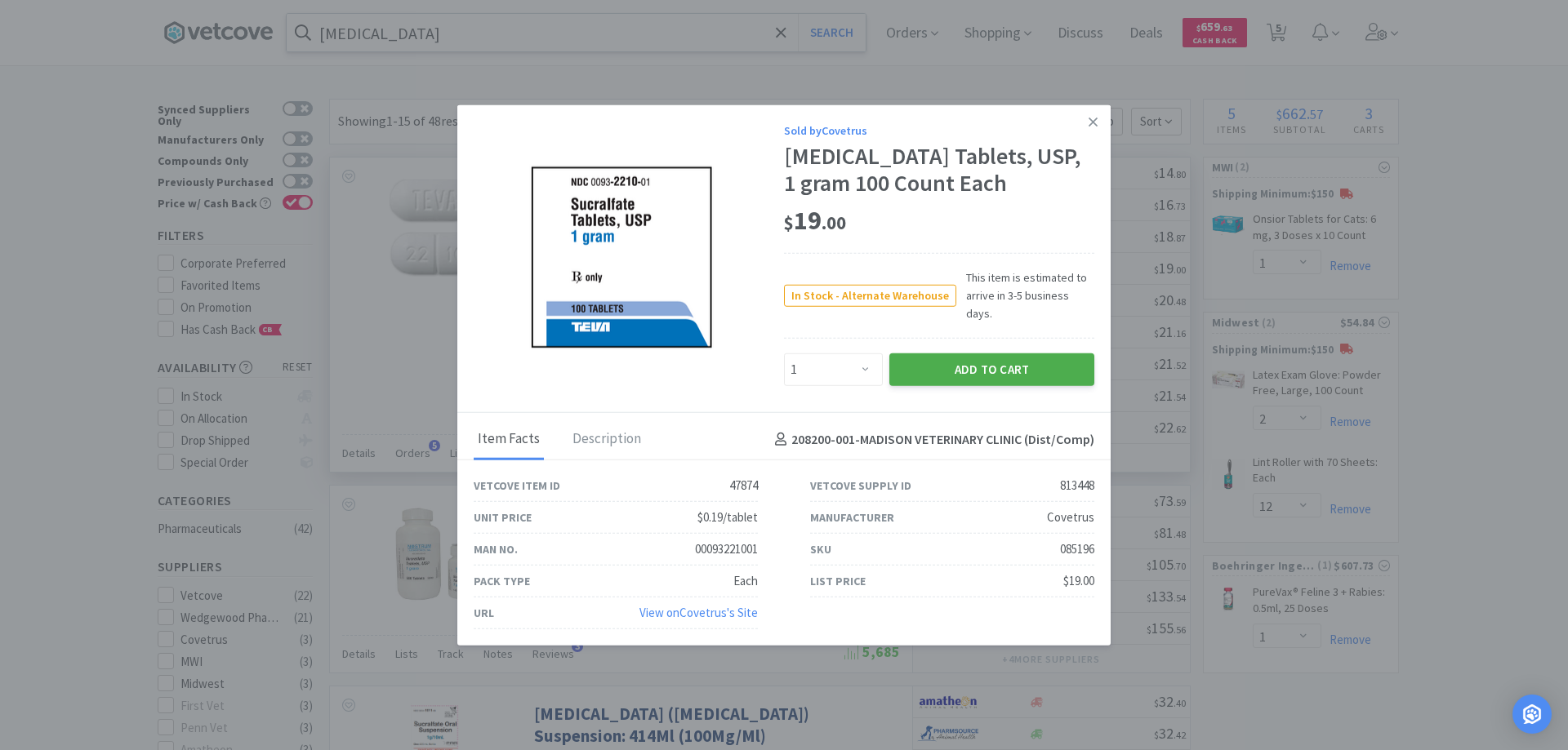
click at [974, 360] on button "Add to Cart" at bounding box center [992, 370] width 205 height 33
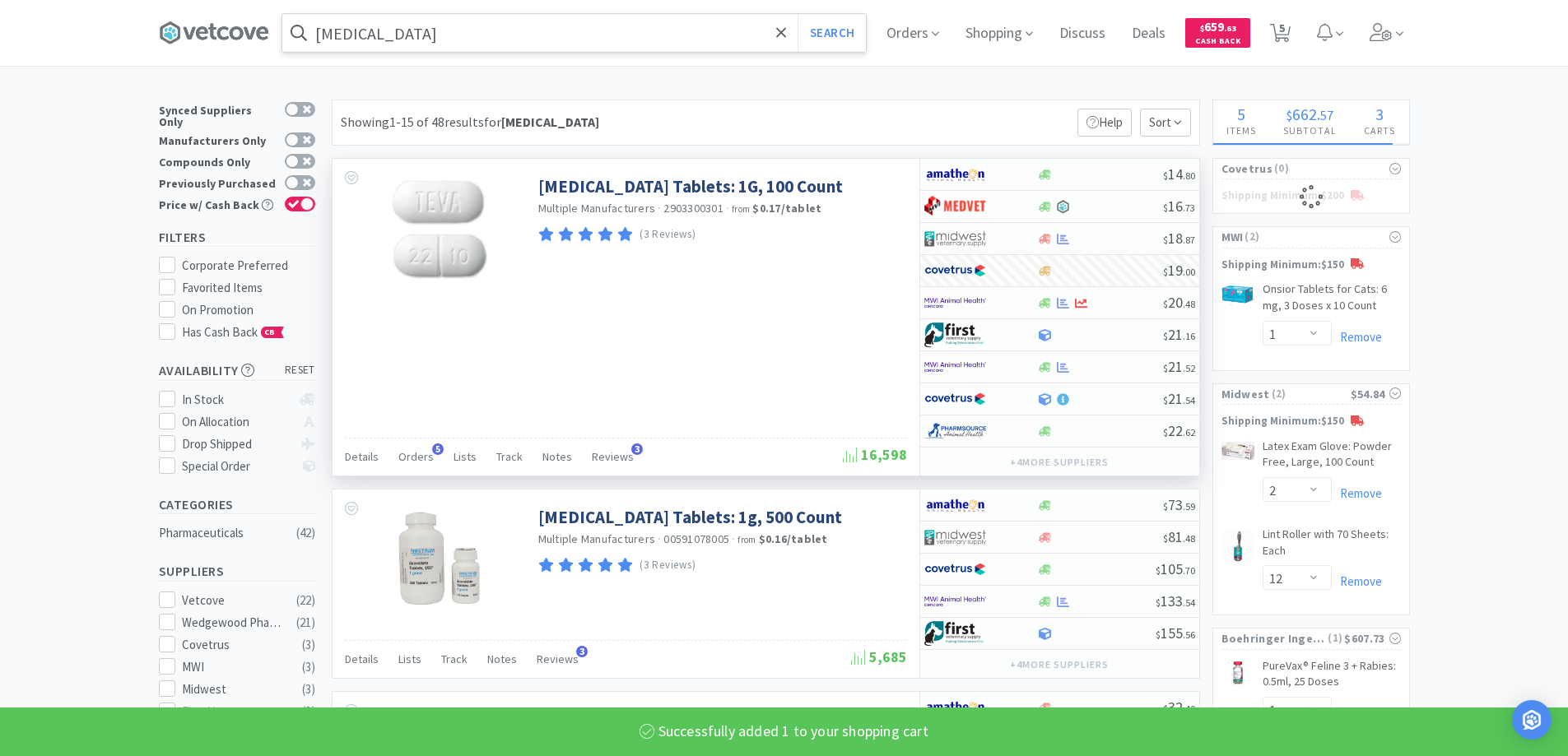
select select "1"
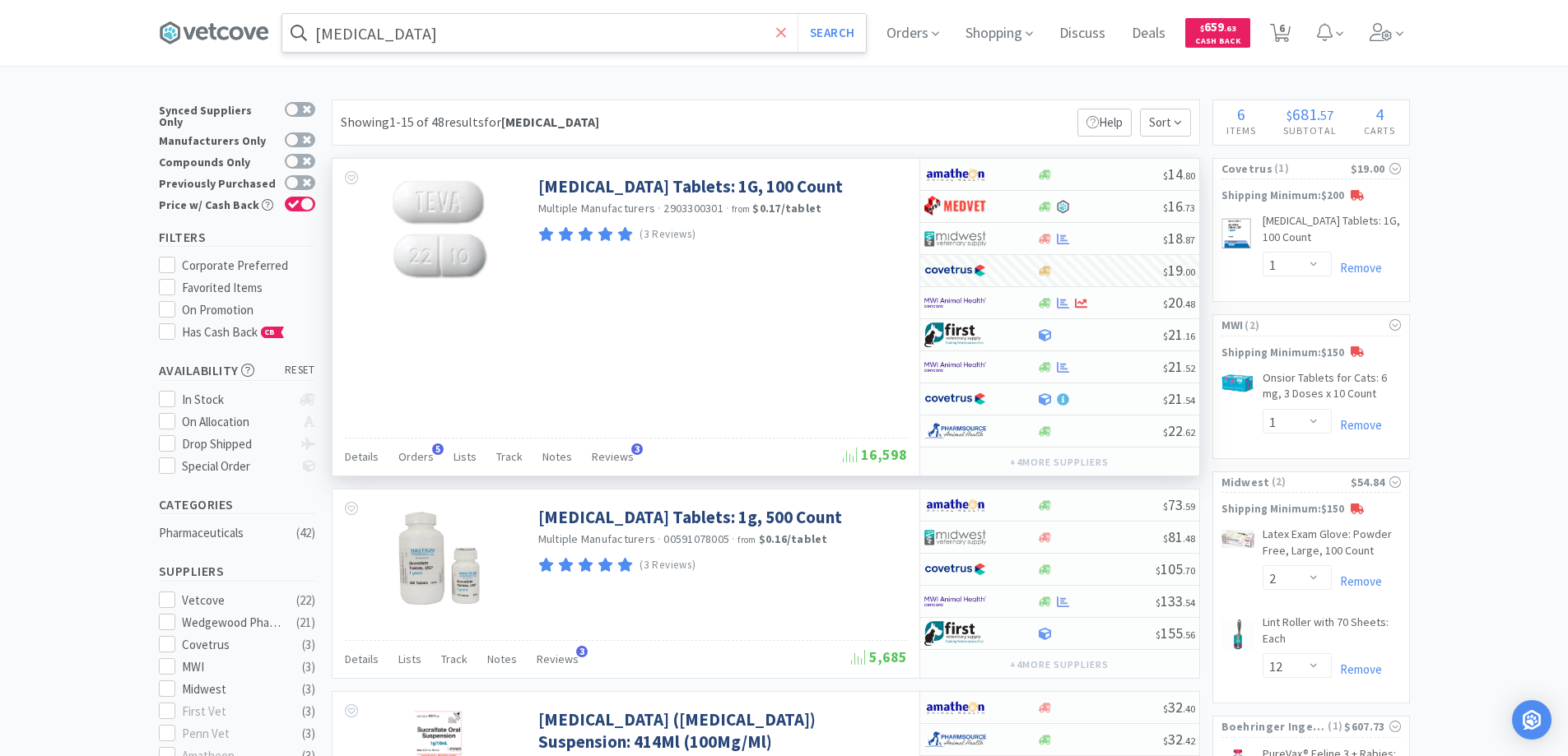
click at [784, 30] on icon at bounding box center [781, 32] width 10 height 10
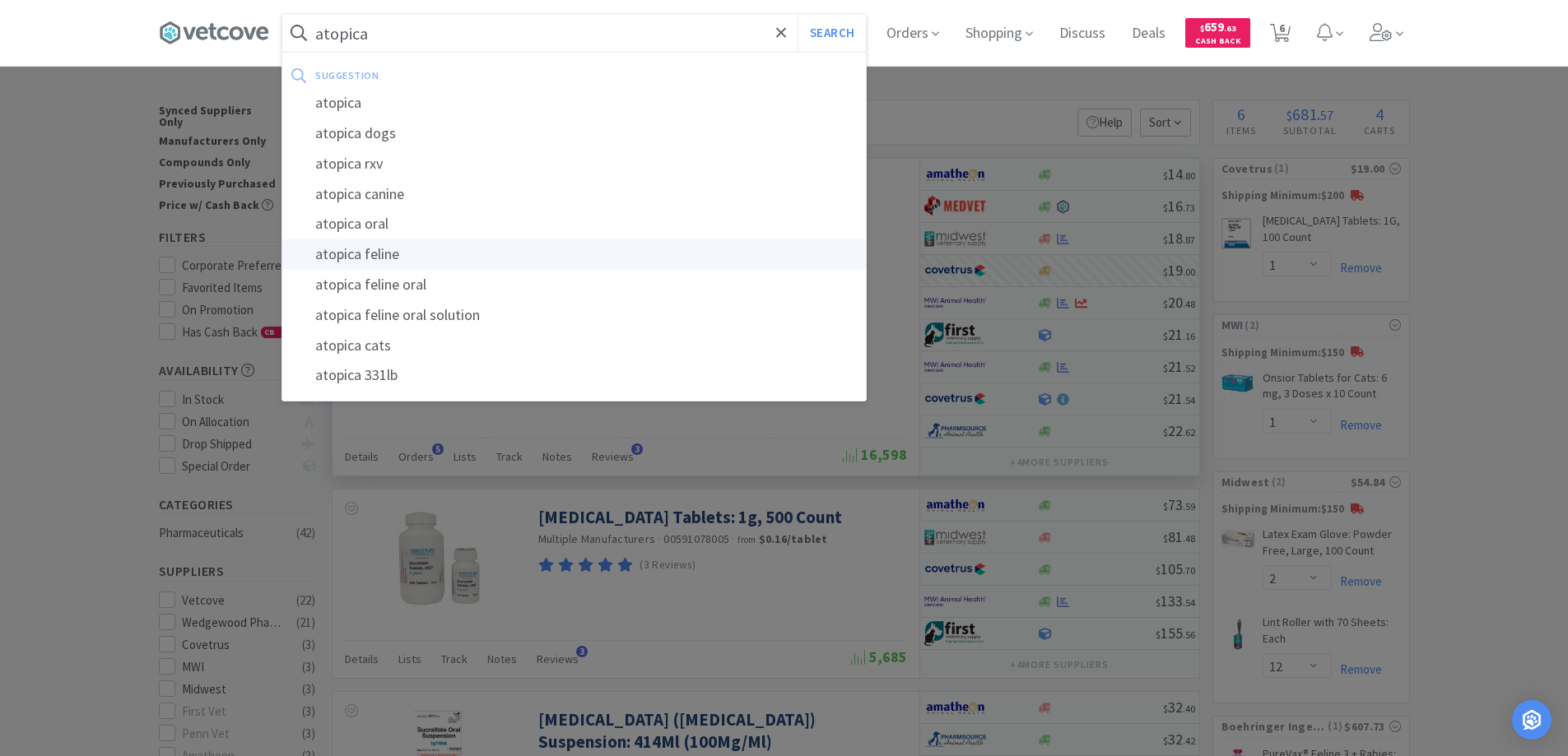
click at [366, 253] on div "atopica feline" at bounding box center [574, 254] width 583 height 31
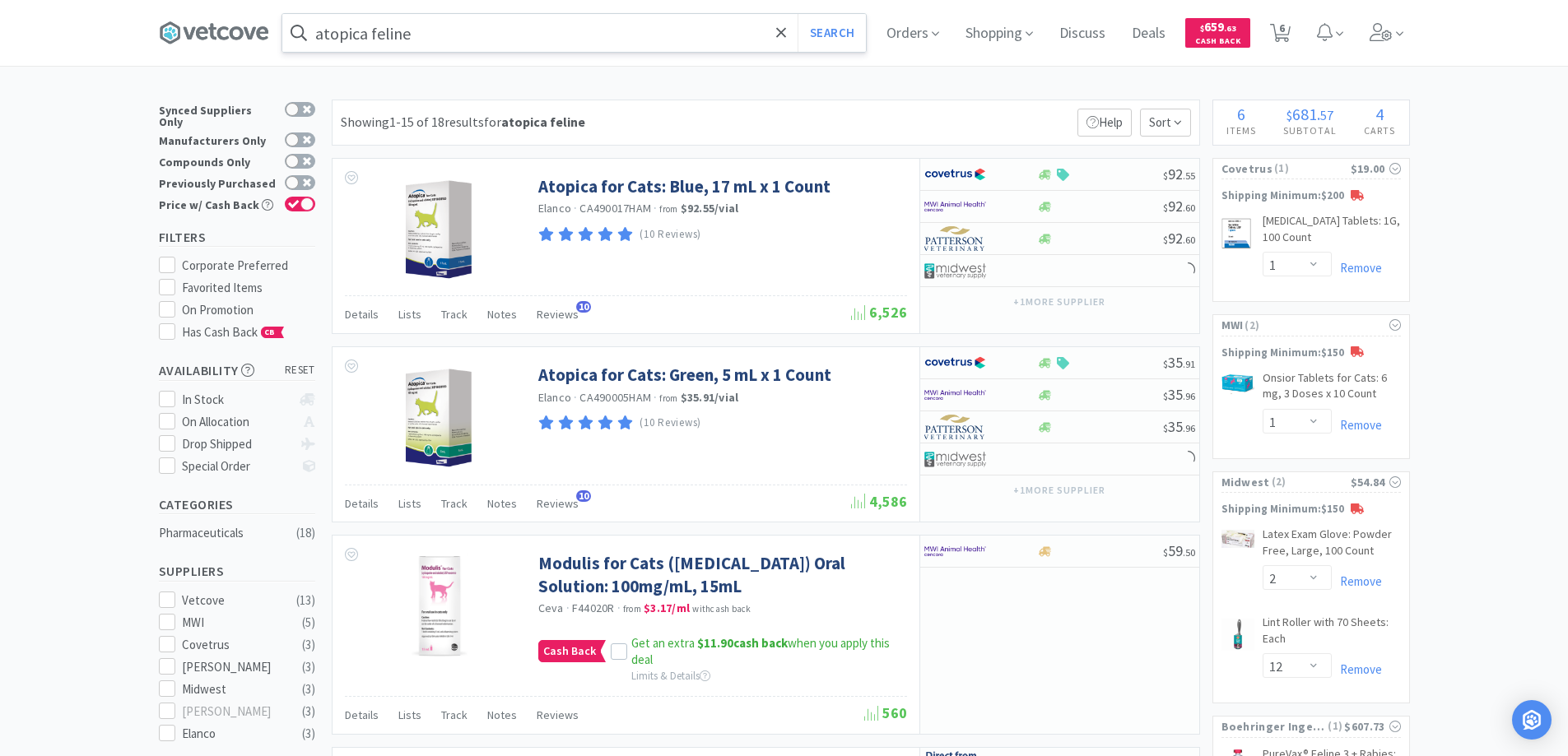
type input "sucralfate"
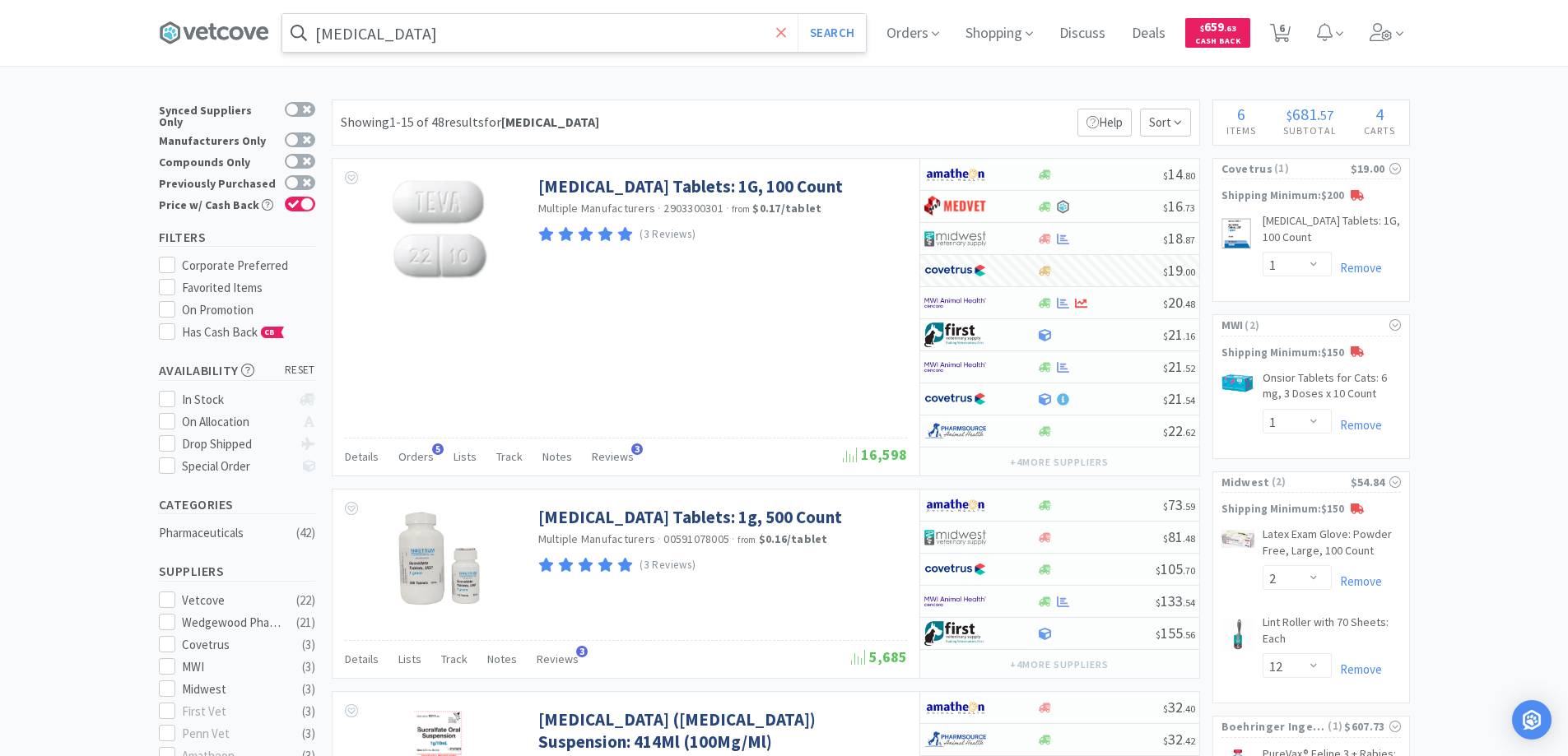
click at [782, 28] on icon at bounding box center [781, 33] width 11 height 17
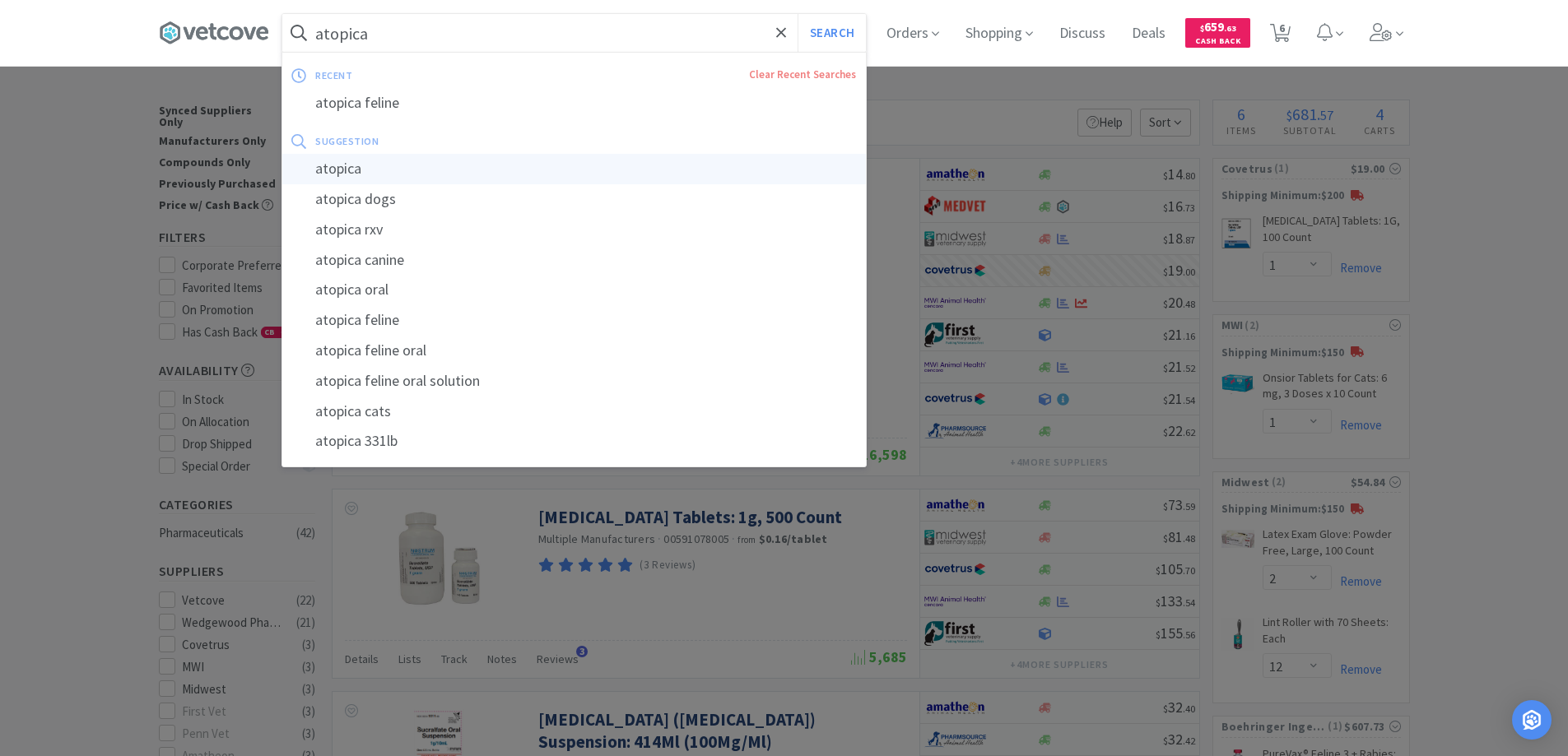
type input "atopica"
click at [337, 169] on div "atopica" at bounding box center [574, 169] width 583 height 31
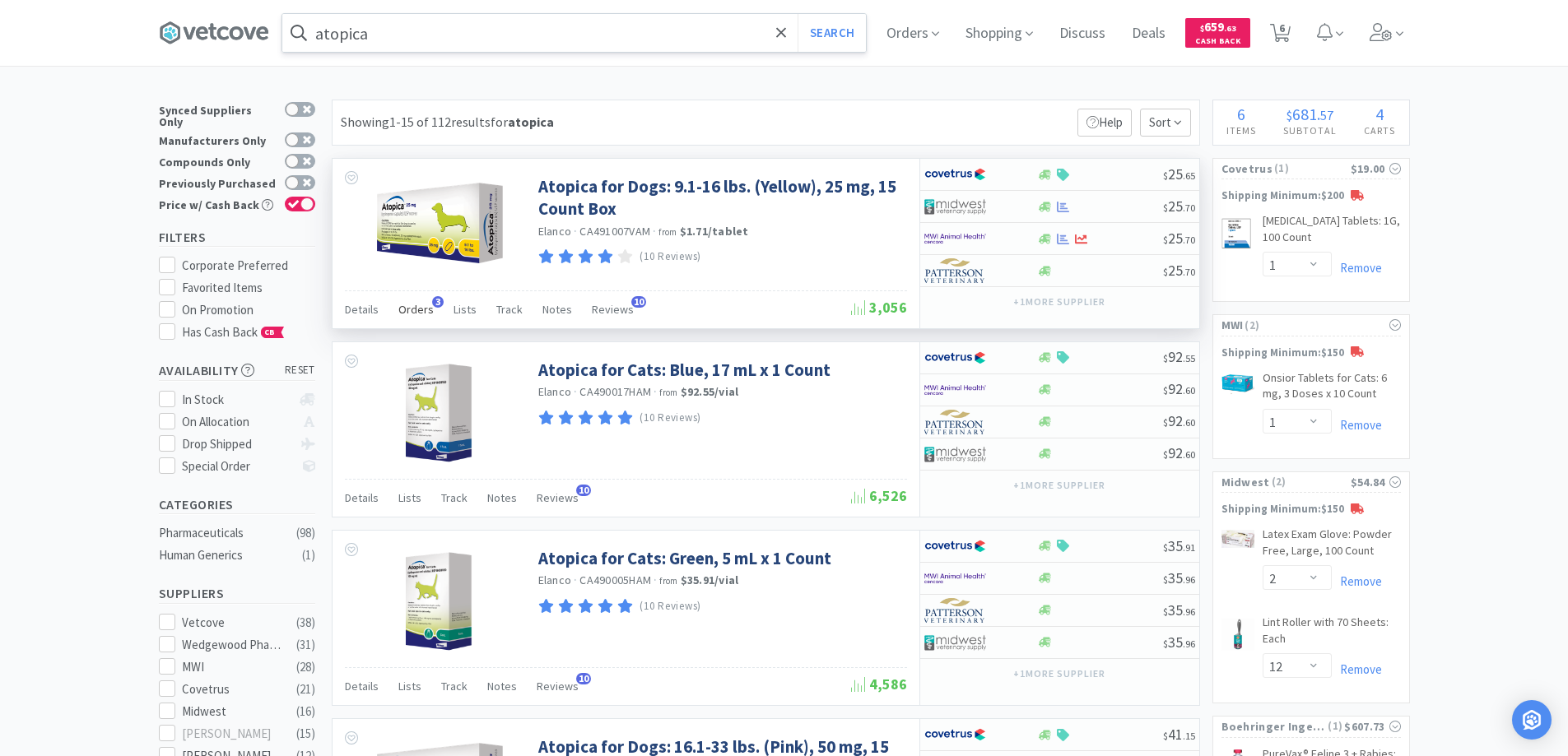
click at [432, 301] on span "3" at bounding box center [438, 302] width 12 height 12
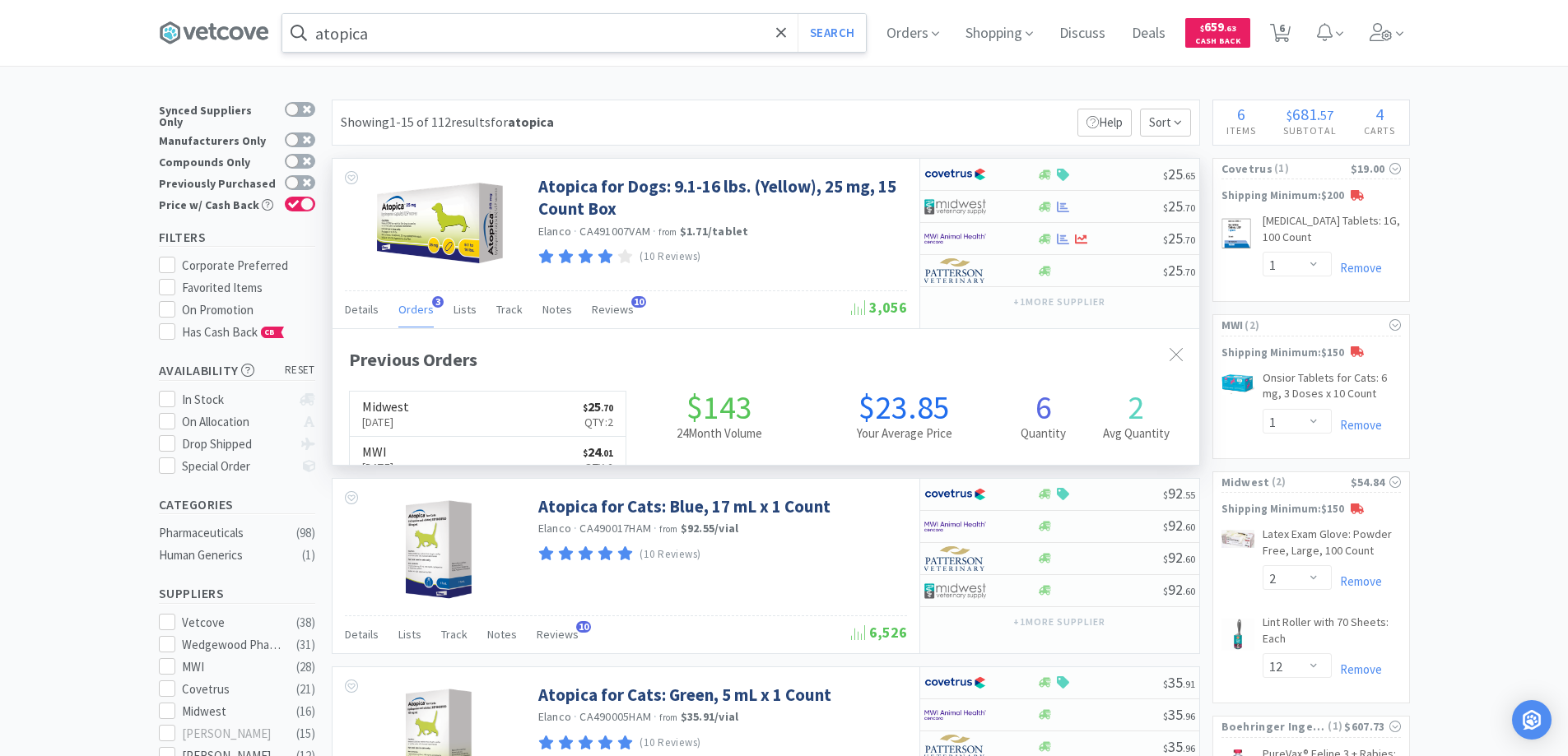
scroll to position [426, 867]
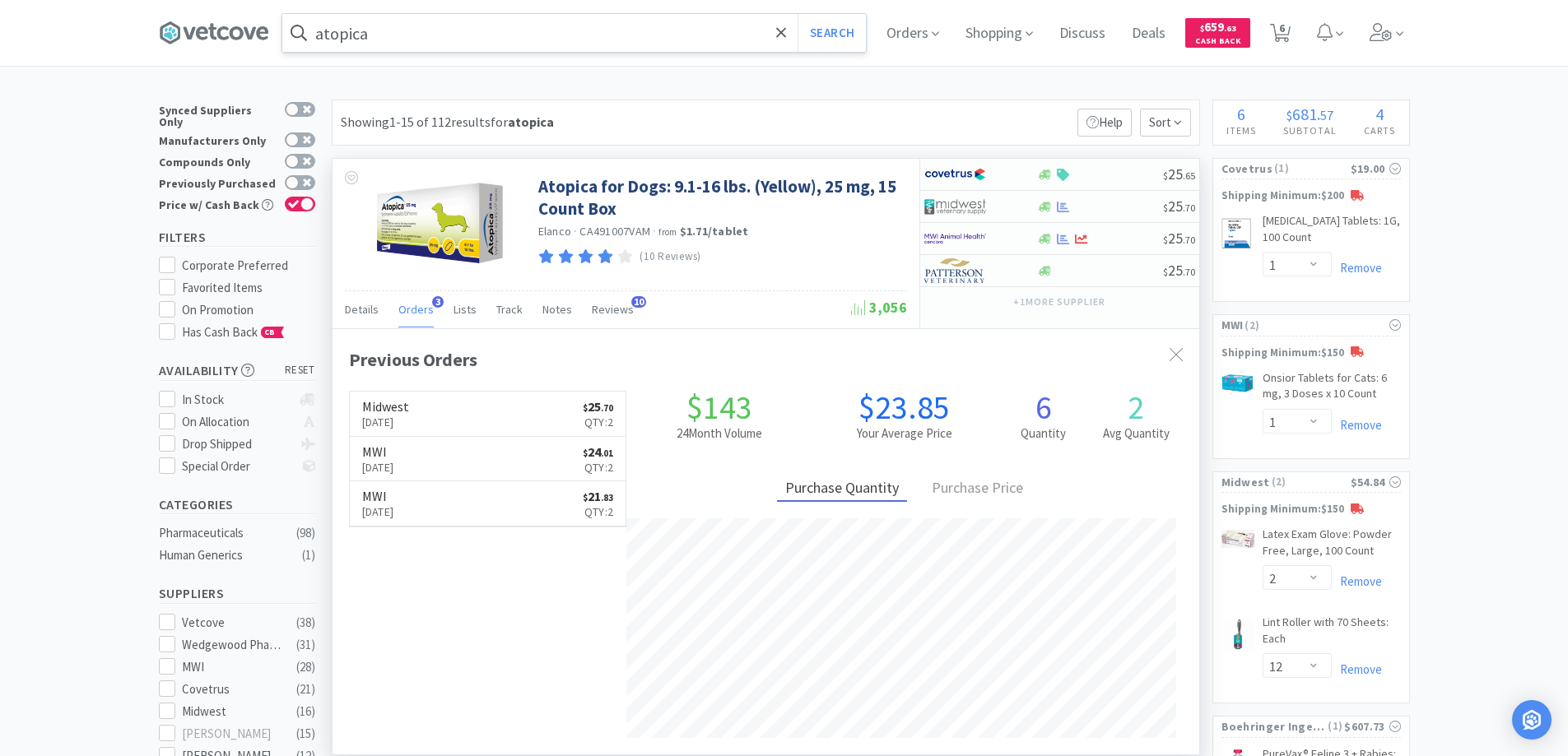
click at [432, 301] on span "3" at bounding box center [438, 302] width 12 height 12
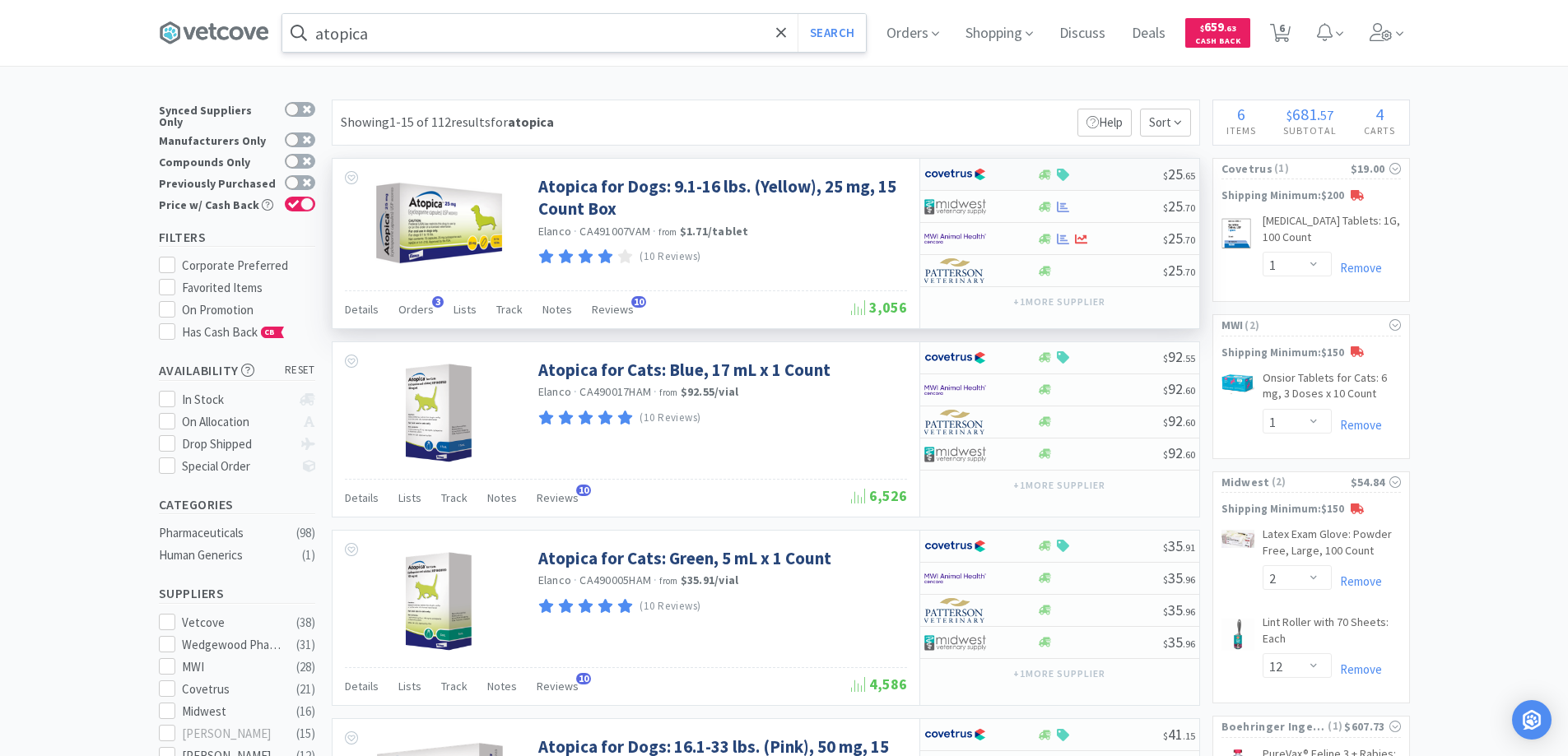
click at [995, 171] on div at bounding box center [970, 174] width 91 height 28
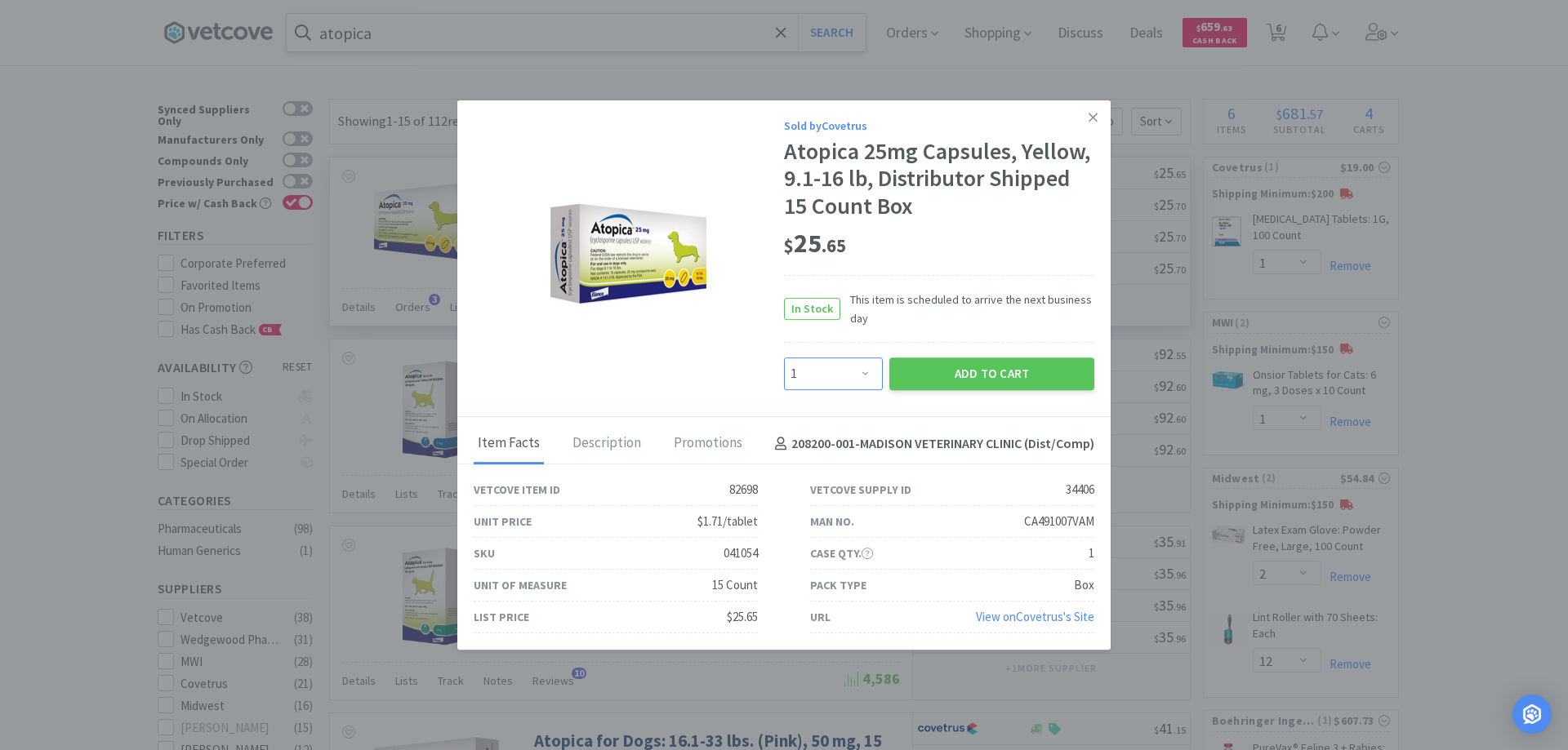
click at [865, 373] on select "Enter Quantity 1 2 3 4 5 6 7 8 9 10 11 12 13 14 15 16 17 18 19 20 Enter Quantity" at bounding box center [833, 374] width 99 height 33
select select "2"
click at [784, 358] on select "Enter Quantity 1 2 3 4 5 6 7 8 9 10 11 12 13 14 15 16 17 18 19 20 Enter Quantity" at bounding box center [833, 374] width 99 height 33
click at [969, 373] on button "Add to Cart" at bounding box center [992, 374] width 205 height 33
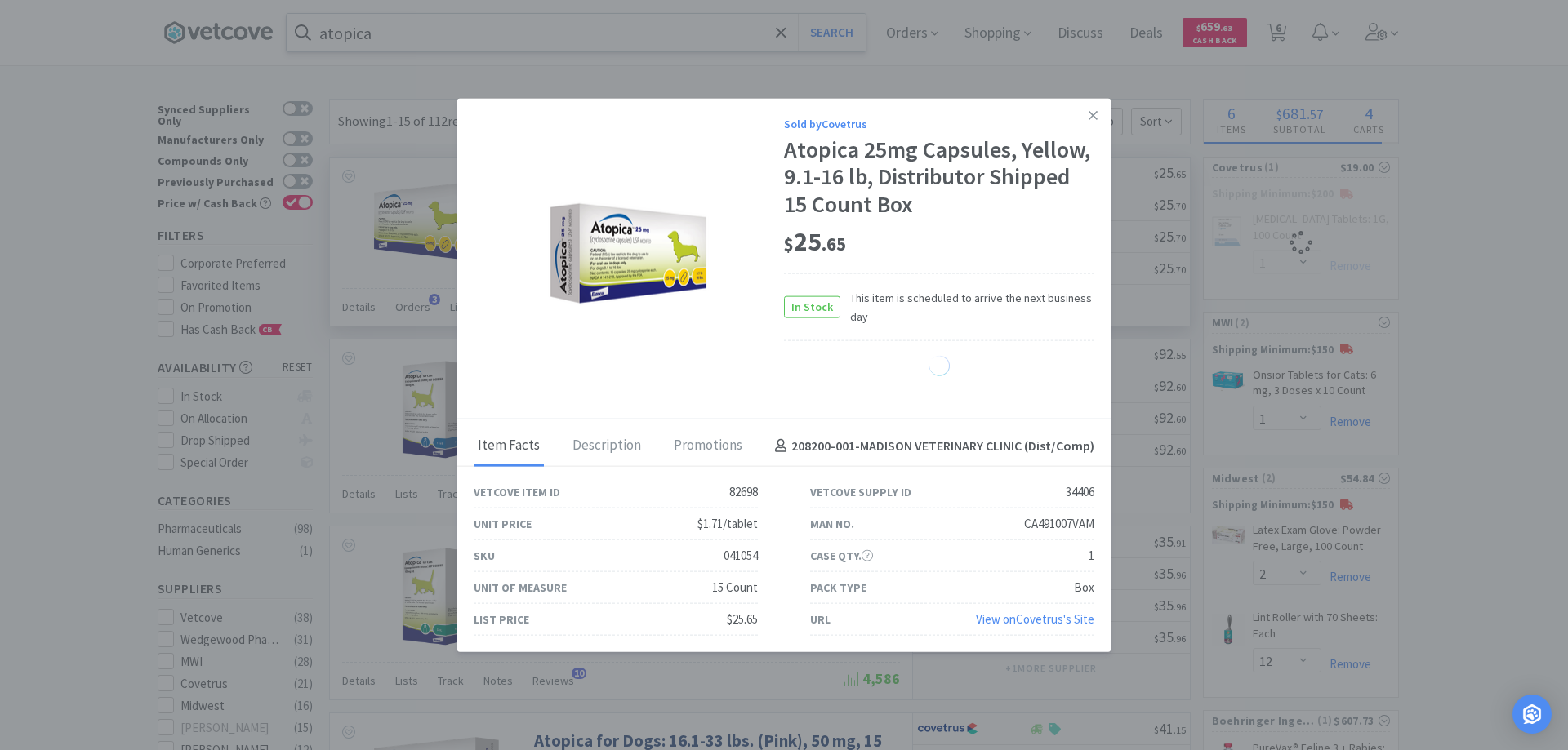
select select "1"
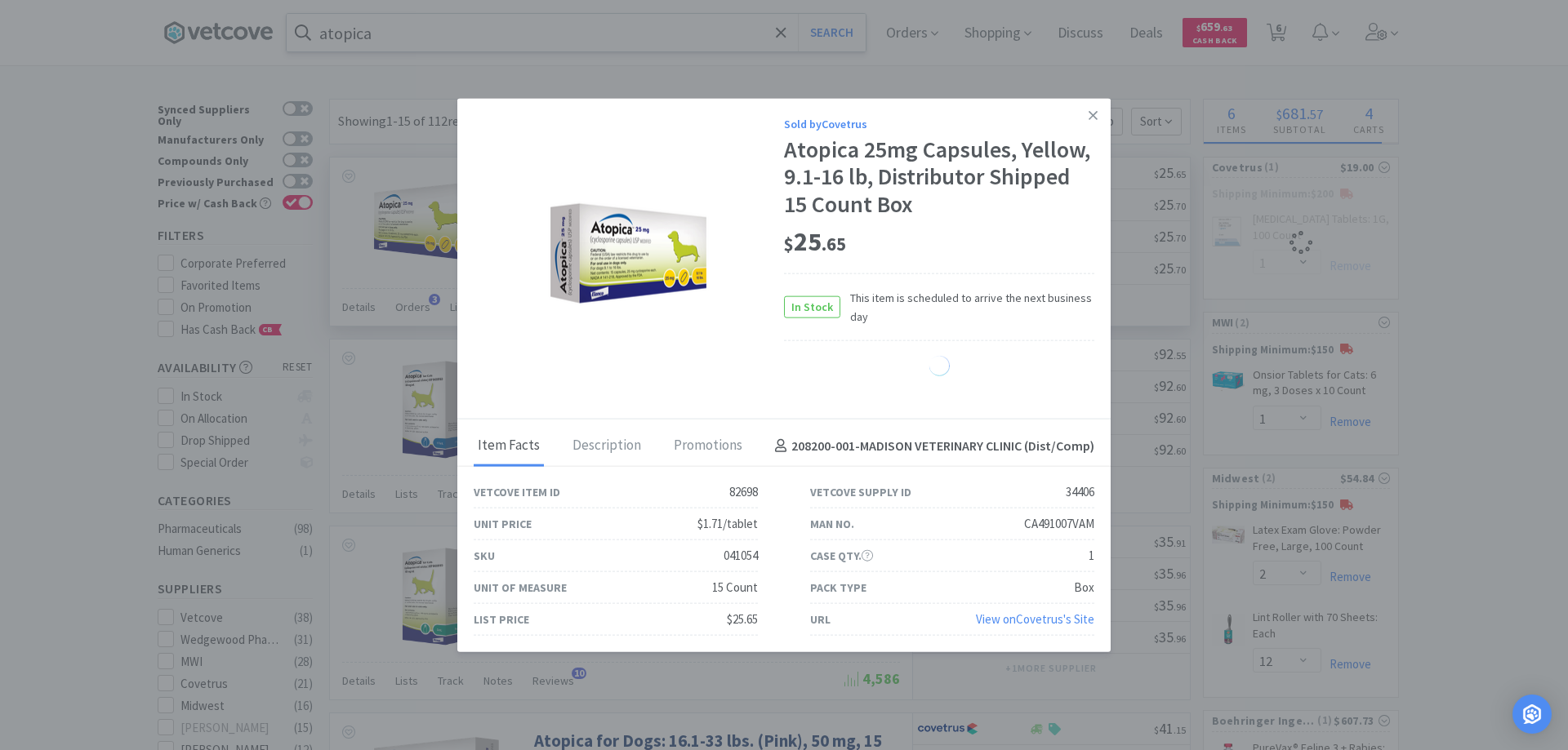
select select "1"
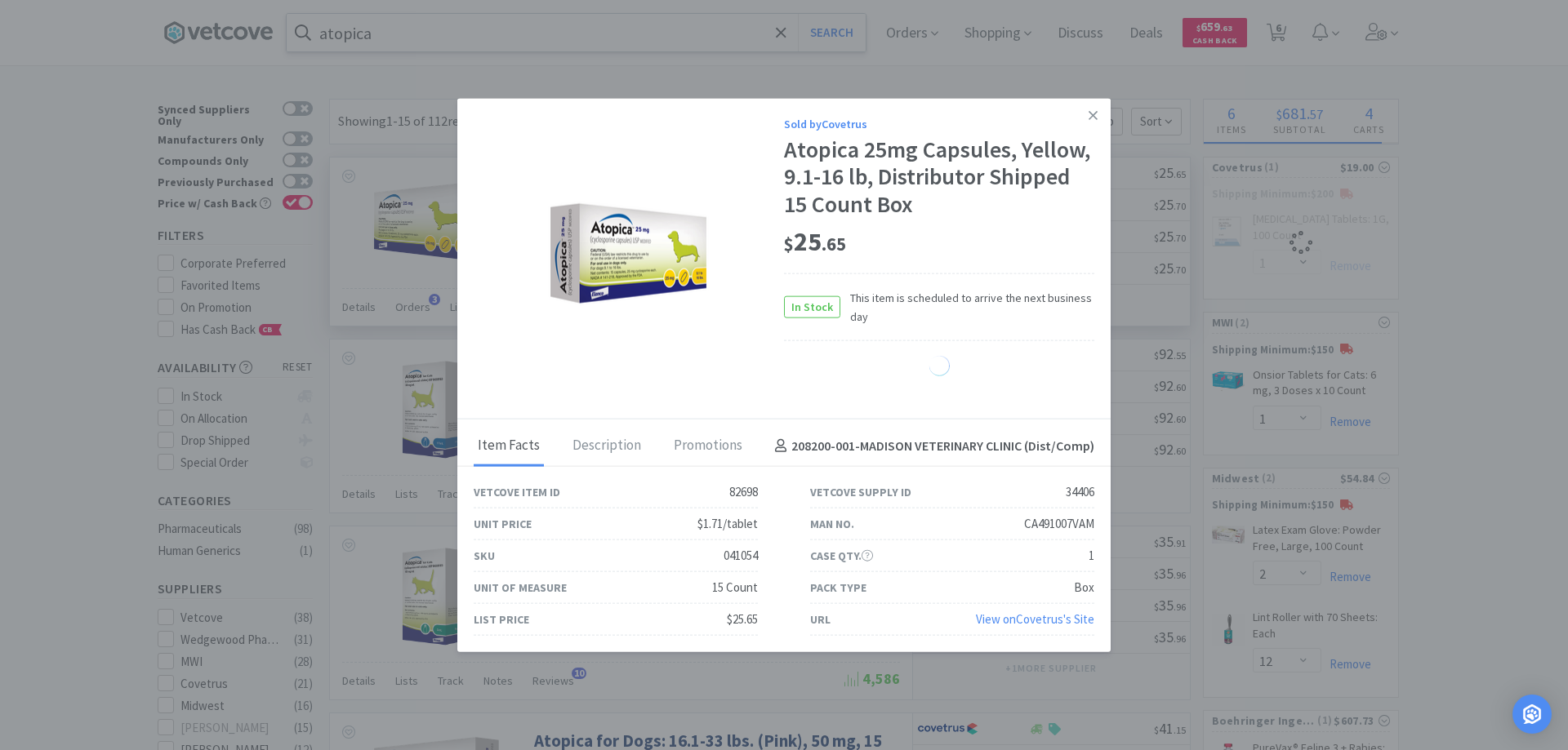
select select "1"
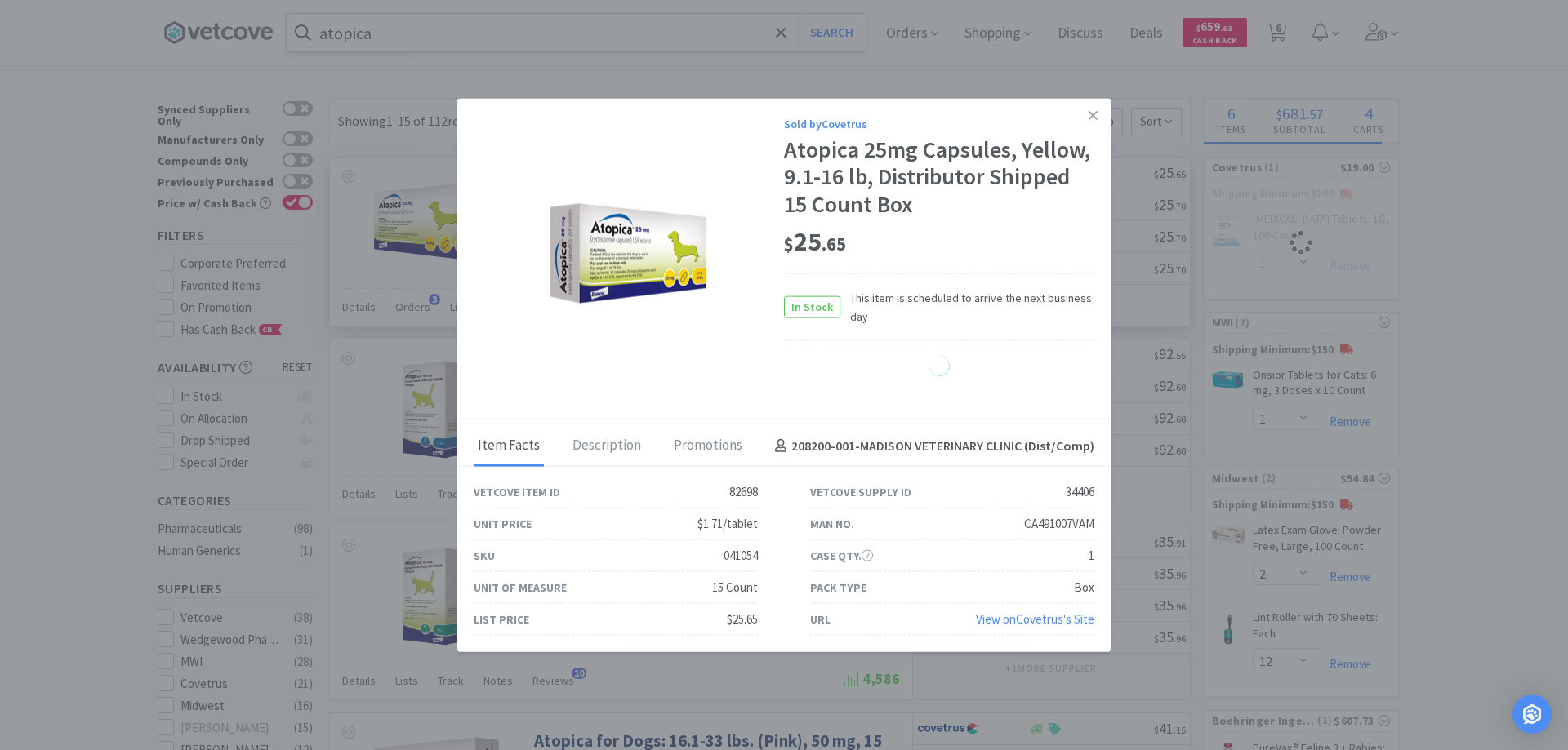
select select "1"
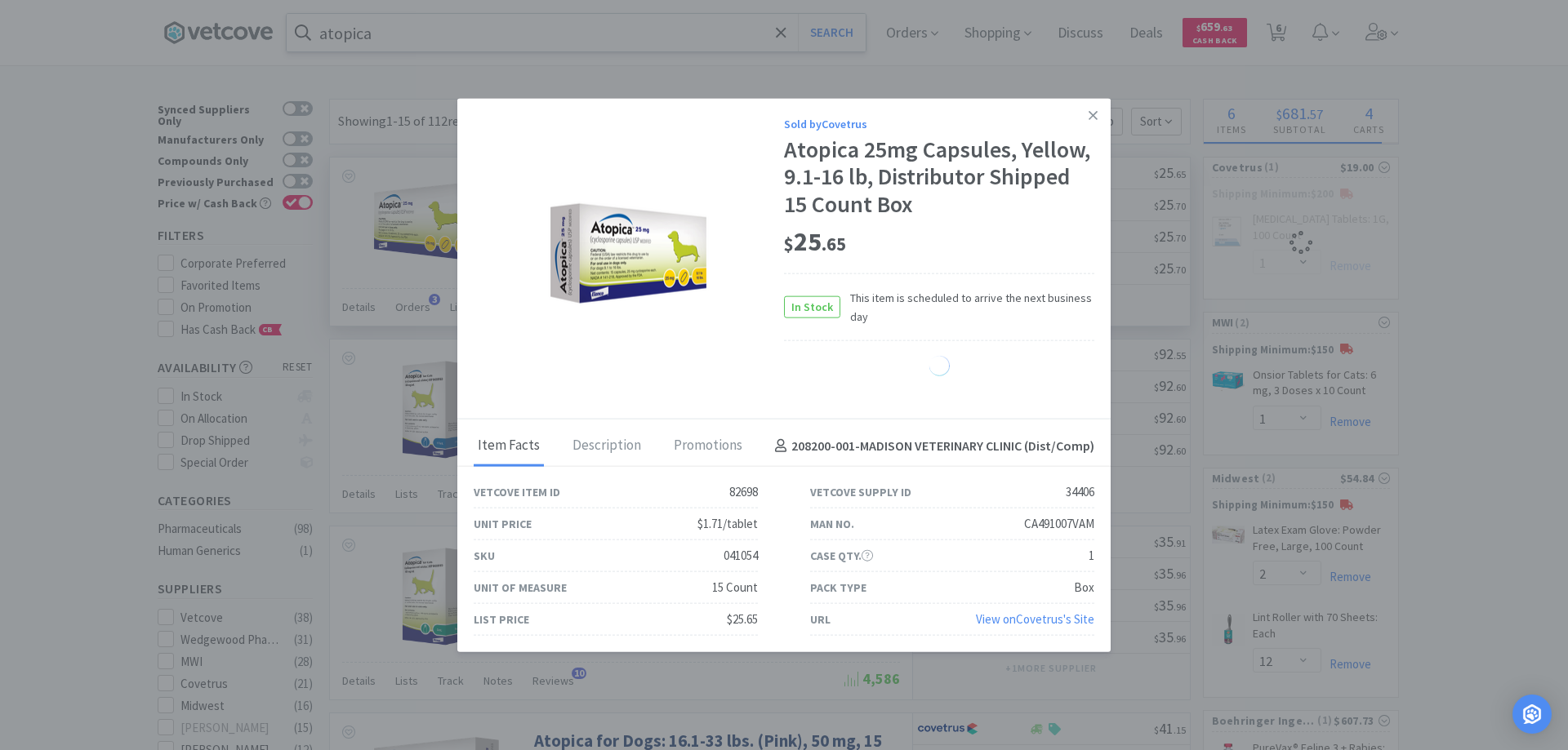
select select "1"
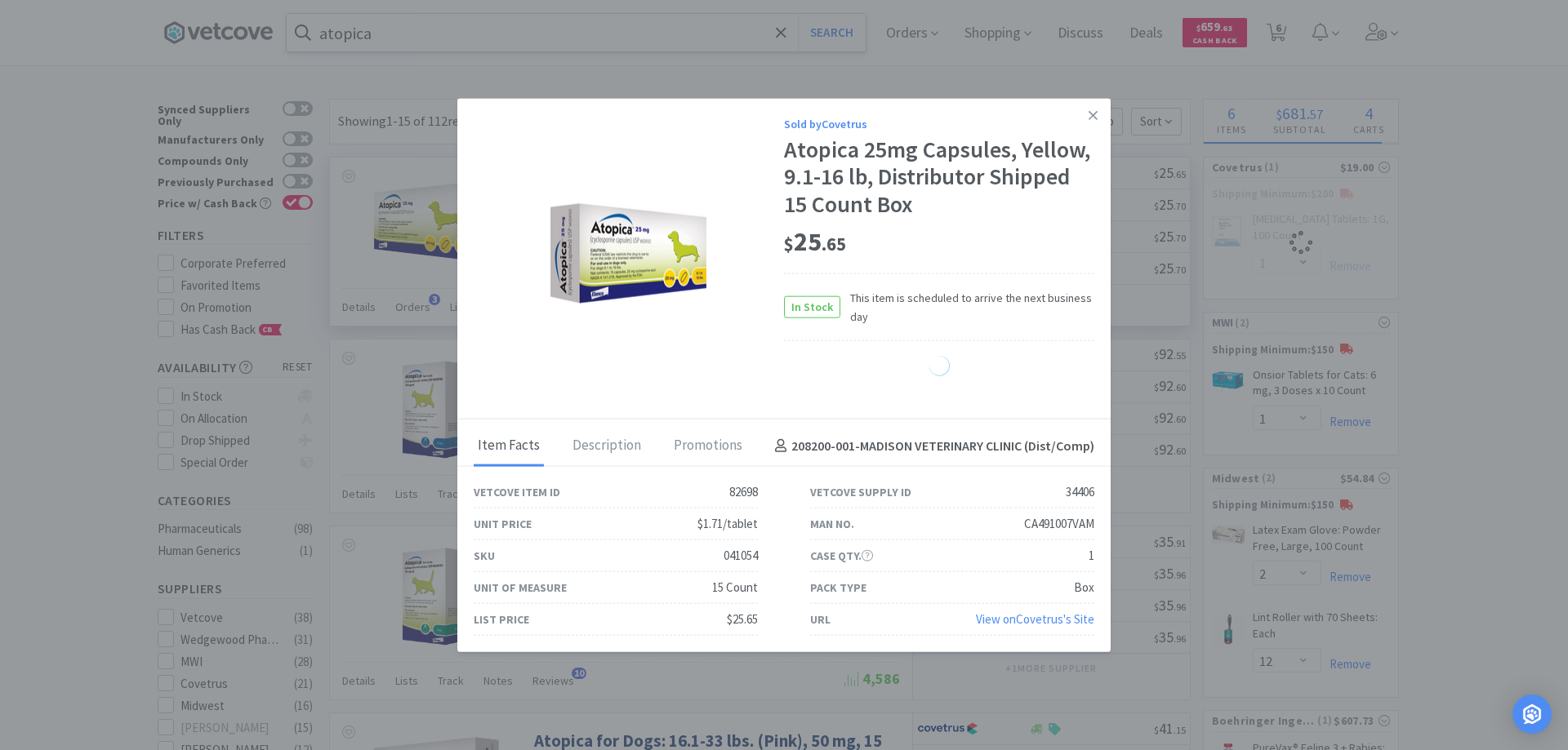
select select "1"
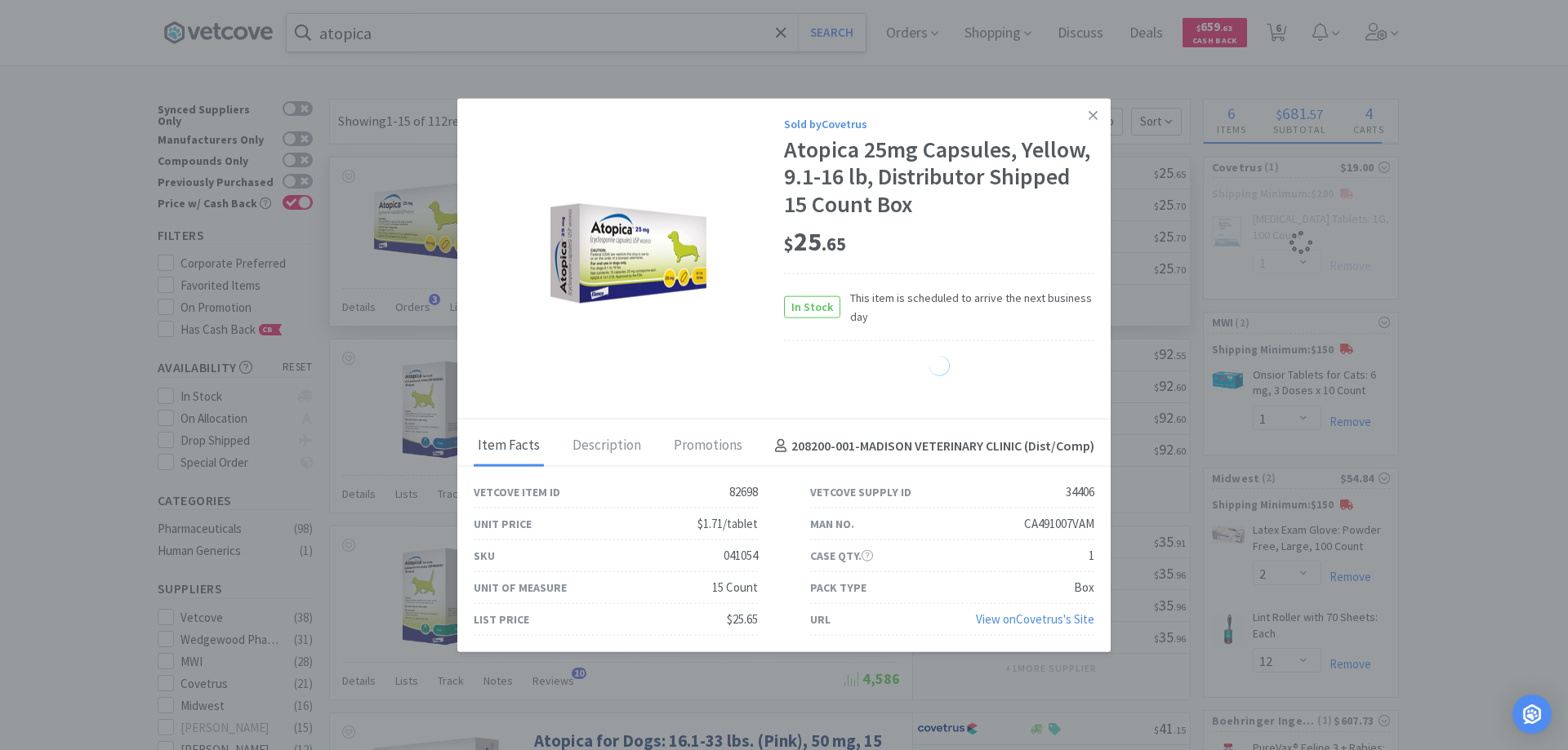
select select "1"
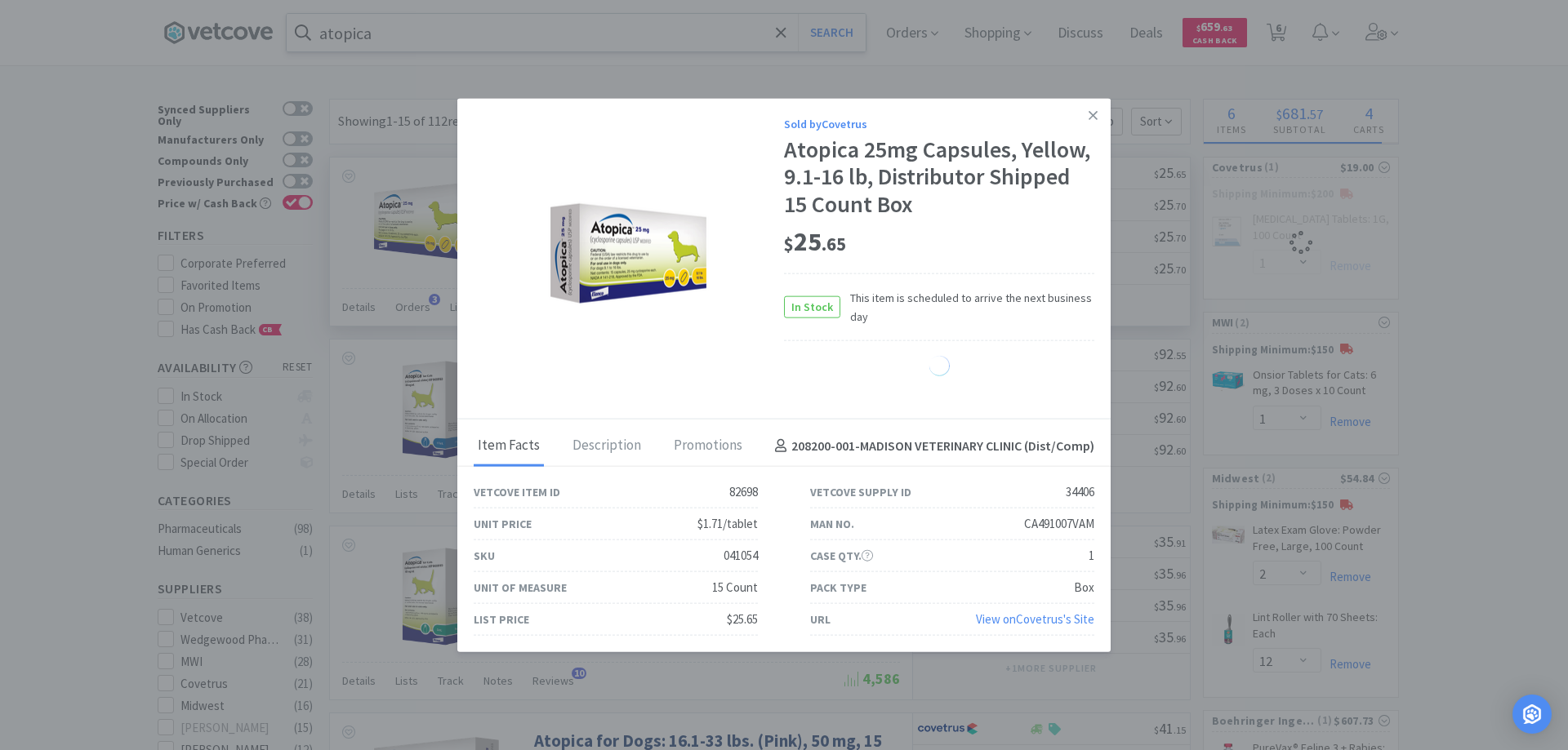
select select "1"
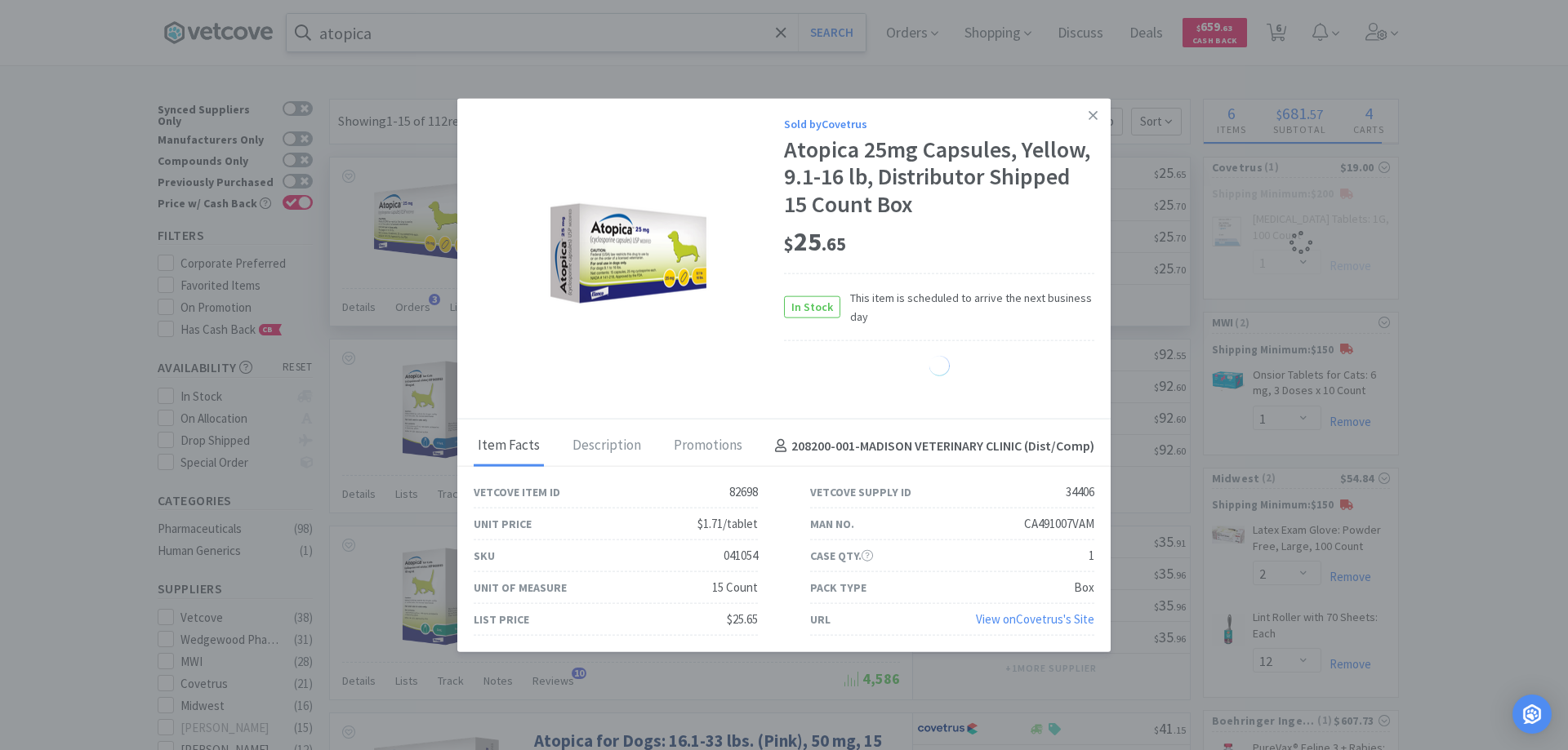
select select "1"
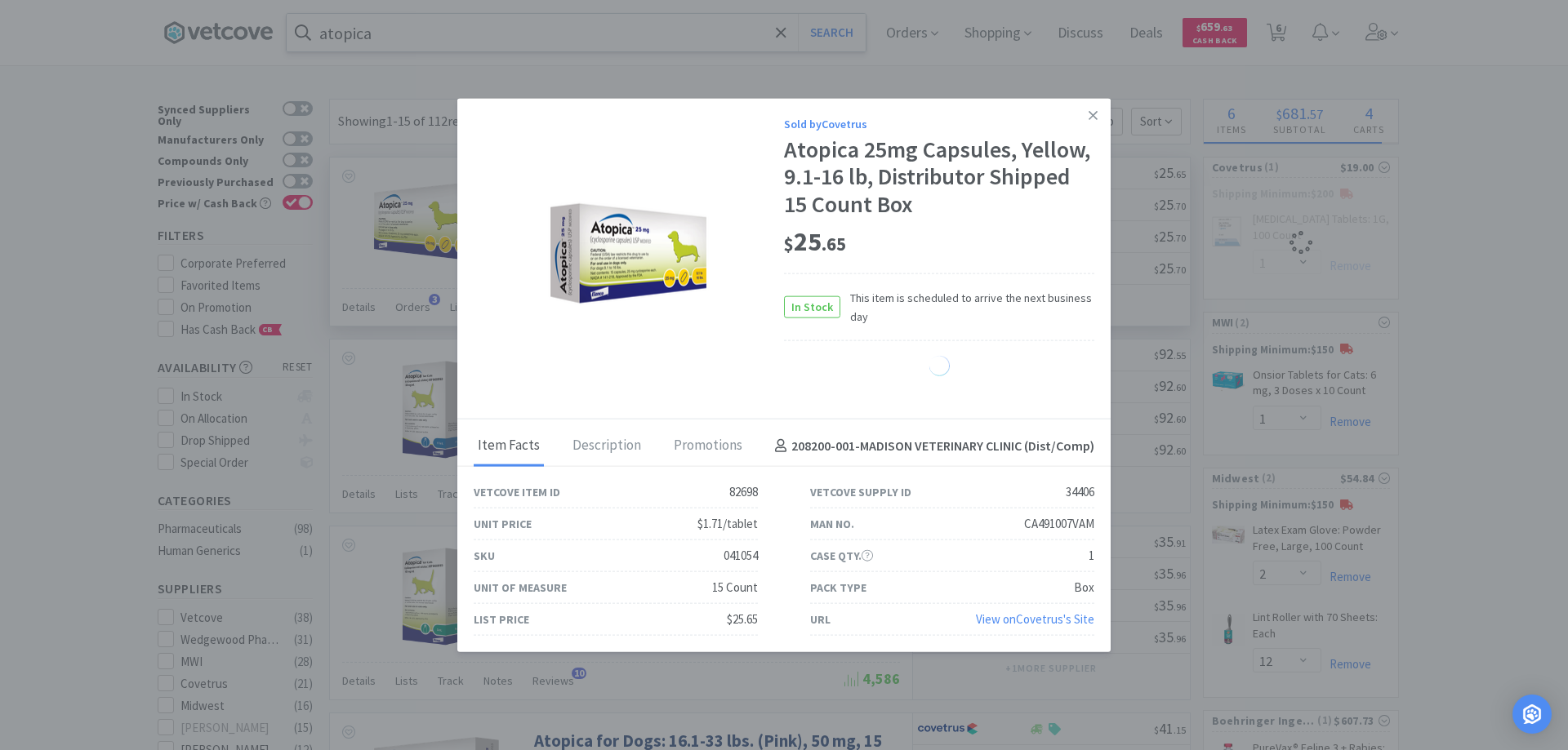
select select "1"
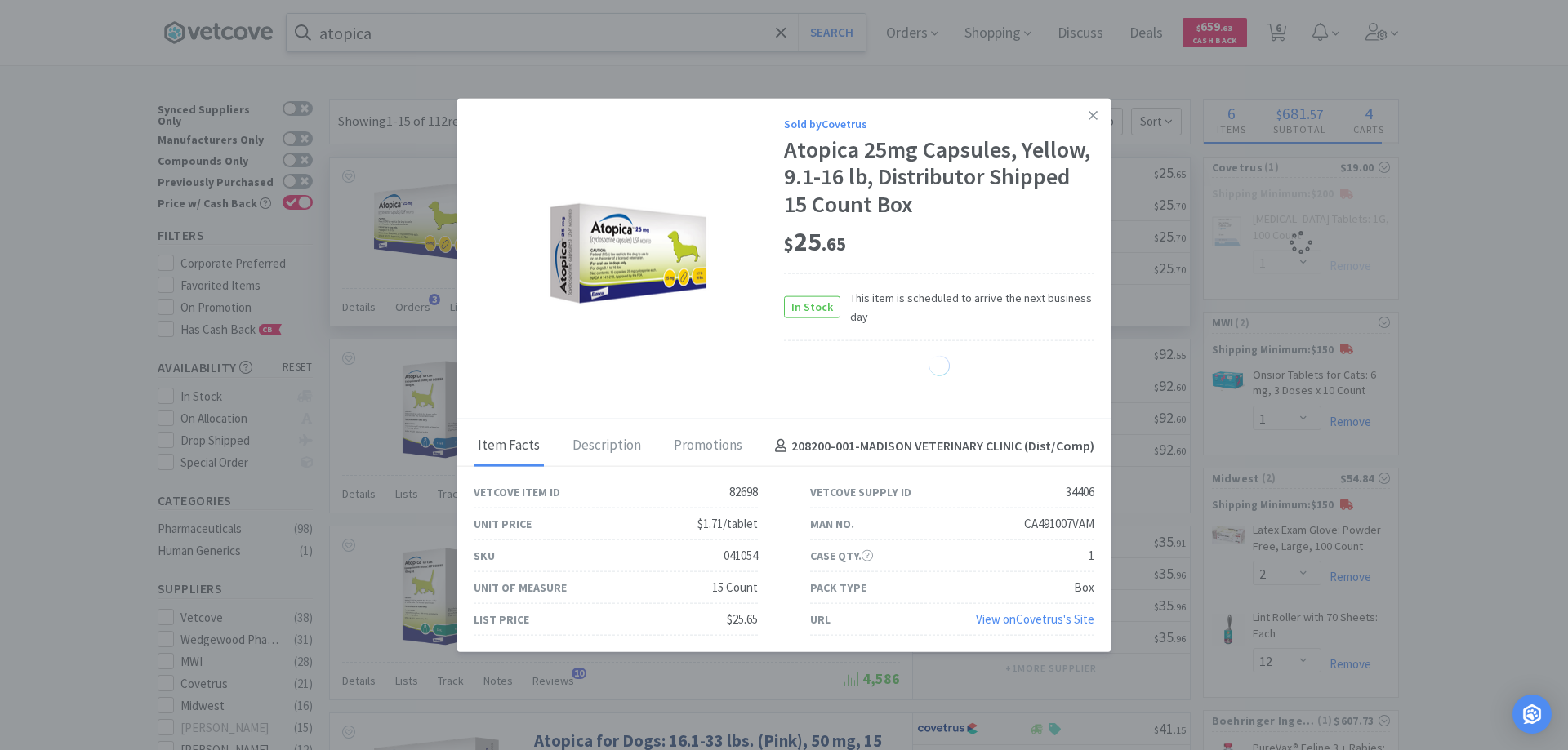
select select "1"
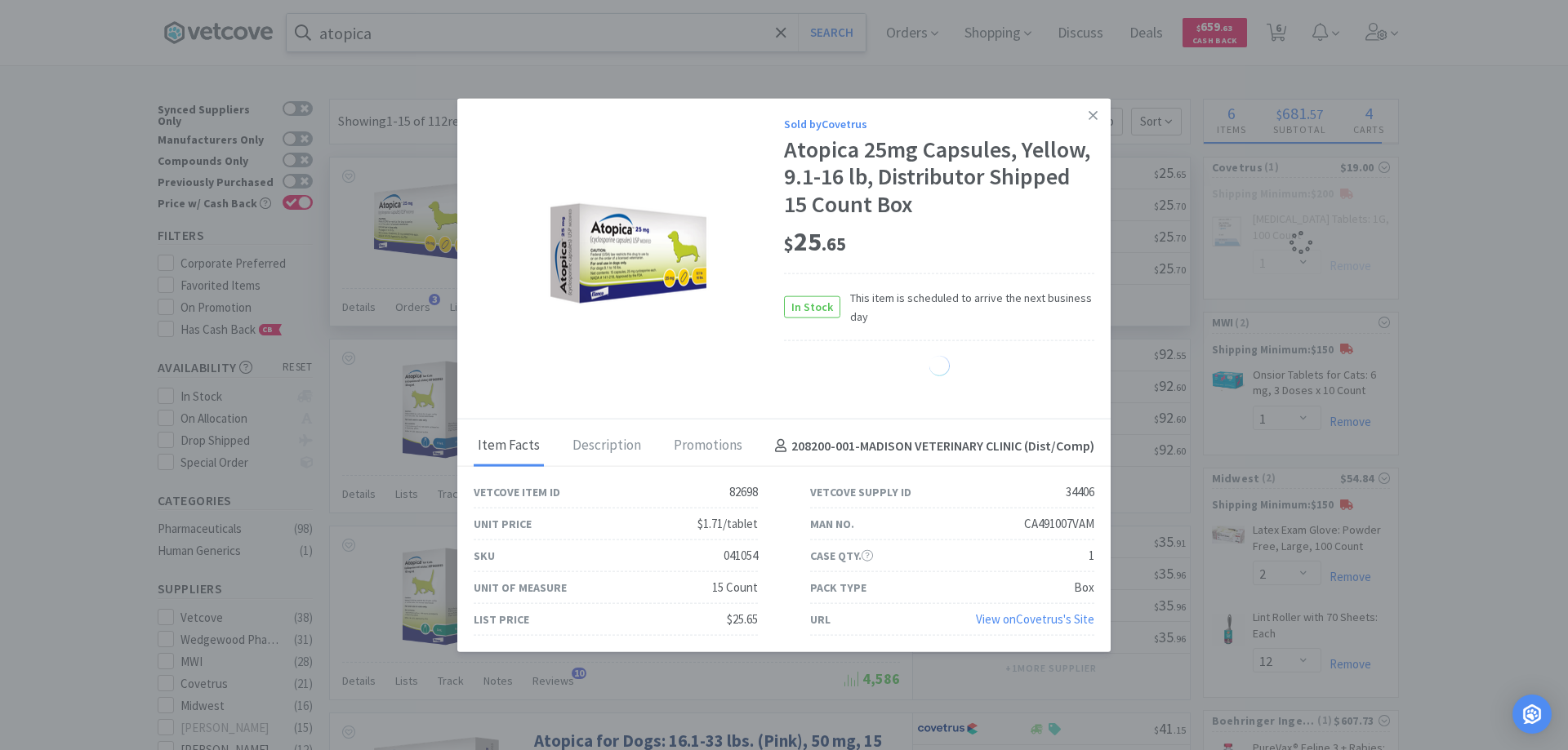
select select "1"
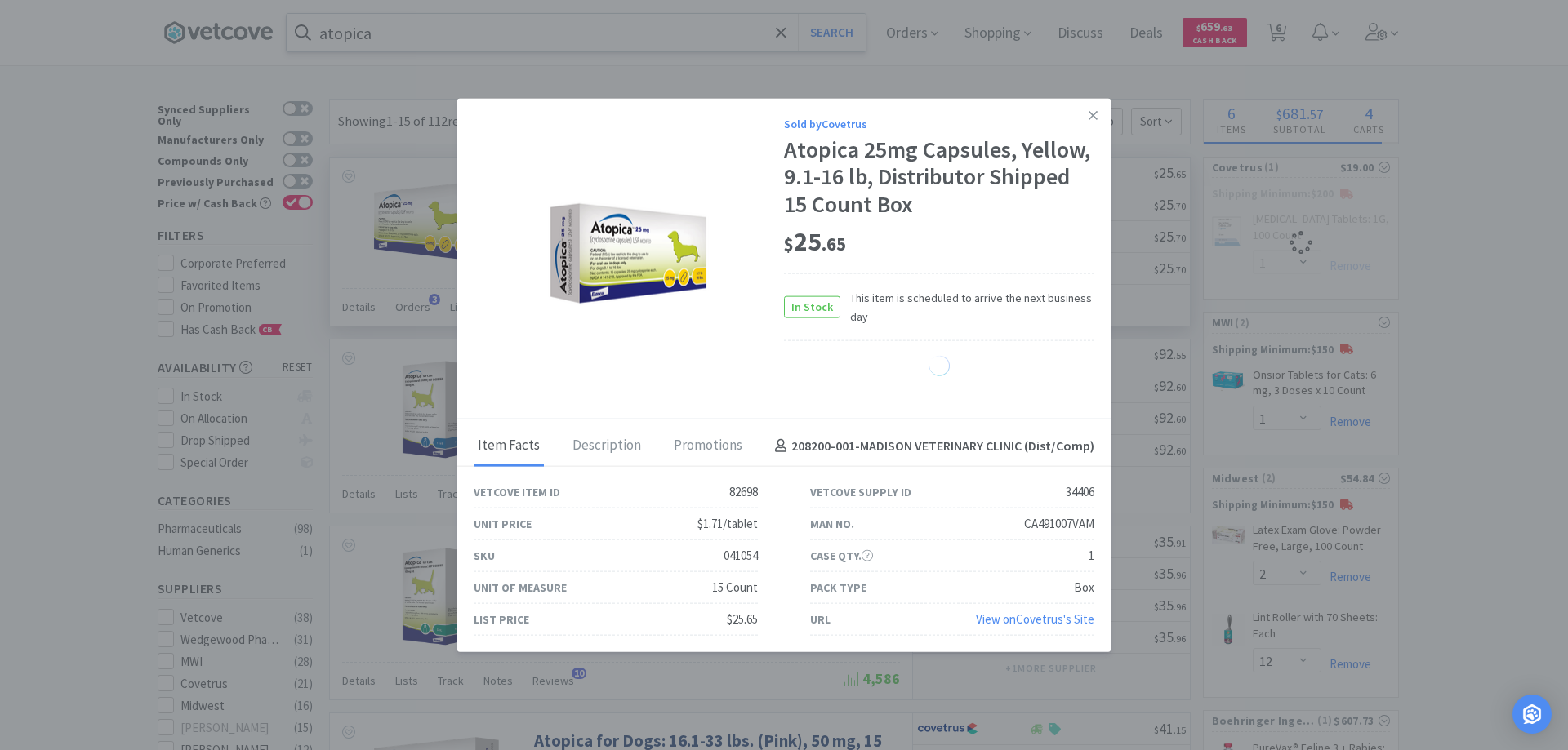
select select "1"
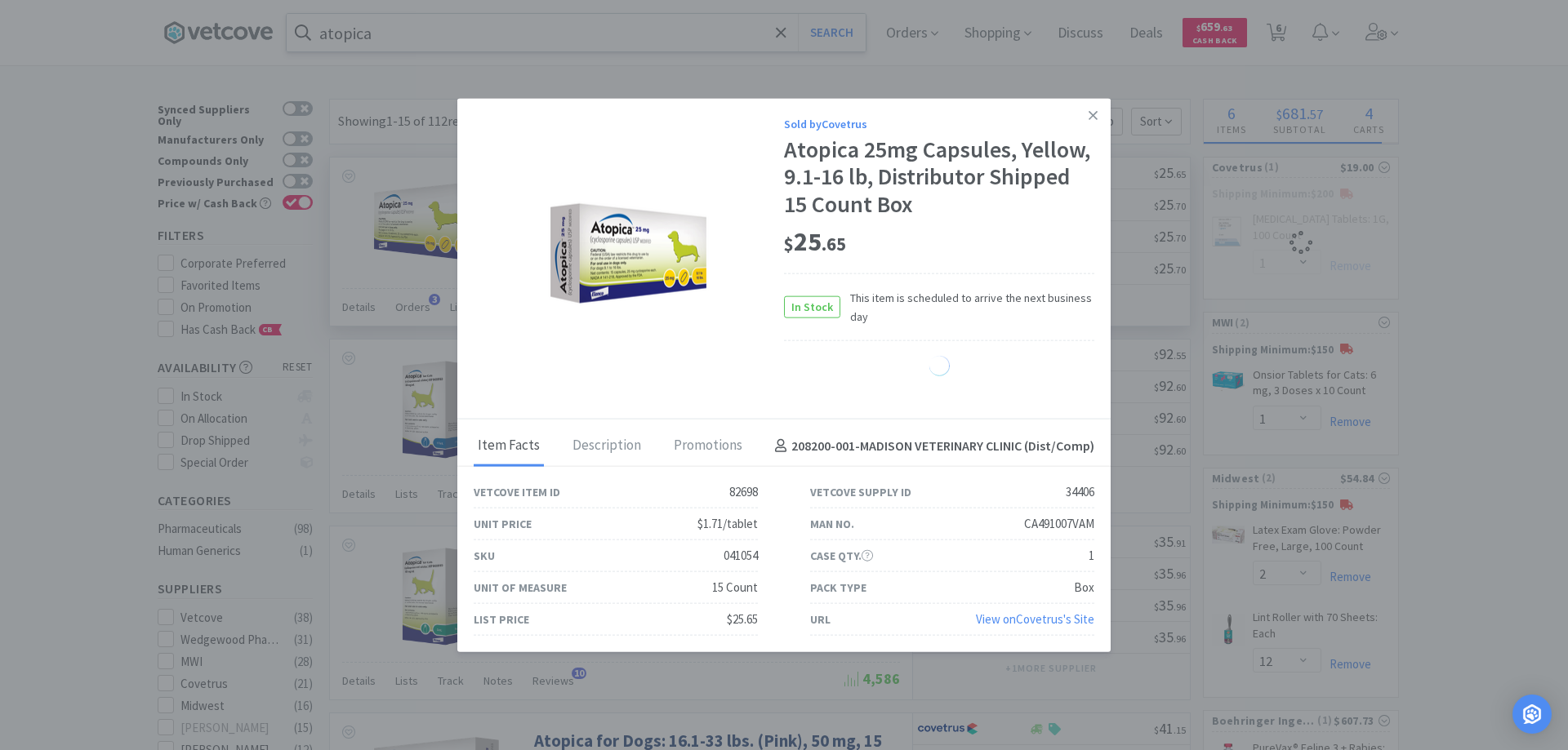
select select "1"
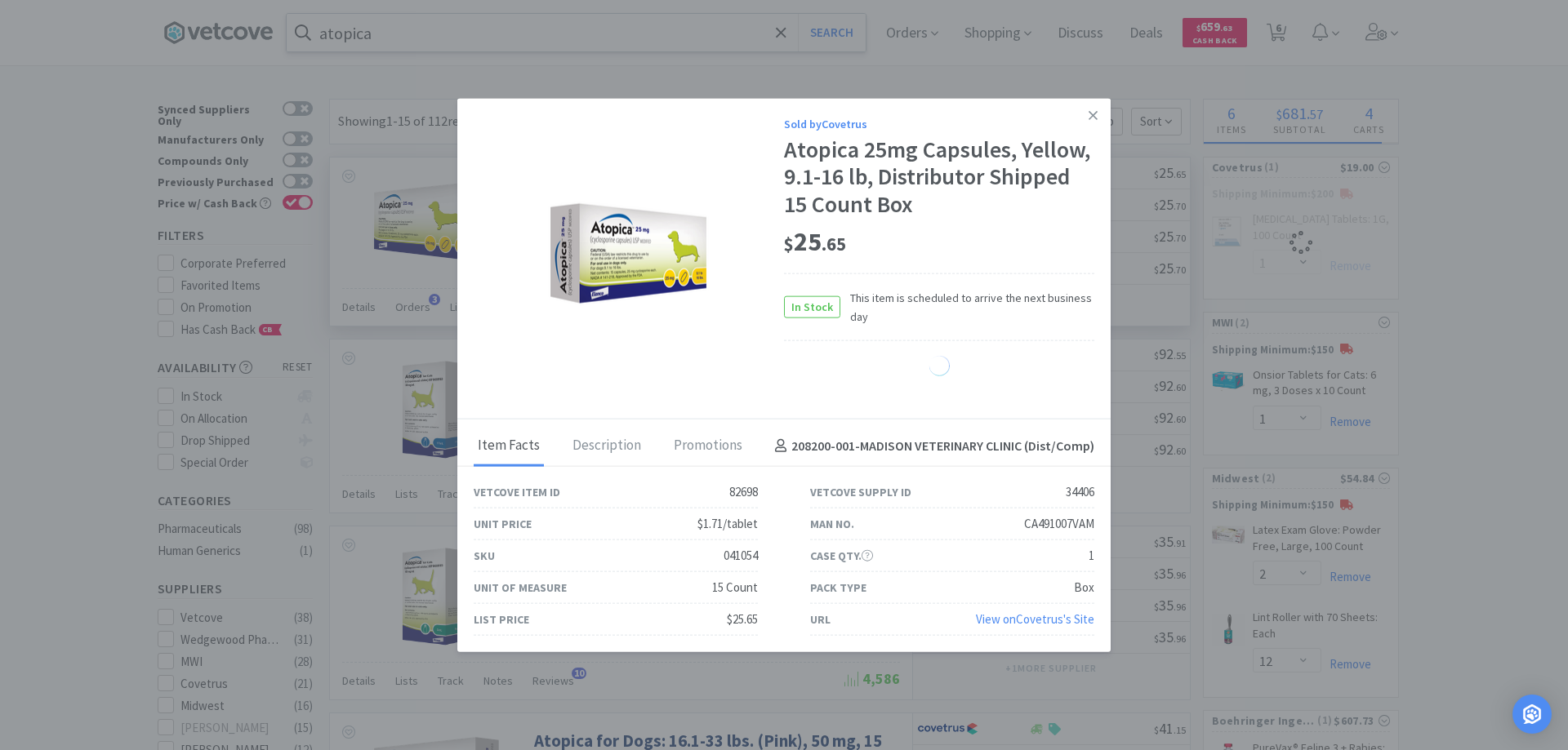
select select "1"
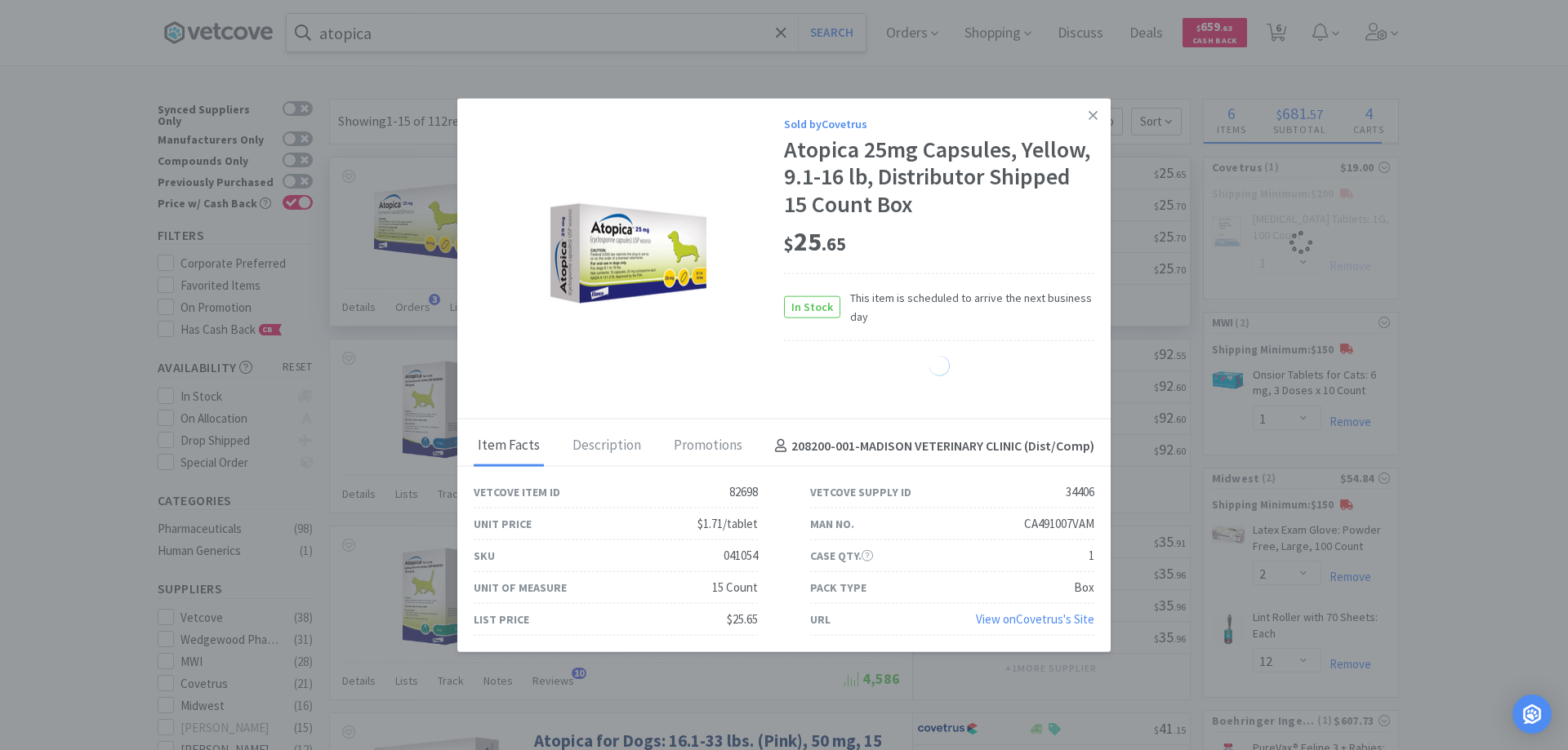
select select "1"
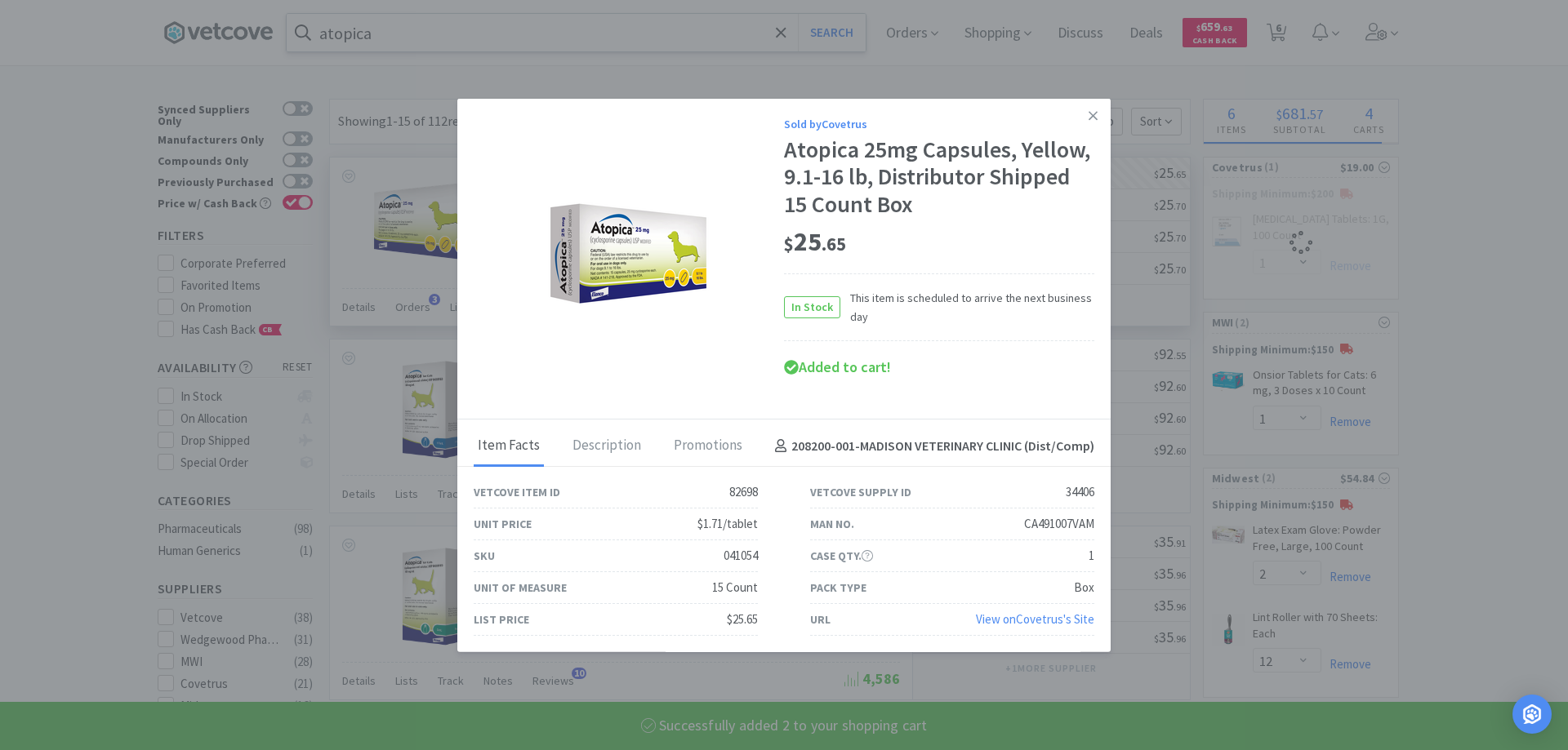
select select "1"
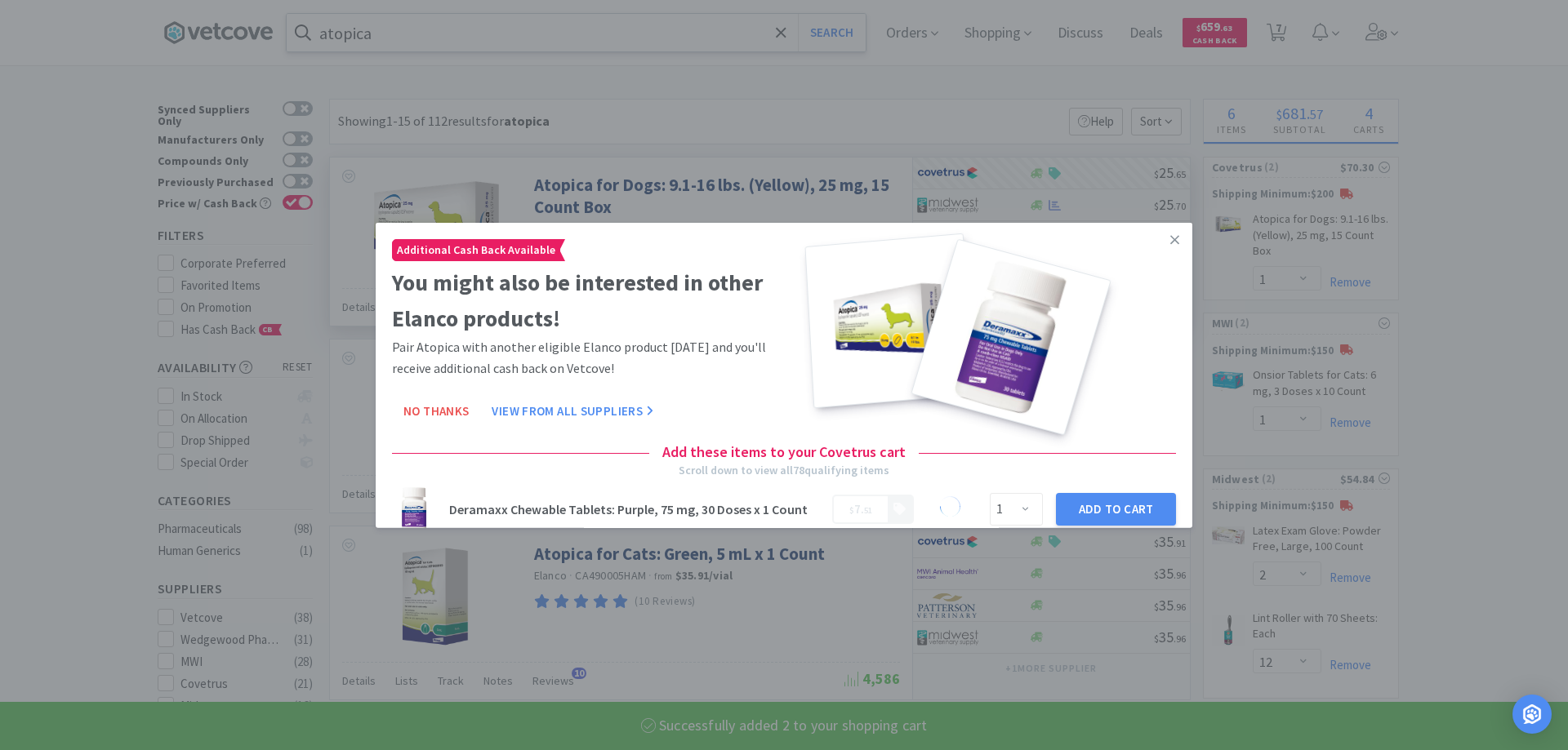
select select "2"
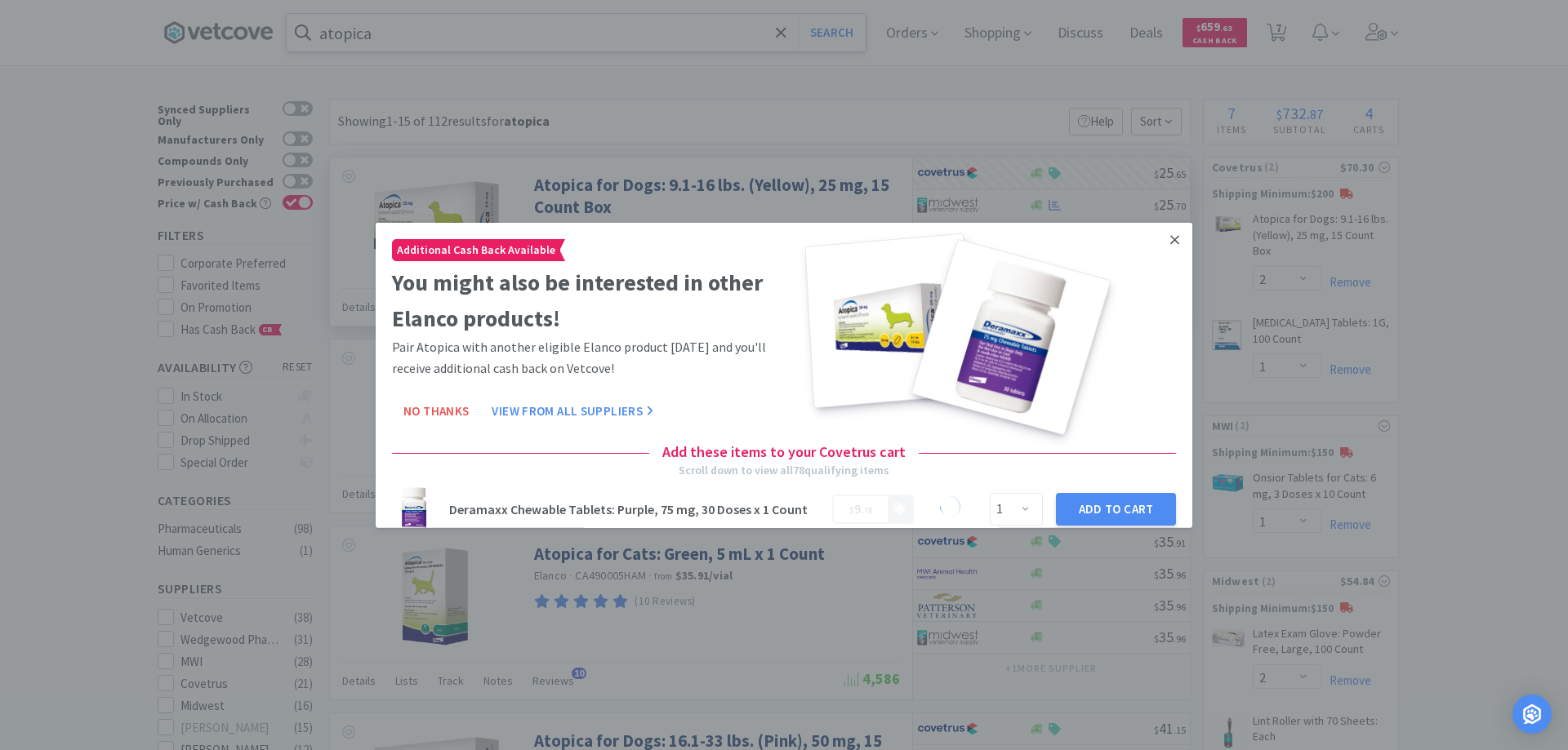
click at [1161, 237] on link at bounding box center [1175, 239] width 29 height 35
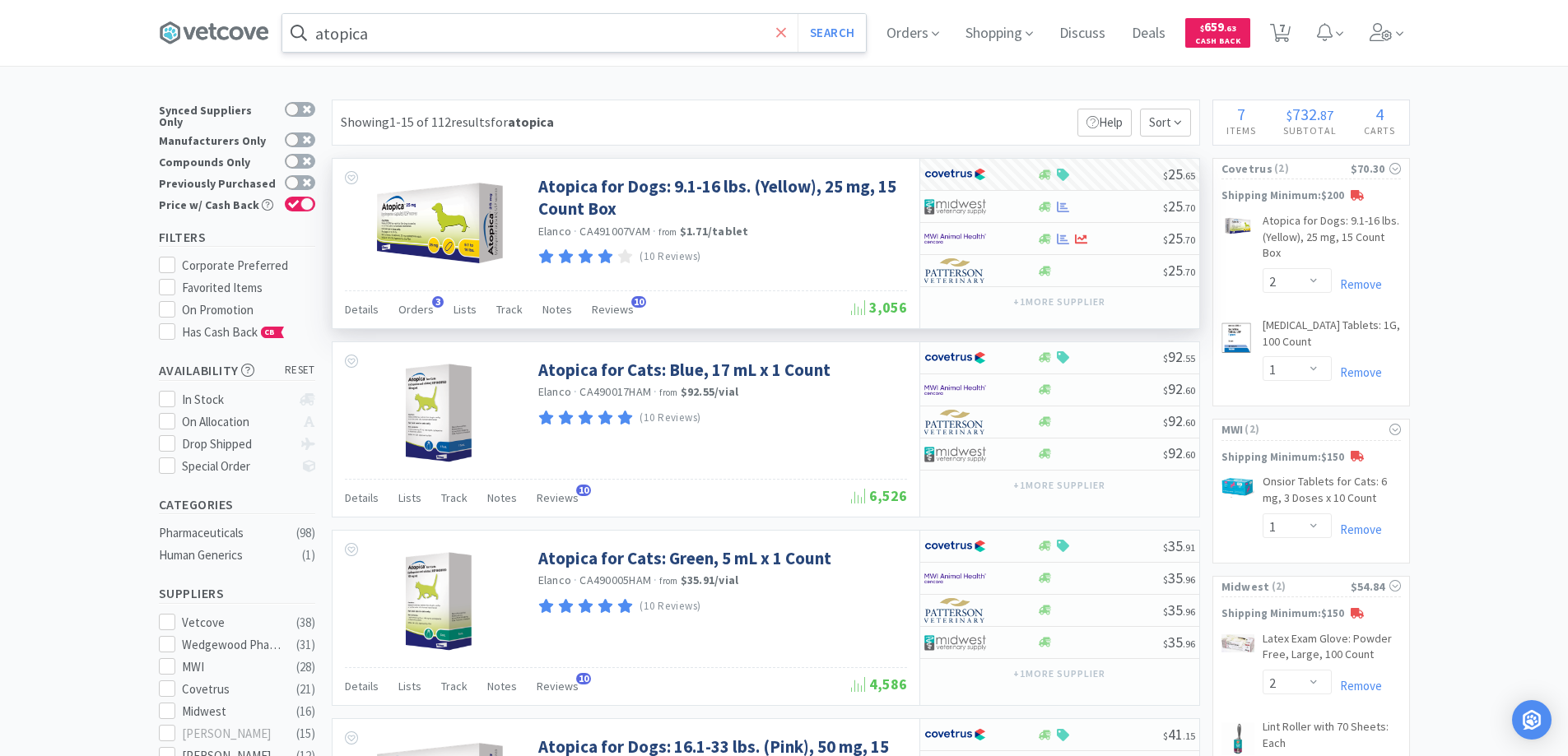
click at [783, 32] on icon at bounding box center [781, 33] width 11 height 17
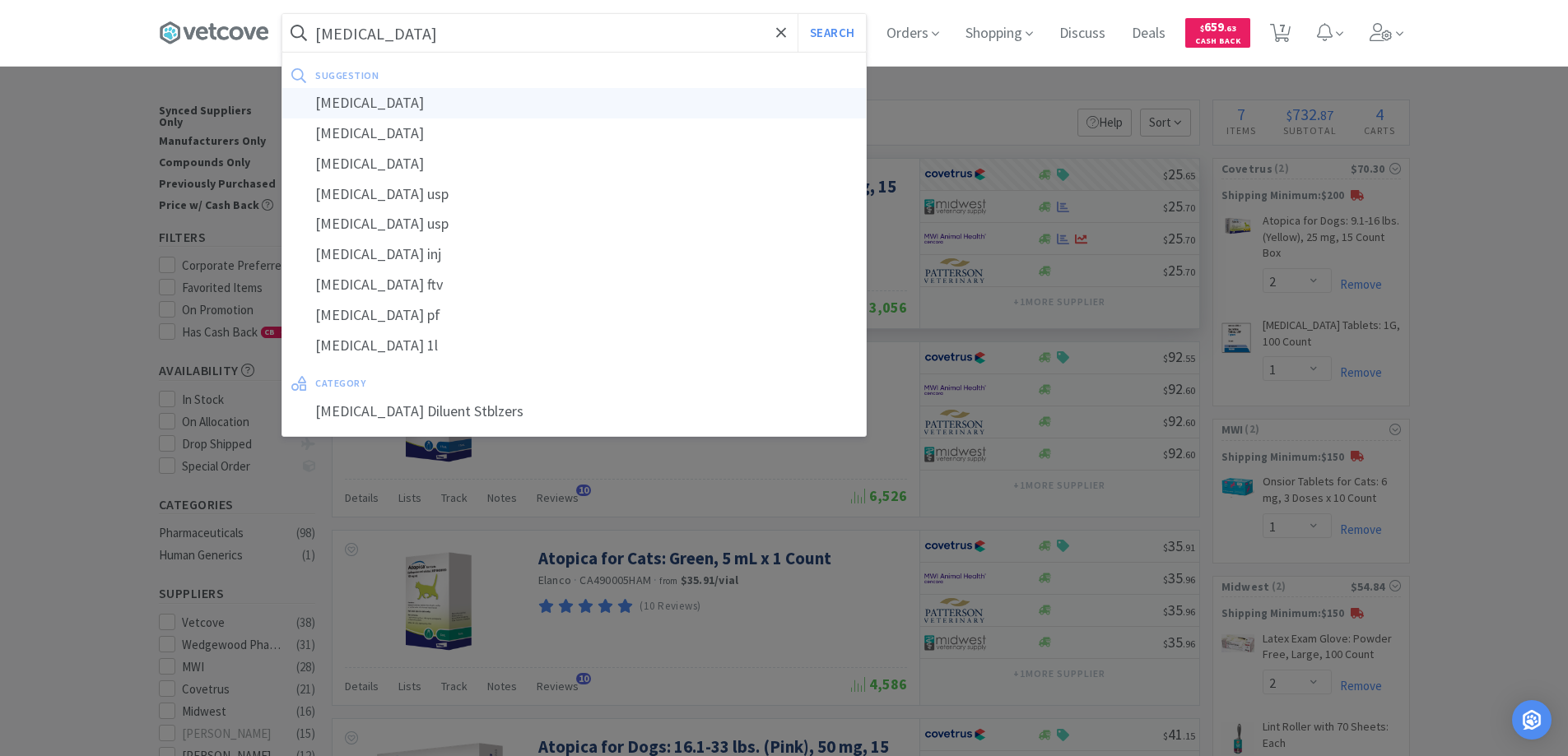
type input "sterile water"
click at [368, 104] on div "sterile water" at bounding box center [574, 103] width 583 height 31
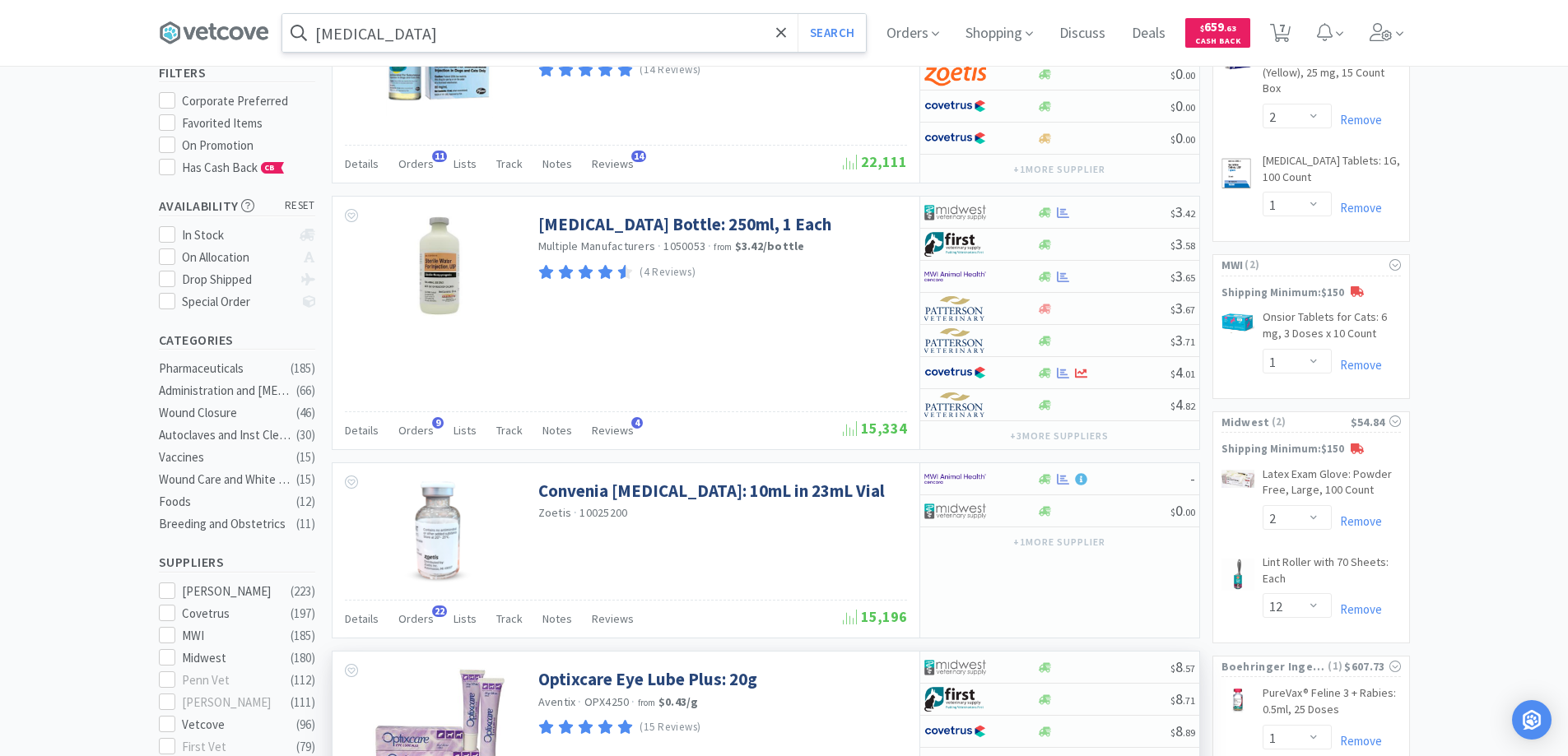
scroll to position [82, 0]
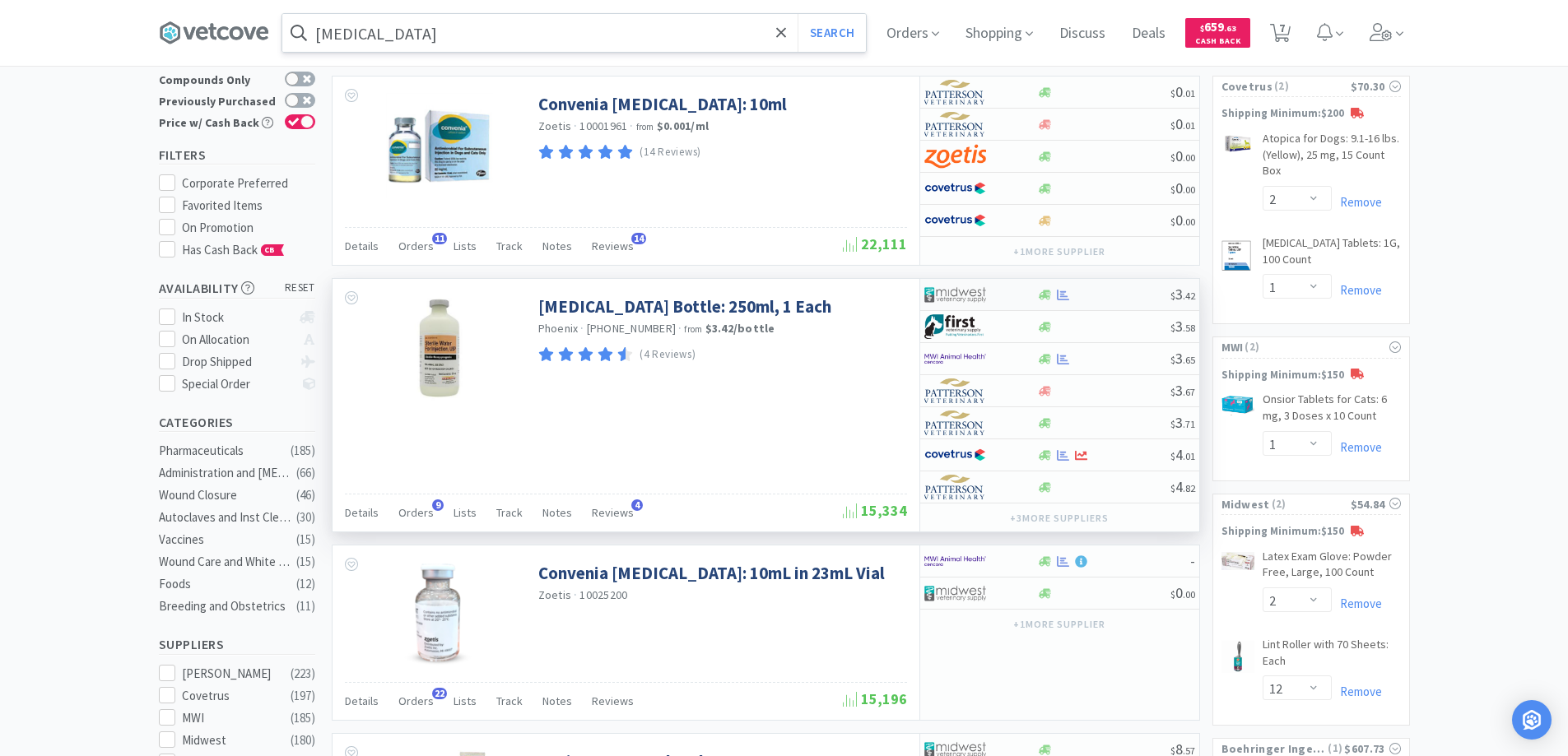
click at [1002, 297] on div at bounding box center [970, 295] width 91 height 28
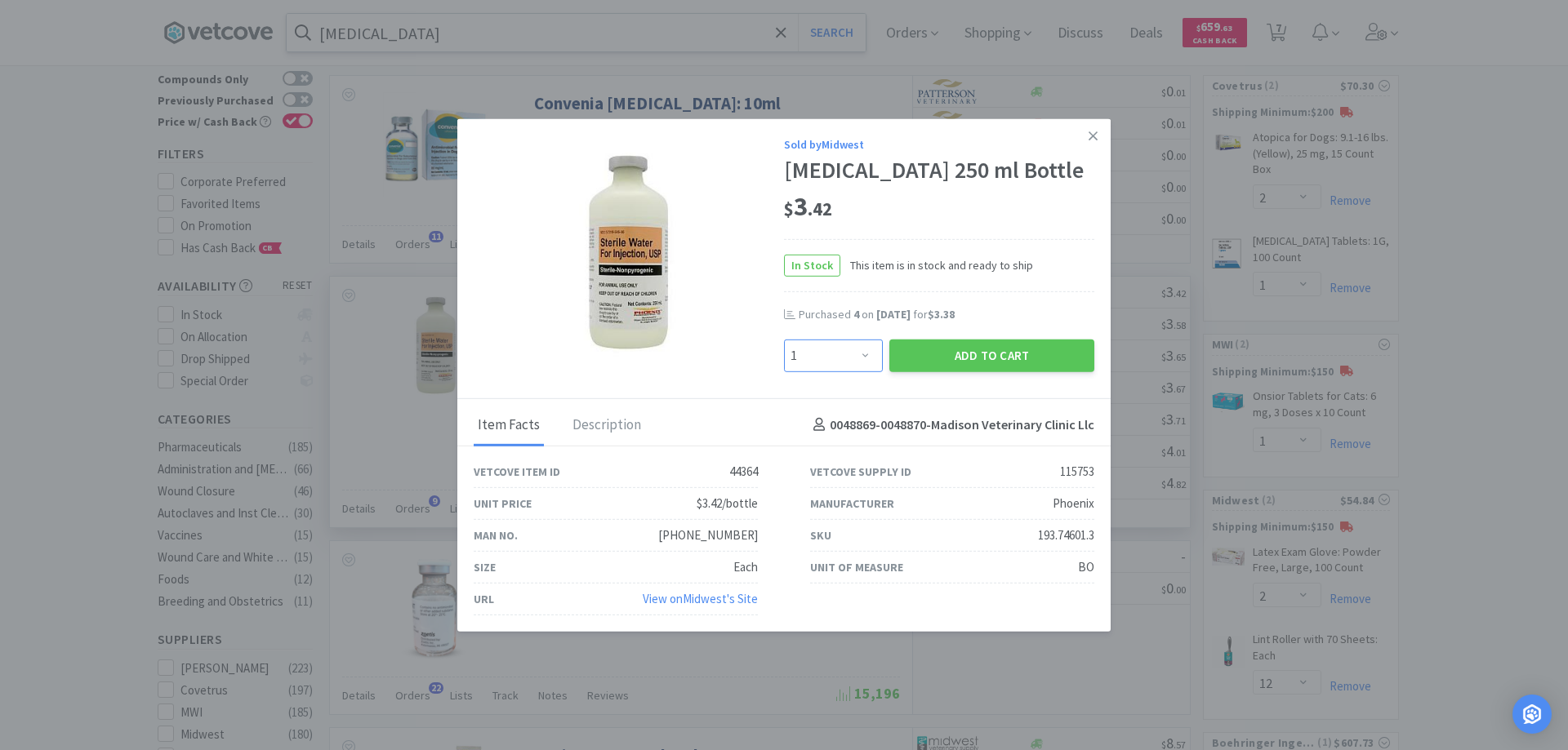
click at [866, 370] on select "Enter Quantity 1 2 3 4 5 6 7 8 9 10 11 12 13 14 15 16 17 18 19 20 Enter Quantity" at bounding box center [833, 355] width 99 height 33
select select "6"
click at [784, 353] on select "Enter Quantity 1 2 3 4 5 6 7 8 9 10 11 12 13 14 15 16 17 18 19 20 Enter Quantity" at bounding box center [833, 355] width 99 height 33
click at [979, 369] on button "Add to Cart" at bounding box center [992, 355] width 205 height 33
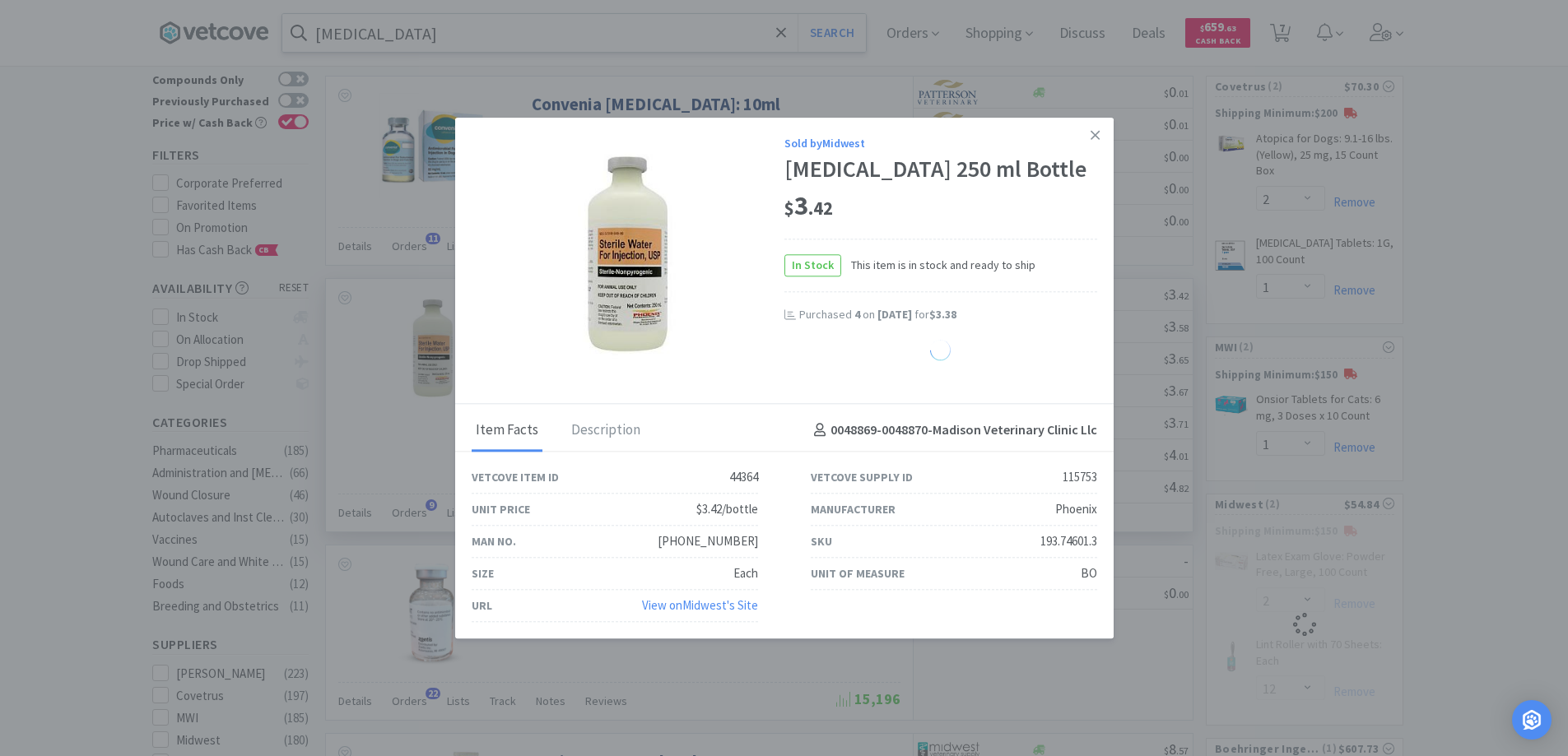
select select "6"
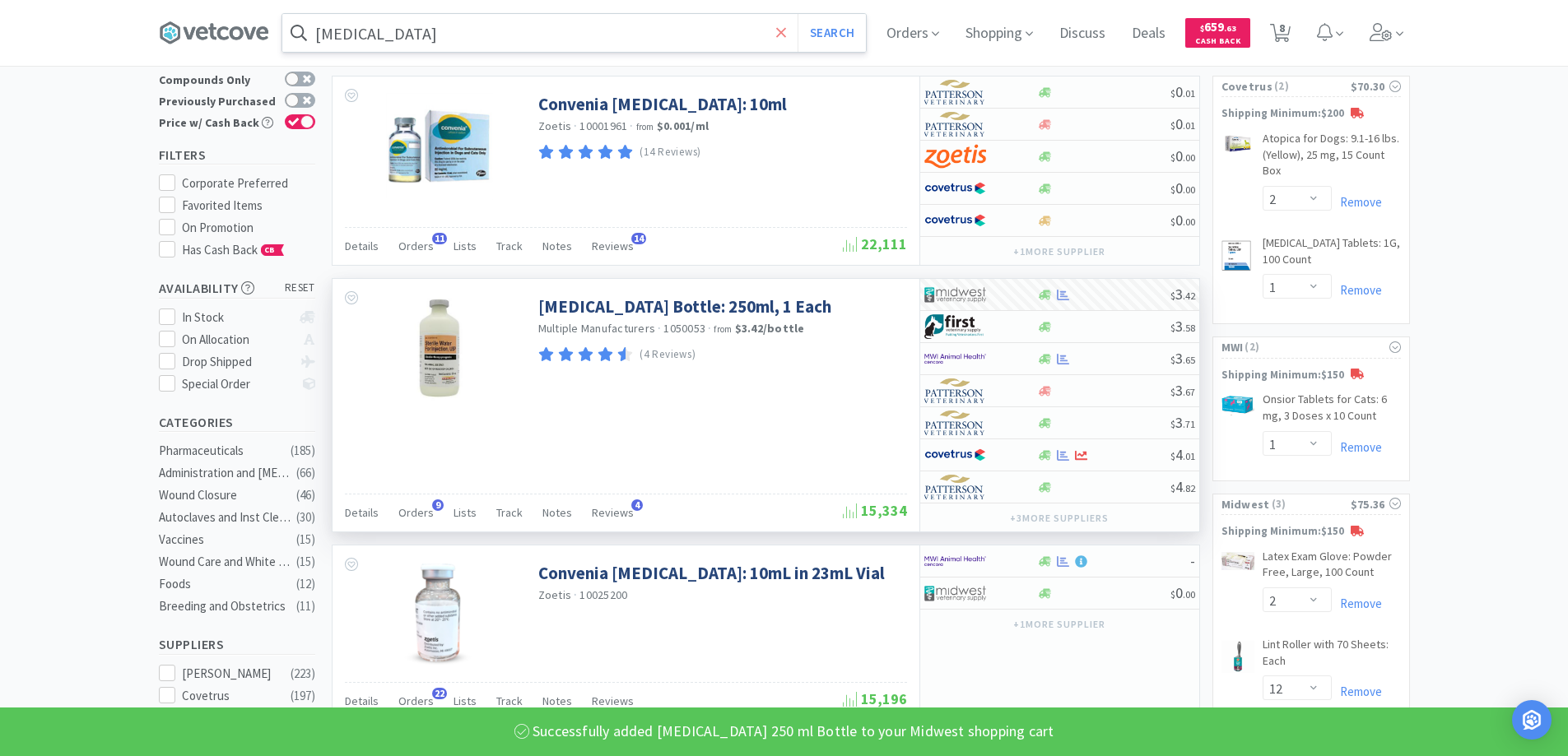
click at [786, 32] on icon at bounding box center [781, 32] width 10 height 10
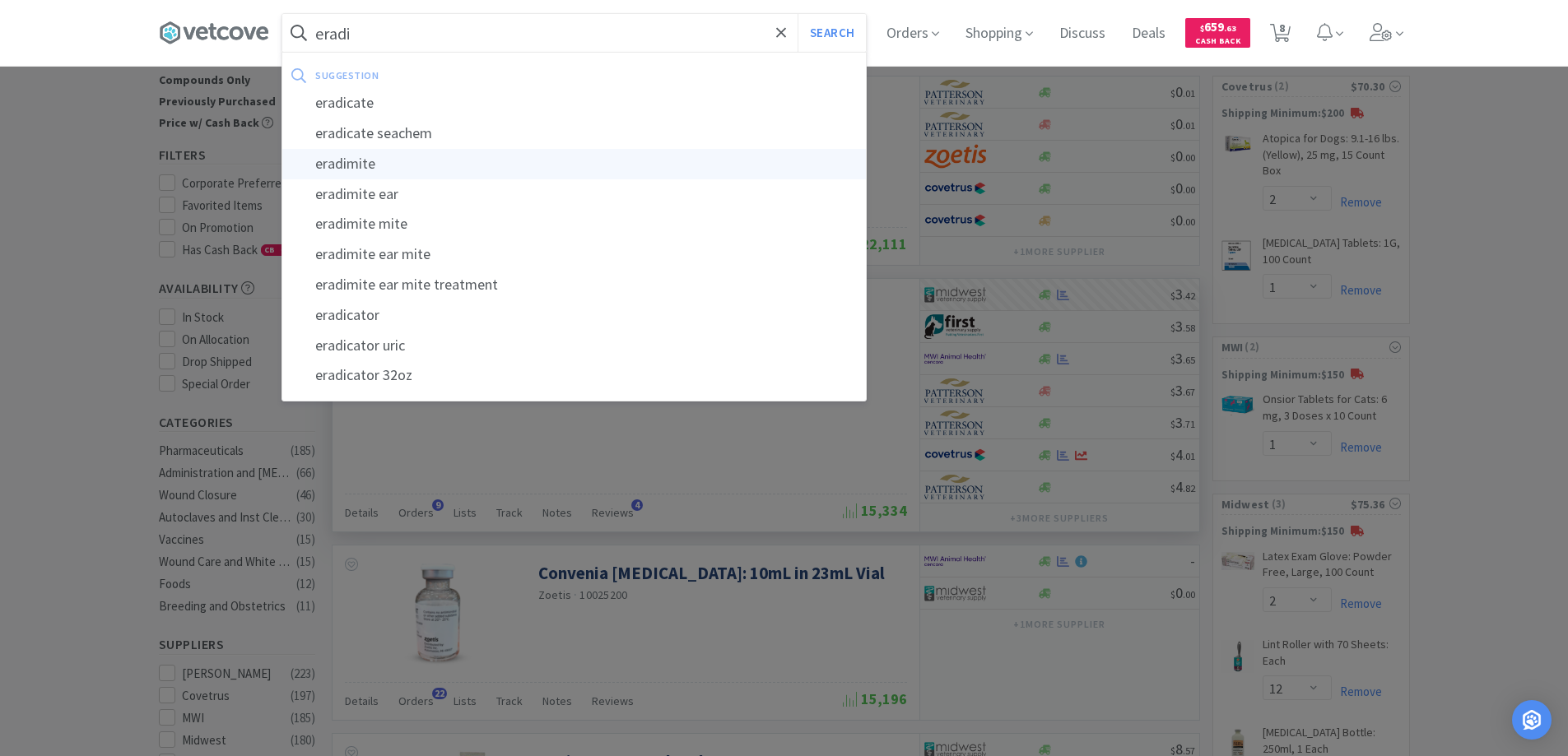
click at [362, 161] on div "eradimite" at bounding box center [574, 164] width 583 height 31
type input "eradimite"
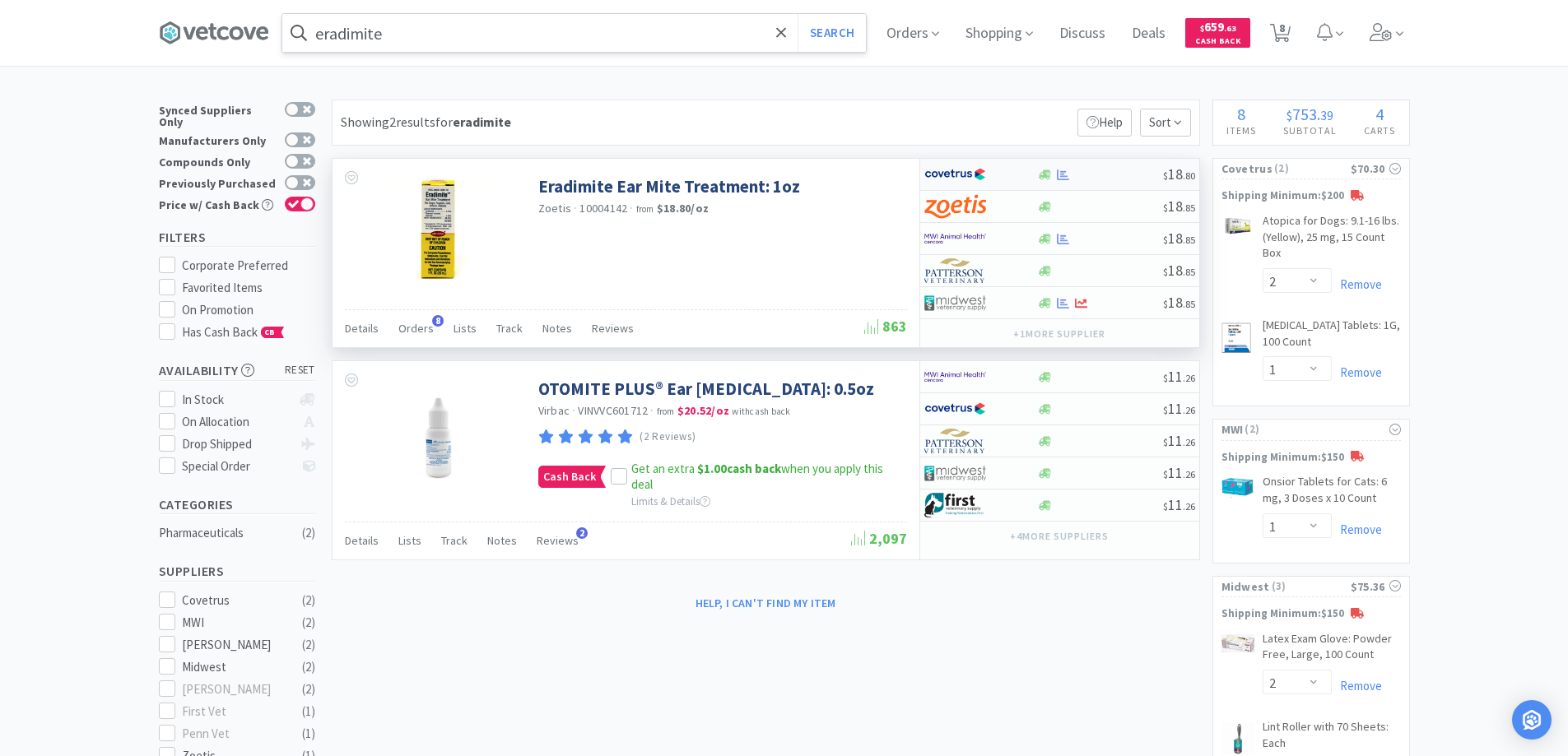
click at [1013, 177] on div at bounding box center [970, 174] width 91 height 28
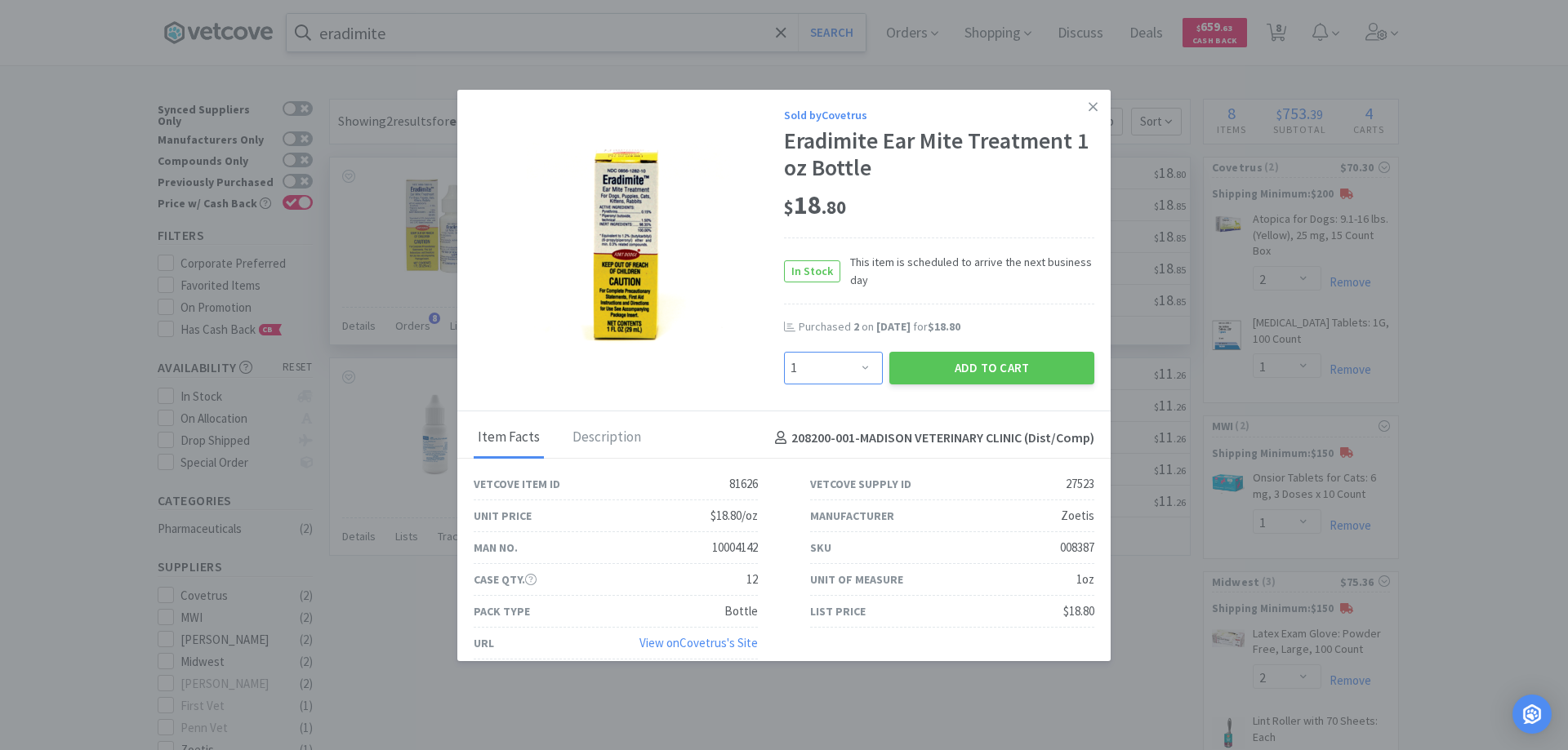
click at [853, 368] on select "Enter Quantity 1 2 3 4 5 6 7 8 9 10 11 12 13 14 15 16 17 18 19 20 Enter Quantity" at bounding box center [833, 368] width 99 height 33
select select "2"
click at [784, 352] on select "Enter Quantity 1 2 3 4 5 6 7 8 9 10 11 12 13 14 15 16 17 18 19 20 Enter Quantity" at bounding box center [833, 368] width 99 height 33
click at [949, 365] on button "Add to Cart" at bounding box center [992, 368] width 205 height 33
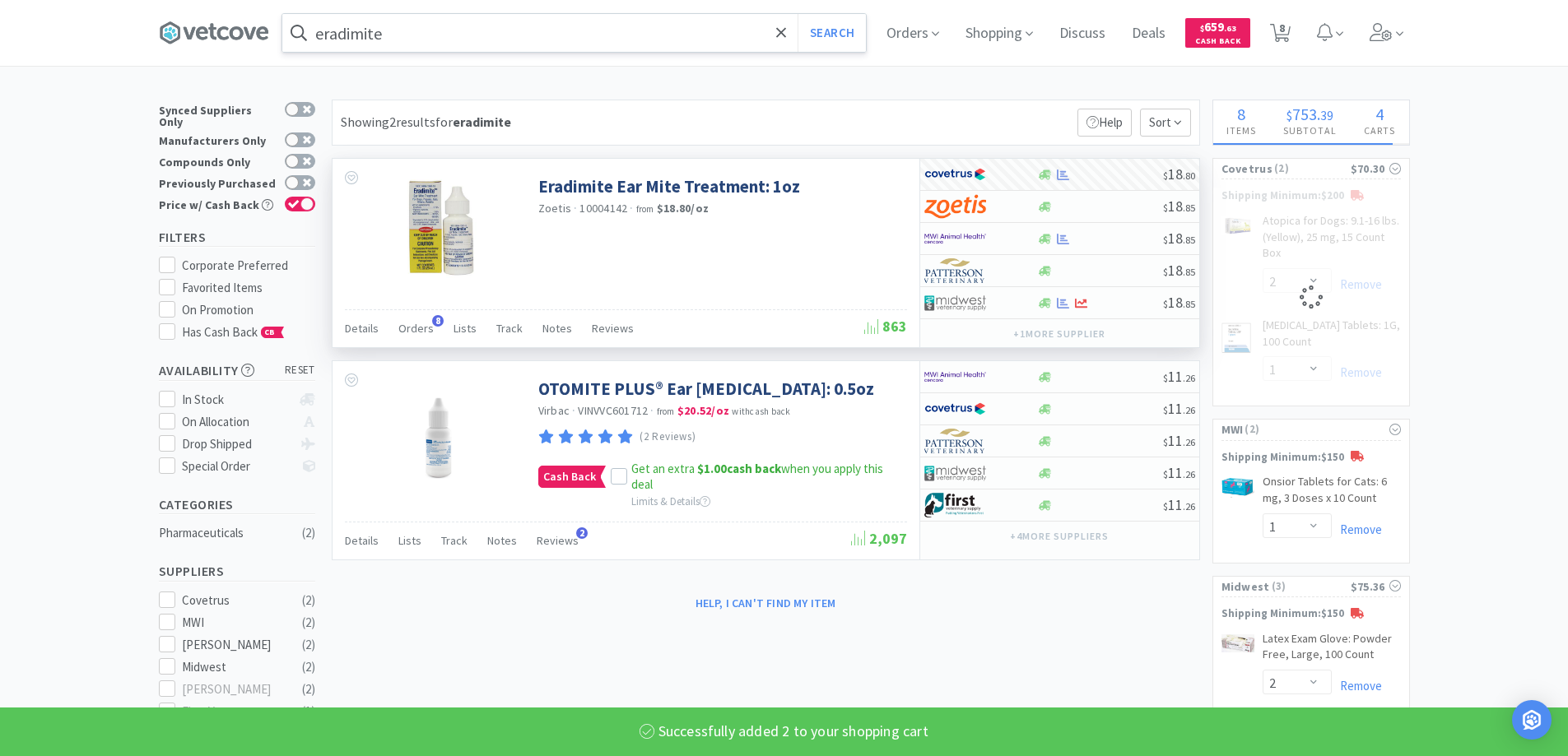
select select "2"
select select "1"
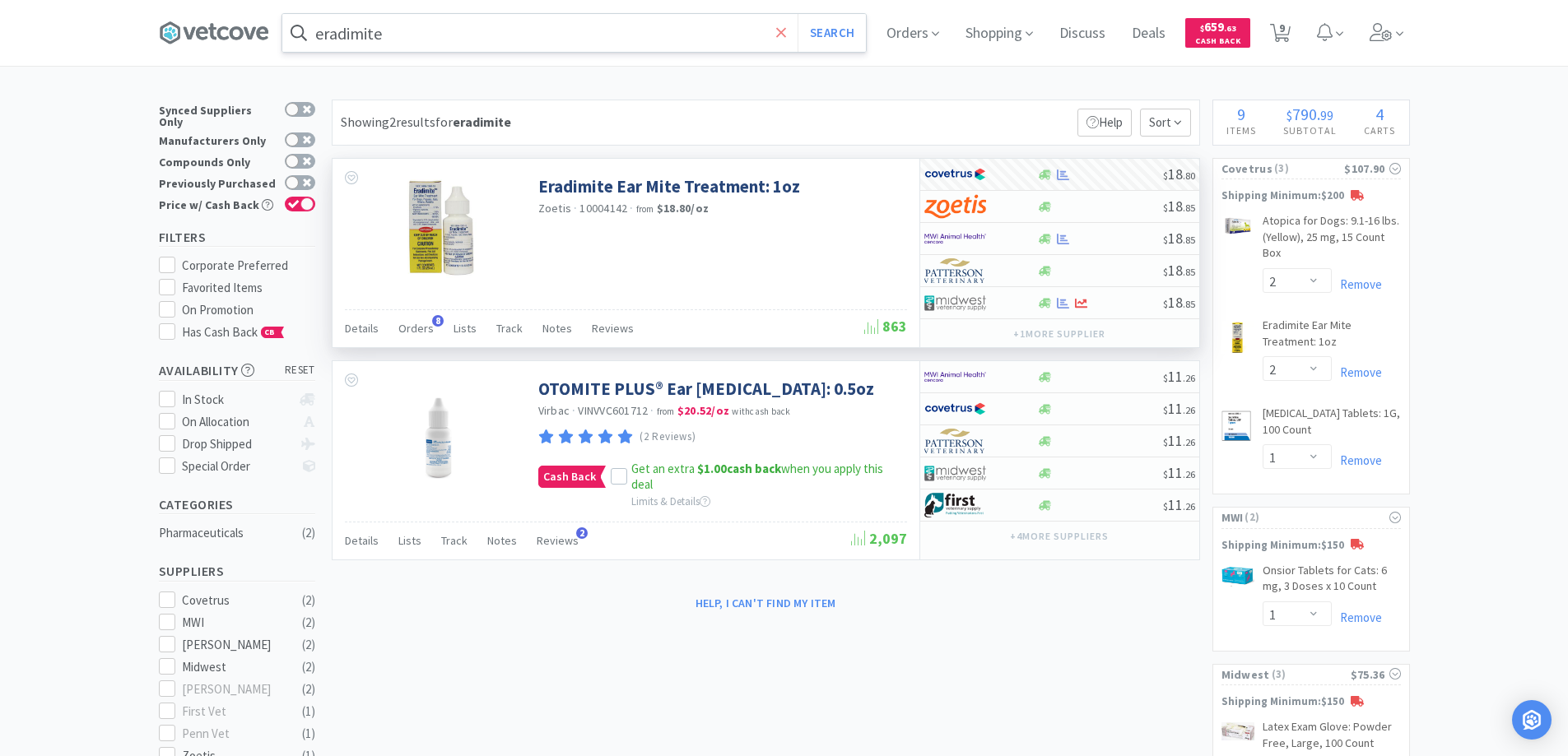
click at [784, 34] on icon at bounding box center [781, 33] width 11 height 17
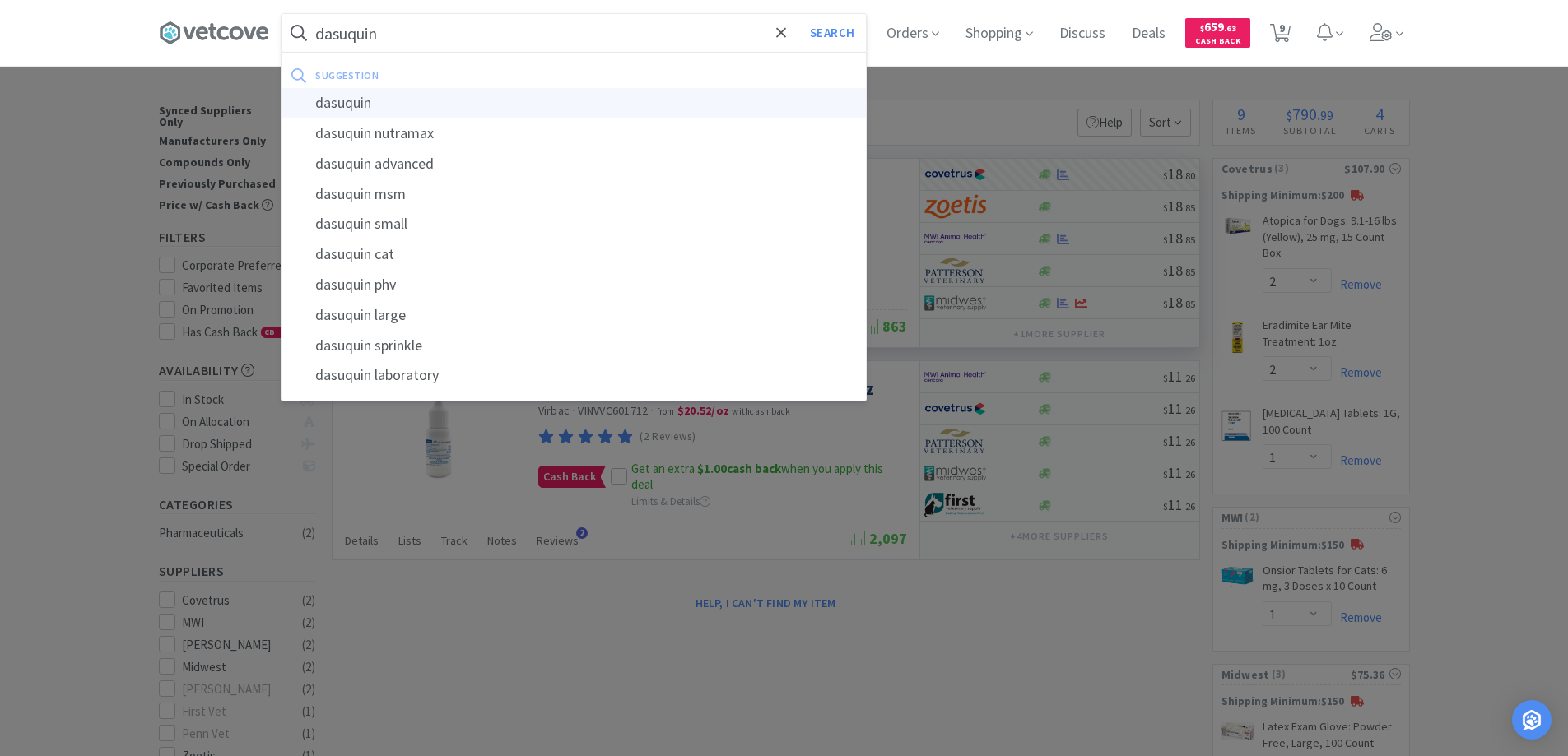
type input "dasuquin"
click at [339, 101] on div "dasuquin" at bounding box center [574, 103] width 583 height 31
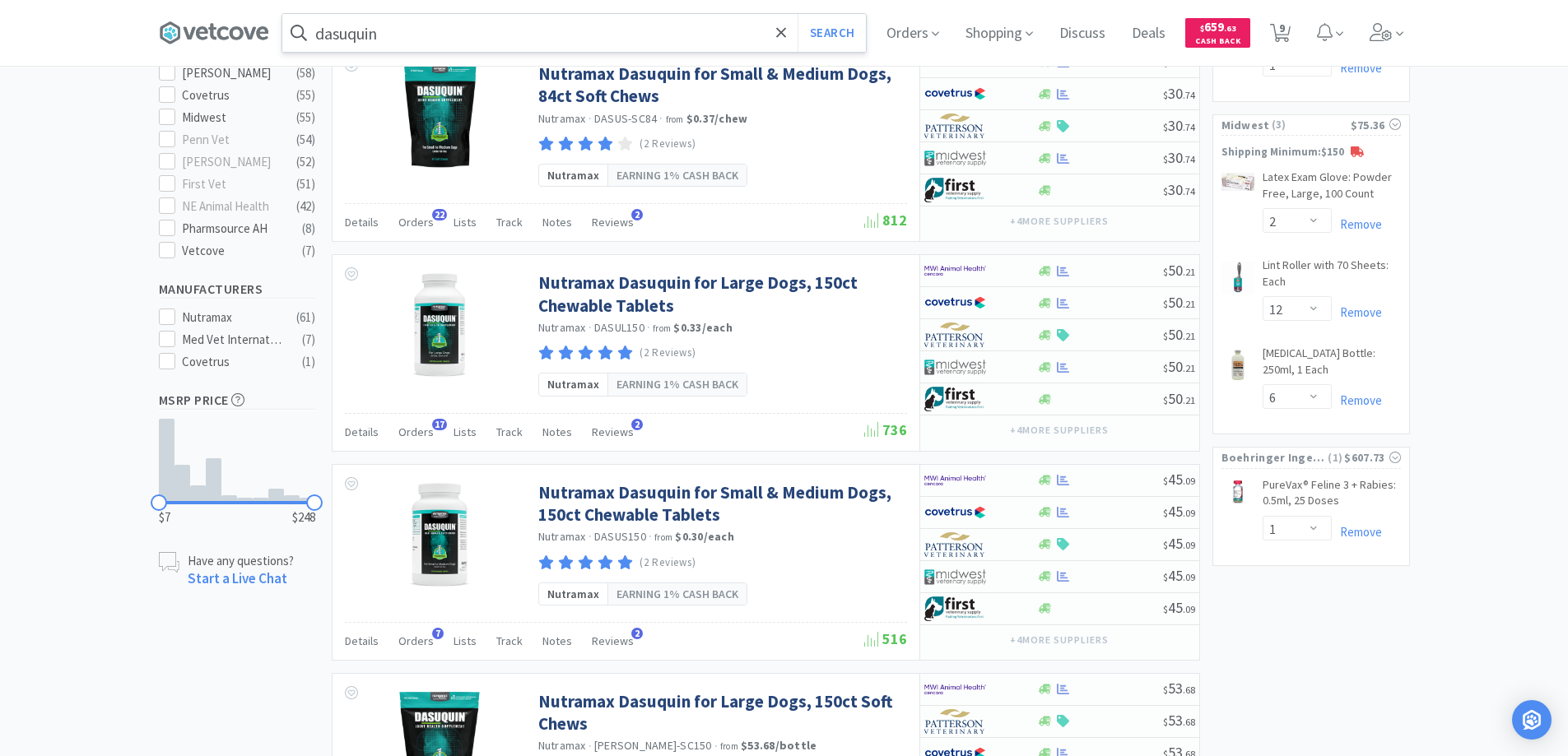
scroll to position [576, 0]
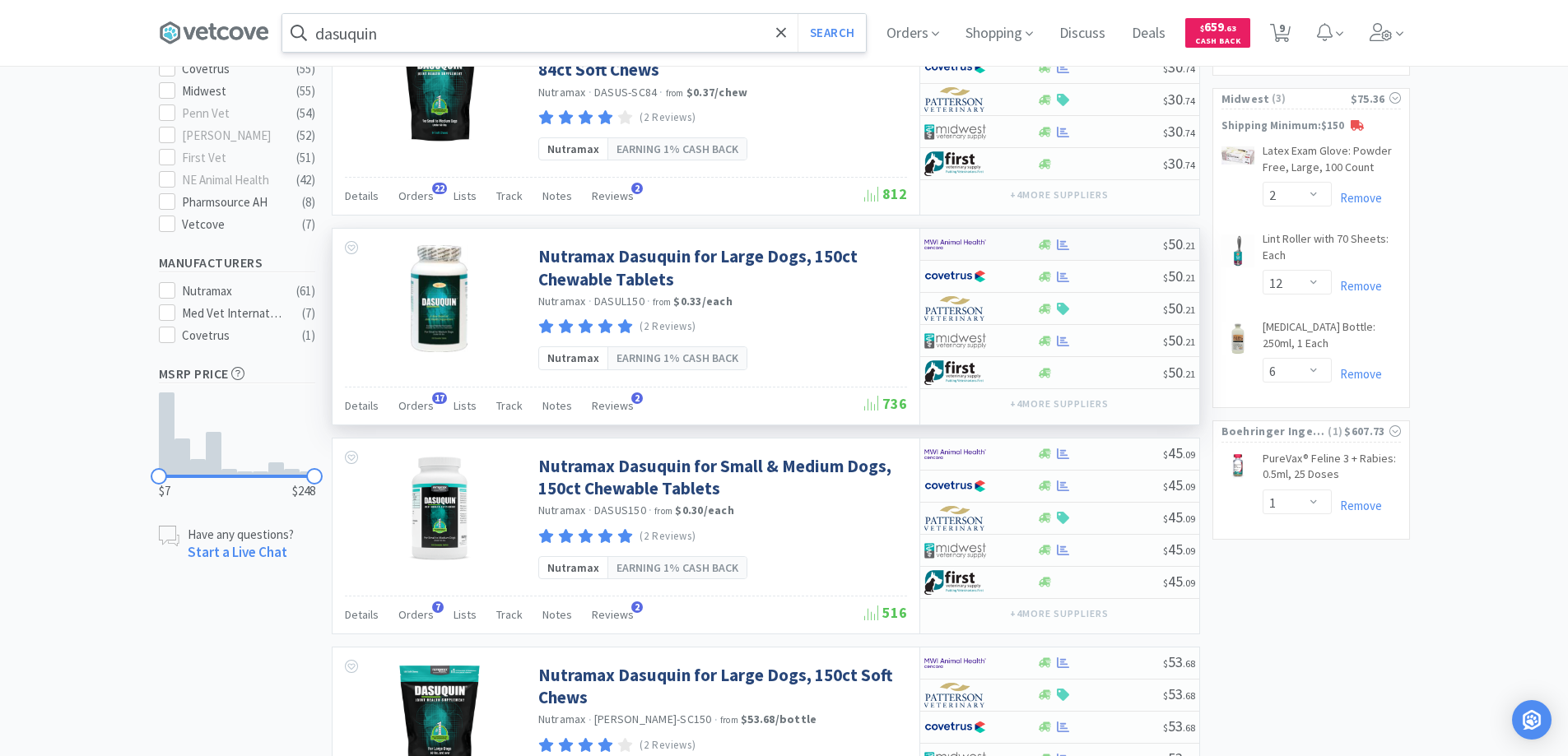
click at [1001, 245] on div at bounding box center [970, 244] width 91 height 28
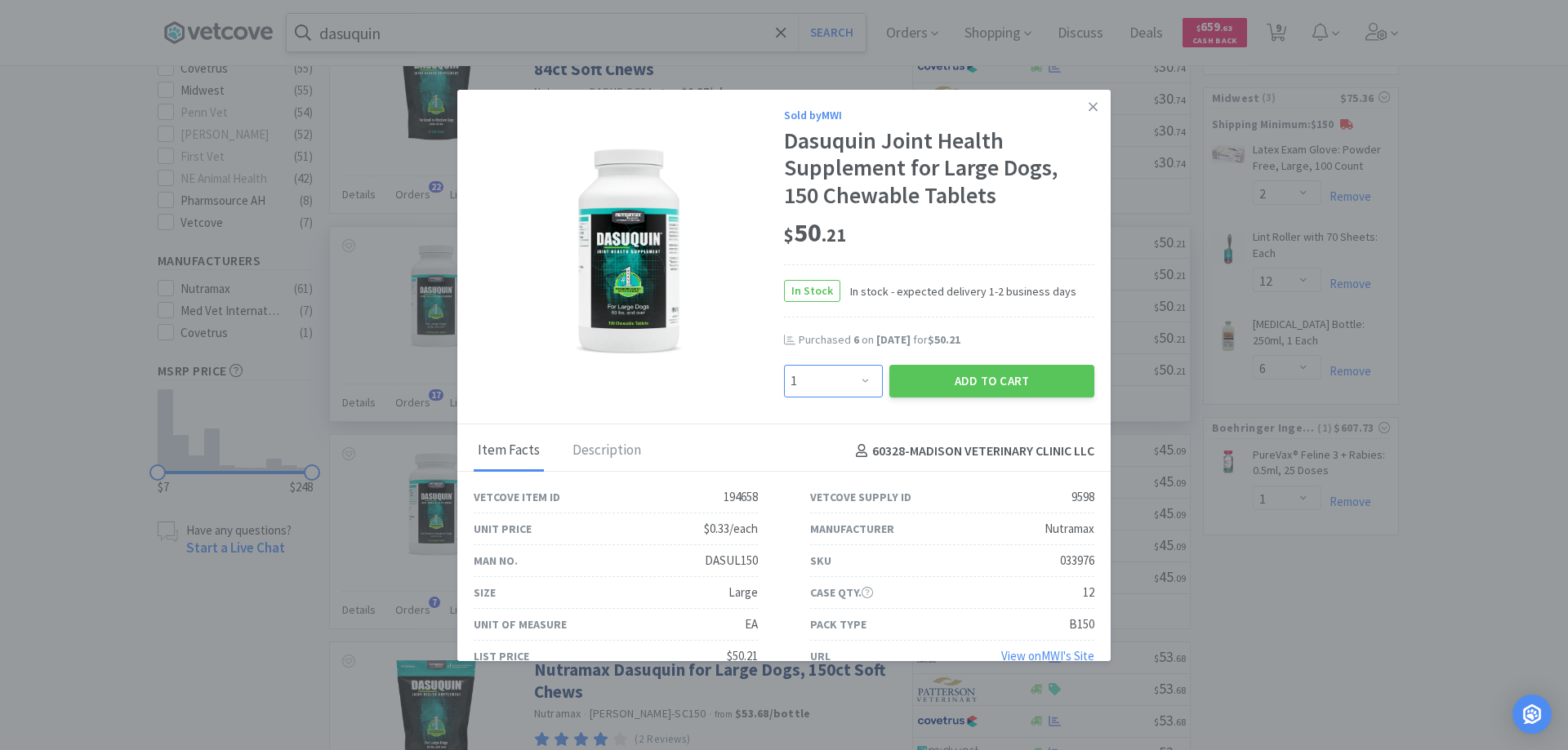
click at [859, 378] on select "Enter Quantity 1 2 3 4 5 6 7 8 9 10 11 12 13 14 15 16 17 18 19 20 Enter Quantity" at bounding box center [833, 382] width 99 height 33
select select "6"
click at [784, 365] on select "Enter Quantity 1 2 3 4 5 6 7 8 9 10 11 12 13 14 15 16 17 18 19 20 Enter Quantity" at bounding box center [833, 382] width 99 height 33
click at [943, 376] on button "Add to Cart" at bounding box center [992, 382] width 205 height 33
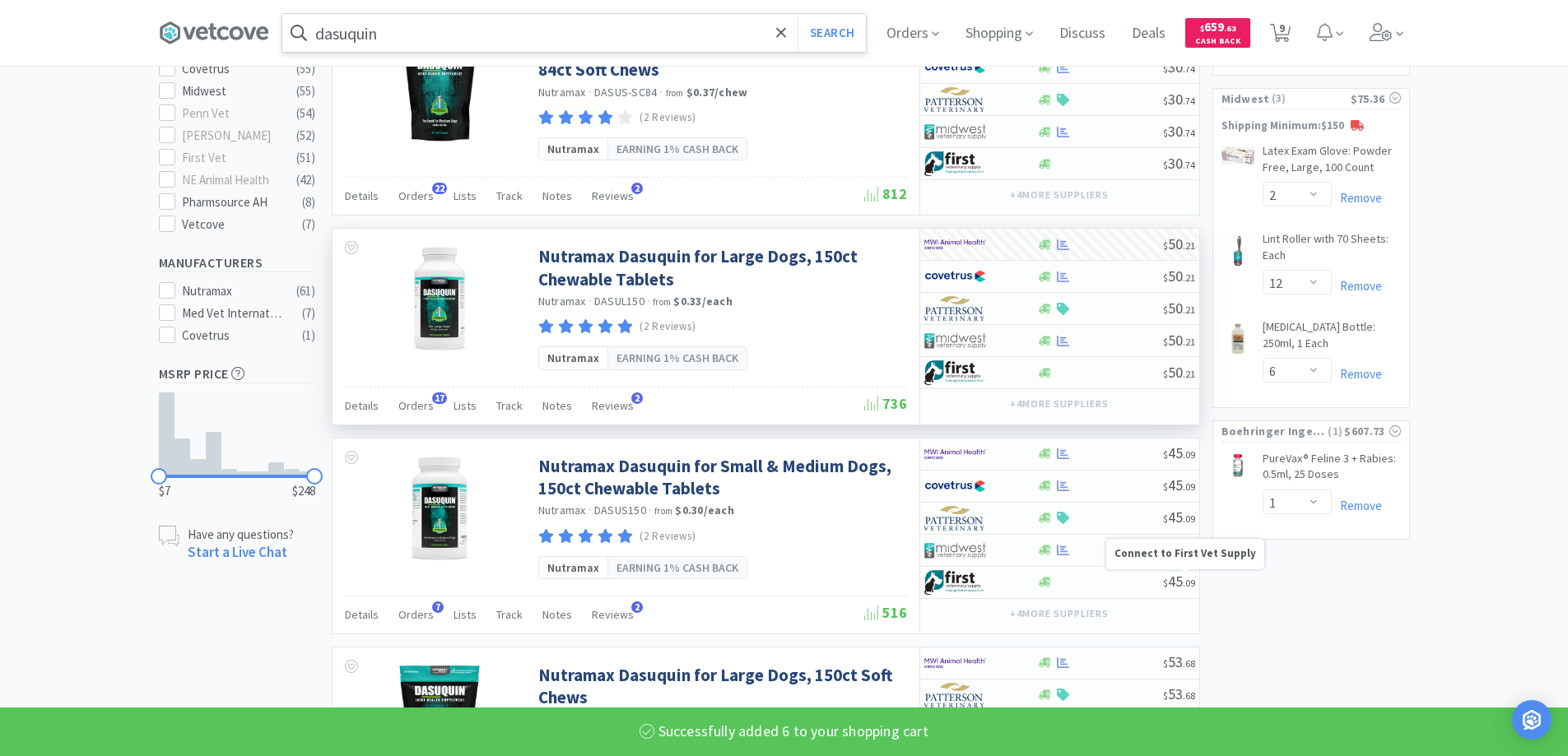
select select "6"
select select "1"
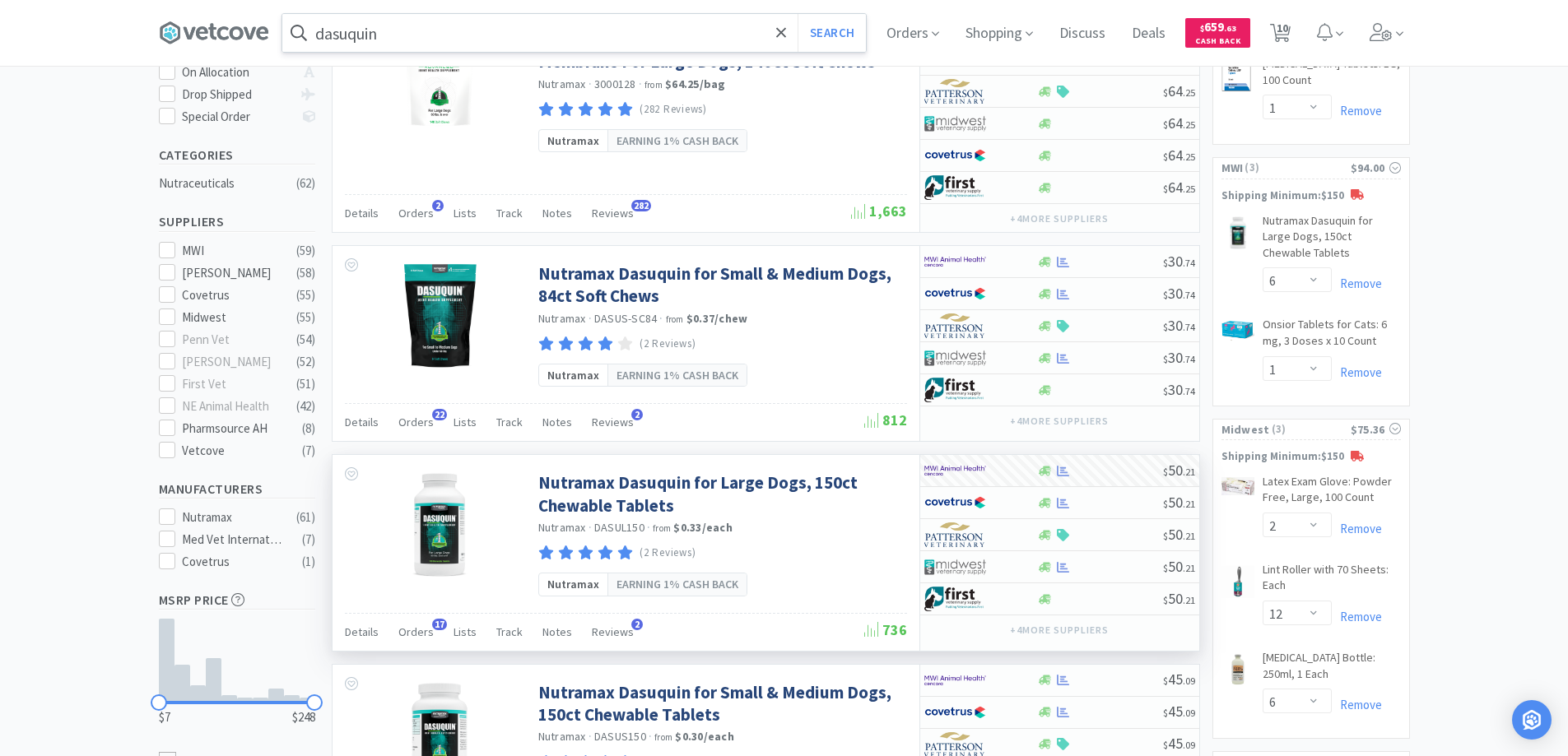
scroll to position [329, 0]
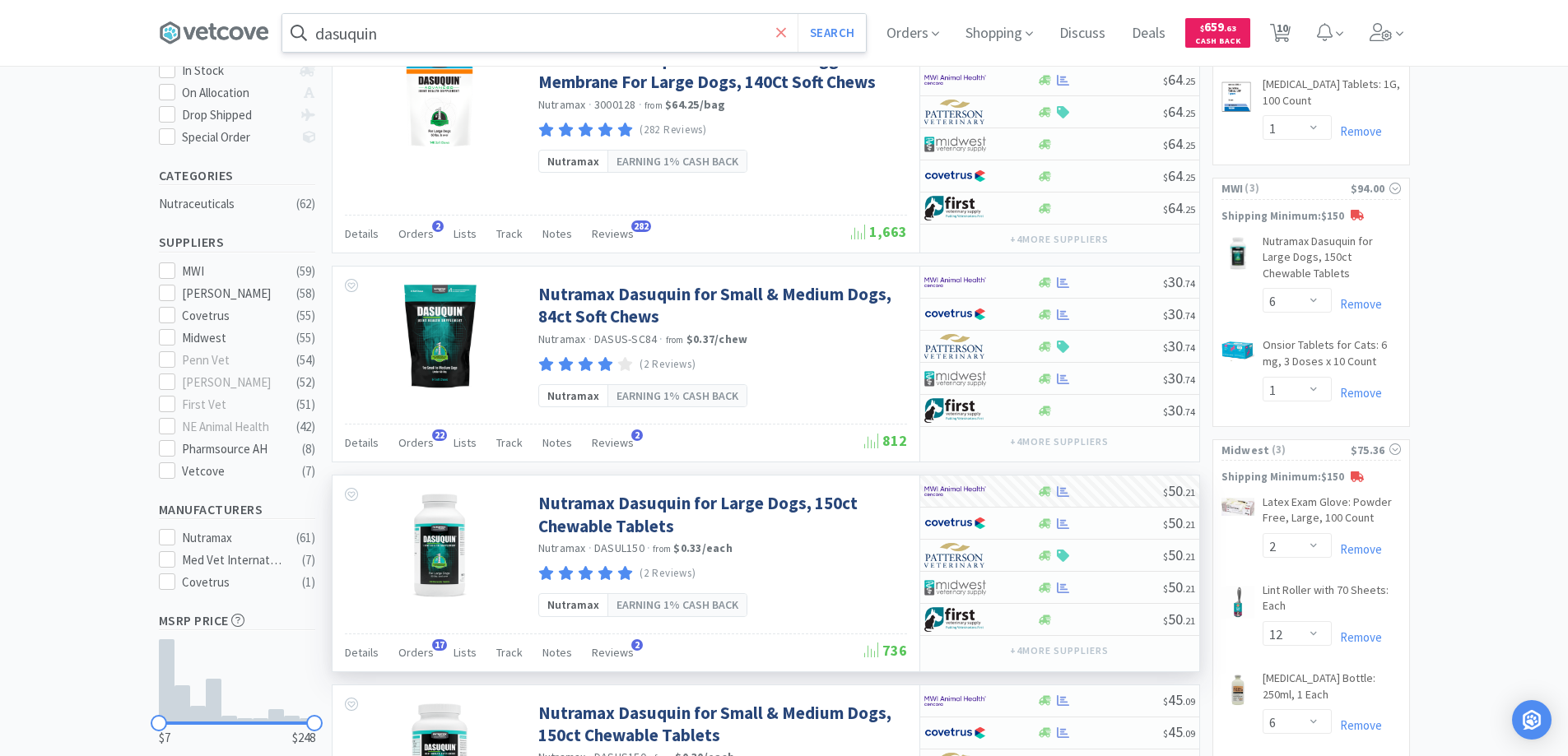
click at [784, 33] on icon at bounding box center [781, 33] width 11 height 17
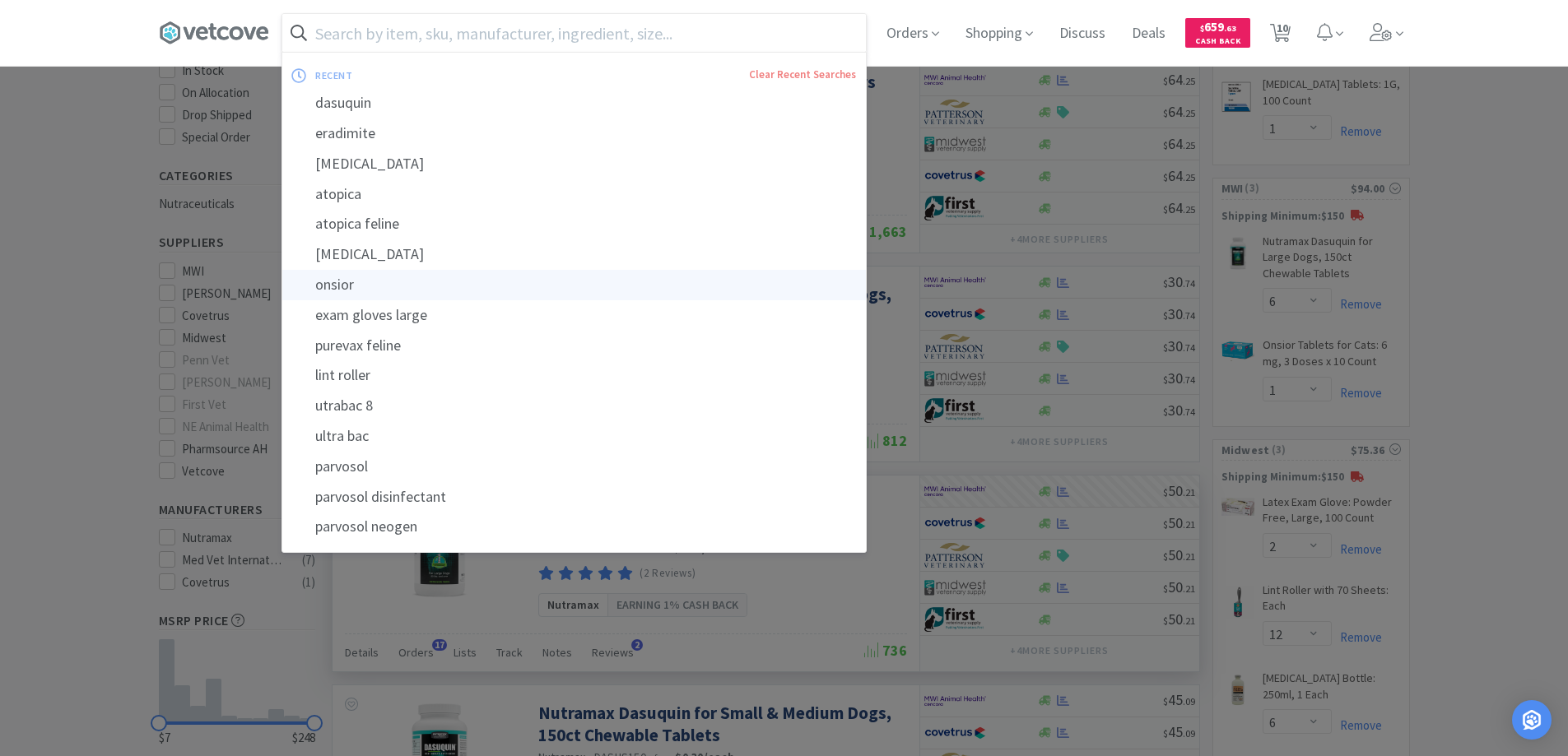
click at [442, 282] on div "onsior" at bounding box center [574, 285] width 583 height 31
type input "onsior"
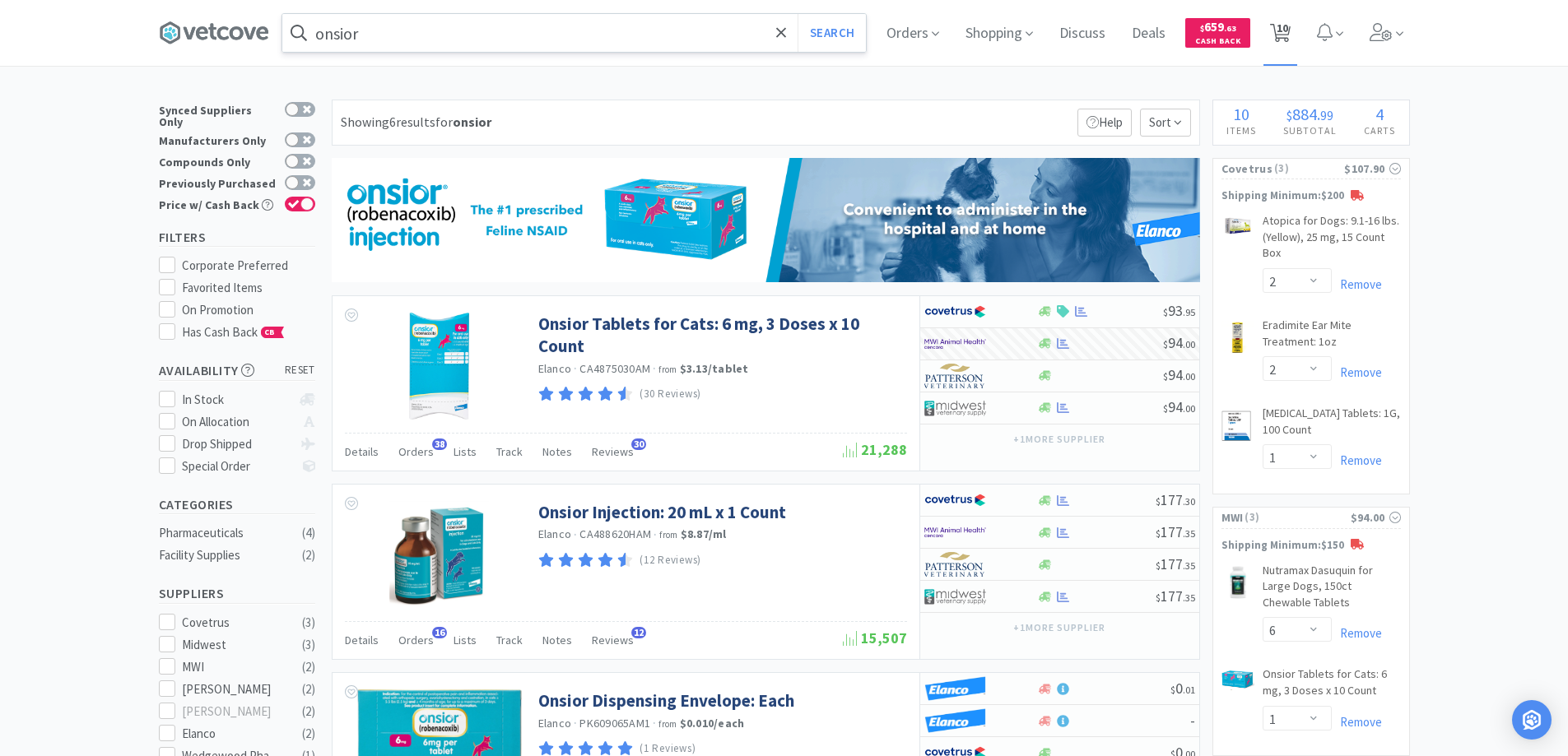
click at [1288, 26] on span "10" at bounding box center [1283, 27] width 12 height 66
select select "1"
select select "2"
select select "1"
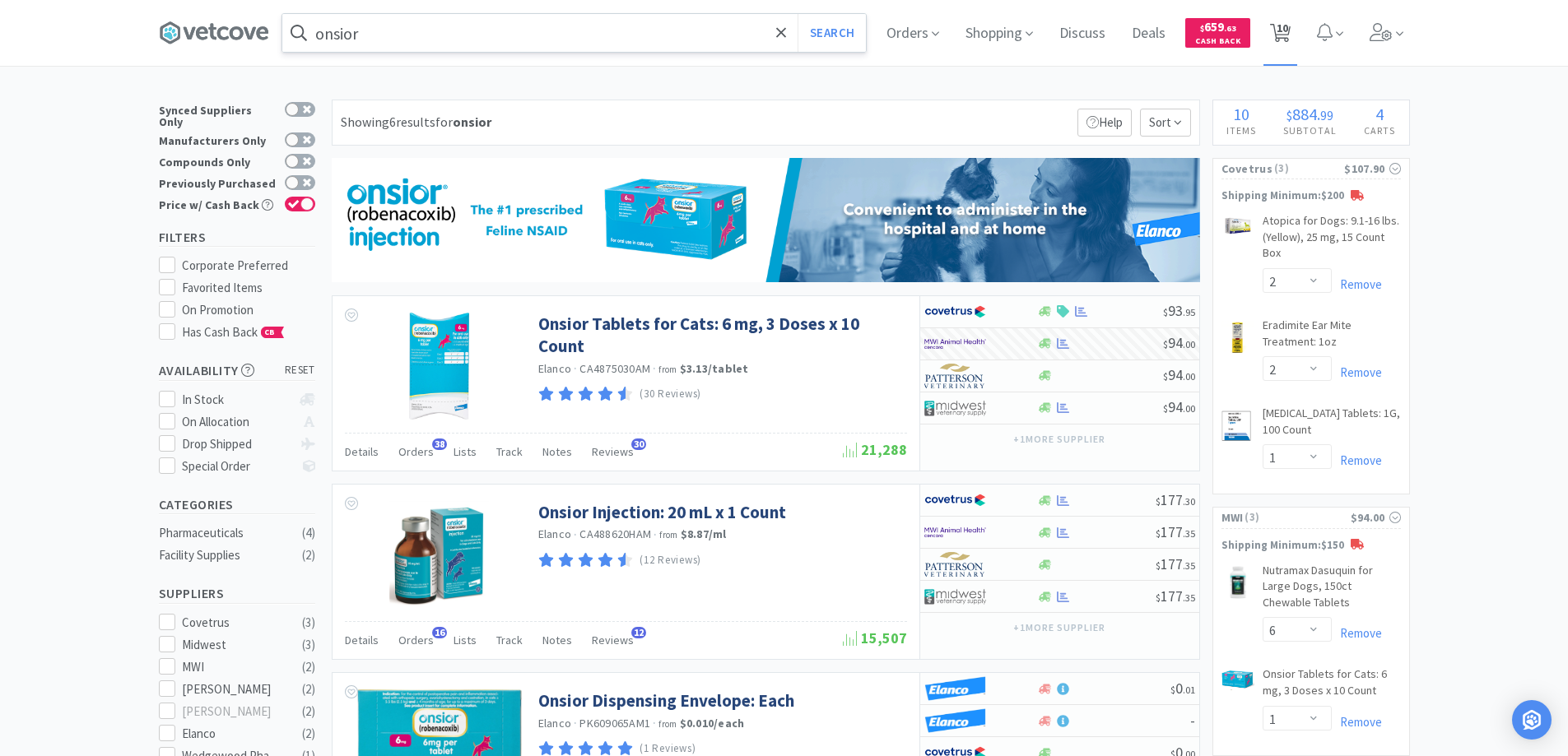
select select "6"
select select "1"
select select "2"
select select "12"
select select "6"
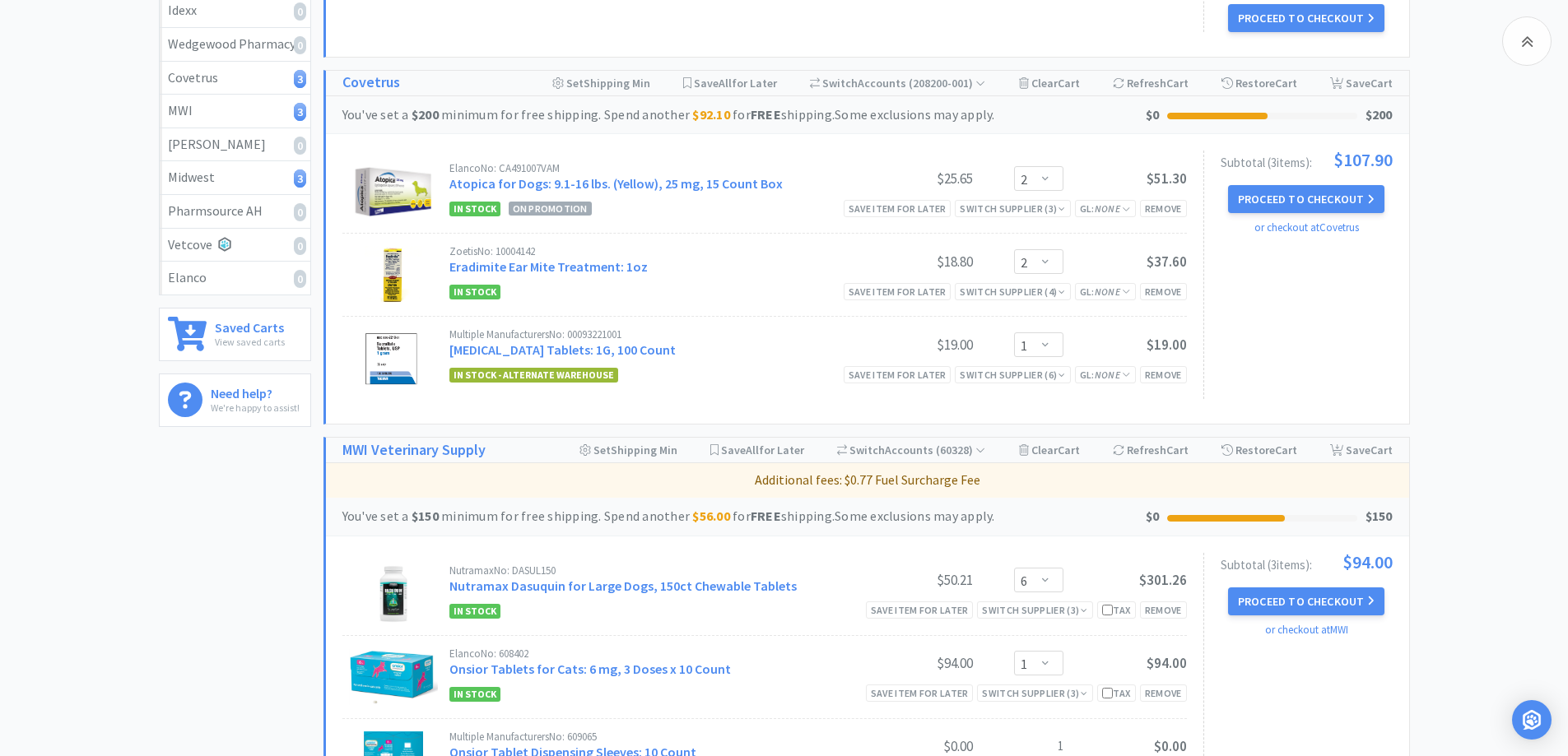
scroll to position [329, 0]
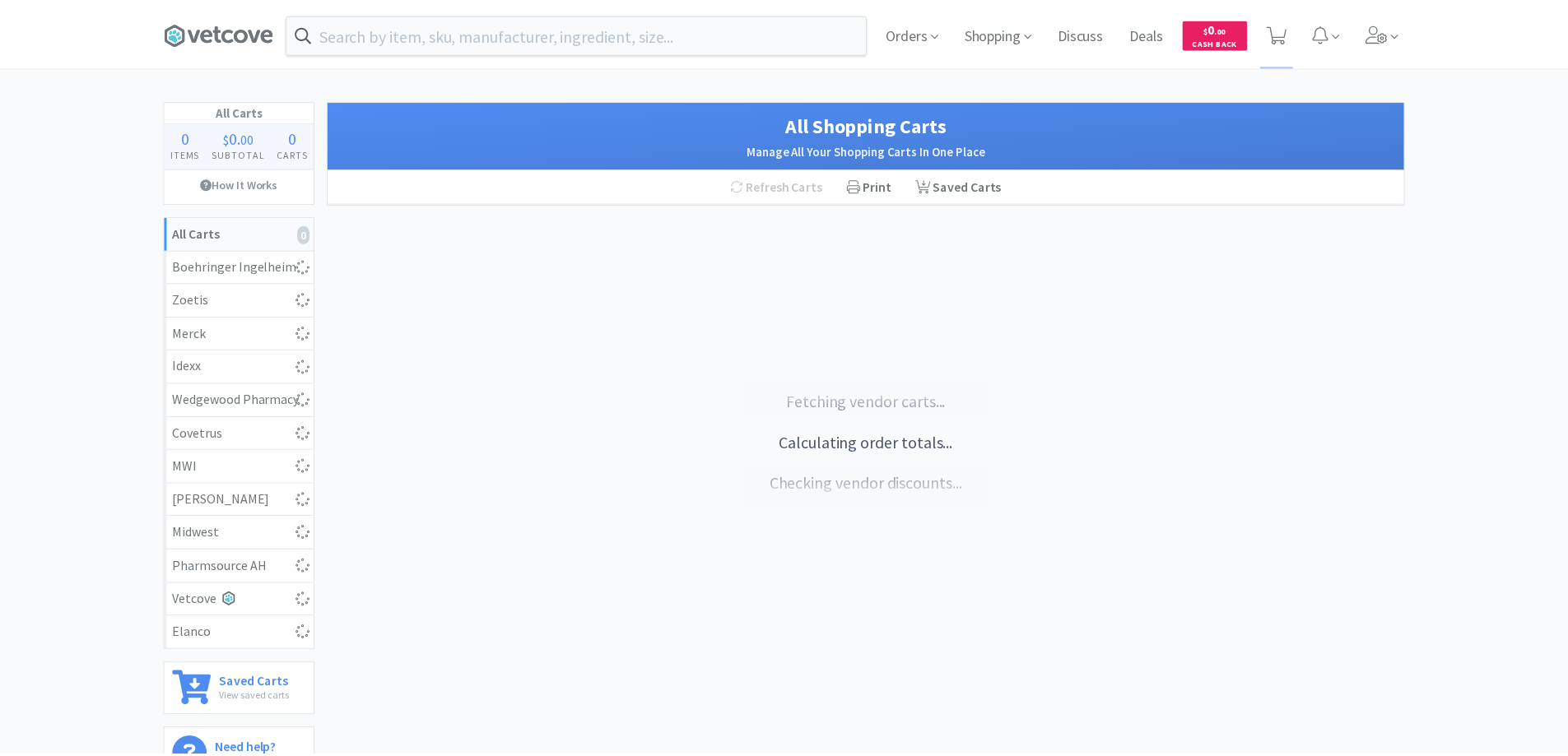
scroll to position [179, 0]
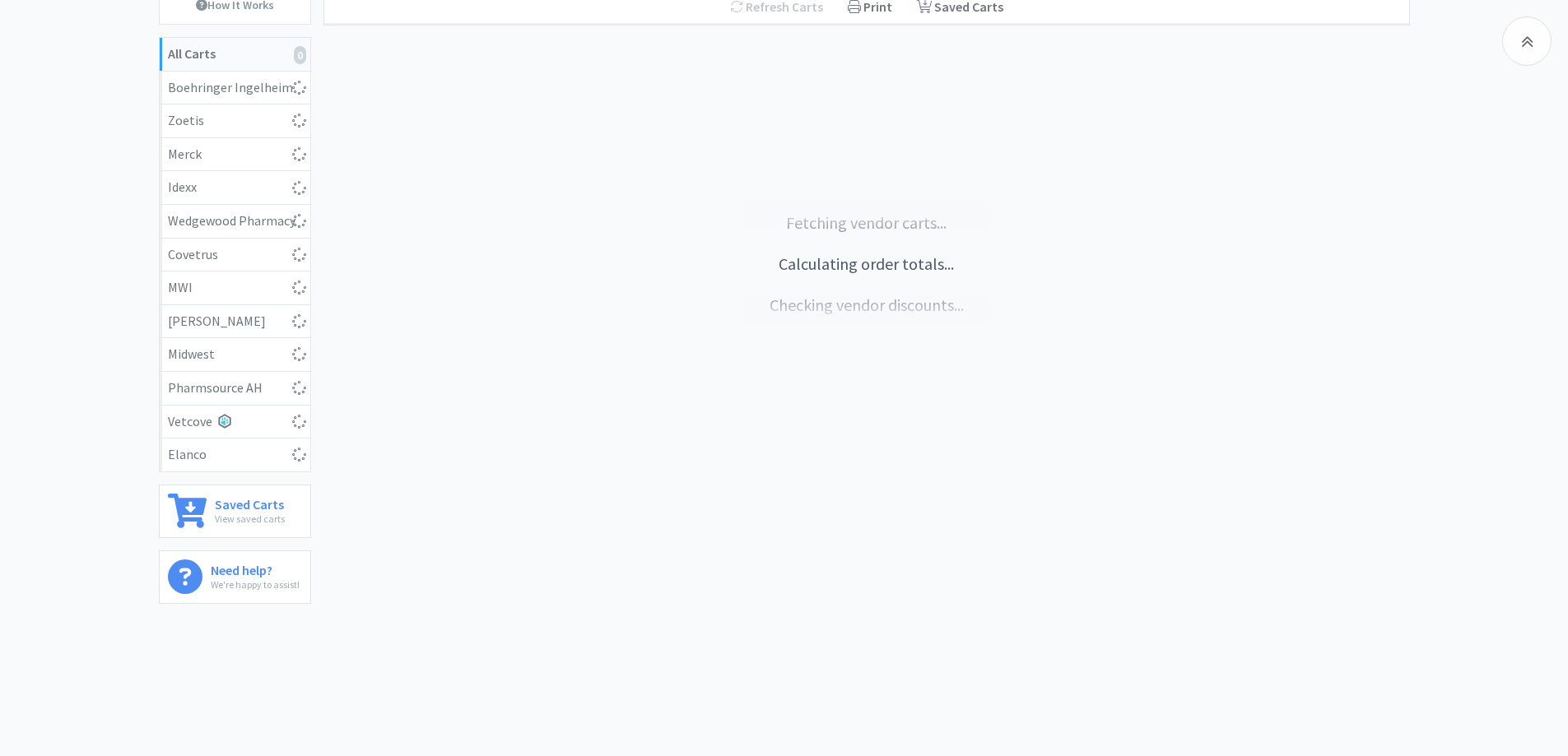
select select "1"
select select "2"
select select "1"
select select "6"
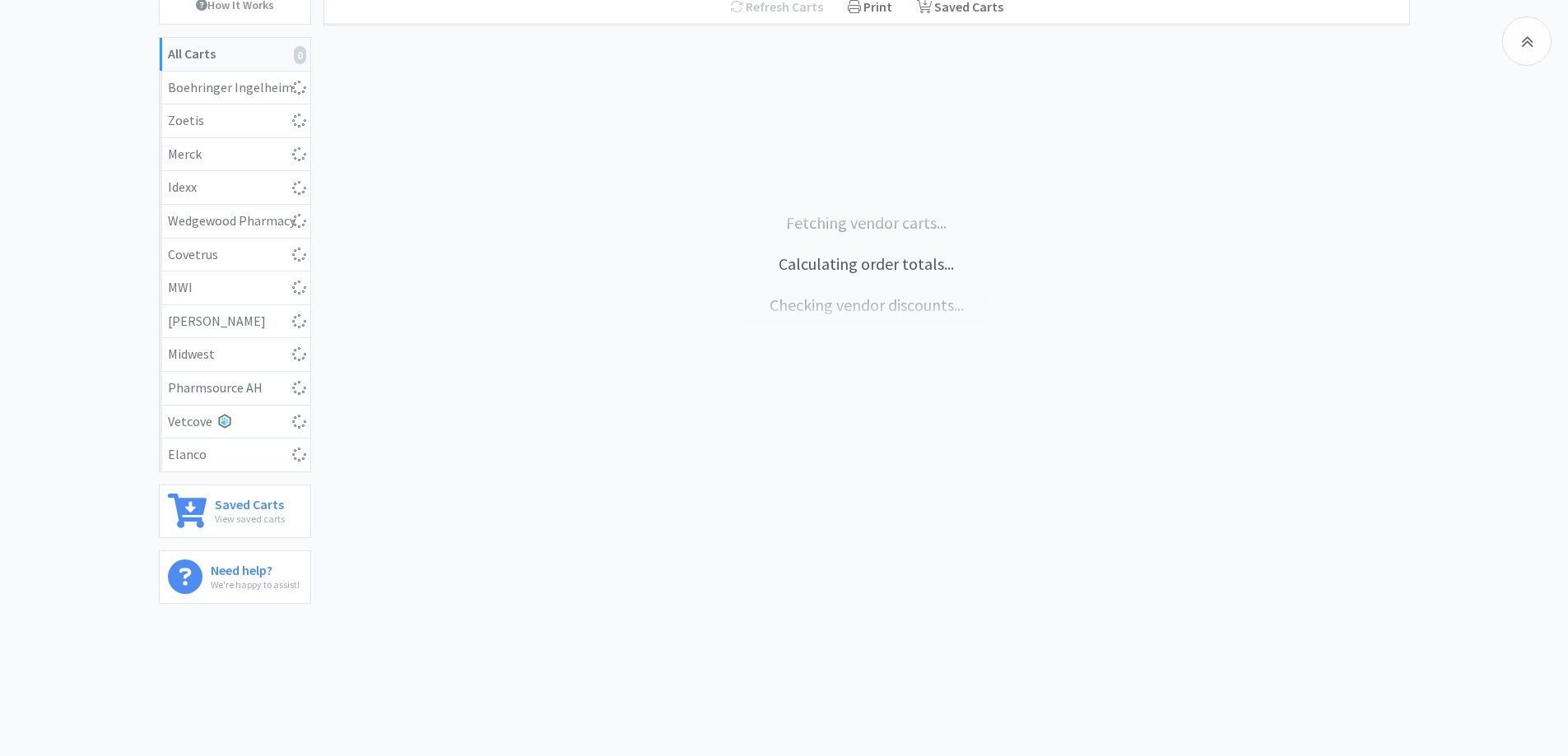
select select "1"
select select "2"
select select "12"
select select "6"
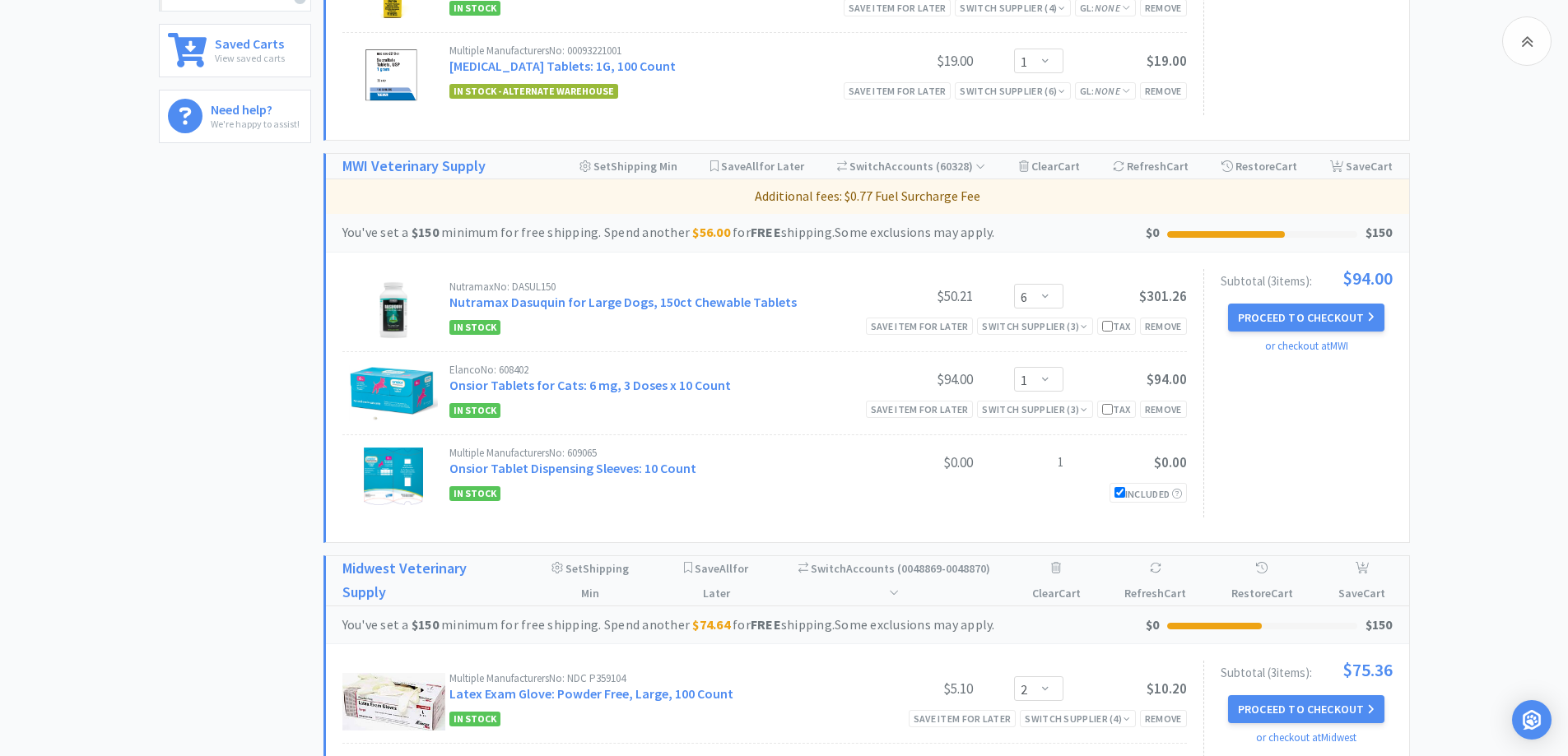
scroll to position [672, 0]
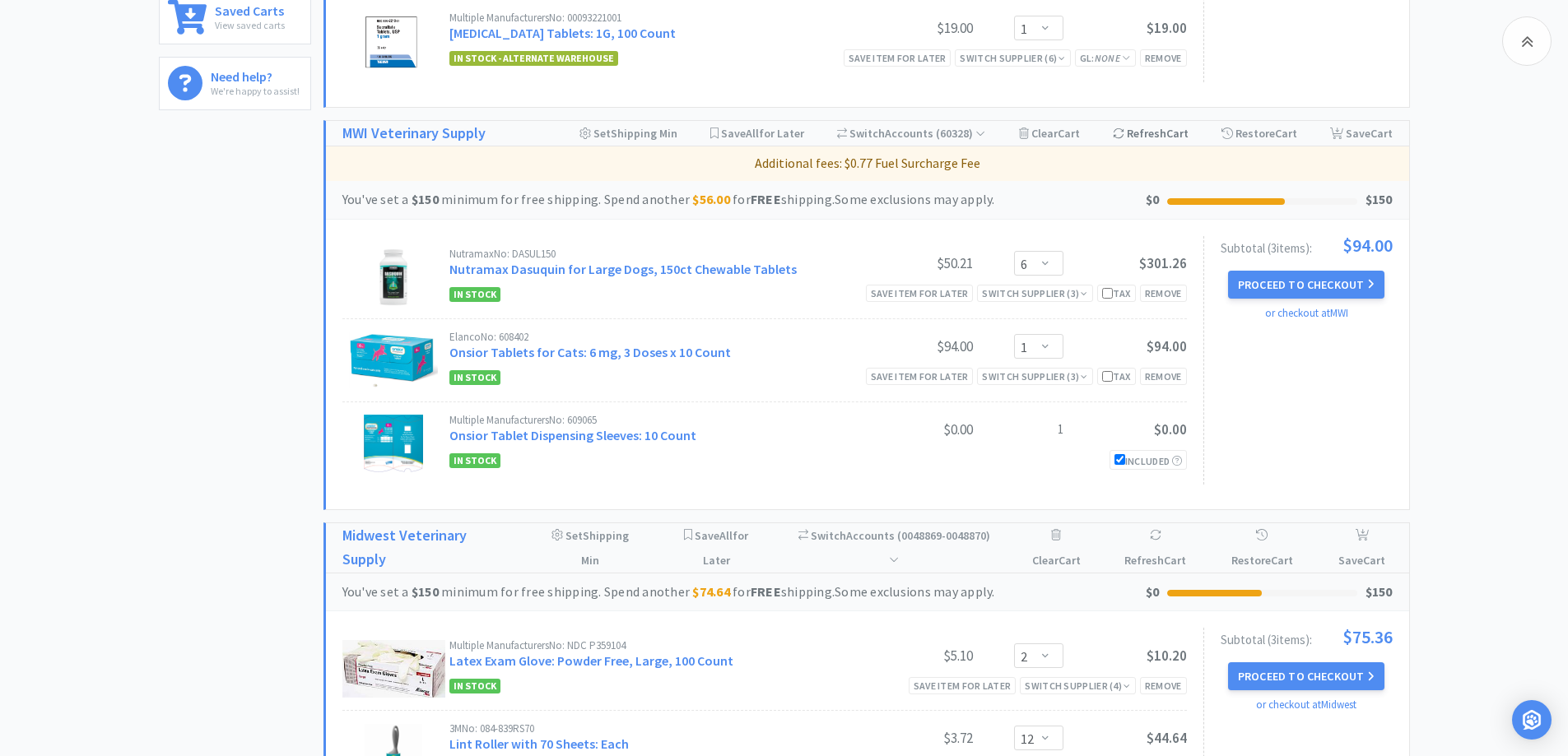
click at [1144, 132] on div "Refresh Cart" at bounding box center [1150, 134] width 76 height 25
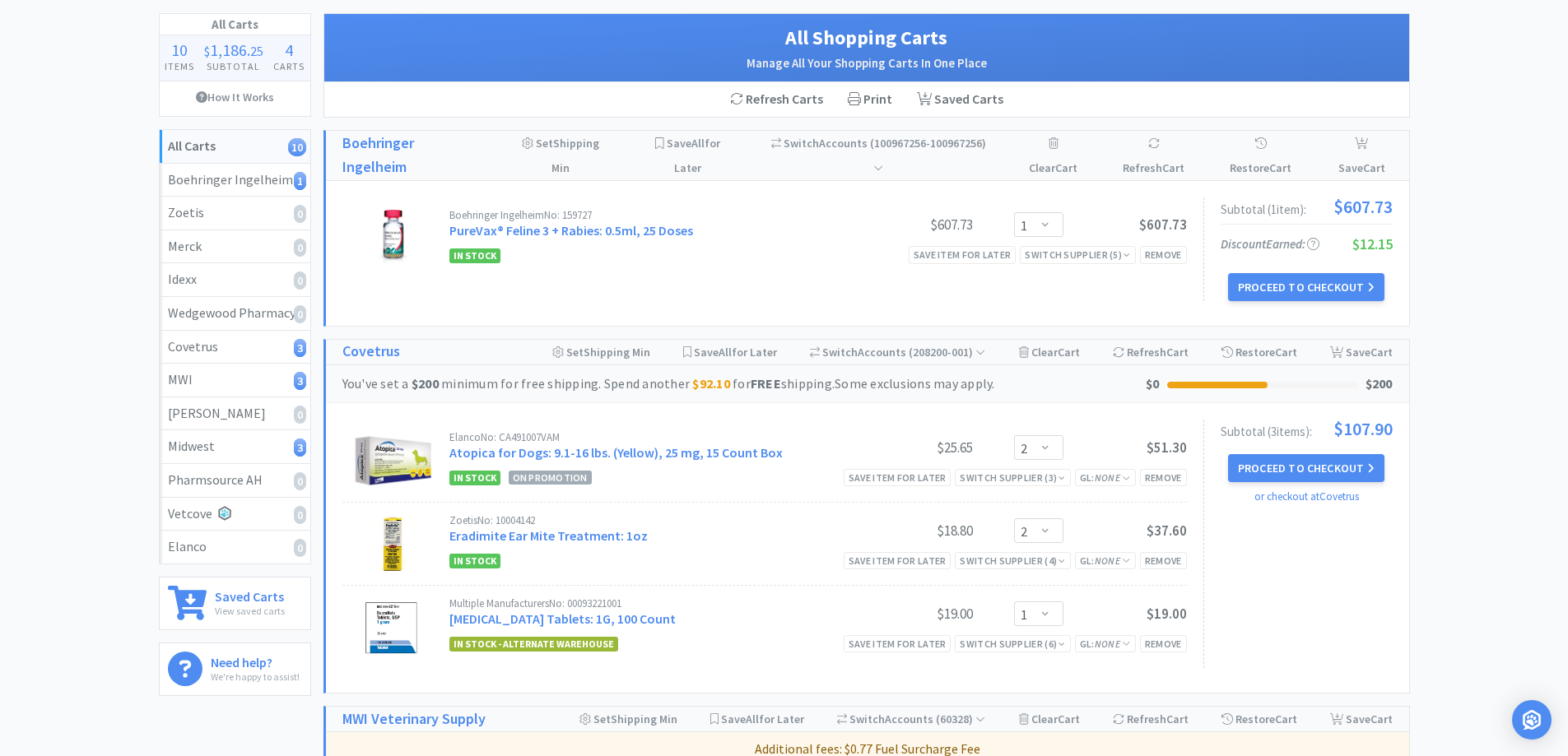
scroll to position [0, 0]
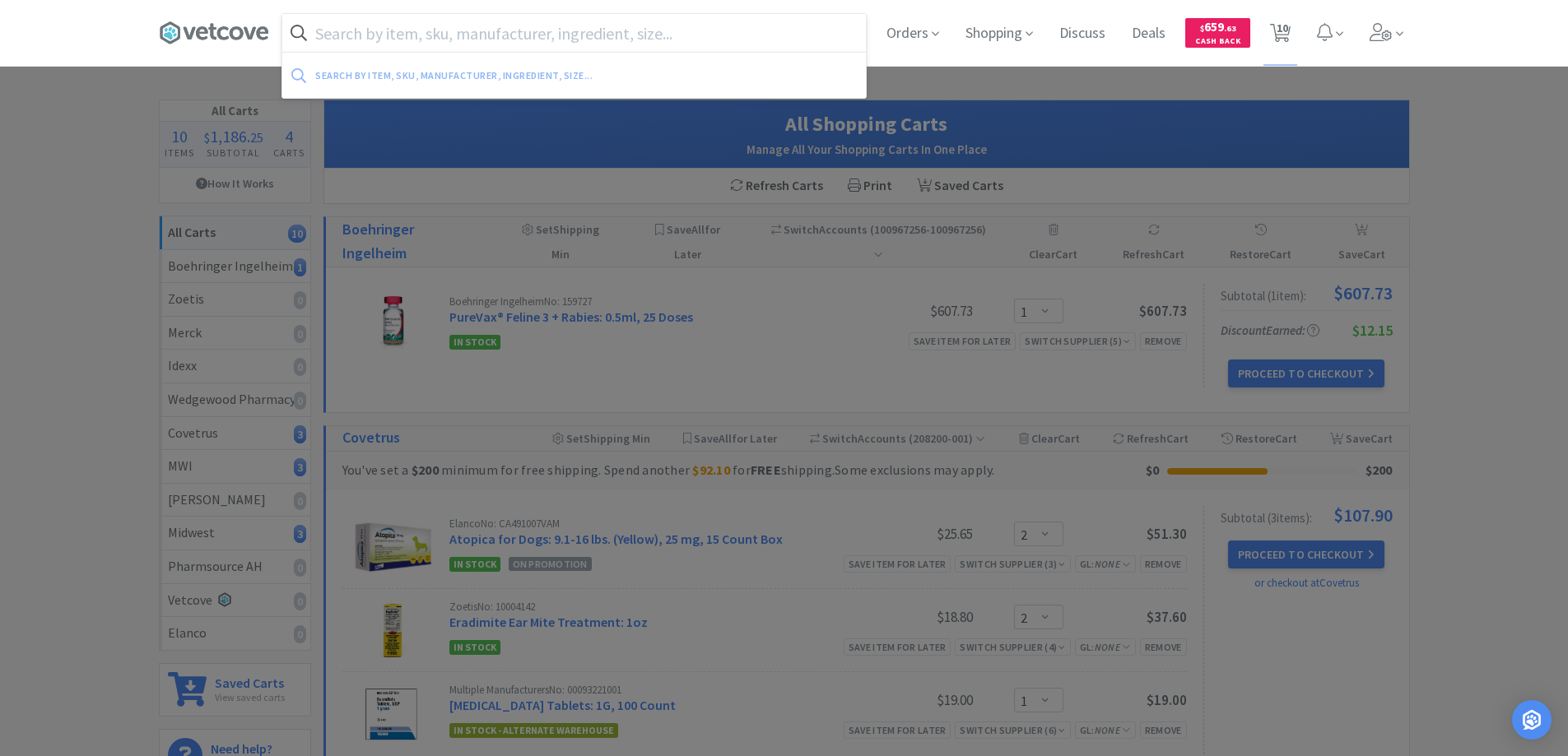
click at [327, 27] on input "text" at bounding box center [574, 33] width 583 height 38
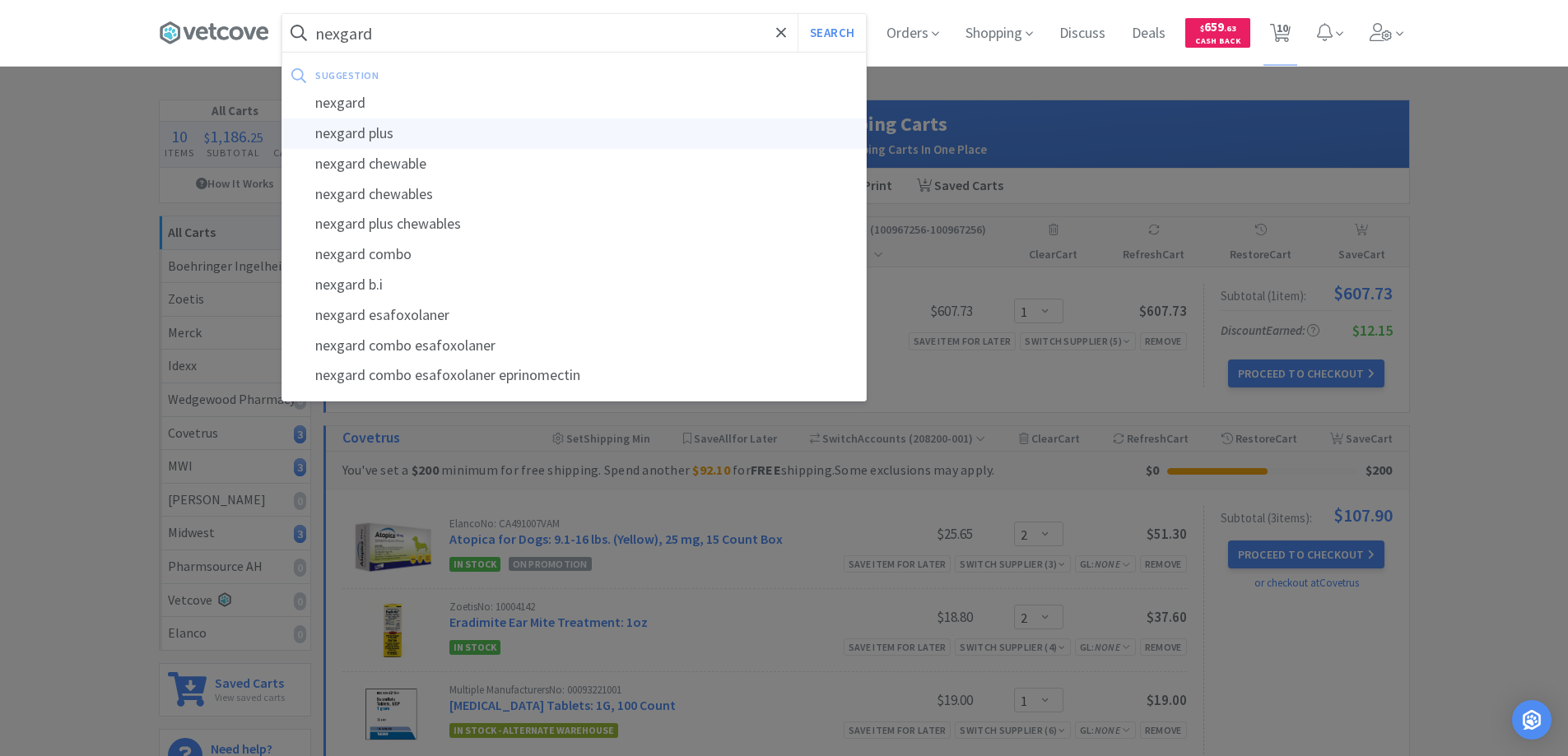
click at [353, 133] on div "nexgard plus" at bounding box center [574, 134] width 583 height 31
type input "nexgard plus"
select select "2"
select select "1"
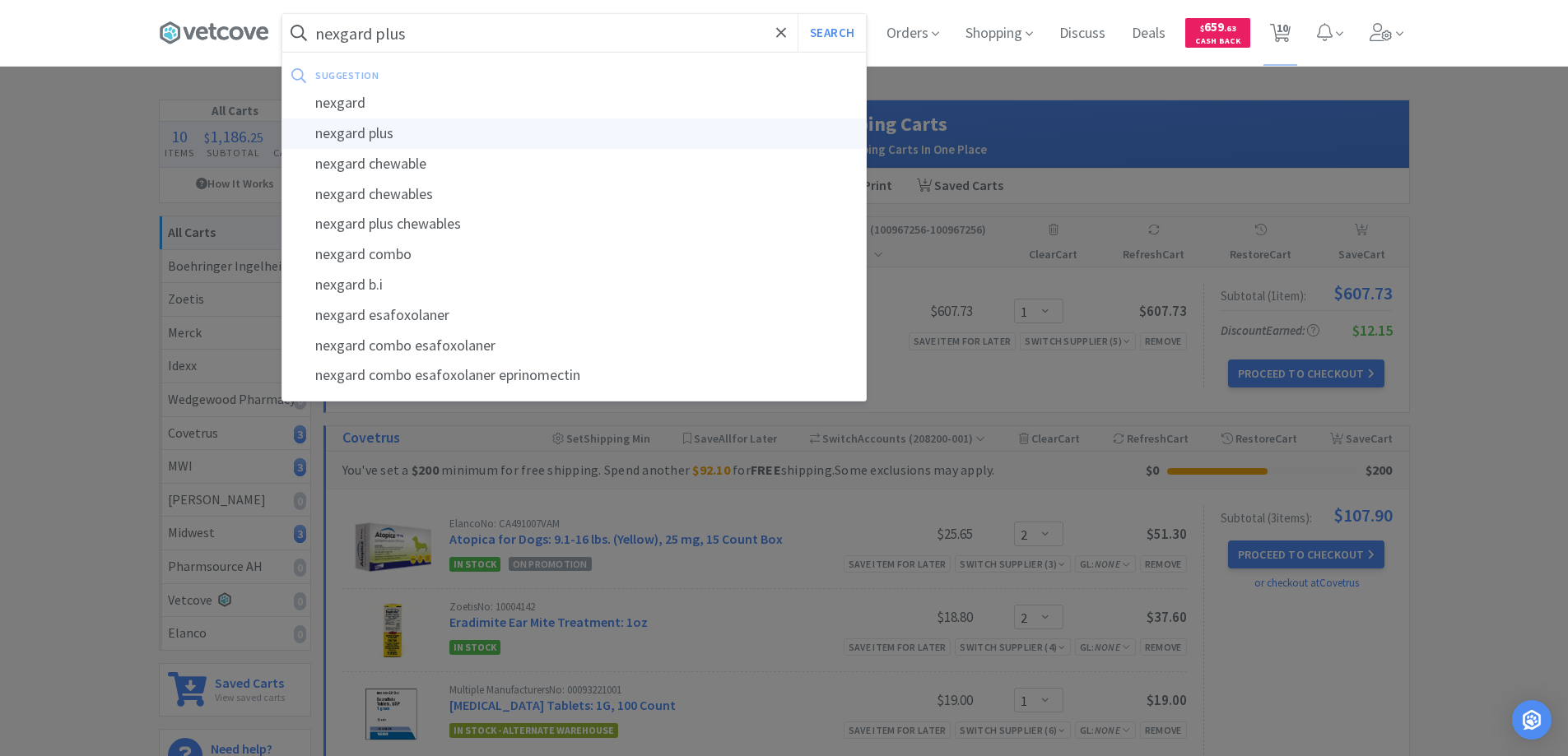
select select "6"
select select "1"
select select "2"
select select "12"
select select "6"
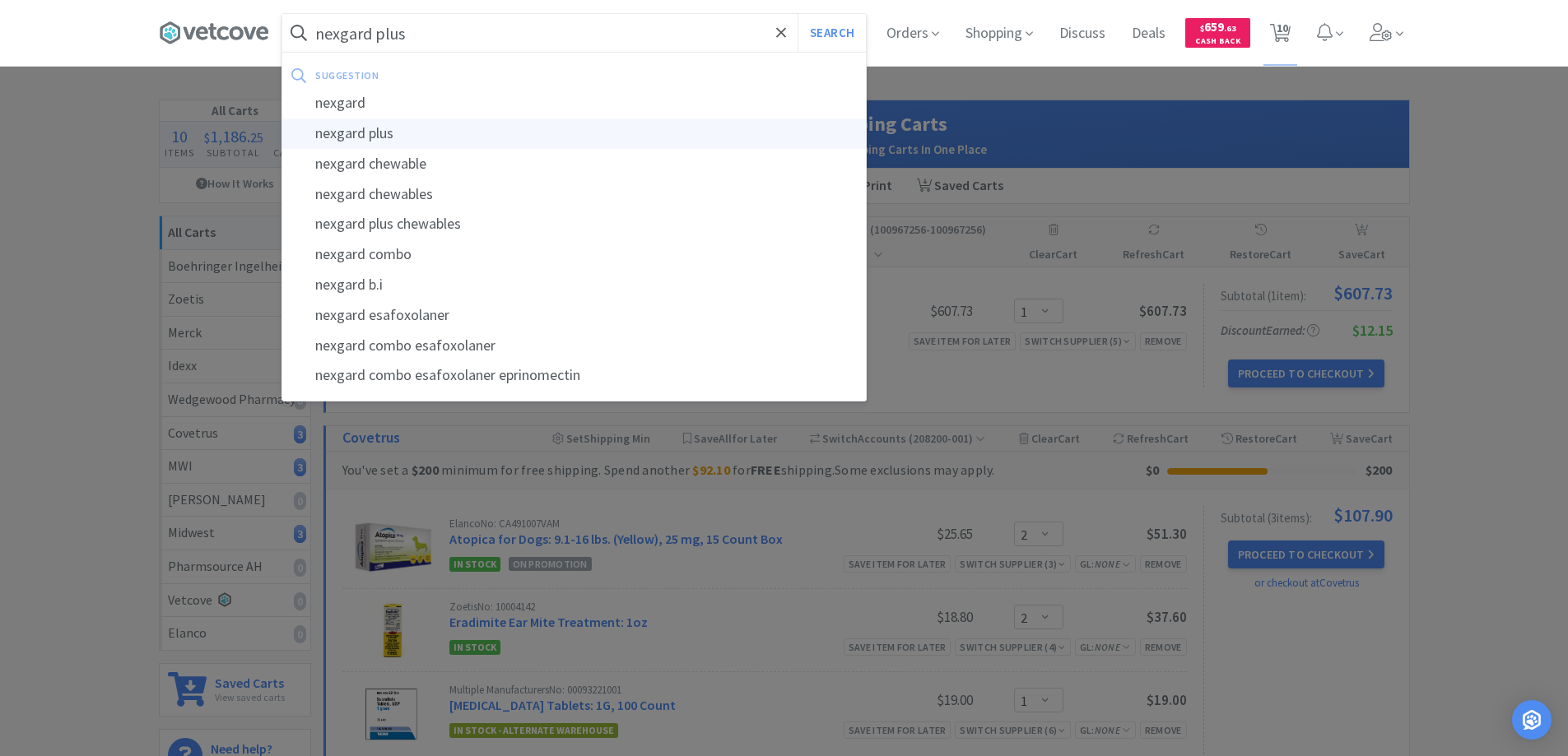
select select "1"
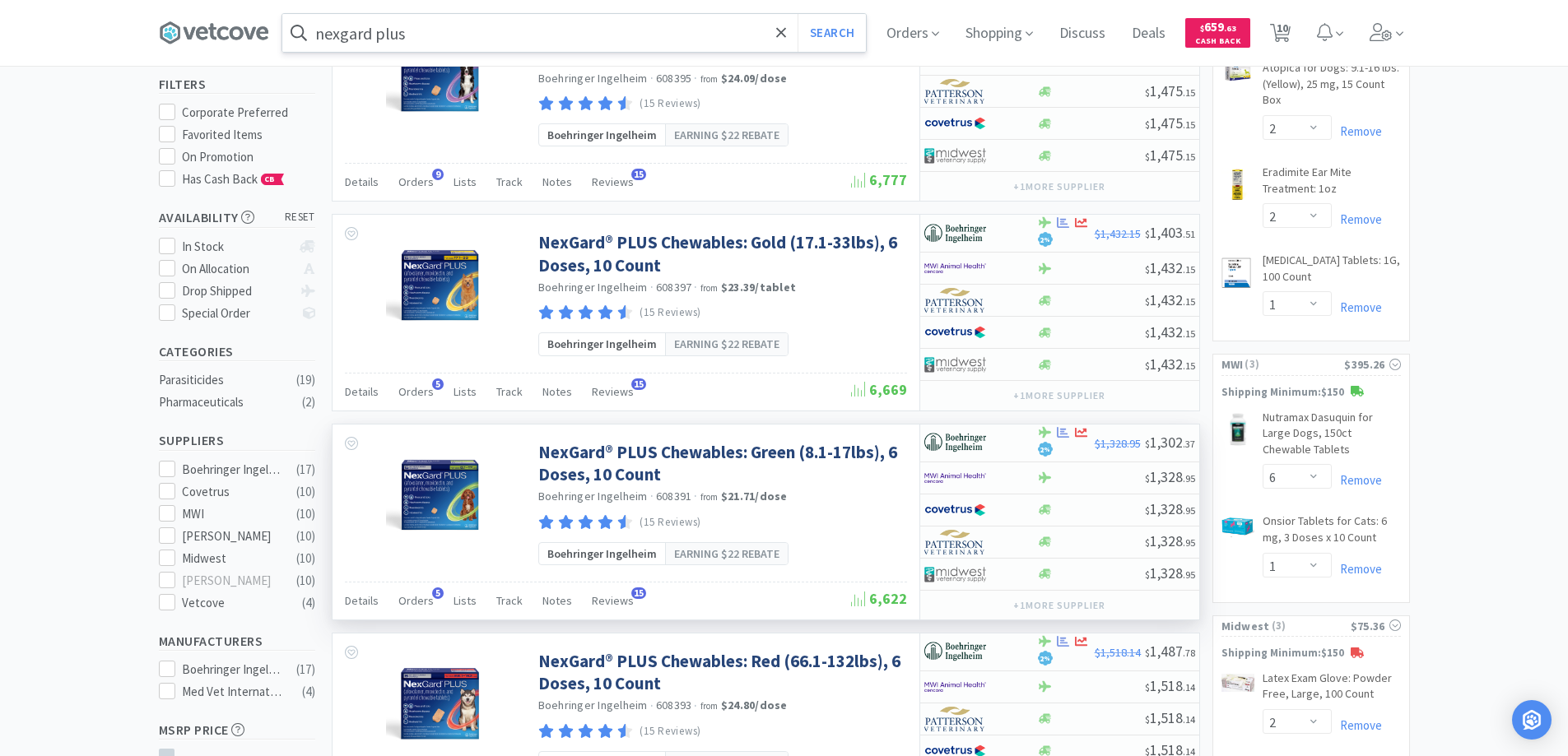
scroll to position [164, 0]
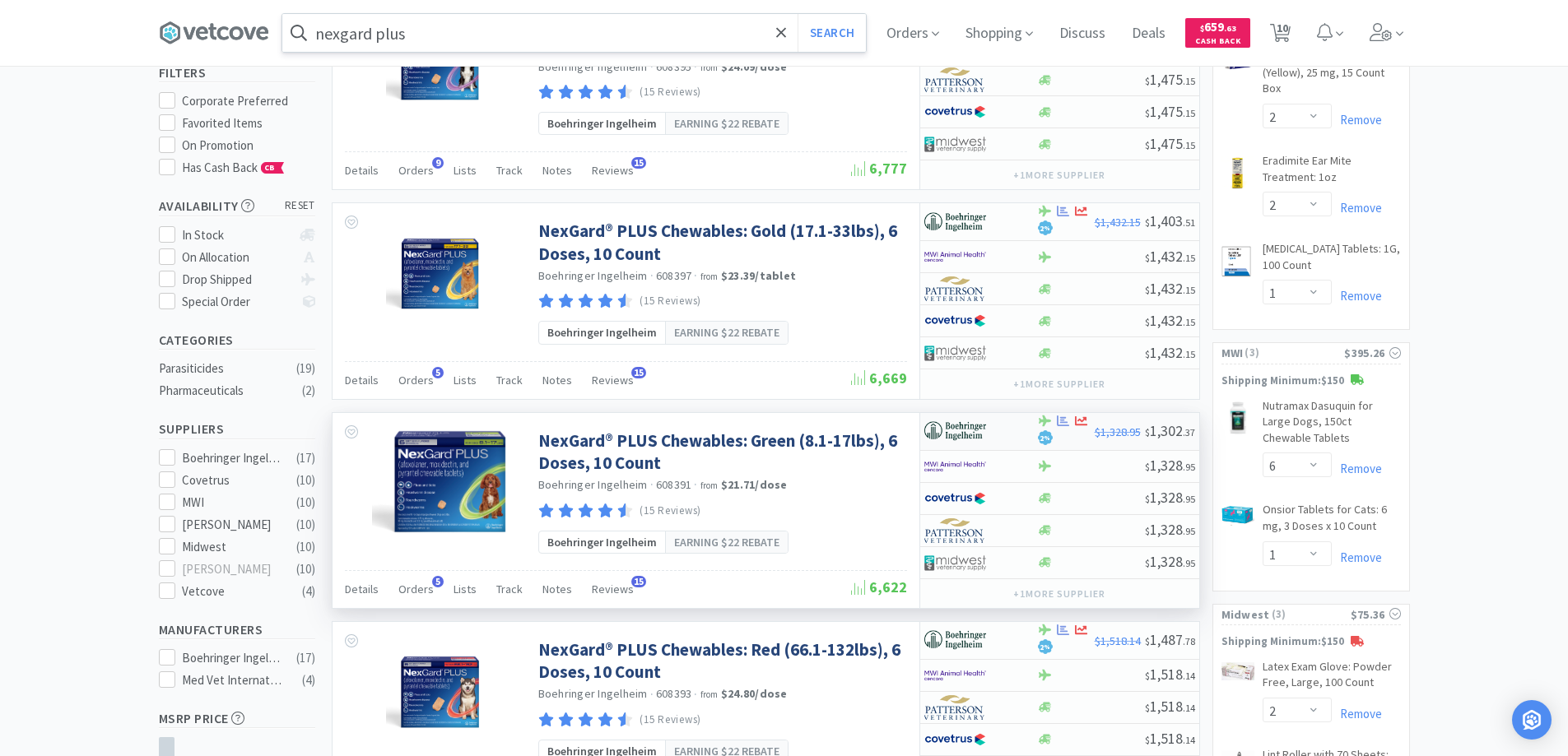
click at [1000, 433] on div at bounding box center [970, 431] width 91 height 28
select select "1"
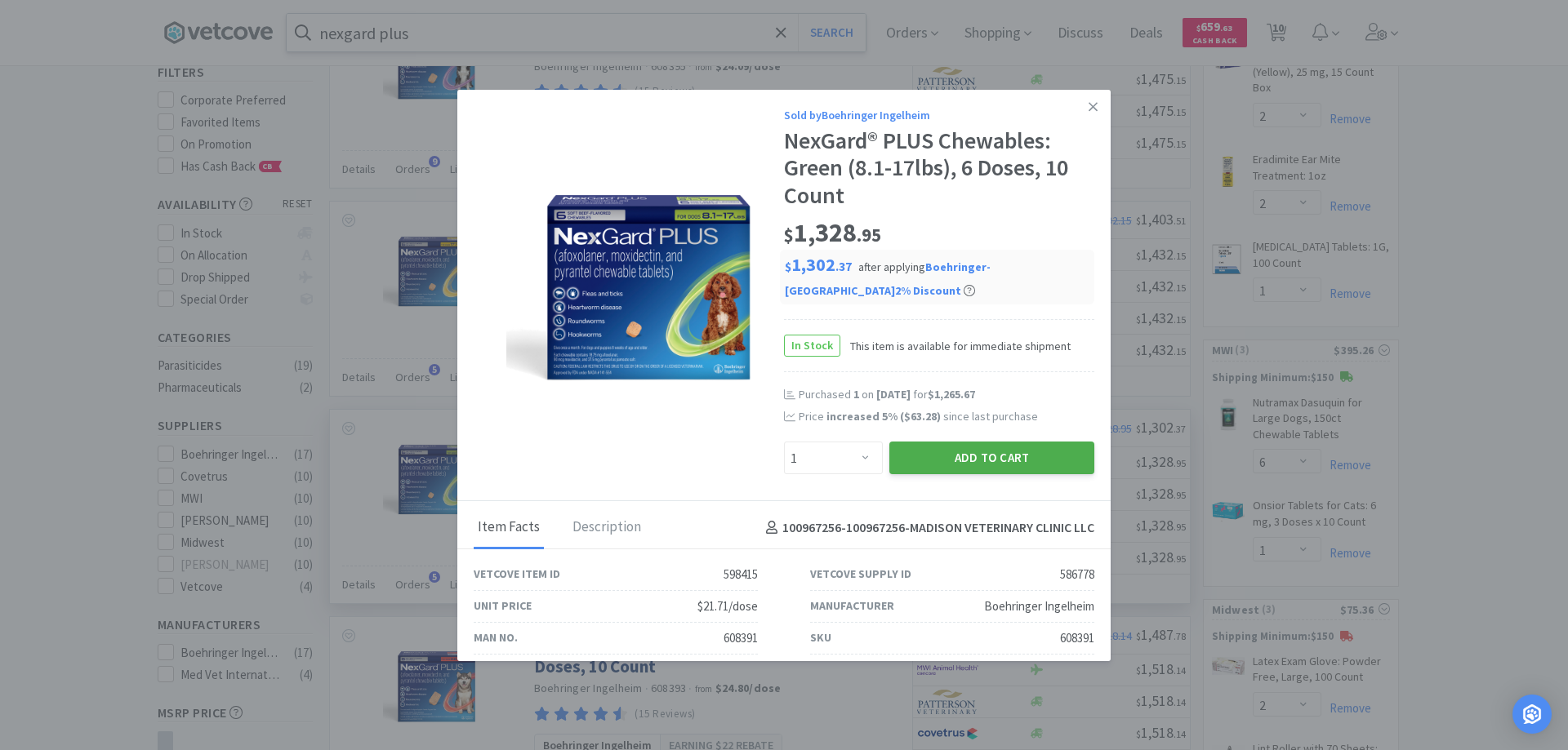
click at [975, 457] on button "Add to Cart" at bounding box center [992, 458] width 205 height 33
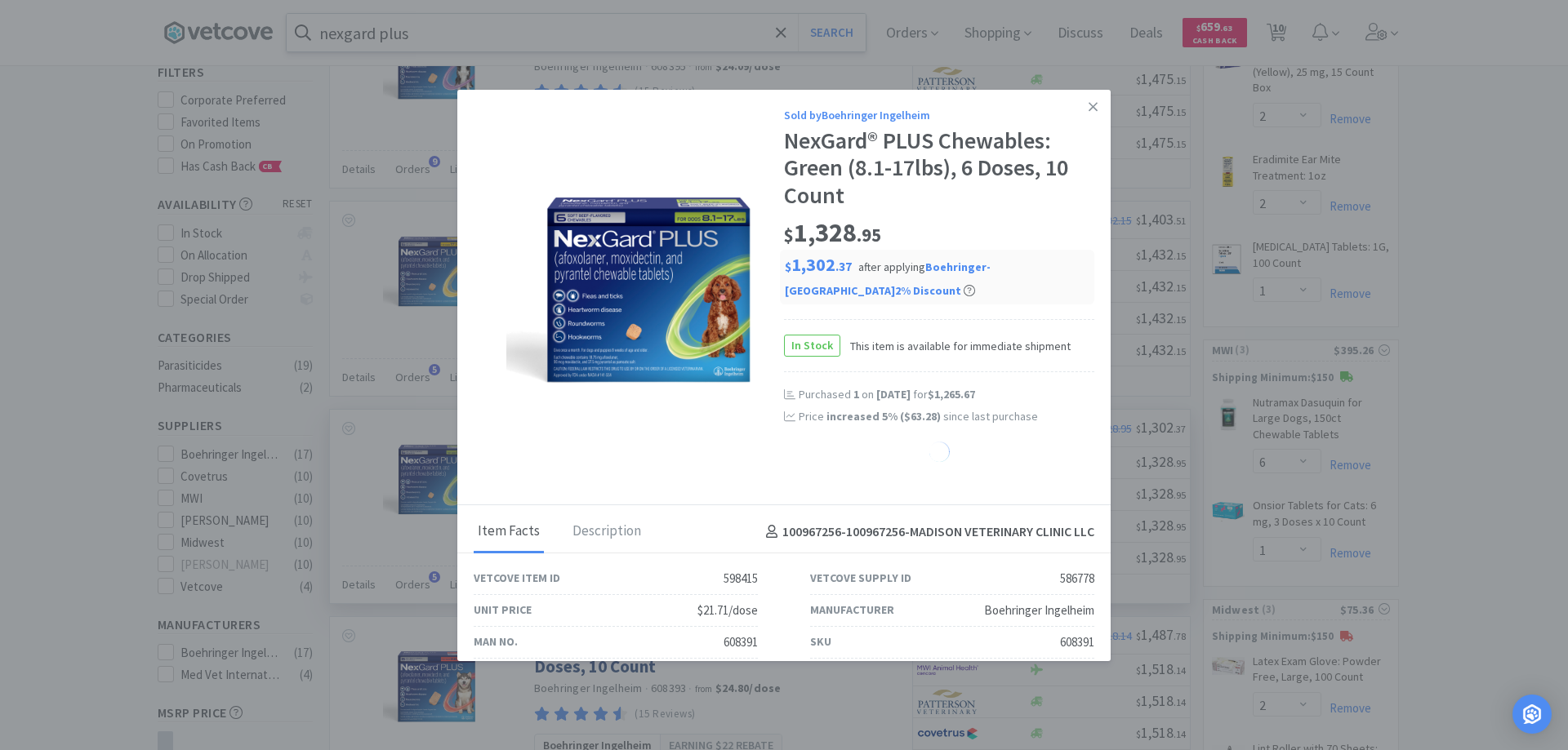
select select "1"
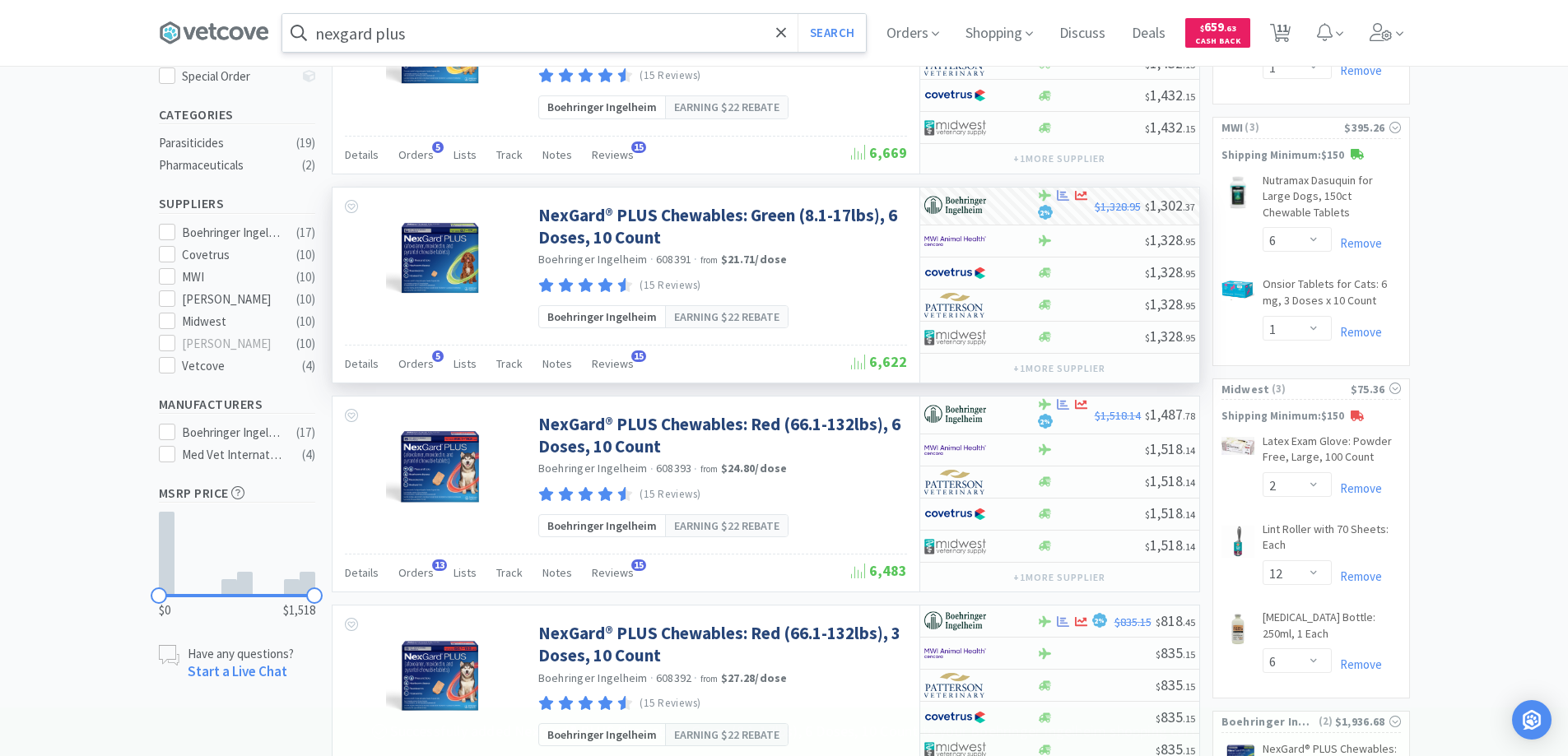
scroll to position [411, 0]
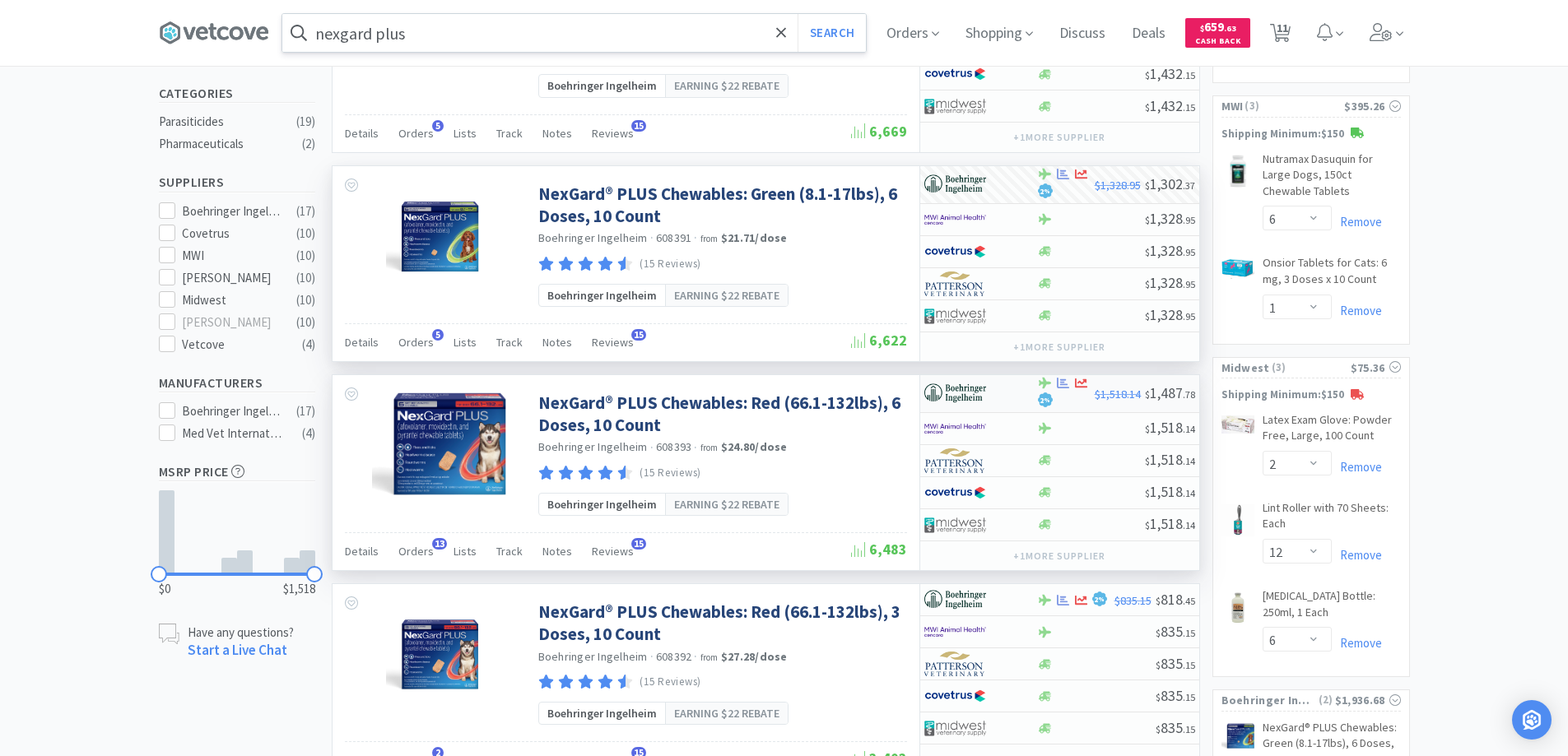
click at [1012, 391] on div at bounding box center [970, 394] width 91 height 28
select select "1"
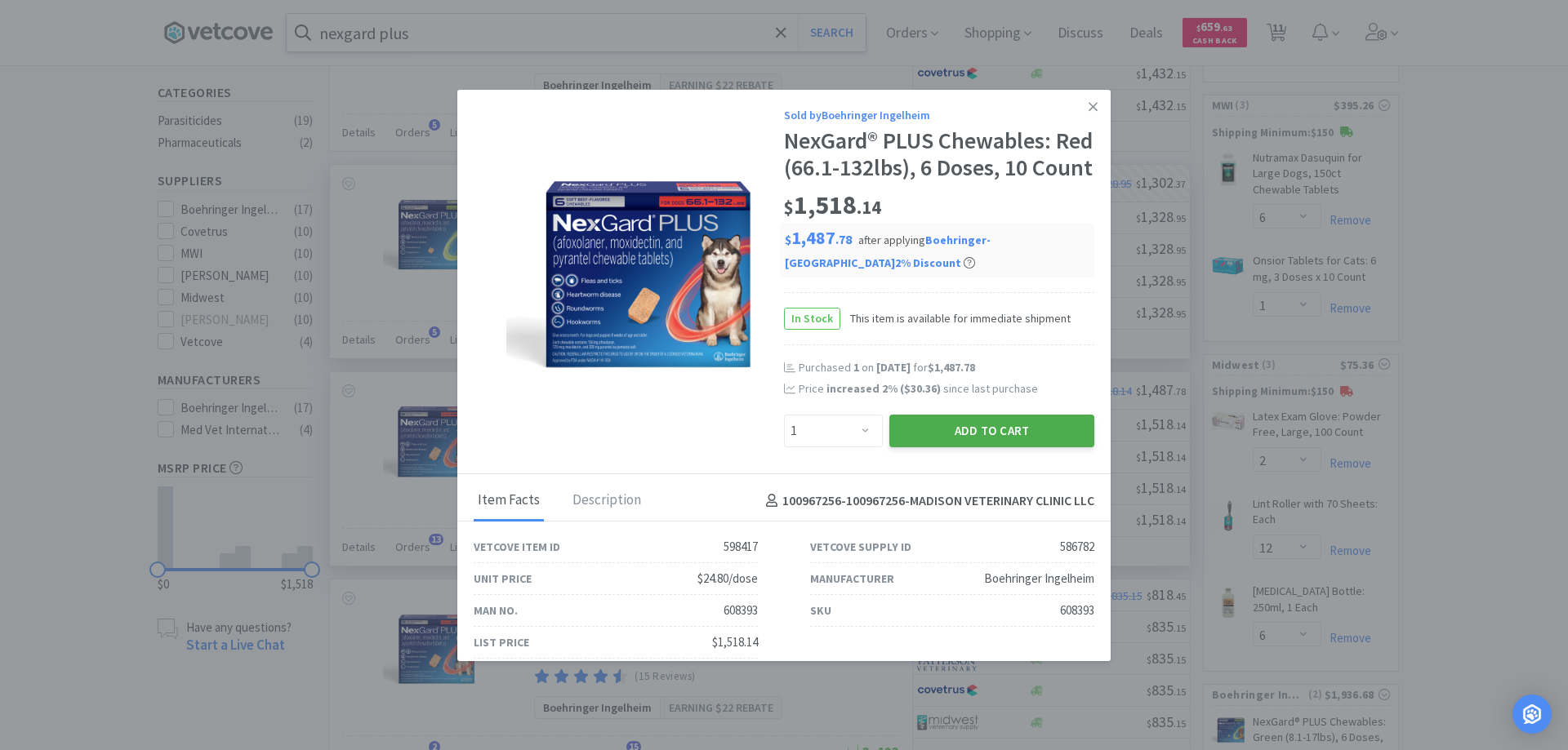
click at [945, 448] on button "Add to Cart" at bounding box center [992, 431] width 205 height 33
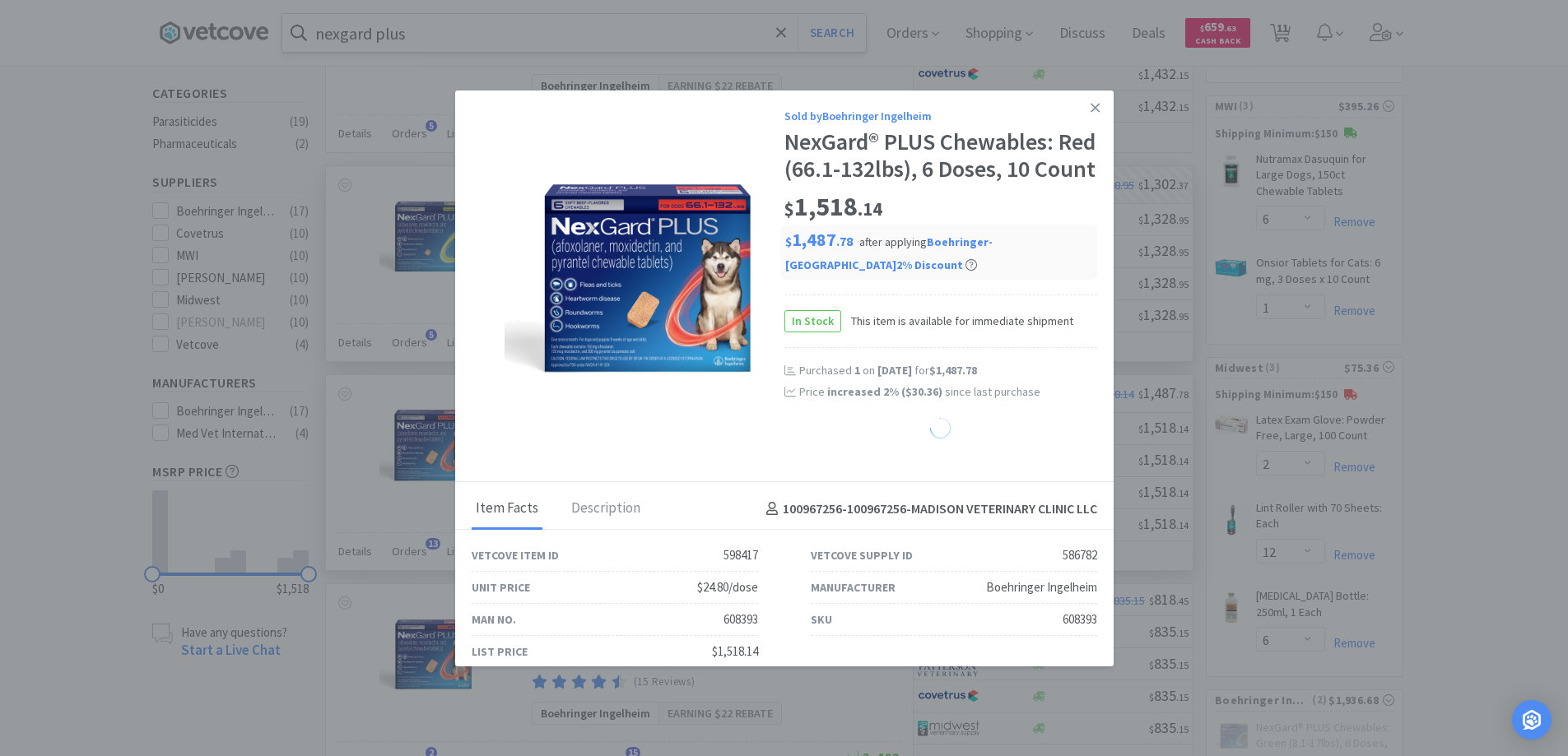
select select "1"
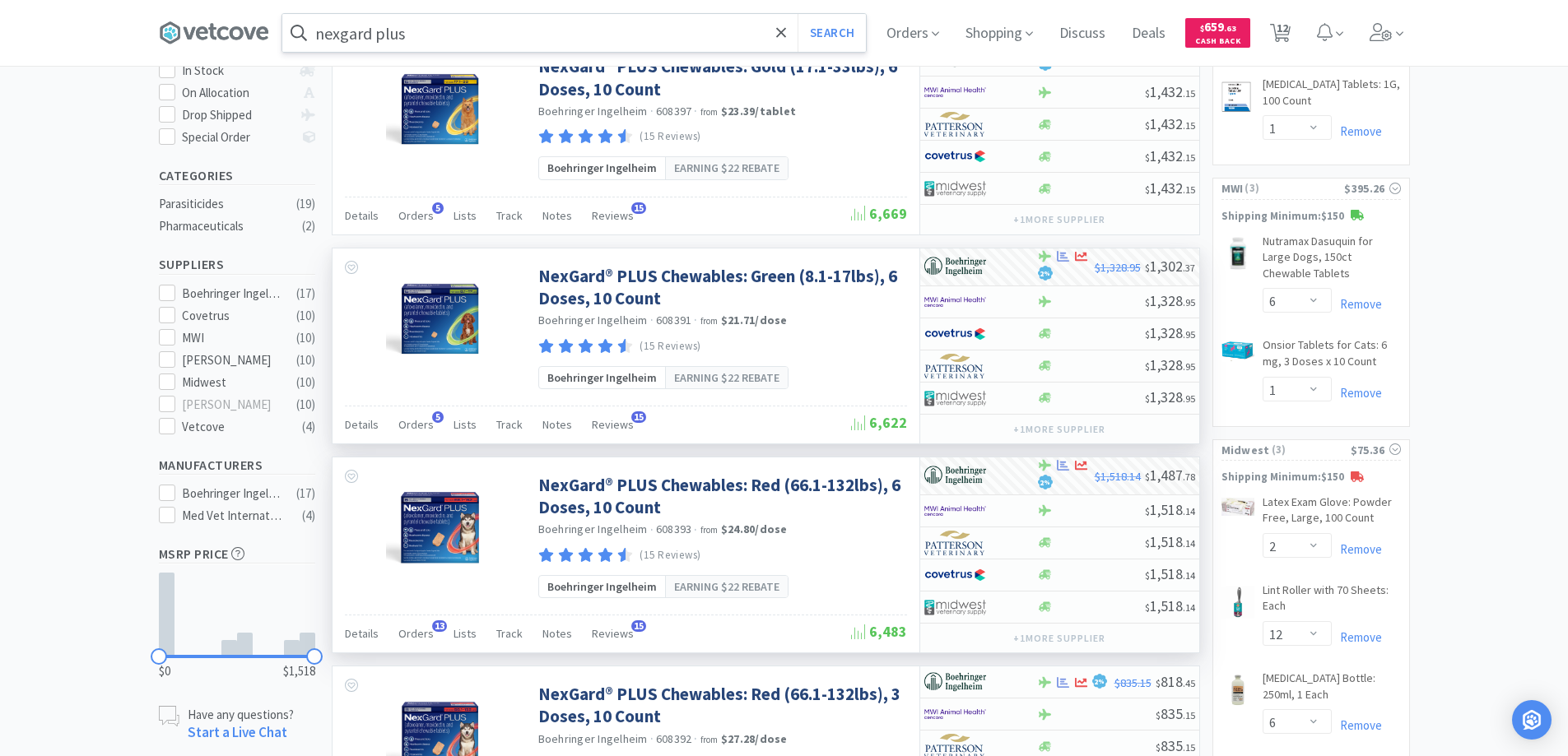
scroll to position [0, 0]
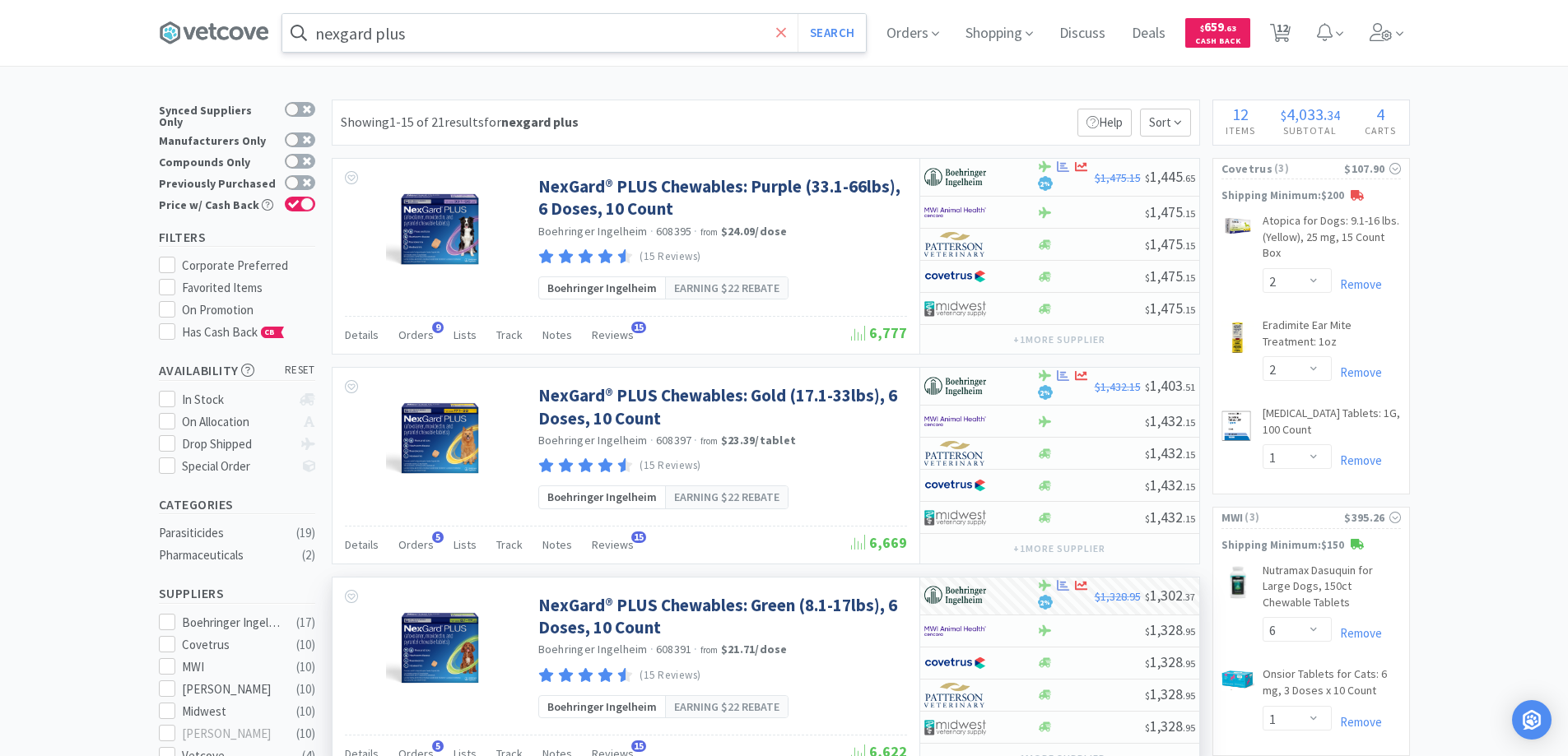
click at [783, 34] on icon at bounding box center [781, 33] width 11 height 17
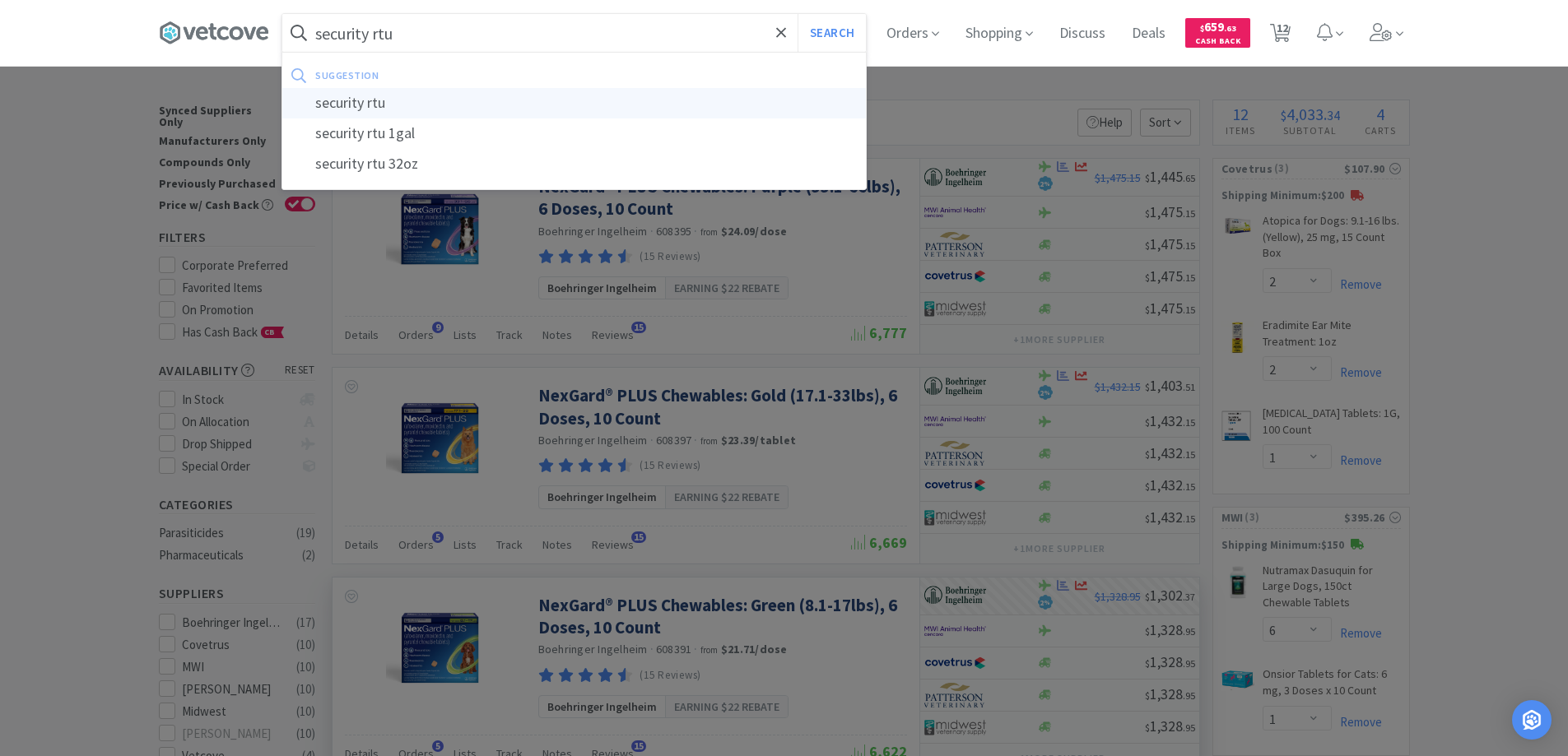
type input "security rtu"
click at [349, 101] on div "security rtu" at bounding box center [574, 103] width 583 height 31
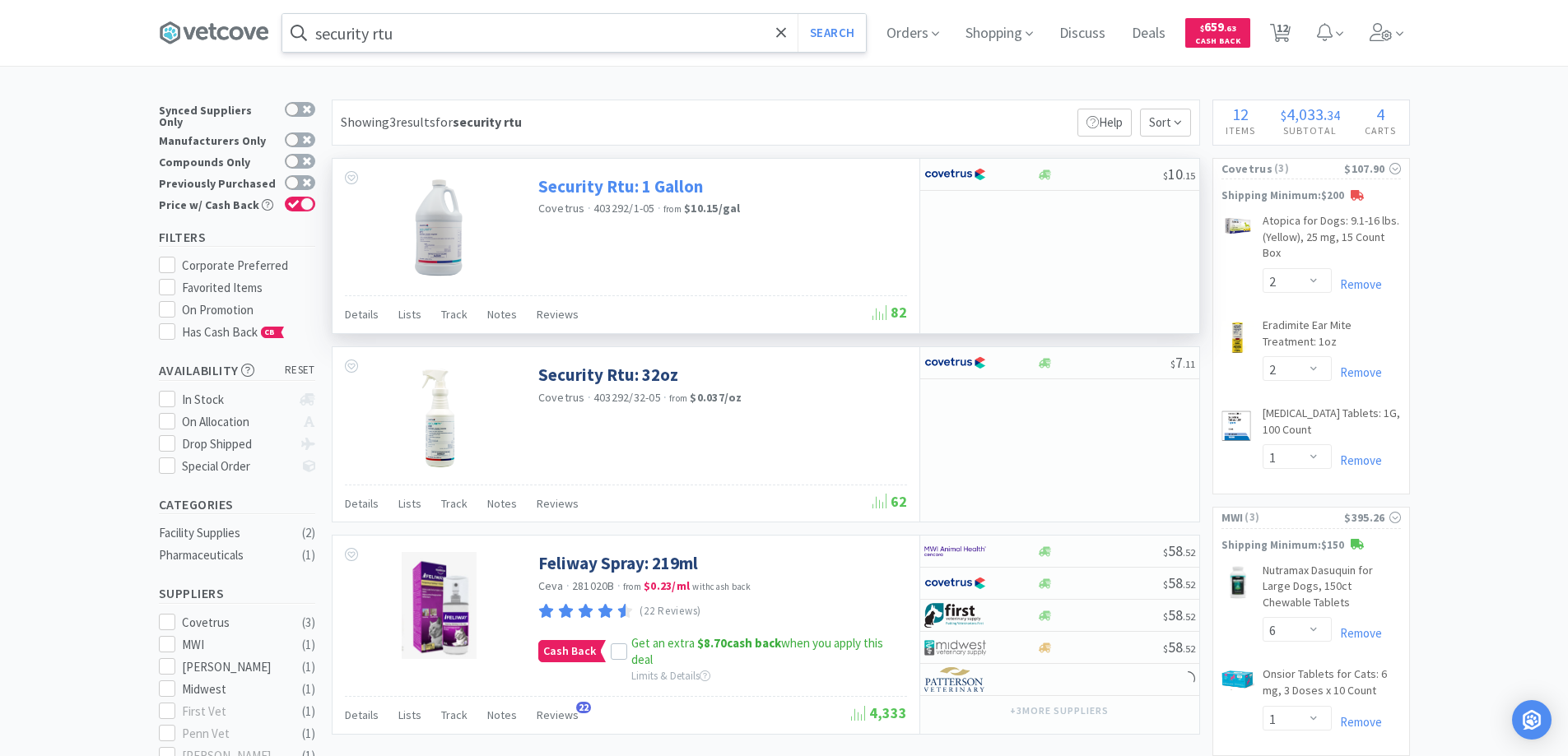
click at [622, 186] on link "Security Rtu: 1 Gallon" at bounding box center [621, 186] width 165 height 22
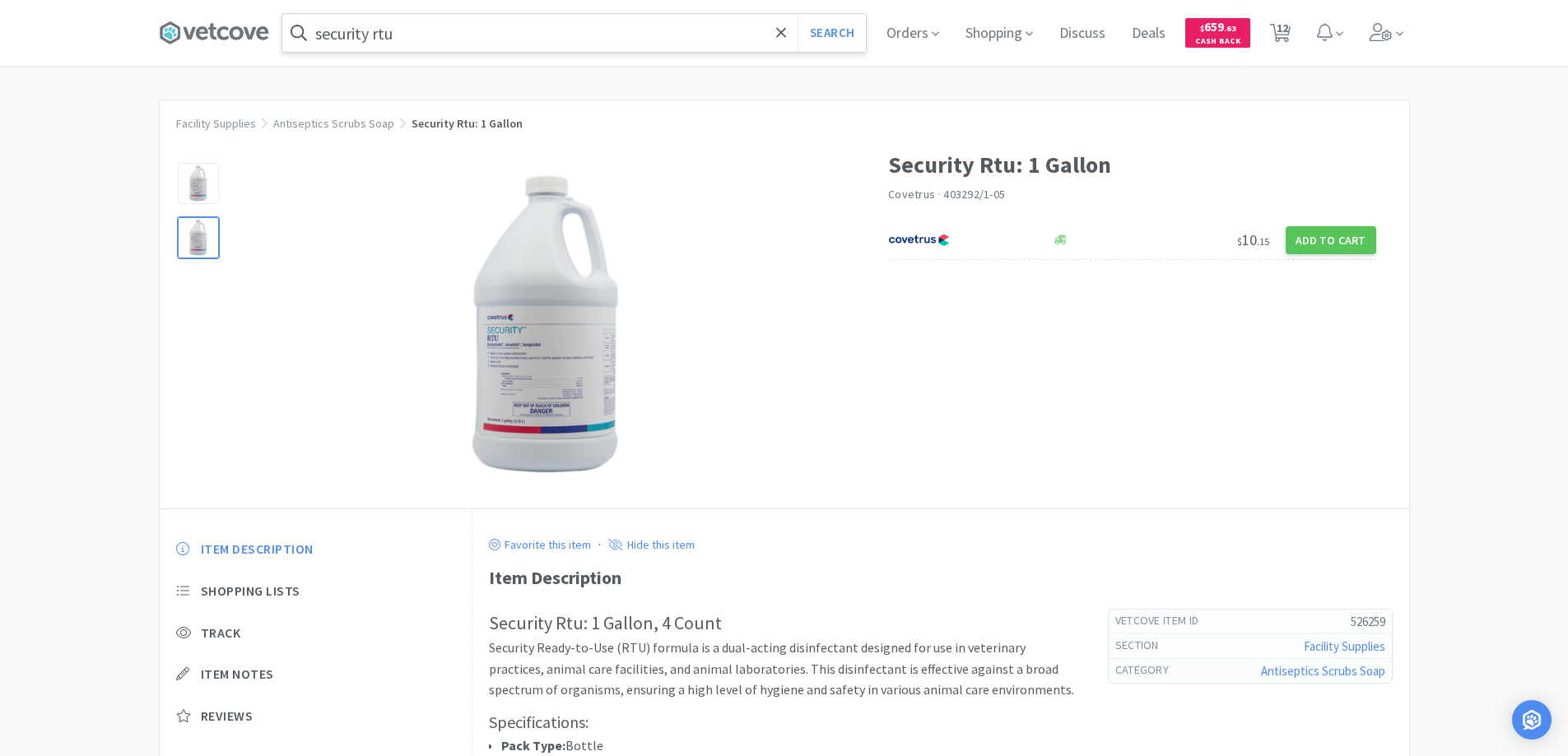
click at [460, 32] on input "security rtu" at bounding box center [574, 33] width 583 height 38
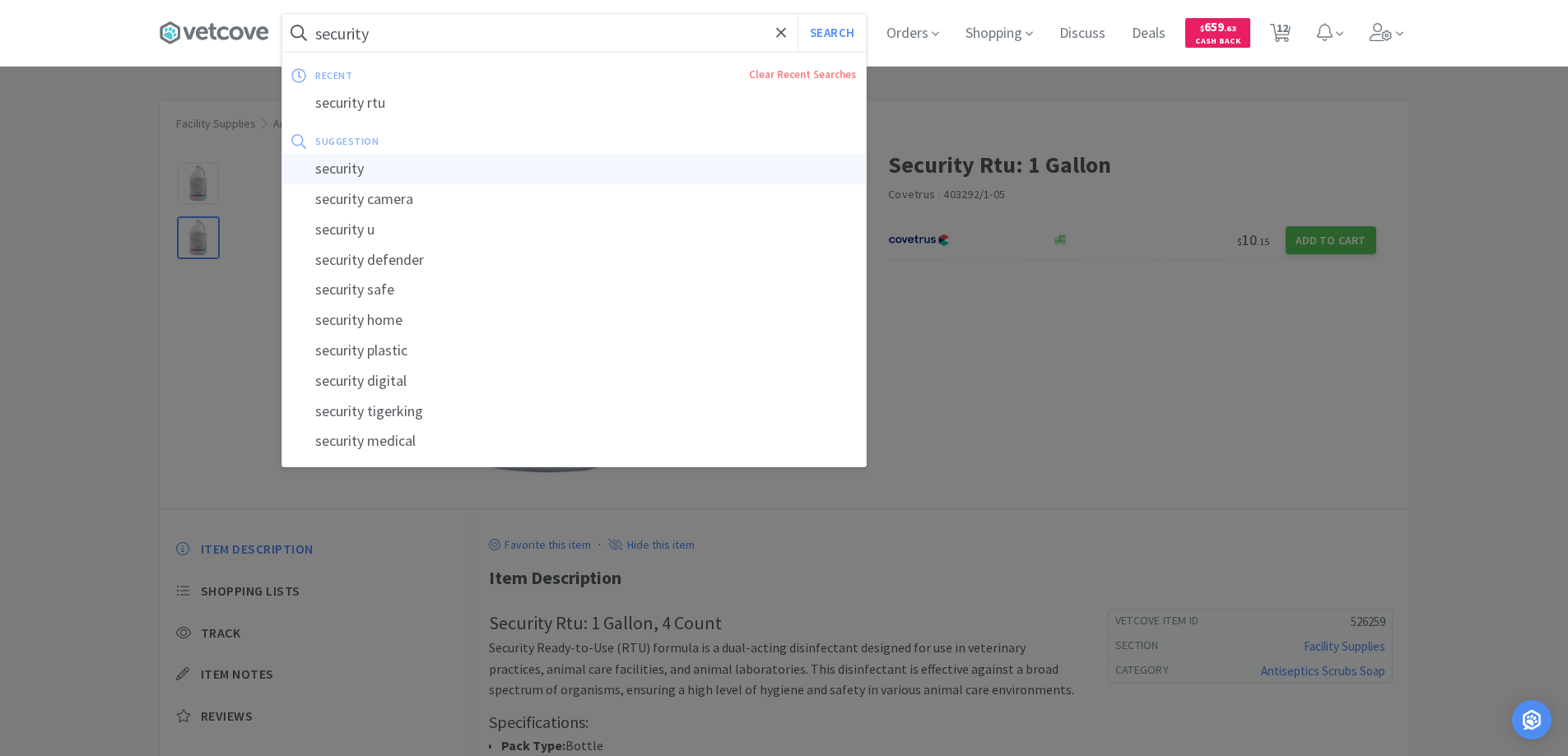
type input "security"
click at [339, 166] on div "security" at bounding box center [574, 169] width 583 height 31
select select "2"
select select "1"
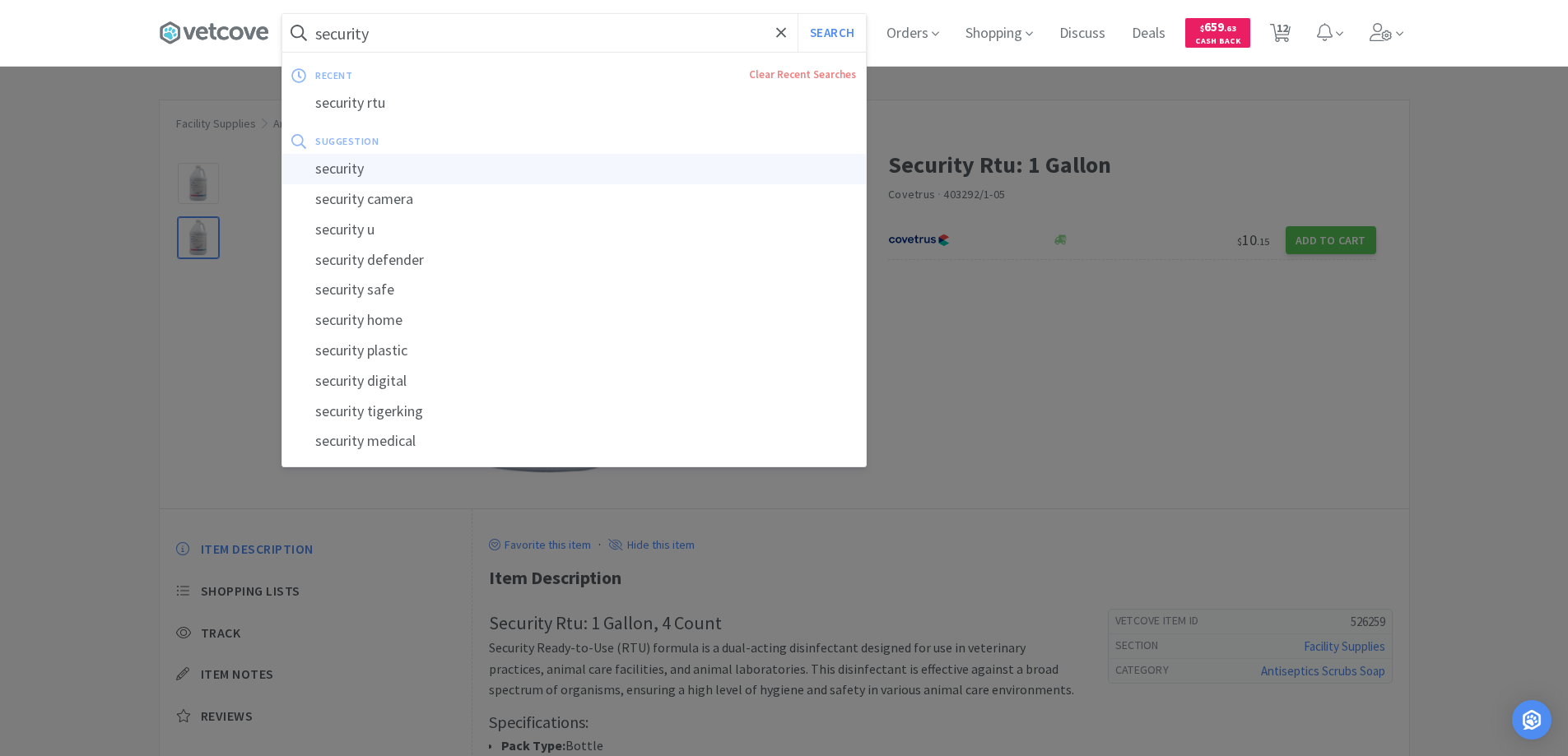
select select "6"
select select "1"
select select "2"
select select "12"
select select "6"
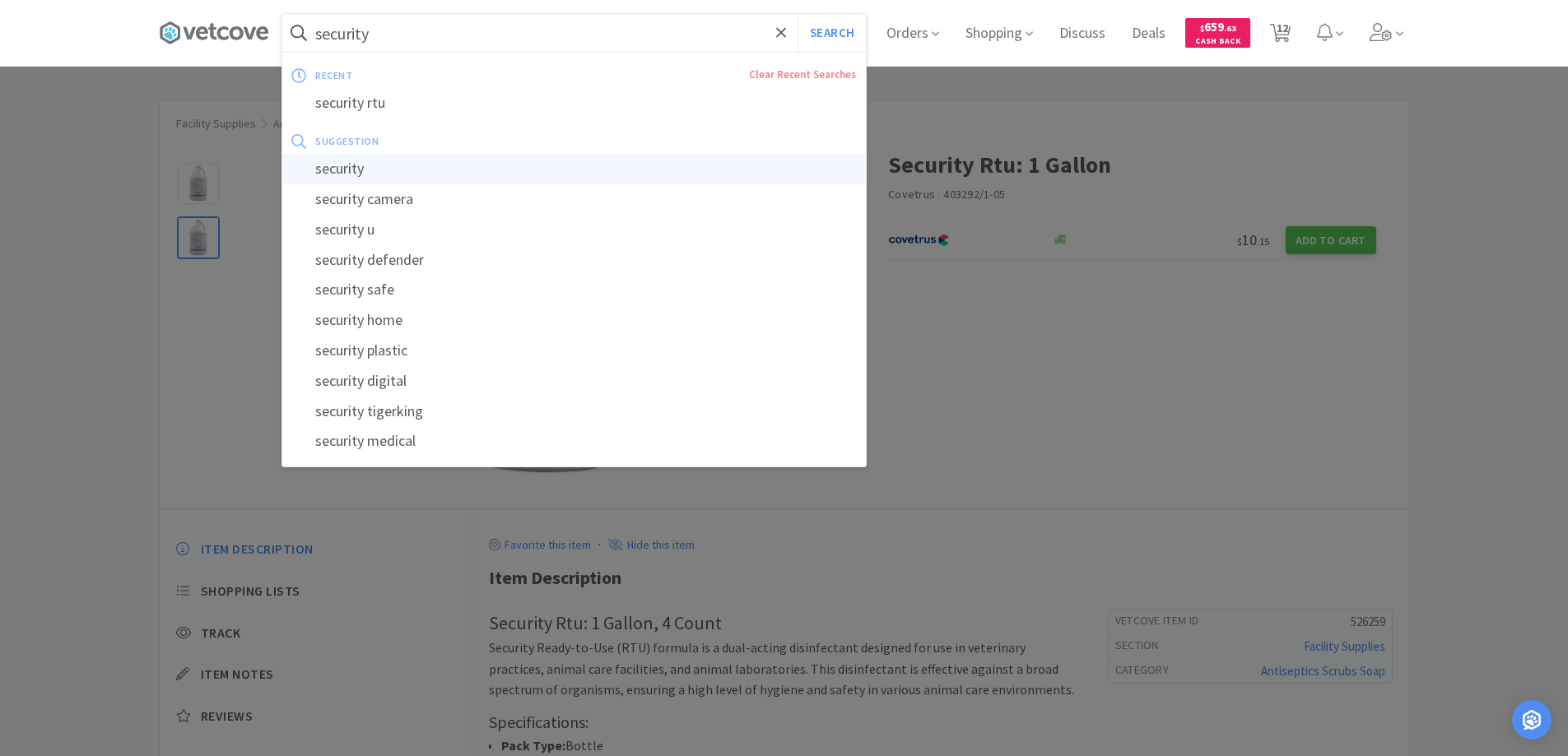
select select "1"
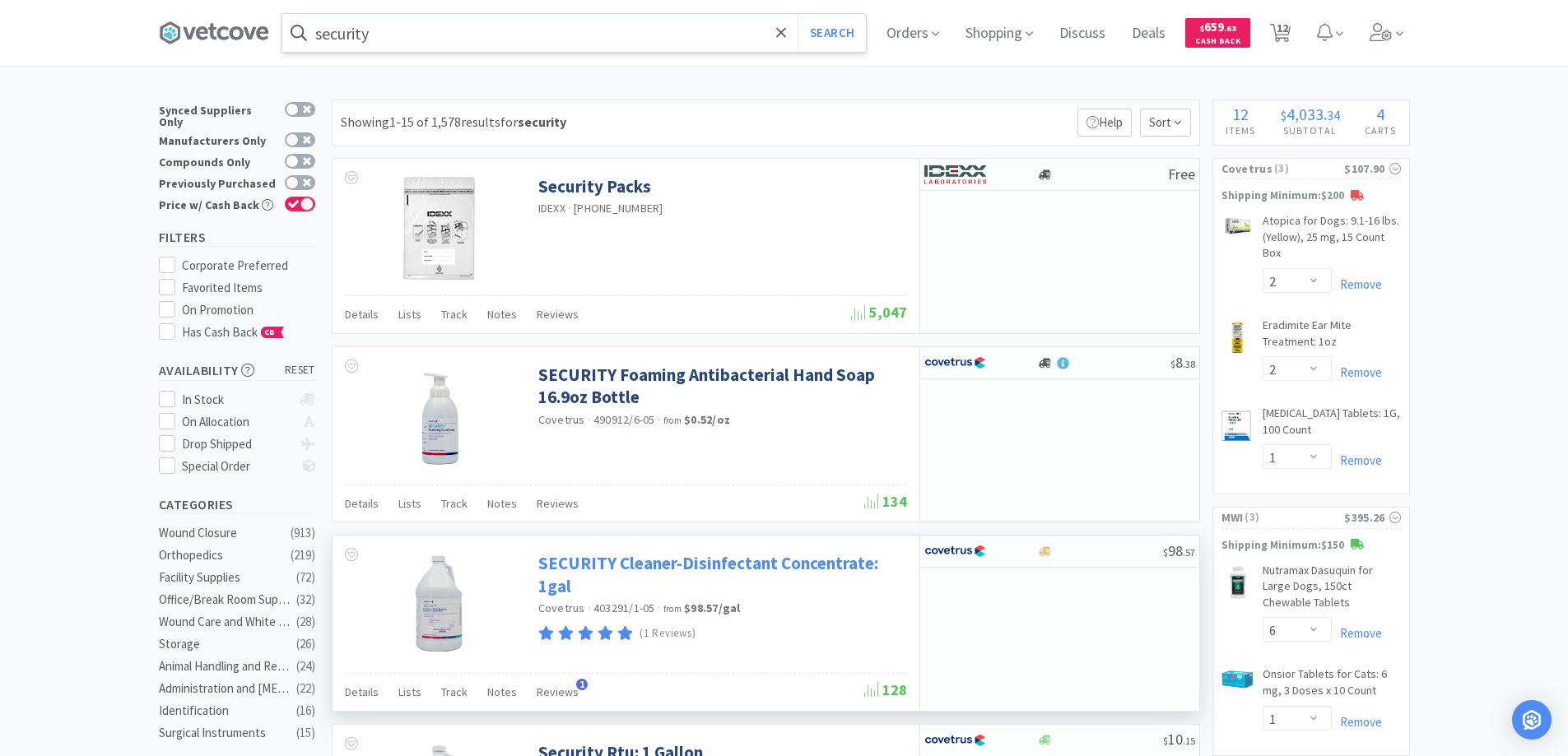
click at [633, 566] on link "SECURITY Cleaner-Disinfectant Concentrate: 1gal" at bounding box center [720, 575] width 365 height 45
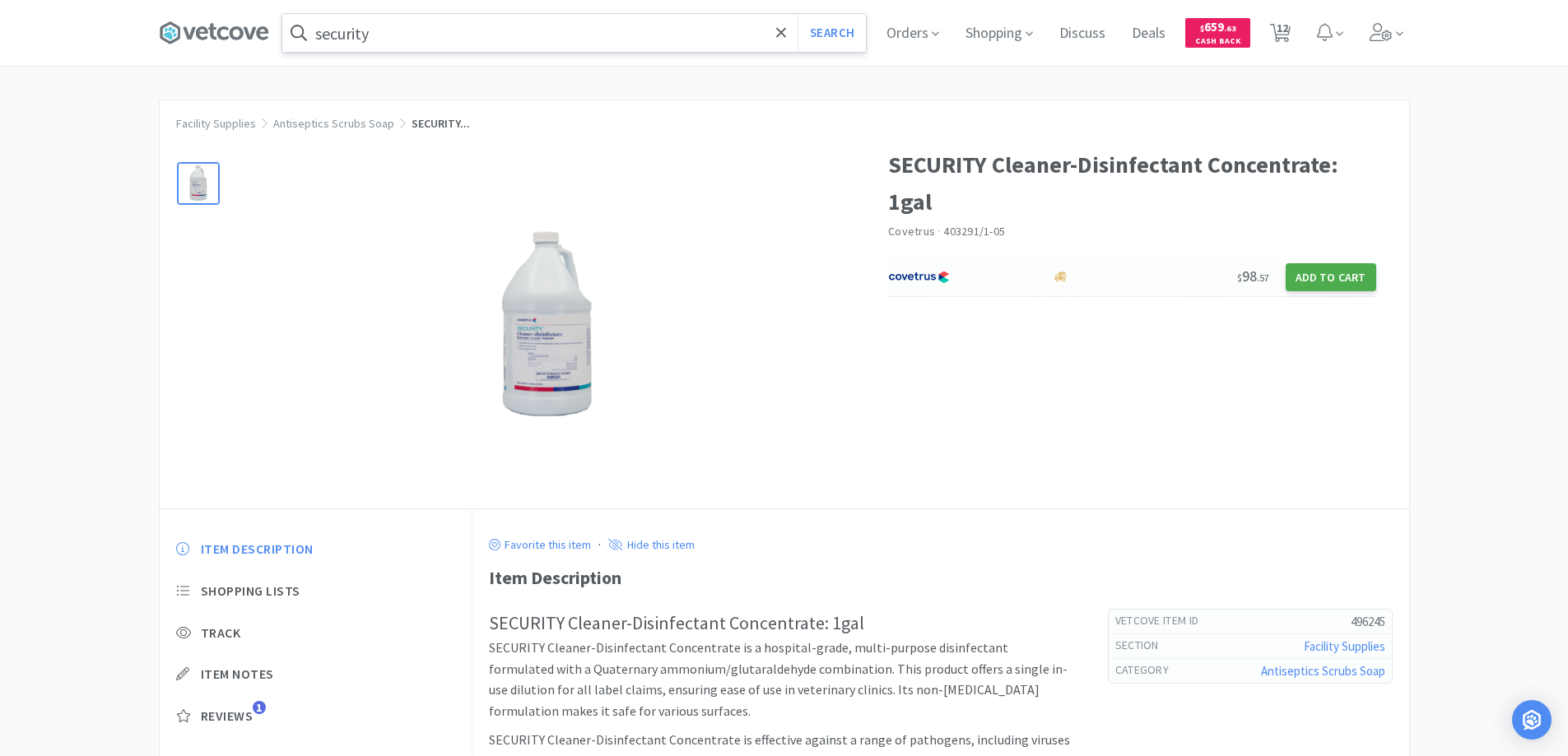
click at [1305, 274] on button "Add to Cart" at bounding box center [1330, 277] width 91 height 28
select select "1"
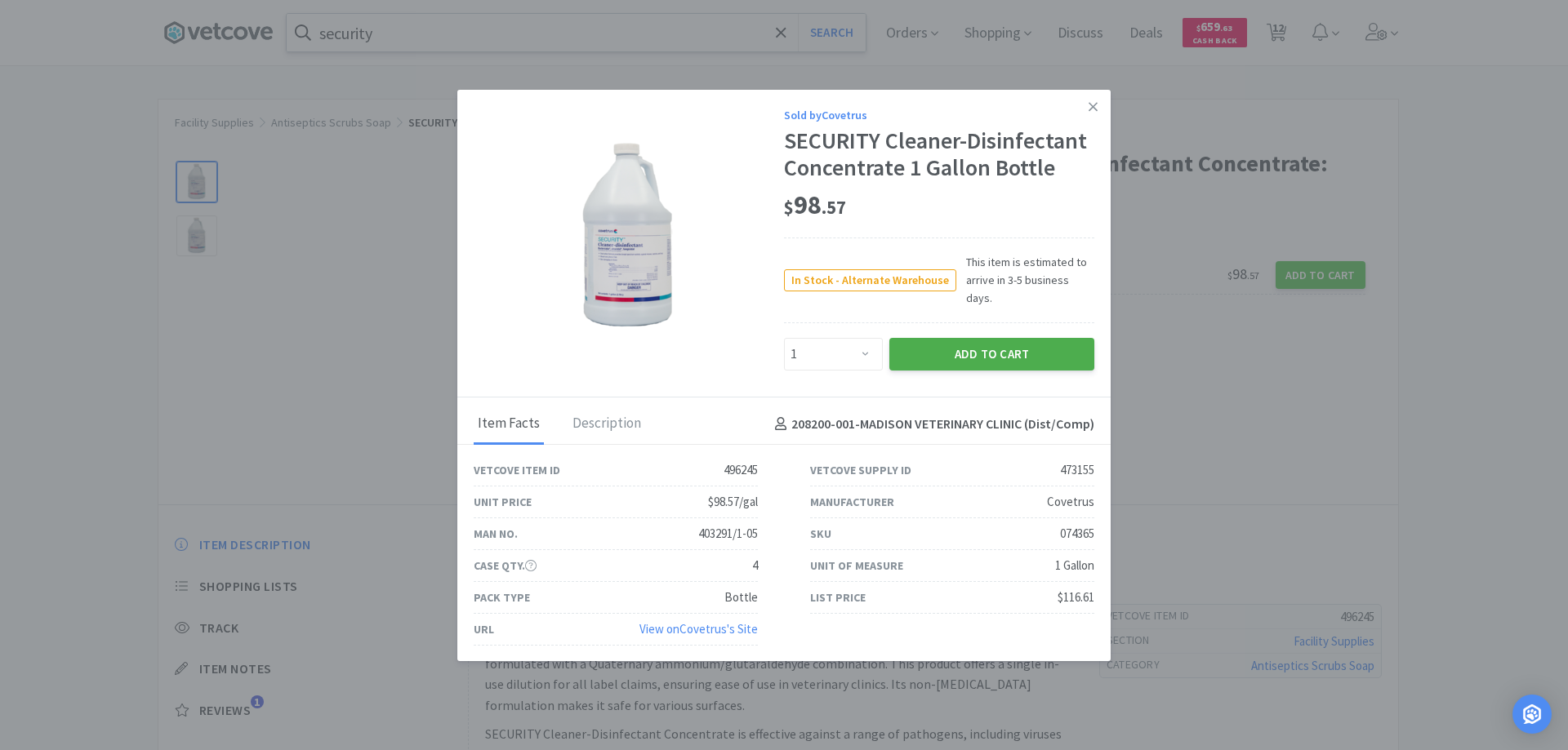
click at [976, 341] on button "Add to Cart" at bounding box center [992, 354] width 205 height 33
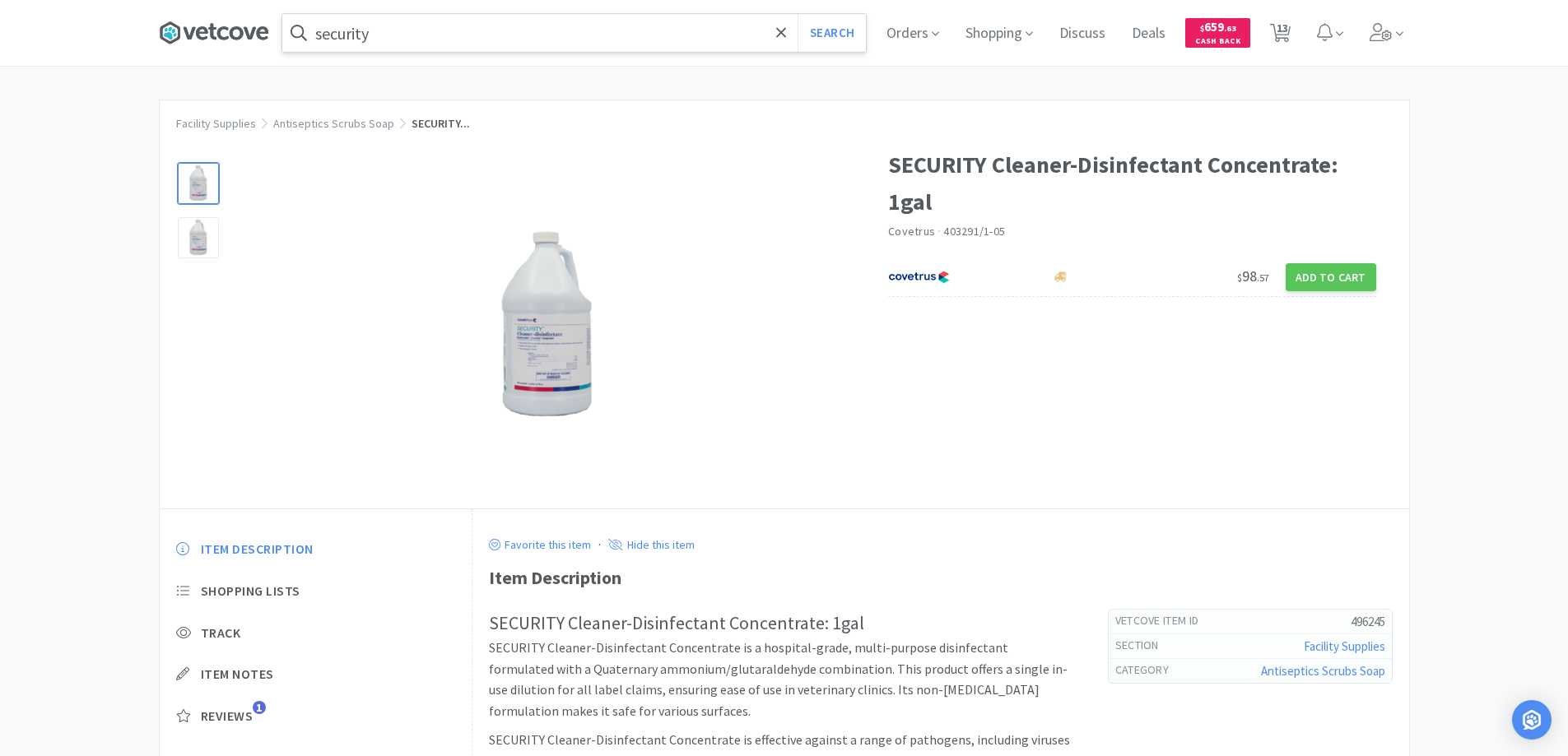
click at [217, 30] on icon at bounding box center [213, 32] width 8 height 17
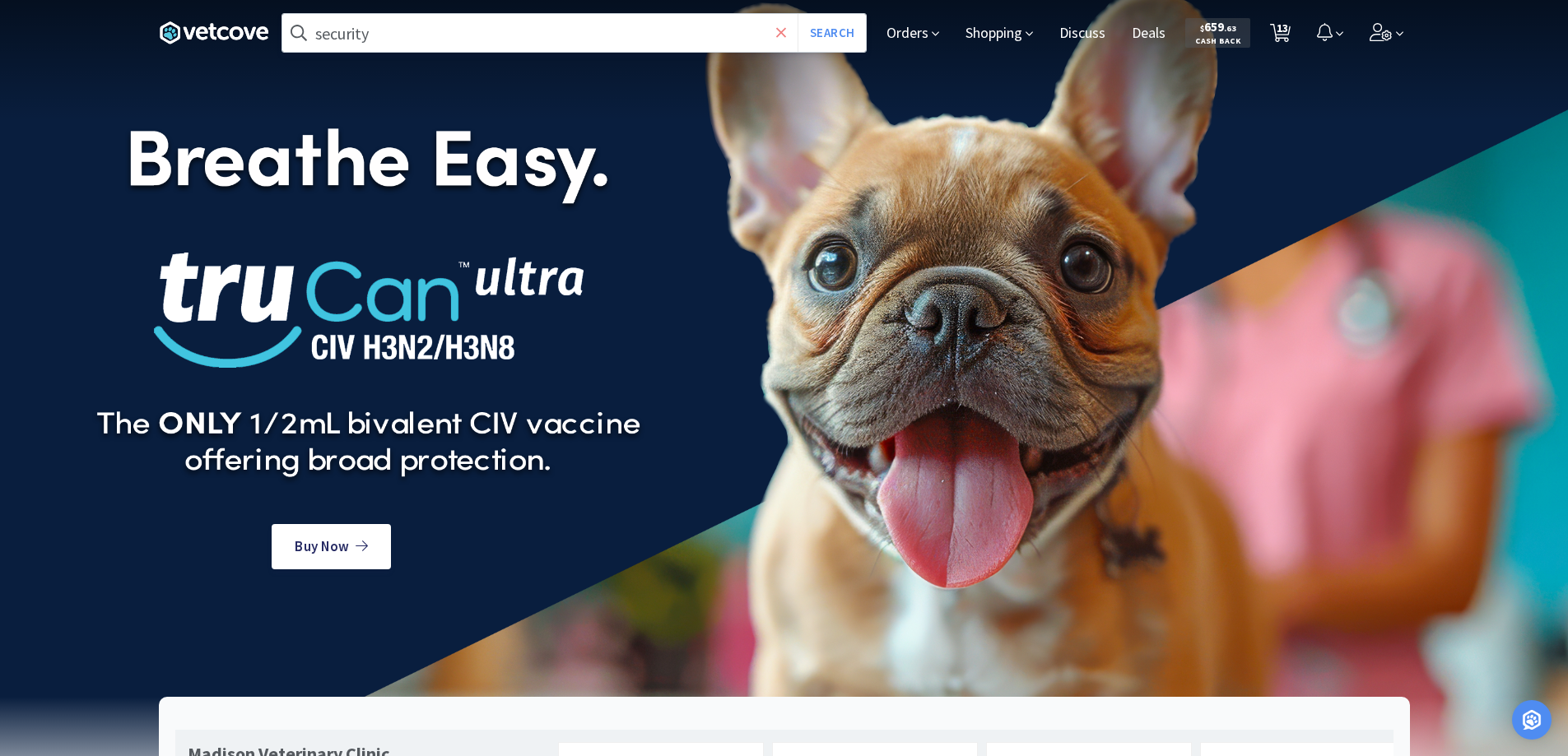
click at [774, 32] on span at bounding box center [781, 33] width 19 height 35
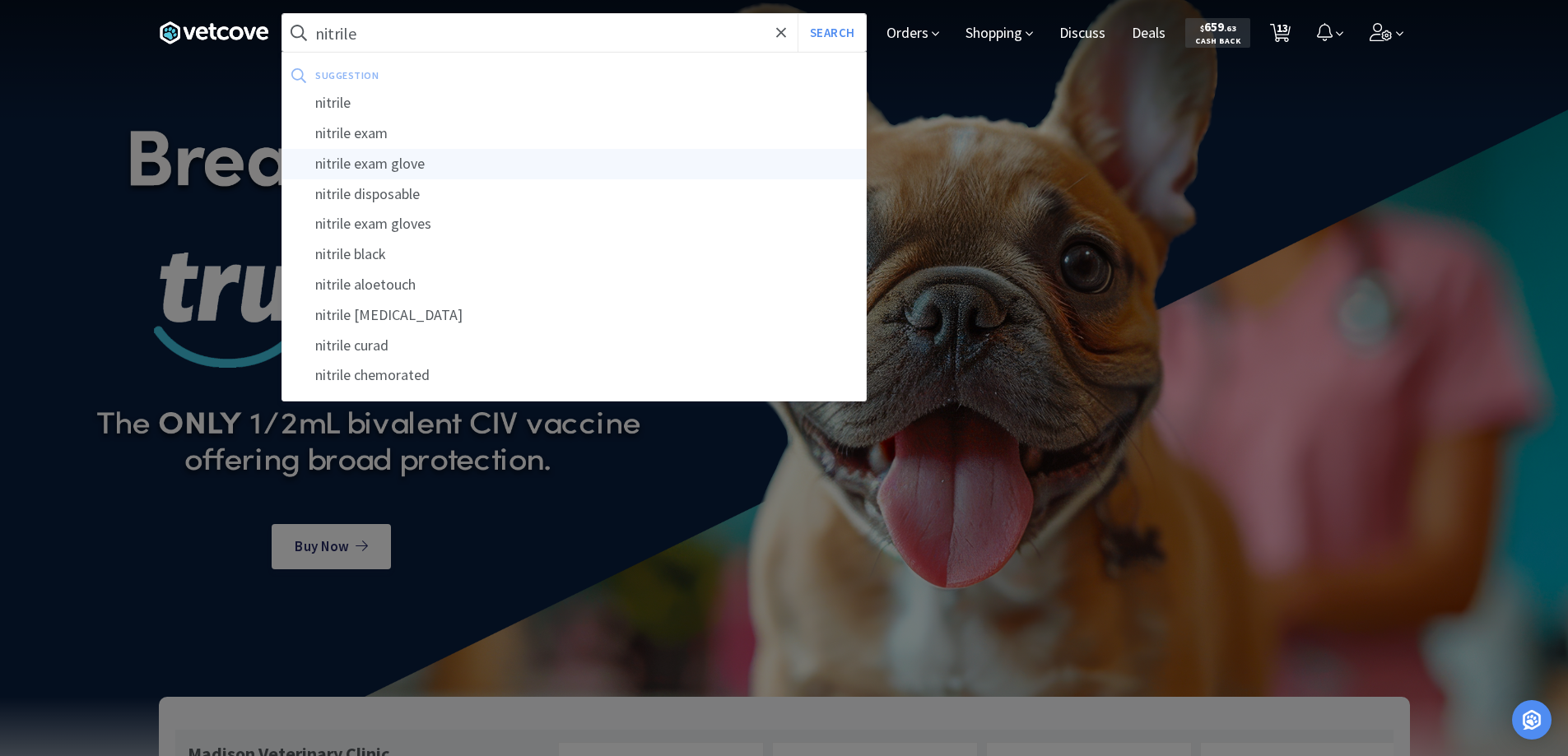
click at [374, 164] on div "nitrile exam glove" at bounding box center [574, 164] width 583 height 31
type input "nitrile exam glove"
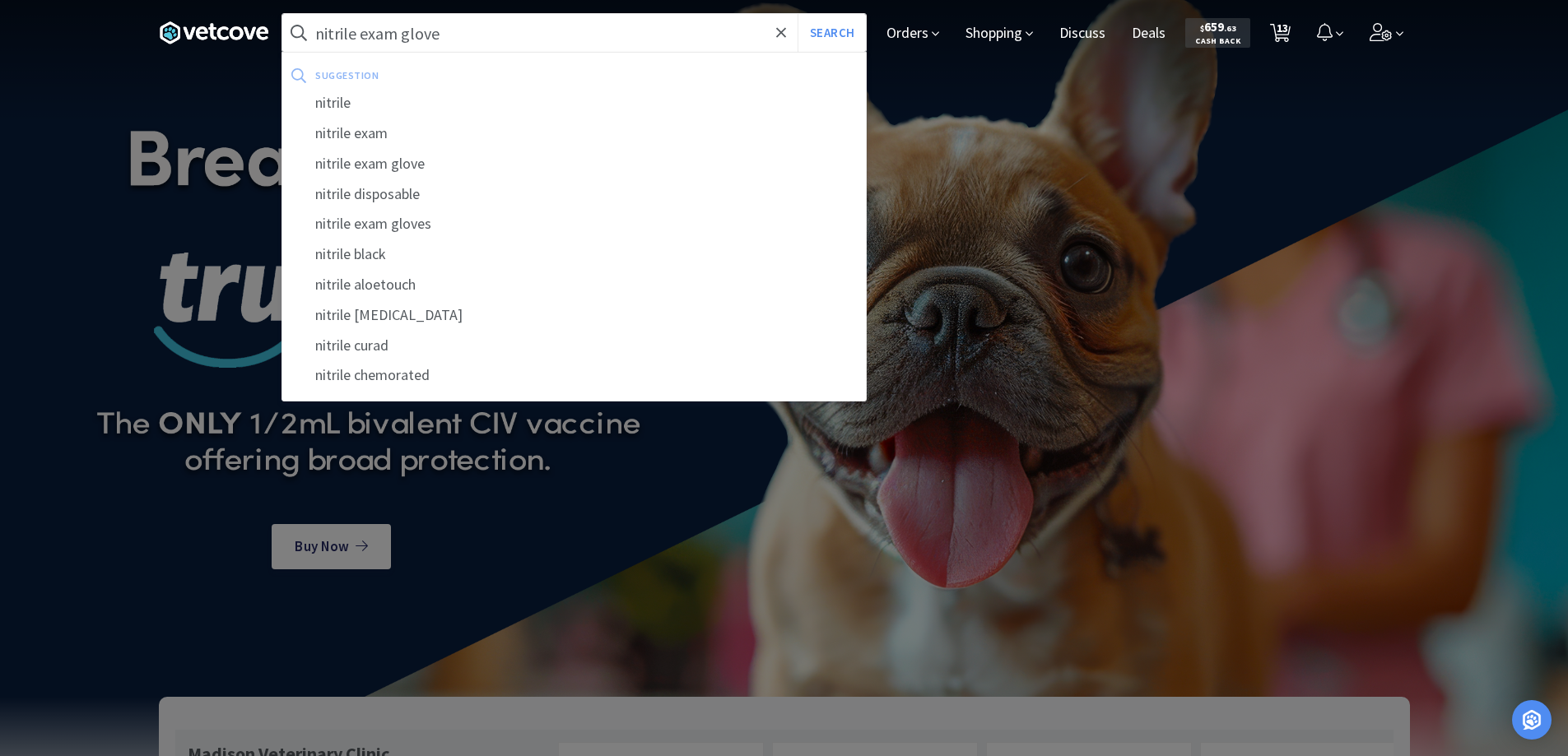
select select "2"
select select "1"
select select "6"
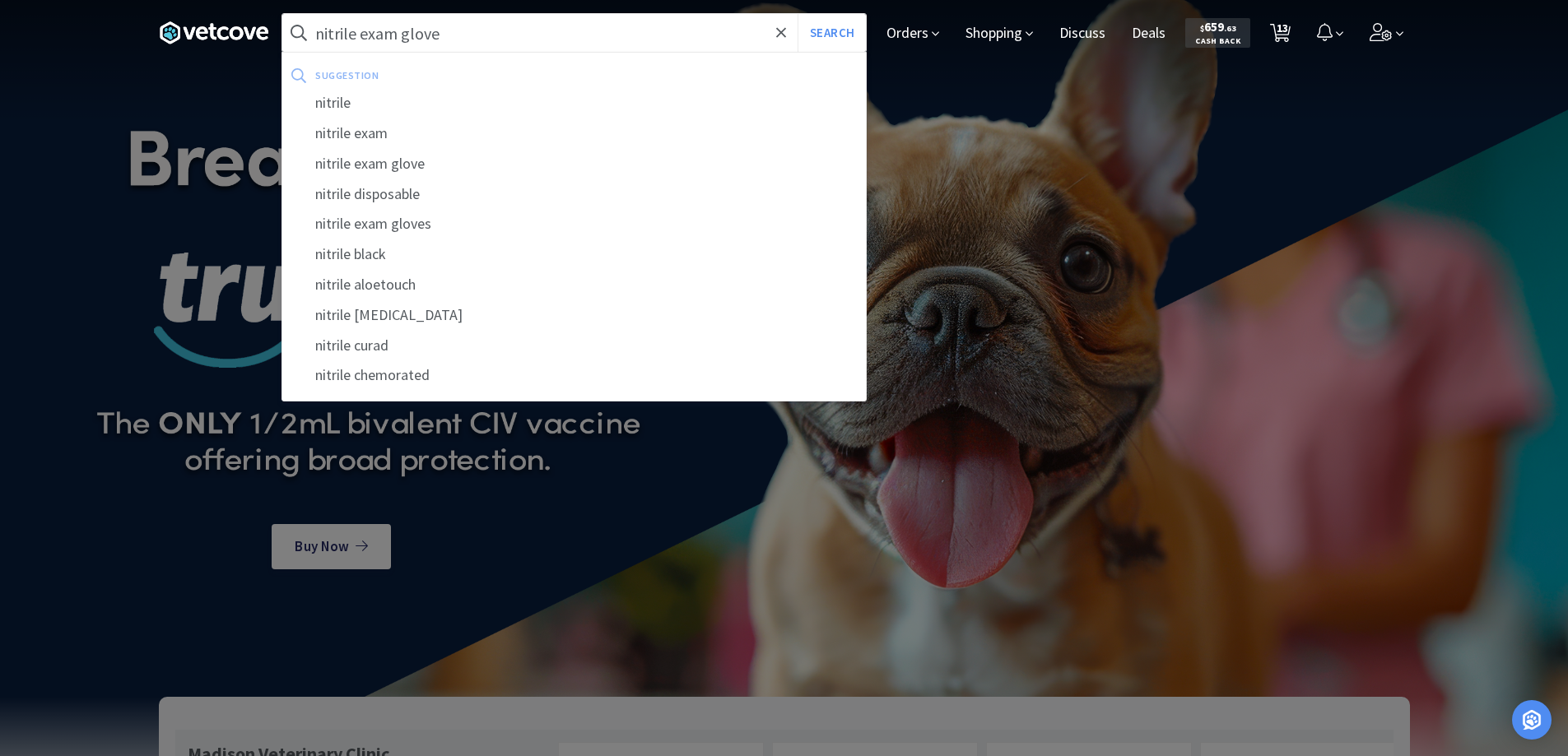
select select "1"
select select "2"
select select "12"
select select "6"
select select "1"
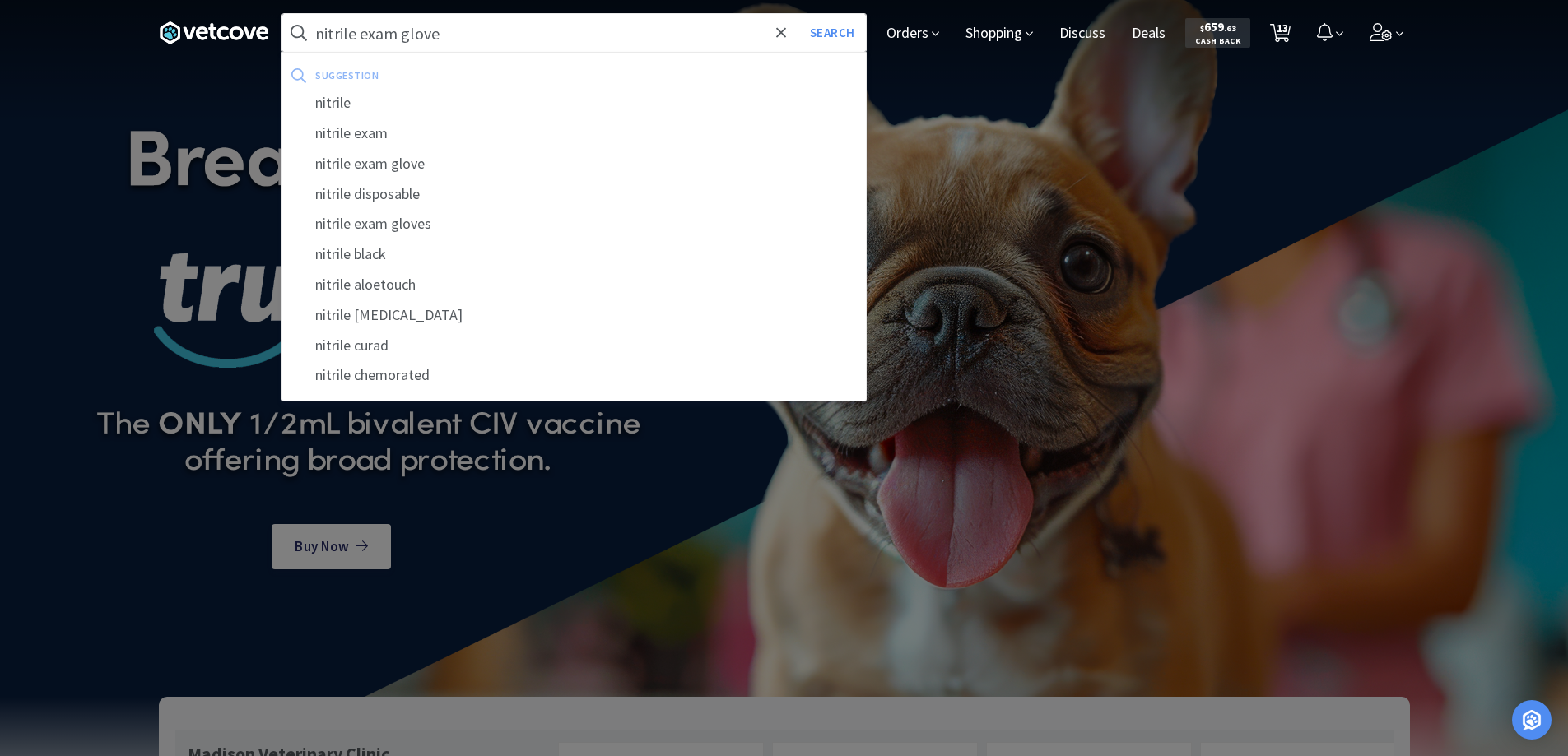
select select "1"
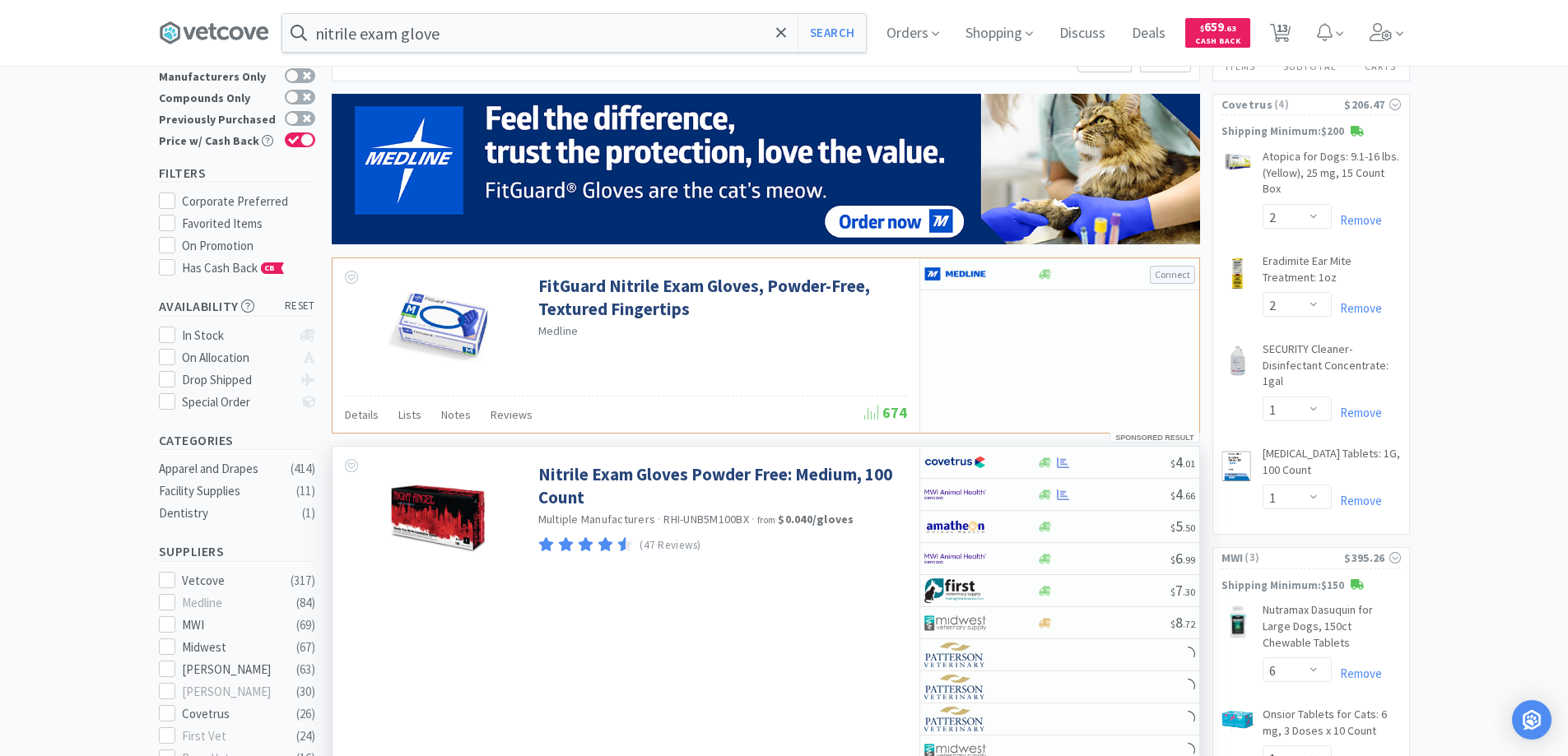
scroll to position [82, 0]
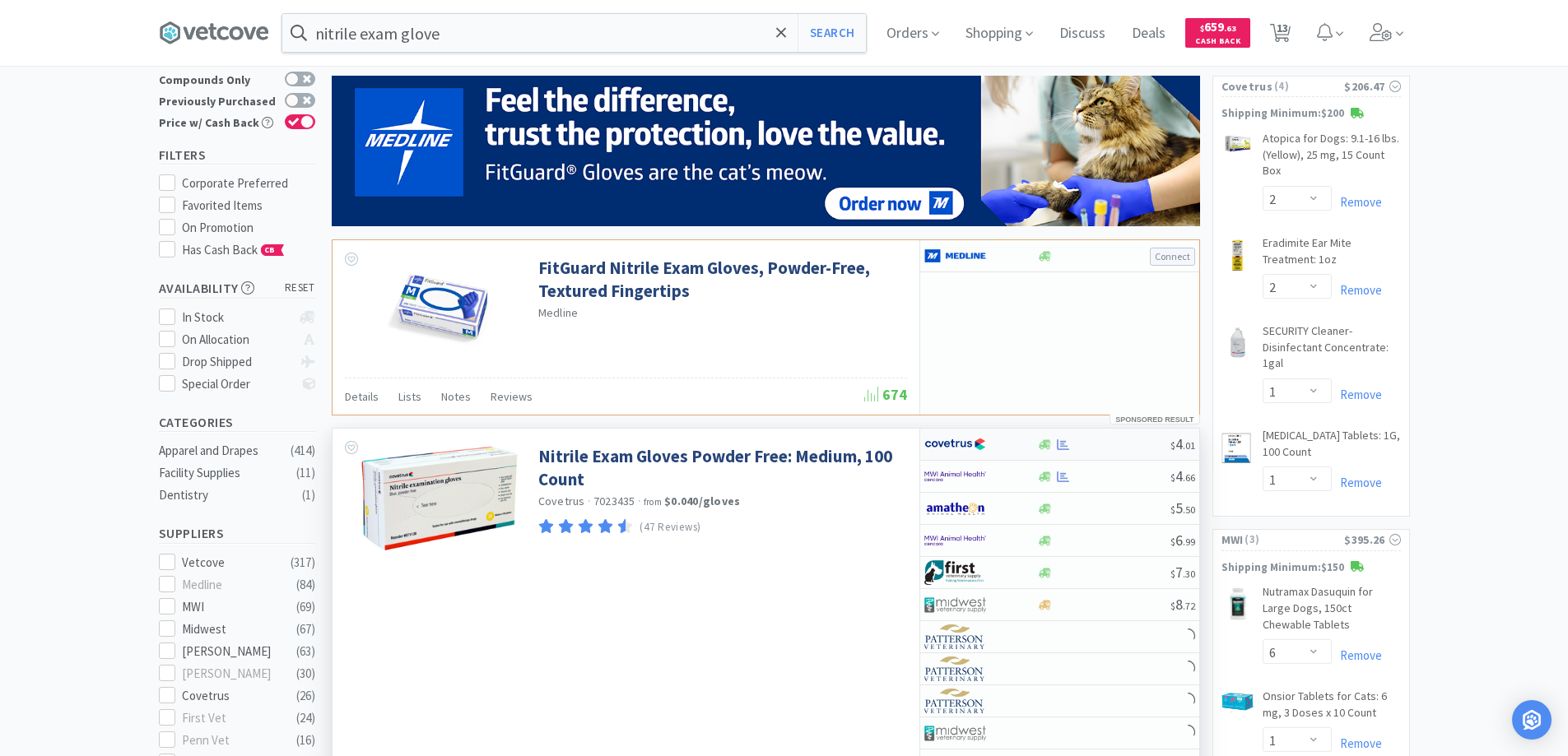
click at [1015, 442] on div at bounding box center [981, 444] width 113 height 28
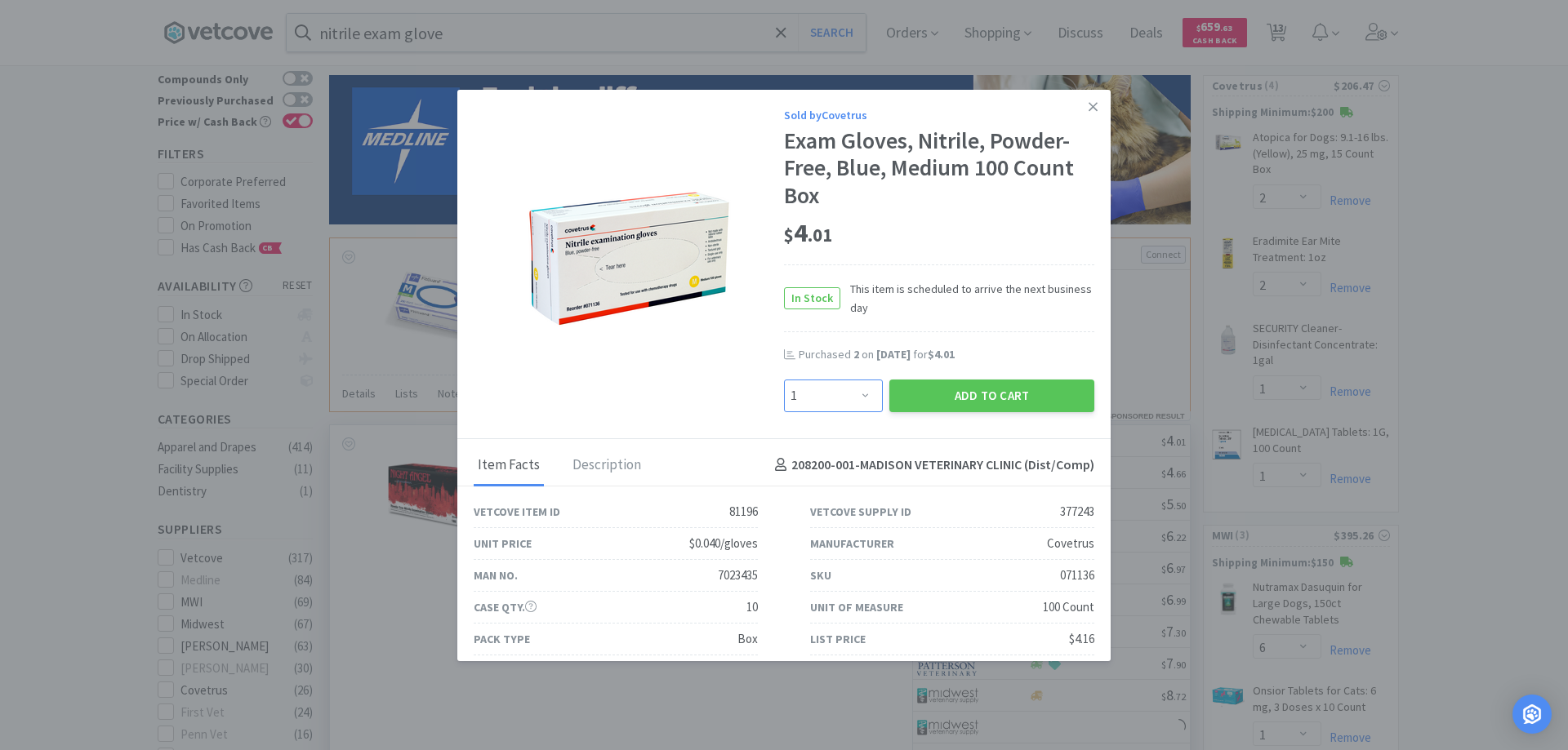
click at [857, 394] on select "Enter Quantity 1 2 3 4 5 6 7 8 9 10 11 12 13 14 15 16 17 18 19 20 Enter Quantity" at bounding box center [833, 396] width 99 height 33
select select "2"
click at [784, 380] on select "Enter Quantity 1 2 3 4 5 6 7 8 9 10 11 12 13 14 15 16 17 18 19 20 Enter Quantity" at bounding box center [833, 396] width 99 height 33
click at [959, 388] on button "Add to Cart" at bounding box center [992, 396] width 205 height 33
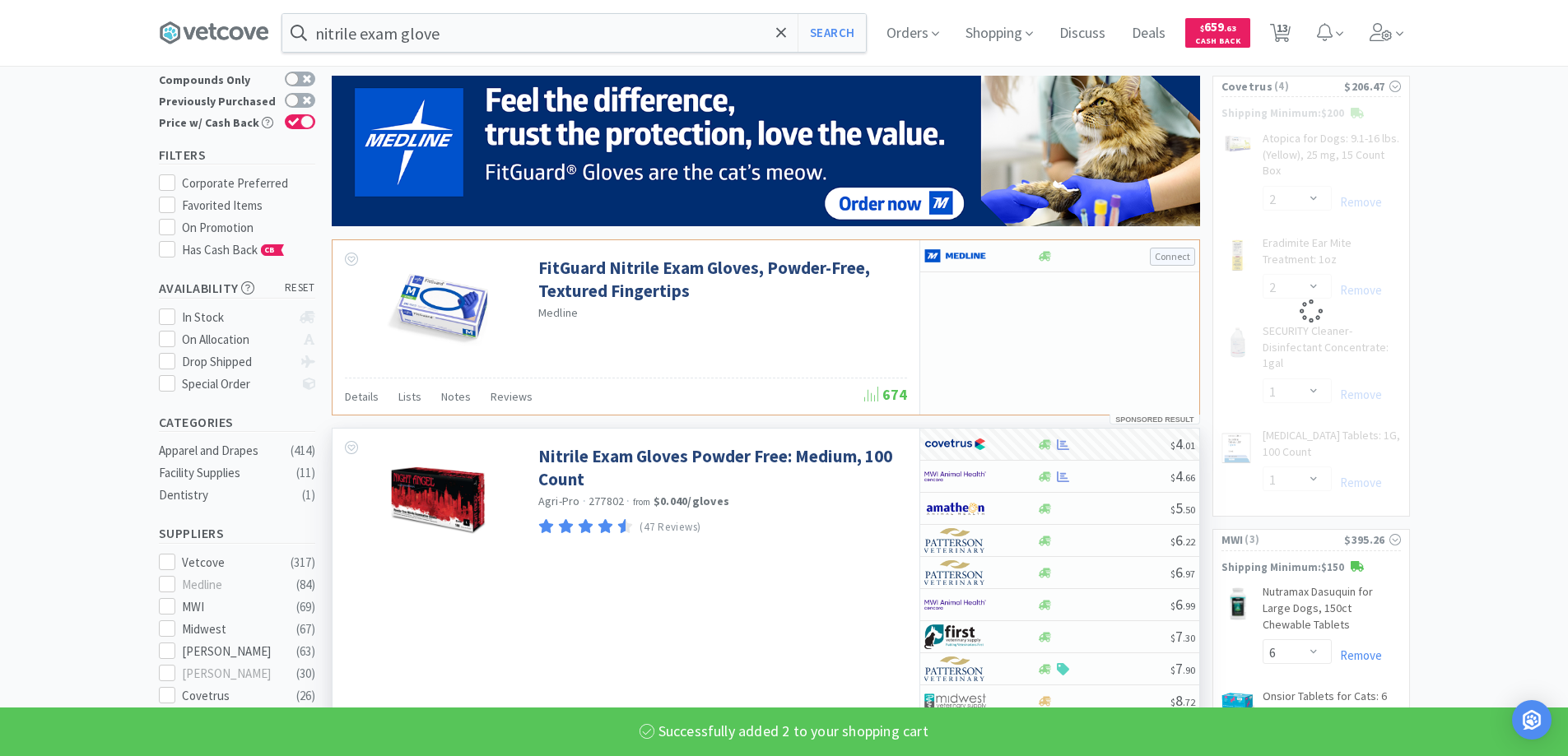
select select "2"
select select "1"
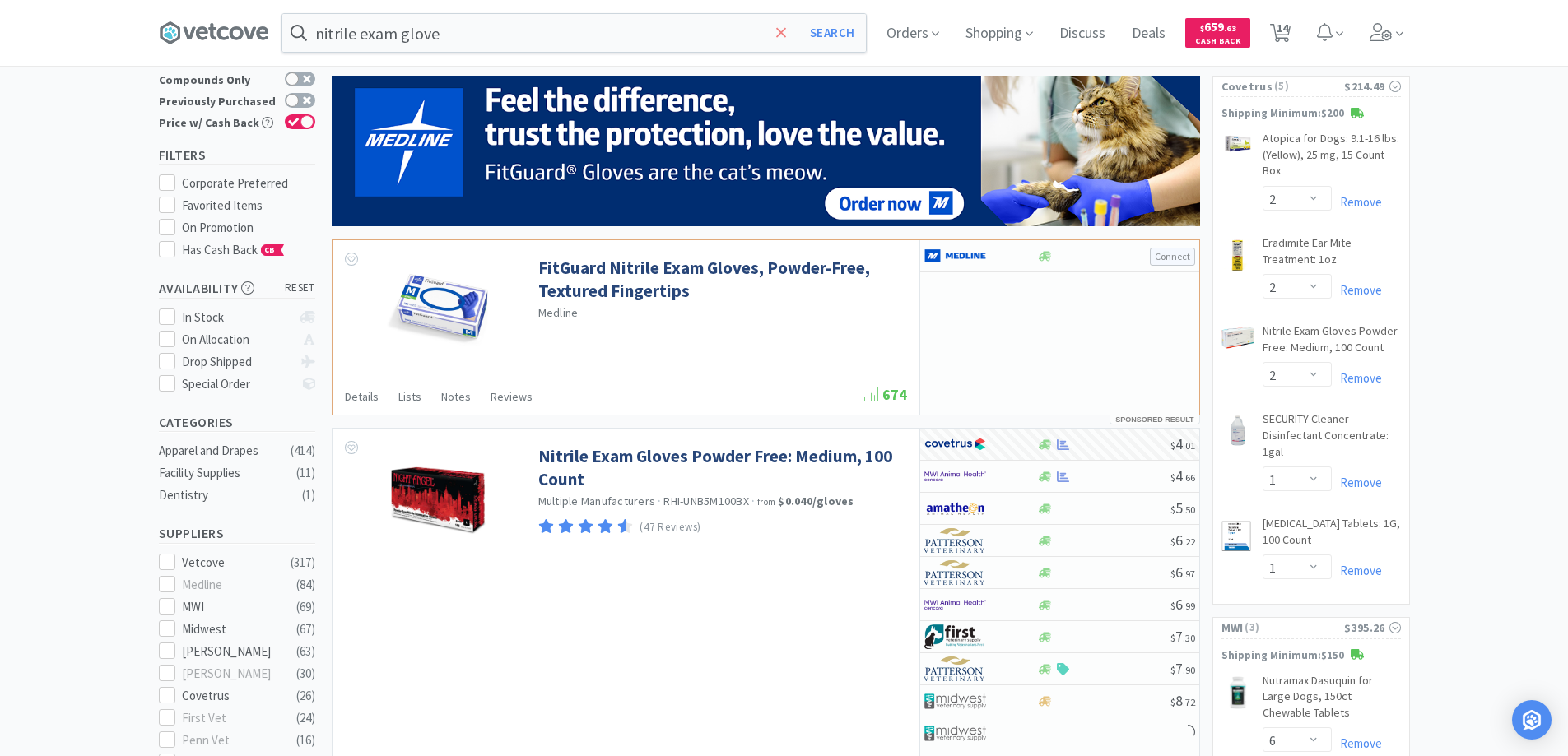
click at [786, 29] on icon at bounding box center [781, 33] width 11 height 17
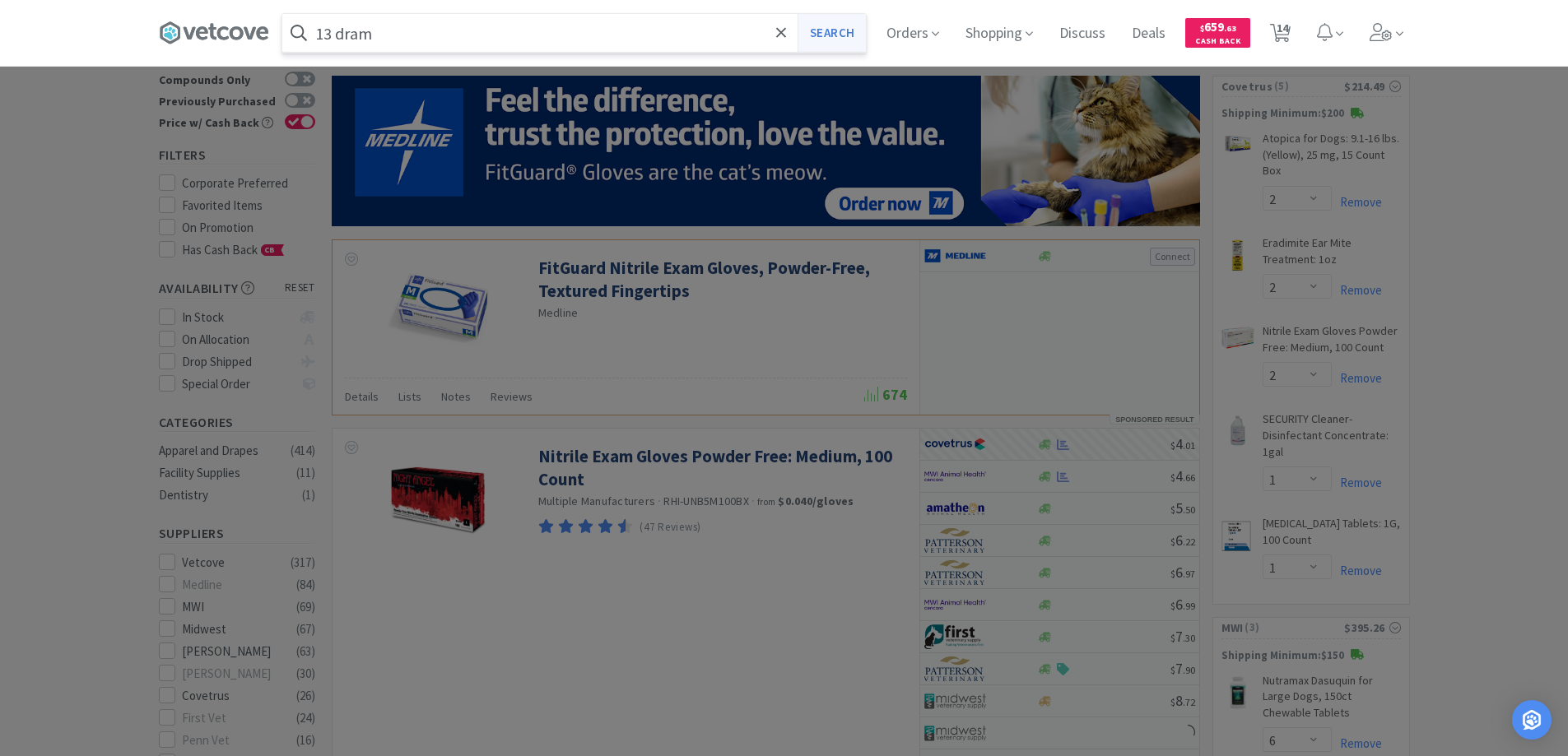
type input "13 dram"
click at [849, 30] on button "Search" at bounding box center [832, 33] width 68 height 38
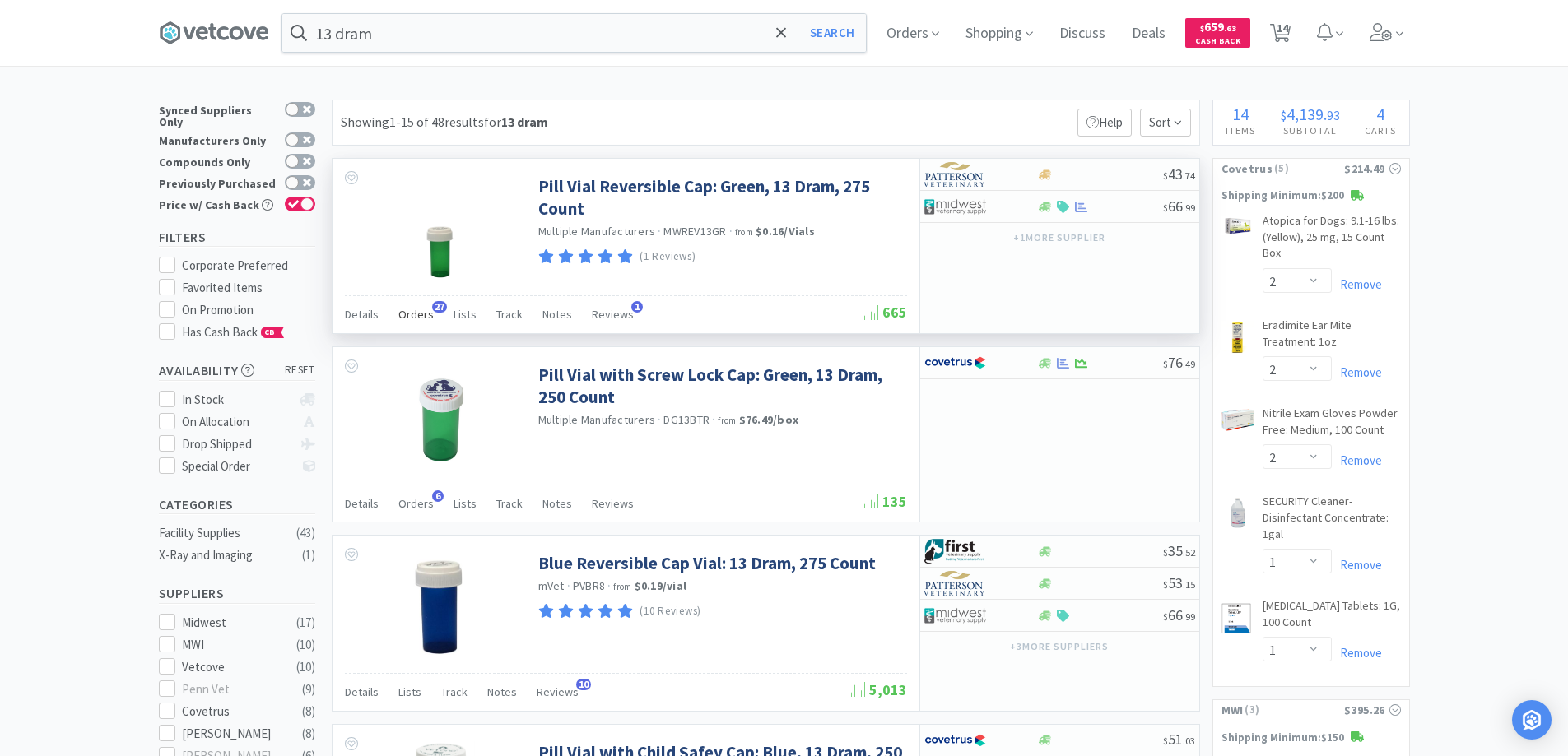
click at [438, 308] on span "27" at bounding box center [440, 307] width 15 height 12
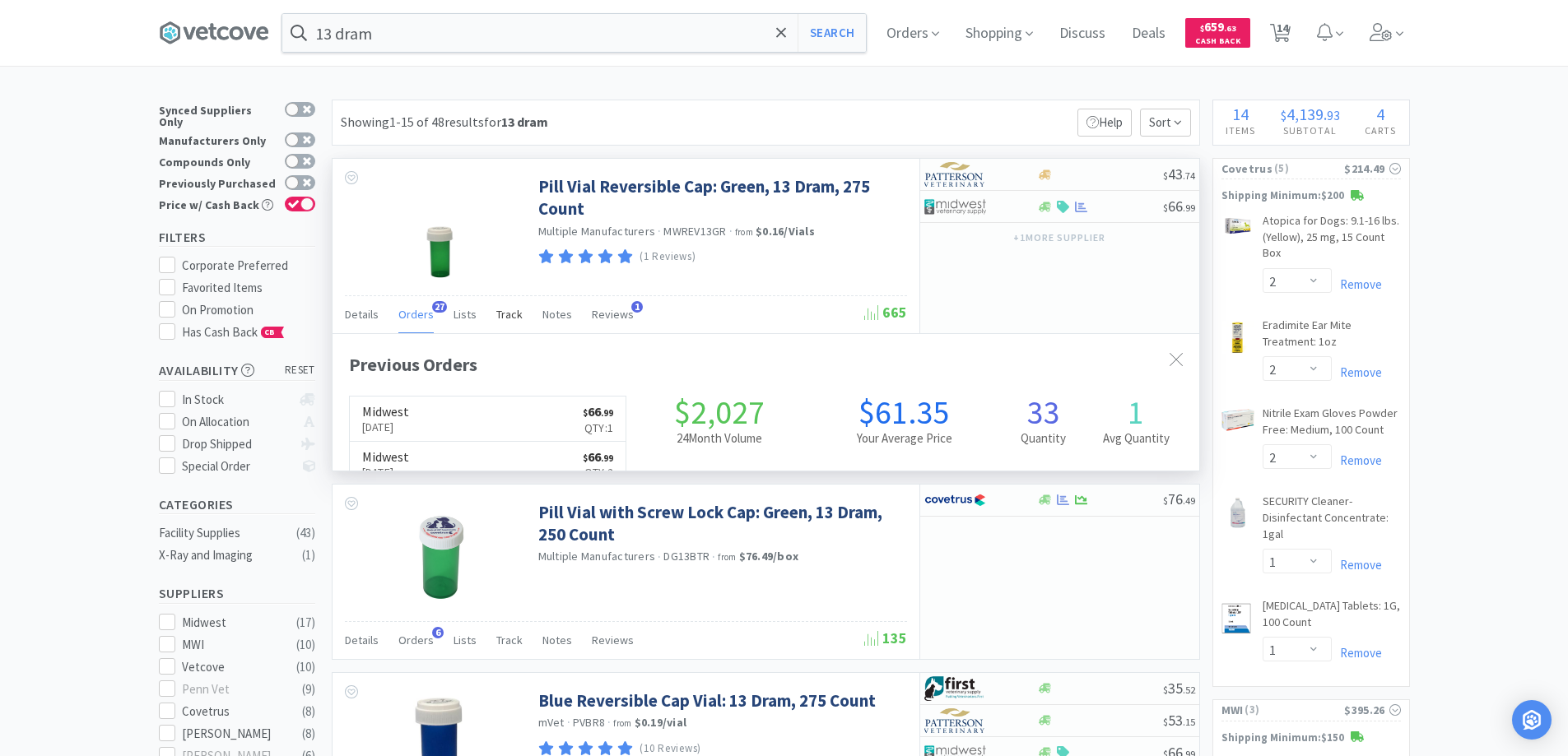
scroll to position [441, 867]
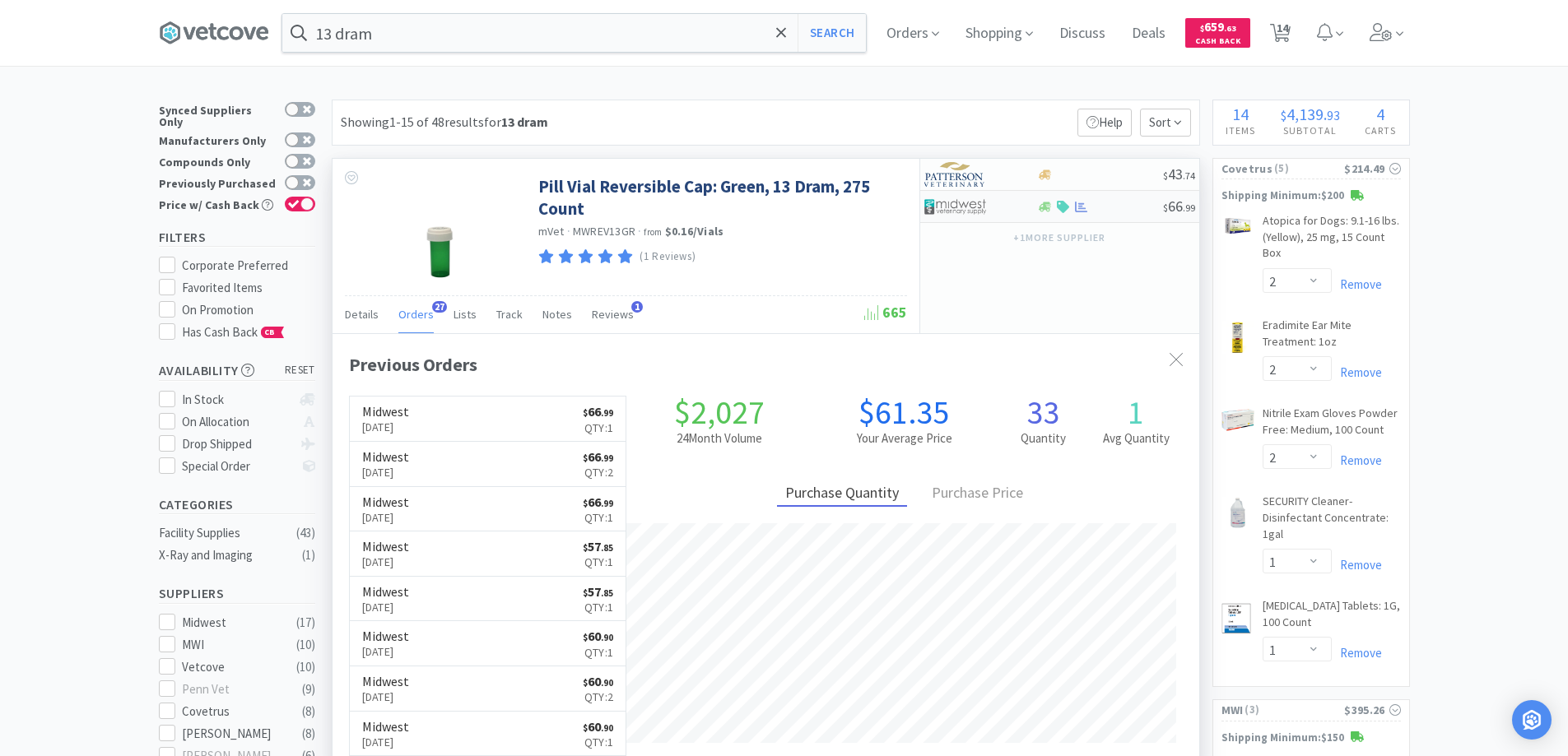
click at [1017, 205] on div at bounding box center [981, 207] width 113 height 28
select select "1"
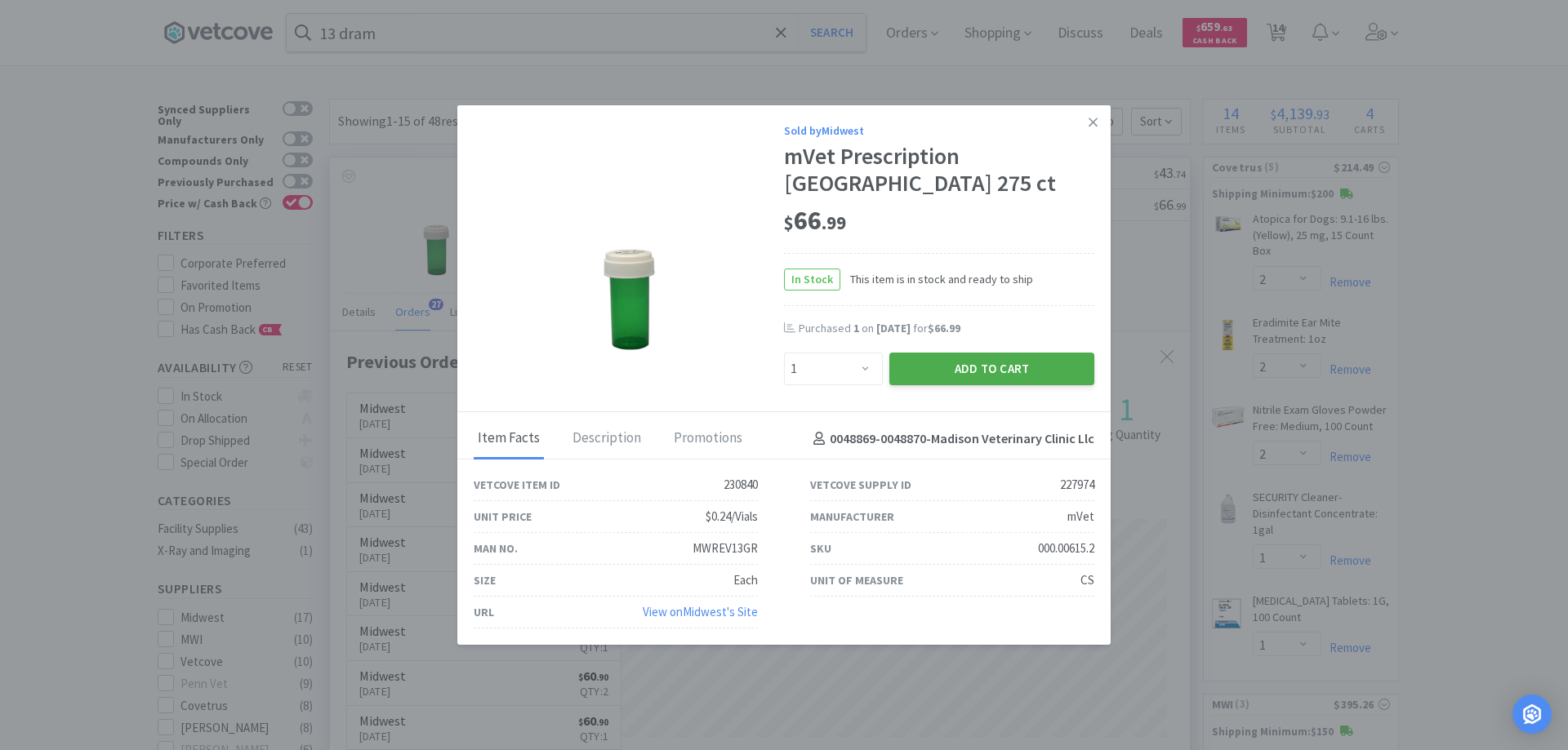
click at [977, 366] on button "Add to Cart" at bounding box center [992, 369] width 205 height 33
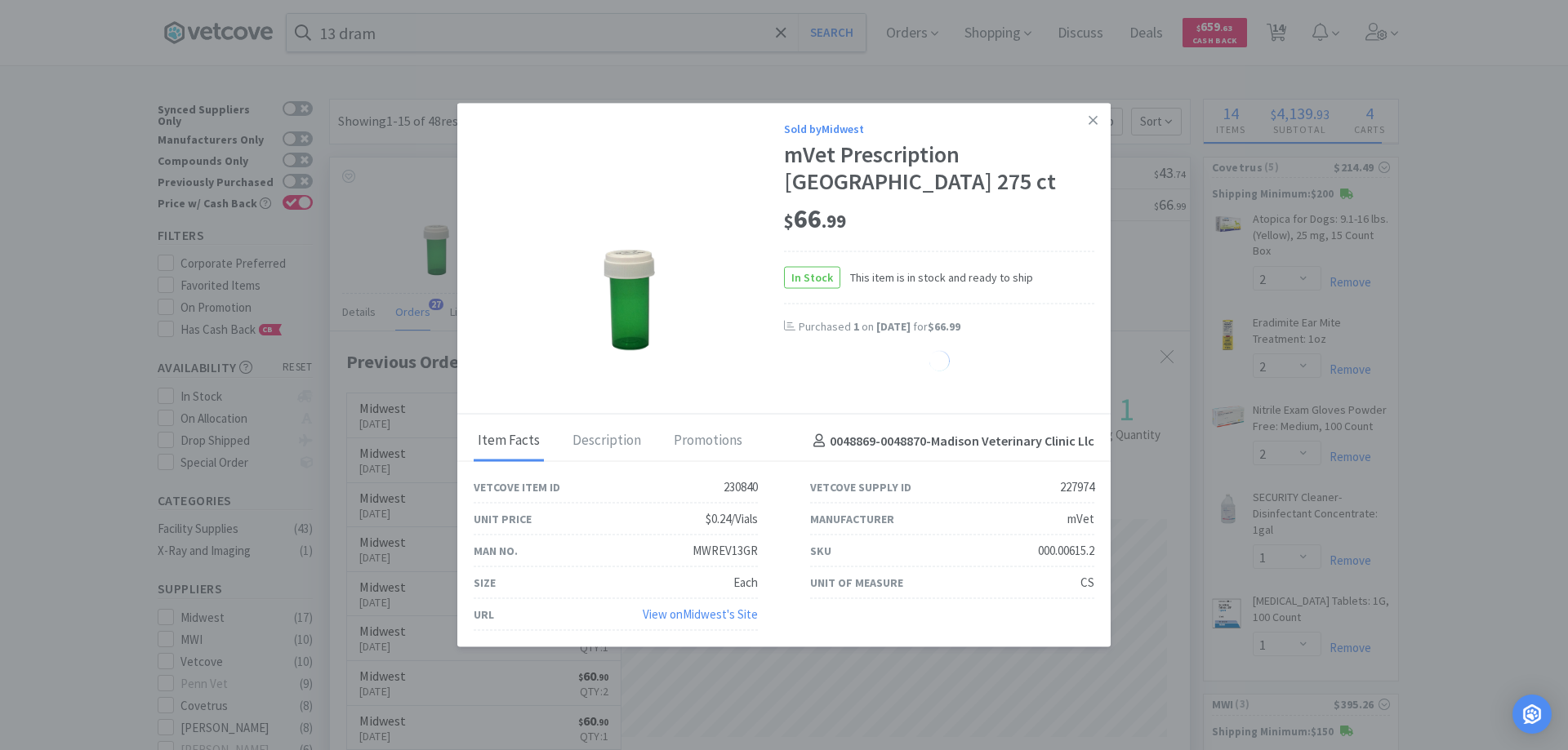
select select "1"
select select "6"
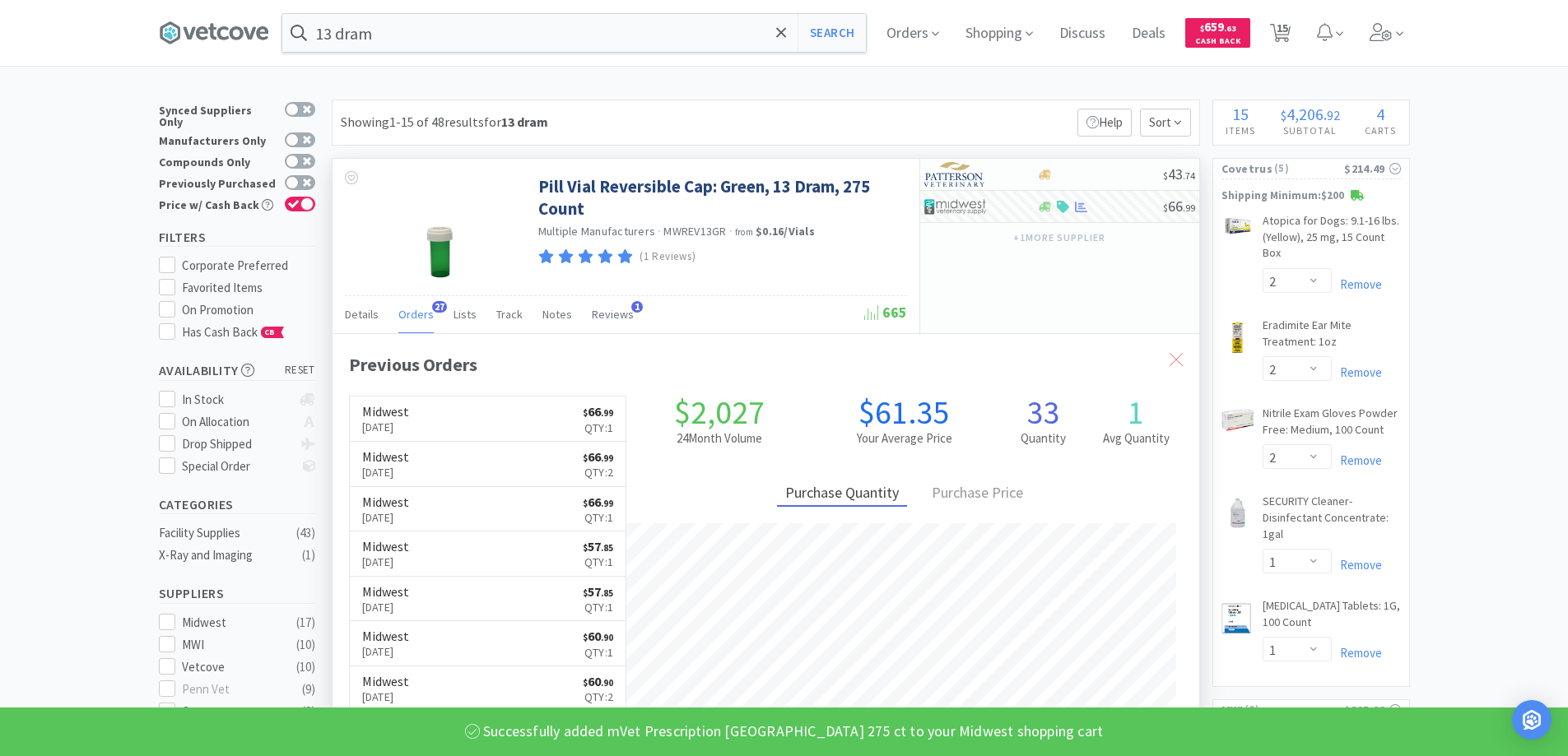
click at [1174, 356] on icon at bounding box center [1177, 360] width 13 height 13
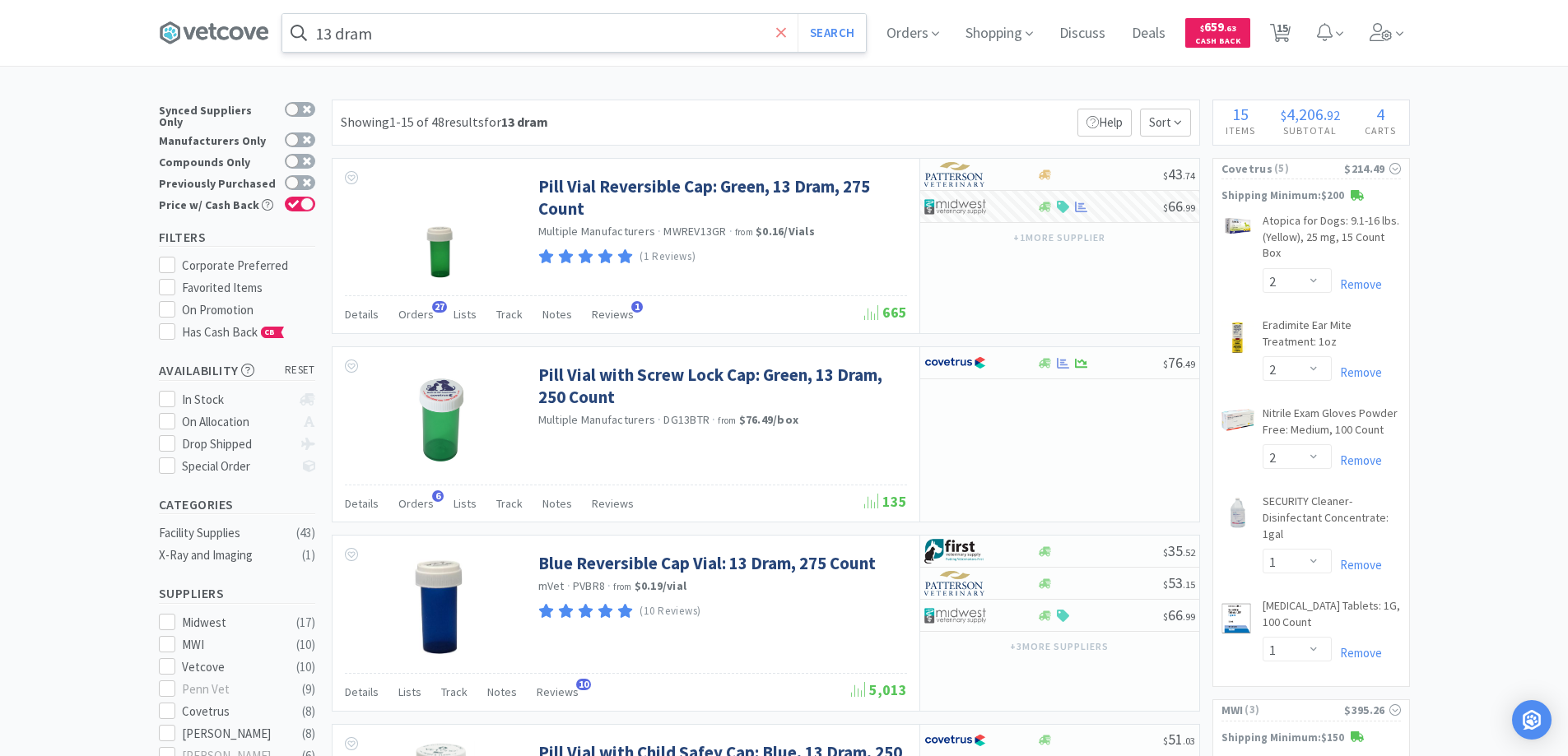
click at [787, 31] on icon at bounding box center [781, 33] width 11 height 17
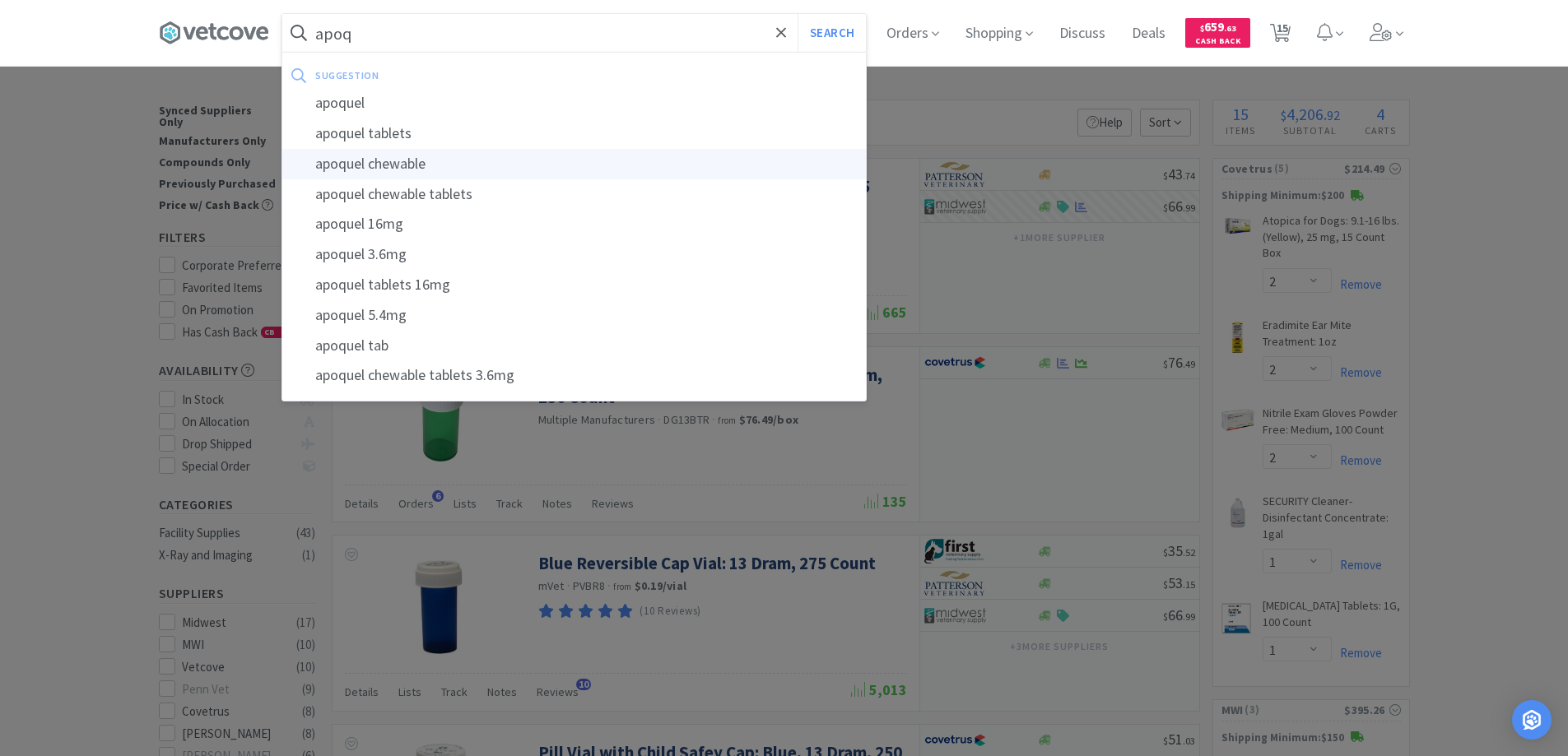
click at [383, 160] on div "apoquel chewable" at bounding box center [574, 164] width 583 height 31
type input "apoquel chewable"
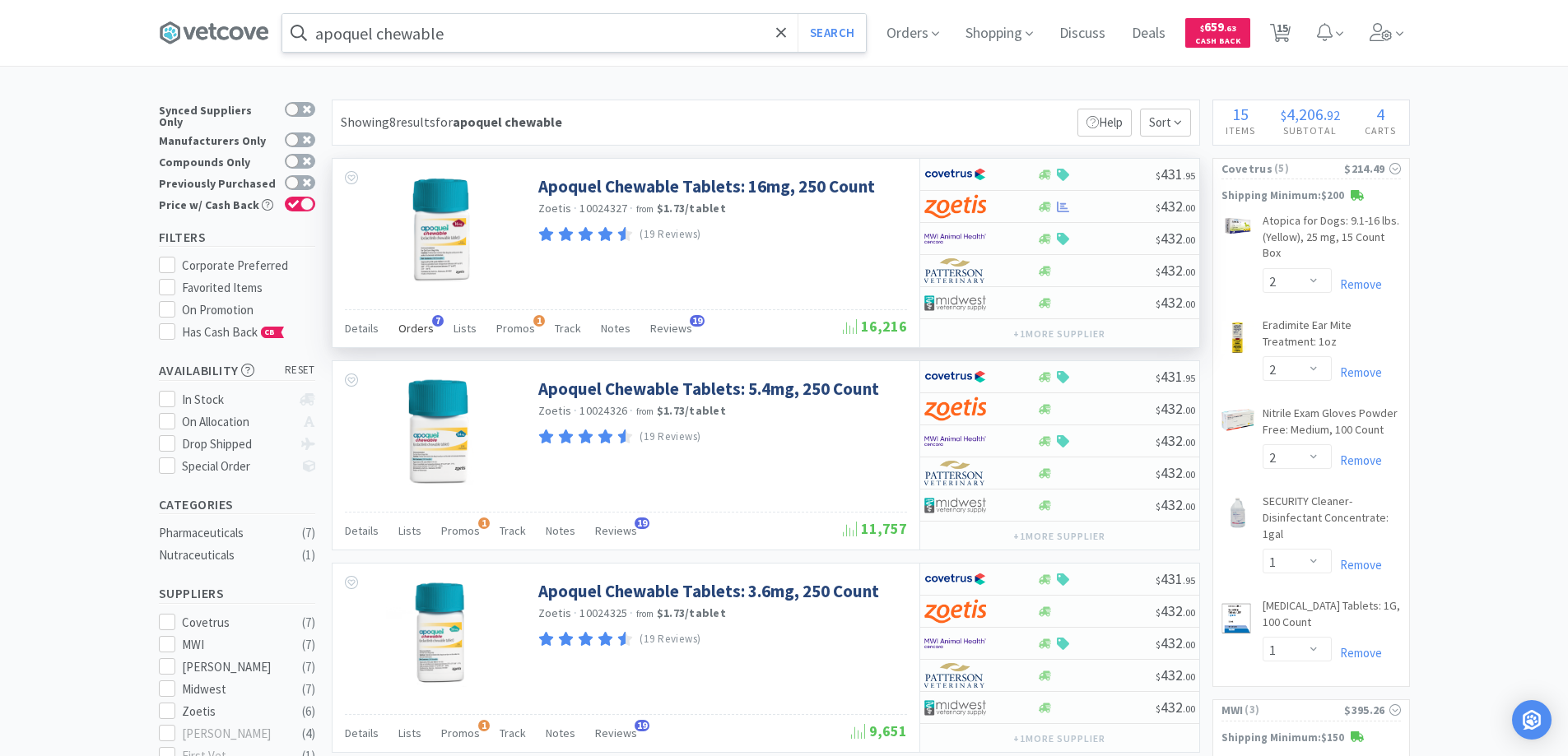
click at [435, 320] on span "7" at bounding box center [438, 321] width 12 height 12
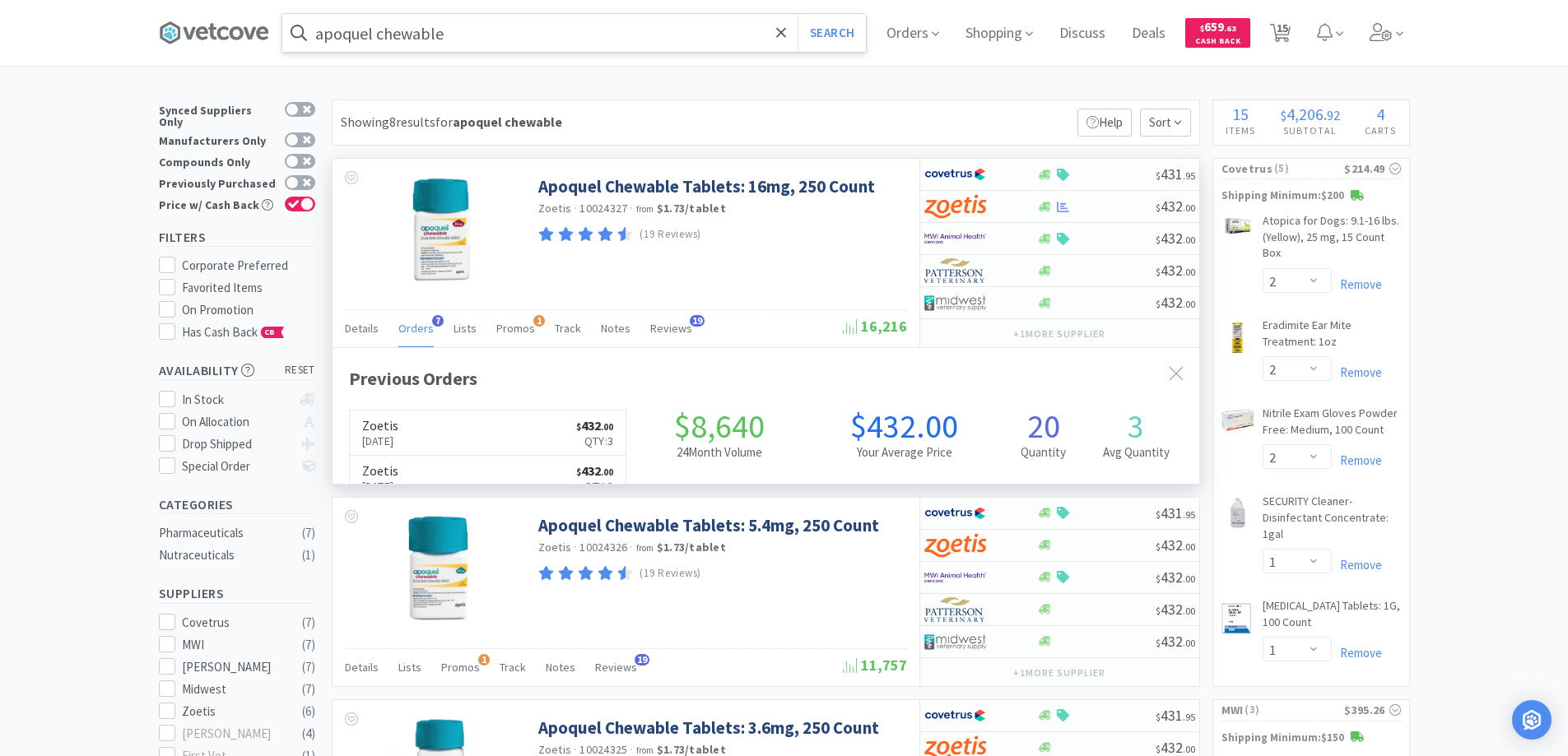
scroll to position [426, 867]
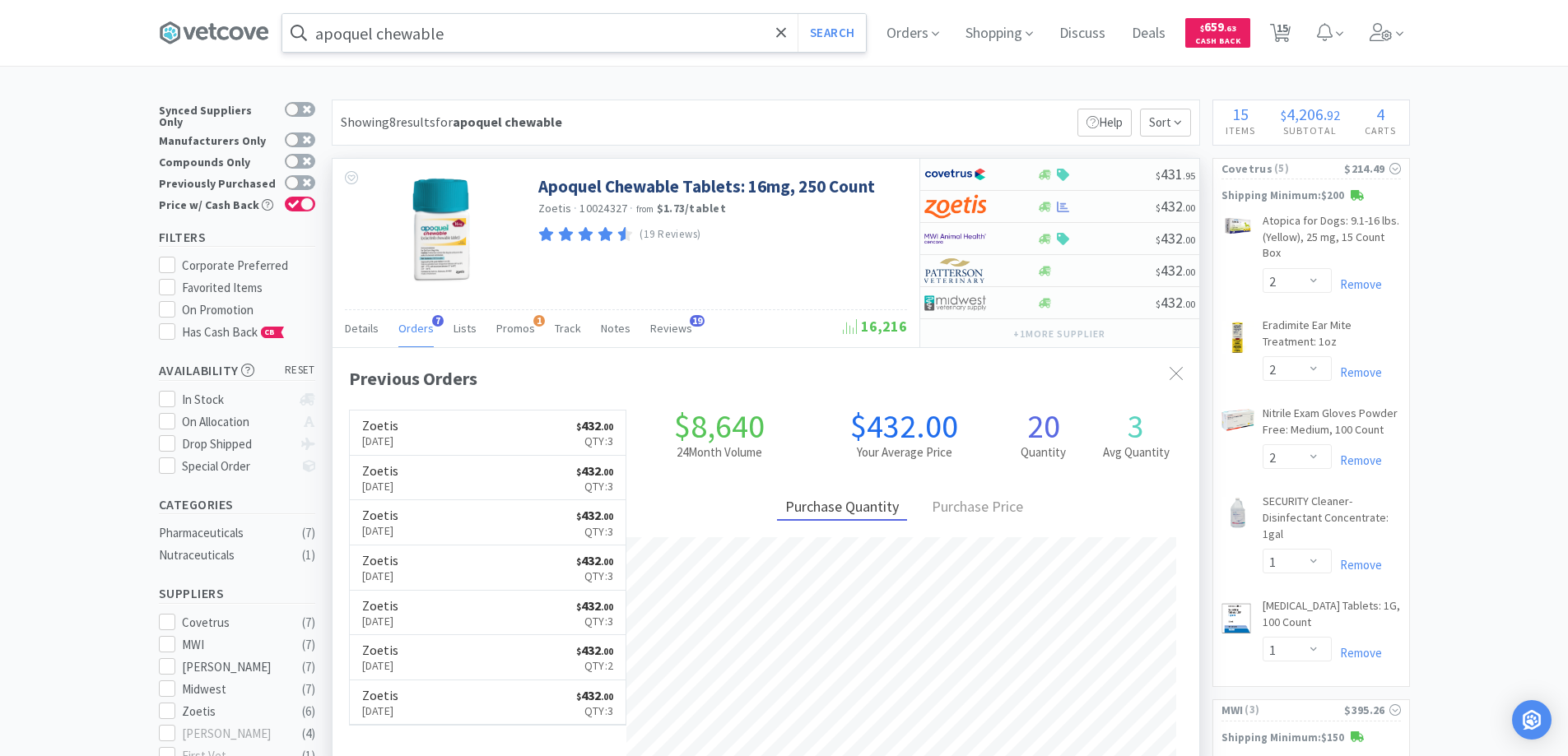
click at [435, 320] on span "7" at bounding box center [438, 321] width 12 height 12
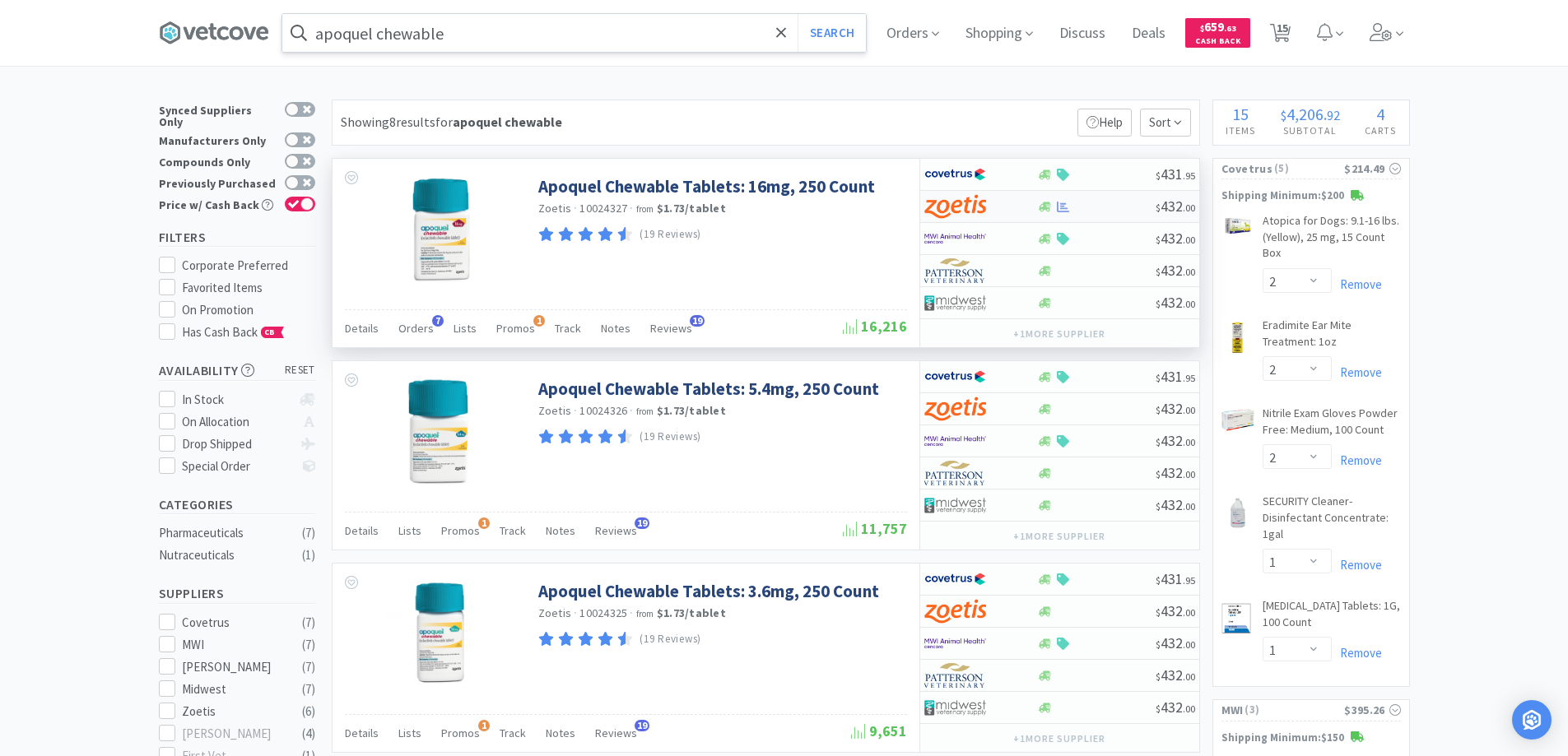
click at [1015, 203] on div at bounding box center [981, 207] width 113 height 28
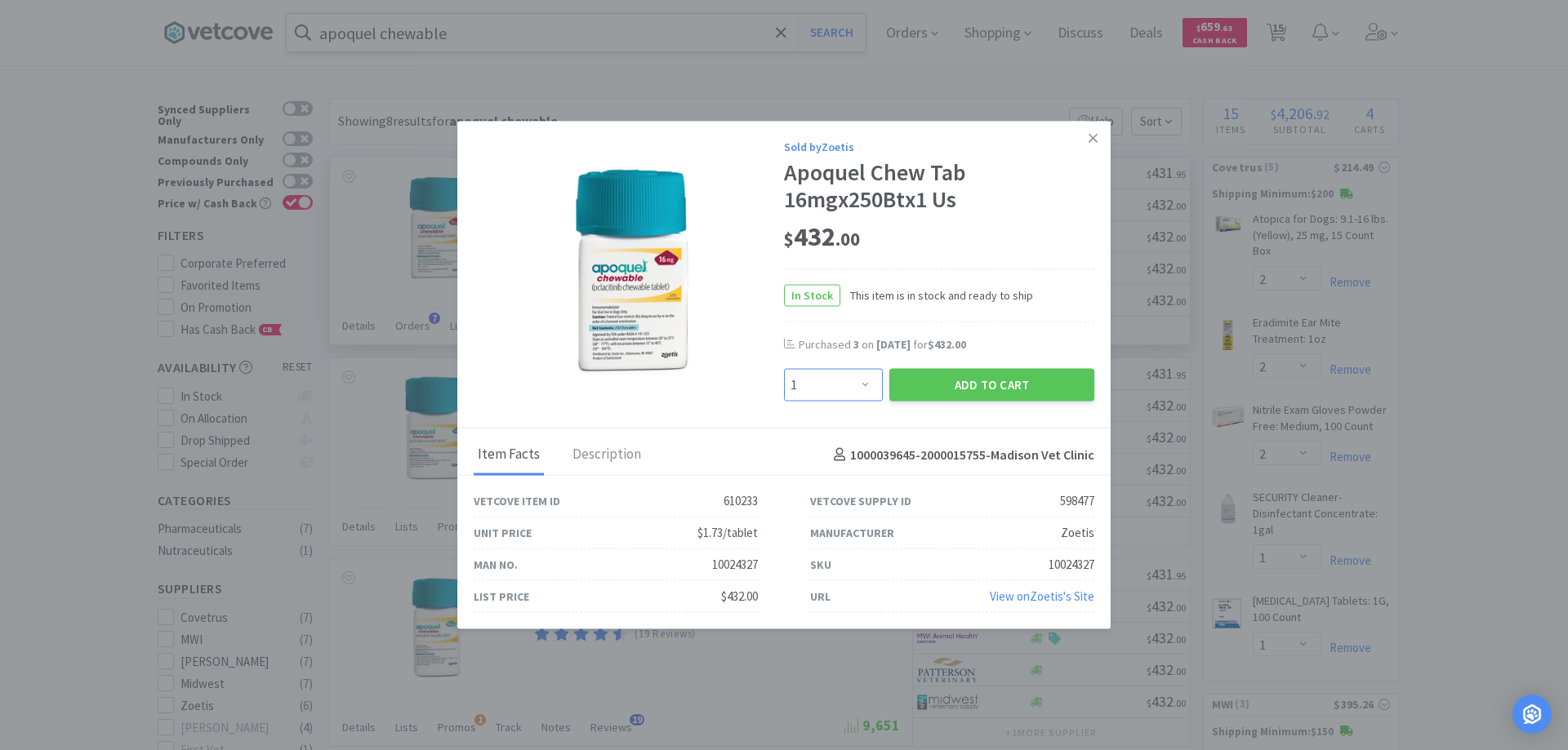
click at [862, 384] on select "Enter Quantity 1 2 3 4 5 6 7 8 9 10 11 12 13 14 15 16 17 18 19 20 Enter Quantity" at bounding box center [833, 386] width 99 height 33
select select "4"
click at [784, 369] on select "Enter Quantity 1 2 3 4 5 6 7 8 9 10 11 12 13 14 15 16 17 18 19 20 Enter Quantity" at bounding box center [833, 386] width 99 height 33
click at [971, 381] on button "Add to Cart" at bounding box center [992, 386] width 205 height 33
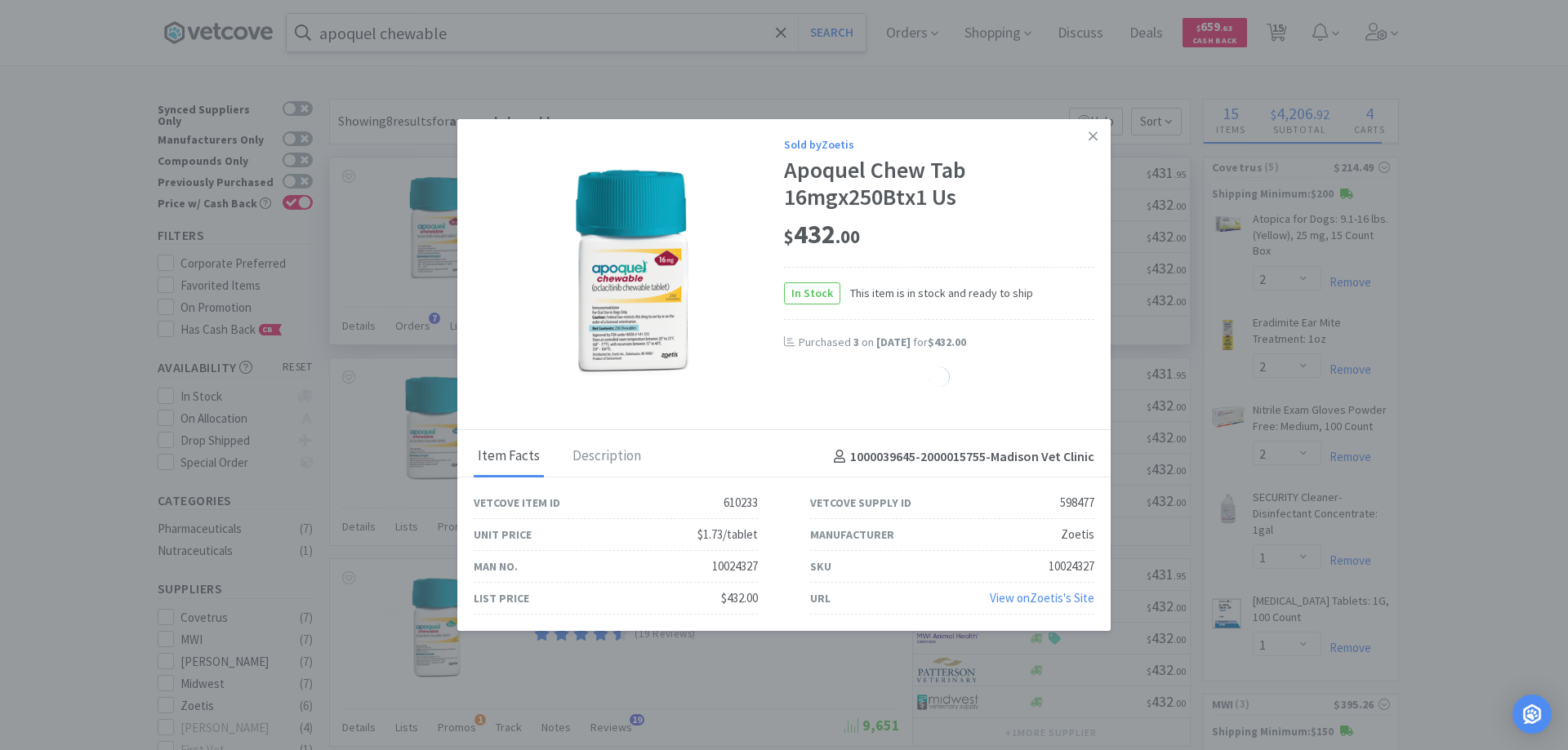
select select "4"
select select "1"
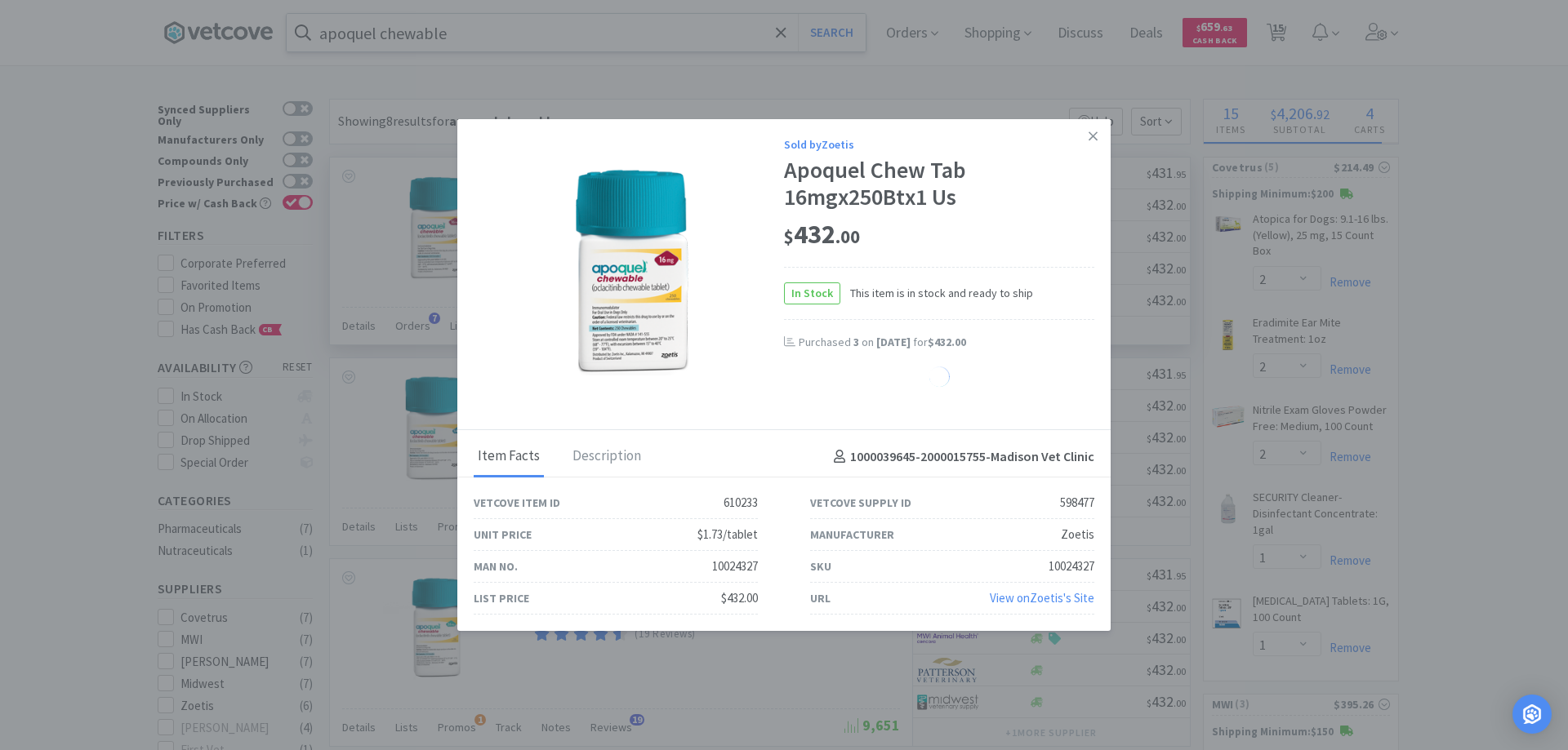
select select "1"
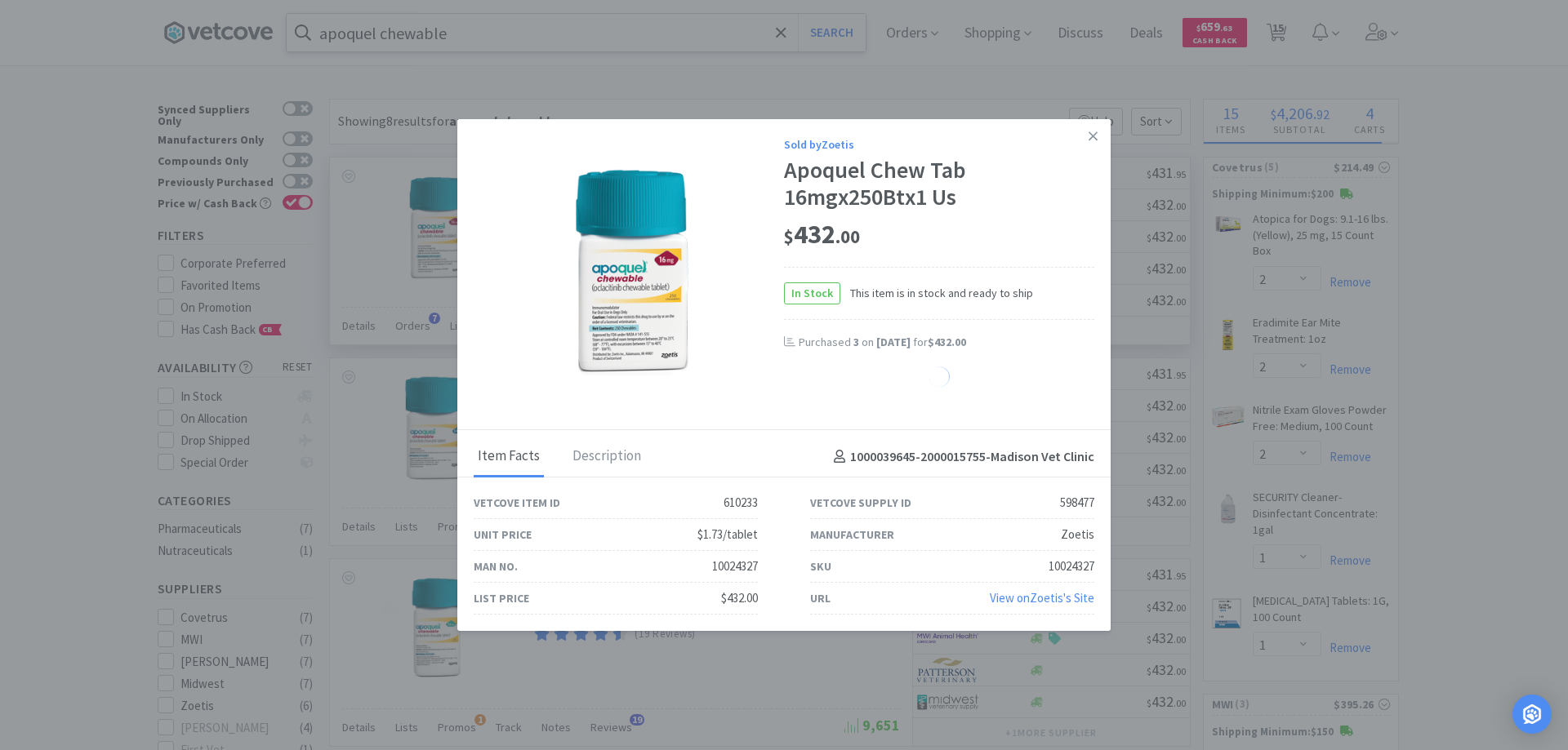
select select "1"
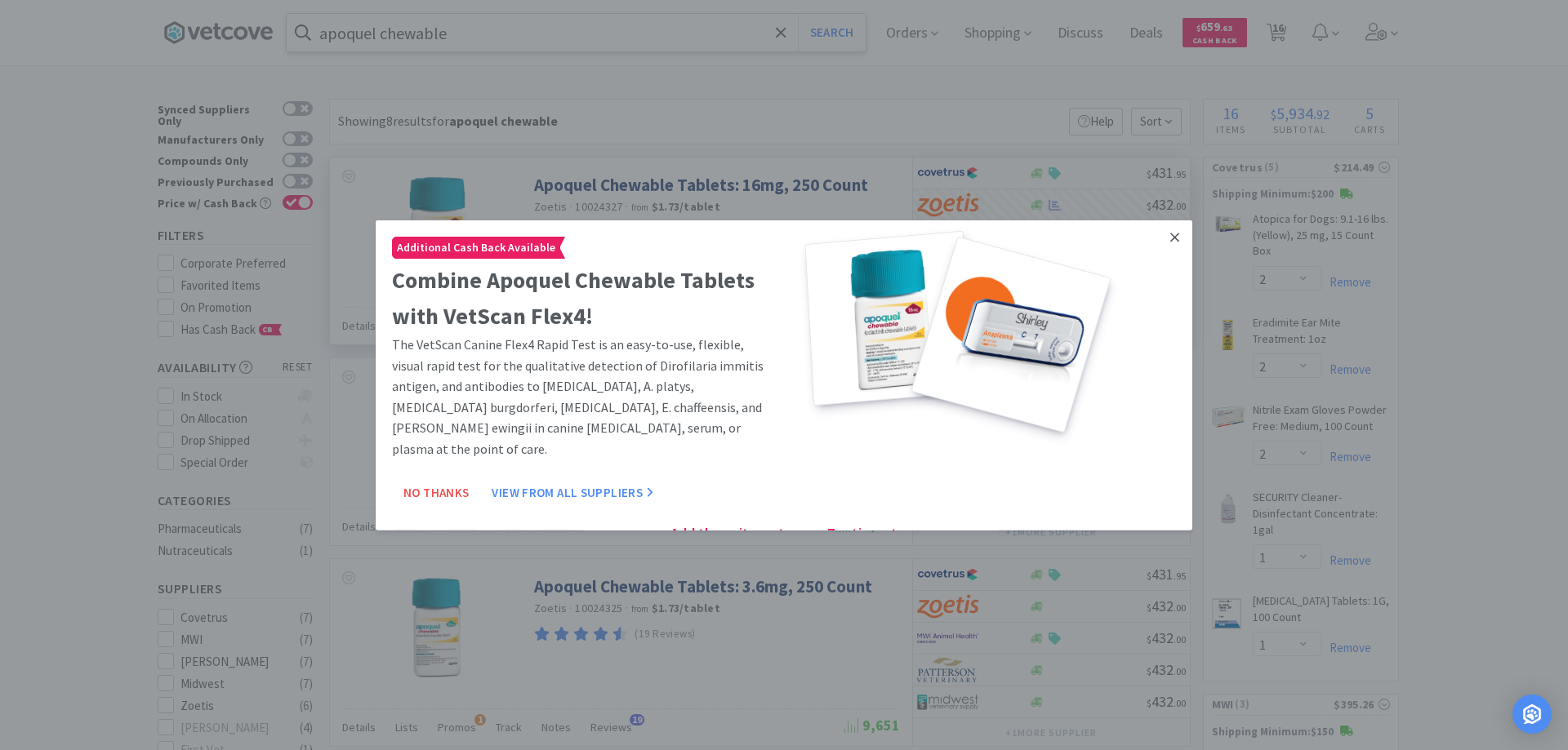
click at [1171, 233] on icon at bounding box center [1175, 237] width 9 height 15
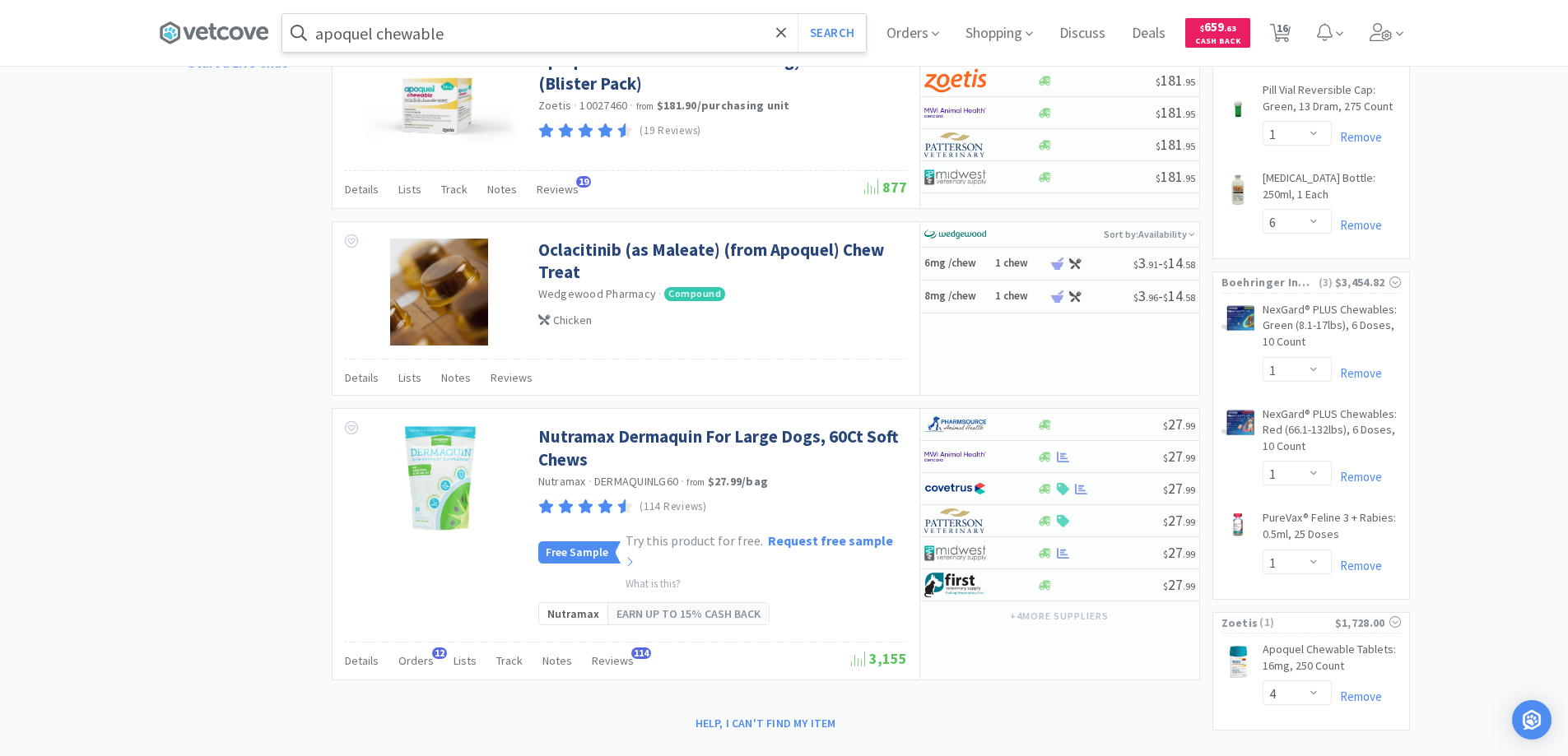
scroll to position [1146, 0]
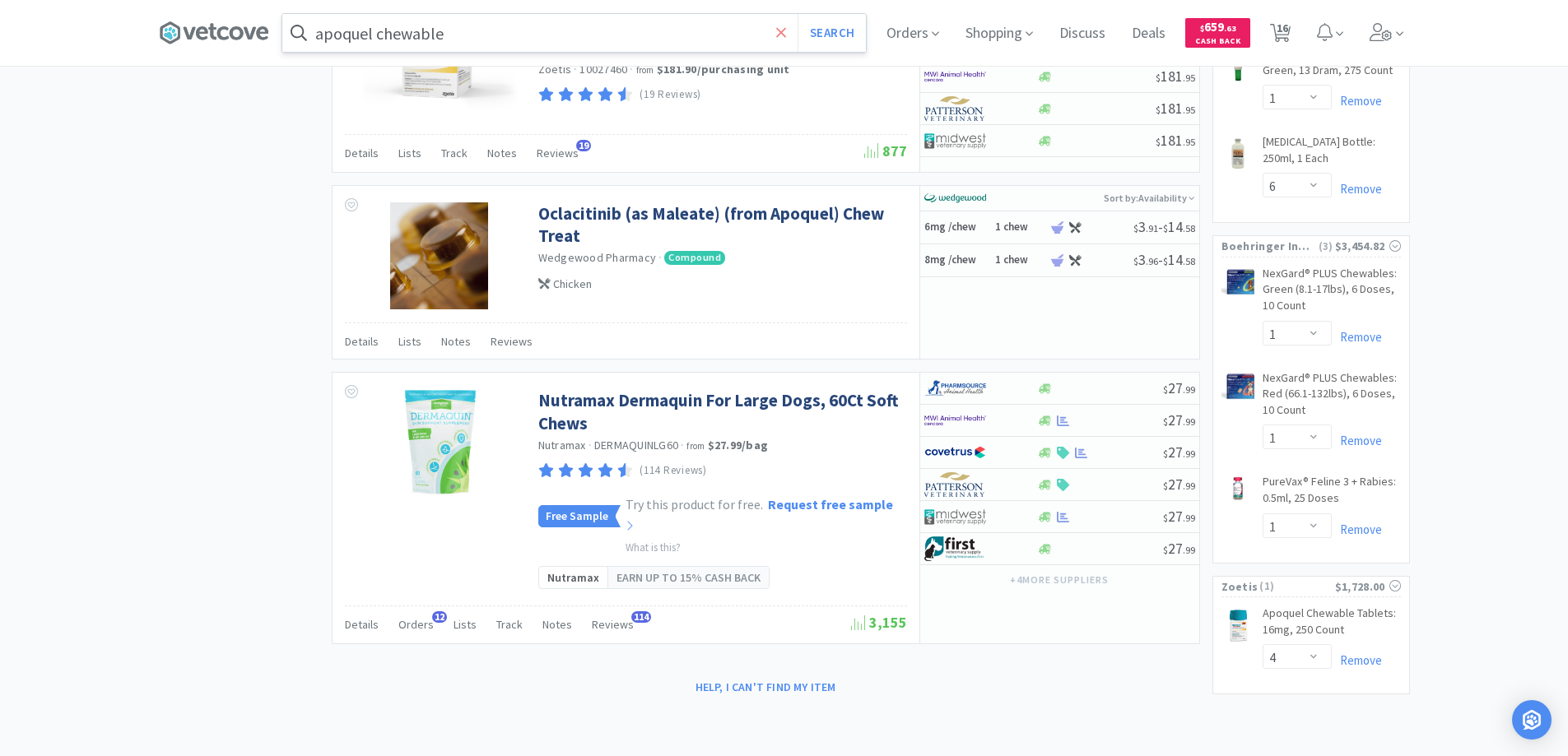
click at [786, 31] on icon at bounding box center [781, 33] width 11 height 17
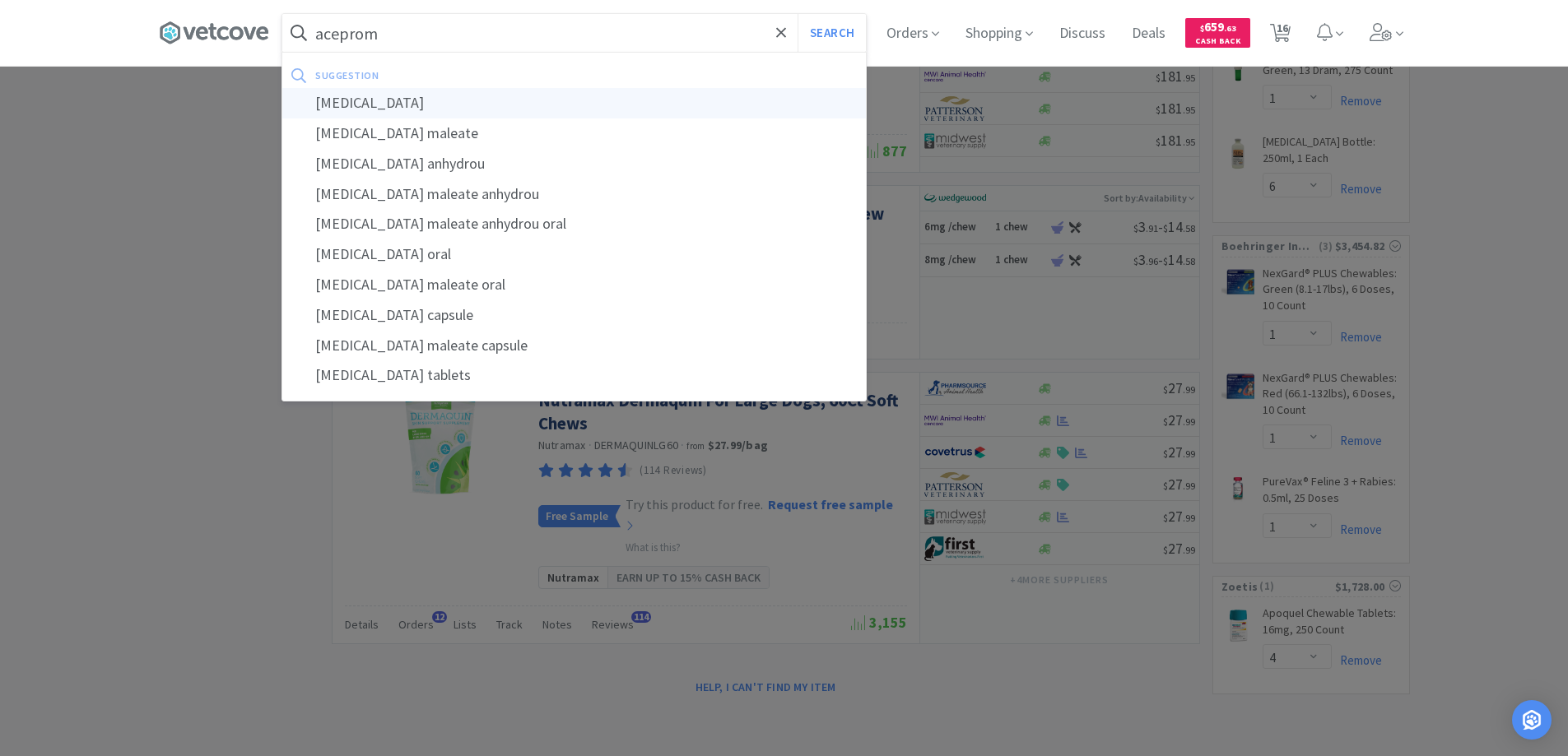
click at [370, 103] on div "acepromazine" at bounding box center [574, 103] width 583 height 31
type input "acepromazine"
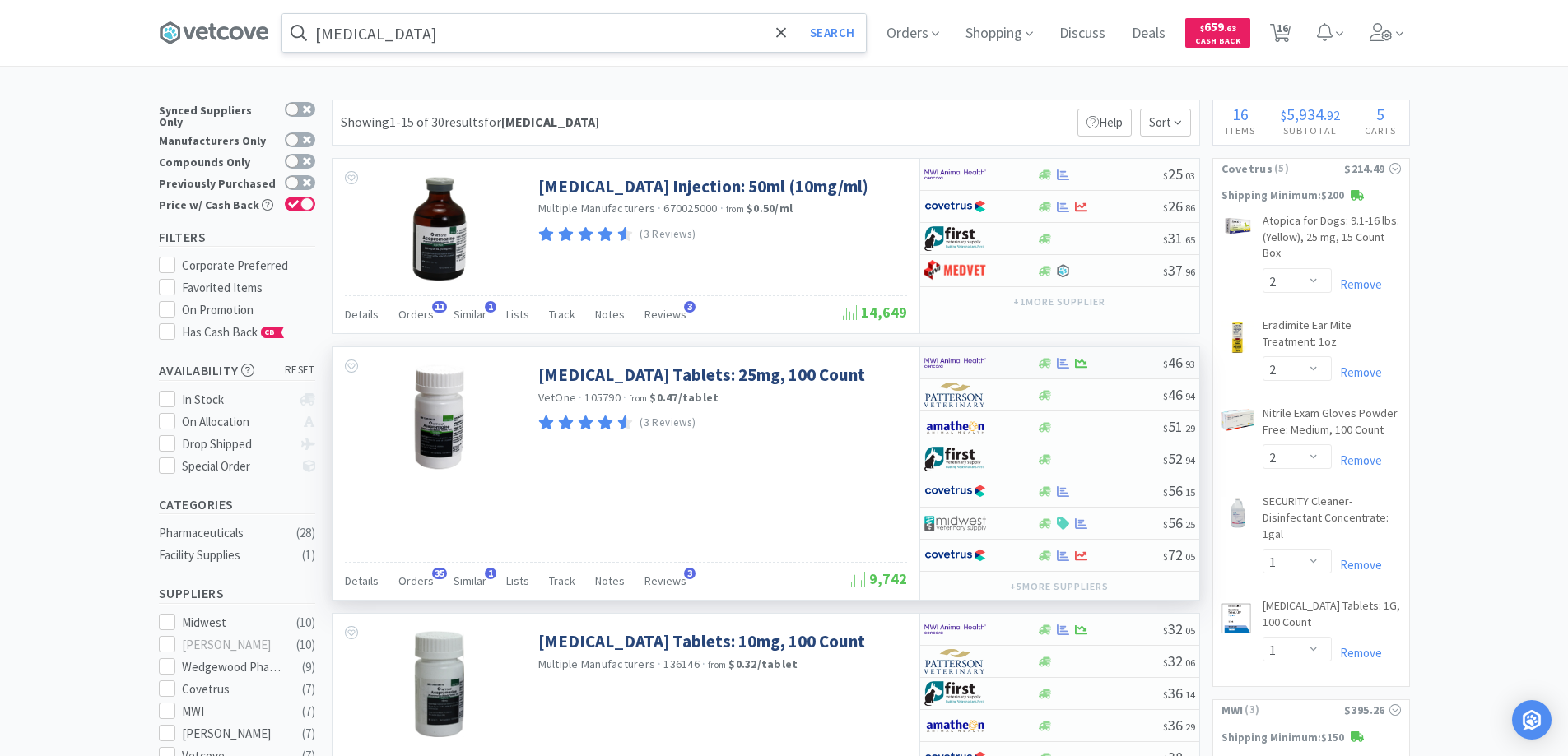
click at [1000, 363] on div at bounding box center [970, 363] width 91 height 28
select select "1"
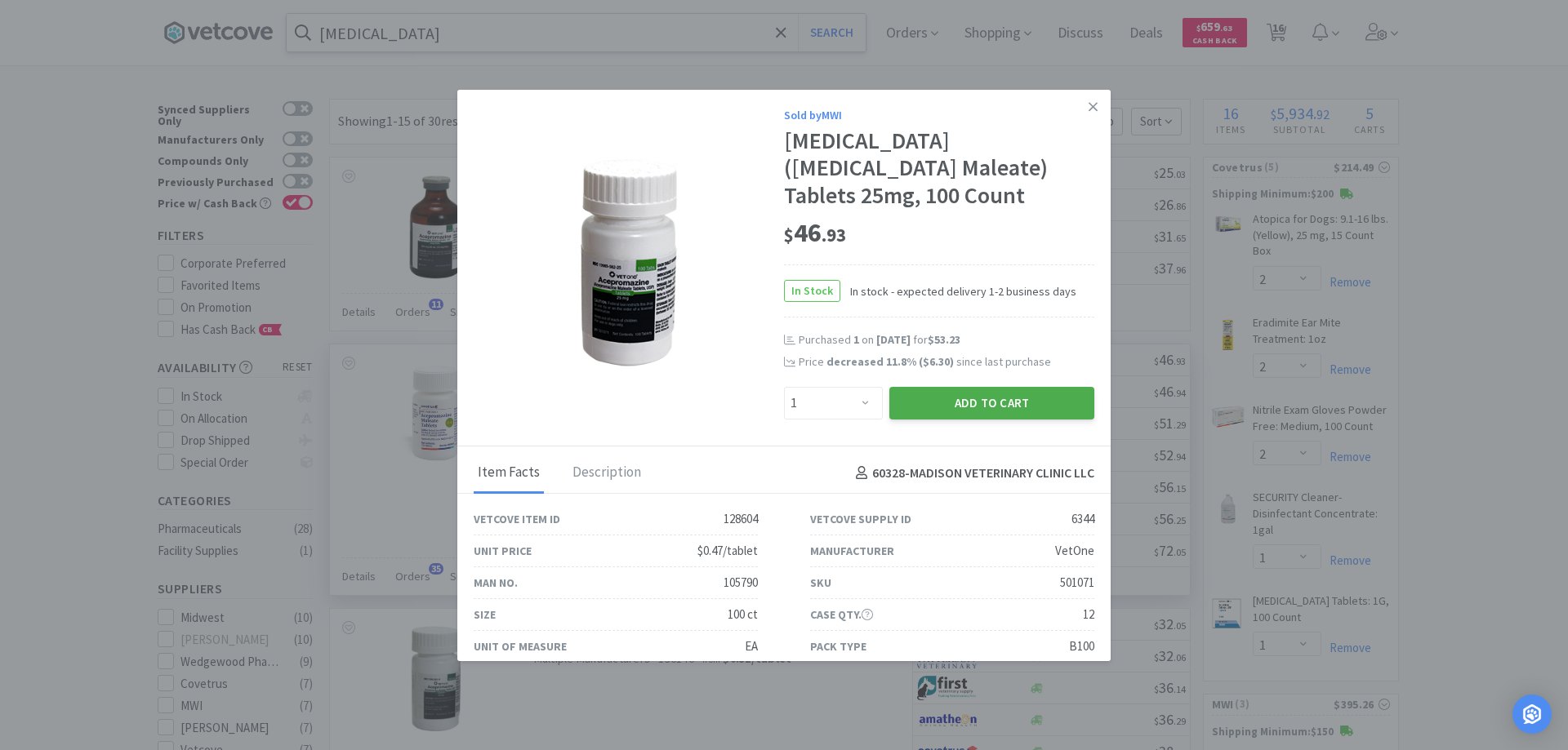
click at [930, 401] on button "Add to Cart" at bounding box center [992, 404] width 205 height 33
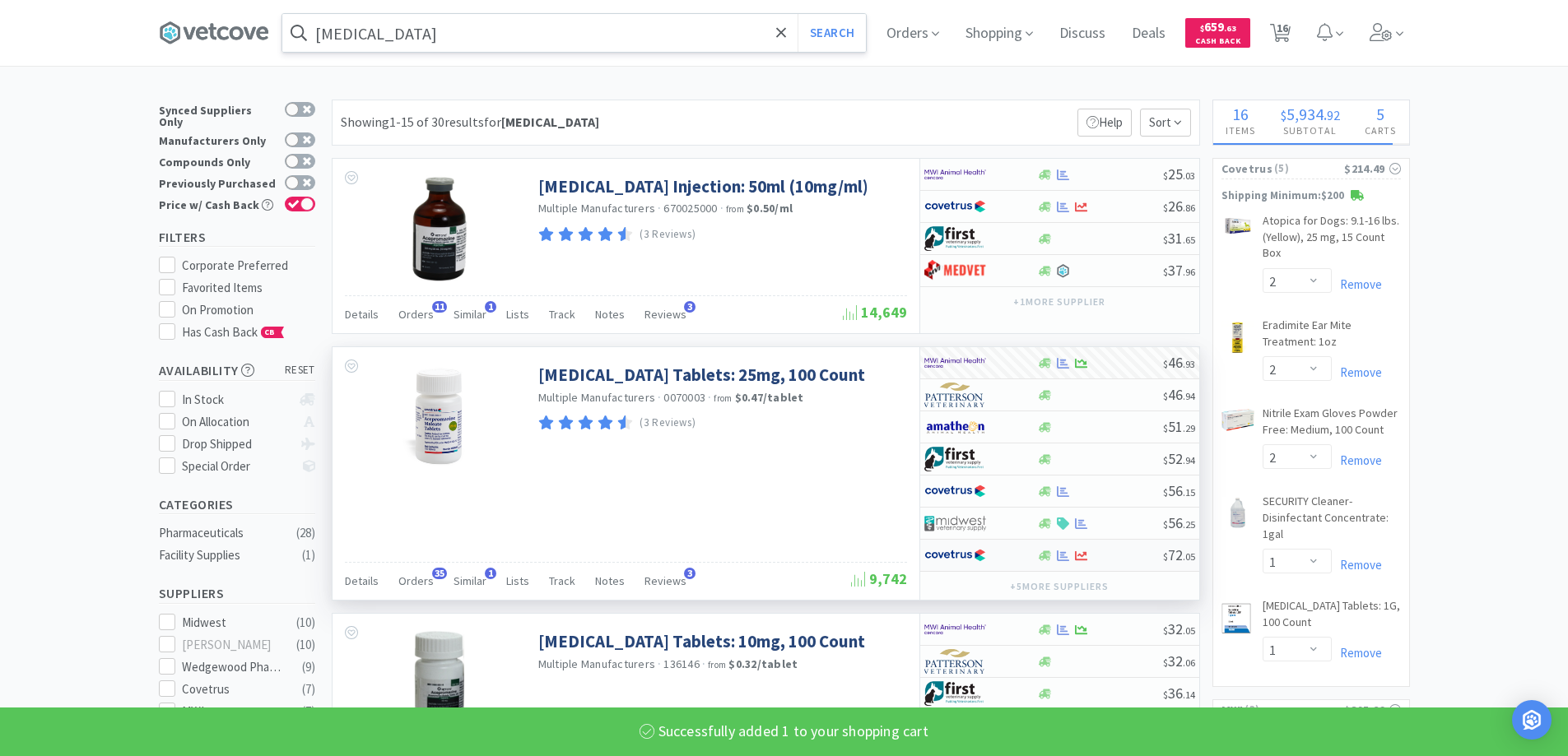
select select "1"
select select "6"
select select "1"
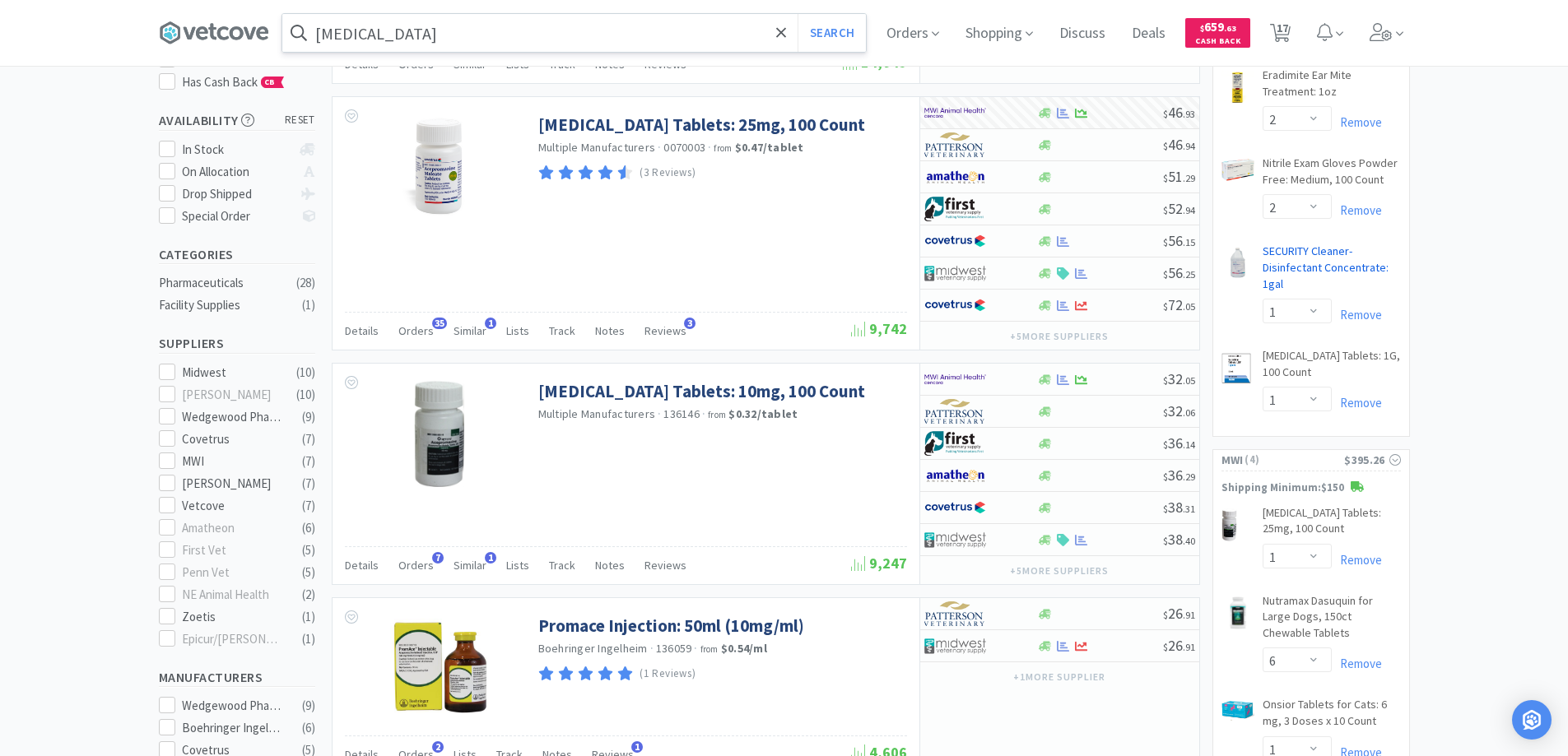
scroll to position [247, 0]
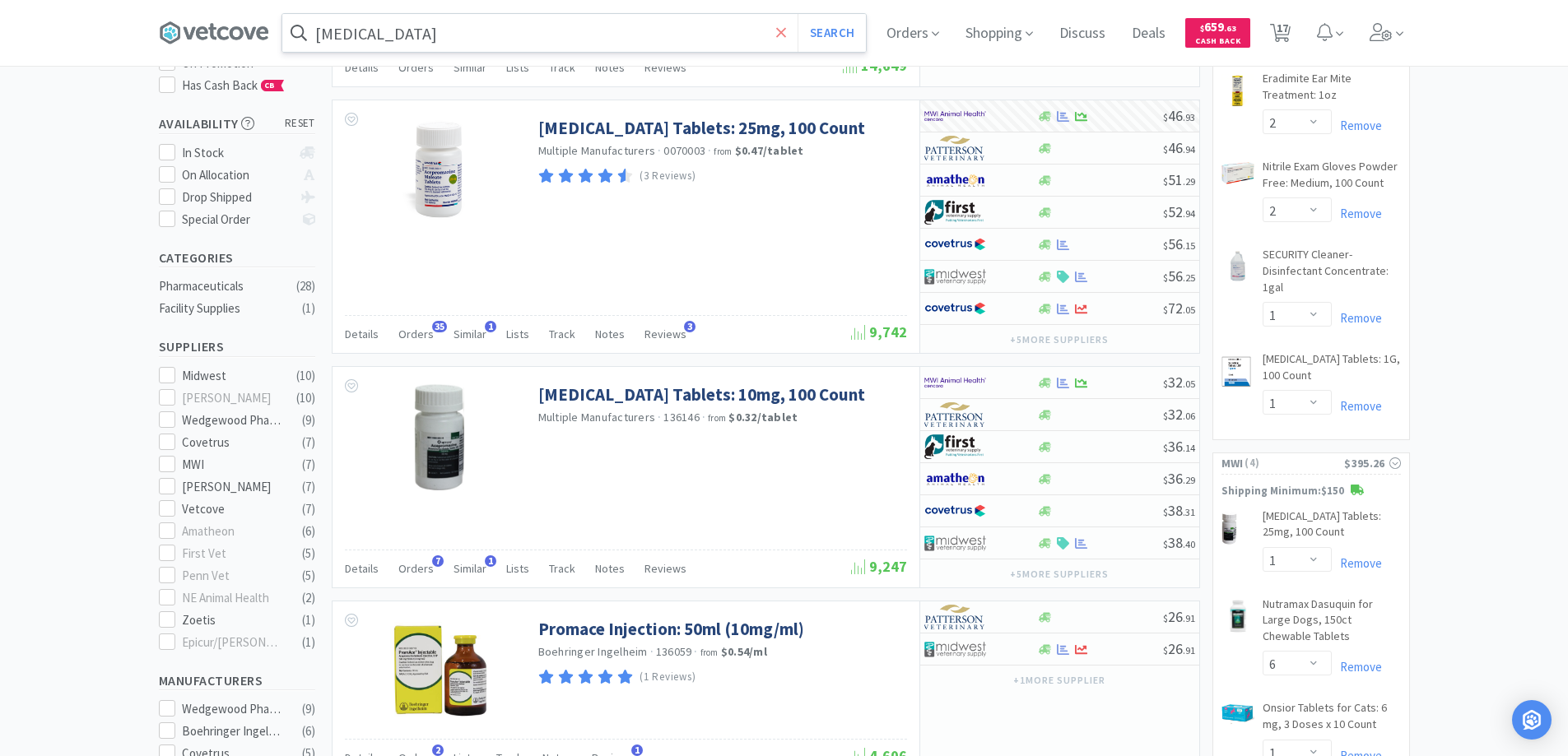
click at [787, 35] on icon at bounding box center [781, 33] width 11 height 17
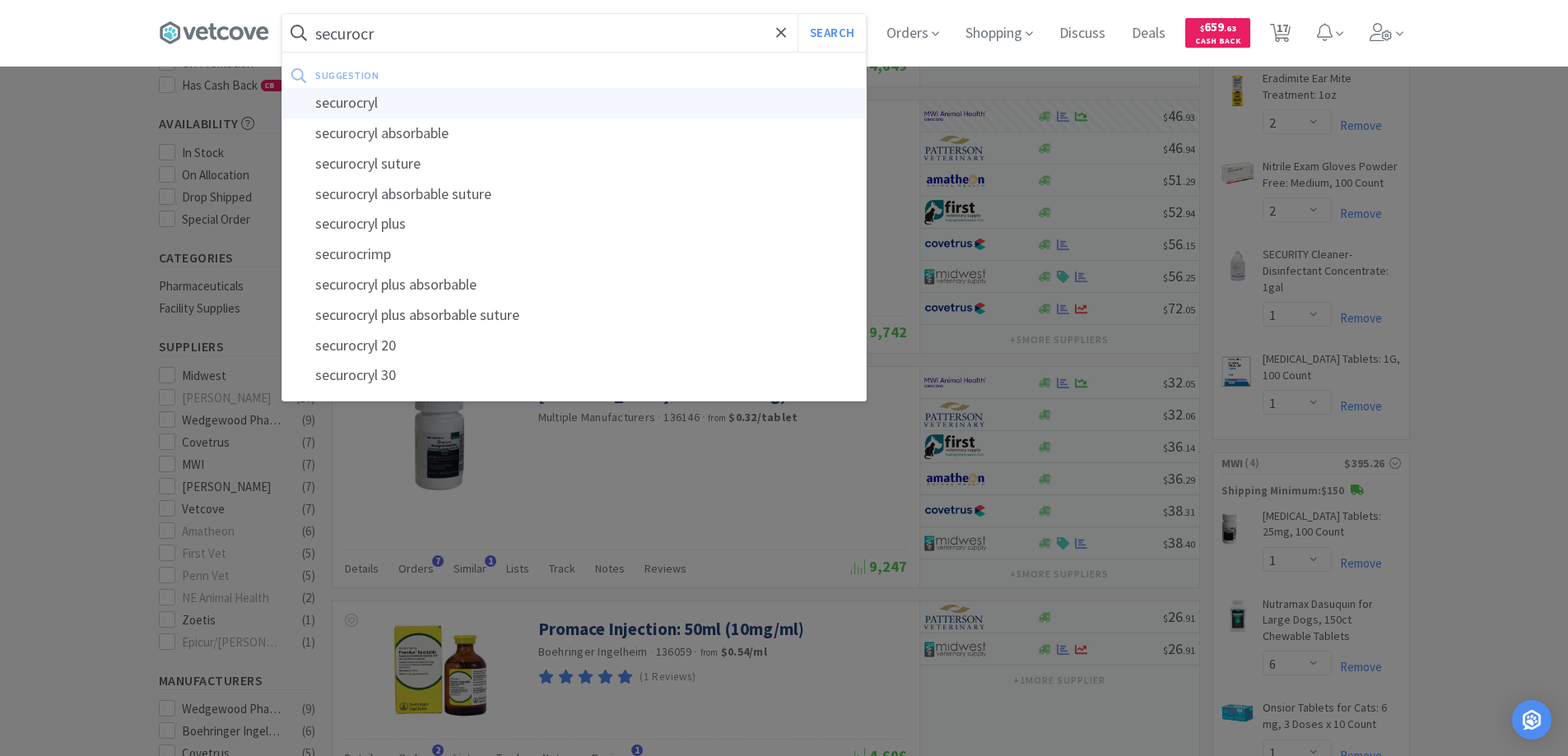
click at [364, 101] on div "securocryl" at bounding box center [574, 103] width 583 height 31
type input "securocryl"
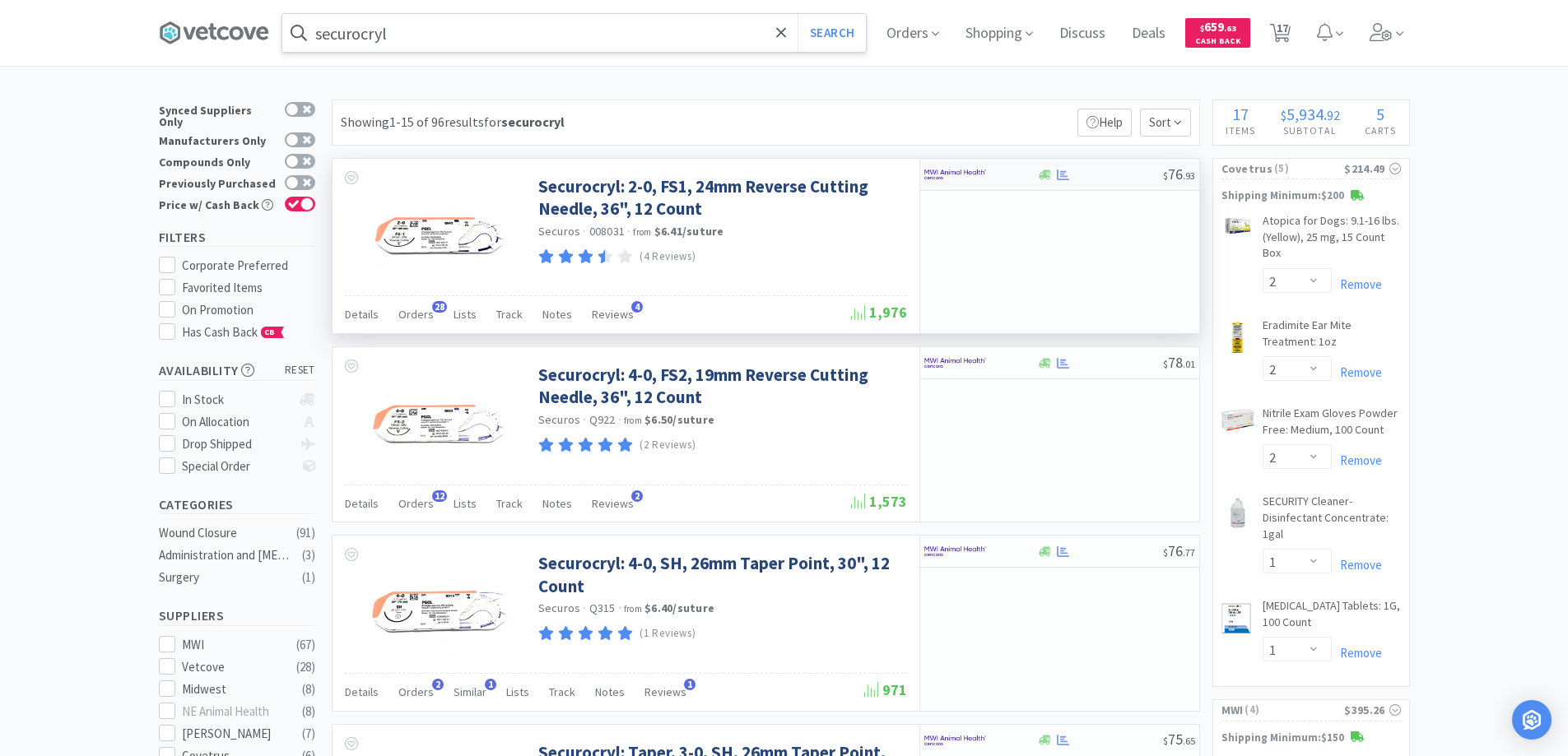
click at [1005, 177] on div at bounding box center [970, 174] width 91 height 28
select select "1"
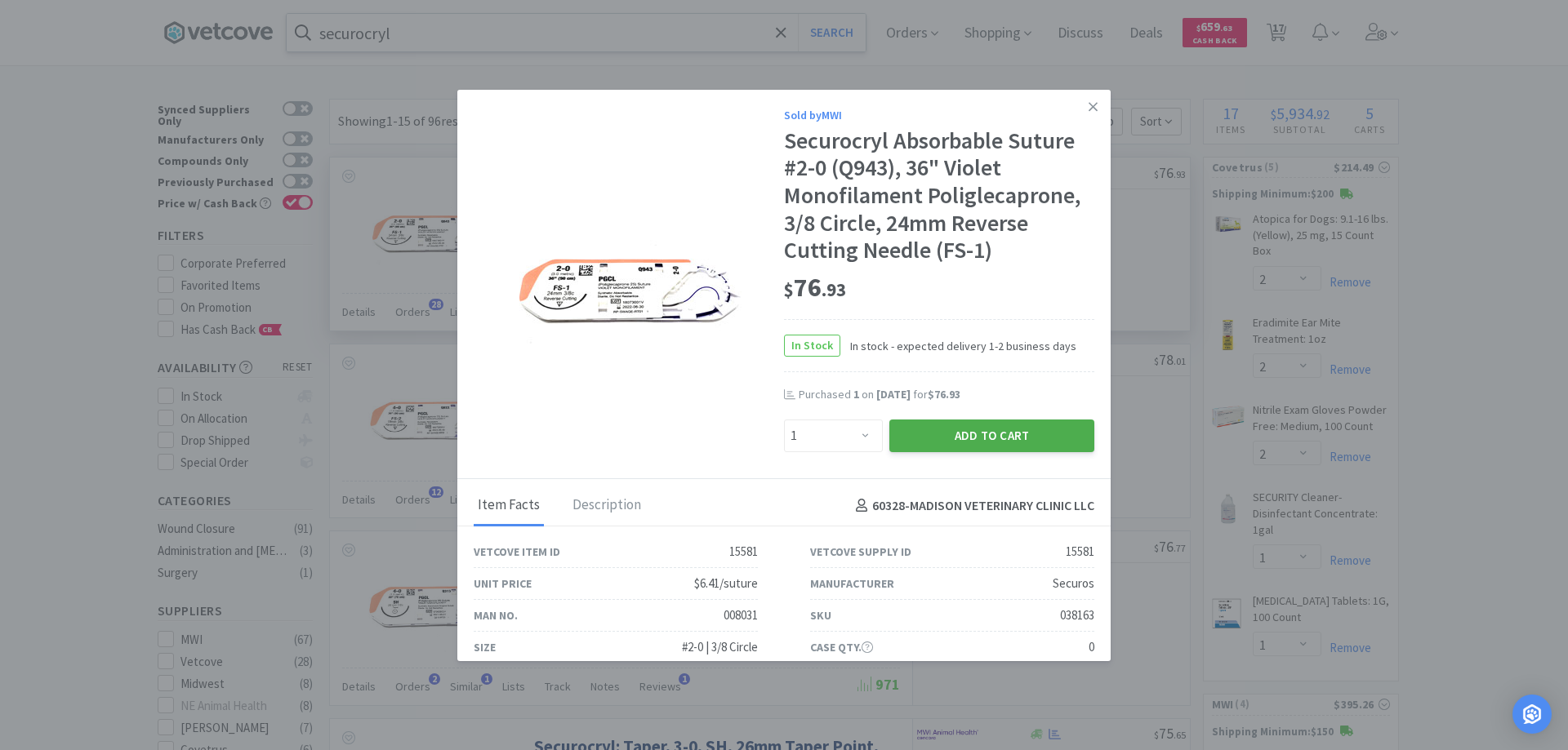
click at [973, 430] on button "Add to Cart" at bounding box center [992, 436] width 205 height 33
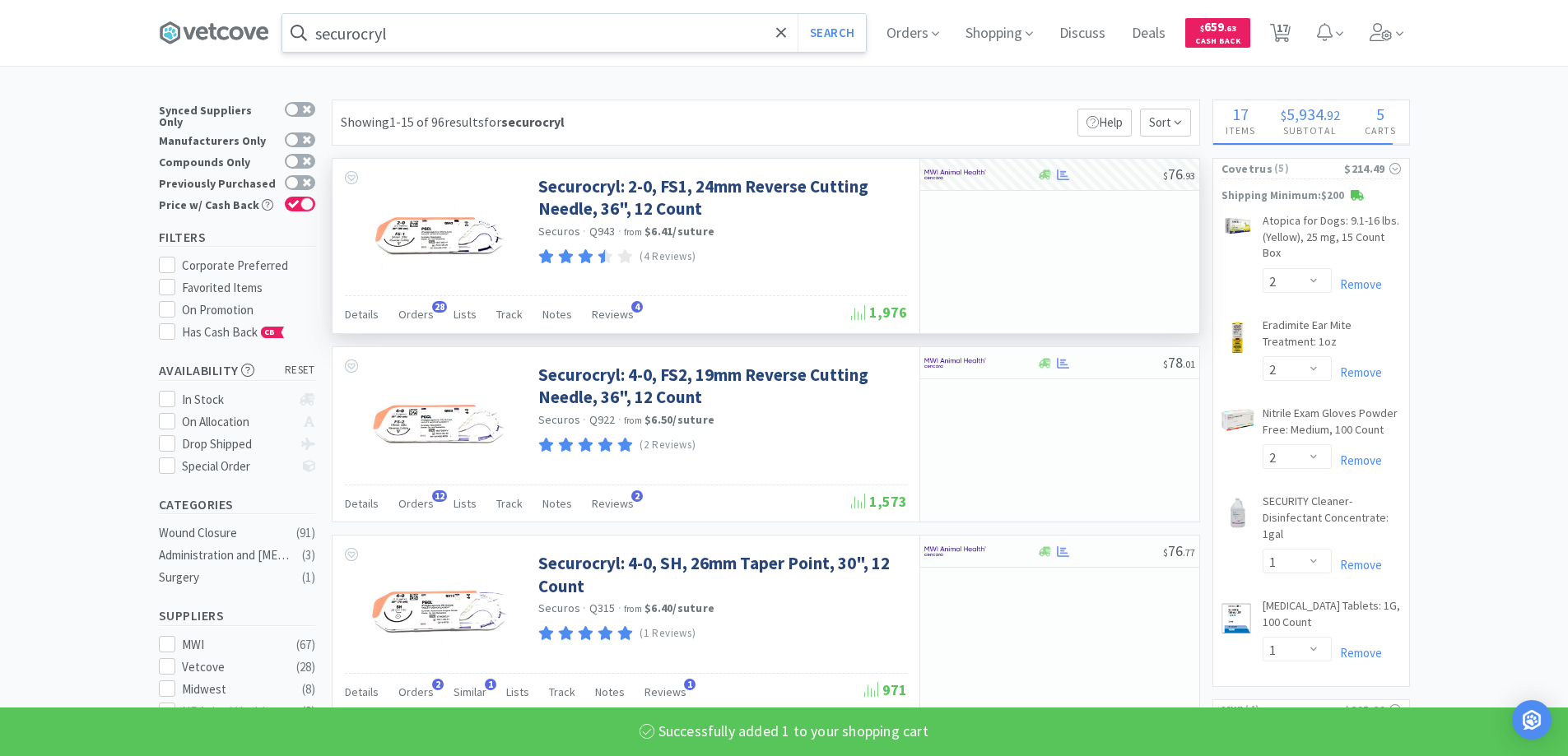
select select "1"
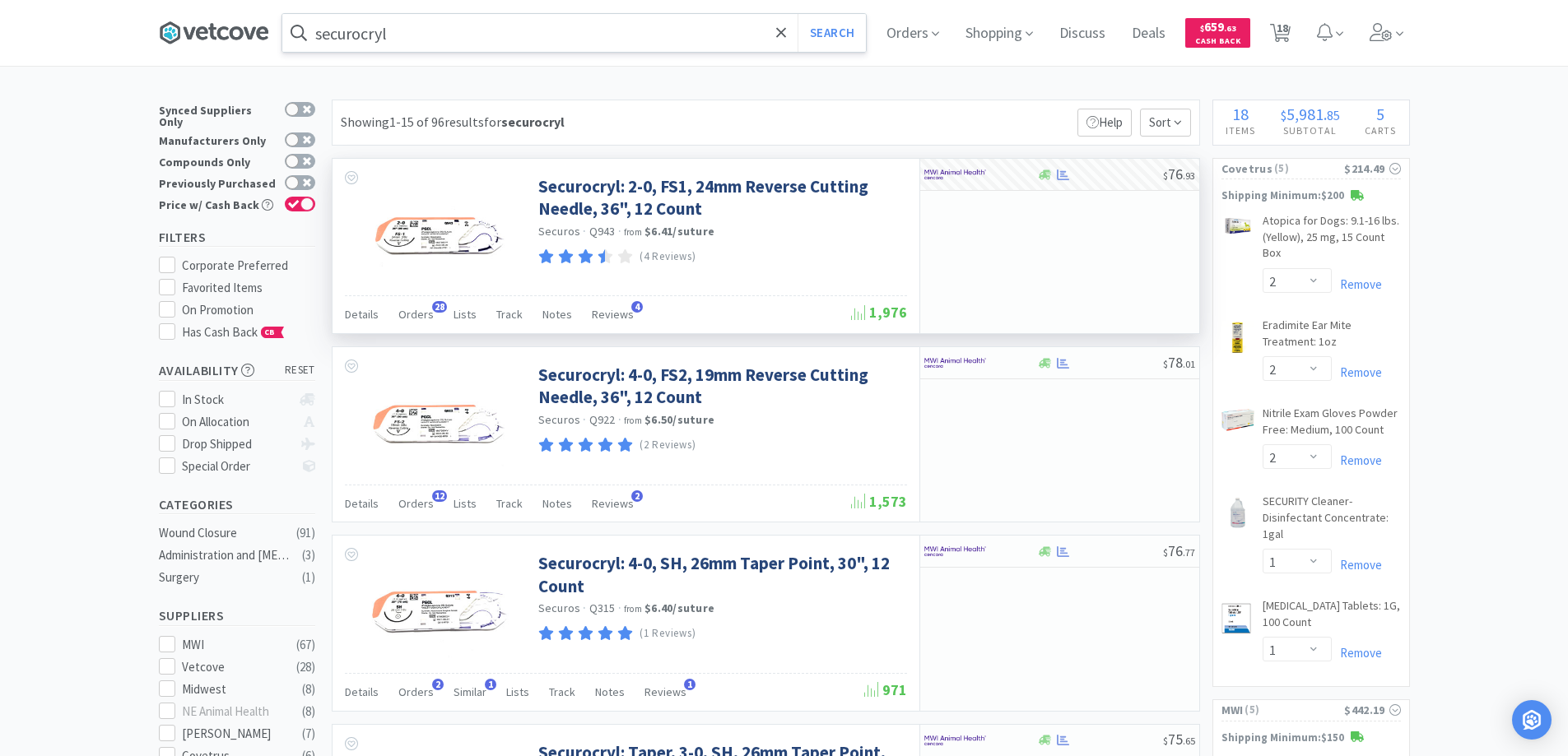
click at [225, 28] on icon at bounding box center [214, 33] width 111 height 25
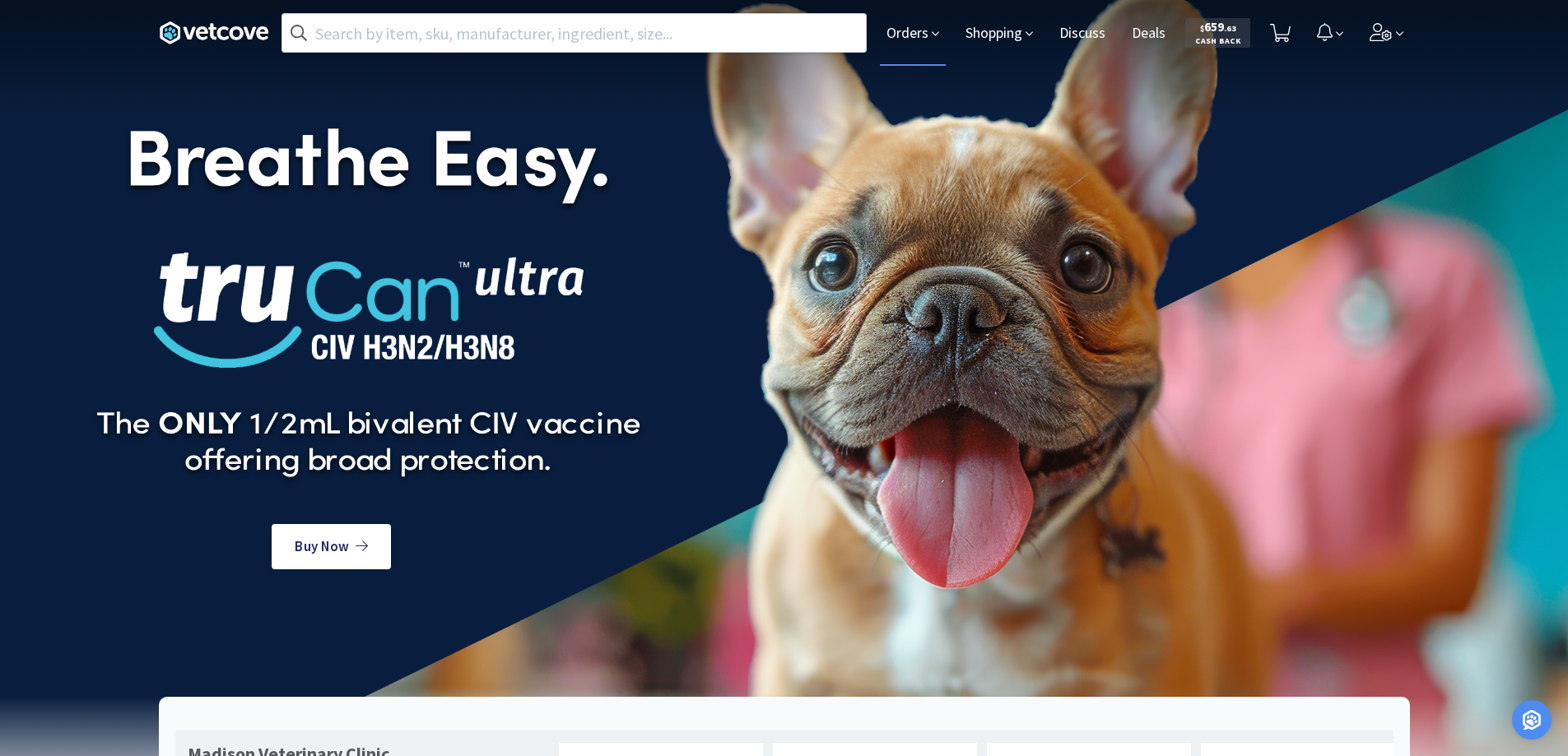
click at [907, 31] on span "Orders" at bounding box center [912, 32] width 66 height 66
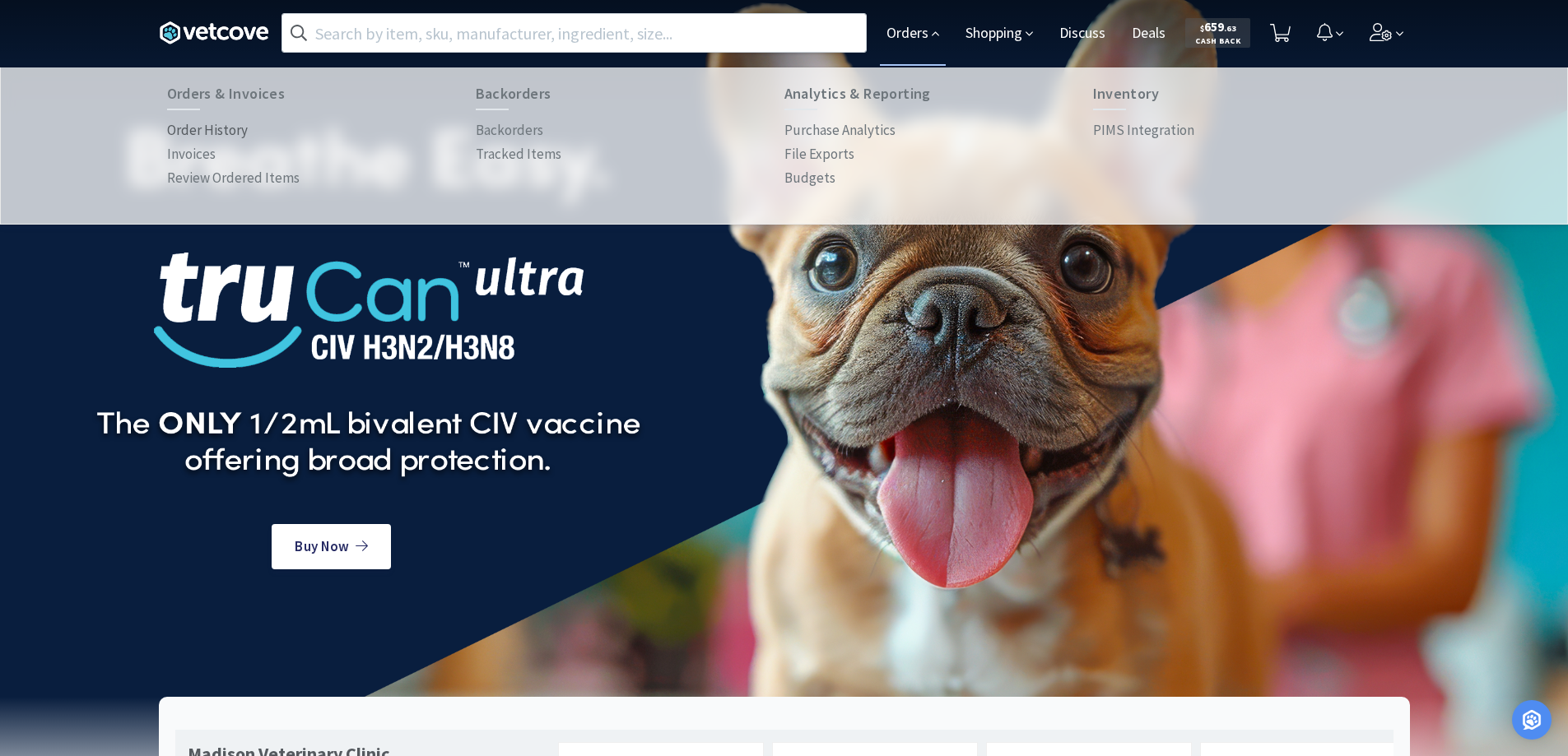
click at [228, 126] on p "Order History" at bounding box center [207, 130] width 81 height 22
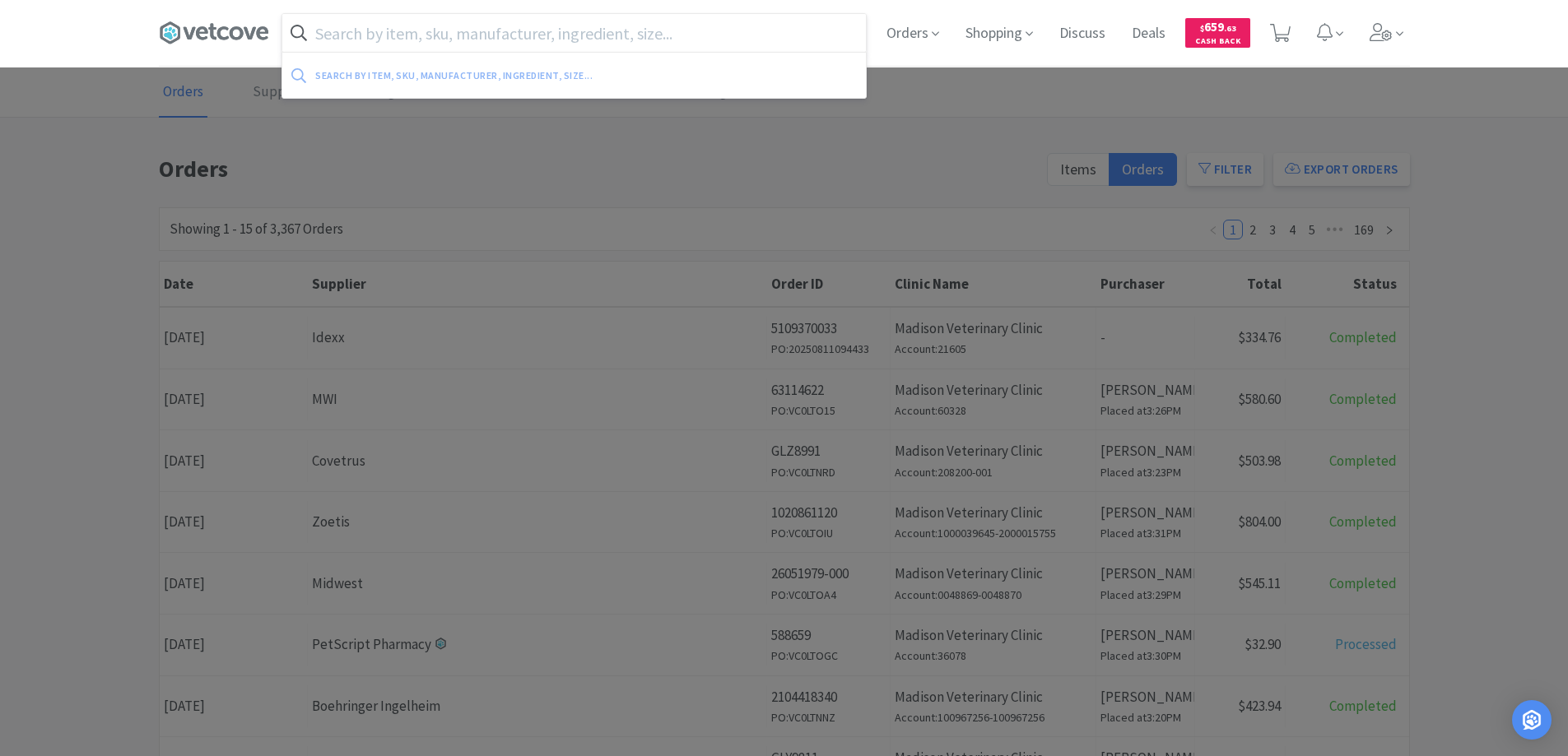
click at [322, 35] on input "text" at bounding box center [574, 33] width 583 height 38
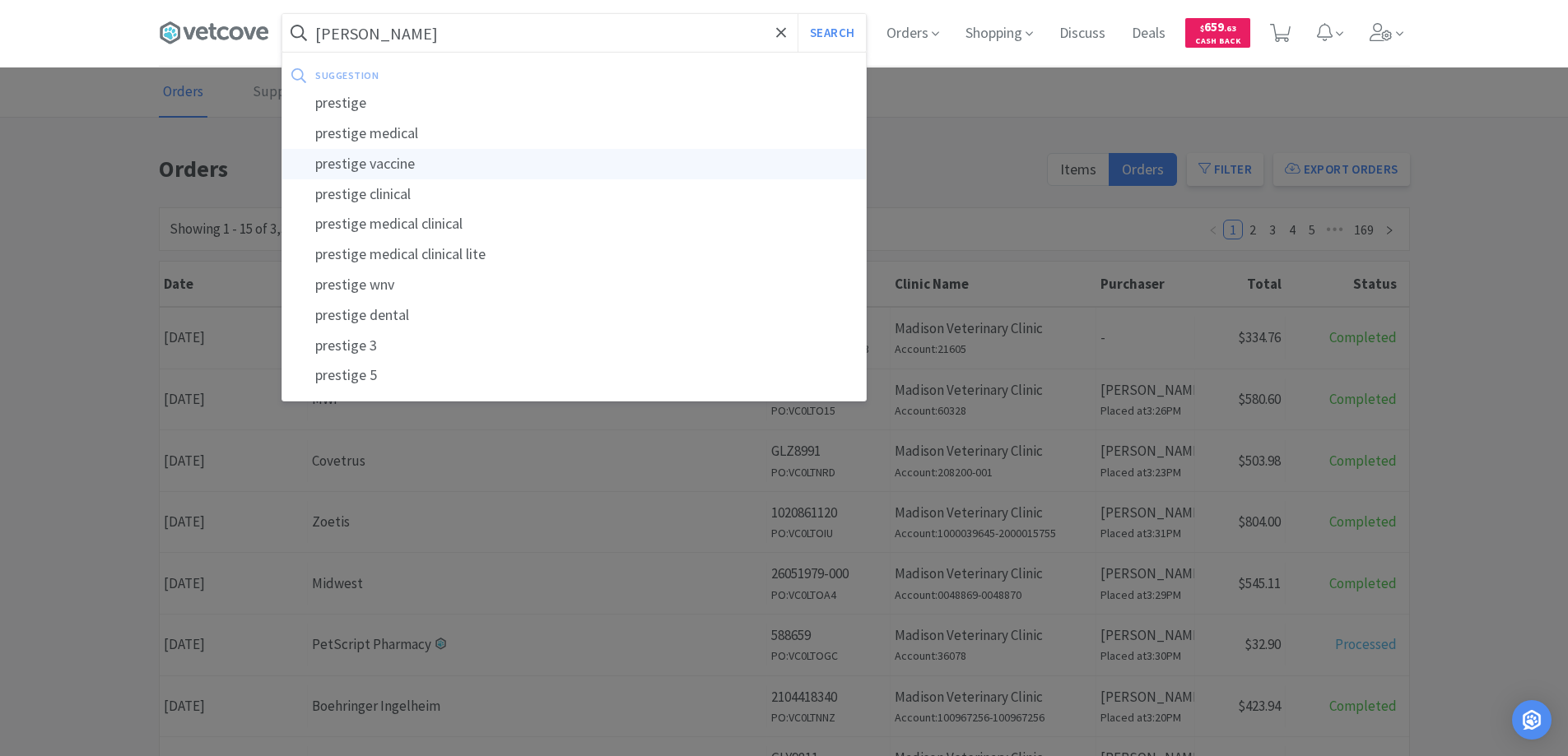
click at [334, 164] on div "prestige vaccine" at bounding box center [574, 164] width 583 height 31
type input "prestige vaccine"
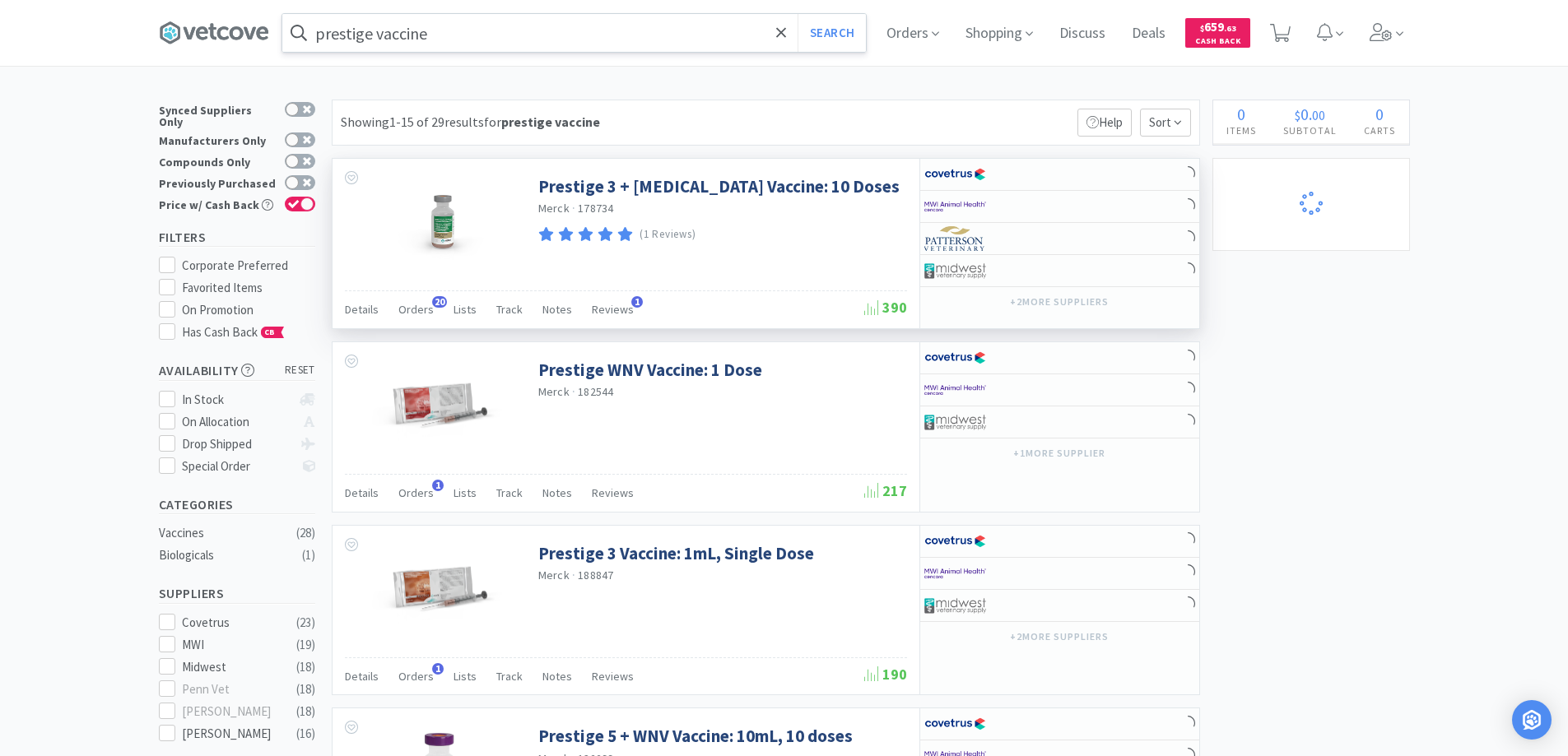
select select "2"
select select "1"
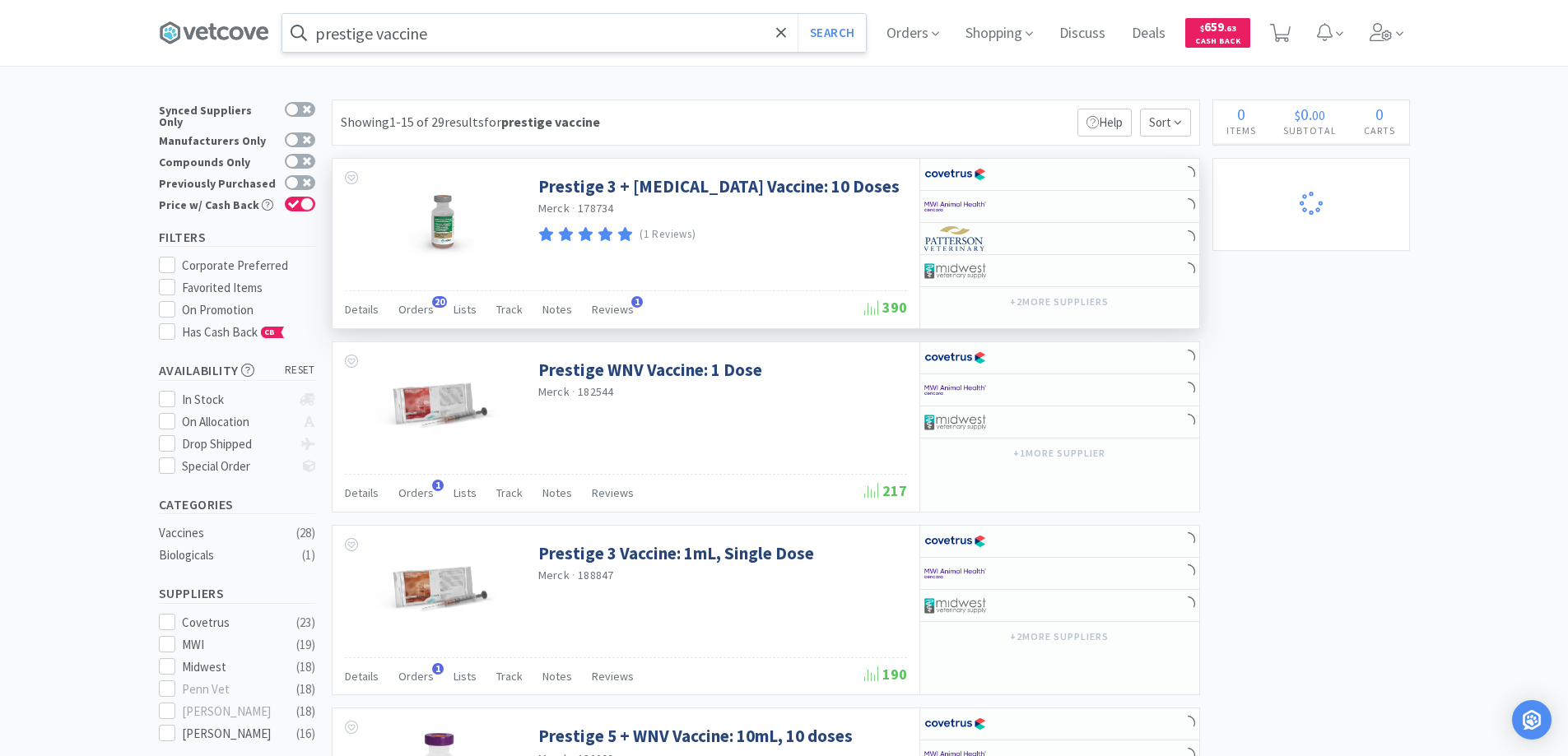
select select "1"
select select "6"
select select "1"
select select "2"
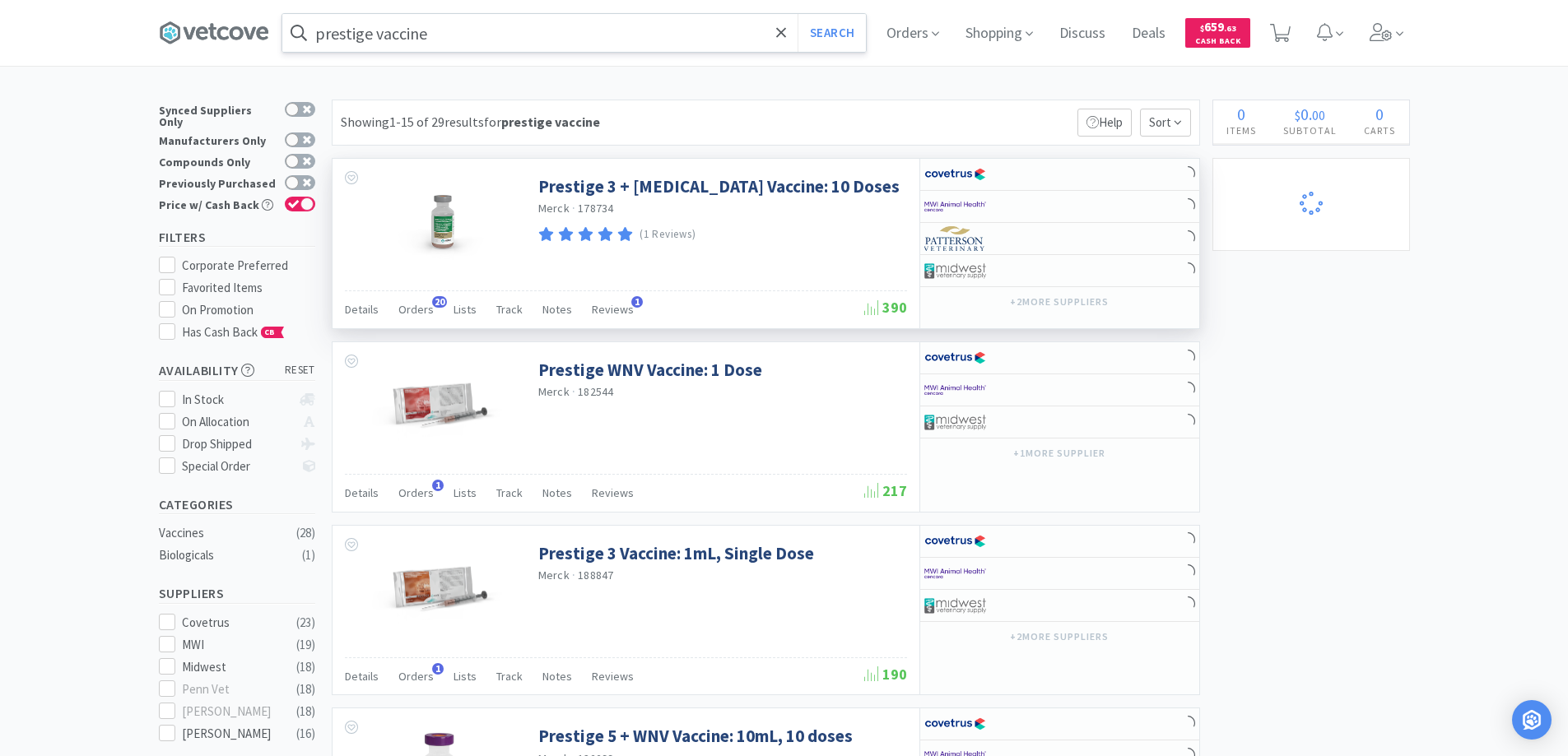
select select "12"
select select "1"
select select "6"
select select "4"
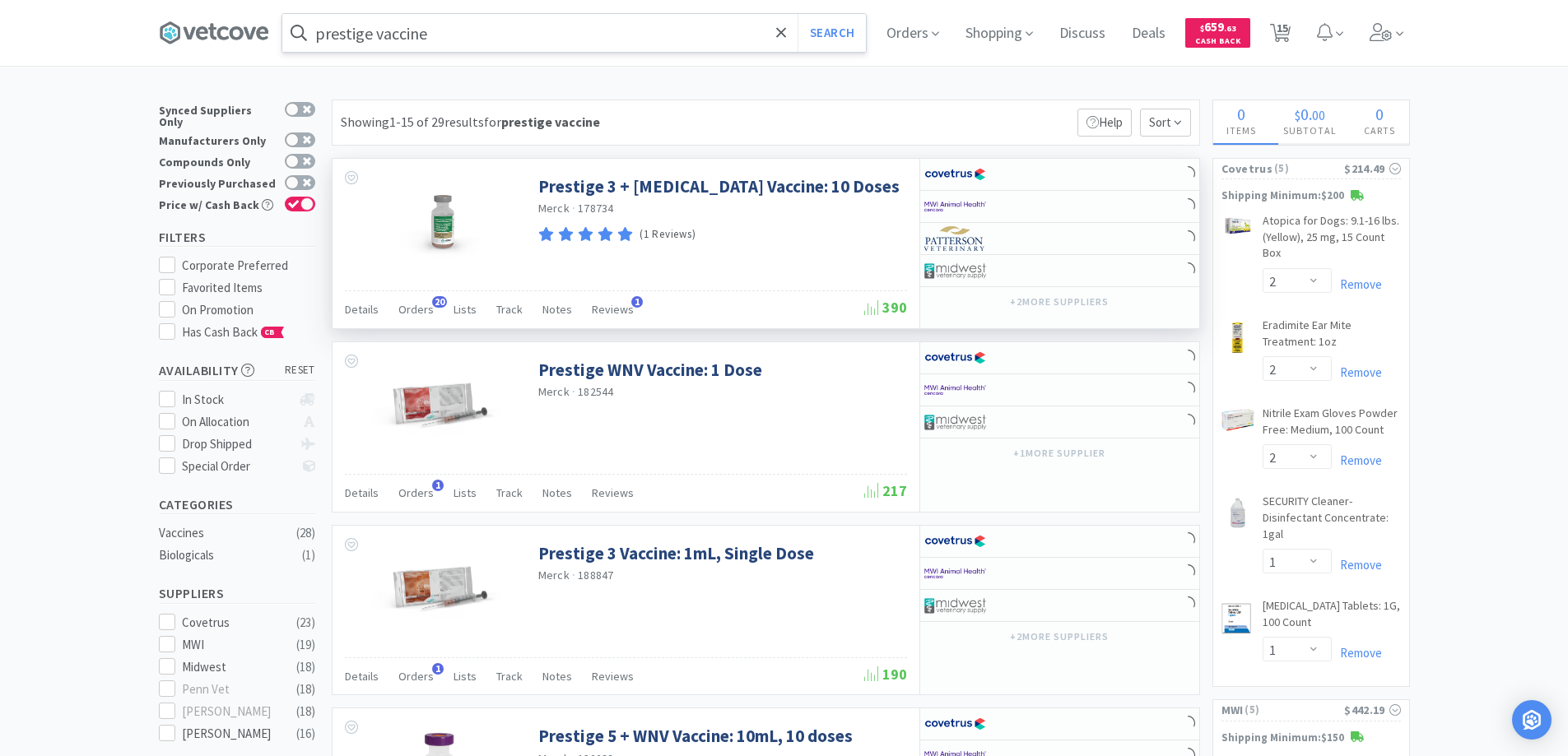
select select "1"
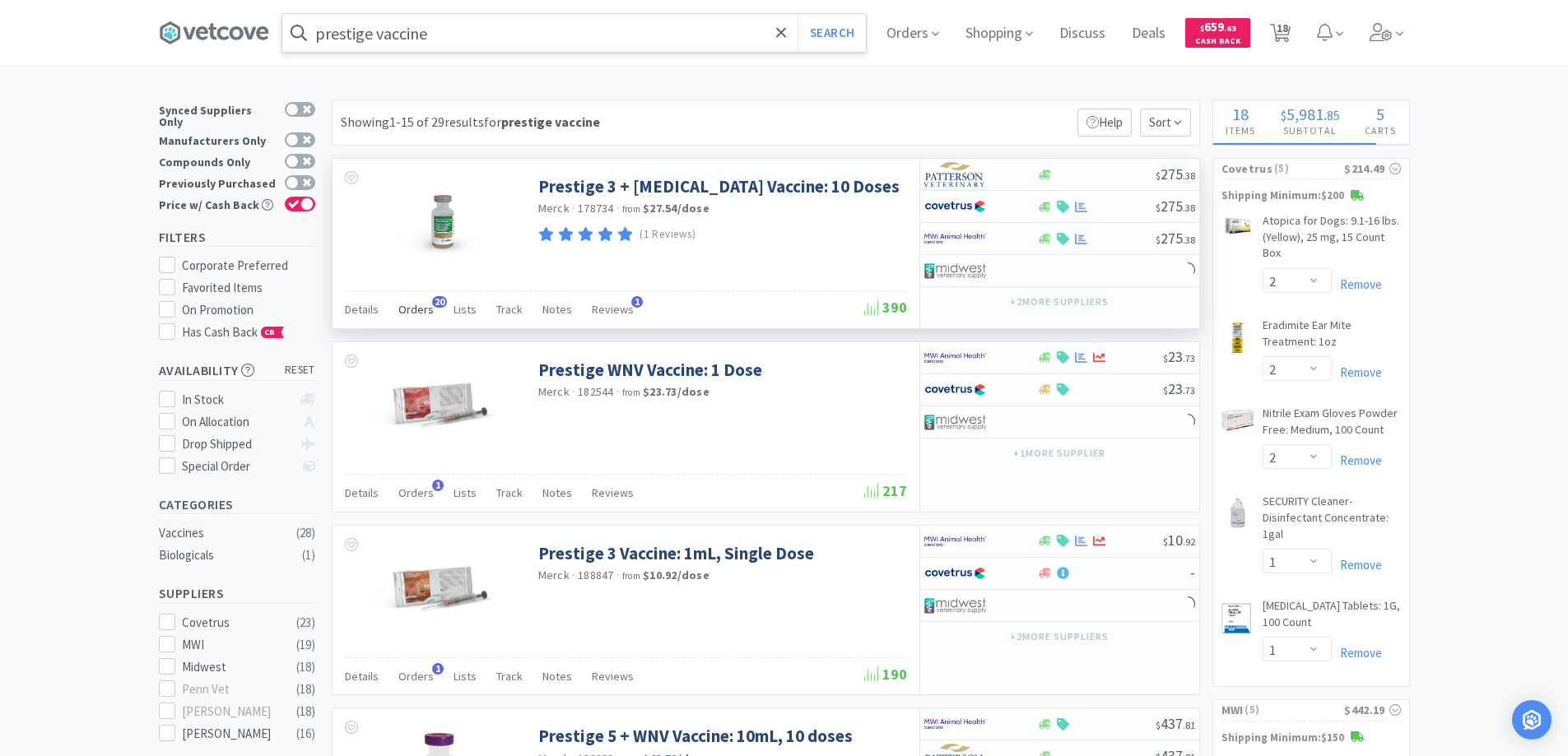
click at [438, 300] on span "20" at bounding box center [440, 302] width 15 height 12
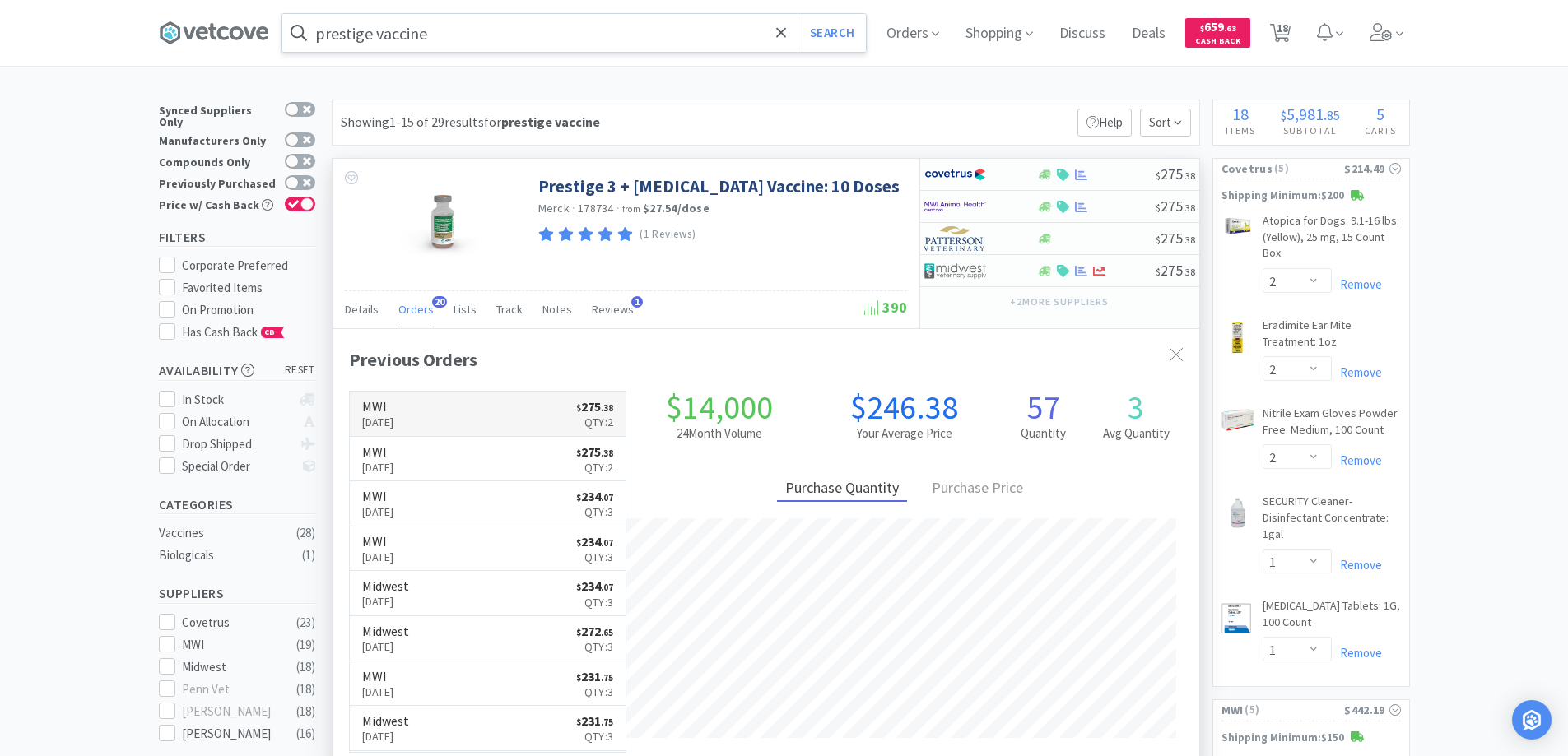
scroll to position [441, 867]
click at [1167, 353] on div at bounding box center [1177, 356] width 30 height 38
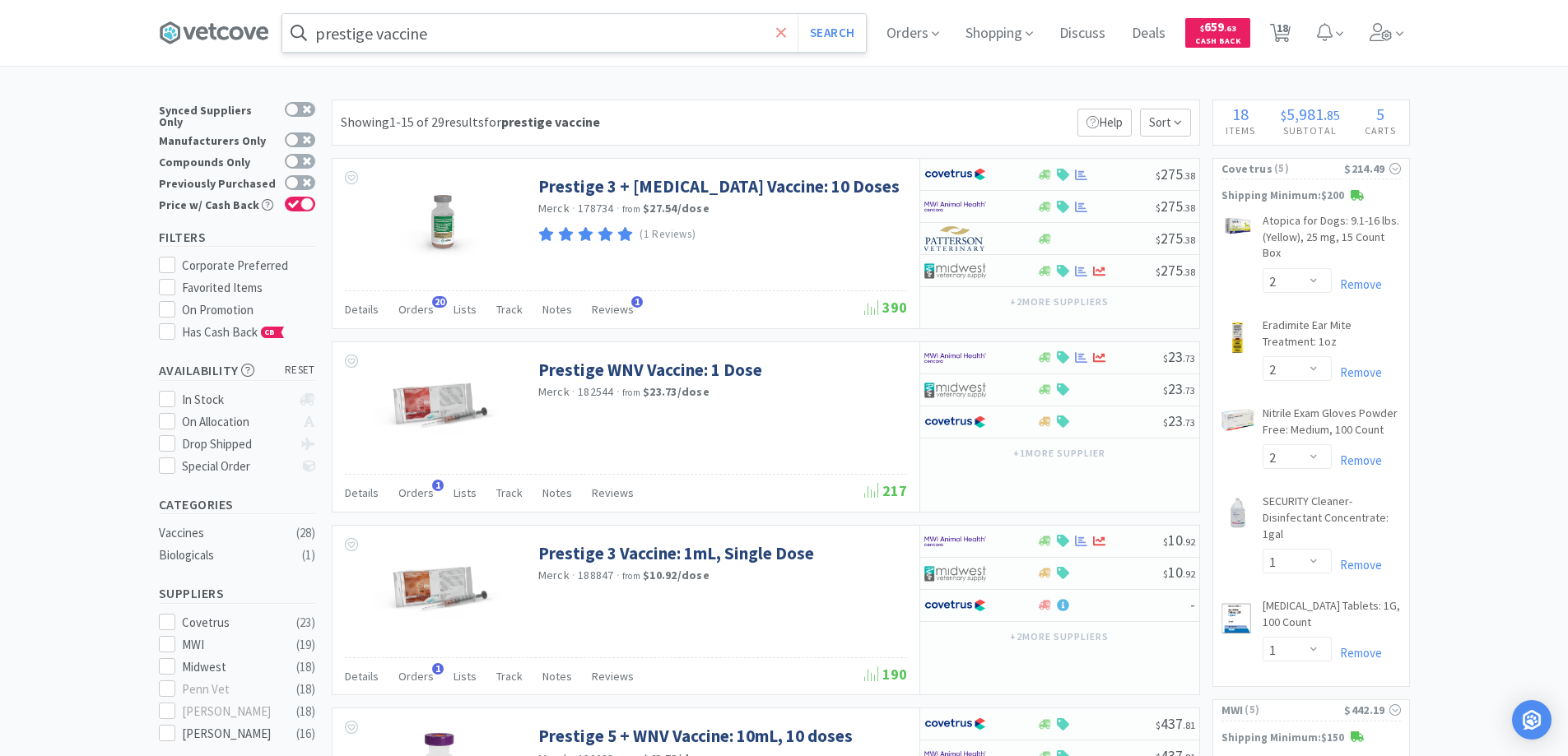
click at [784, 33] on icon at bounding box center [781, 33] width 11 height 17
click at [79, 99] on div at bounding box center [784, 378] width 1568 height 756
